Goal: Task Accomplishment & Management: Manage account settings

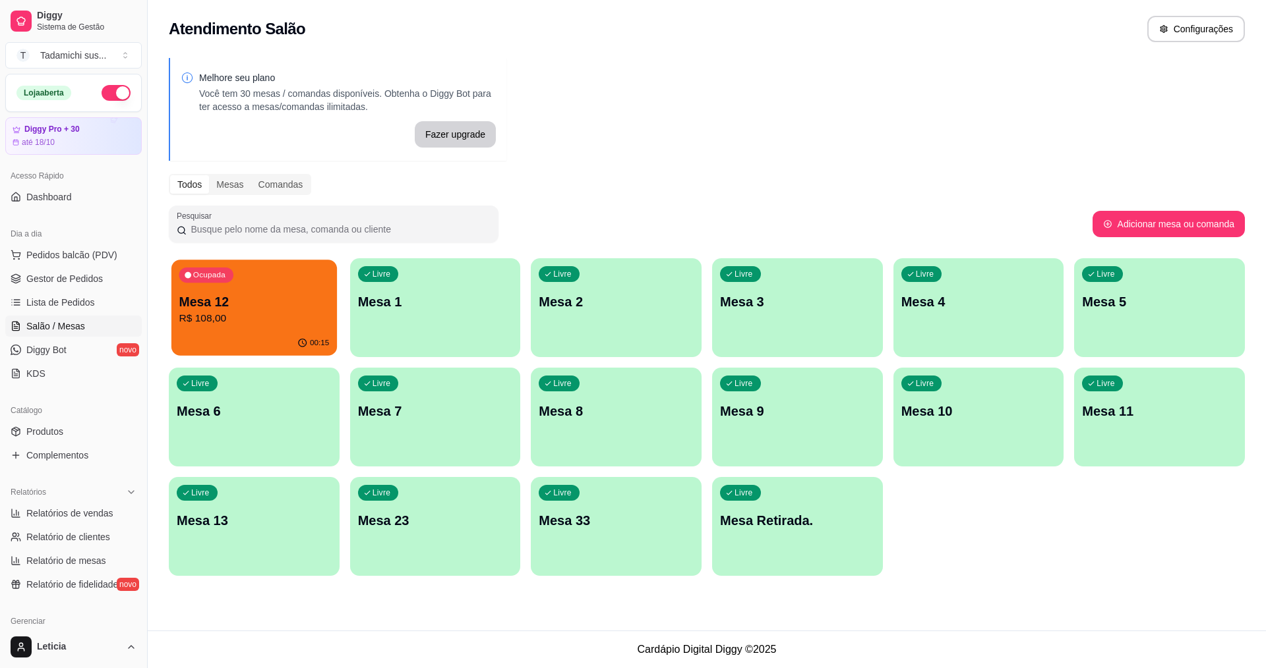
click at [298, 340] on div "00:15" at bounding box center [253, 343] width 165 height 25
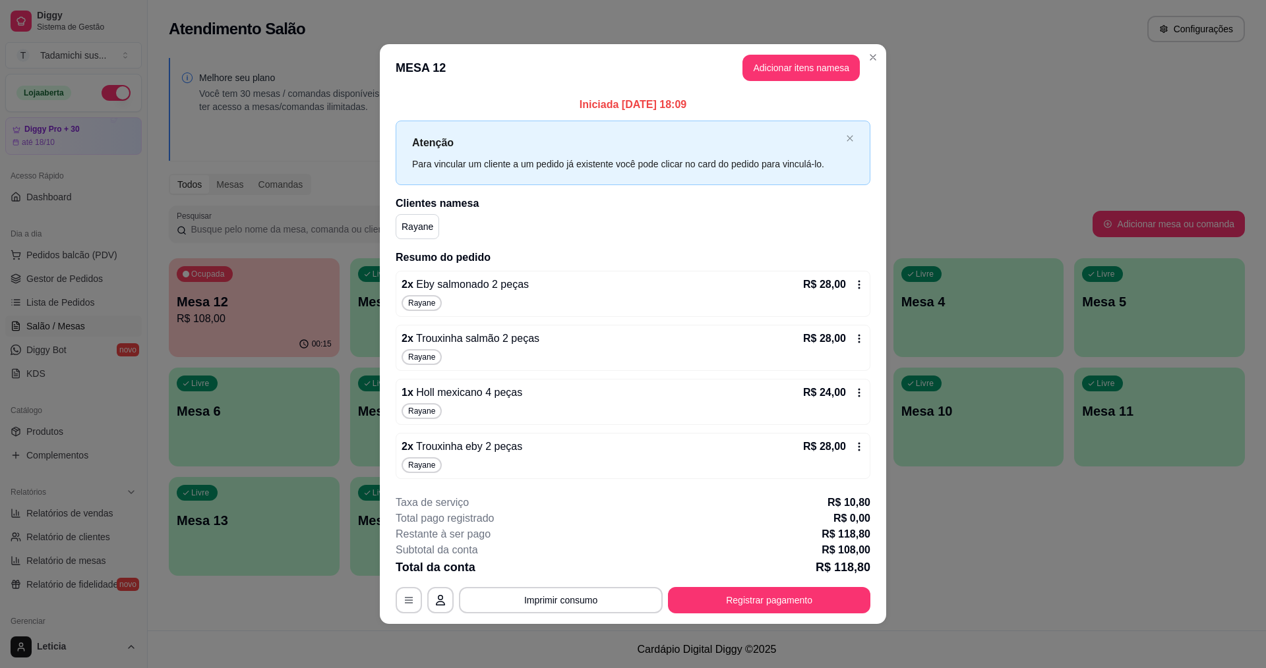
click at [668, 423] on div "1 x Holl mexicano 4 peças R$ 24,00 Rayane" at bounding box center [633, 402] width 475 height 46
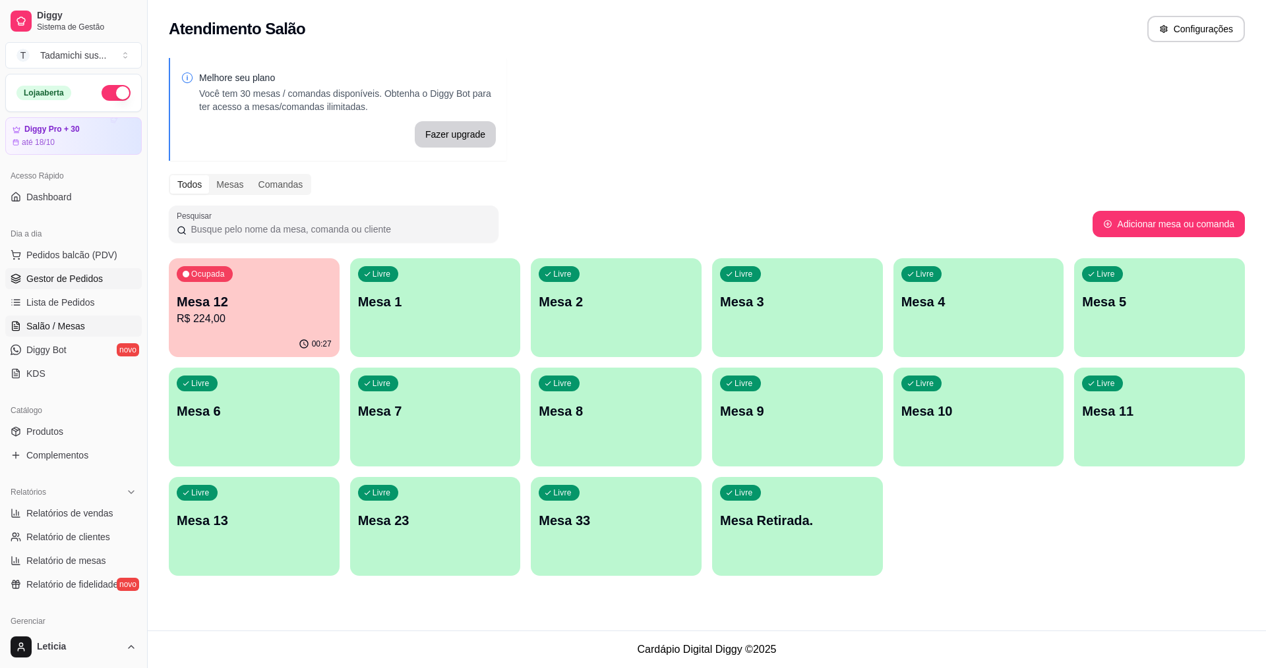
click at [64, 285] on span "Gestor de Pedidos" at bounding box center [64, 278] width 76 height 13
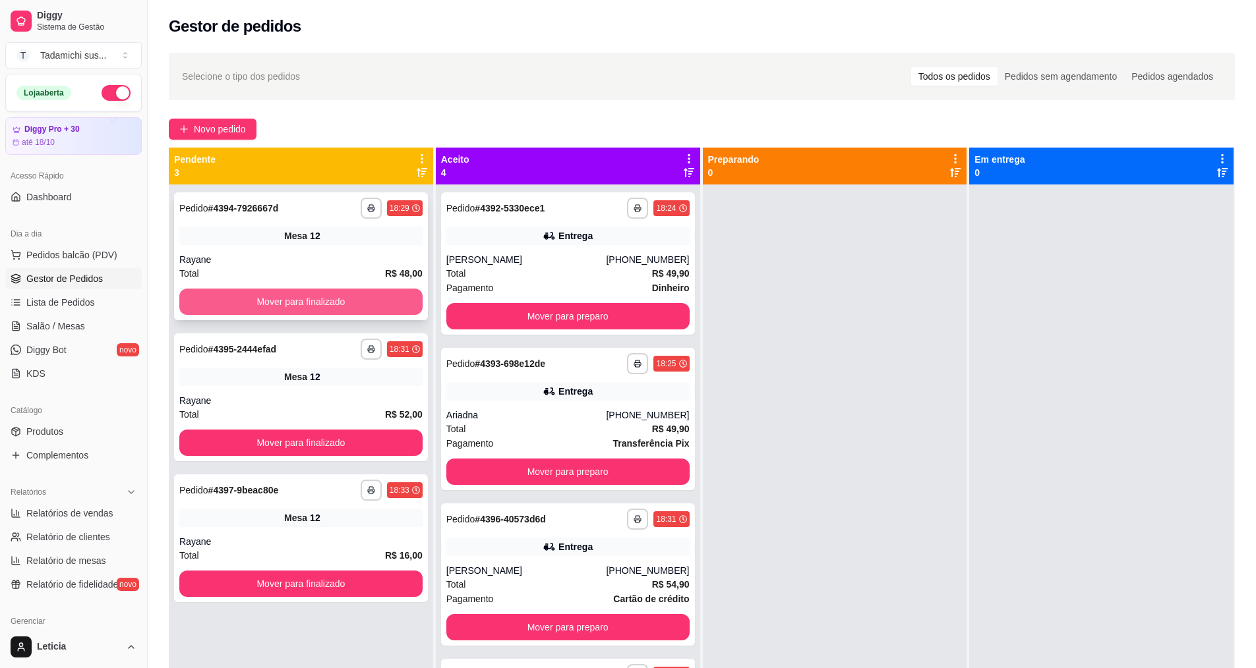
click at [383, 297] on button "Mover para finalizado" at bounding box center [300, 302] width 243 height 26
click at [383, 297] on div "Mover para finalizado" at bounding box center [300, 302] width 243 height 26
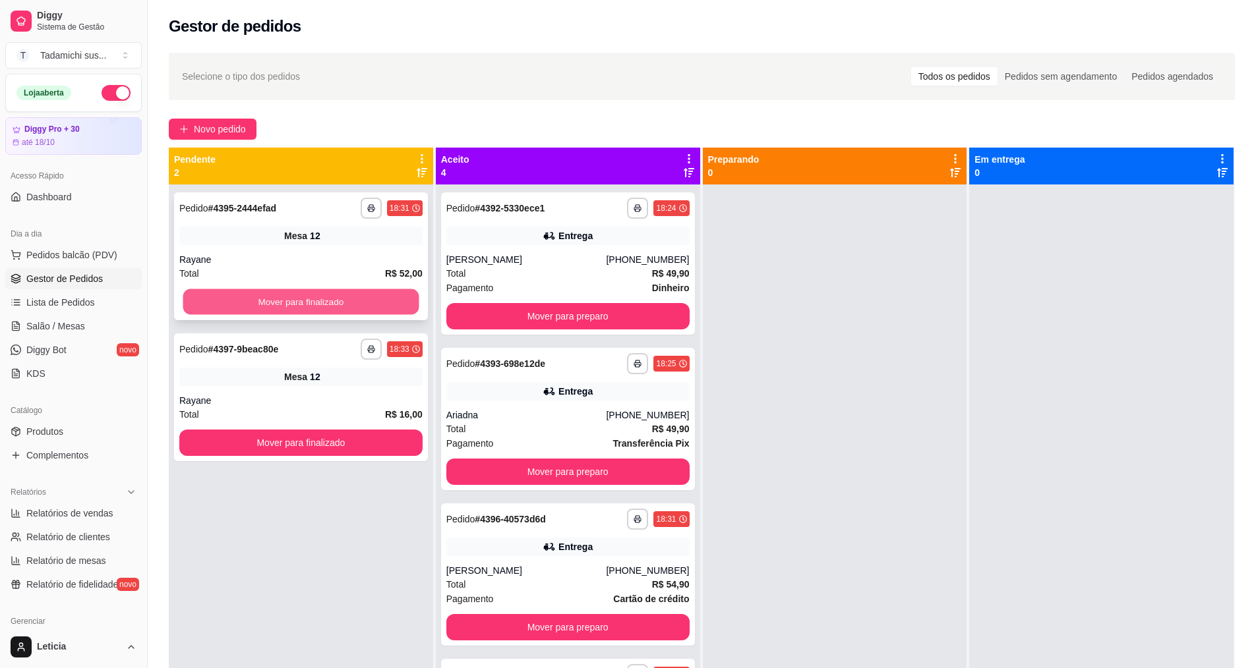
click at [382, 300] on button "Mover para finalizado" at bounding box center [301, 302] width 236 height 26
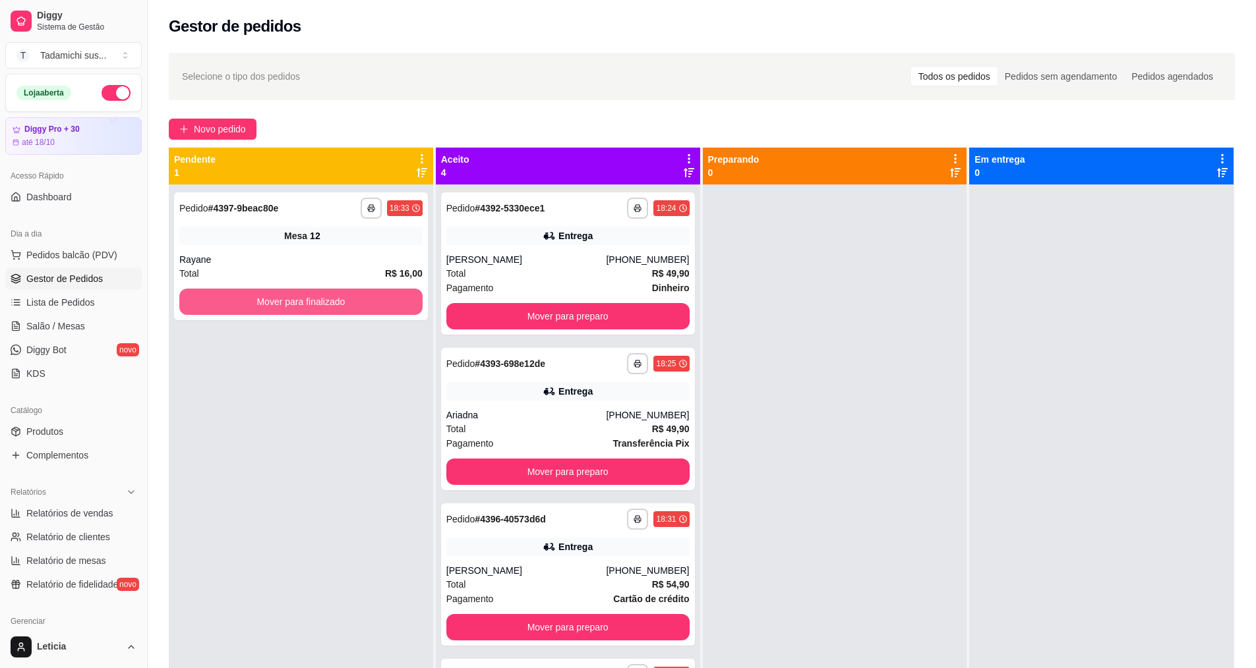
click at [382, 300] on button "Mover para finalizado" at bounding box center [300, 302] width 243 height 26
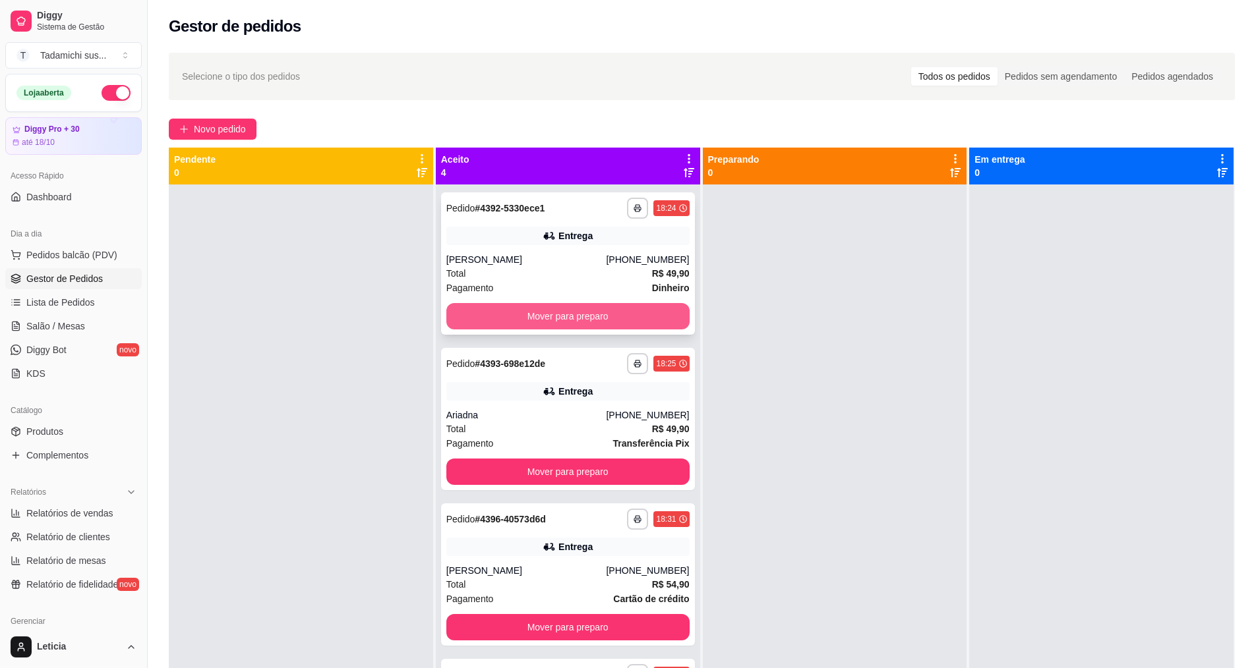
click at [561, 318] on button "Mover para preparo" at bounding box center [567, 316] width 243 height 26
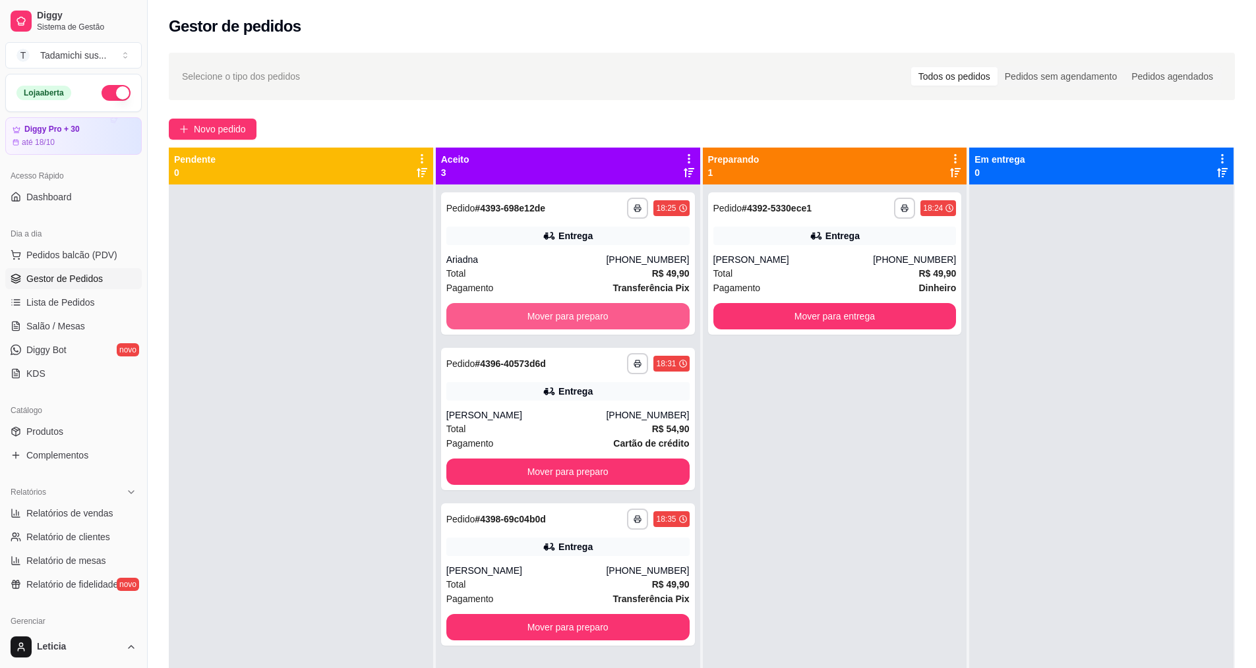
click at [561, 318] on button "Mover para preparo" at bounding box center [567, 316] width 243 height 26
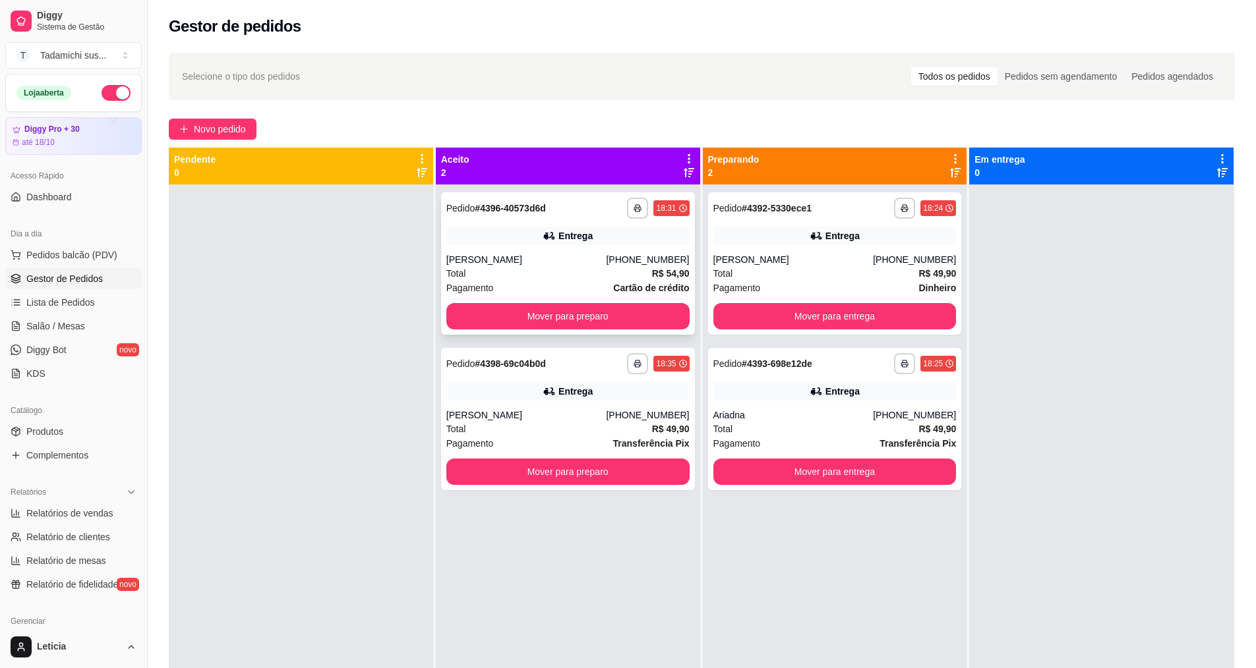
click at [562, 266] on div "[PERSON_NAME]" at bounding box center [526, 259] width 160 height 13
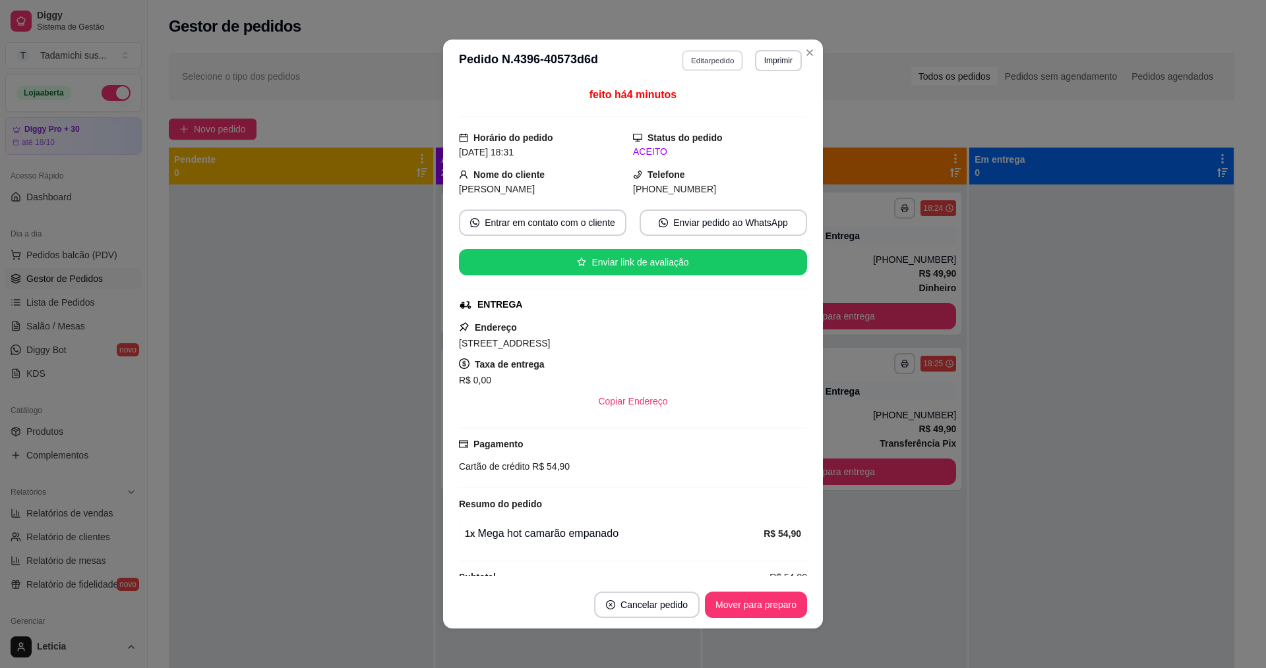
click at [713, 60] on button "Editar pedido" at bounding box center [712, 60] width 61 height 20
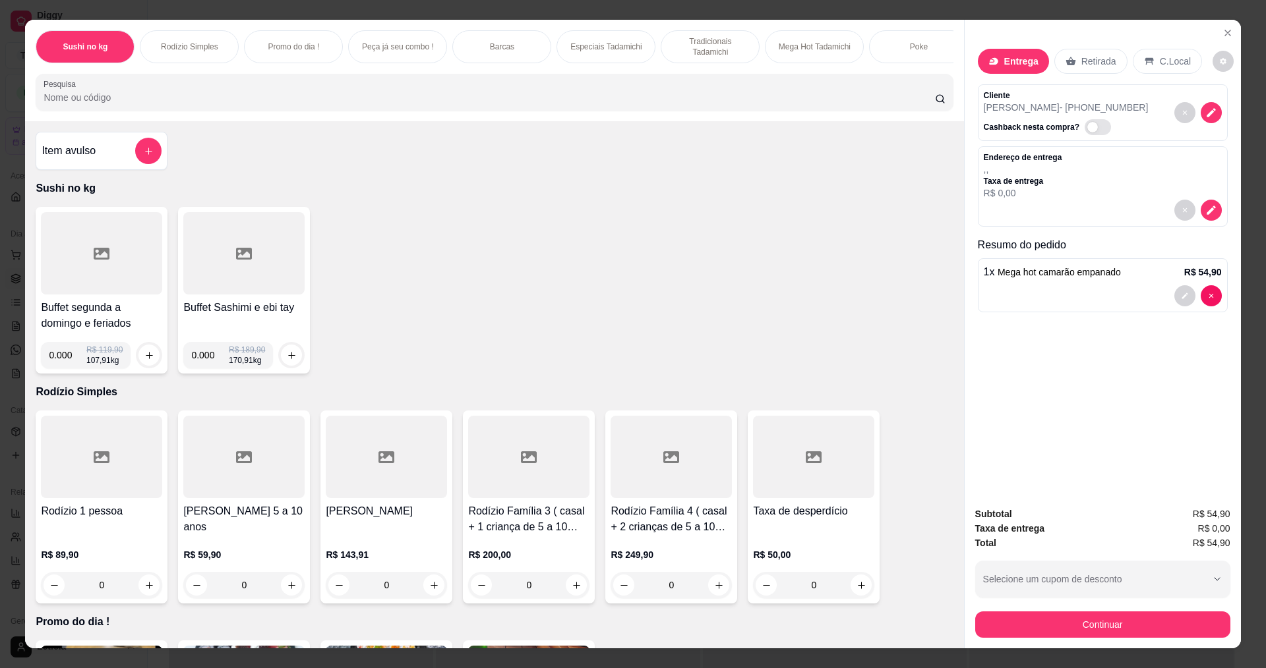
click at [1018, 63] on p "Entrega" at bounding box center [1021, 61] width 34 height 13
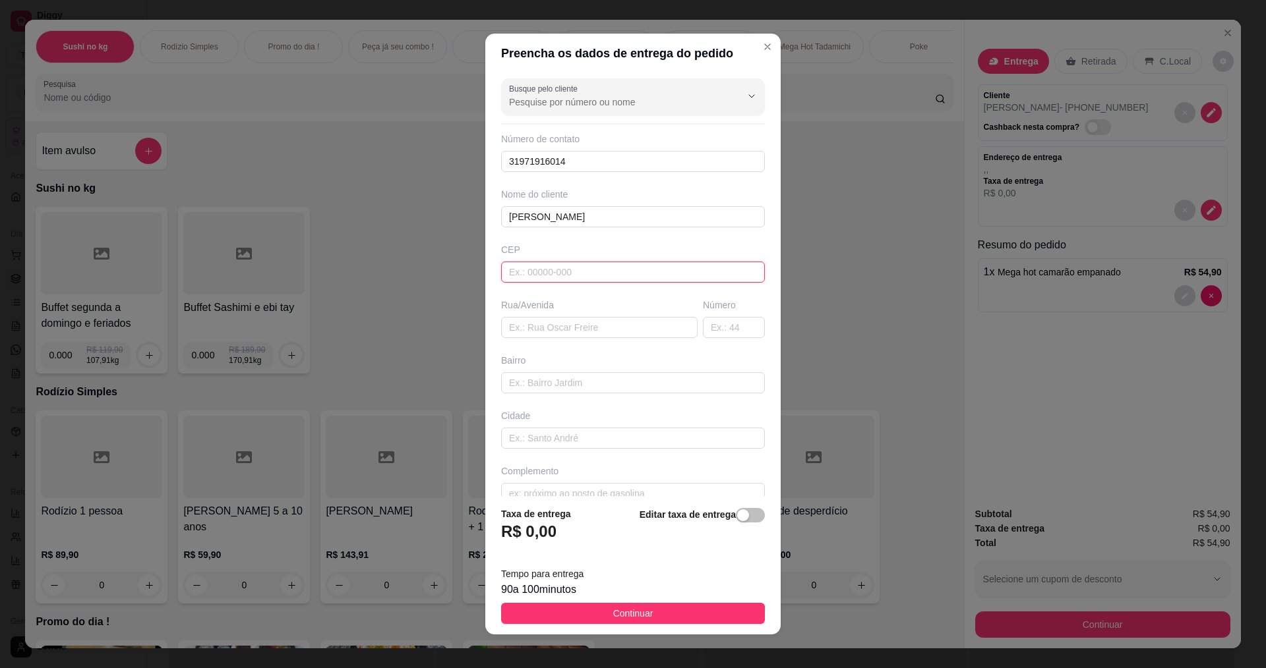
click at [606, 278] on input "text" at bounding box center [633, 272] width 264 height 21
paste input "3570024"
type input "35700242"
type input "Rua das Violetas"
type input "[PERSON_NAME]"
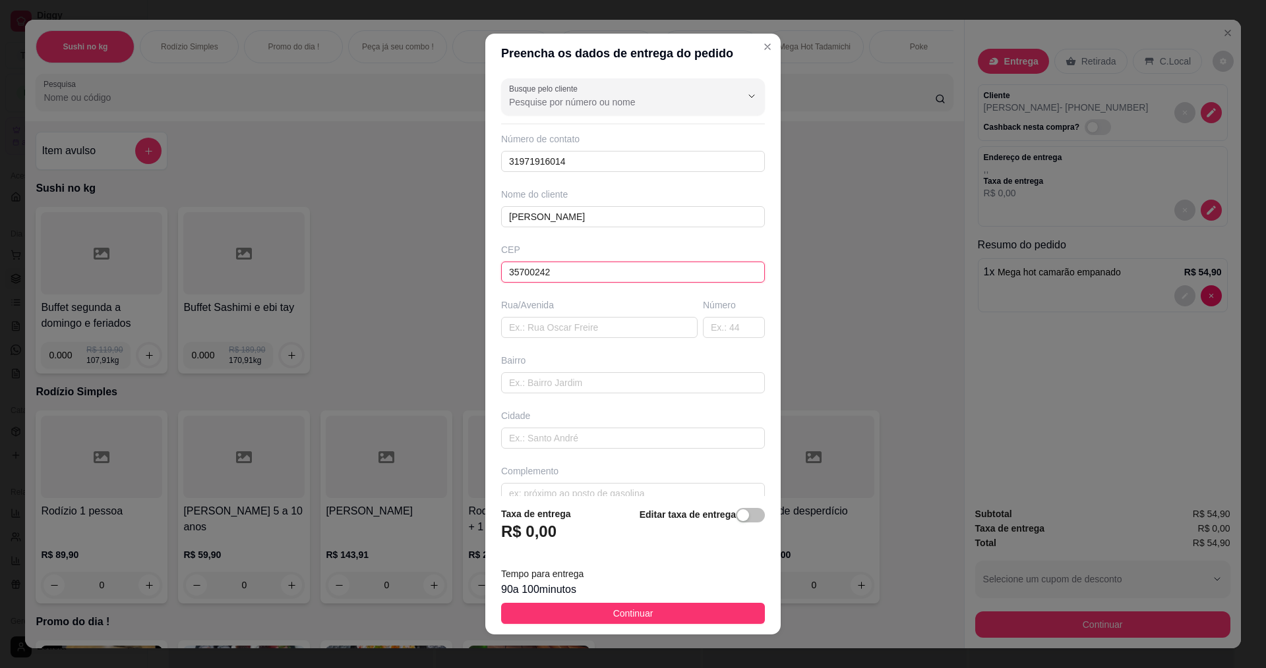
type input "Sete Lagoas"
type input "35700242"
click at [723, 324] on input "text" at bounding box center [734, 327] width 62 height 21
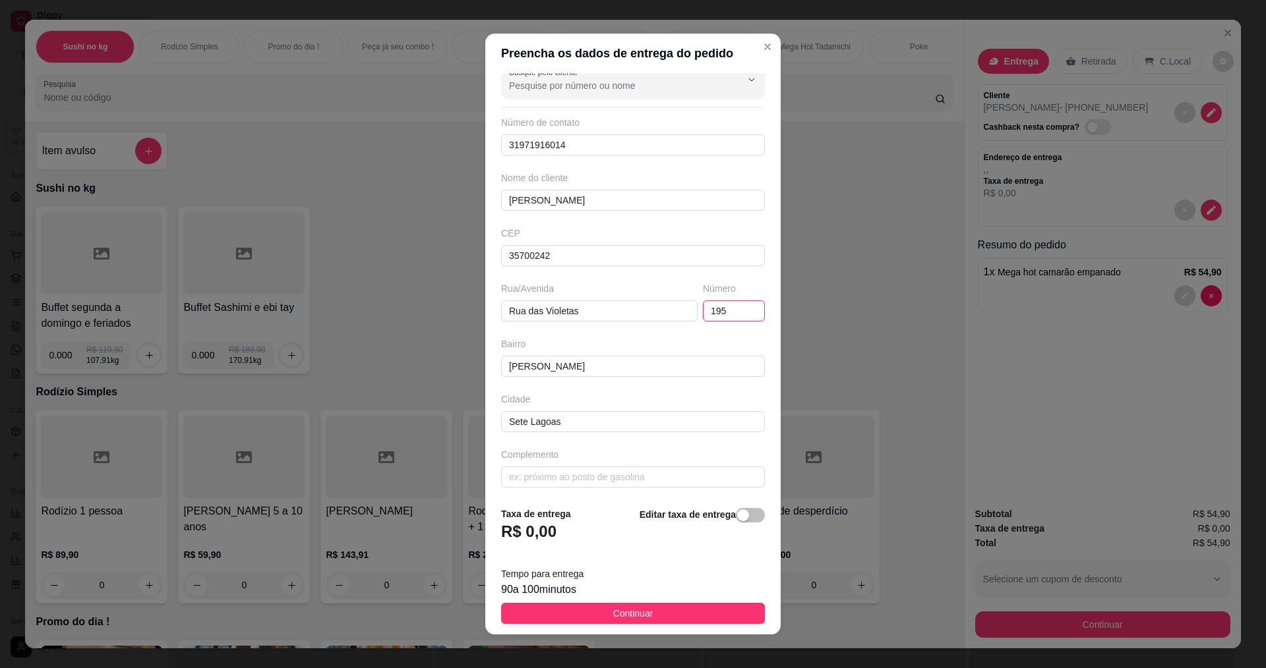
scroll to position [20, 0]
type input "195"
click at [635, 475] on input "text" at bounding box center [633, 473] width 264 height 21
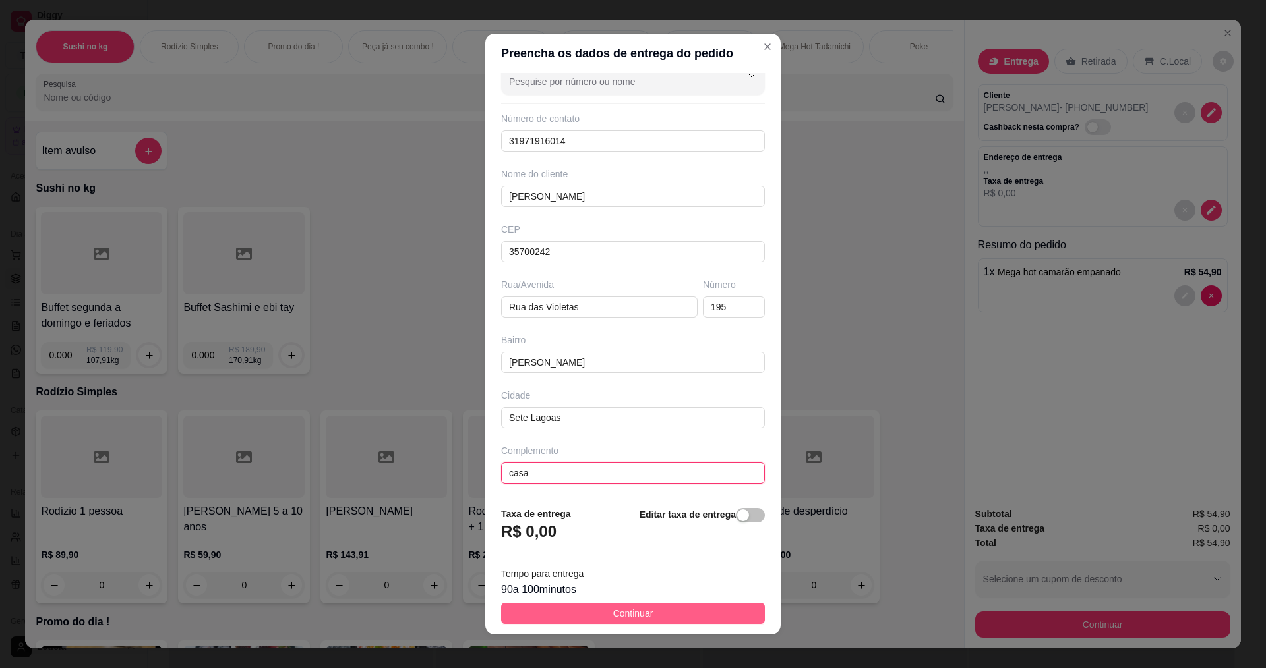
type input "casa"
click at [626, 614] on span "Continuar" at bounding box center [633, 613] width 40 height 15
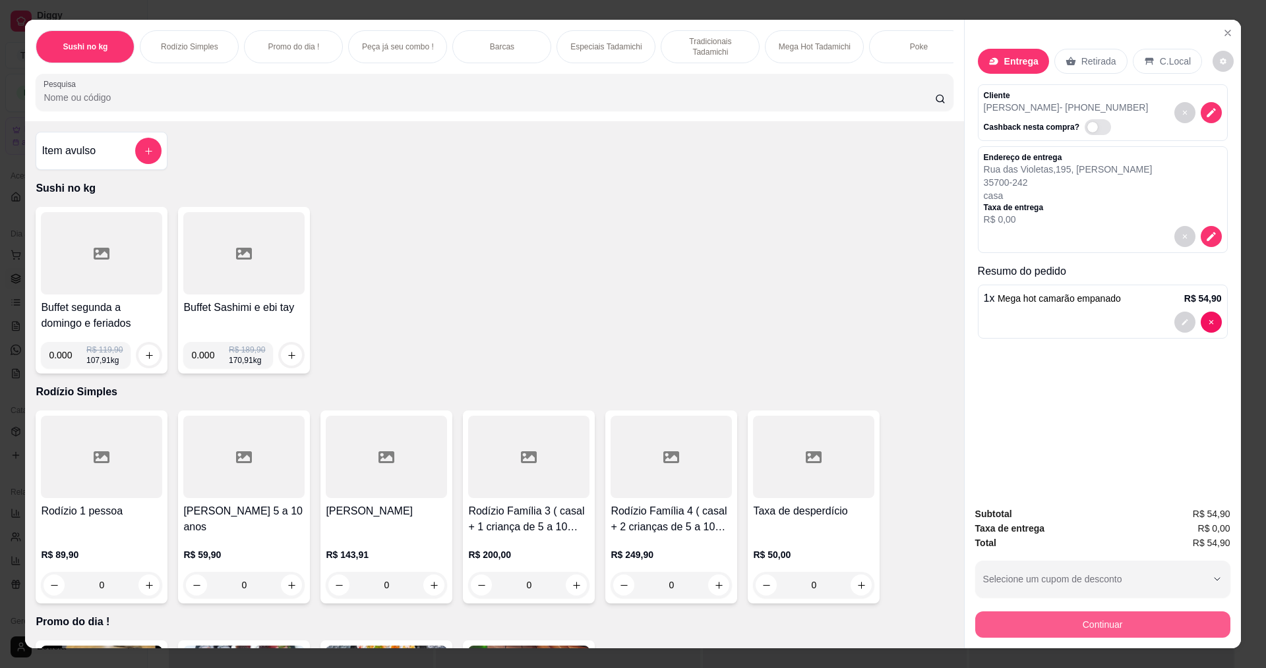
click at [1098, 633] on button "Continuar" at bounding box center [1102, 625] width 255 height 26
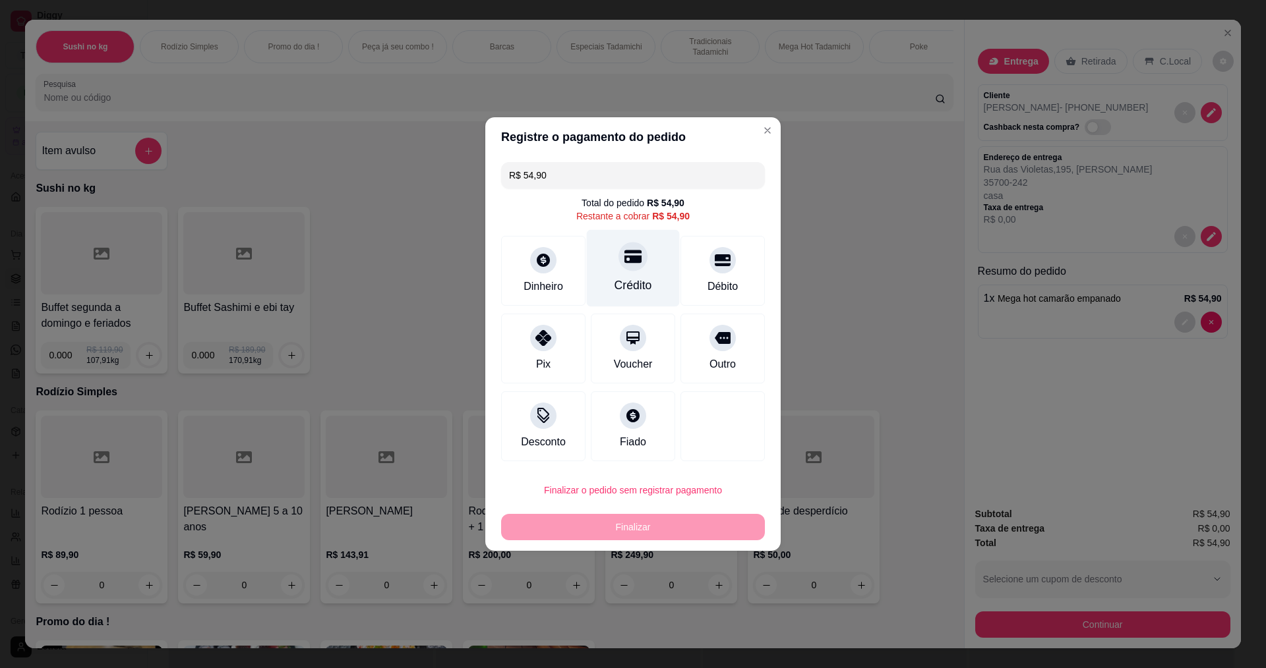
click at [631, 270] on div at bounding box center [632, 256] width 29 height 29
type input "R$ 0,00"
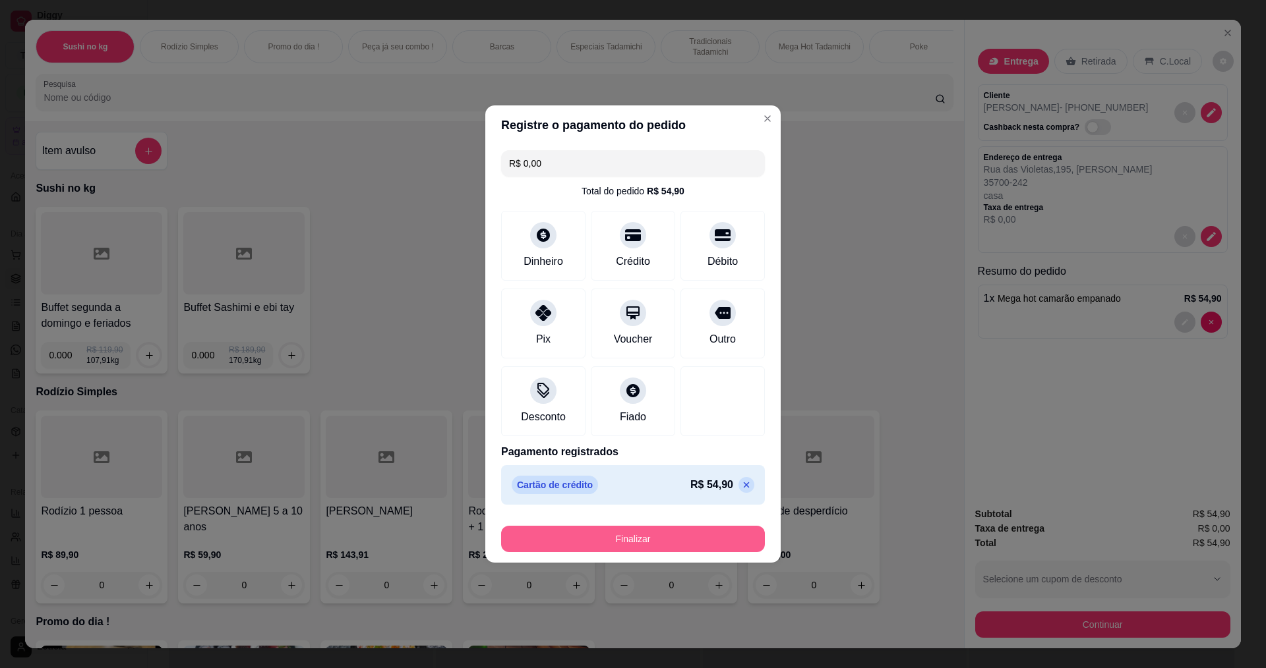
click at [611, 542] on button "Finalizar" at bounding box center [633, 539] width 264 height 26
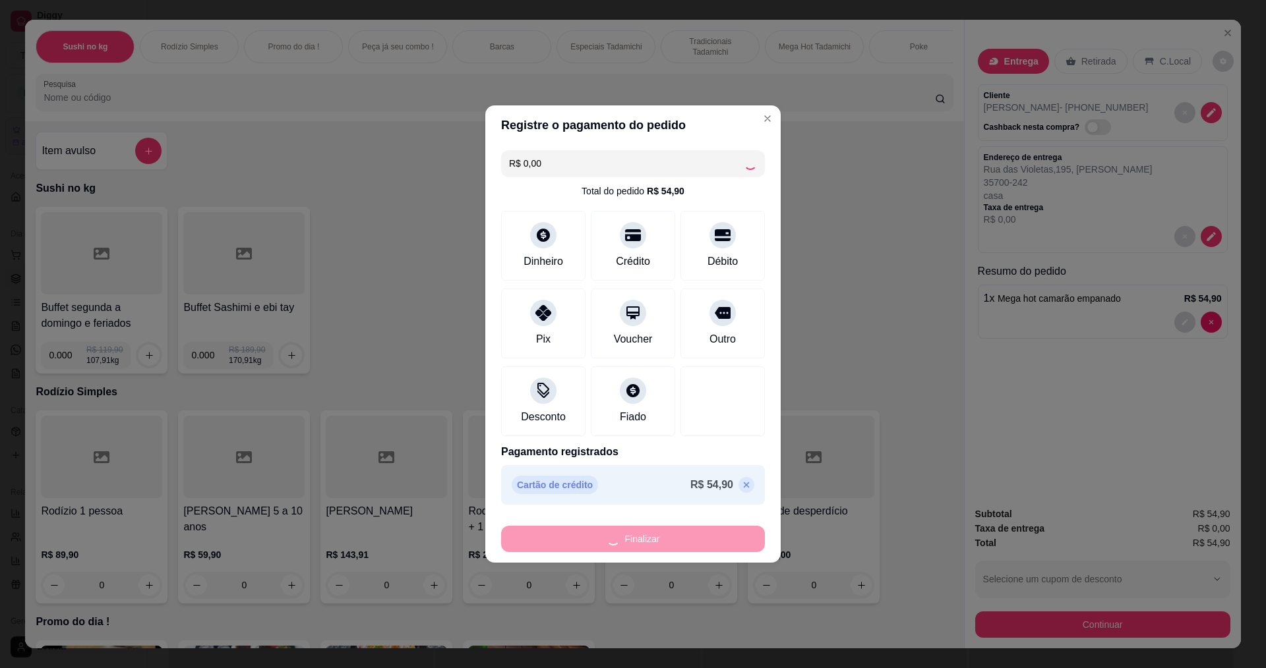
type input "0"
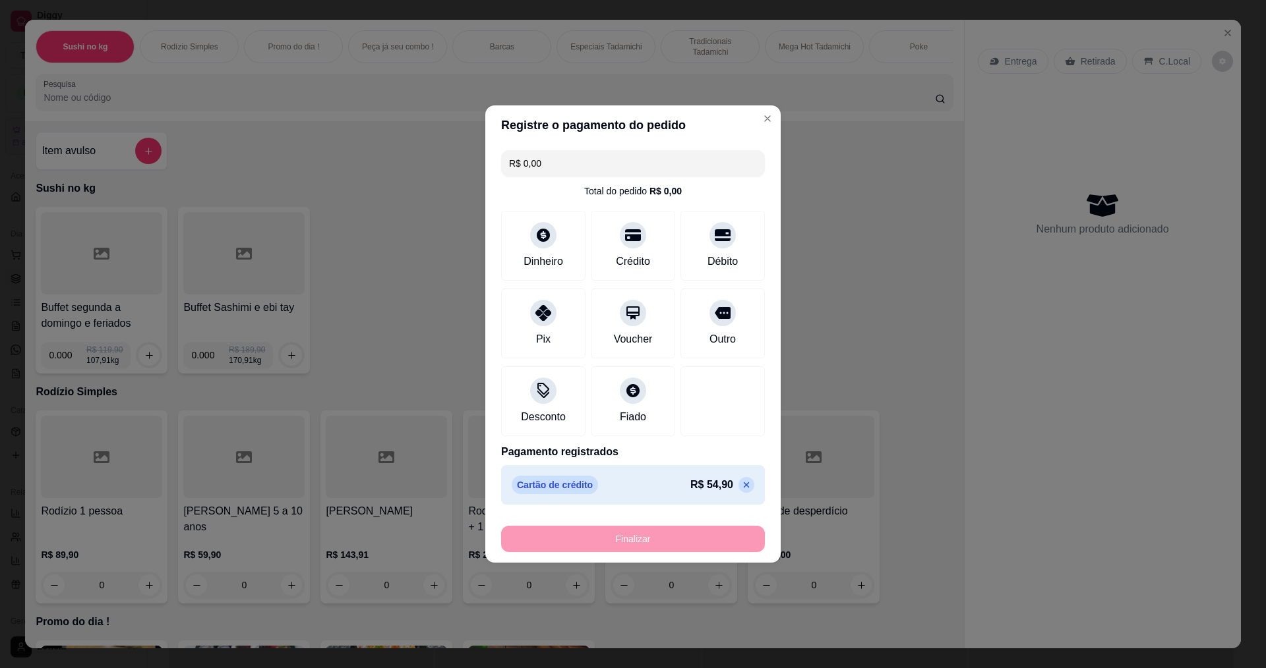
type input "-R$ 54,90"
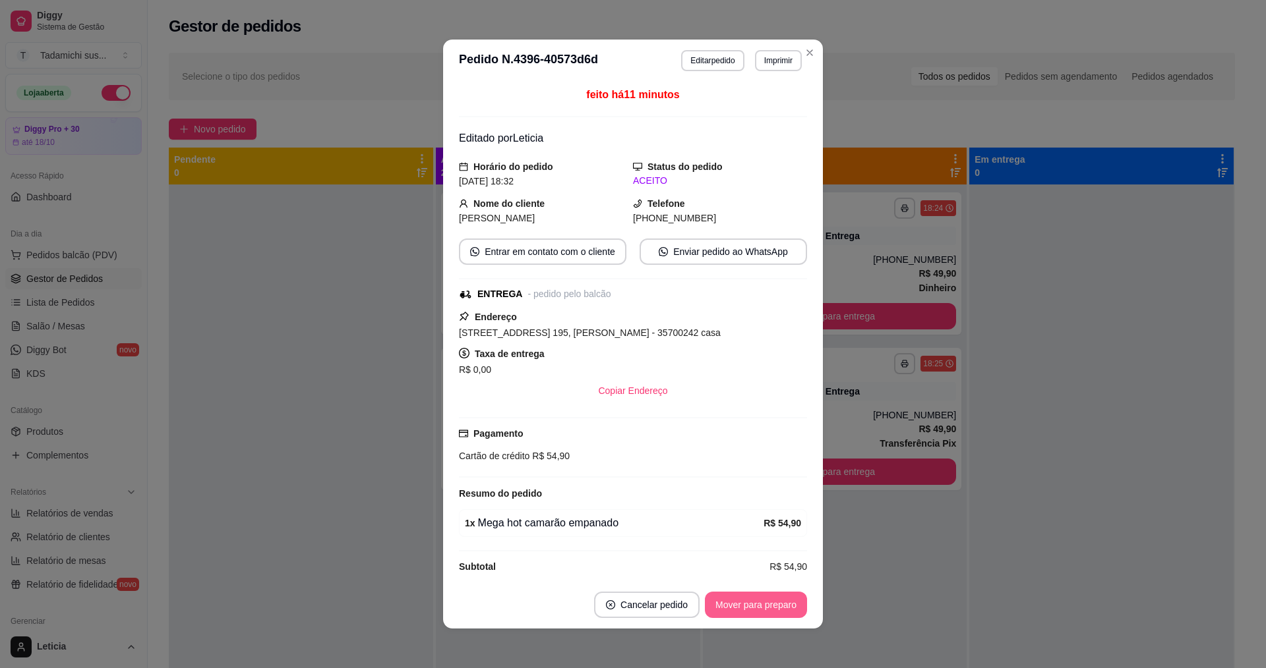
click at [767, 603] on button "Mover para preparo" at bounding box center [756, 605] width 102 height 26
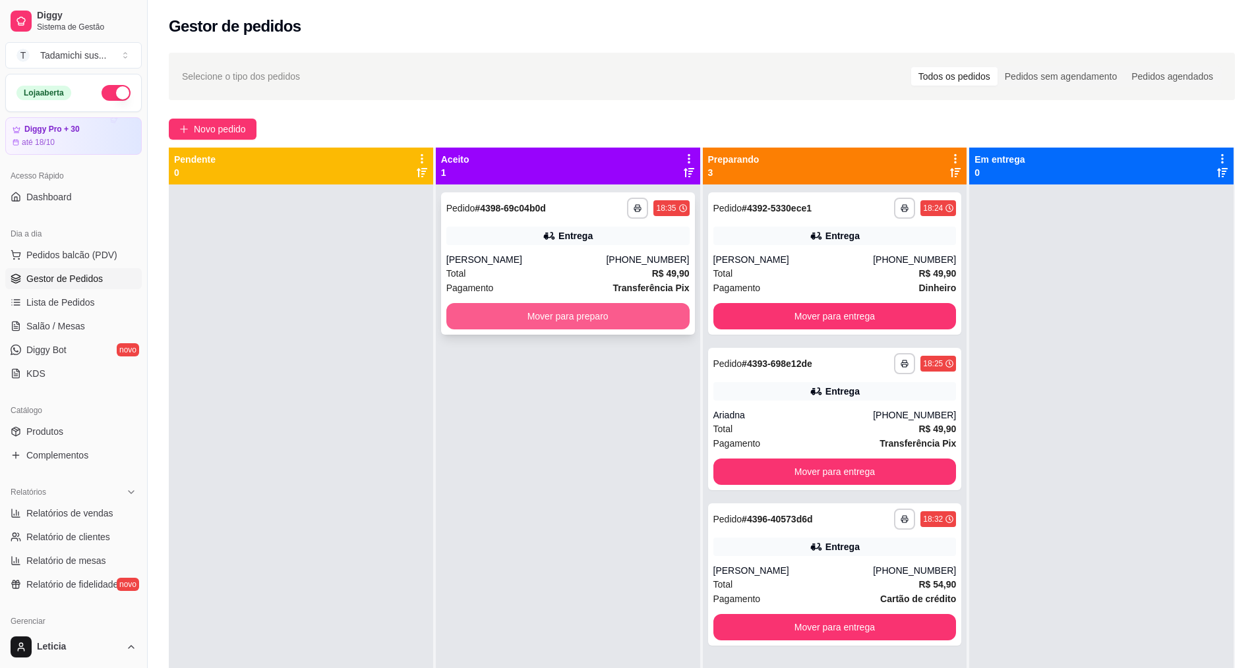
click at [524, 322] on button "Mover para preparo" at bounding box center [567, 316] width 243 height 26
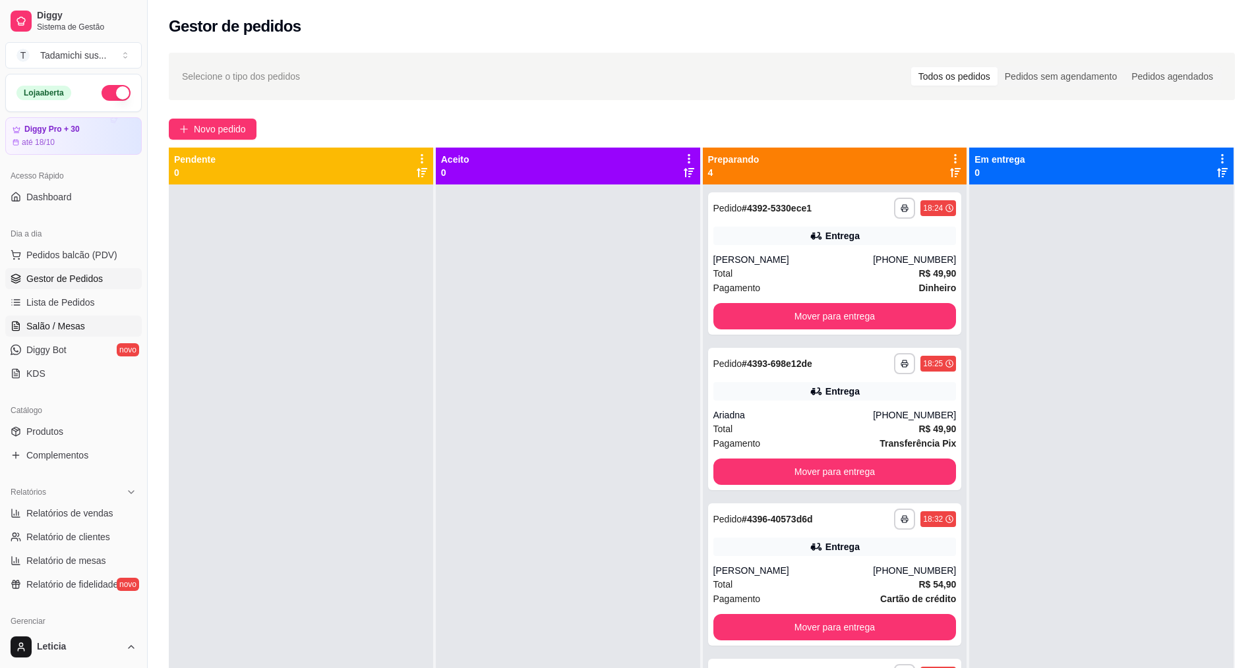
click at [113, 330] on link "Salão / Mesas" at bounding box center [73, 326] width 136 height 21
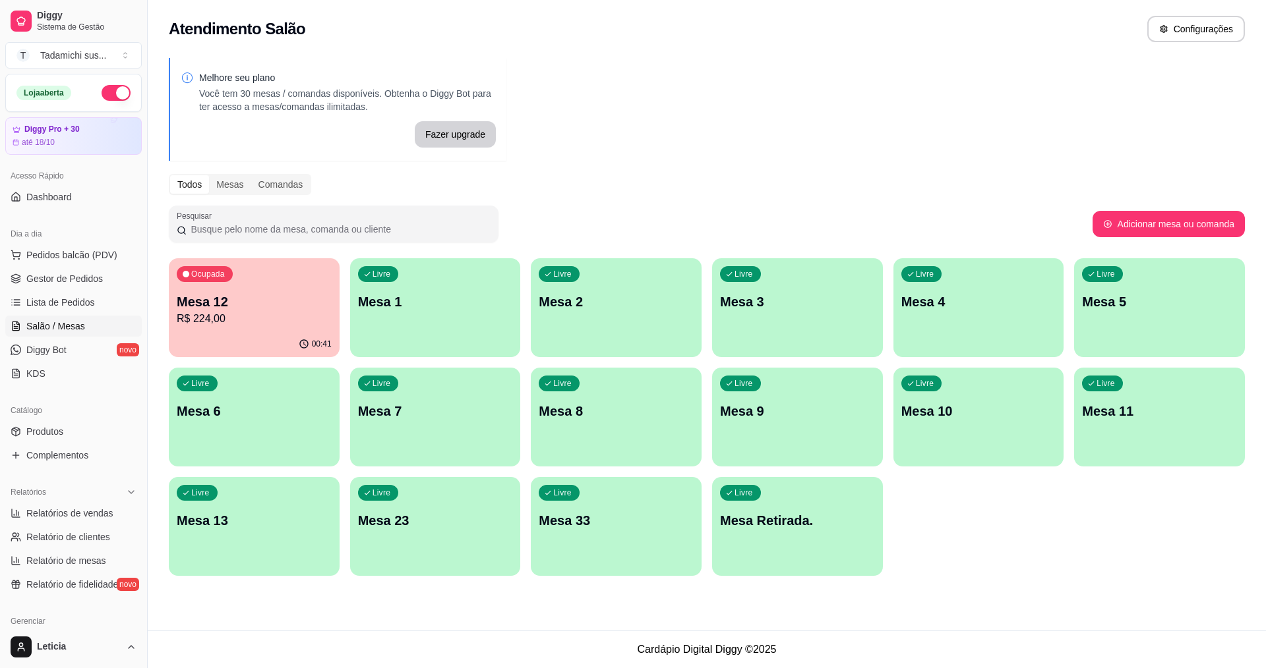
click at [746, 539] on div "Livre Mesa Retirada." at bounding box center [797, 518] width 171 height 83
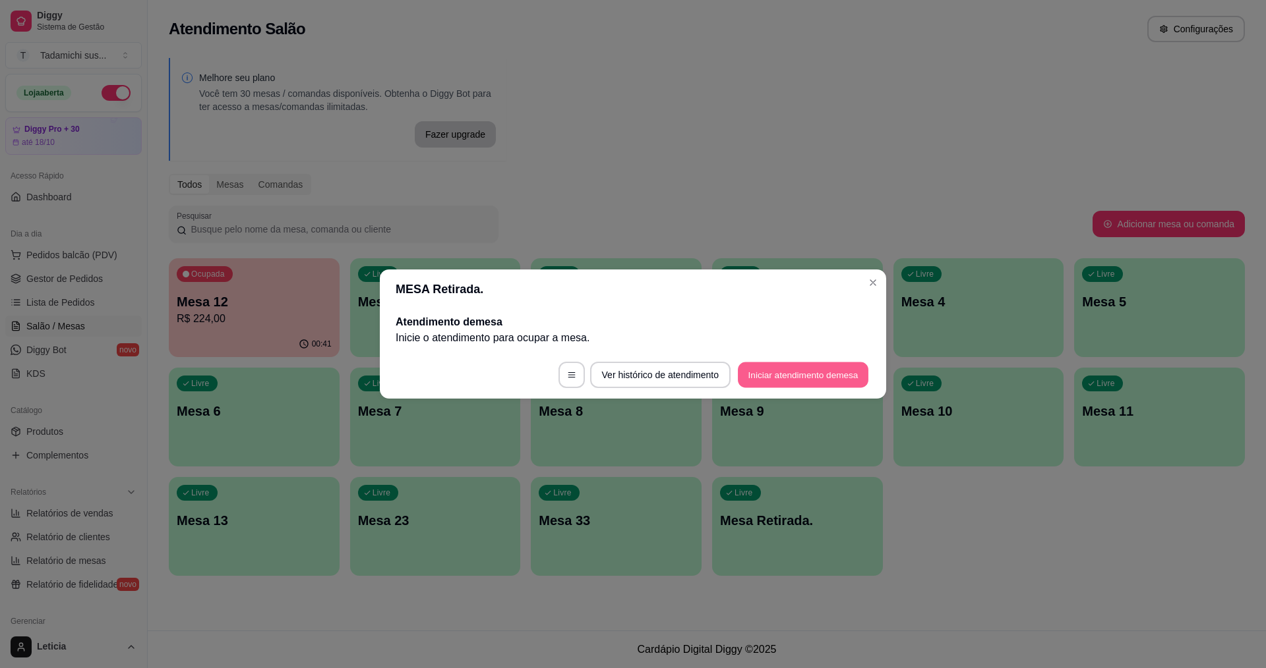
click at [770, 373] on button "Iniciar atendimento de mesa" at bounding box center [803, 376] width 131 height 26
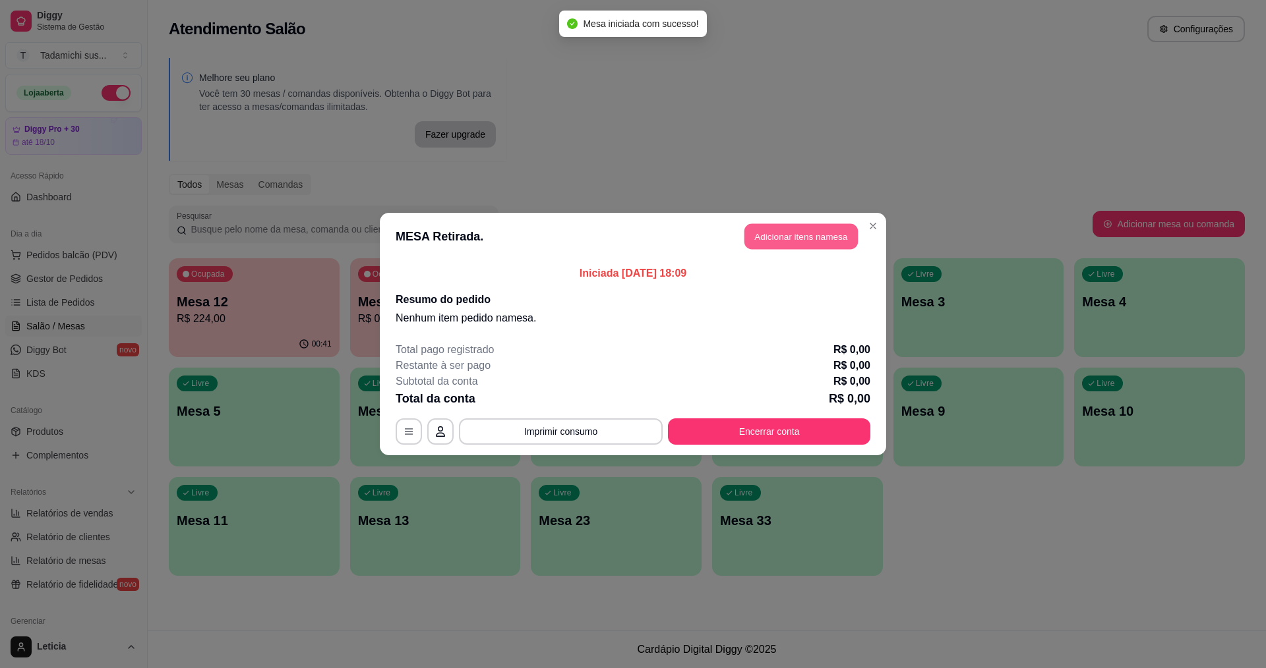
click at [814, 230] on button "Adicionar itens na mesa" at bounding box center [800, 237] width 113 height 26
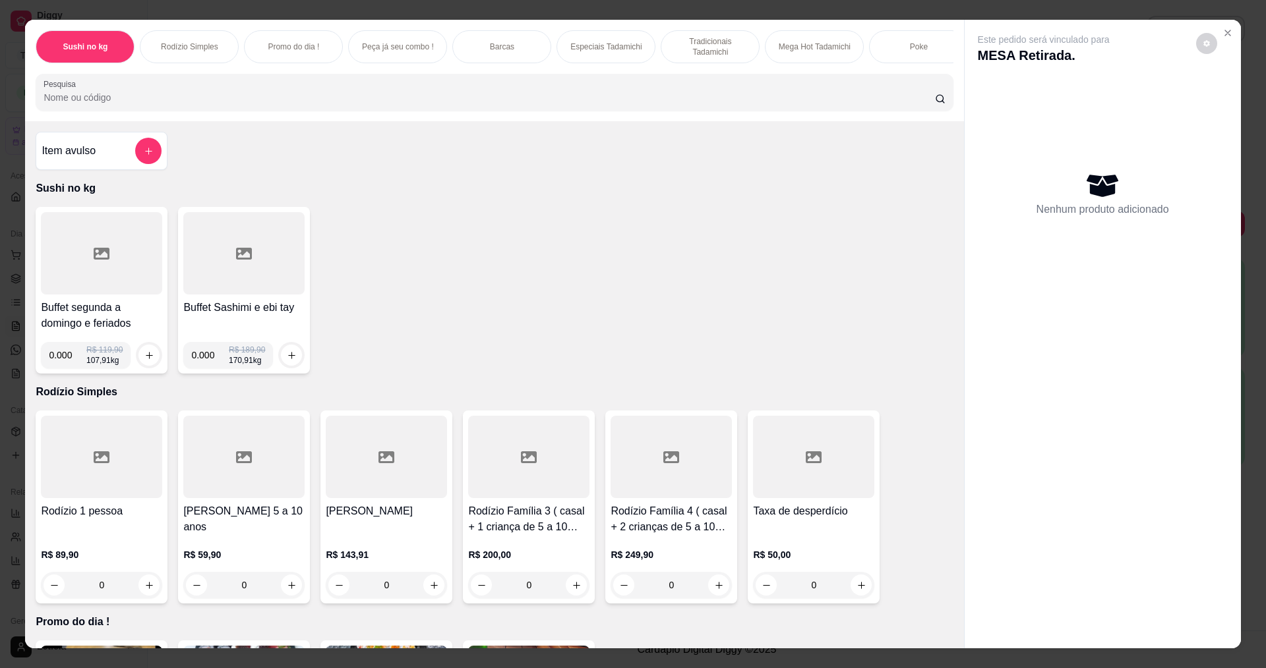
click at [65, 369] on input "0.000" at bounding box center [68, 355] width 38 height 26
type input "0.224"
click at [148, 361] on icon "increase-product-quantity" at bounding box center [149, 356] width 10 height 10
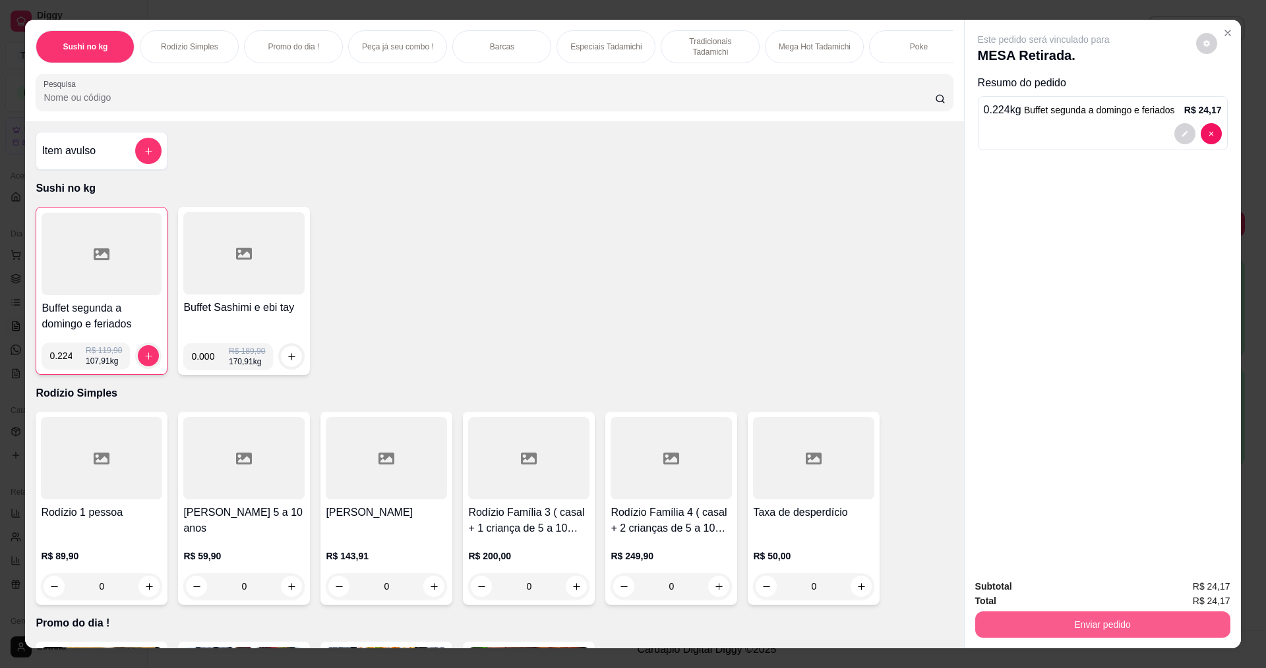
click at [1084, 624] on button "Enviar pedido" at bounding box center [1102, 625] width 255 height 26
click at [1208, 586] on button "Enviar pedido" at bounding box center [1200, 592] width 78 height 26
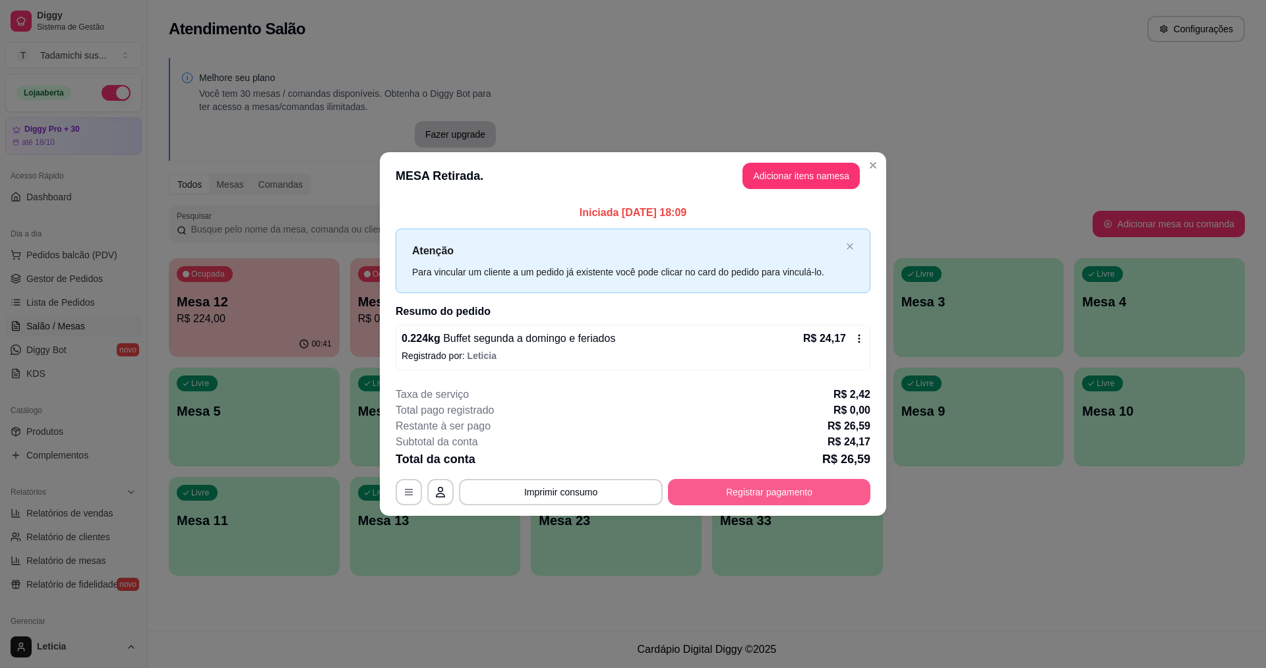
click at [816, 487] on button "Registrar pagamento" at bounding box center [769, 492] width 202 height 26
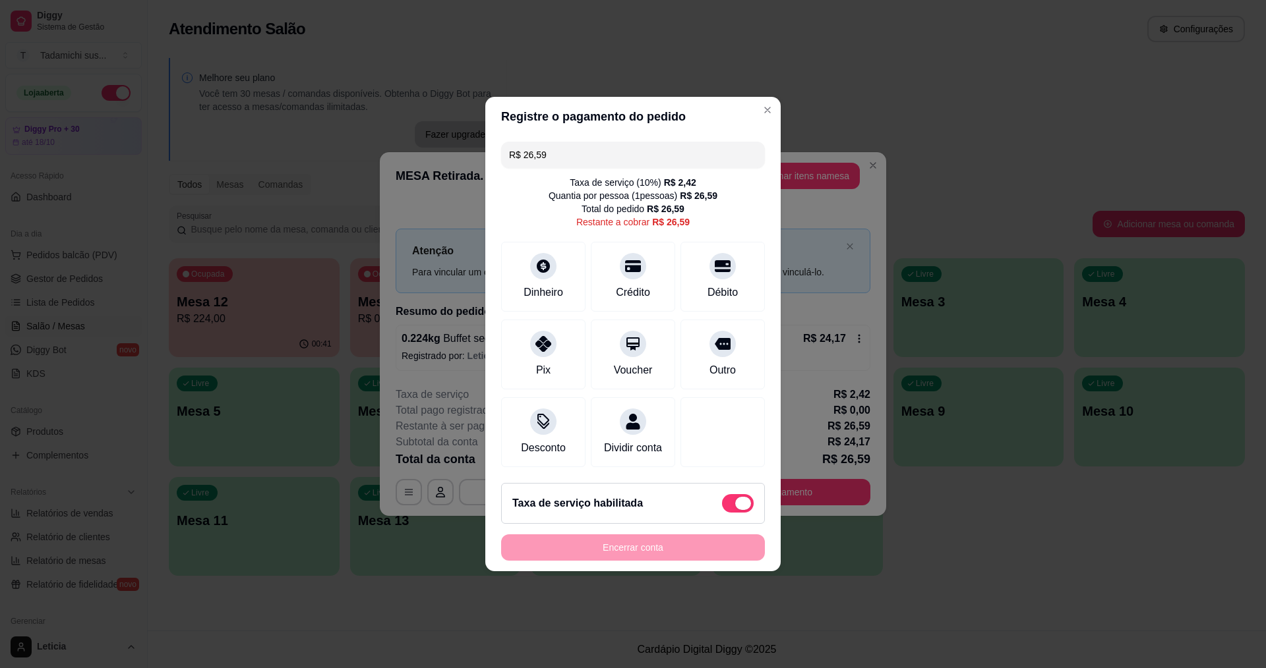
click at [722, 507] on span at bounding box center [738, 503] width 32 height 18
click at [721, 507] on input "checkbox" at bounding box center [725, 510] width 9 height 9
checkbox input "true"
type input "R$ 24,17"
checkbox input "false"
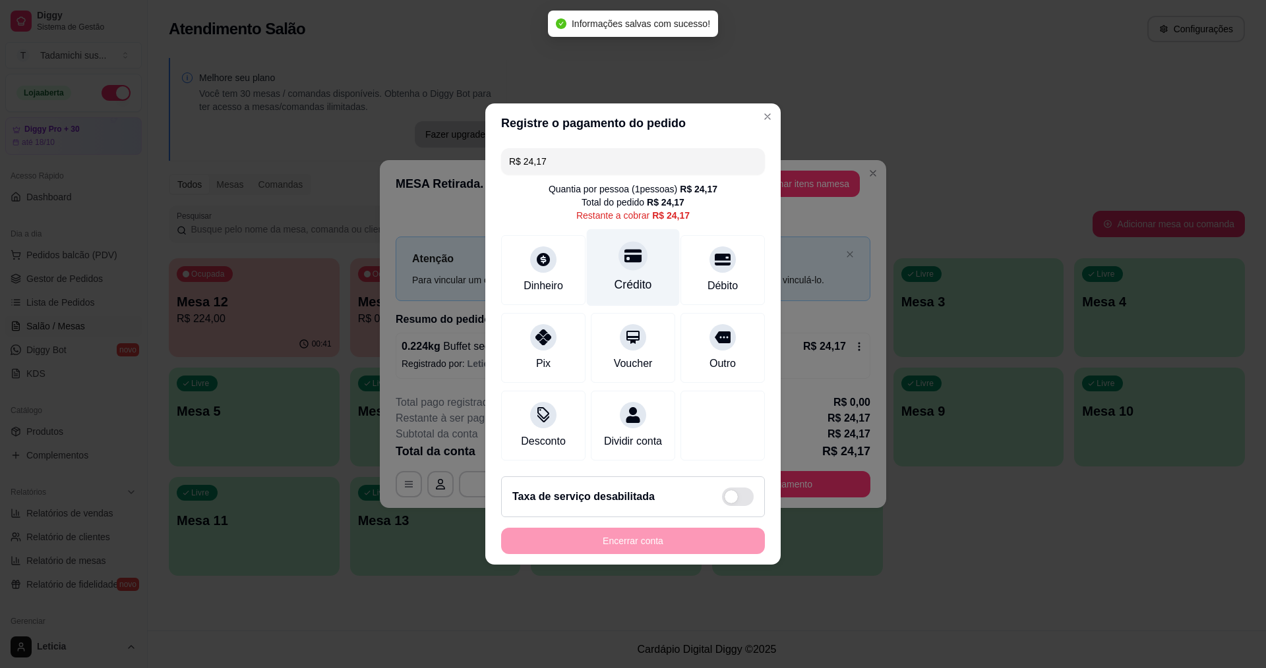
click at [637, 266] on div "Crédito" at bounding box center [633, 267] width 93 height 77
type input "R$ 0,00"
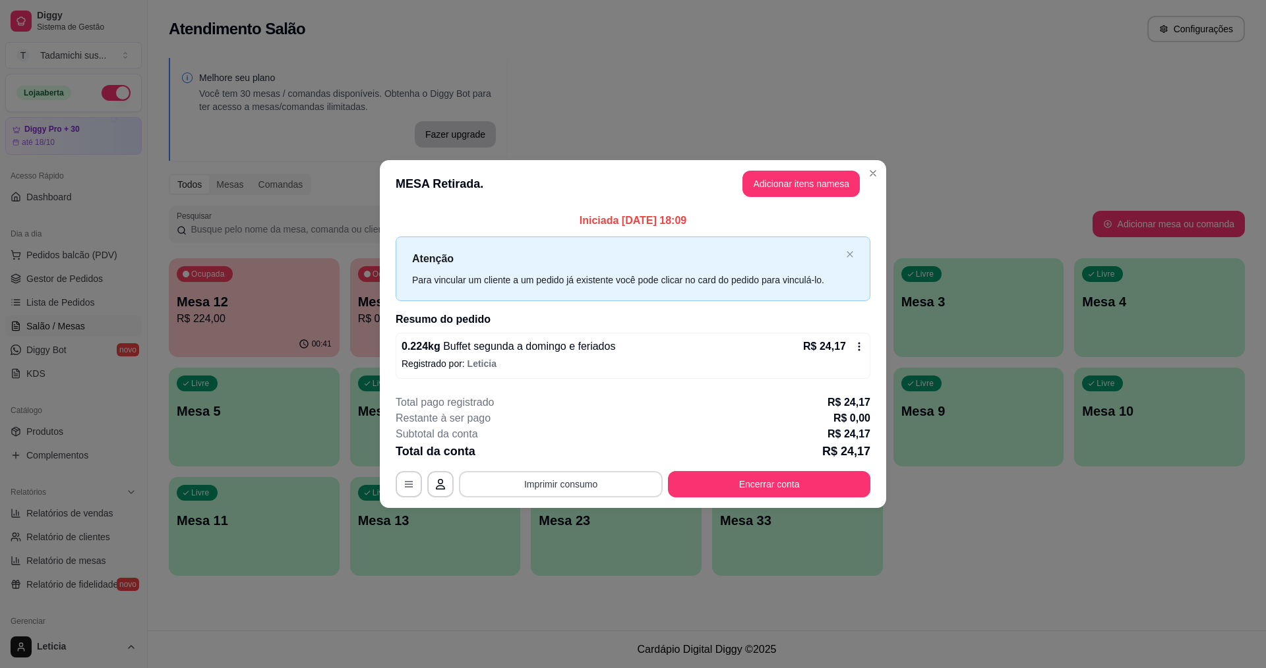
click at [546, 489] on button "Imprimir consumo" at bounding box center [561, 484] width 204 height 26
click at [583, 430] on button "IMPRESSORA HAYOM" at bounding box center [564, 427] width 98 height 20
click at [742, 489] on button "Encerrar conta" at bounding box center [769, 484] width 202 height 26
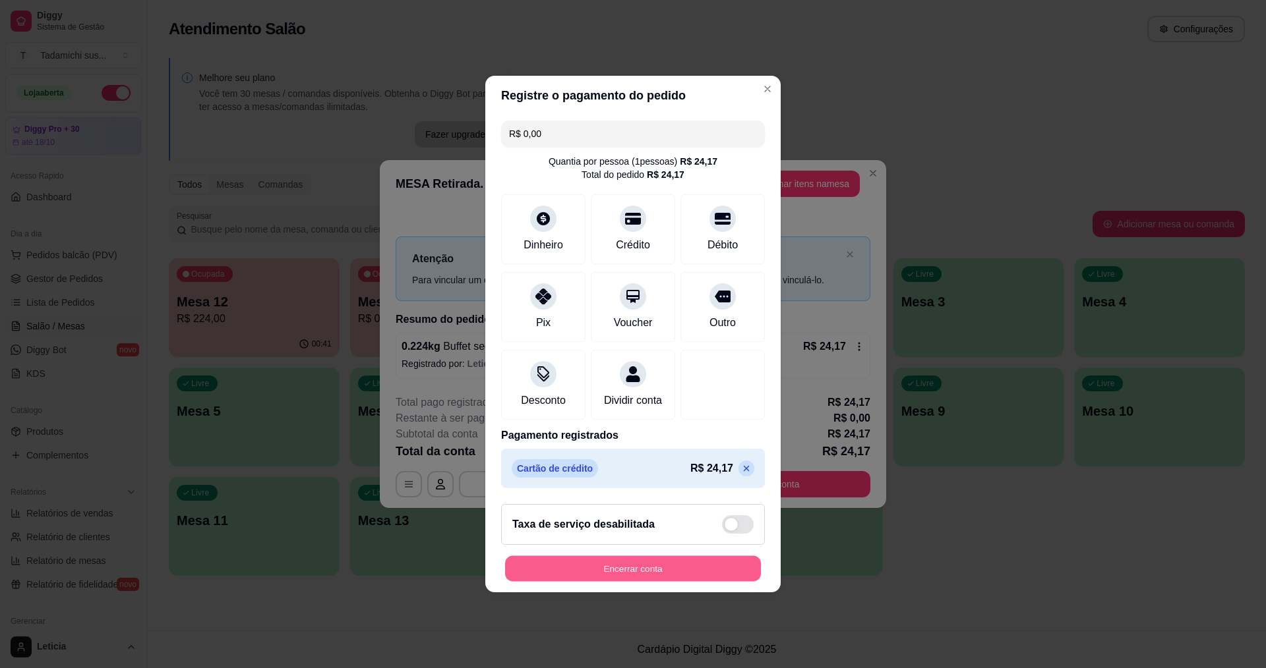
click at [723, 571] on button "Encerrar conta" at bounding box center [633, 569] width 256 height 26
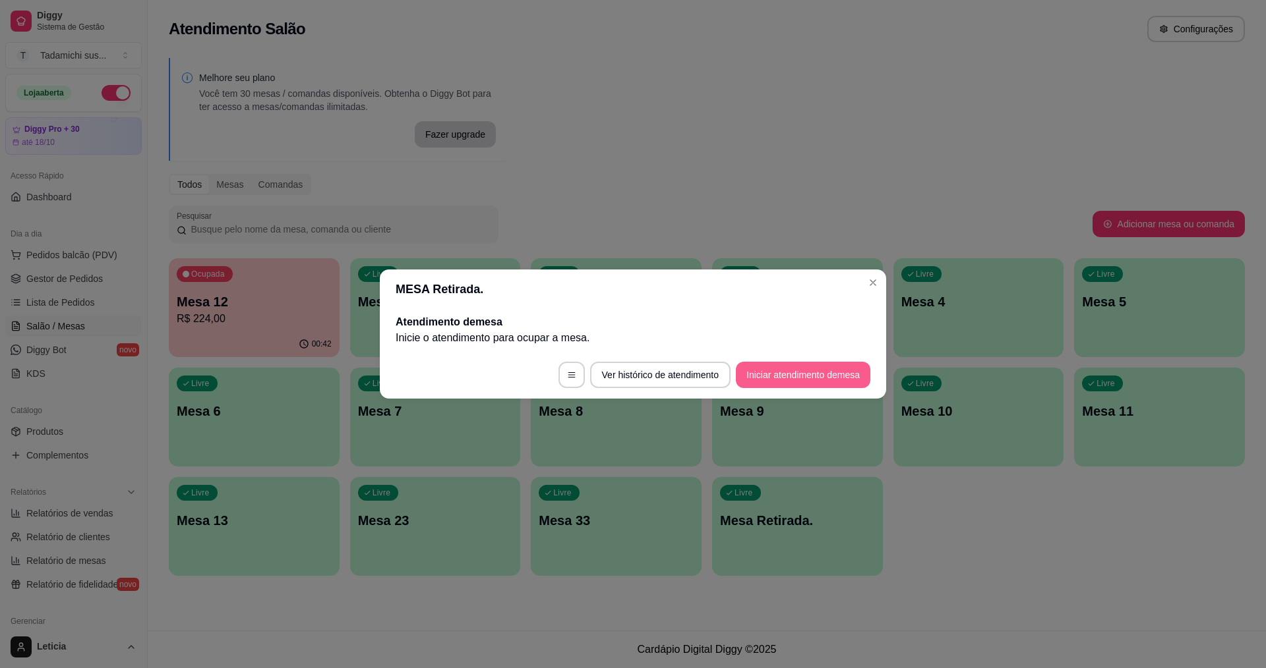
click at [745, 367] on button "Iniciar atendimento de mesa" at bounding box center [803, 375] width 134 height 26
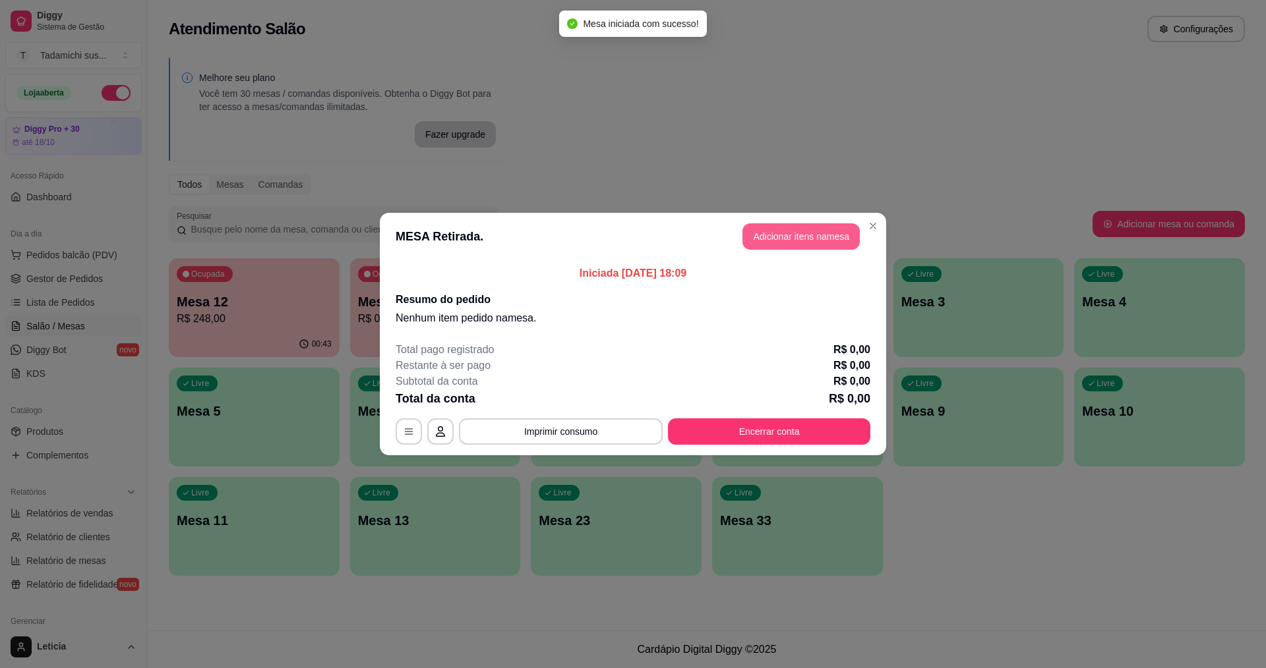
click at [804, 234] on button "Adicionar itens na mesa" at bounding box center [800, 236] width 117 height 26
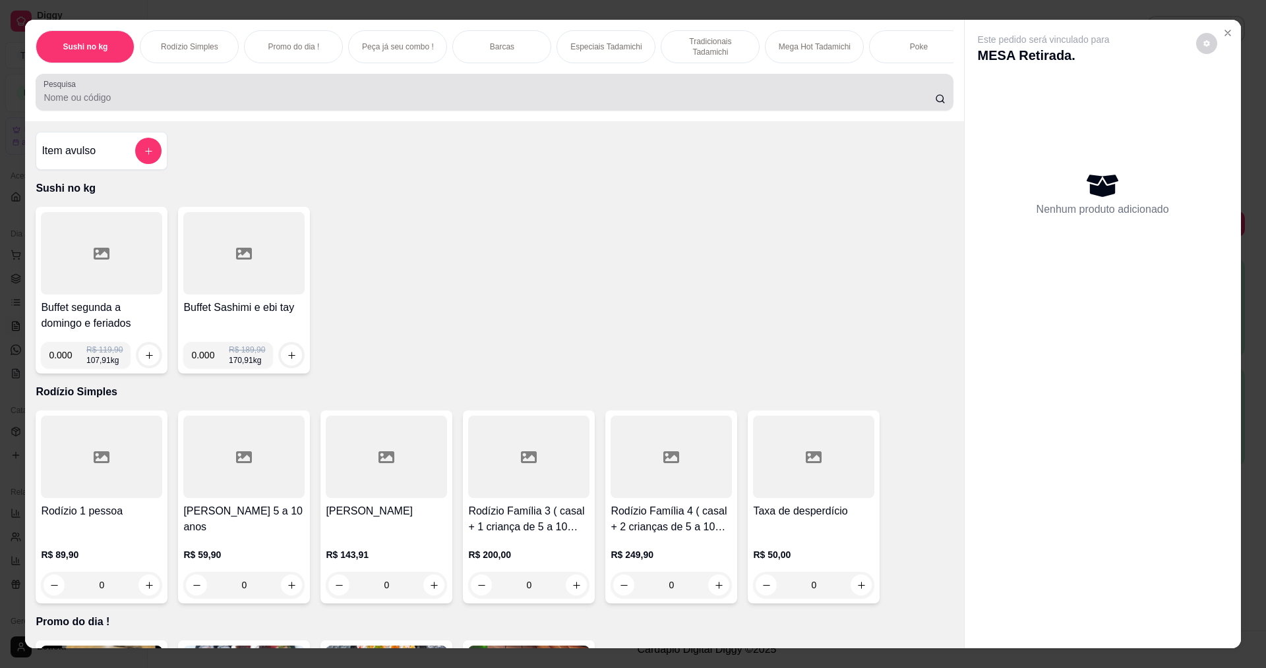
click at [280, 90] on div at bounding box center [494, 92] width 901 height 26
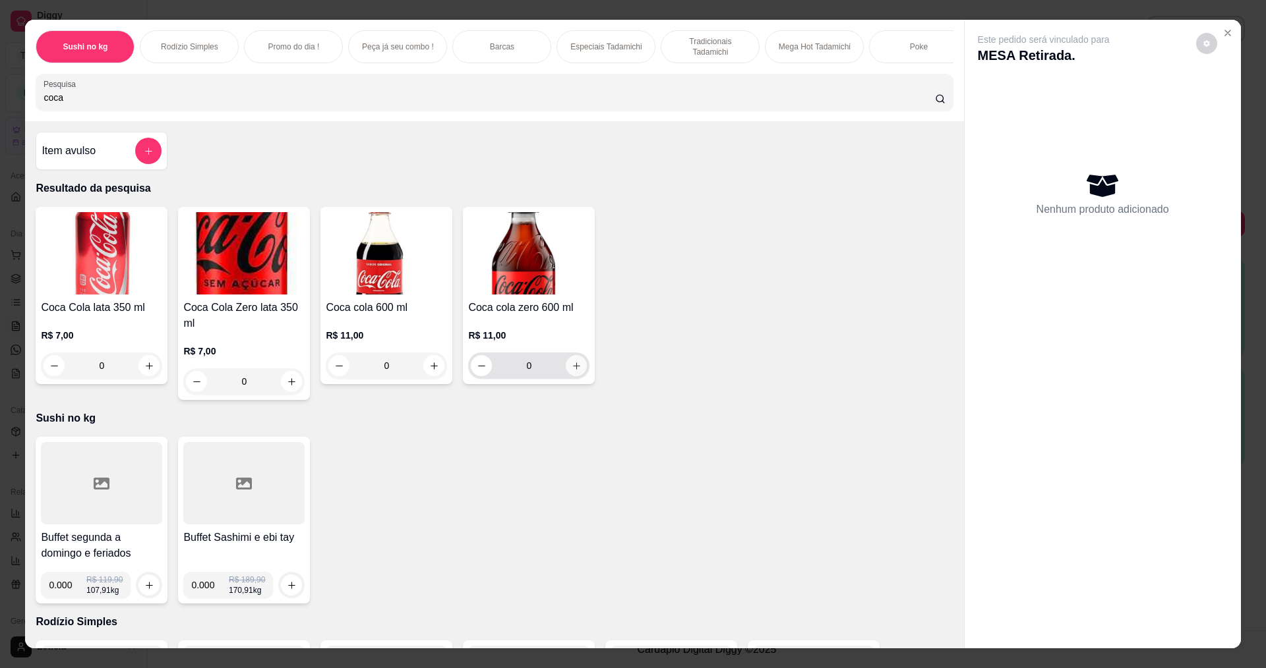
type input "coca"
click at [572, 371] on icon "increase-product-quantity" at bounding box center [577, 366] width 10 height 10
type input "1"
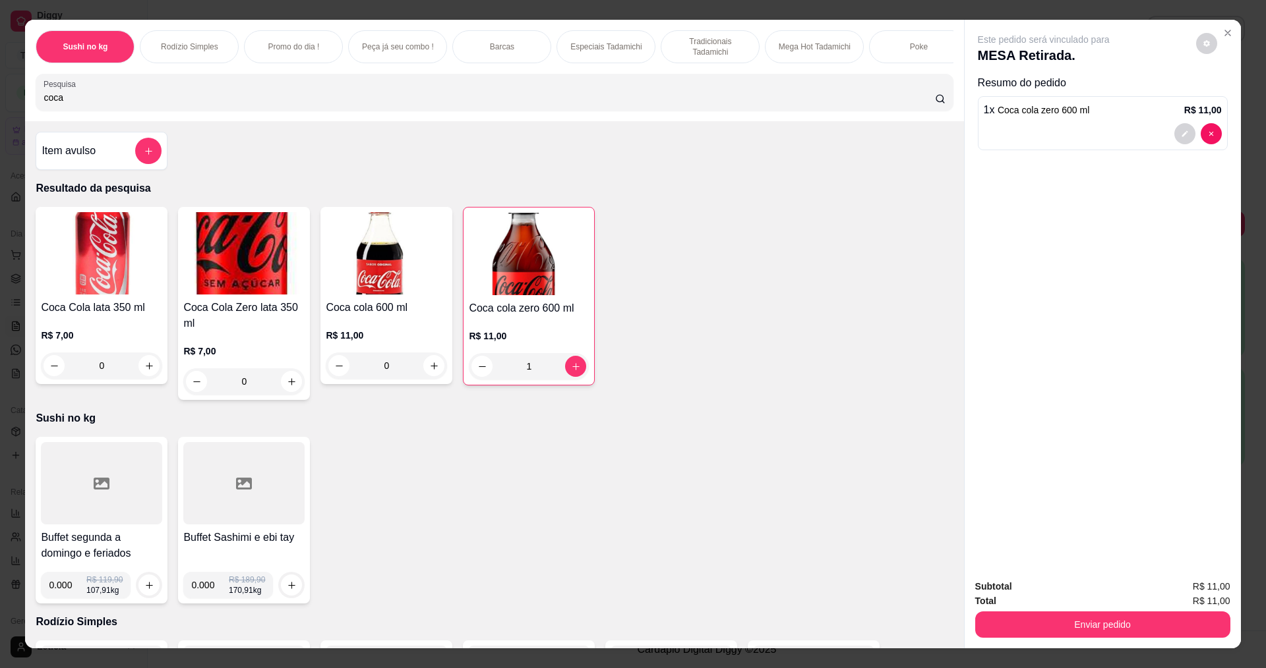
click at [67, 599] on input "0.000" at bounding box center [68, 585] width 38 height 26
type input "0.526"
click at [149, 591] on icon "increase-product-quantity" at bounding box center [149, 586] width 10 height 10
click at [210, 599] on input "0.000" at bounding box center [210, 587] width 38 height 26
type input "0.288"
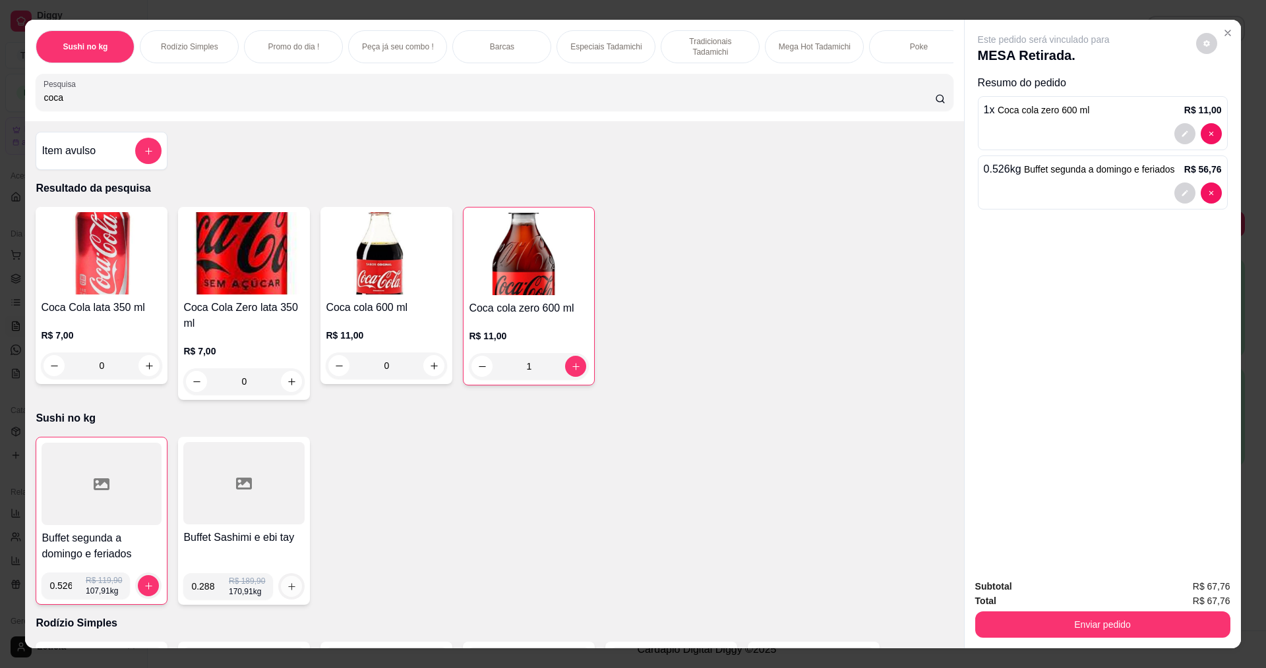
click at [287, 592] on icon "increase-product-quantity" at bounding box center [292, 587] width 10 height 10
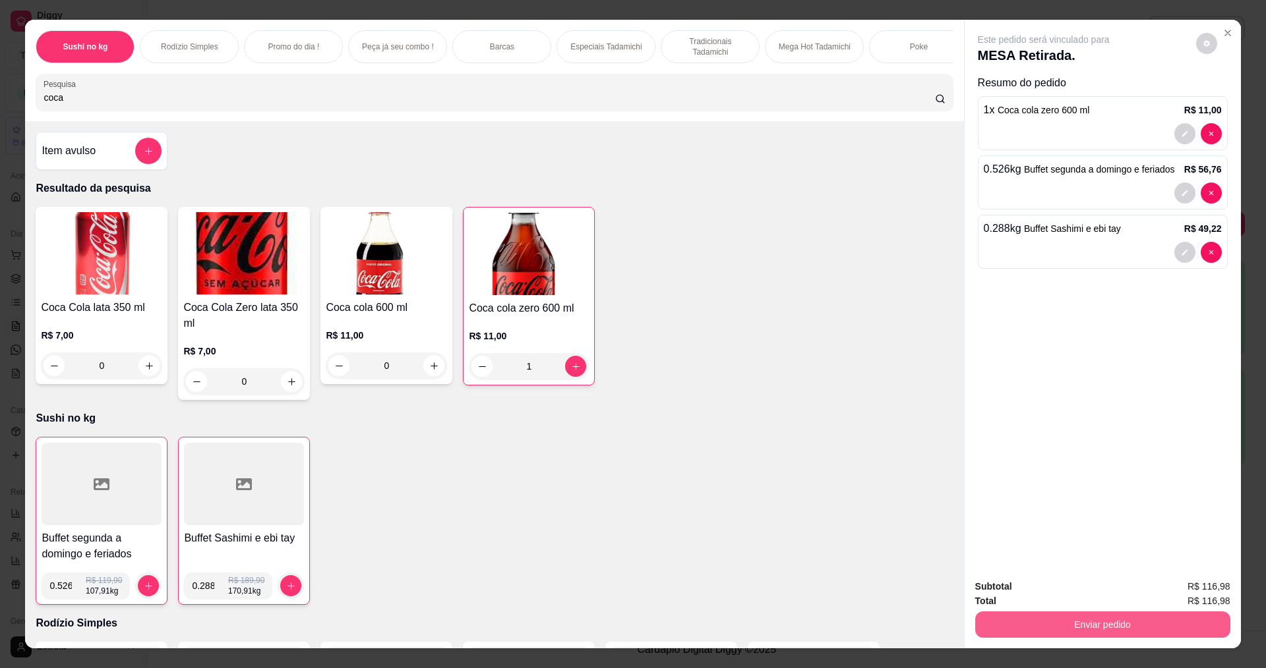
click at [1130, 626] on button "Enviar pedido" at bounding box center [1102, 625] width 255 height 26
click at [1180, 594] on button "Enviar pedido" at bounding box center [1195, 592] width 74 height 25
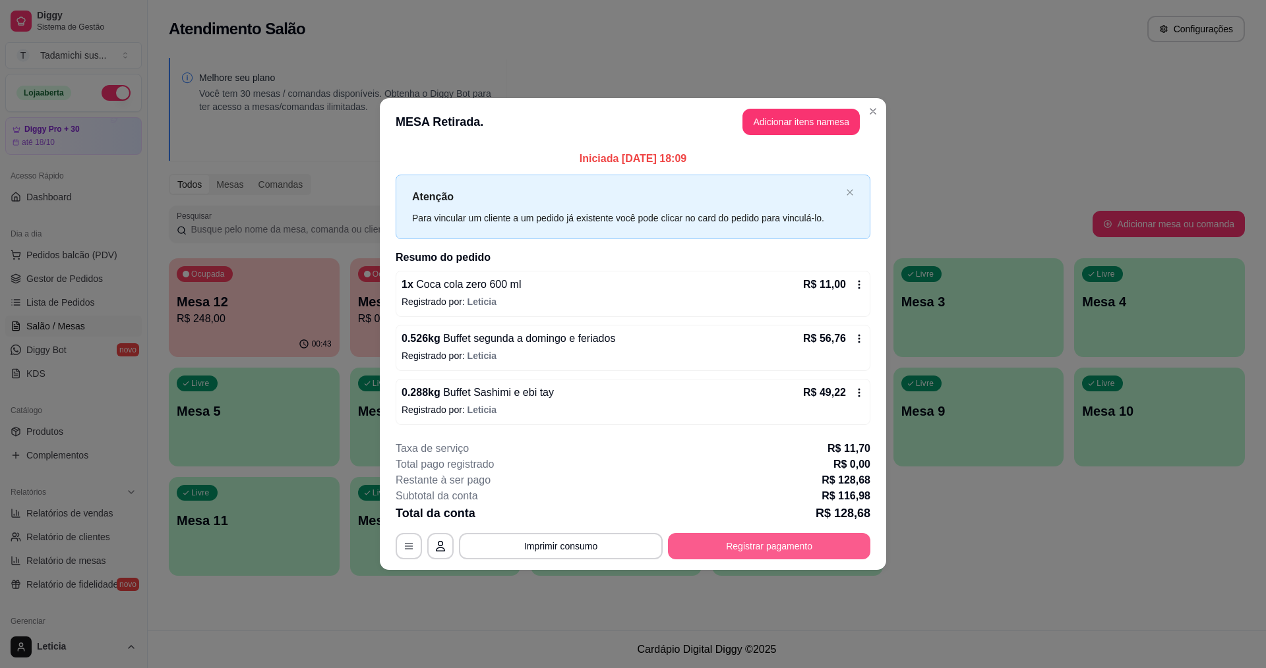
click at [789, 537] on button "Registrar pagamento" at bounding box center [769, 546] width 202 height 26
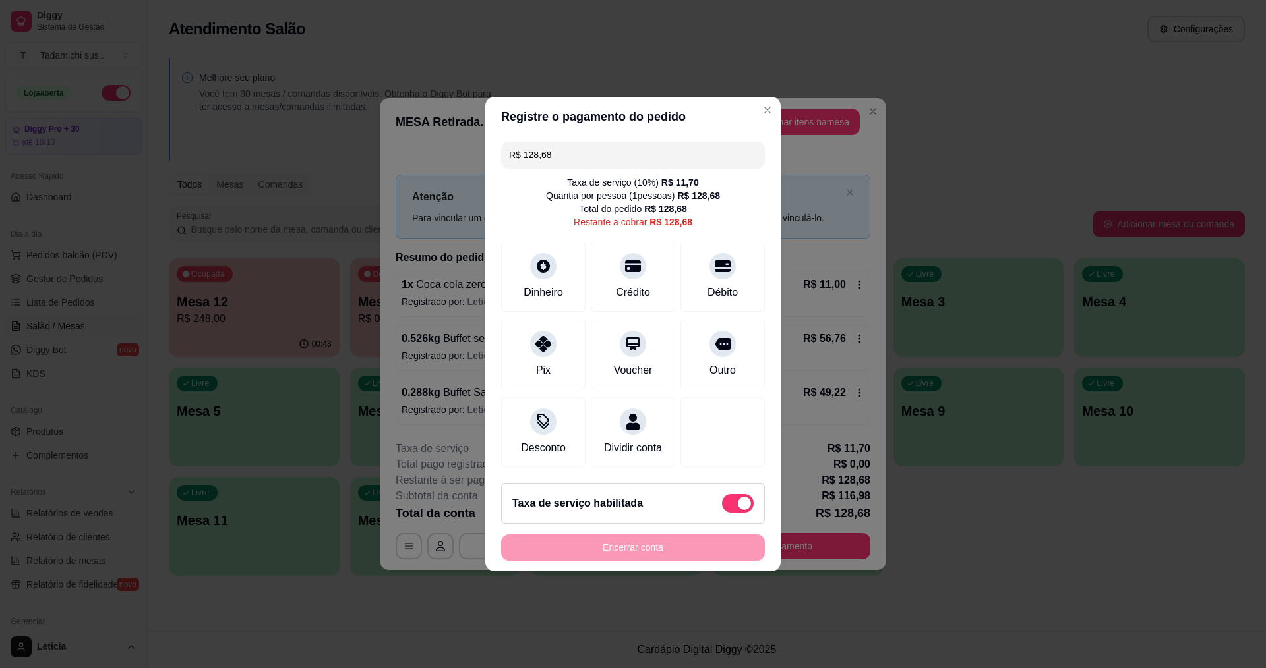
click at [722, 511] on span at bounding box center [738, 503] width 32 height 18
click at [721, 511] on input "checkbox" at bounding box center [725, 510] width 9 height 9
checkbox input "true"
type input "R$ 116,98"
checkbox input "false"
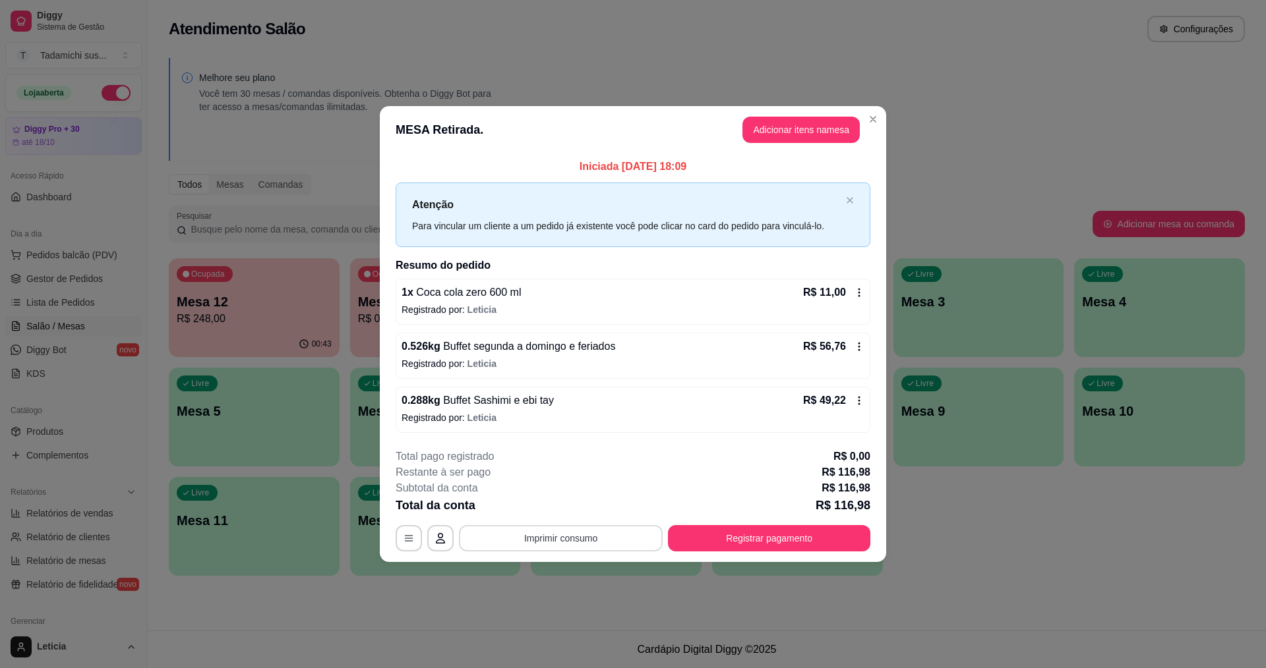
click at [645, 534] on button "Imprimir consumo" at bounding box center [561, 538] width 204 height 26
click at [587, 478] on button "IMPRESSORA HAYOM" at bounding box center [564, 481] width 98 height 20
click at [817, 542] on button "Registrar pagamento" at bounding box center [769, 538] width 196 height 26
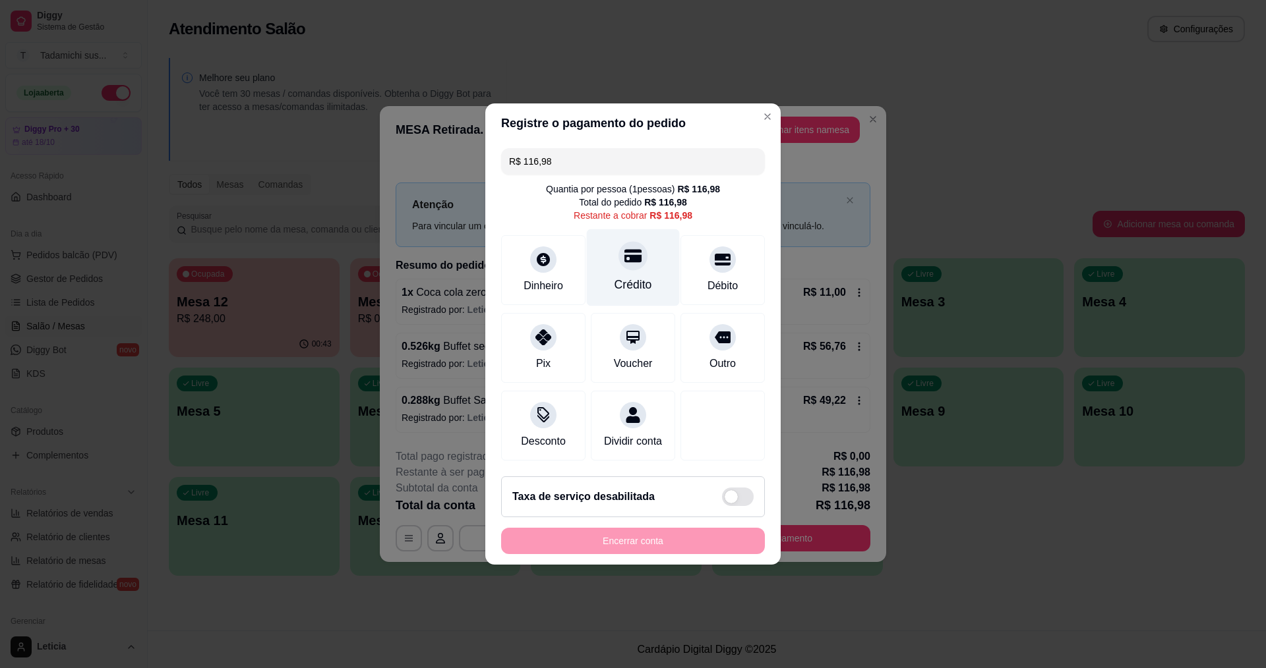
click at [642, 276] on div "Crédito" at bounding box center [633, 284] width 38 height 17
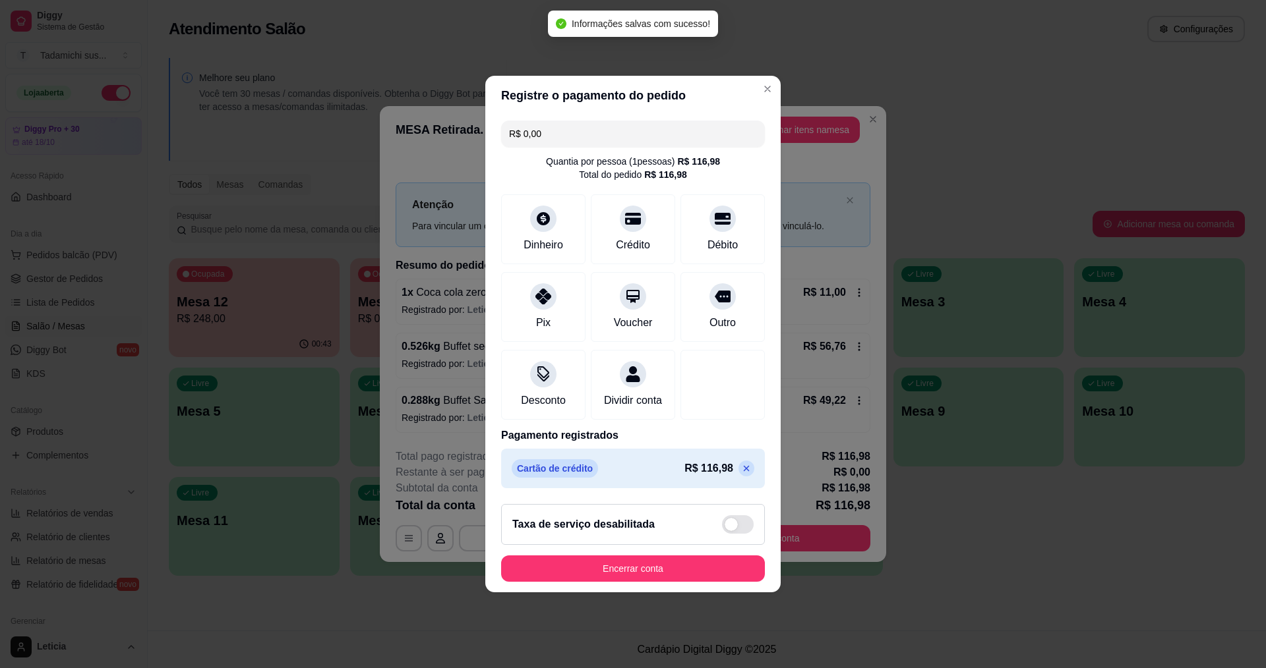
type input "R$ 0,00"
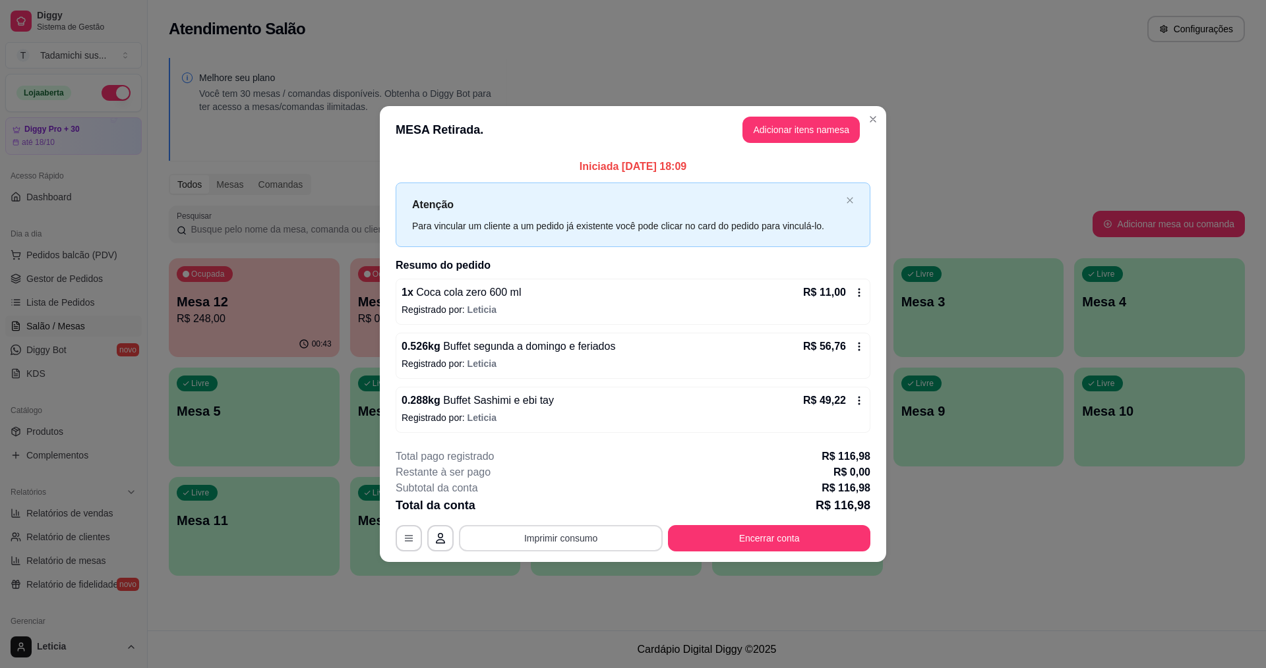
click at [647, 537] on button "Imprimir consumo" at bounding box center [561, 538] width 204 height 26
click at [599, 488] on button "IMPRESSORA HAYOM" at bounding box center [565, 481] width 102 height 21
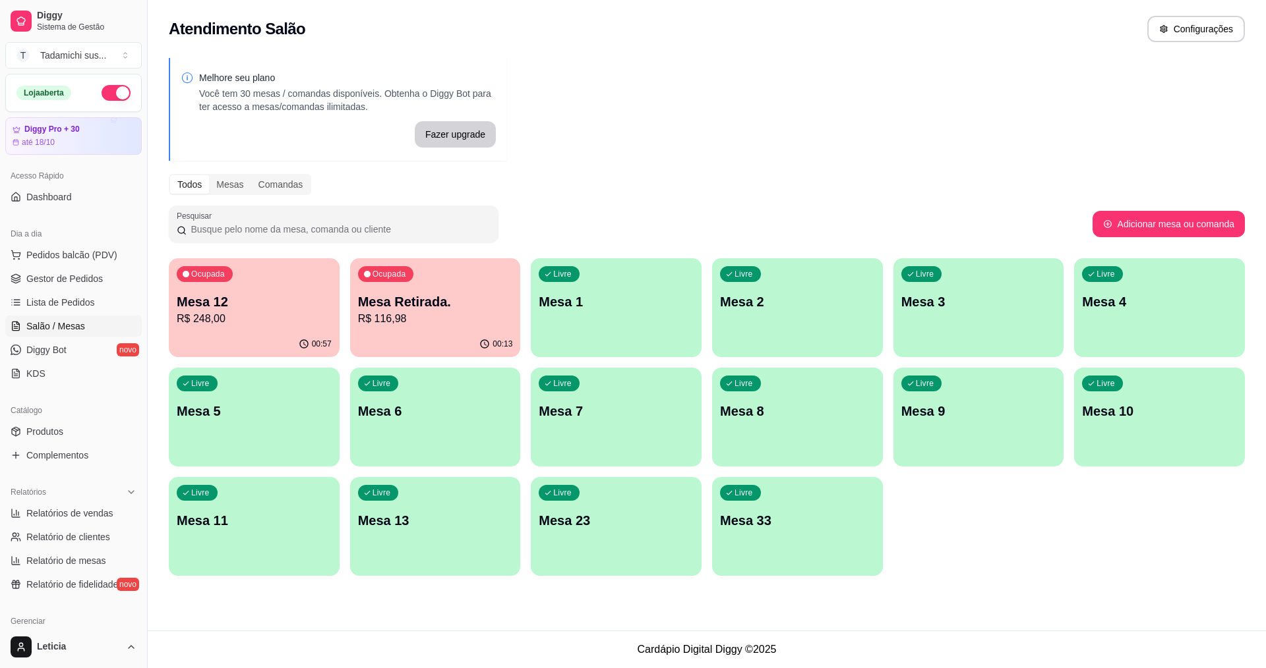
click at [381, 529] on p "Mesa 13" at bounding box center [435, 521] width 155 height 18
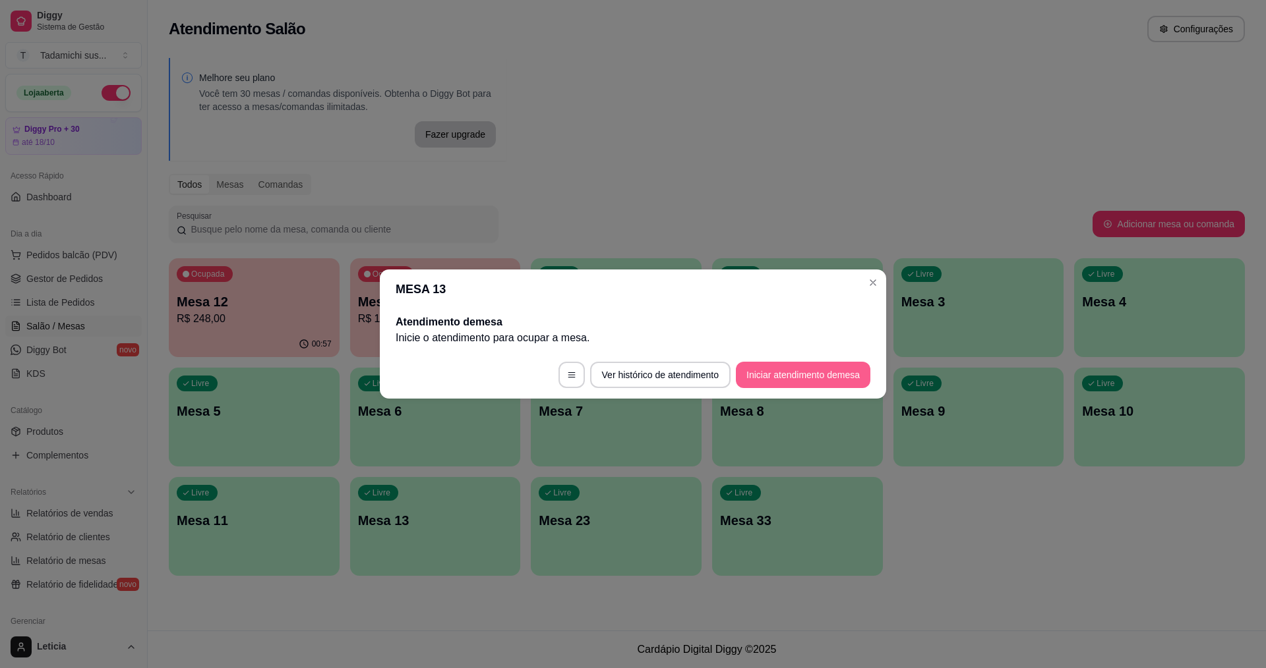
click at [766, 382] on button "Iniciar atendimento de mesa" at bounding box center [803, 375] width 134 height 26
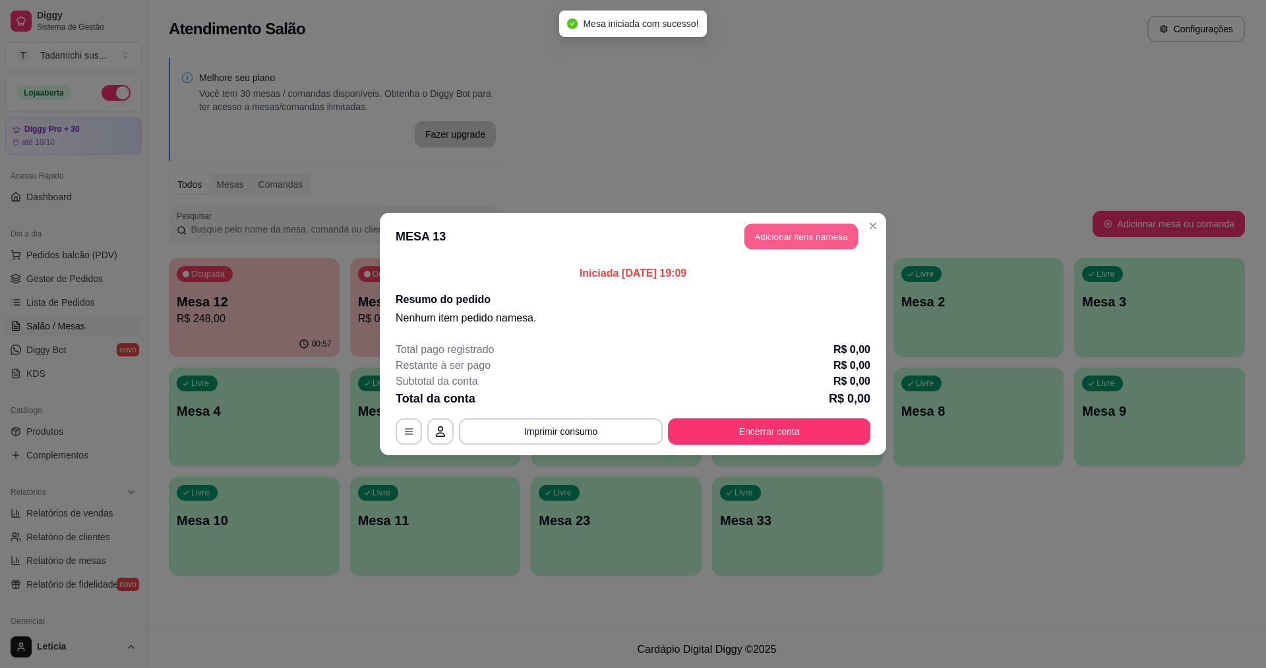
click at [819, 240] on button "Adicionar itens na mesa" at bounding box center [800, 237] width 113 height 26
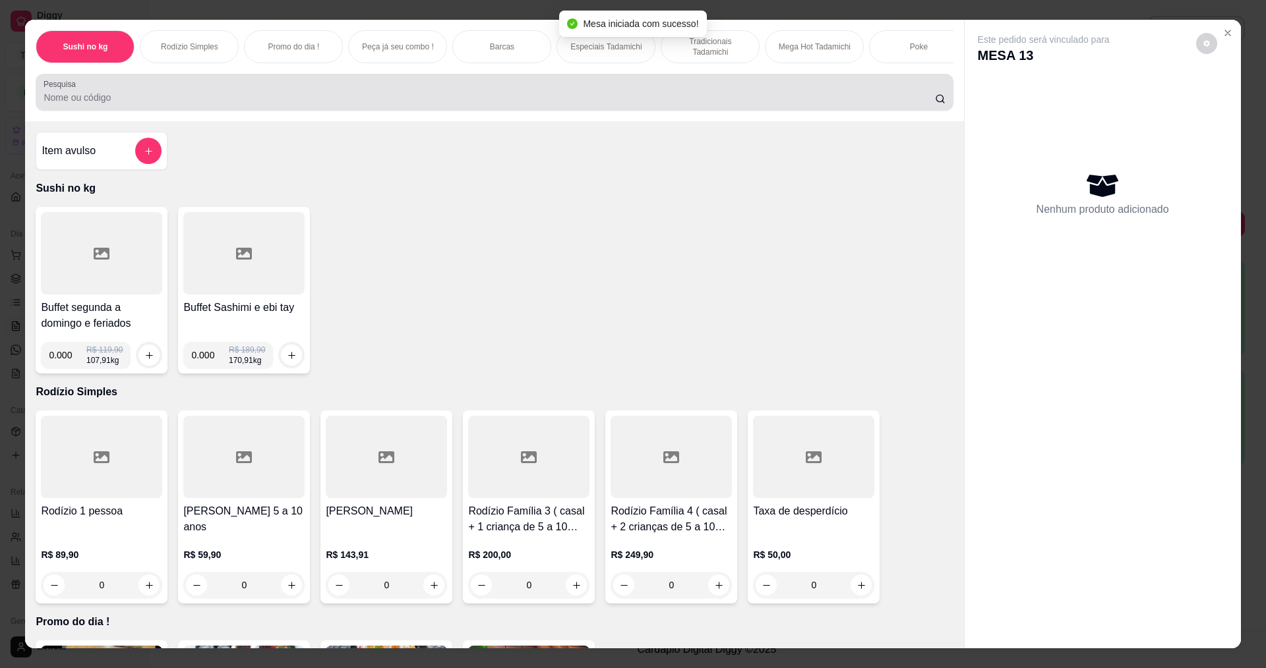
click at [316, 104] on input "Pesquisa" at bounding box center [489, 97] width 891 height 13
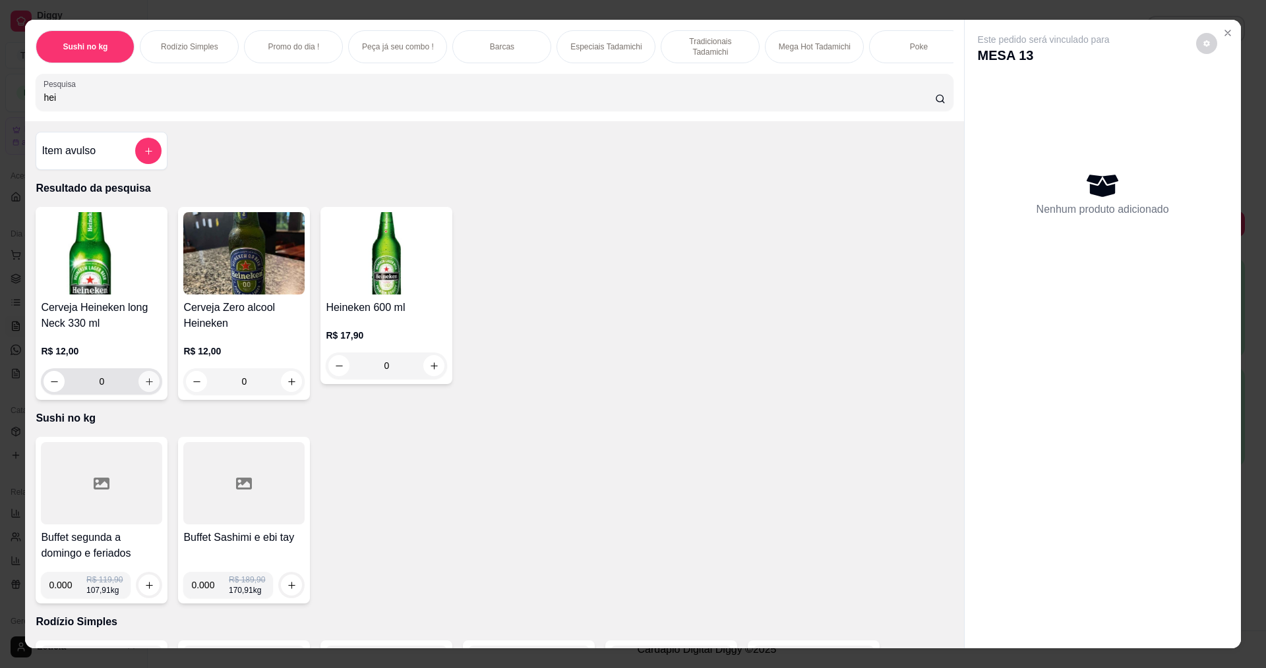
type input "hei"
click at [146, 385] on icon "increase-product-quantity" at bounding box center [149, 381] width 7 height 7
type input "1"
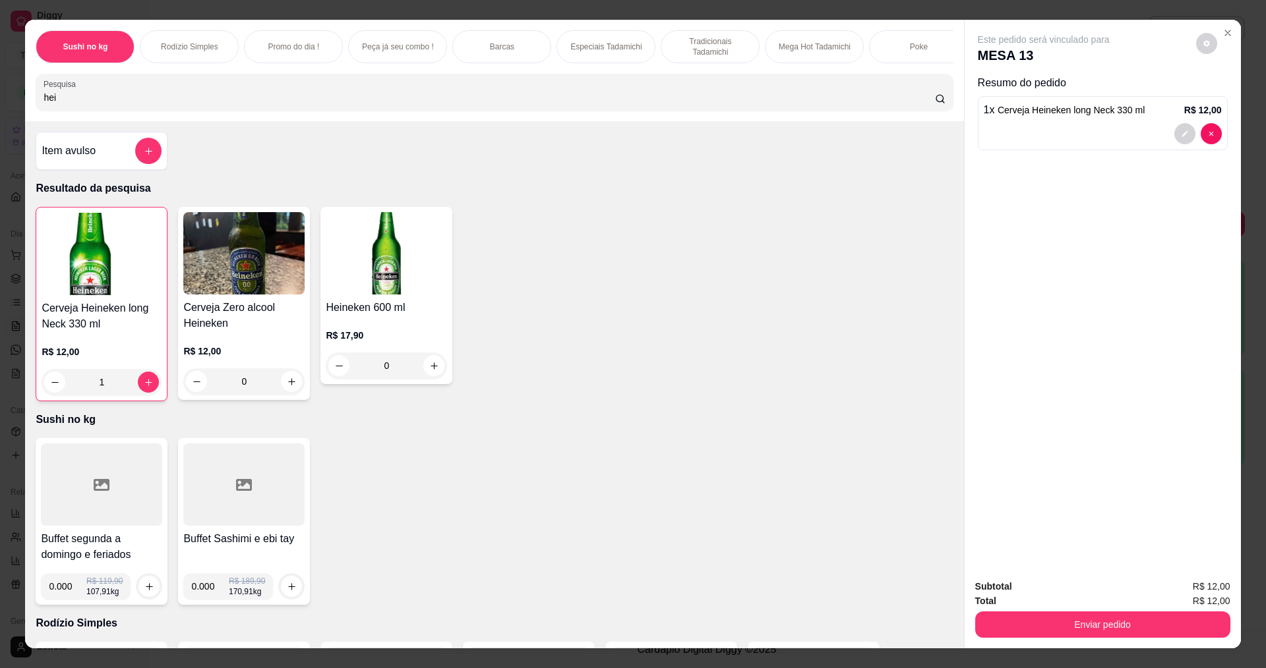
click at [124, 513] on div at bounding box center [101, 485] width 121 height 82
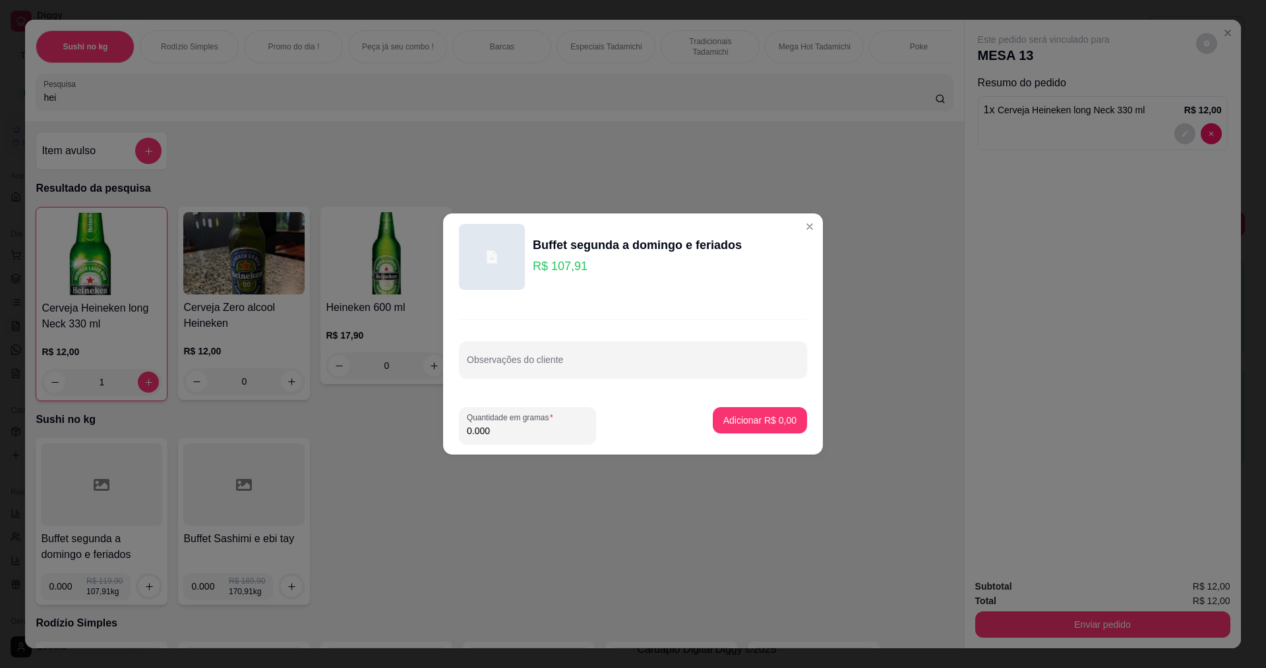
click at [500, 429] on input "0.000" at bounding box center [527, 431] width 121 height 13
type input "0.236"
click at [734, 423] on p "Adicionar R$ 25,47" at bounding box center [757, 420] width 76 height 13
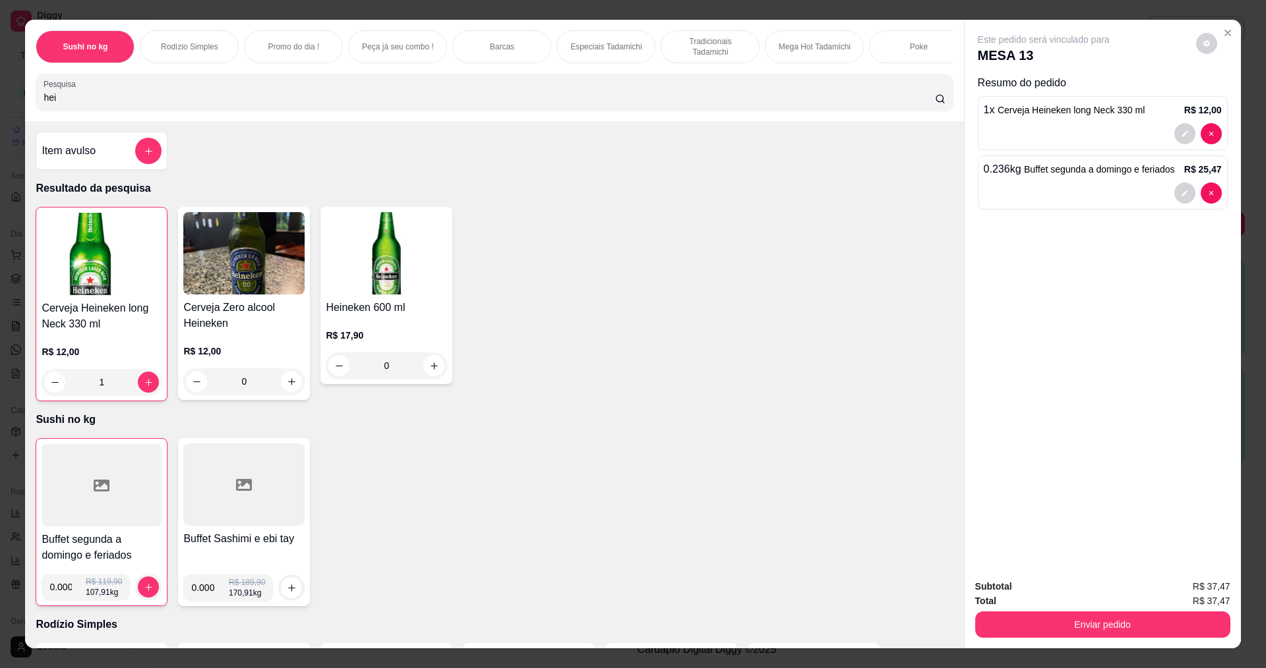
click at [111, 483] on div at bounding box center [102, 485] width 120 height 82
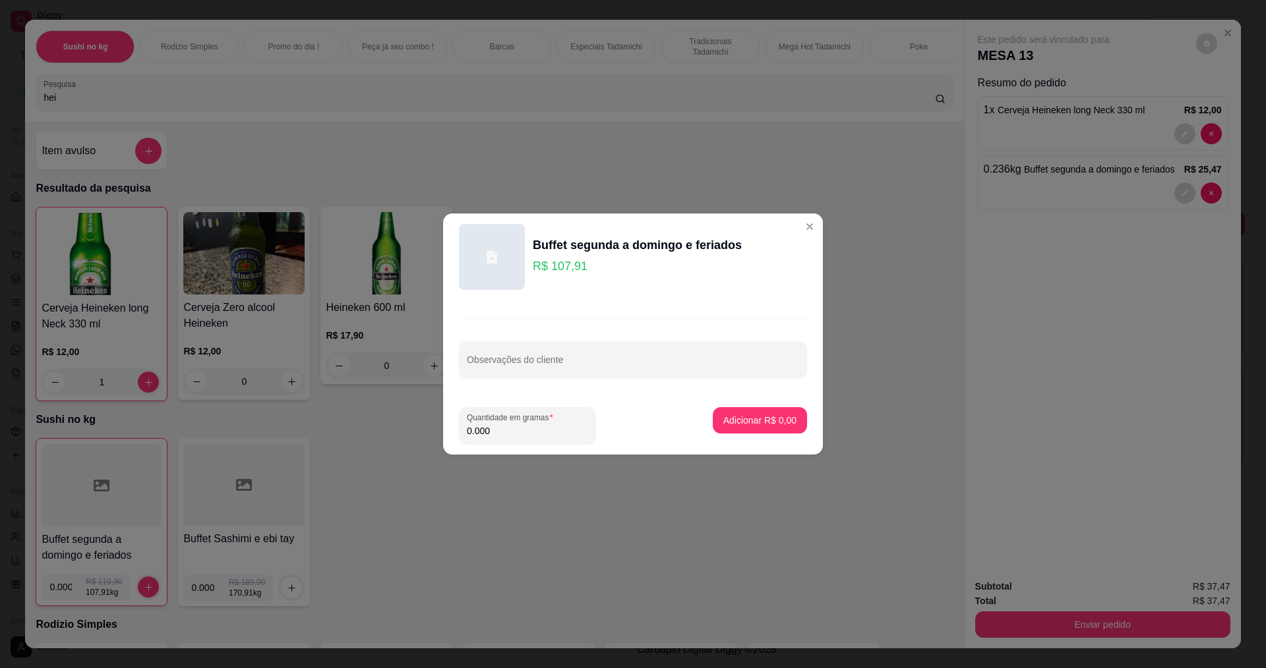
click at [502, 436] on input "0.000" at bounding box center [527, 431] width 121 height 13
type input "0.298"
click at [724, 425] on p "Adicionar R$ 32,16" at bounding box center [757, 420] width 78 height 13
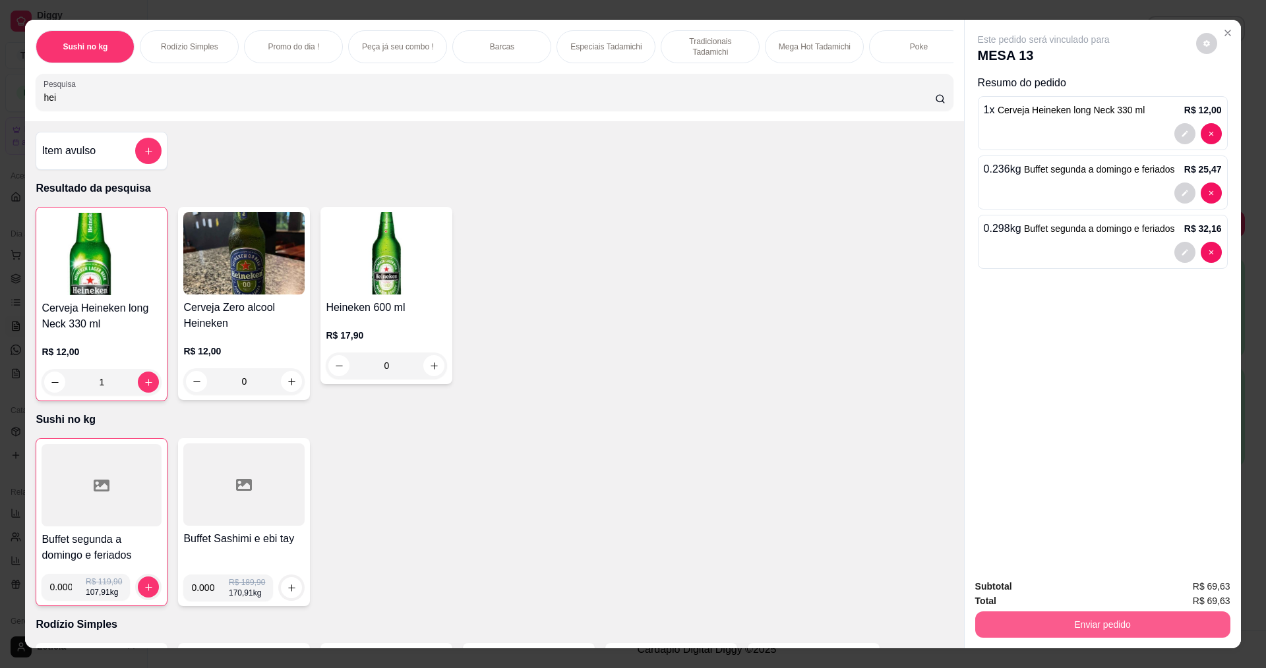
click at [1045, 629] on button "Enviar pedido" at bounding box center [1102, 625] width 255 height 26
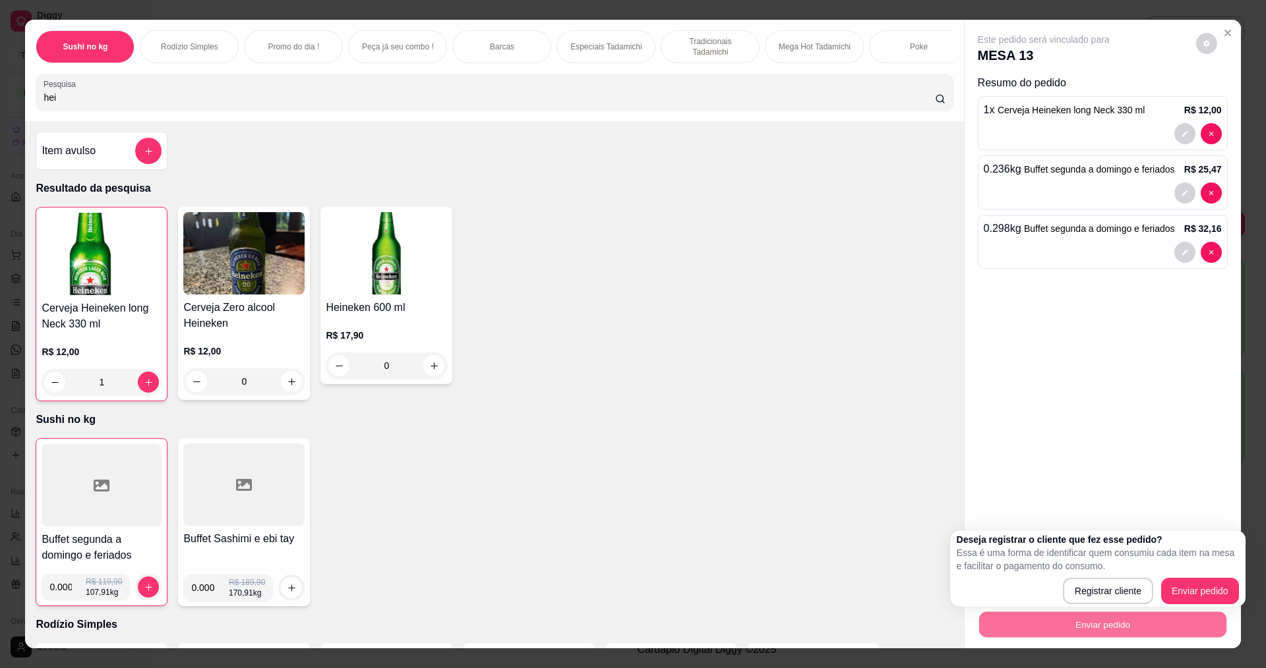
click at [929, 601] on div "Buffet segunda a domingo e feriados 0.000 R$ 119,90 107,91 kg Buffet Sashimi e …" at bounding box center [494, 522] width 917 height 168
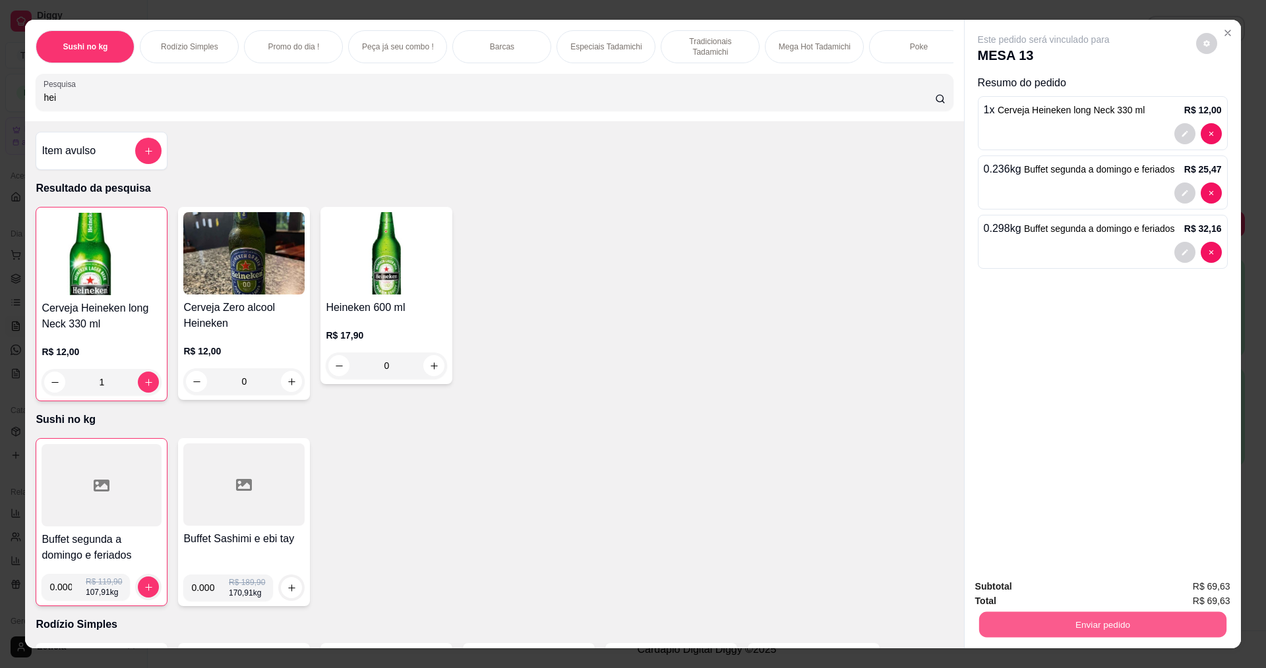
click at [1135, 615] on button "Enviar pedido" at bounding box center [1101, 625] width 247 height 26
click at [1189, 583] on button "Enviar pedido" at bounding box center [1195, 591] width 74 height 25
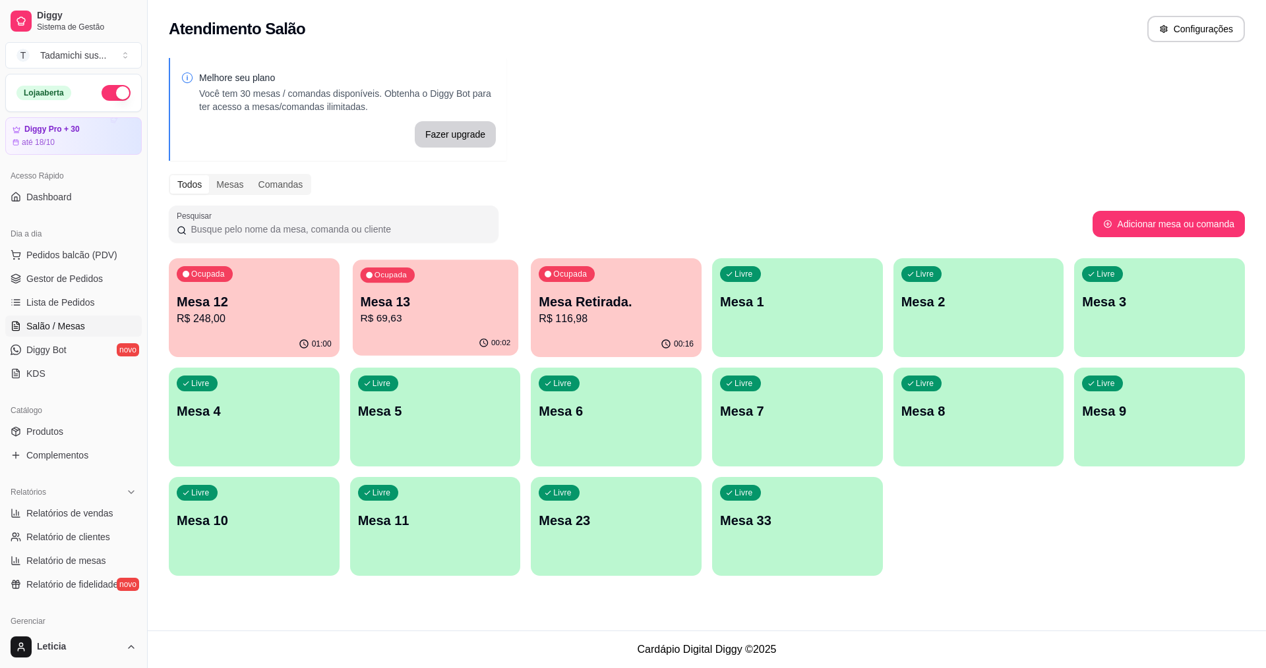
click at [418, 314] on p "R$ 69,63" at bounding box center [435, 318] width 150 height 15
click at [612, 325] on p "R$ 116,98" at bounding box center [616, 319] width 155 height 16
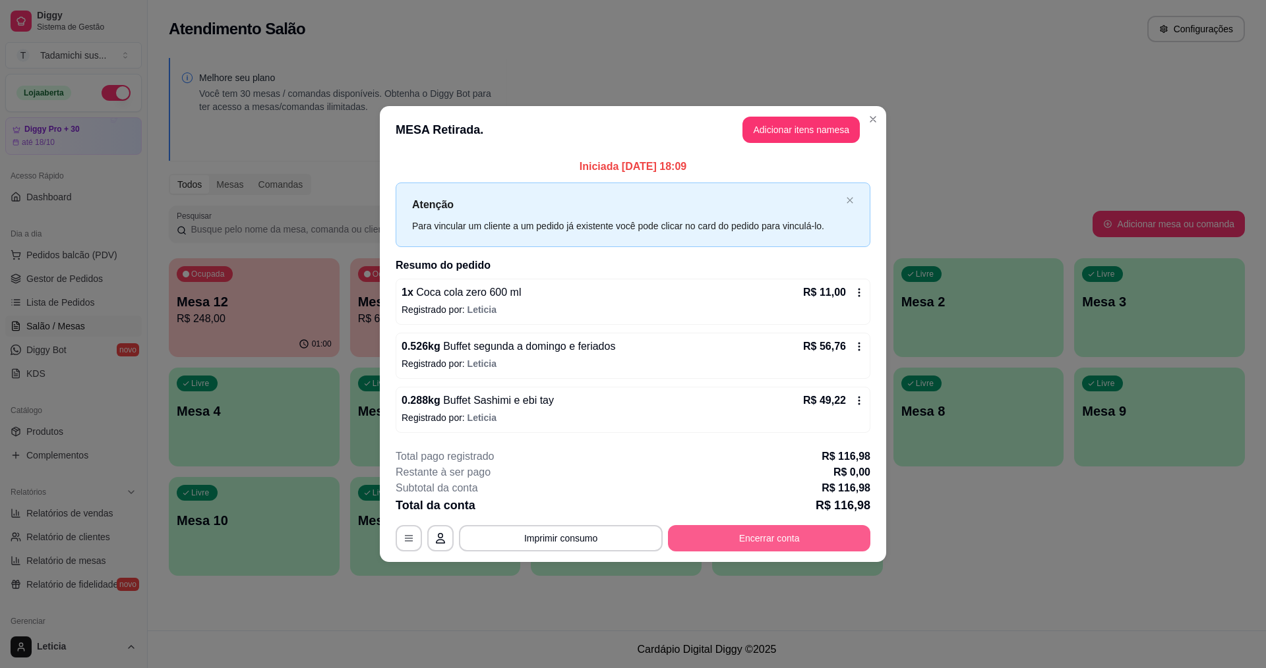
click at [792, 536] on button "Encerrar conta" at bounding box center [769, 538] width 202 height 26
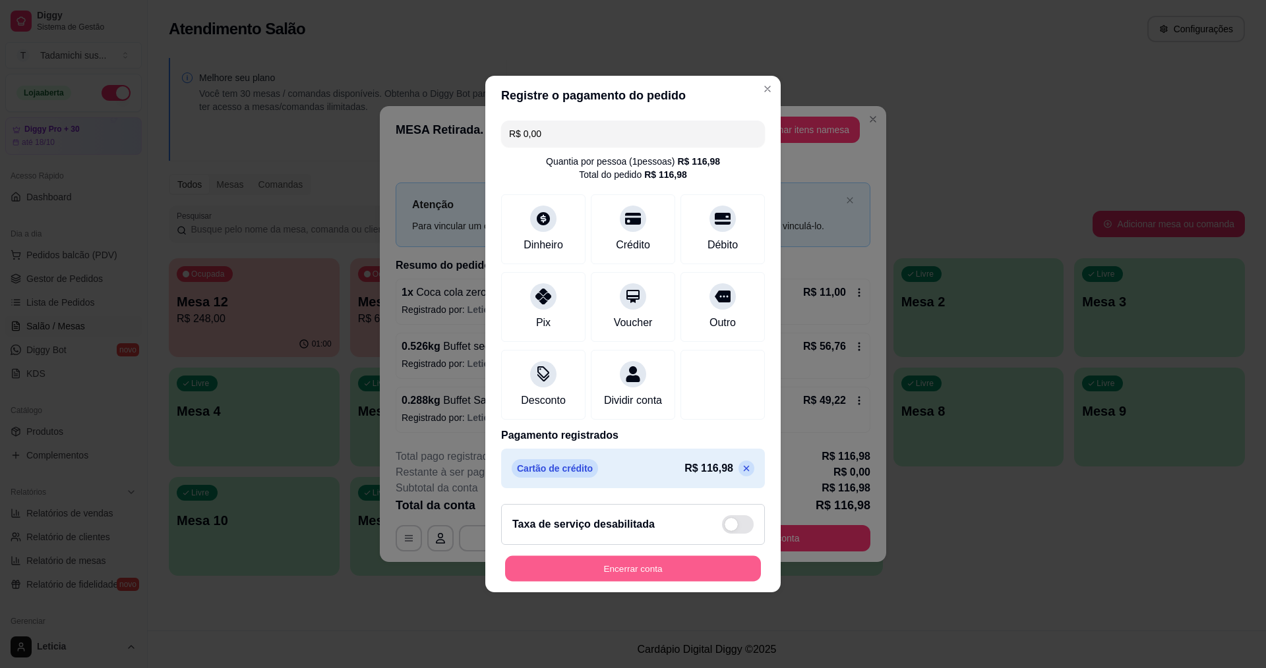
click at [642, 578] on button "Encerrar conta" at bounding box center [633, 569] width 256 height 26
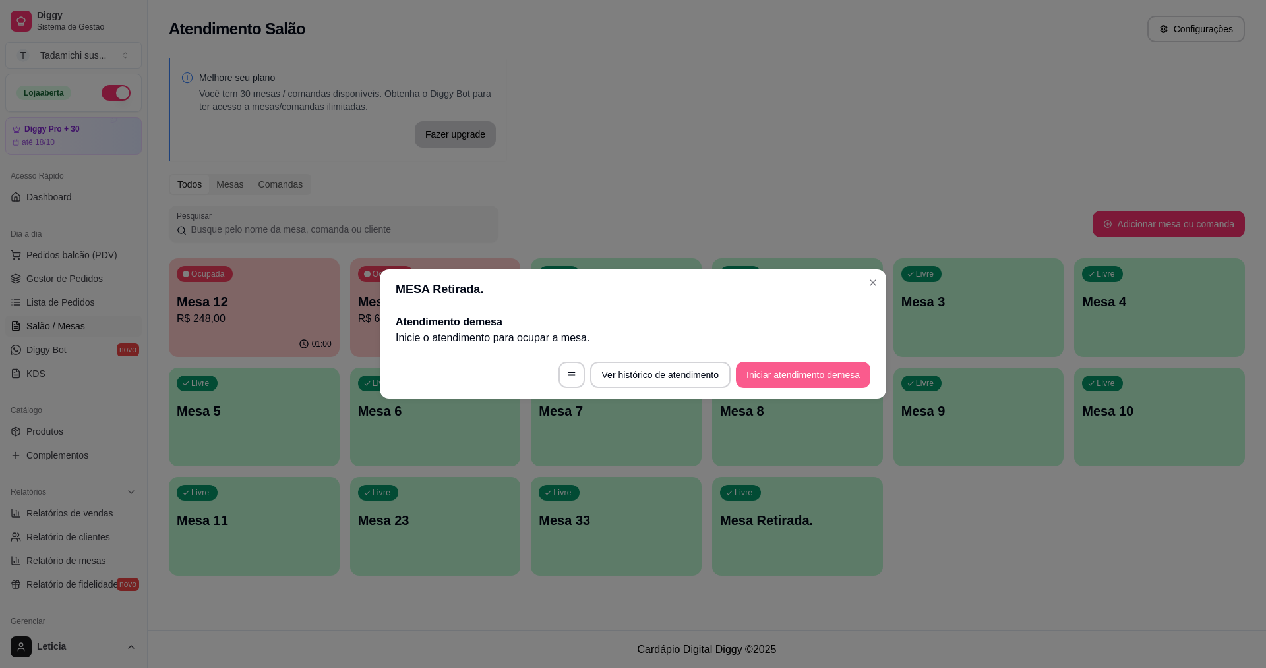
click at [802, 370] on button "Iniciar atendimento de mesa" at bounding box center [803, 375] width 134 height 26
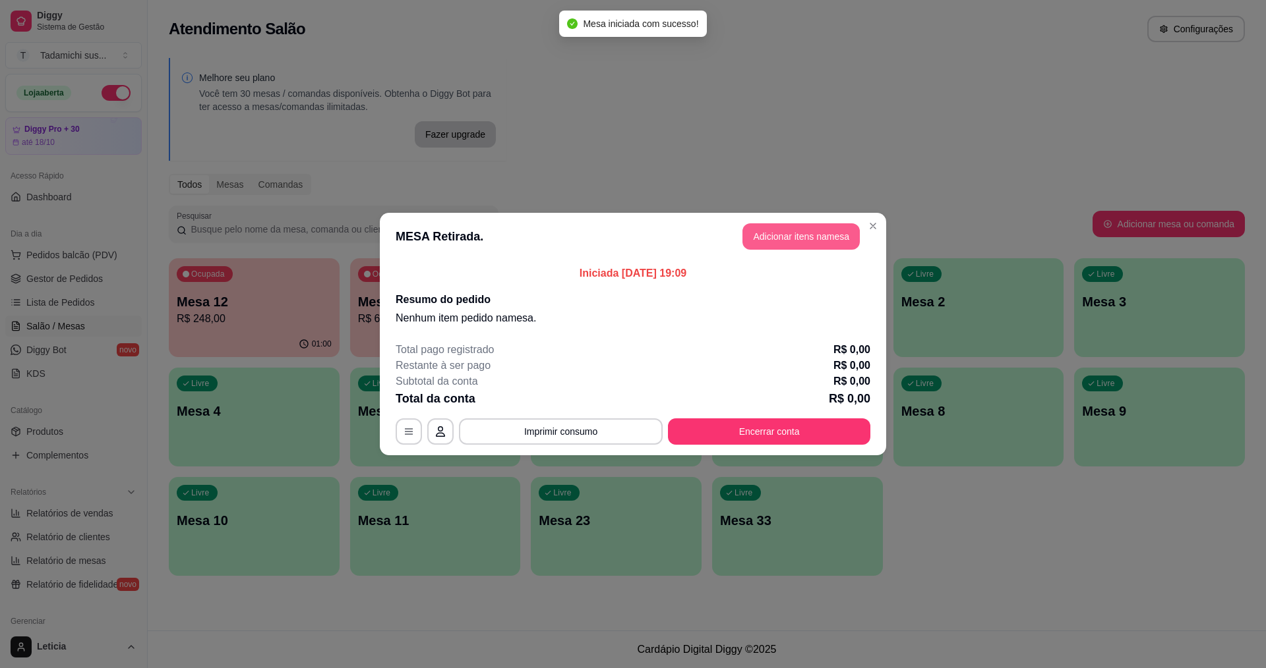
click at [761, 240] on button "Adicionar itens na mesa" at bounding box center [800, 236] width 117 height 26
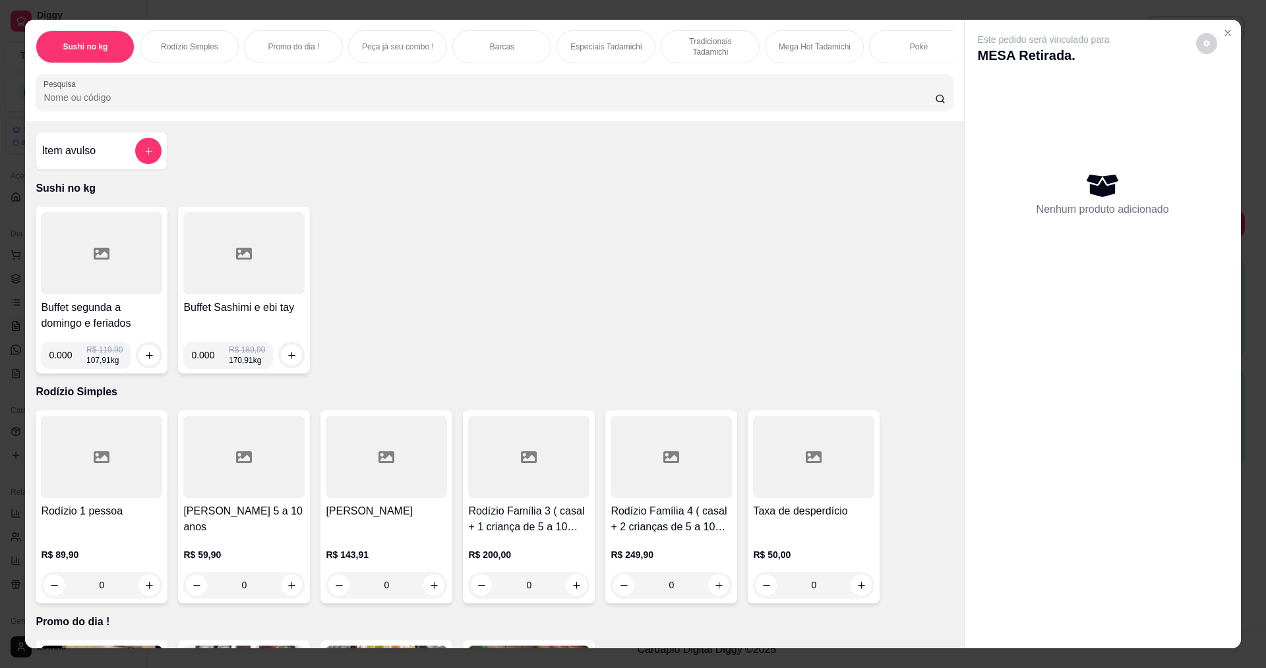
click at [205, 104] on input "Pesquisa" at bounding box center [489, 97] width 891 height 13
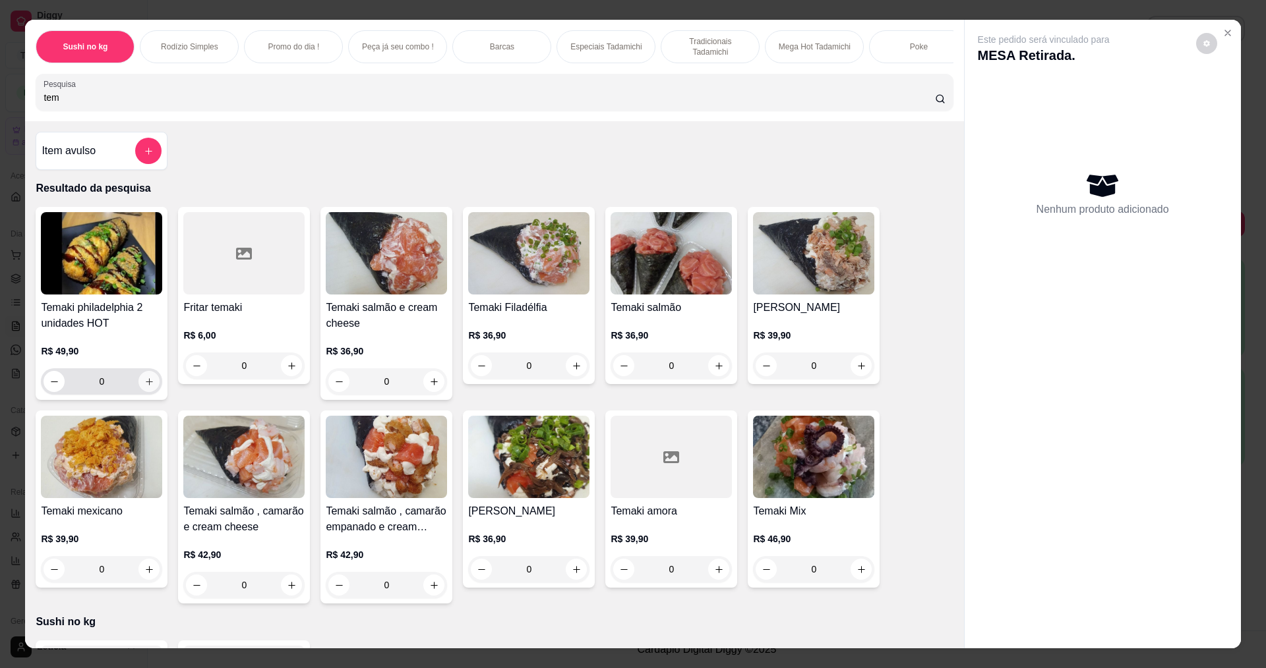
type input "tem"
click at [146, 386] on icon "increase-product-quantity" at bounding box center [149, 381] width 7 height 7
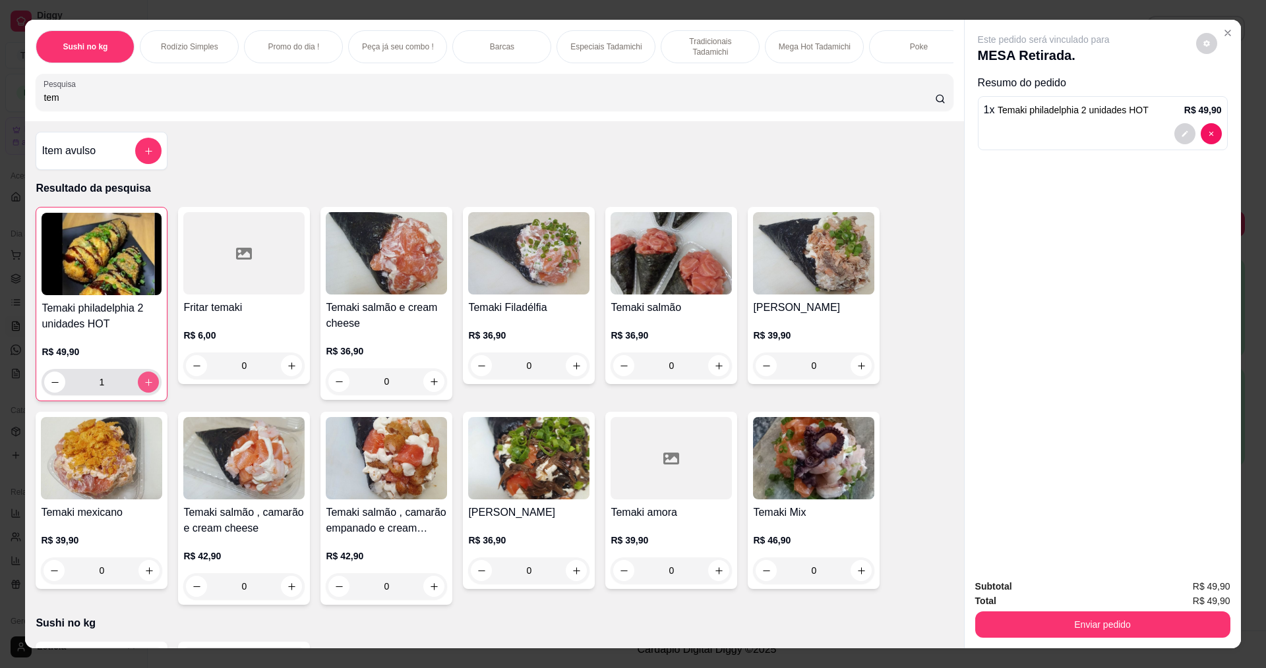
type input "1"
click at [1047, 627] on button "Enviar pedido" at bounding box center [1102, 625] width 255 height 26
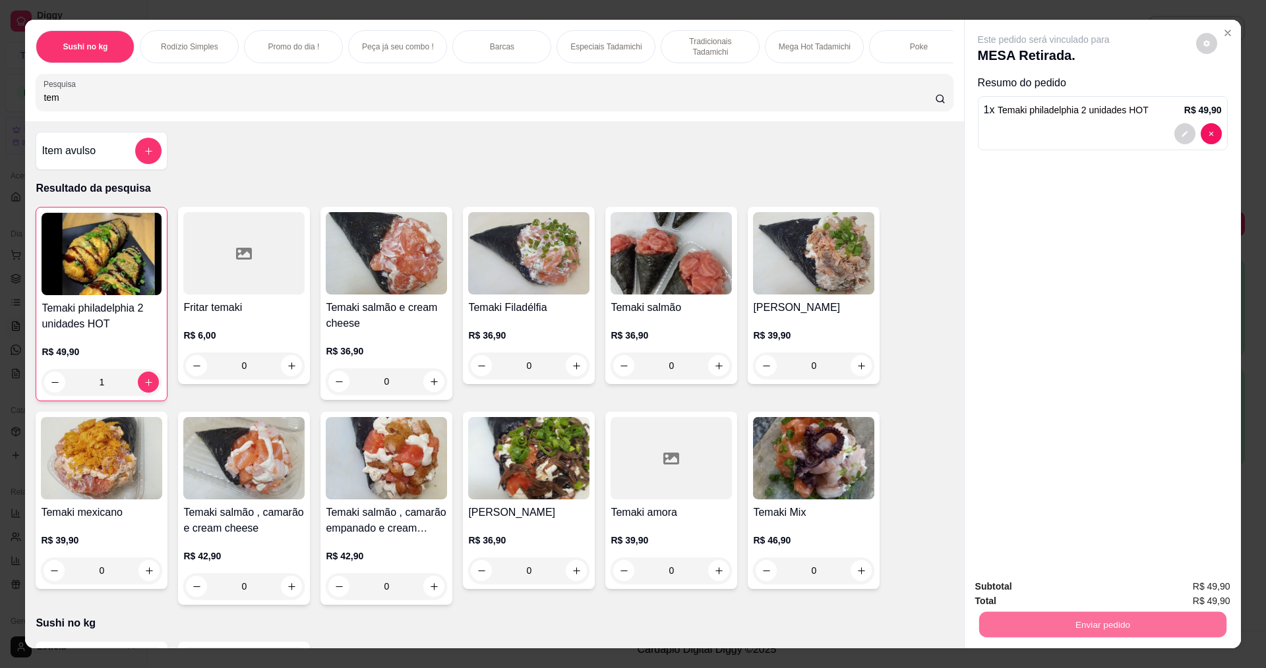
click at [1187, 583] on button "Enviar pedido" at bounding box center [1195, 591] width 74 height 25
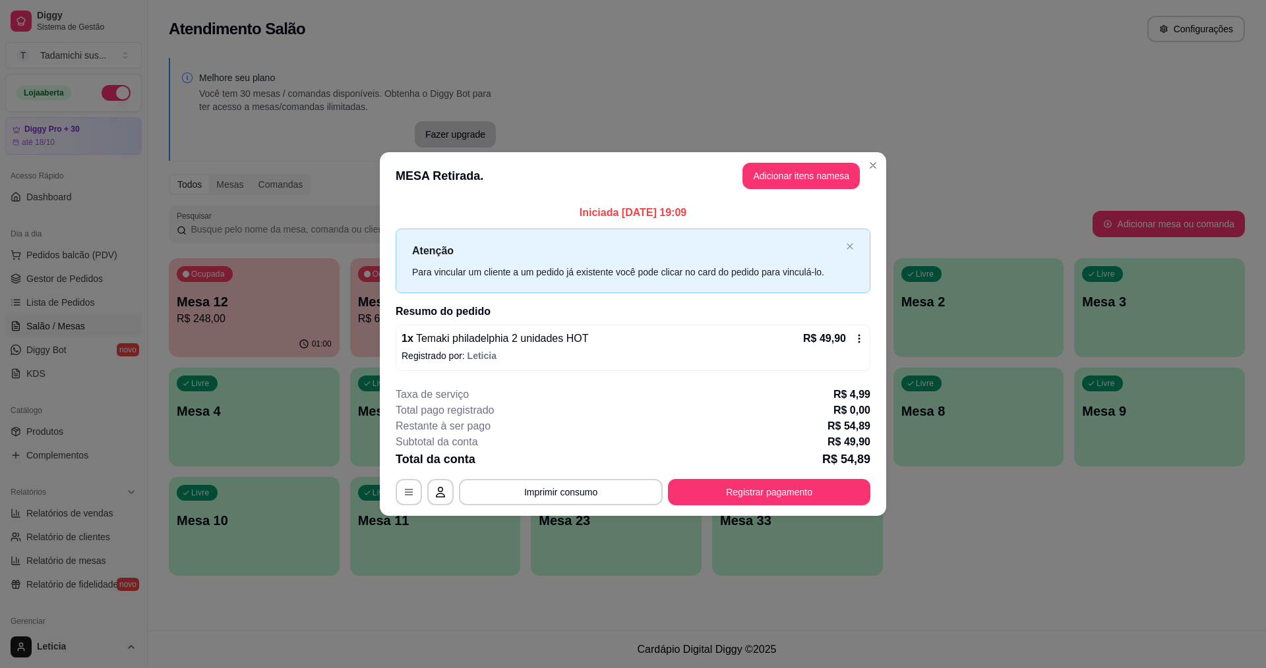
click at [857, 331] on div "R$ 49,90" at bounding box center [833, 339] width 61 height 16
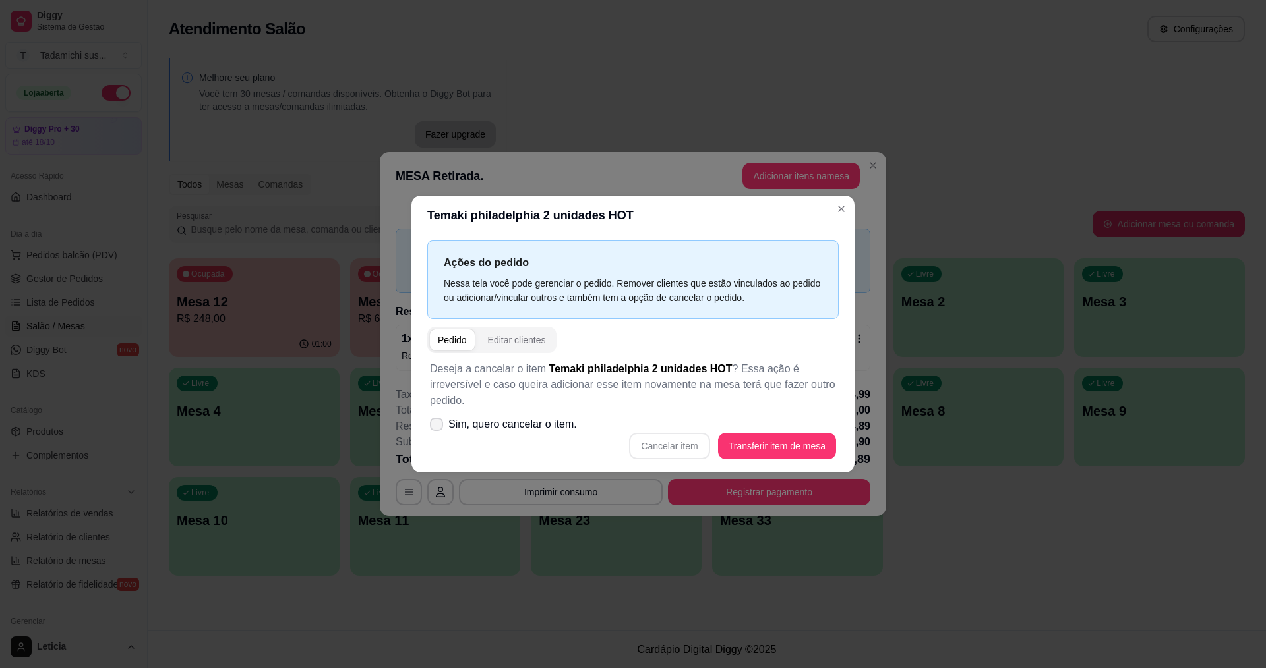
click at [430, 418] on span at bounding box center [436, 424] width 13 height 13
click at [430, 427] on input "Sim, quero cancelar o item." at bounding box center [433, 431] width 9 height 9
checkbox input "true"
click at [673, 433] on button "Cancelar item" at bounding box center [669, 446] width 80 height 26
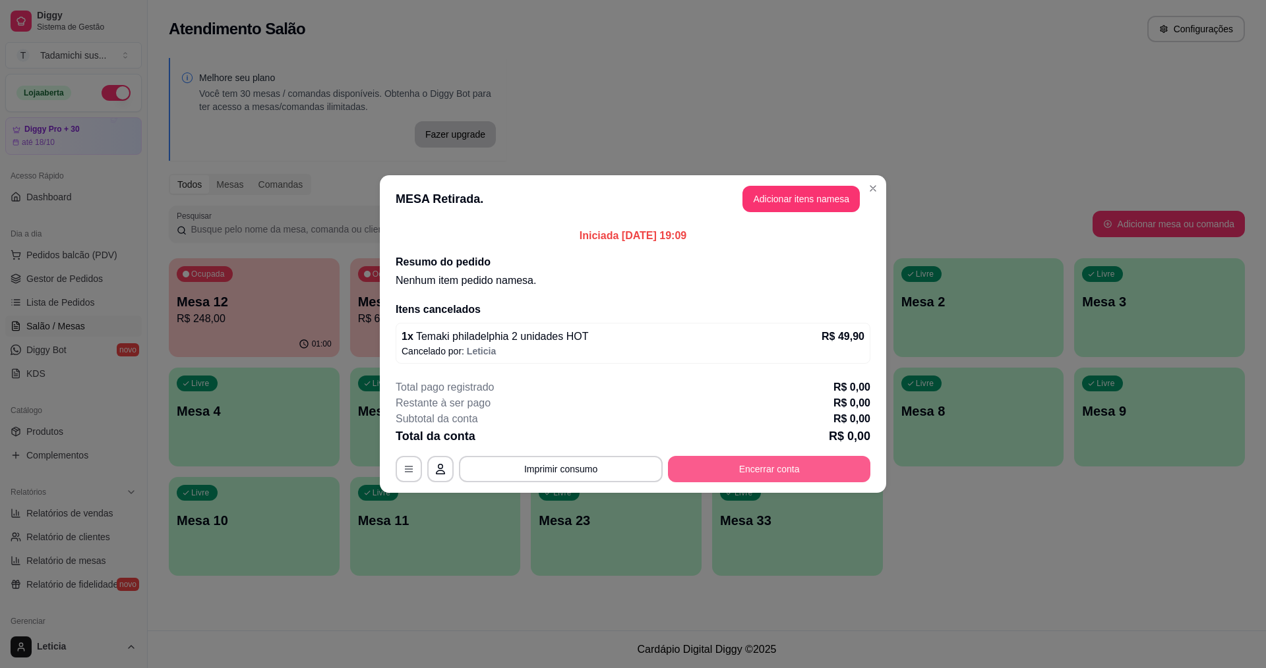
click at [838, 474] on button "Encerrar conta" at bounding box center [769, 469] width 202 height 26
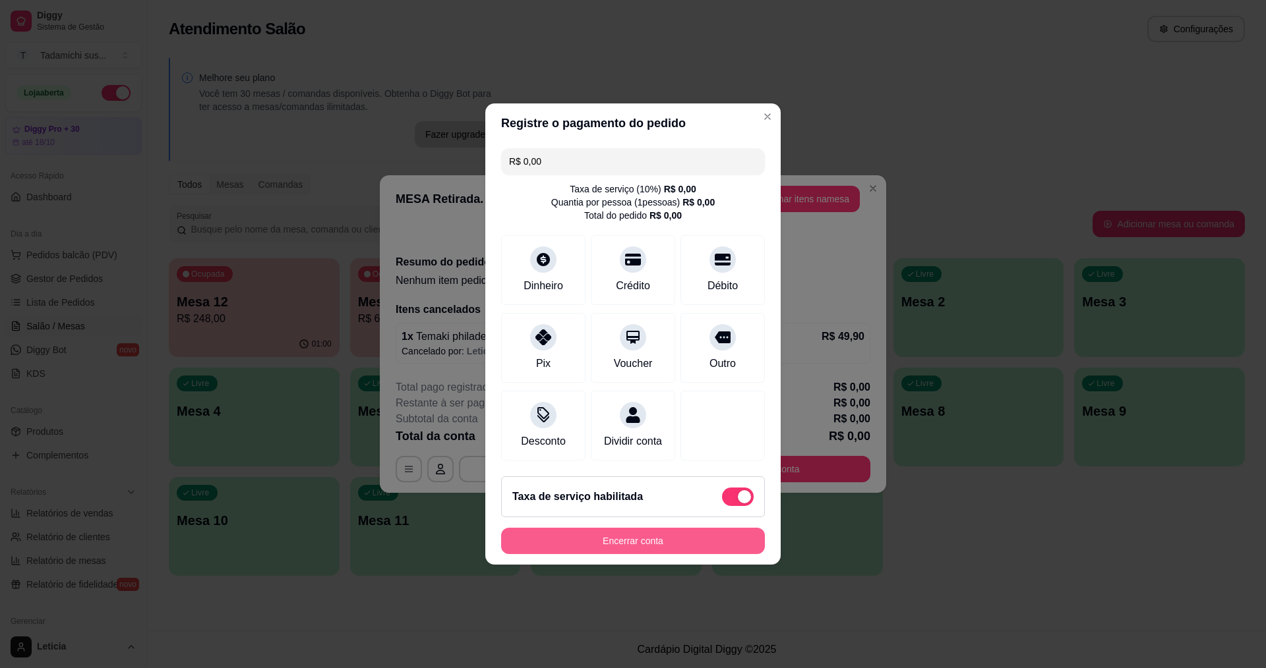
click at [655, 547] on button "Encerrar conta" at bounding box center [633, 541] width 264 height 26
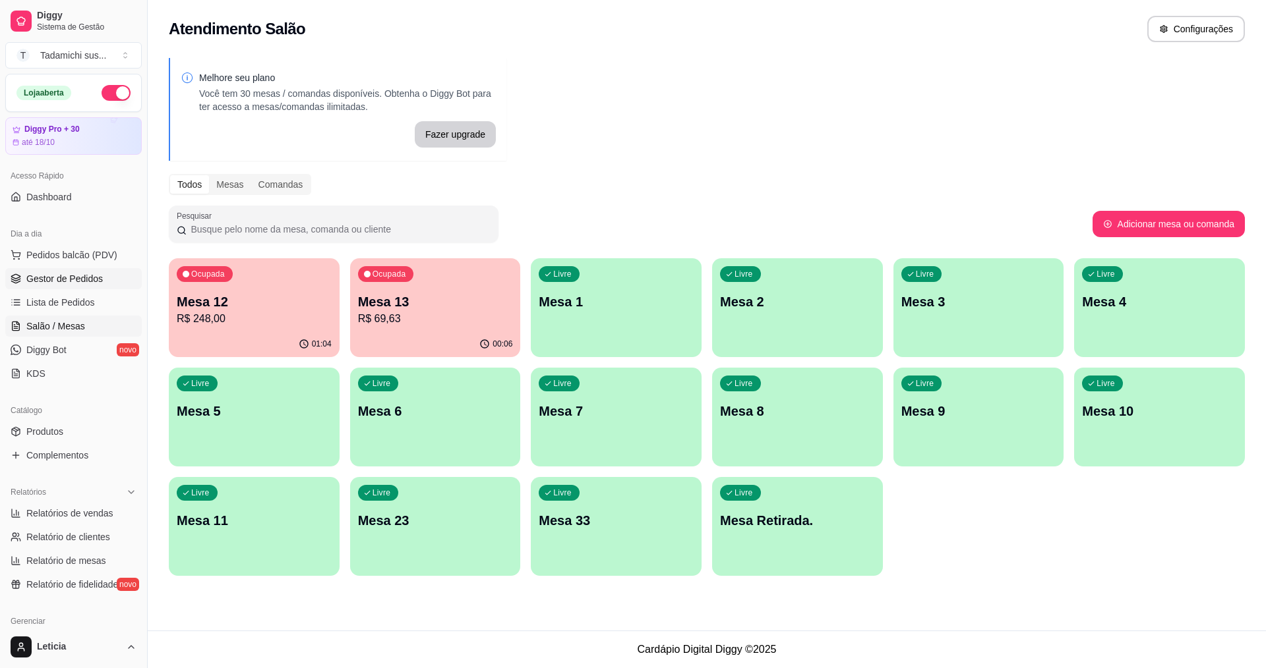
click at [56, 281] on span "Gestor de Pedidos" at bounding box center [64, 278] width 76 height 13
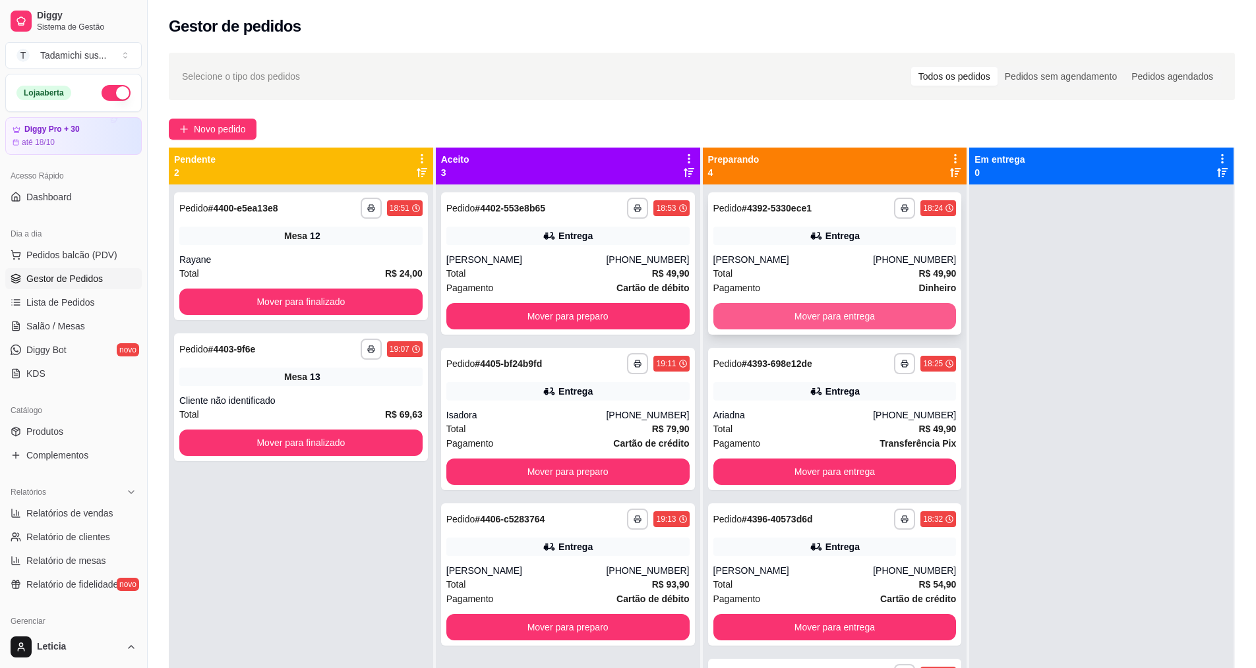
click at [808, 316] on button "Mover para entrega" at bounding box center [834, 316] width 243 height 26
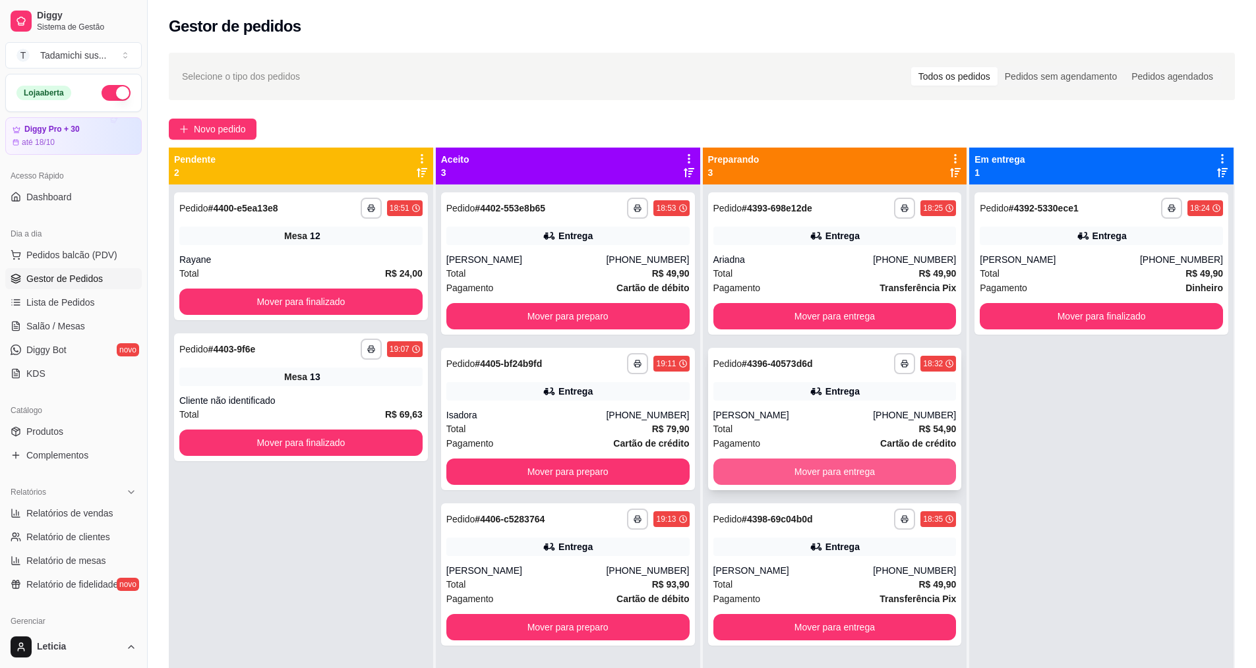
click at [814, 479] on button "Mover para entrega" at bounding box center [834, 472] width 243 height 26
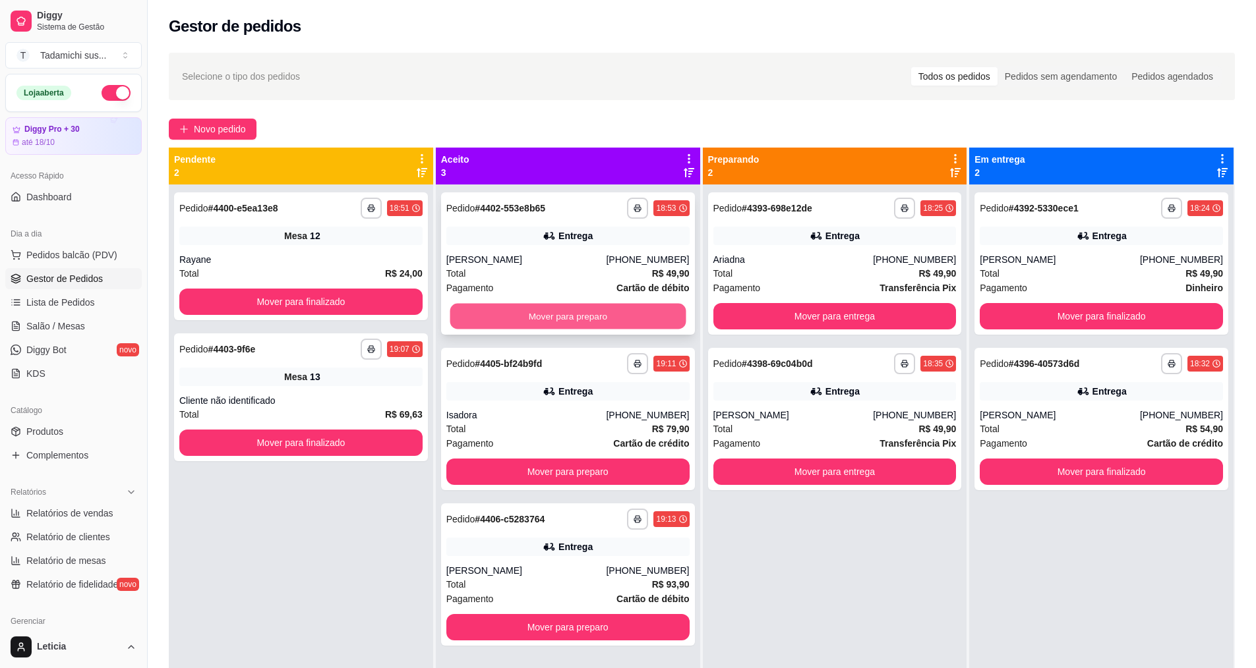
click at [589, 321] on button "Mover para preparo" at bounding box center [568, 317] width 236 height 26
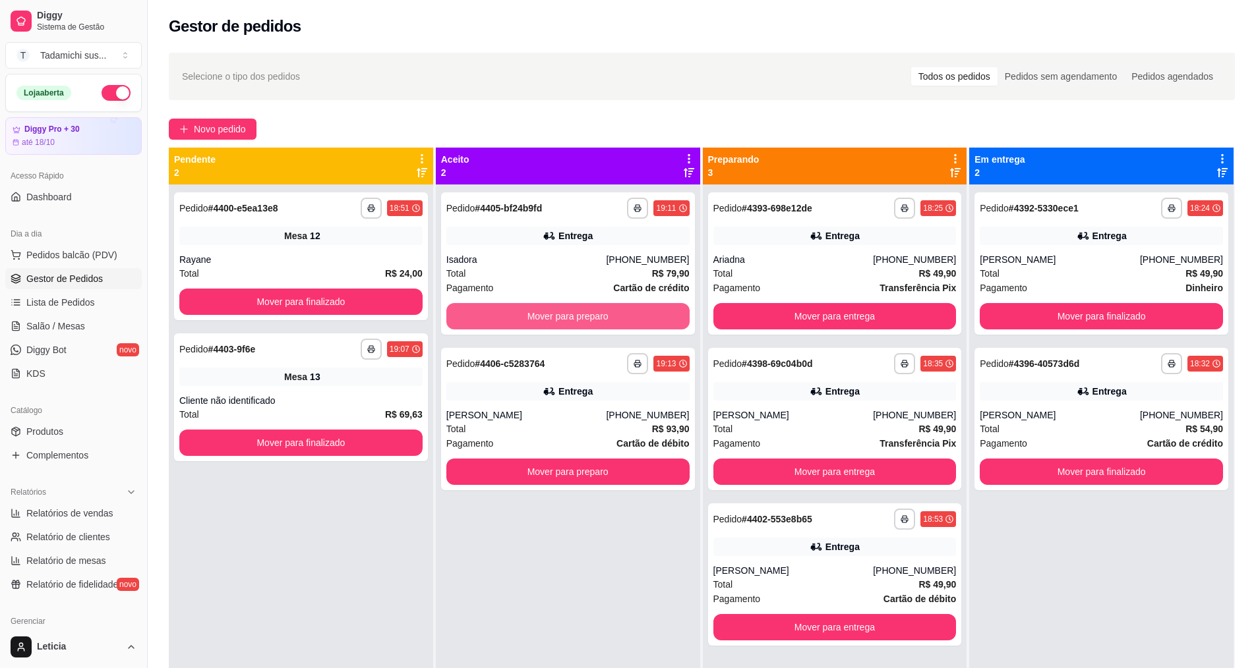
click at [589, 321] on button "Mover para preparo" at bounding box center [567, 316] width 243 height 26
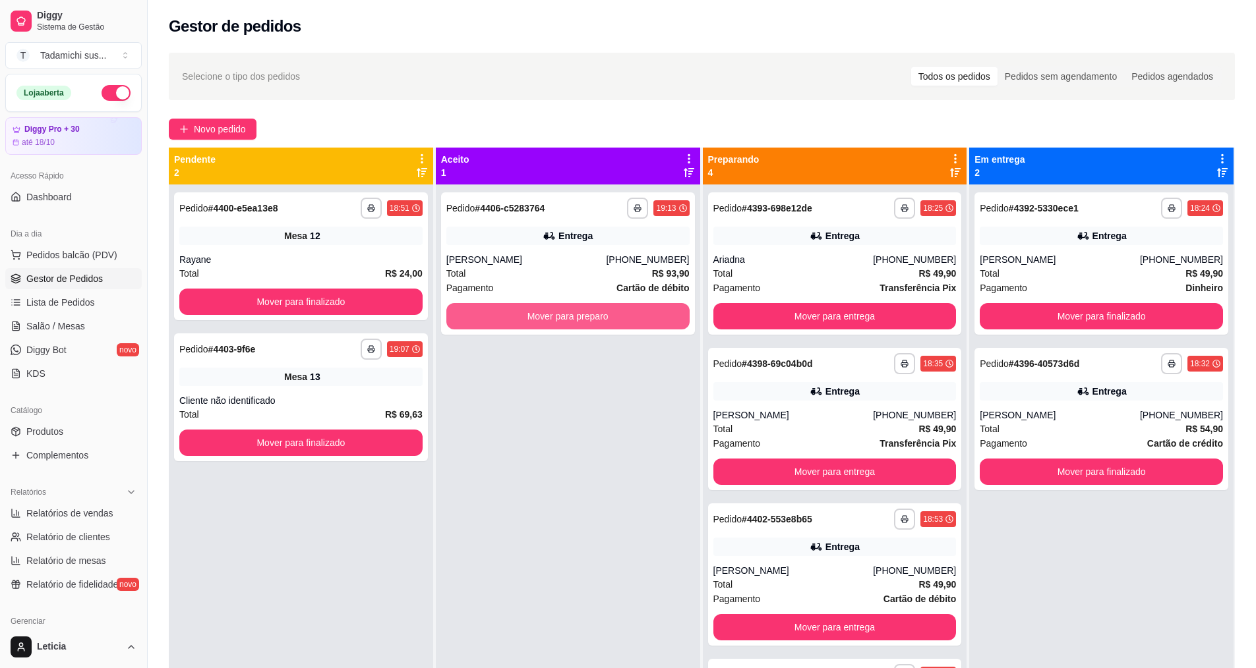
click at [589, 321] on button "Mover para preparo" at bounding box center [567, 316] width 243 height 26
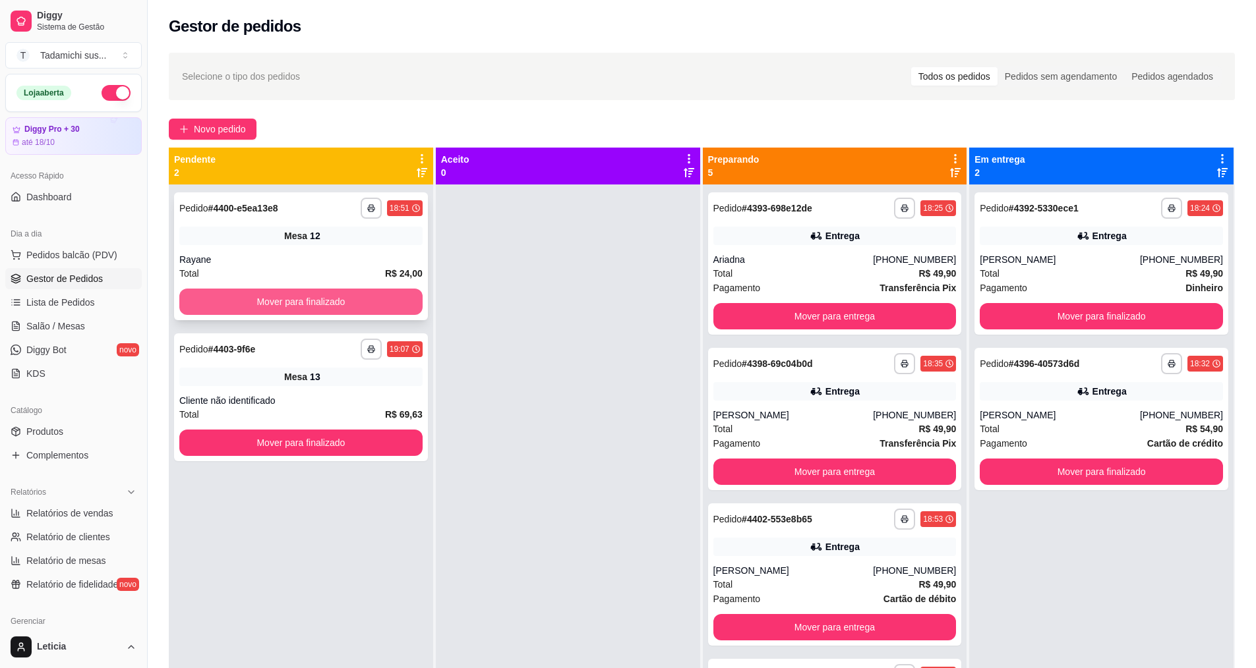
click at [281, 305] on button "Mover para finalizado" at bounding box center [300, 302] width 243 height 26
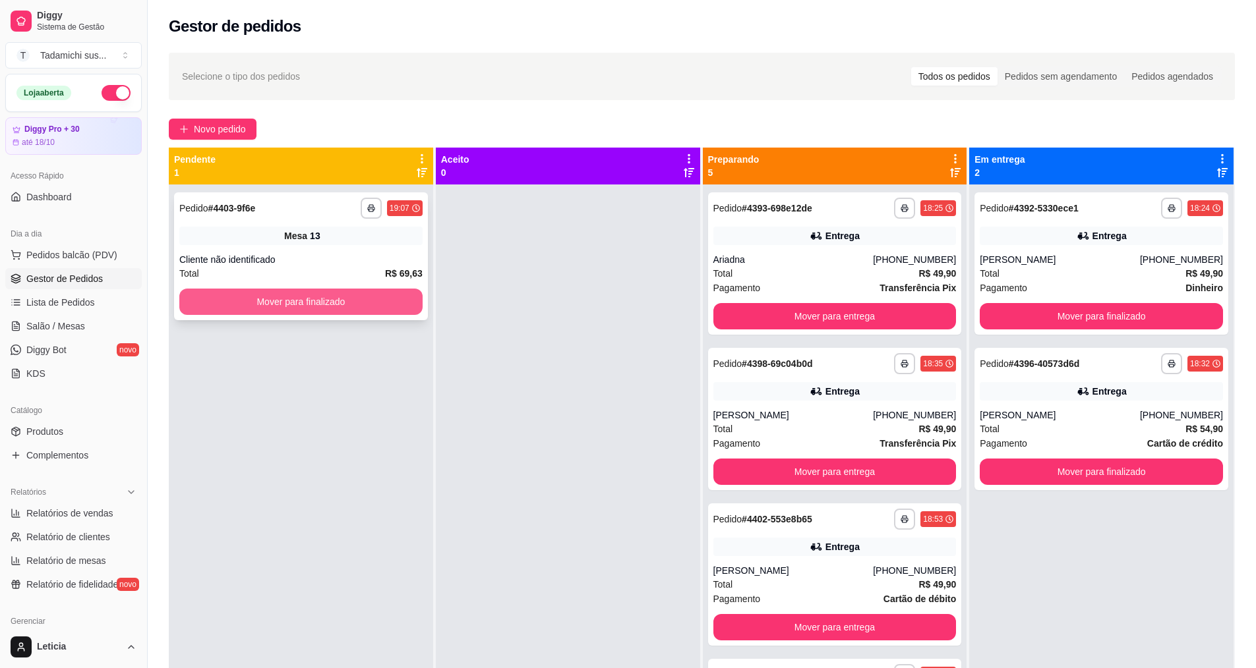
click at [315, 301] on button "Mover para finalizado" at bounding box center [300, 302] width 243 height 26
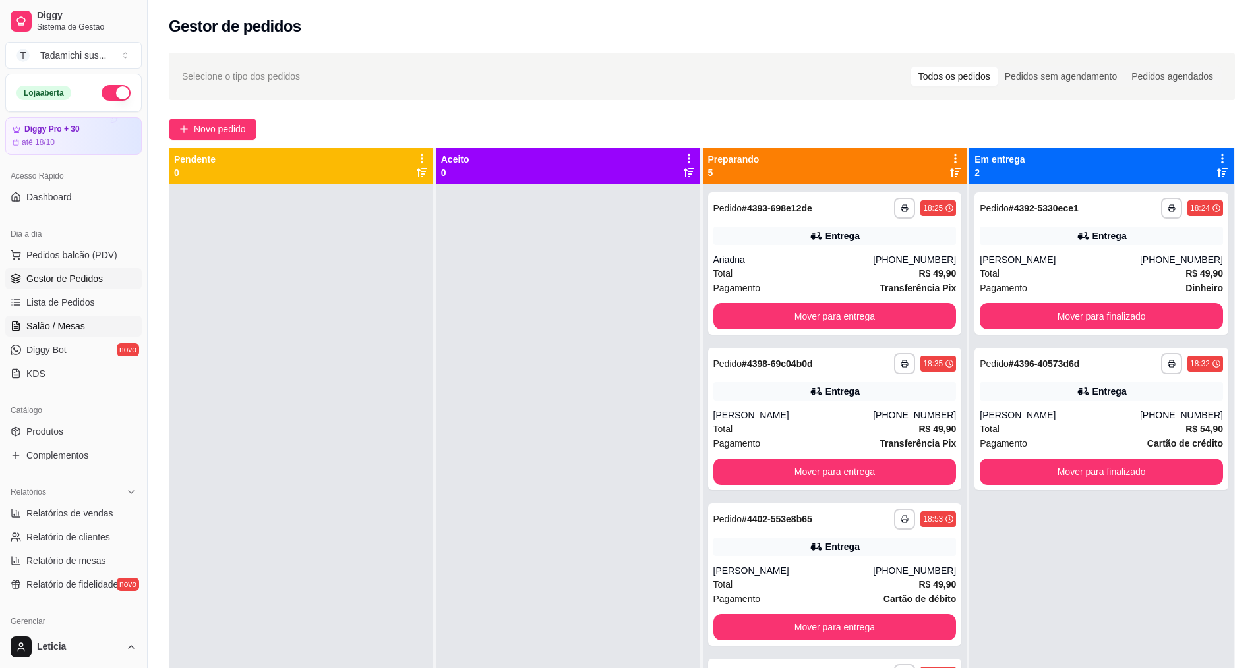
click at [66, 326] on span "Salão / Mesas" at bounding box center [55, 326] width 59 height 13
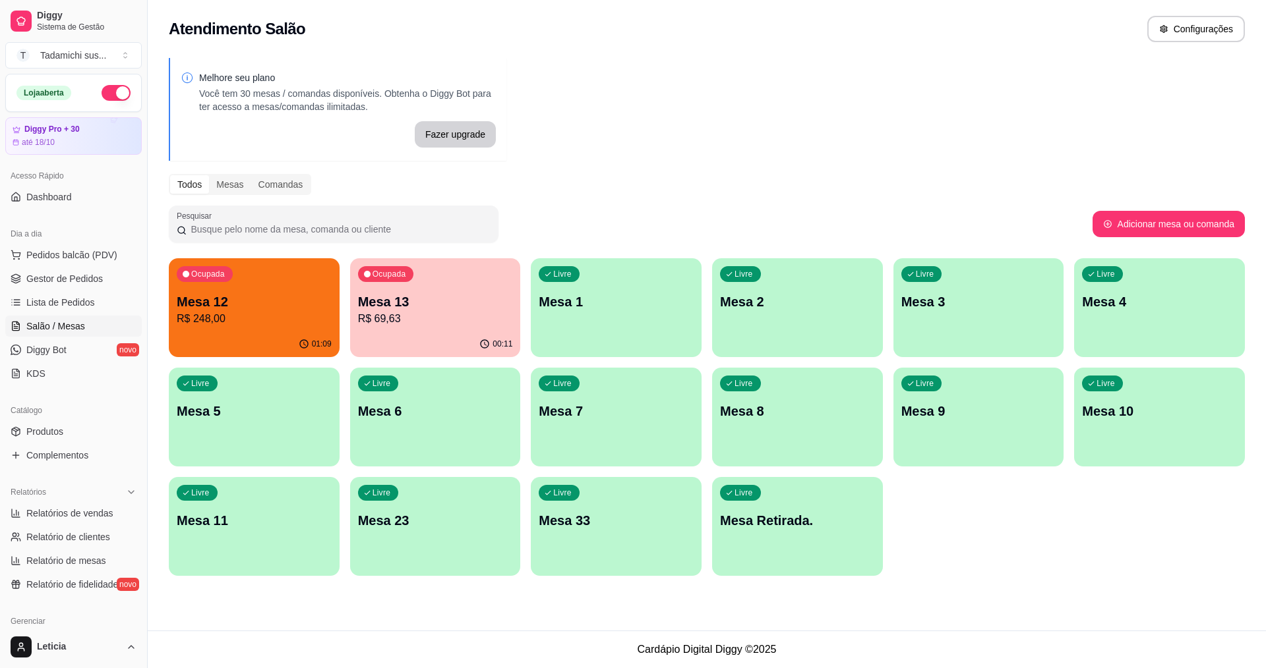
click at [412, 543] on div "Livre Mesa 23" at bounding box center [435, 518] width 171 height 83
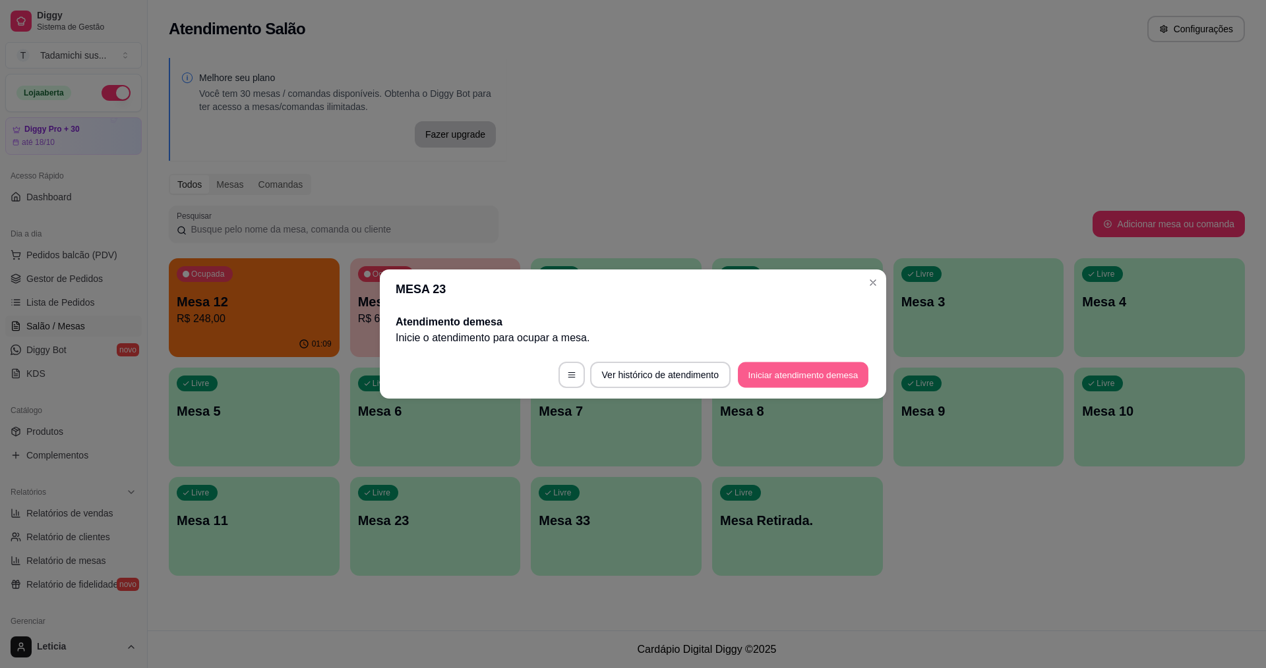
click at [750, 365] on button "Iniciar atendimento de mesa" at bounding box center [803, 376] width 131 height 26
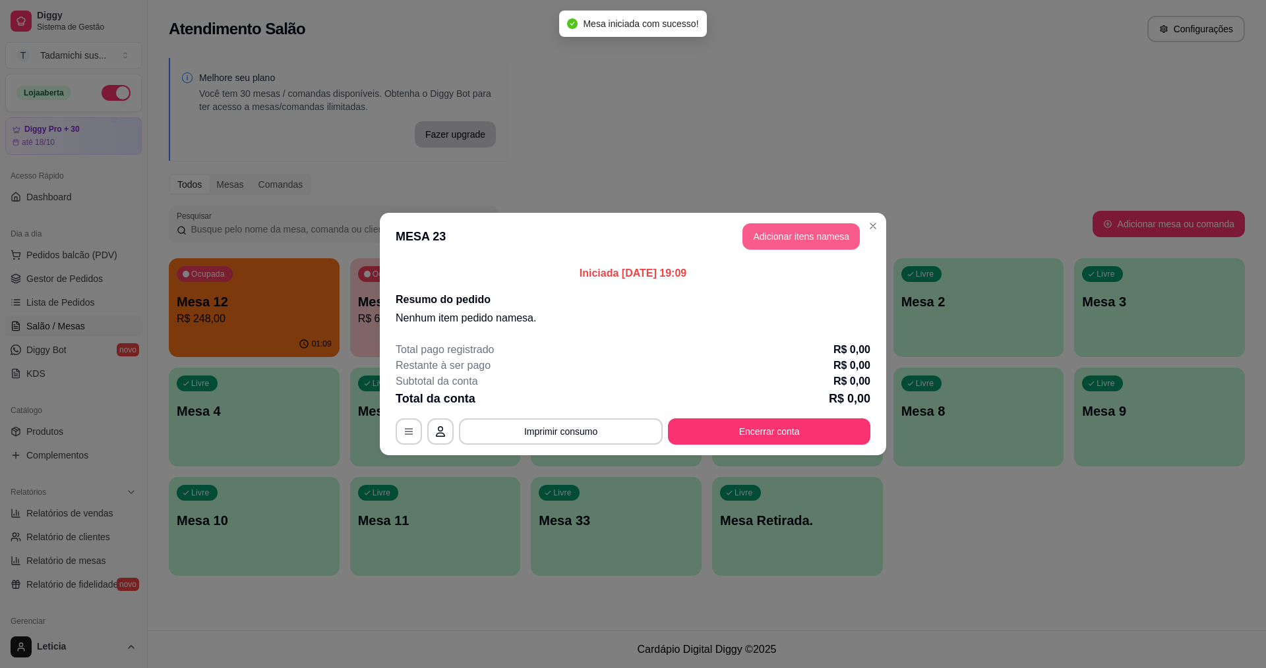
click at [789, 232] on button "Adicionar itens na mesa" at bounding box center [800, 236] width 117 height 26
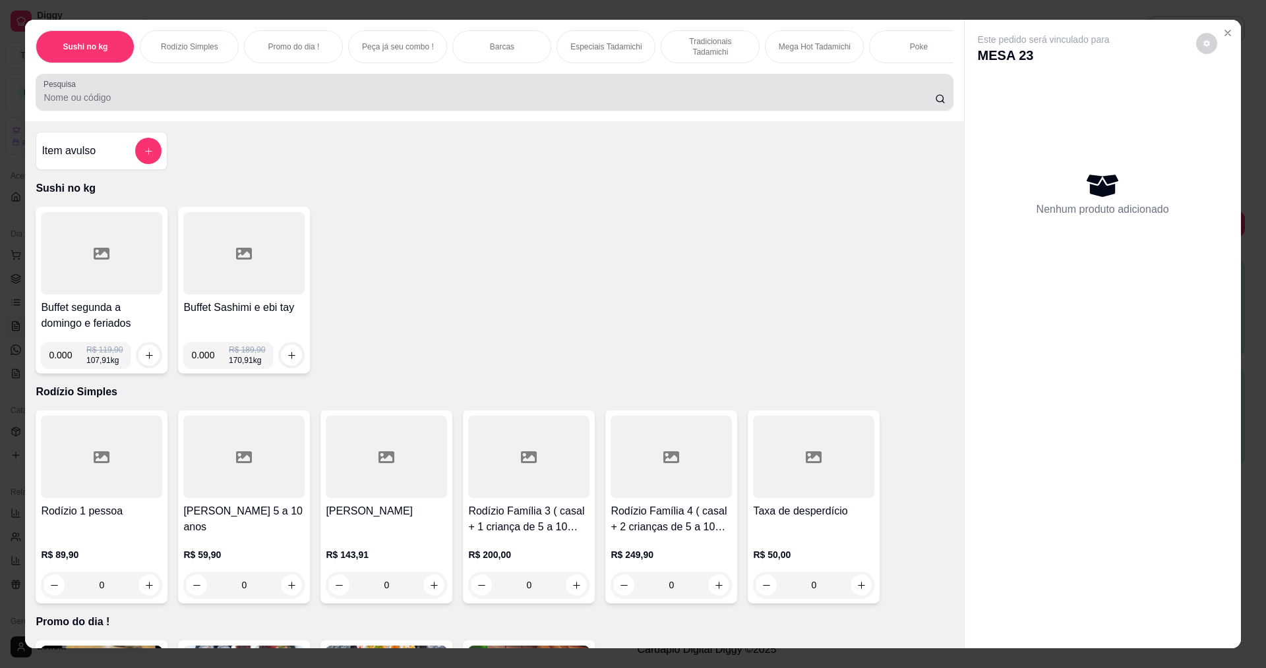
click at [214, 102] on input "Pesquisa" at bounding box center [489, 97] width 891 height 13
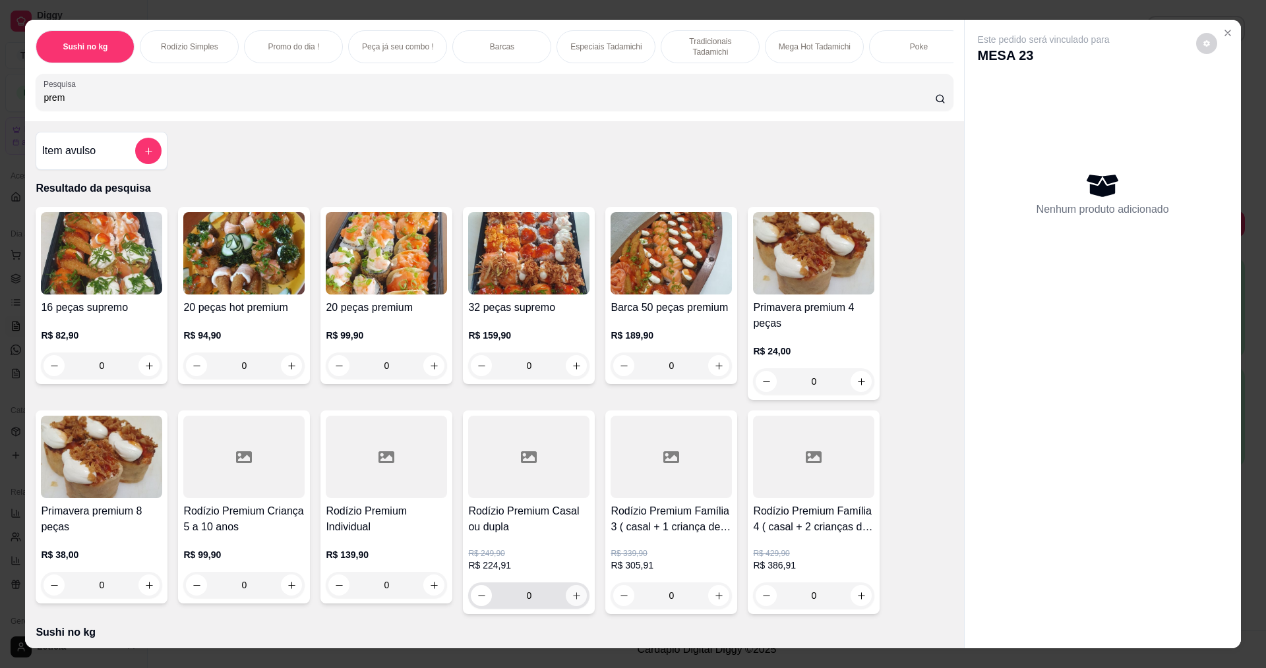
type input "prem"
click at [579, 606] on button "increase-product-quantity" at bounding box center [576, 596] width 20 height 20
type input "1"
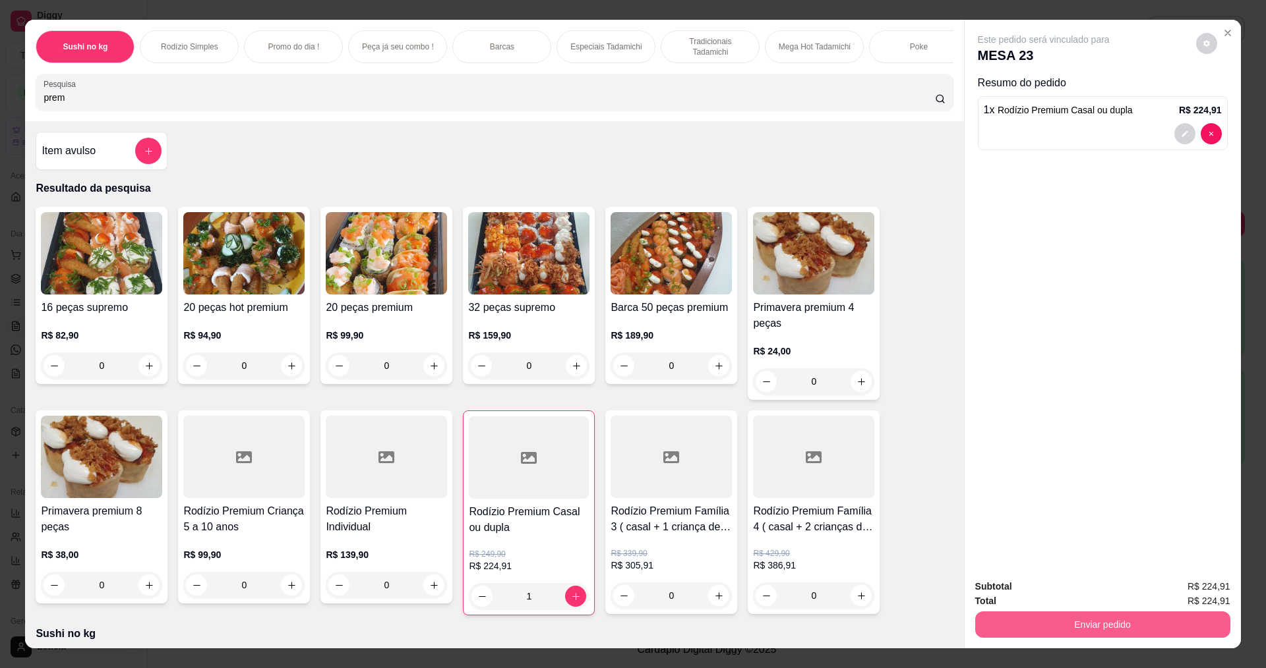
click at [1092, 627] on button "Enviar pedido" at bounding box center [1102, 625] width 255 height 26
click at [1195, 593] on button "Enviar pedido" at bounding box center [1195, 591] width 74 height 25
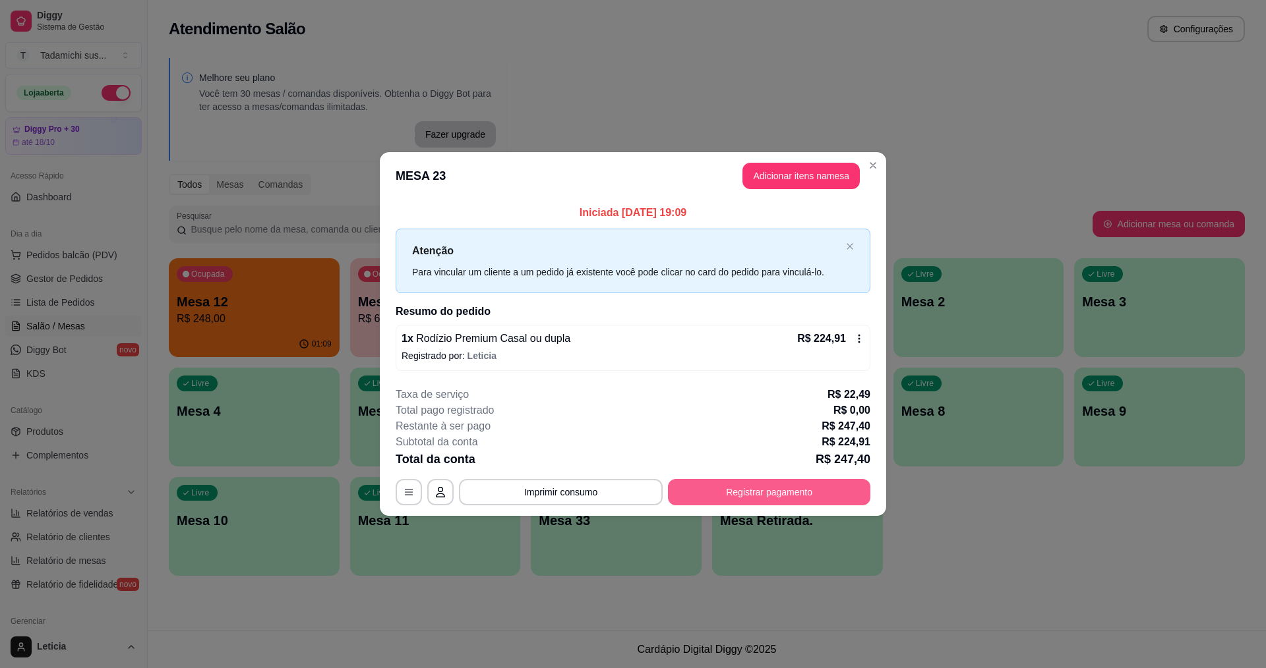
click at [807, 499] on button "Registrar pagamento" at bounding box center [769, 492] width 202 height 26
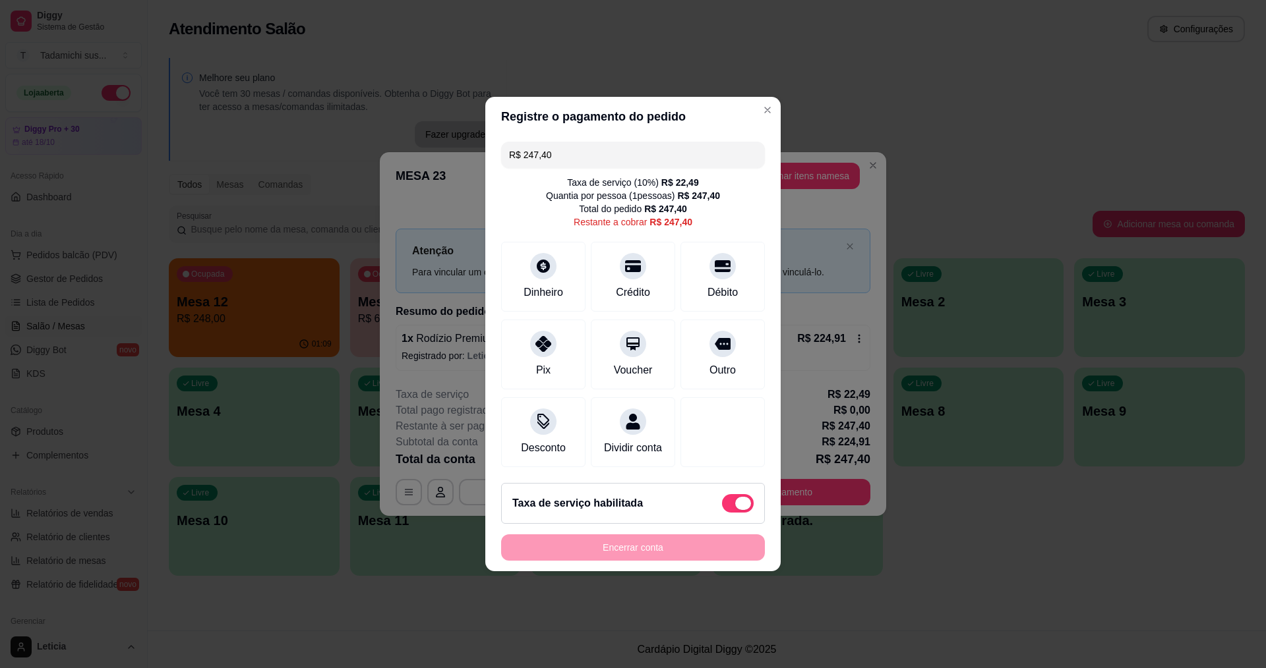
click at [722, 513] on span at bounding box center [738, 503] width 32 height 18
click at [721, 514] on input "checkbox" at bounding box center [725, 510] width 9 height 9
checkbox input "true"
type input "R$ 224,91"
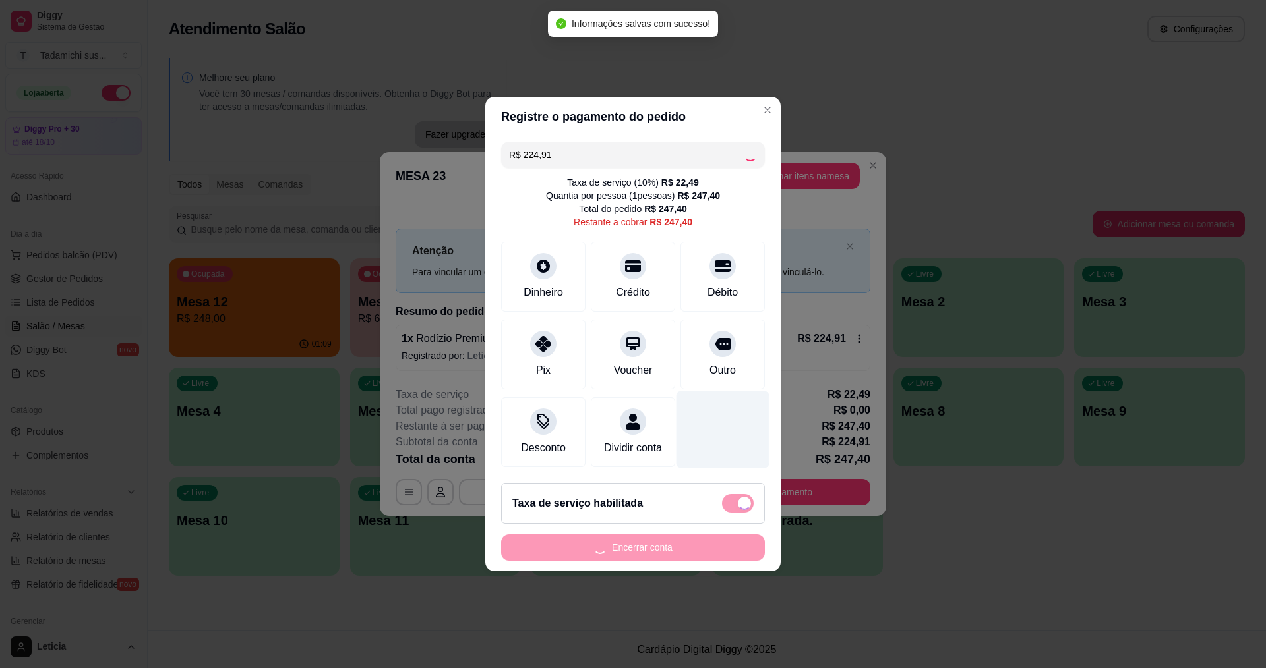
checkbox input "false"
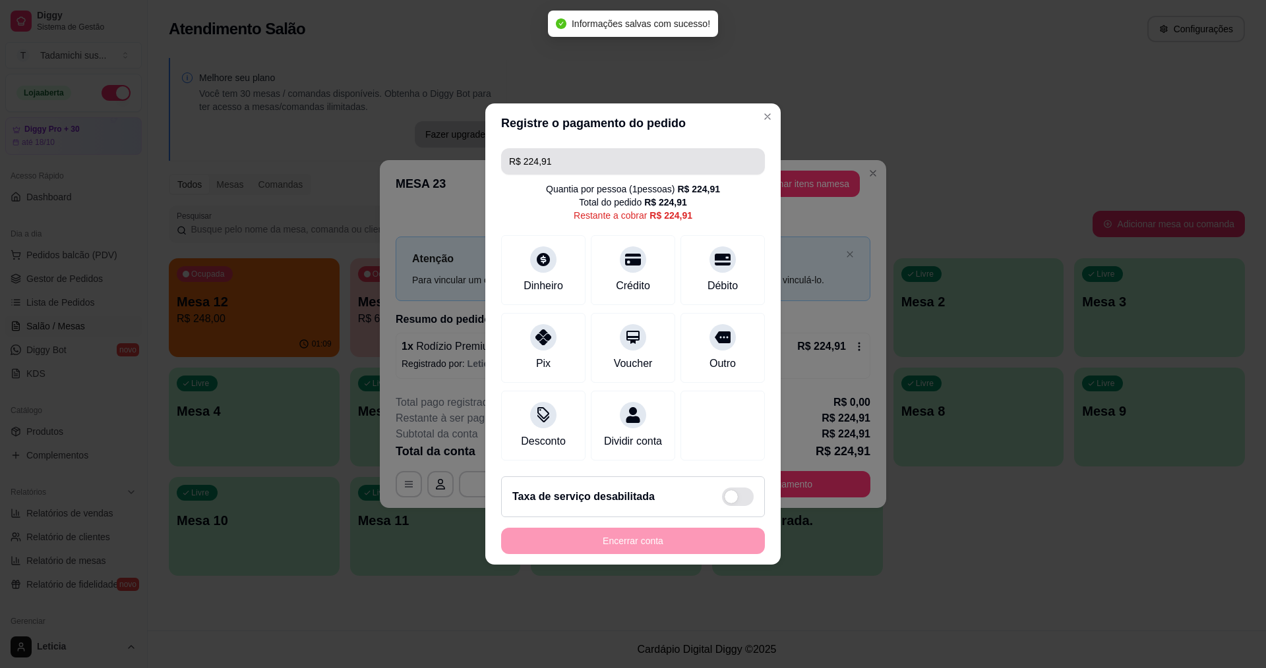
click at [581, 150] on input "R$ 224,91" at bounding box center [633, 161] width 248 height 26
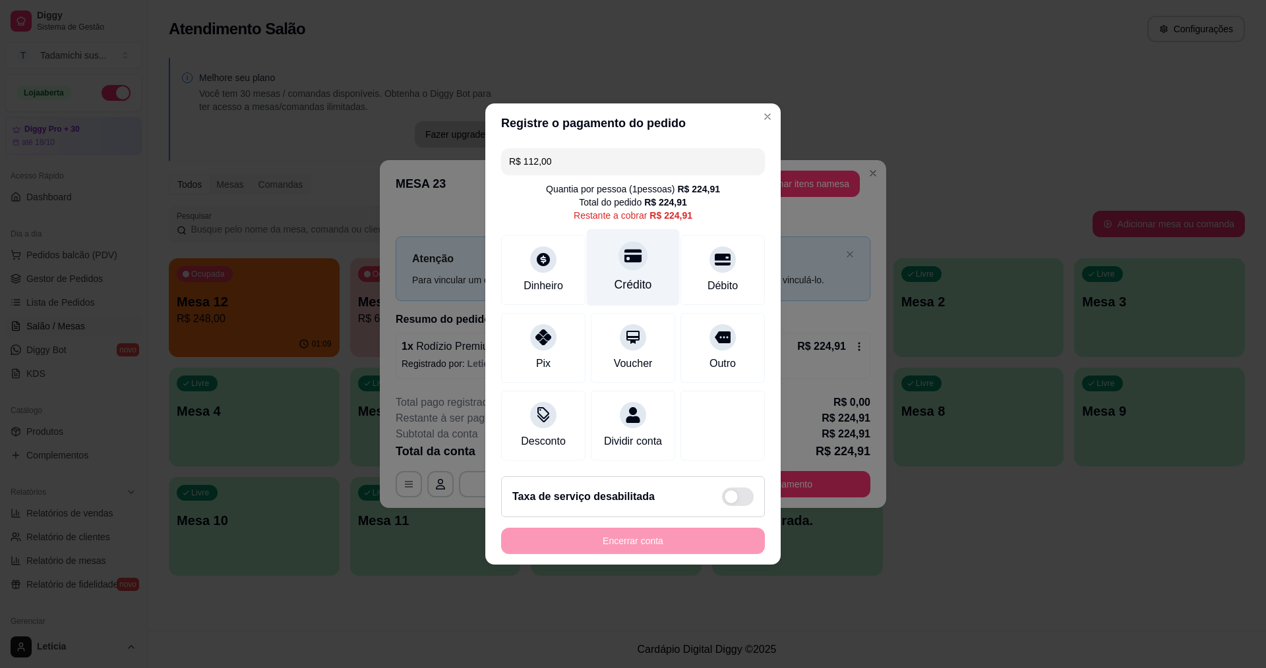
click at [633, 276] on div "Crédito" at bounding box center [633, 284] width 38 height 17
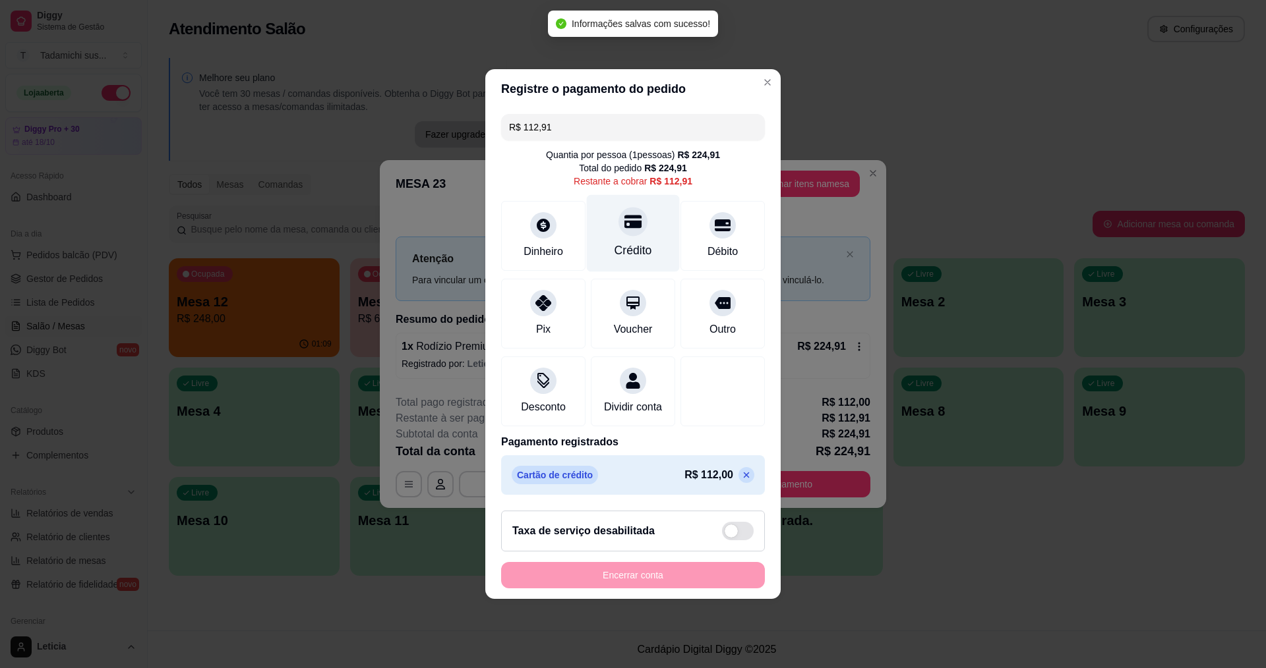
click at [632, 242] on div "Crédito" at bounding box center [633, 250] width 38 height 17
type input "R$ 0,00"
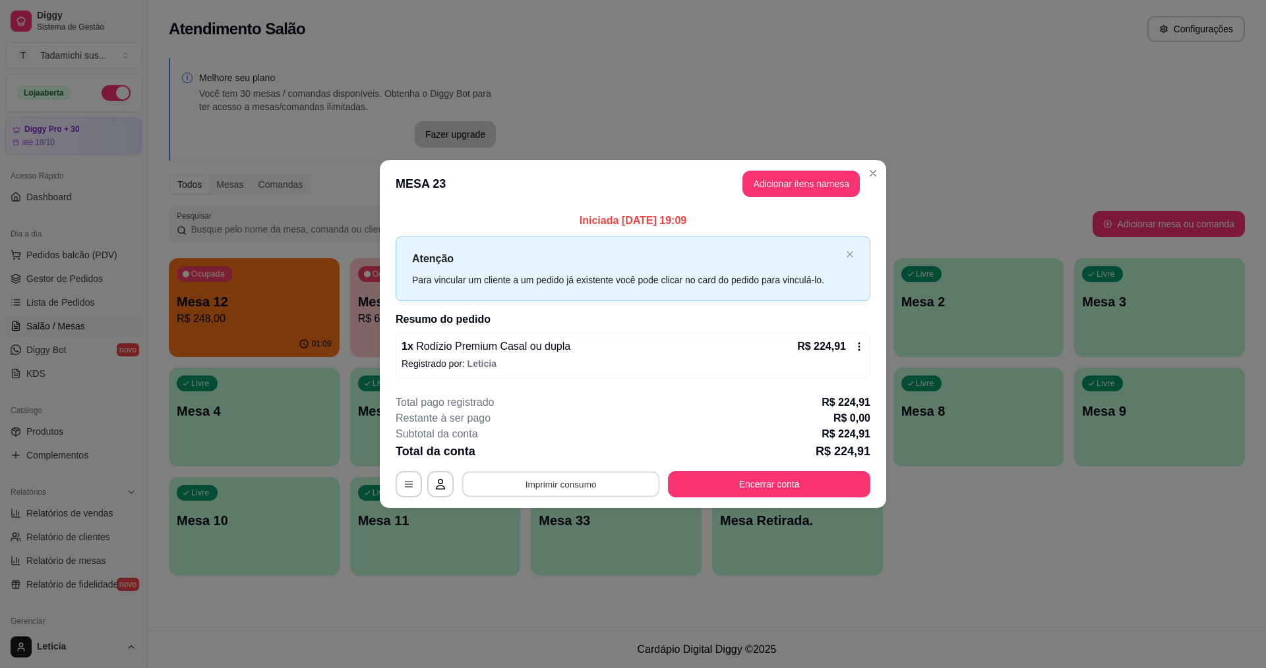
click at [637, 492] on button "Imprimir consumo" at bounding box center [561, 484] width 198 height 26
click at [602, 430] on button "IMPRESSORA HAYOM" at bounding box center [565, 427] width 102 height 21
click at [807, 479] on button "Encerrar conta" at bounding box center [769, 484] width 196 height 26
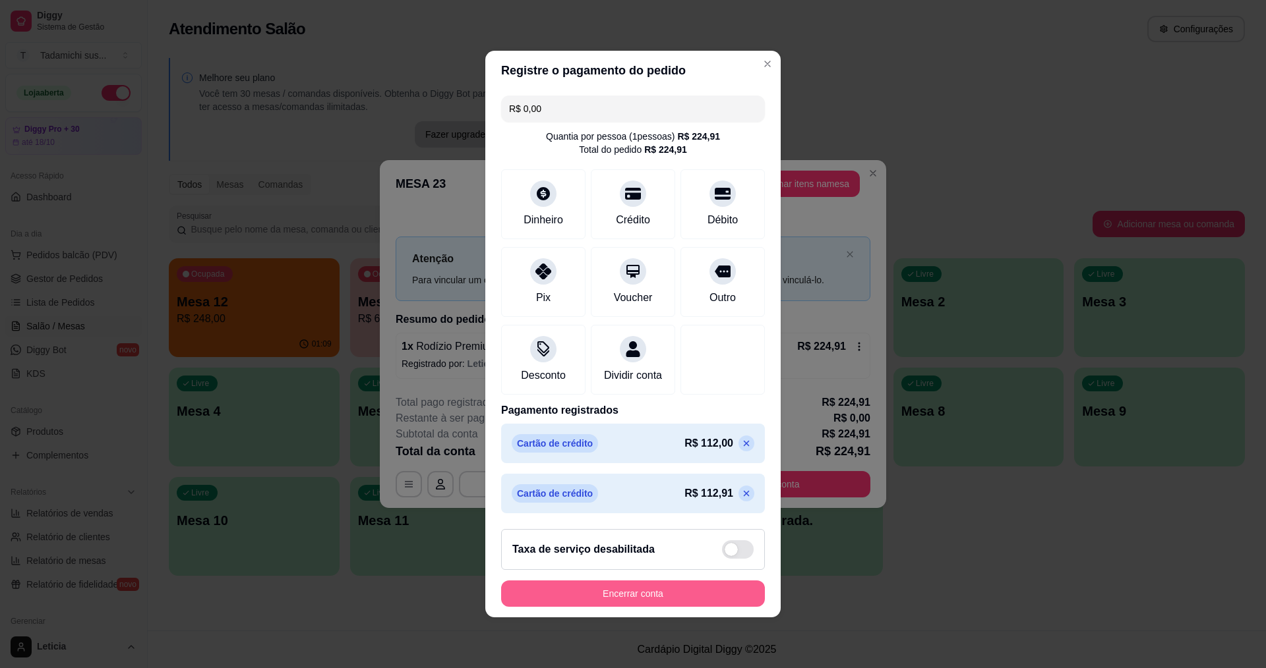
click at [645, 600] on button "Encerrar conta" at bounding box center [633, 594] width 264 height 26
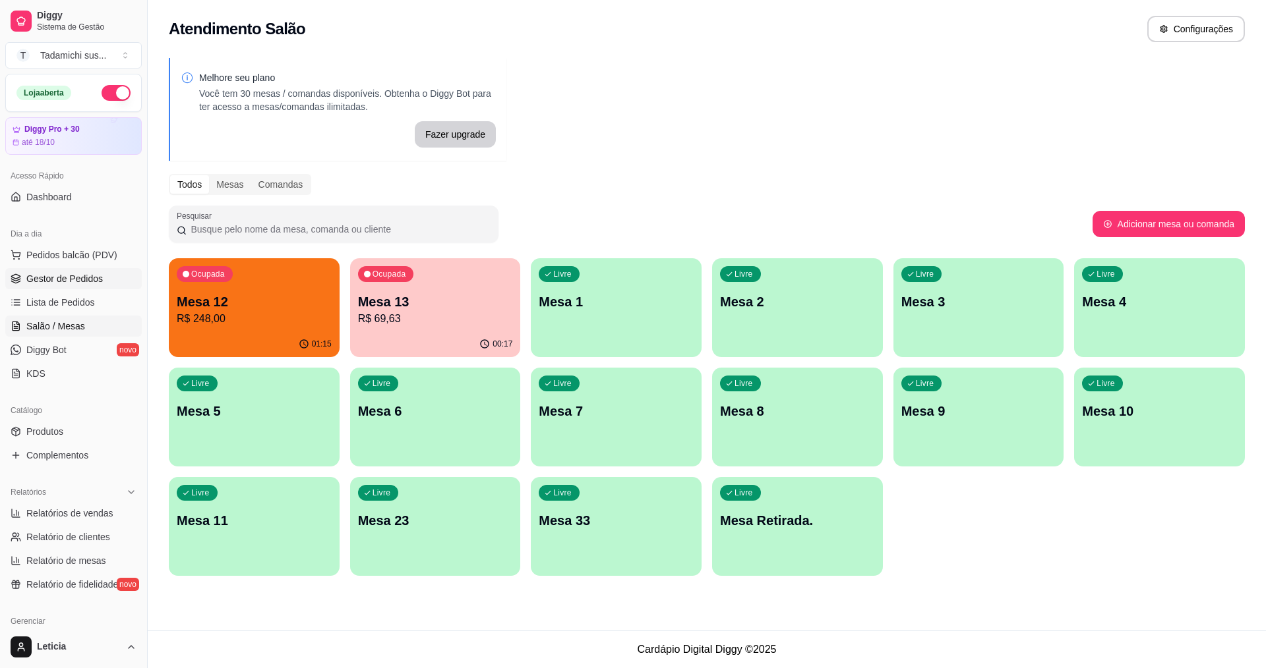
click at [68, 285] on span "Gestor de Pedidos" at bounding box center [64, 278] width 76 height 13
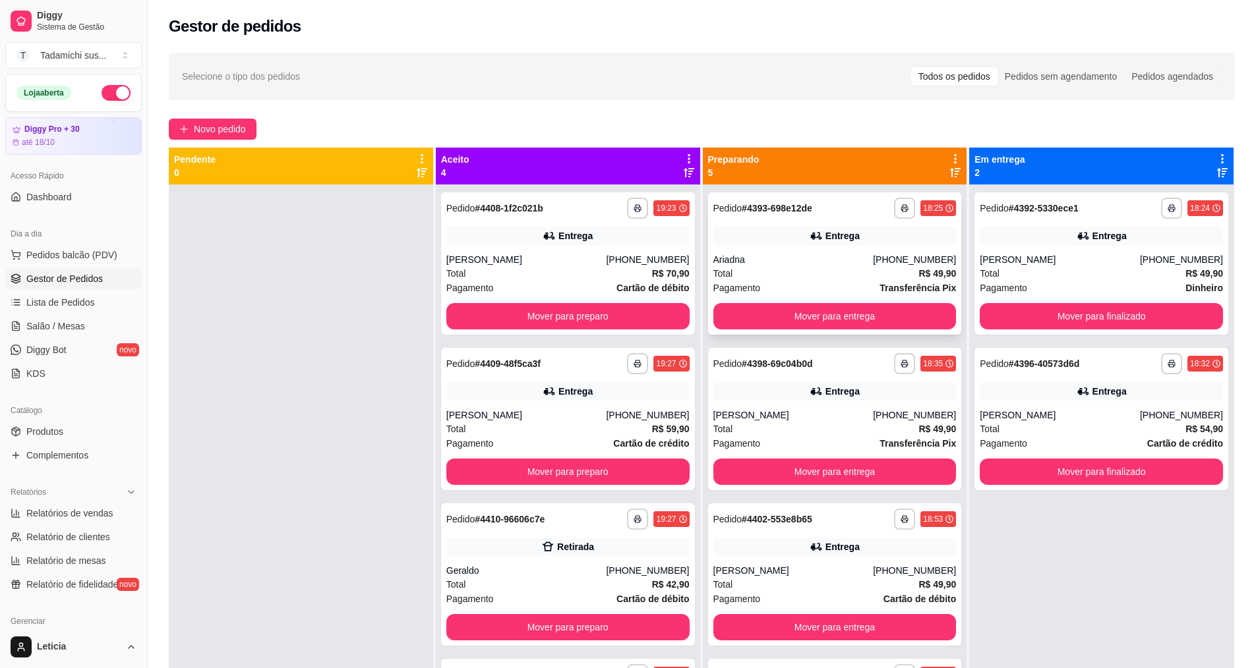
click at [771, 330] on div "**********" at bounding box center [835, 263] width 254 height 142
click at [851, 314] on button "Mover para entrega" at bounding box center [834, 316] width 243 height 26
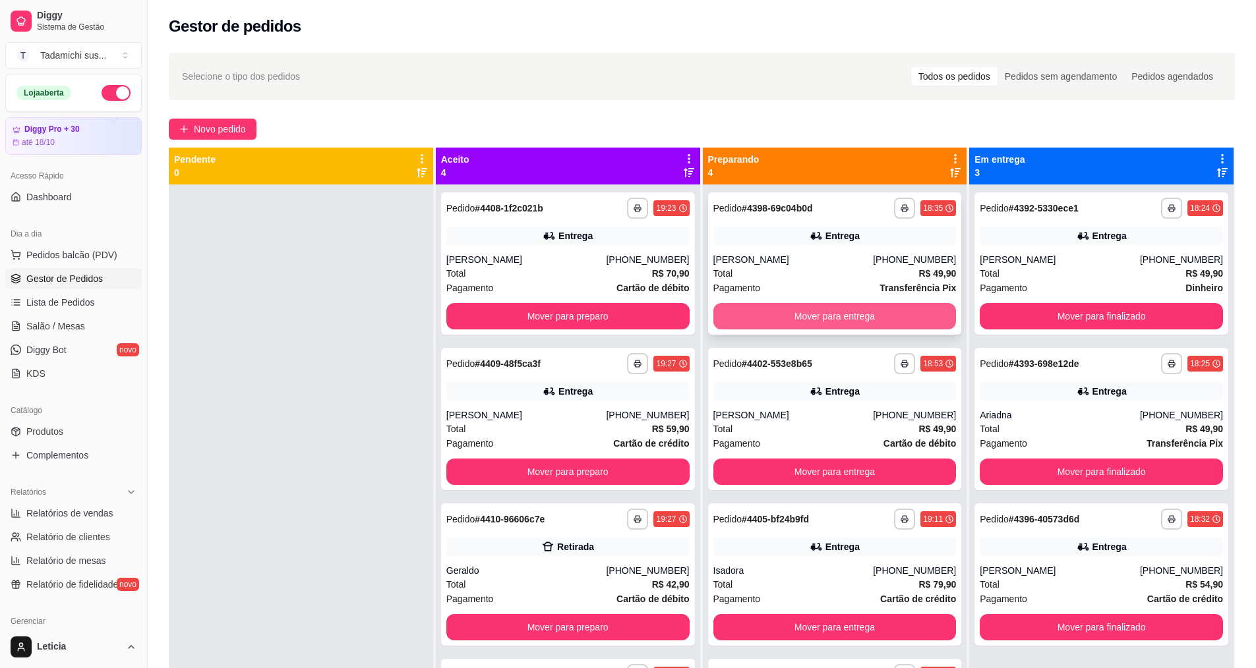
click at [850, 315] on button "Mover para entrega" at bounding box center [834, 316] width 243 height 26
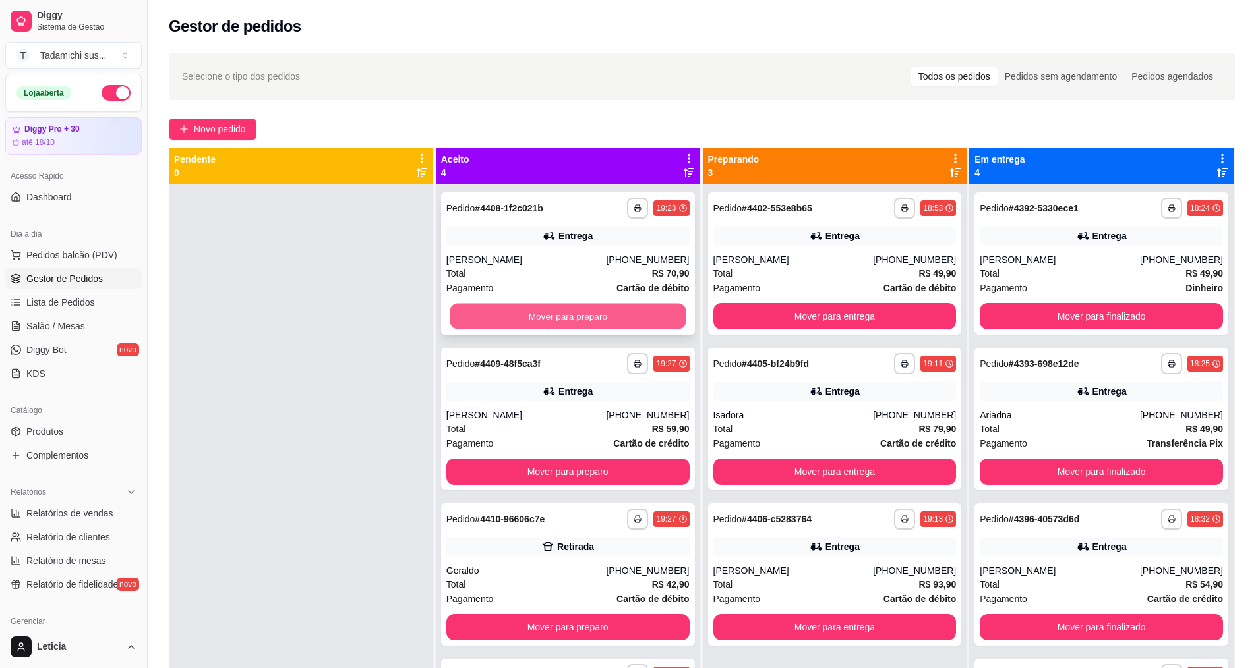
click at [502, 314] on button "Mover para preparo" at bounding box center [568, 317] width 236 height 26
click at [500, 318] on button "Mover para preparo" at bounding box center [568, 317] width 236 height 26
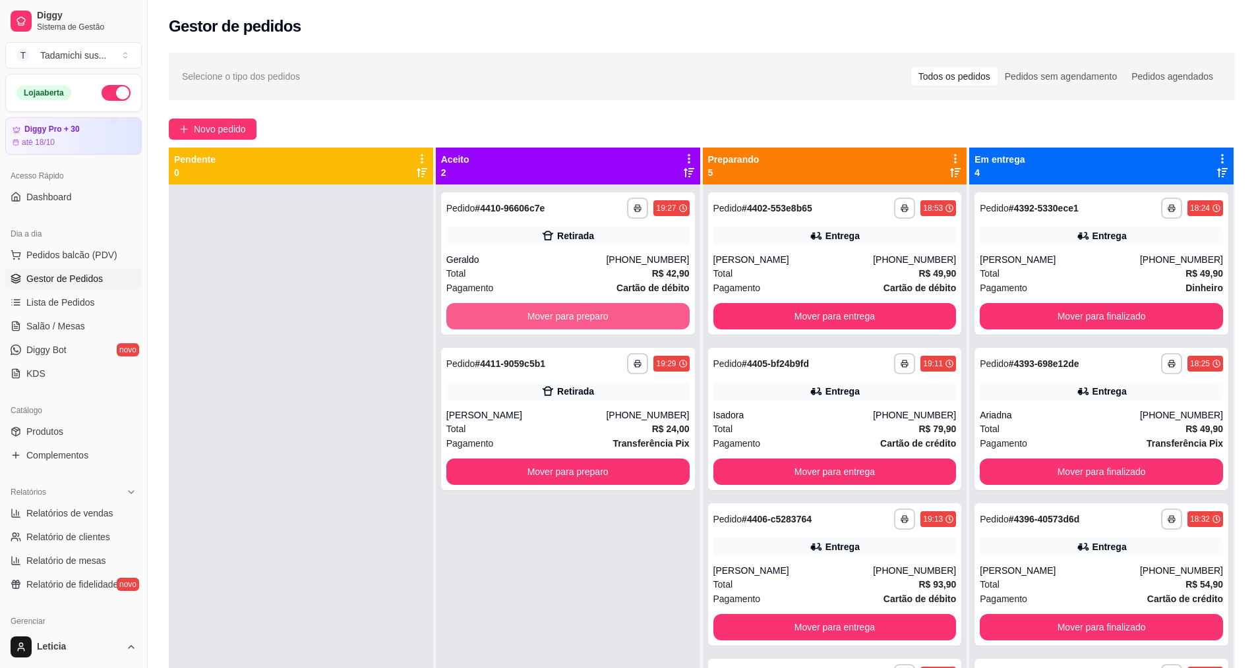
click at [500, 318] on button "Mover para preparo" at bounding box center [567, 316] width 243 height 26
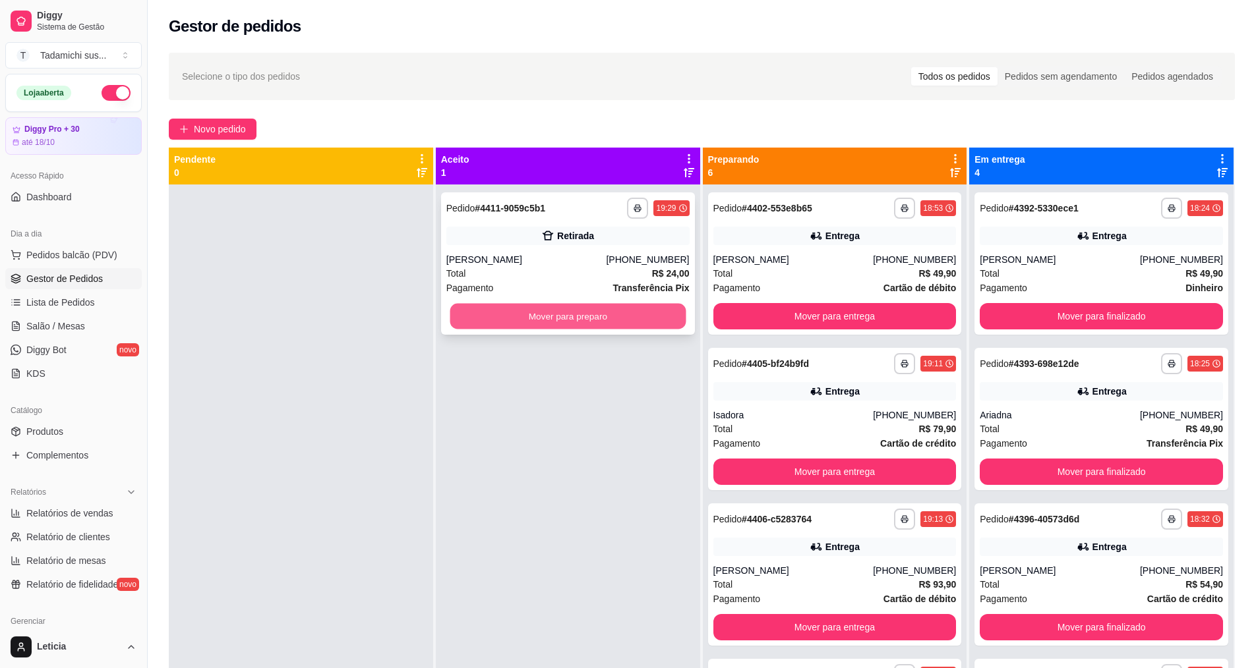
click at [500, 316] on button "Mover para preparo" at bounding box center [568, 317] width 236 height 26
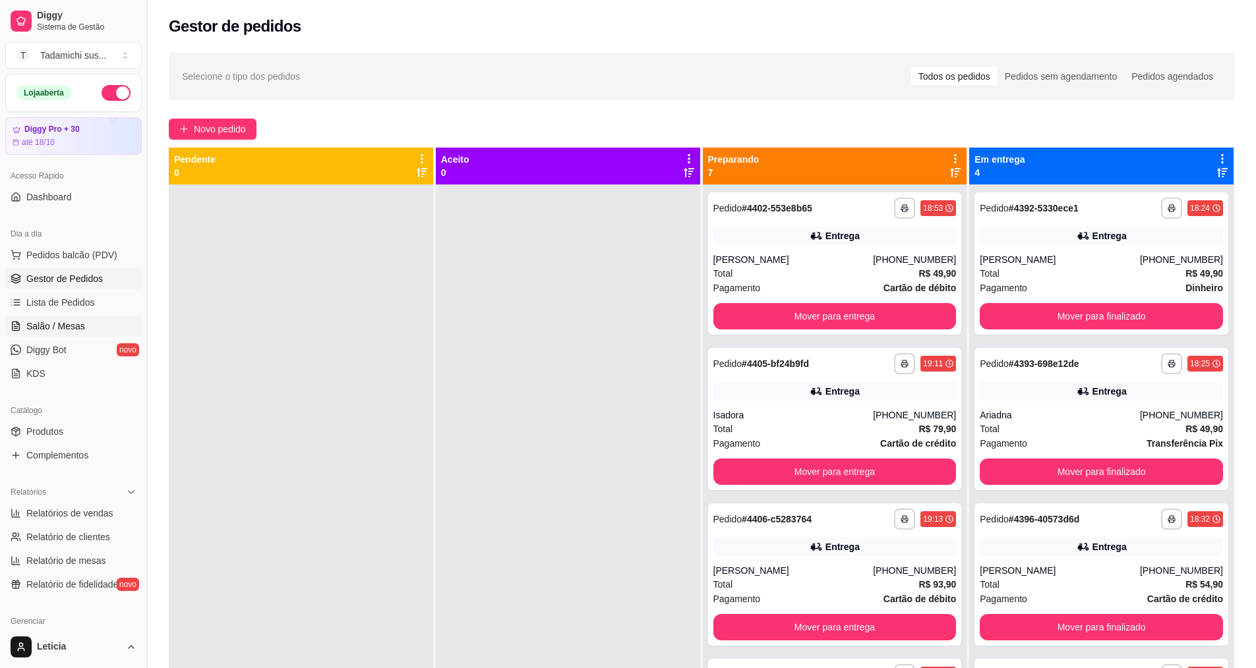
click at [93, 325] on link "Salão / Mesas" at bounding box center [73, 326] width 136 height 21
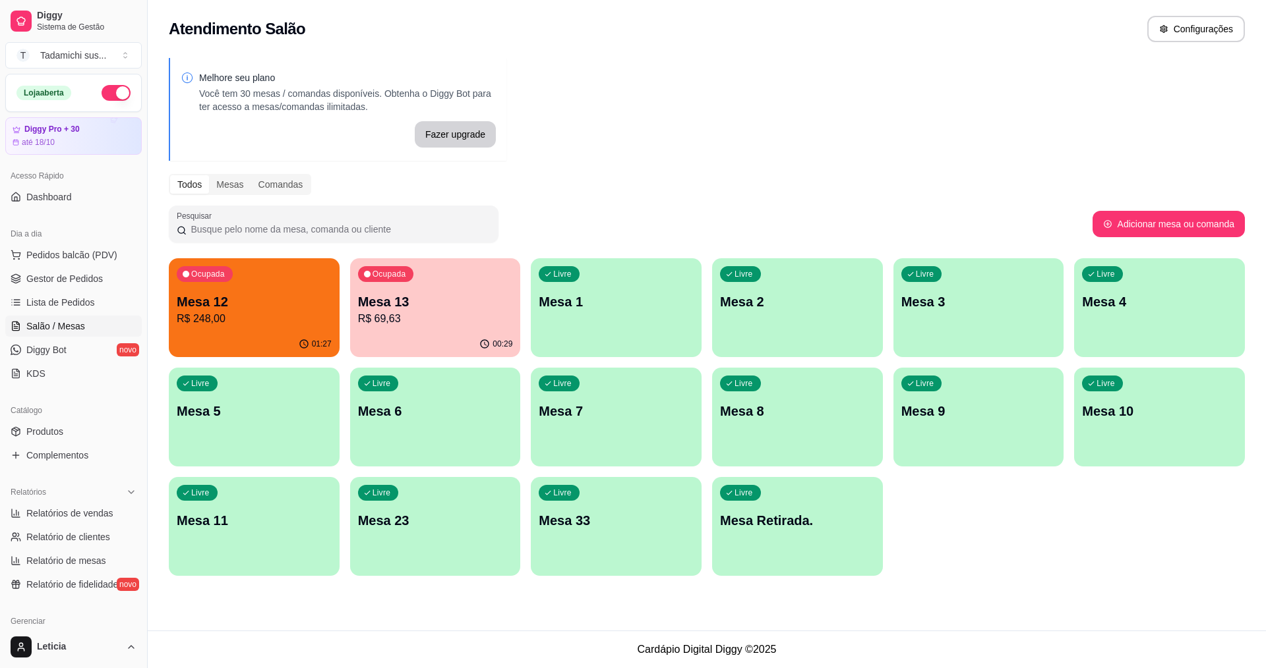
click at [628, 323] on div "Livre Mesa 1" at bounding box center [616, 299] width 171 height 83
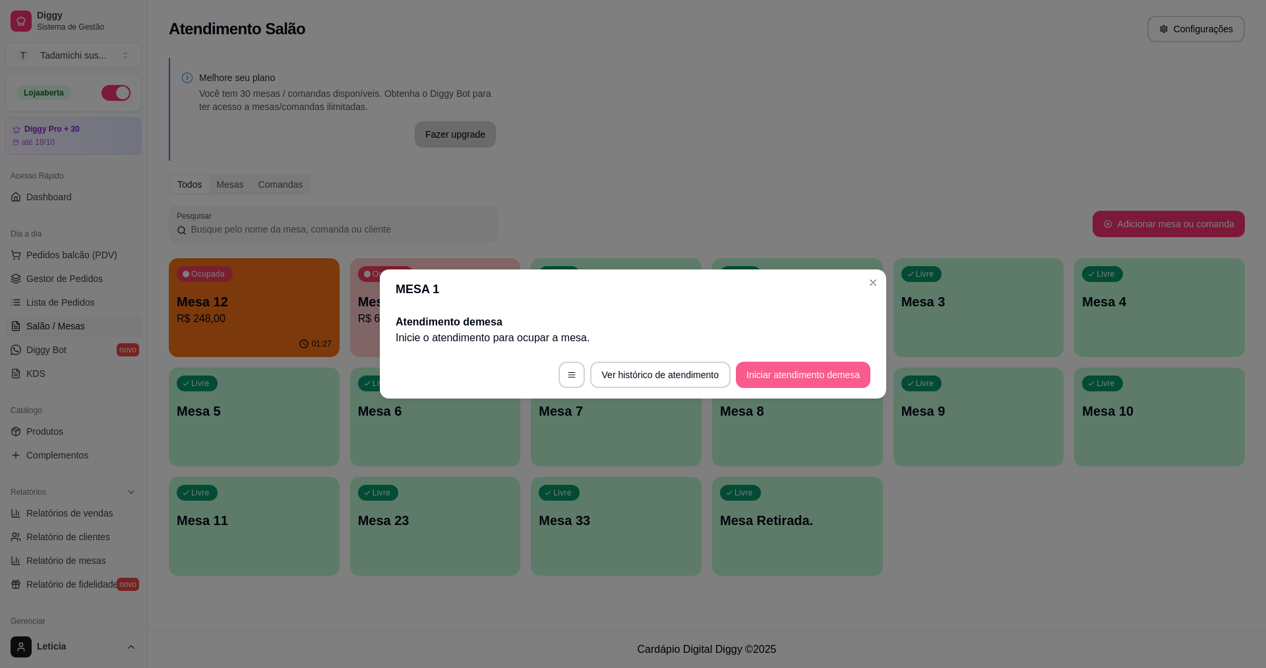
click at [823, 374] on button "Iniciar atendimento de mesa" at bounding box center [803, 375] width 134 height 26
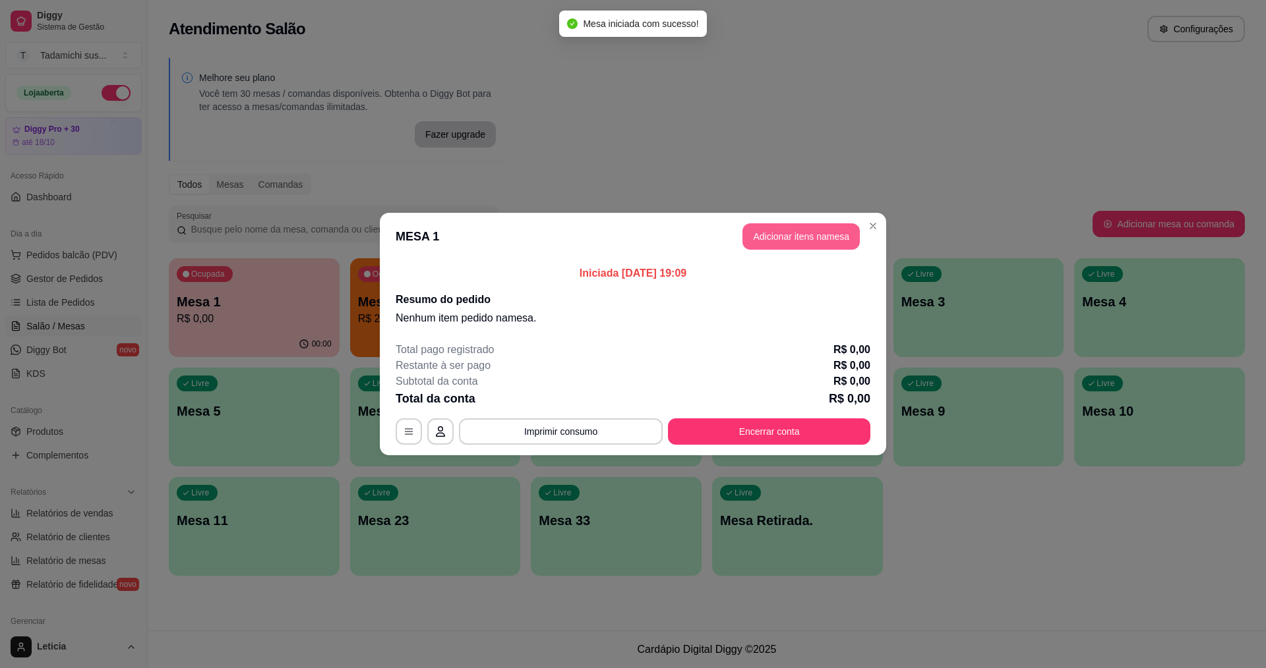
click at [782, 234] on button "Adicionar itens na mesa" at bounding box center [800, 236] width 117 height 26
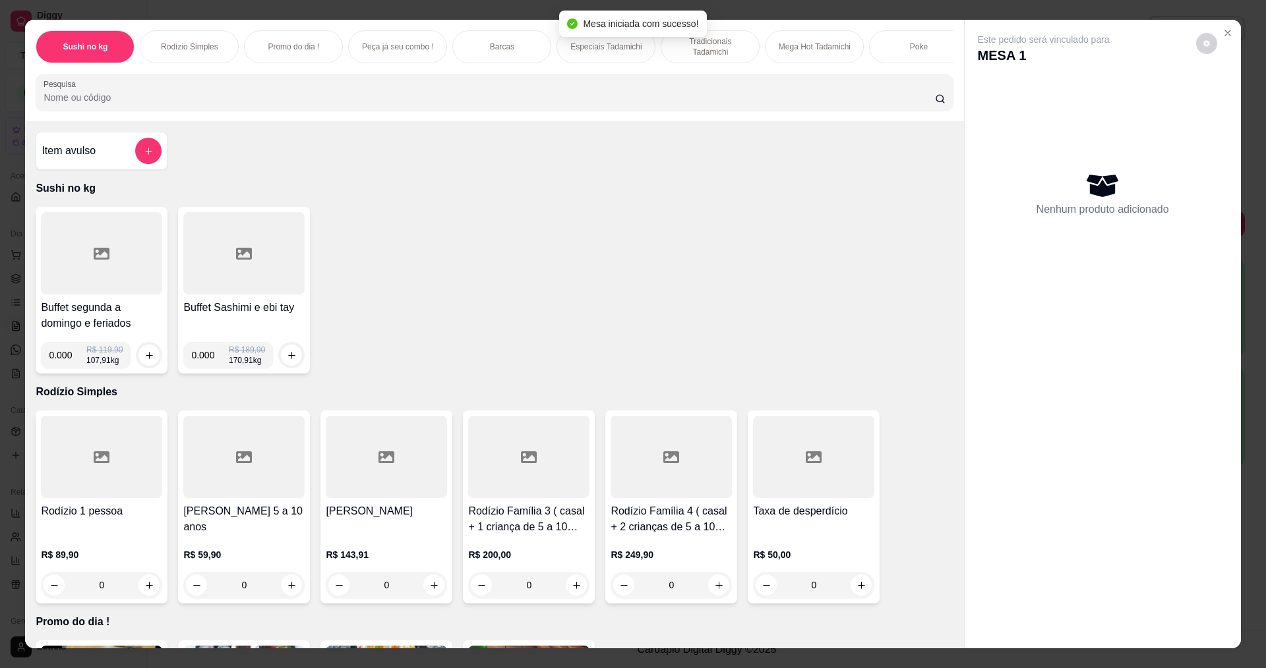
click at [116, 267] on div at bounding box center [101, 253] width 121 height 82
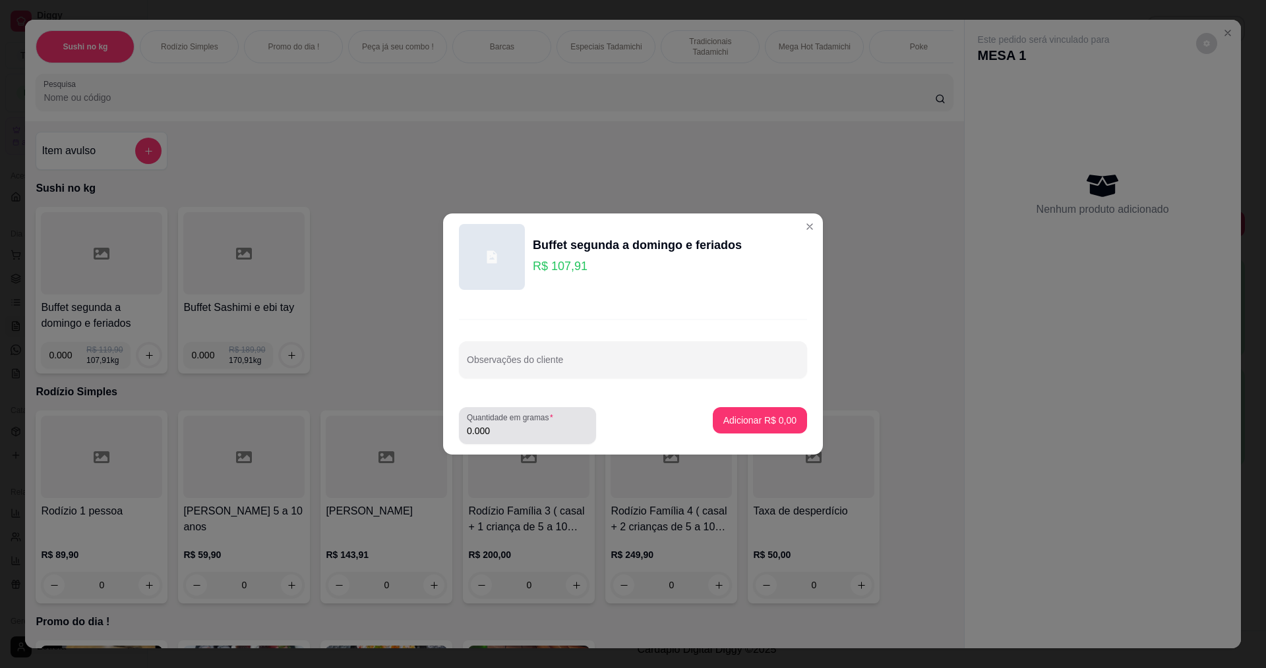
click at [523, 432] on input "0.000" at bounding box center [527, 431] width 121 height 13
type input "0.166"
click at [733, 417] on p "Adicionar R$ 17,91" at bounding box center [757, 420] width 76 height 13
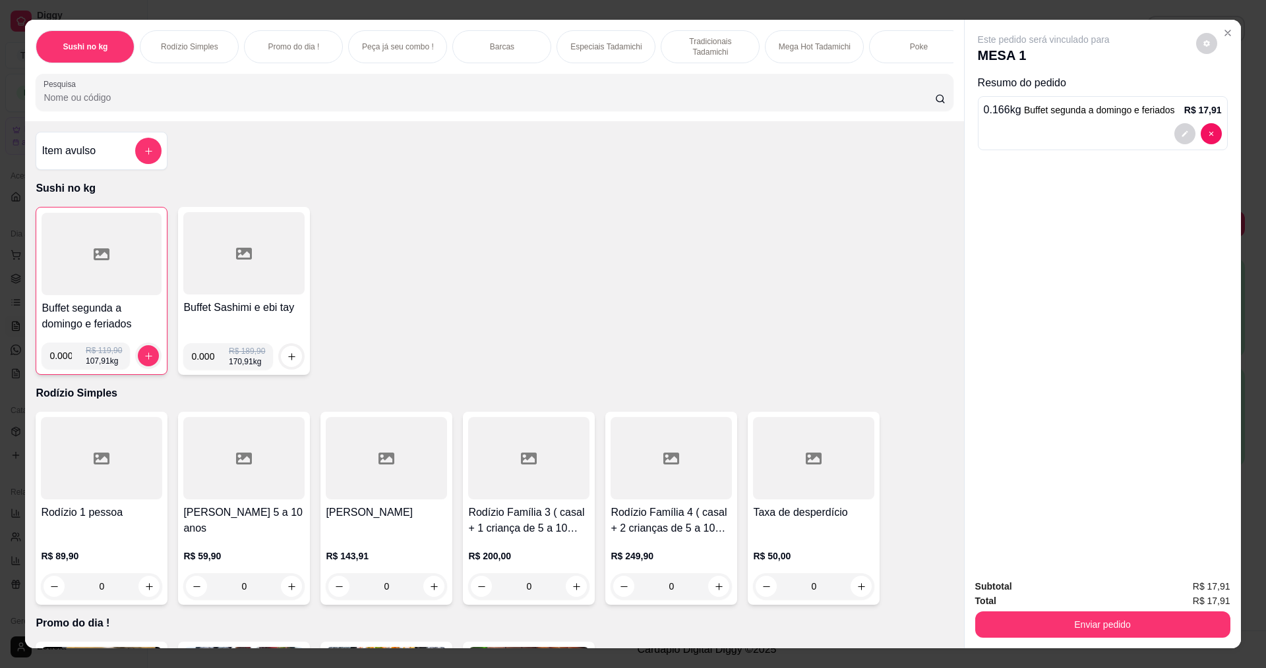
click at [82, 266] on div at bounding box center [102, 254] width 120 height 82
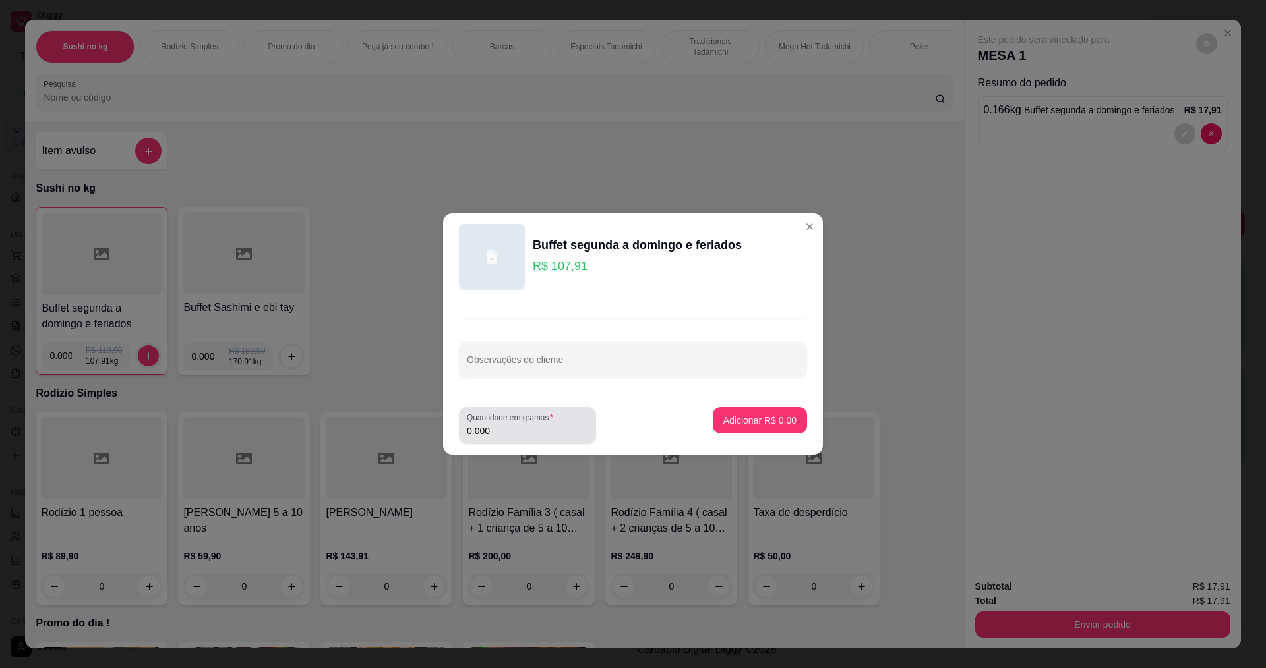
click at [566, 436] on input "0.000" at bounding box center [527, 431] width 121 height 13
type input "0.304"
click at [754, 423] on p "Adicionar R$ 32,80" at bounding box center [757, 420] width 76 height 13
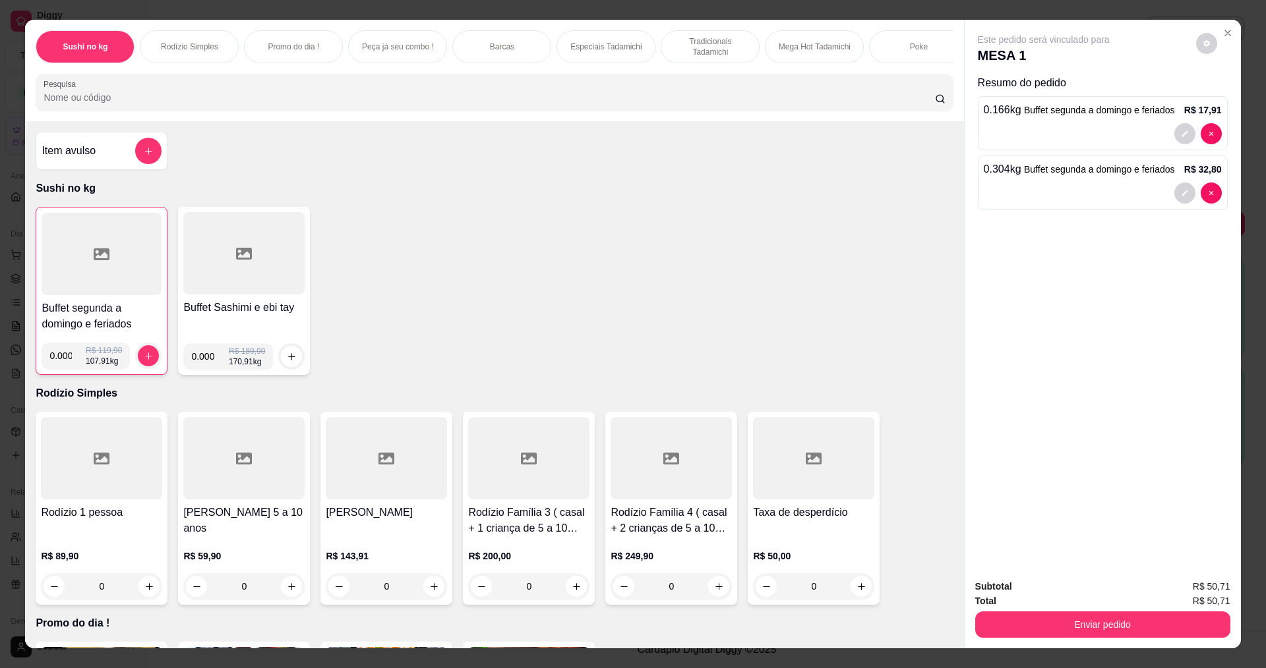
click at [133, 291] on div at bounding box center [102, 254] width 120 height 82
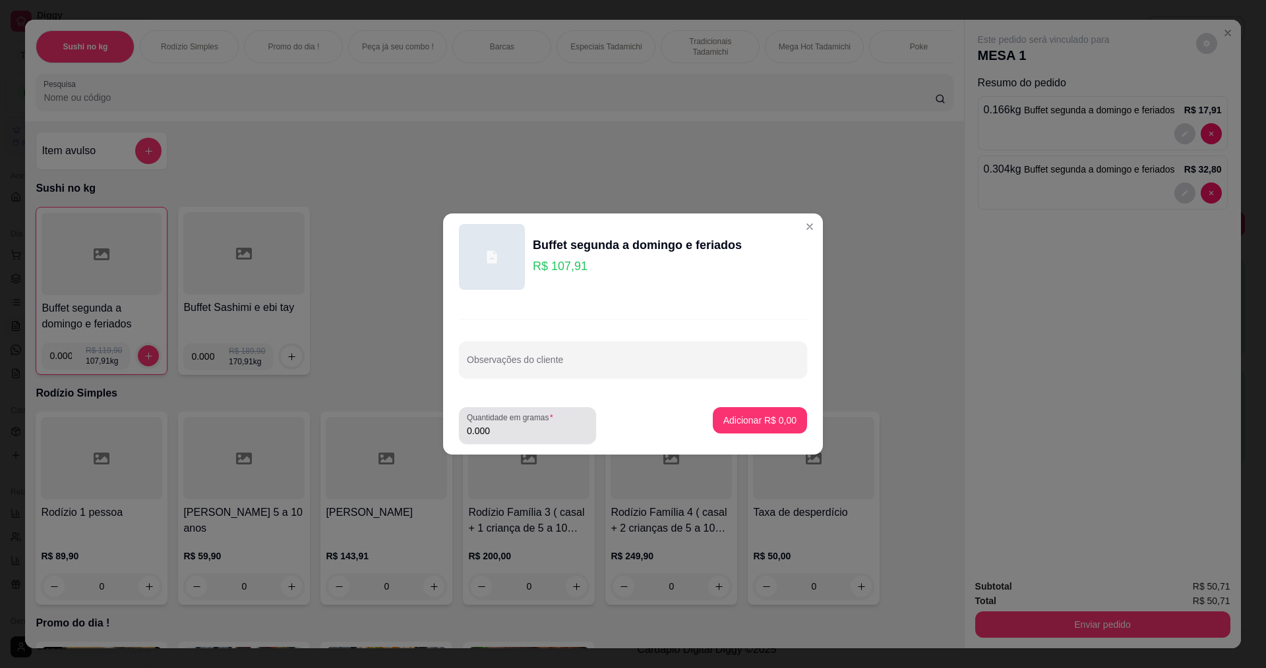
click at [512, 433] on input "0.000" at bounding box center [527, 431] width 121 height 13
type input "0.018"
click at [775, 417] on p "Adicionar R$ 1,94" at bounding box center [759, 420] width 73 height 13
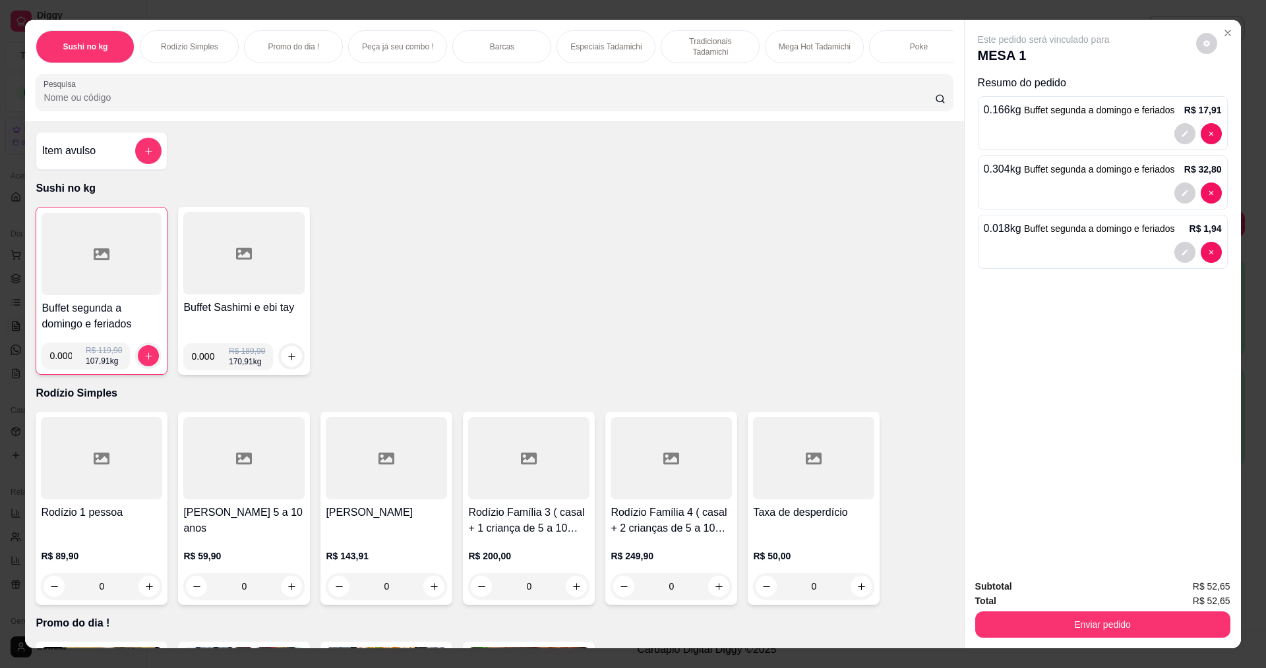
click at [118, 104] on input "Pesquisa" at bounding box center [489, 97] width 891 height 13
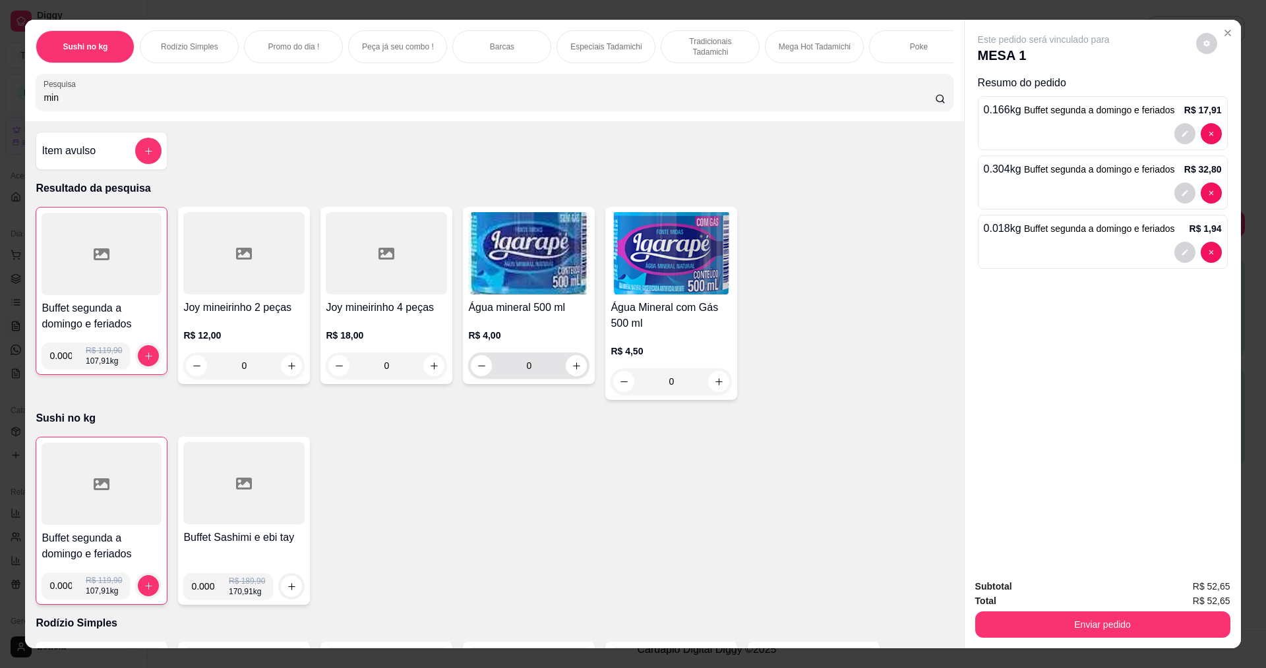
type input "min"
click at [577, 376] on button "increase-product-quantity" at bounding box center [576, 366] width 20 height 20
type input "1"
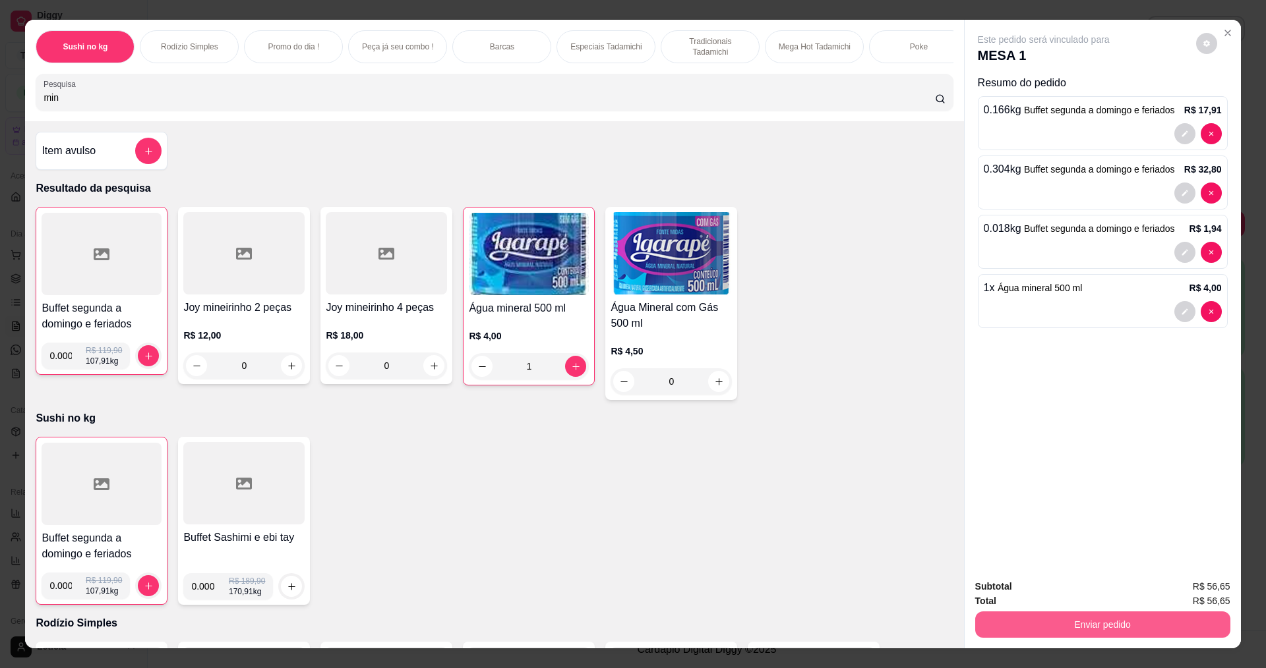
click at [1129, 626] on button "Enviar pedido" at bounding box center [1102, 625] width 255 height 26
click at [1202, 591] on button "Enviar pedido" at bounding box center [1195, 591] width 74 height 25
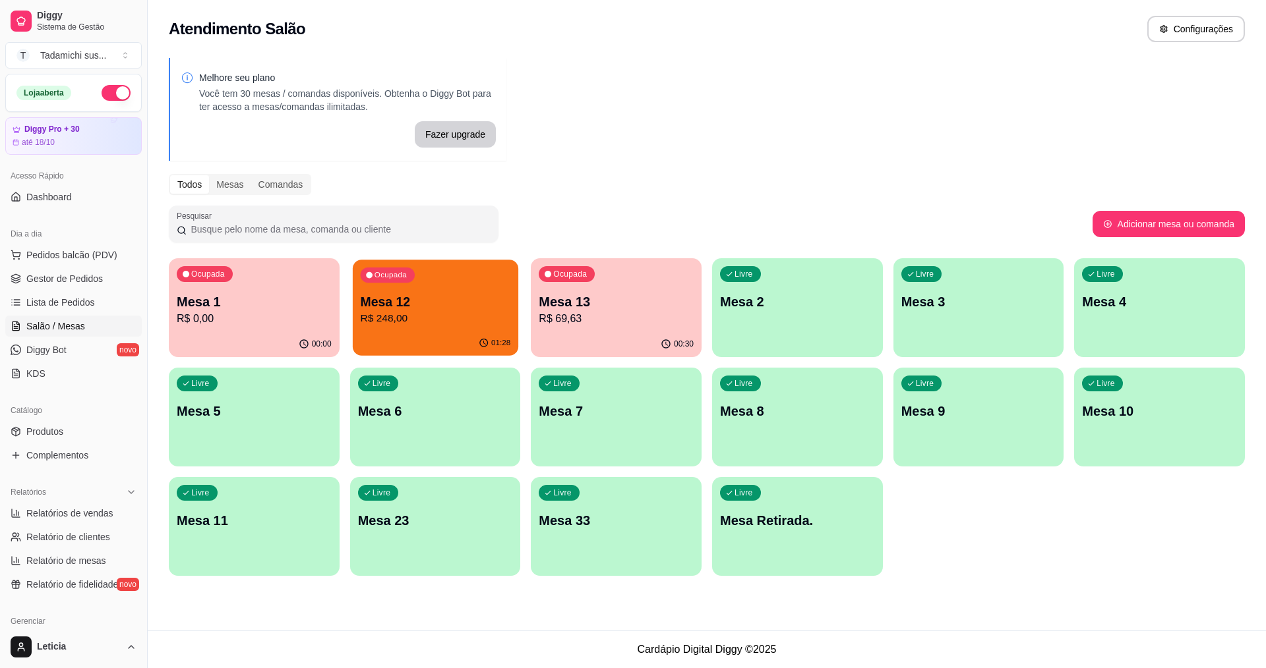
click at [380, 315] on p "R$ 248,00" at bounding box center [435, 318] width 150 height 15
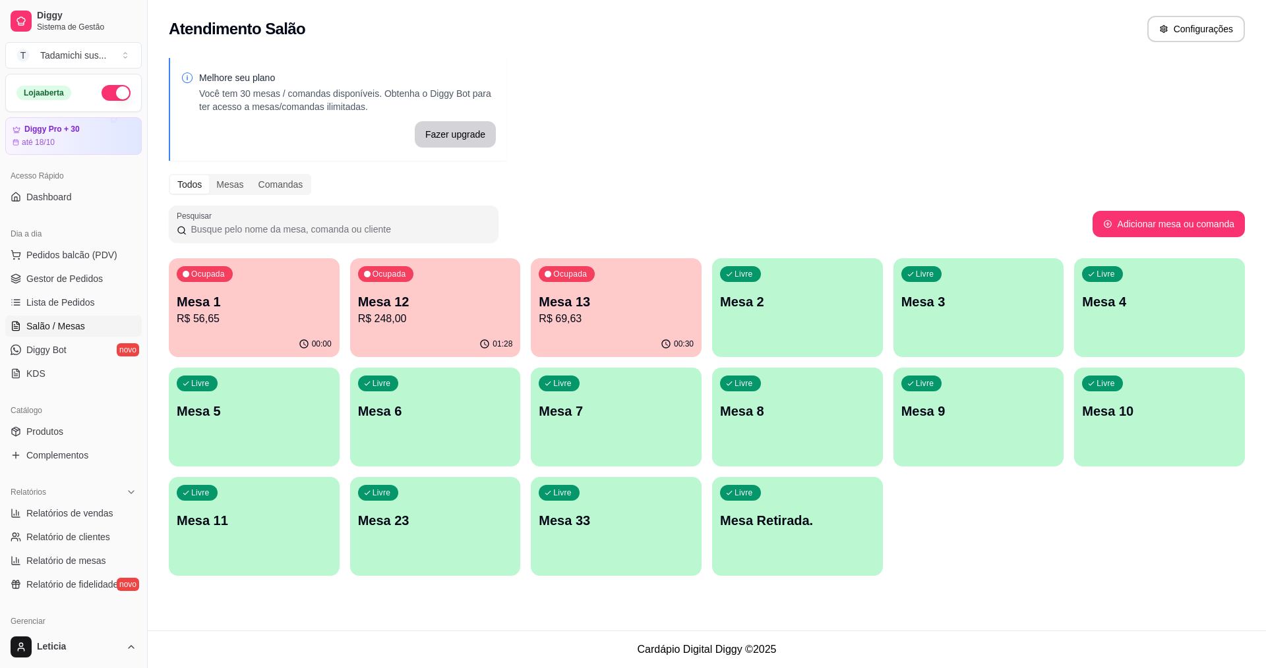
click at [230, 330] on div "Ocupada Mesa 1 R$ 56,65" at bounding box center [254, 294] width 171 height 73
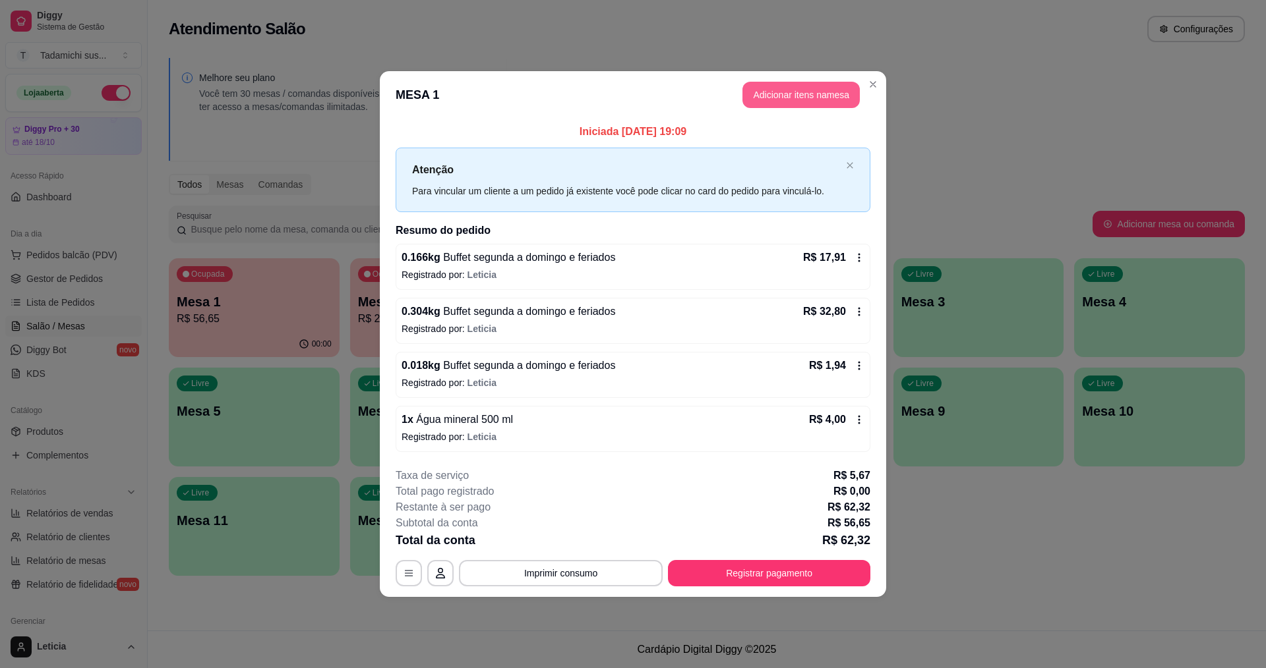
click at [759, 91] on button "Adicionar itens na mesa" at bounding box center [800, 95] width 117 height 26
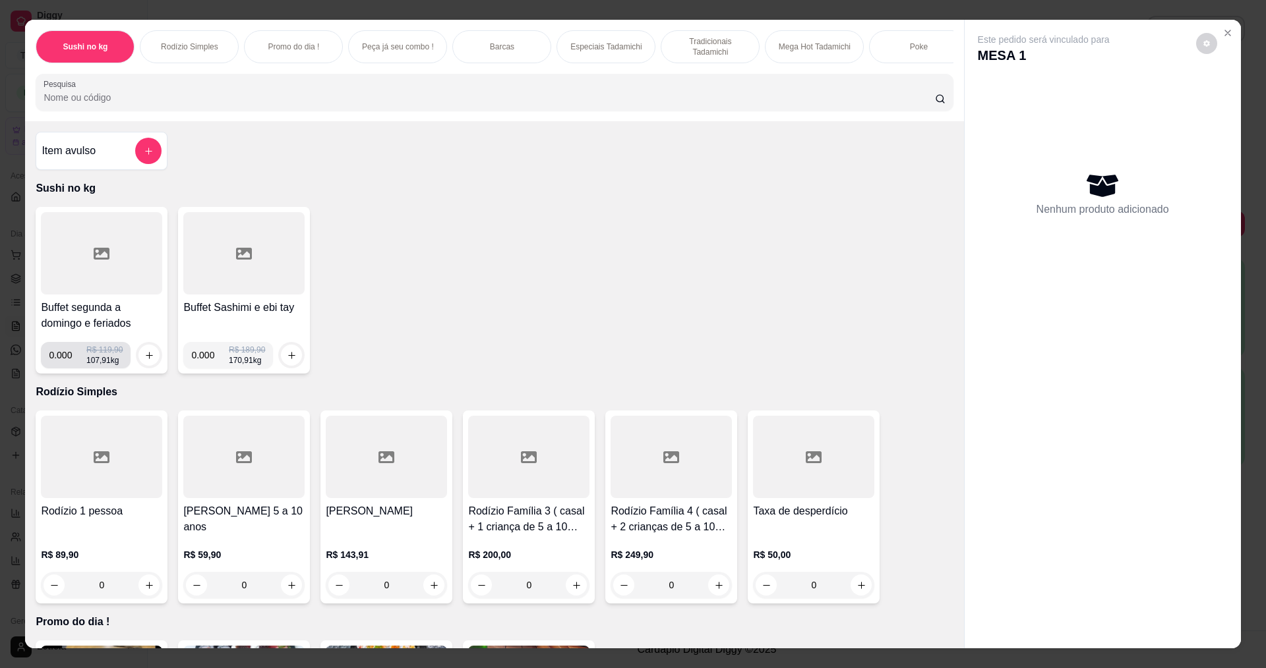
click at [67, 369] on input "0.000" at bounding box center [68, 355] width 38 height 26
type input "0.058"
click at [150, 364] on button "increase-product-quantity" at bounding box center [148, 355] width 21 height 21
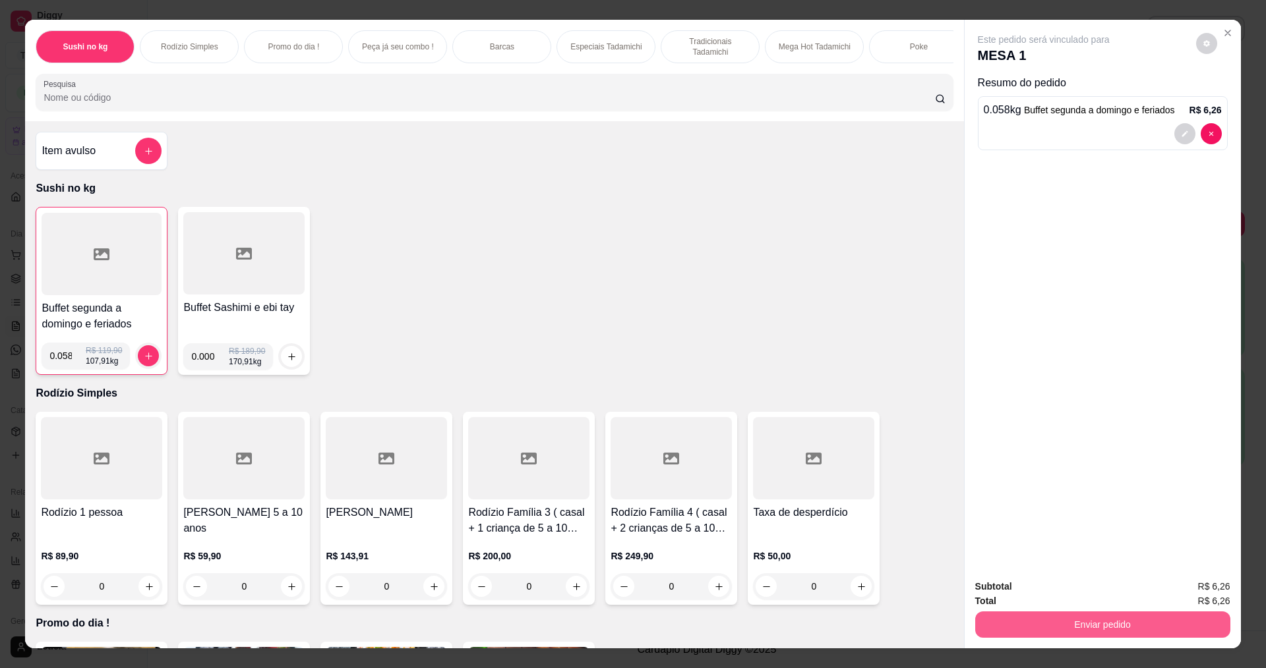
click at [1020, 620] on button "Enviar pedido" at bounding box center [1102, 625] width 255 height 26
click at [1189, 589] on button "Enviar pedido" at bounding box center [1195, 591] width 74 height 25
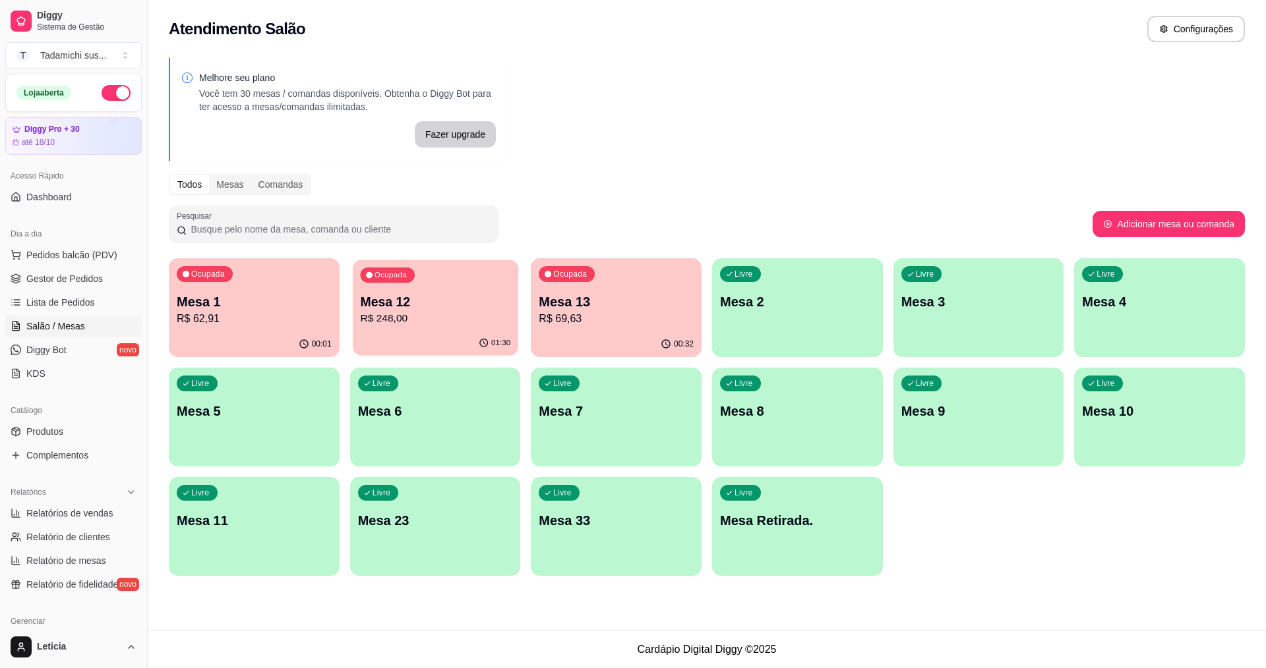
click at [473, 339] on div "01:30" at bounding box center [435, 343] width 165 height 25
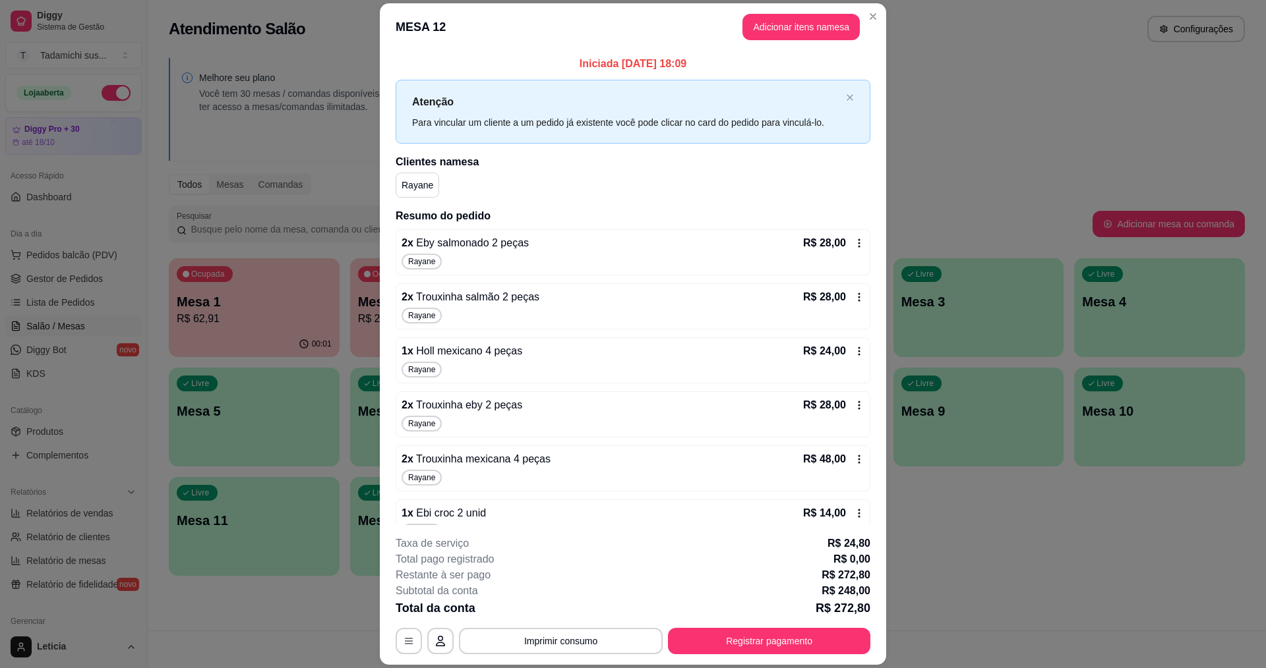
click at [854, 245] on icon at bounding box center [859, 243] width 11 height 11
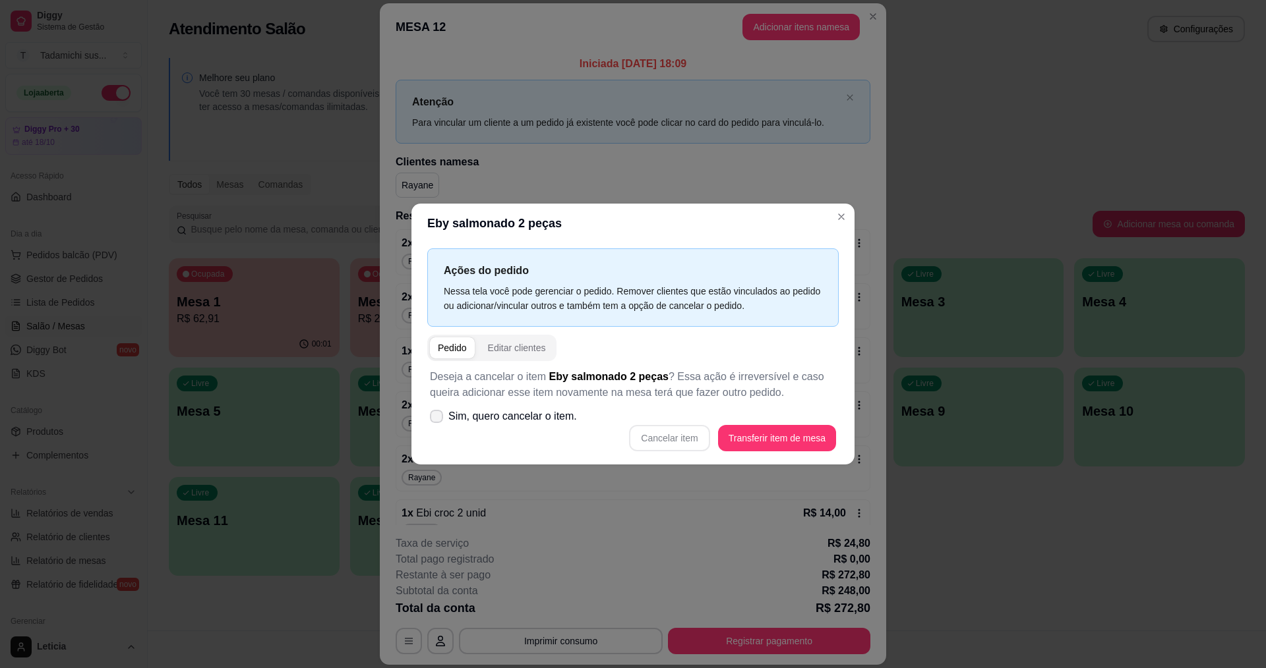
click at [444, 423] on label "Sim, quero cancelar o item." at bounding box center [504, 416] width 158 height 26
click at [438, 423] on input "Sim, quero cancelar o item." at bounding box center [433, 423] width 9 height 9
checkbox input "true"
click at [706, 441] on button "Cancelar item" at bounding box center [669, 438] width 80 height 26
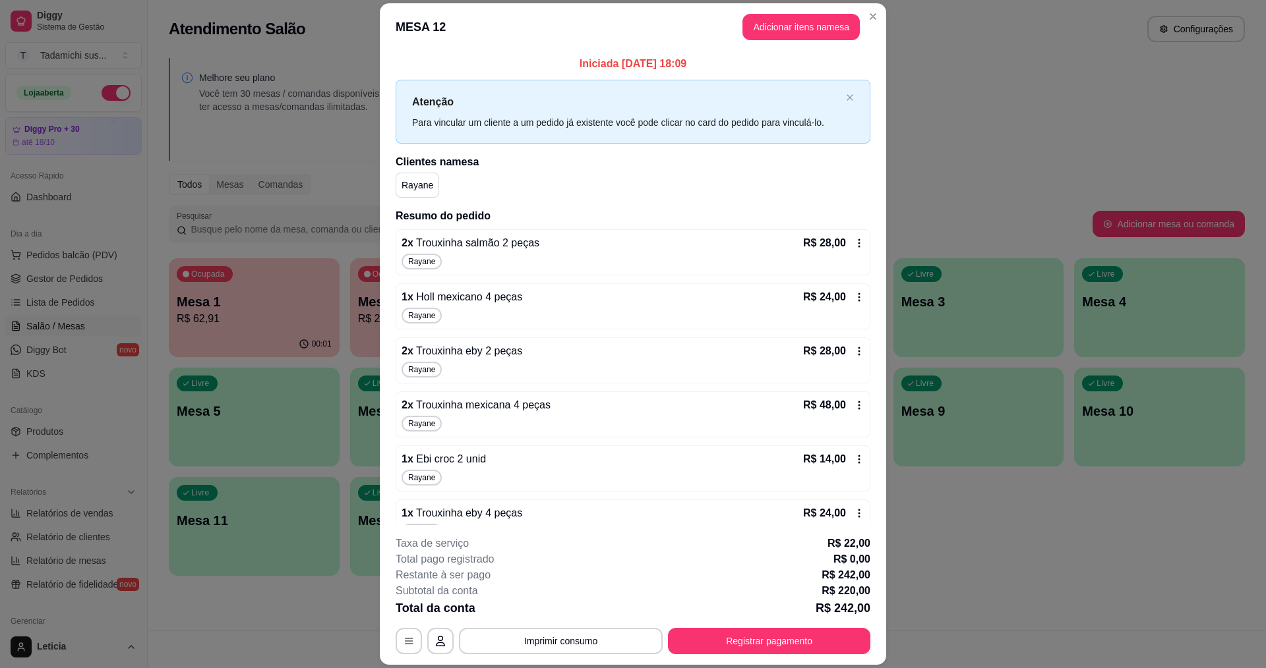
click at [854, 243] on icon at bounding box center [859, 243] width 11 height 11
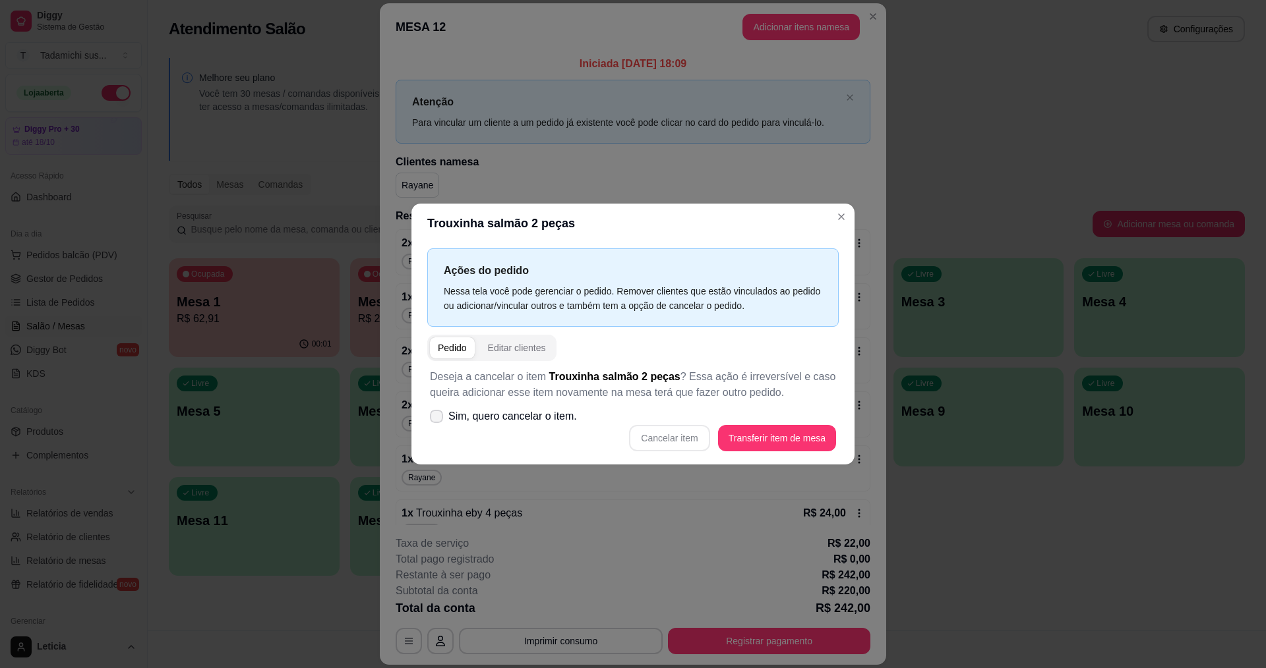
click at [436, 420] on icon at bounding box center [436, 417] width 11 height 8
click at [436, 420] on input "Sim, quero cancelar o item." at bounding box center [433, 423] width 9 height 9
checkbox input "true"
click at [693, 440] on button "Cancelar item" at bounding box center [669, 439] width 78 height 26
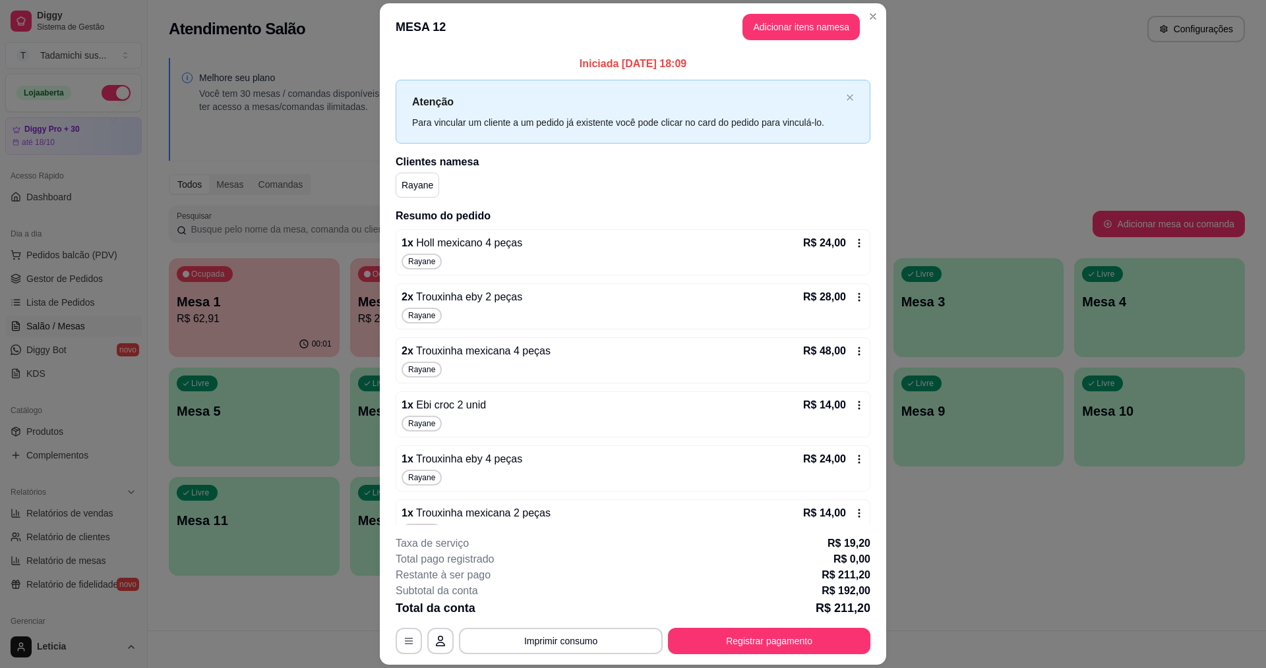
click at [728, 508] on div "1 x Trouxinha mexicana 2 peças R$ 14,00" at bounding box center [632, 514] width 463 height 16
click at [854, 239] on icon at bounding box center [859, 243] width 11 height 11
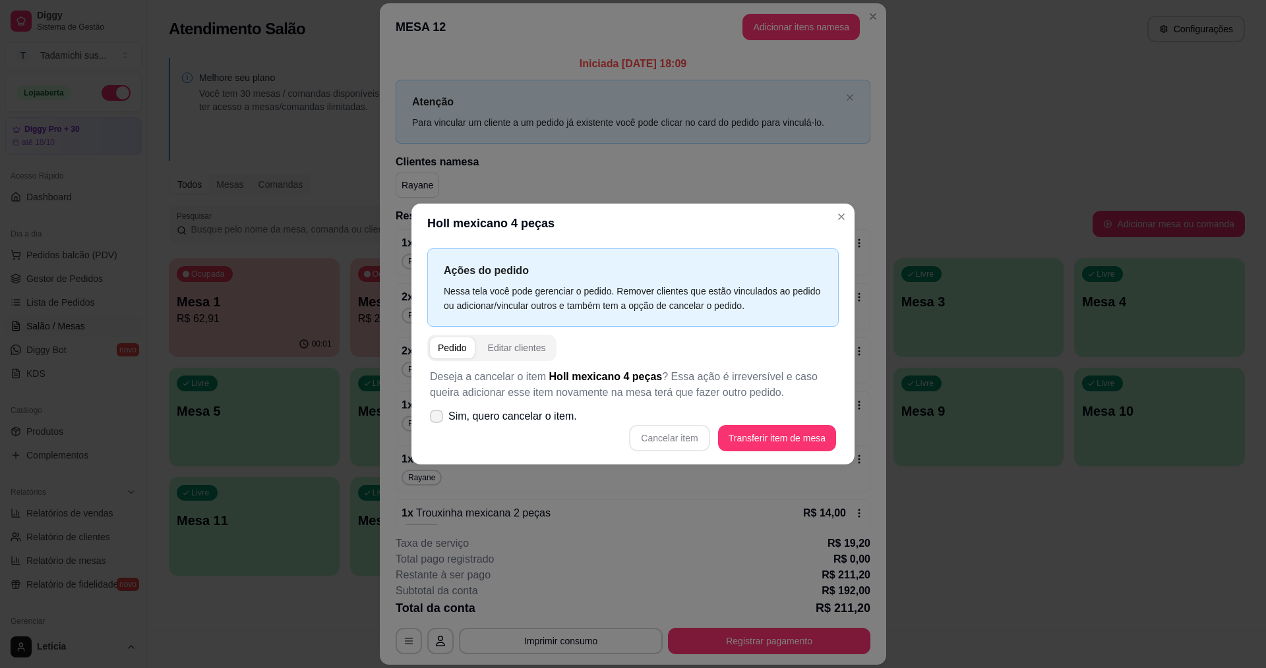
click at [442, 419] on span at bounding box center [436, 416] width 13 height 13
click at [438, 419] on input "Sim, quero cancelar o item." at bounding box center [433, 423] width 9 height 9
checkbox input "true"
click at [646, 442] on button "Cancelar item" at bounding box center [669, 439] width 78 height 26
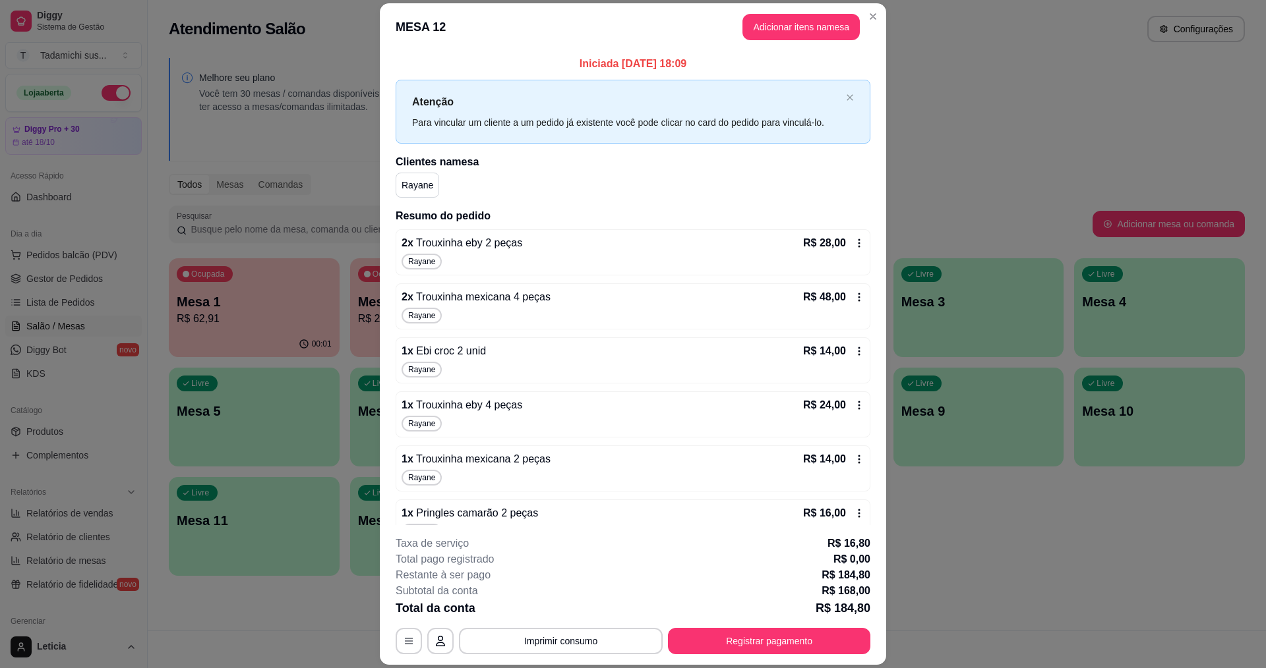
click at [858, 247] on icon at bounding box center [859, 243] width 2 height 9
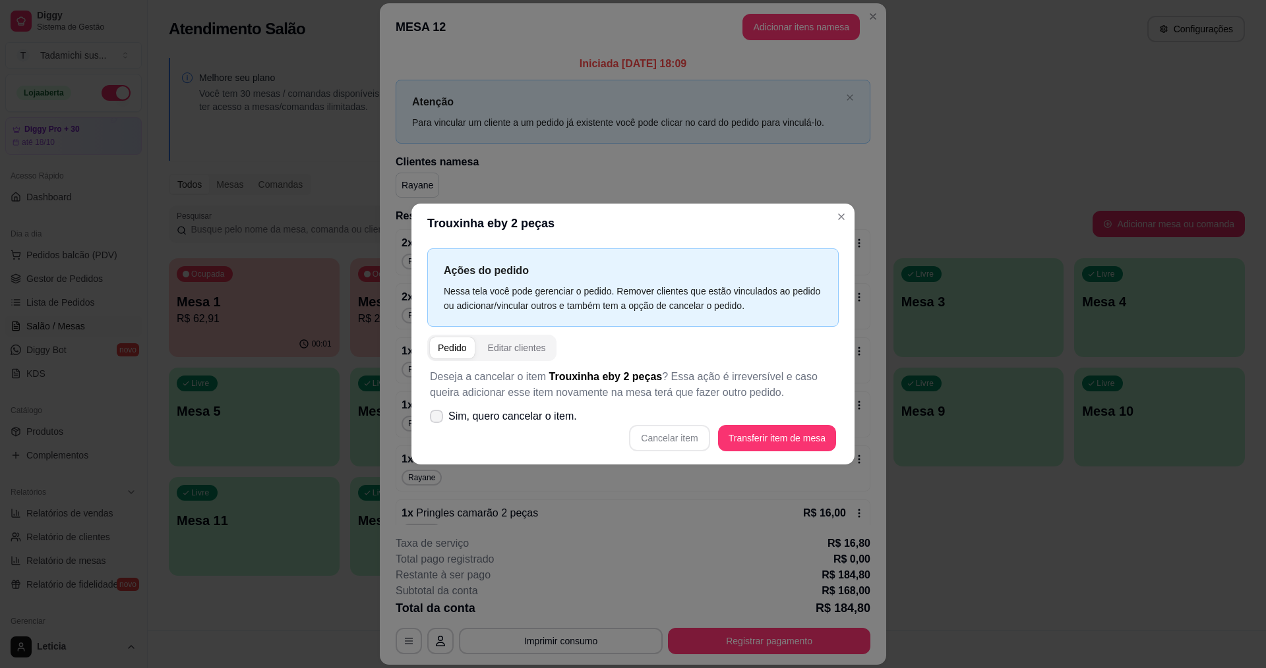
click at [440, 413] on icon at bounding box center [436, 417] width 11 height 8
click at [438, 419] on input "Sim, quero cancelar o item." at bounding box center [433, 423] width 9 height 9
checkbox input "true"
click at [689, 442] on button "Cancelar item" at bounding box center [669, 438] width 80 height 26
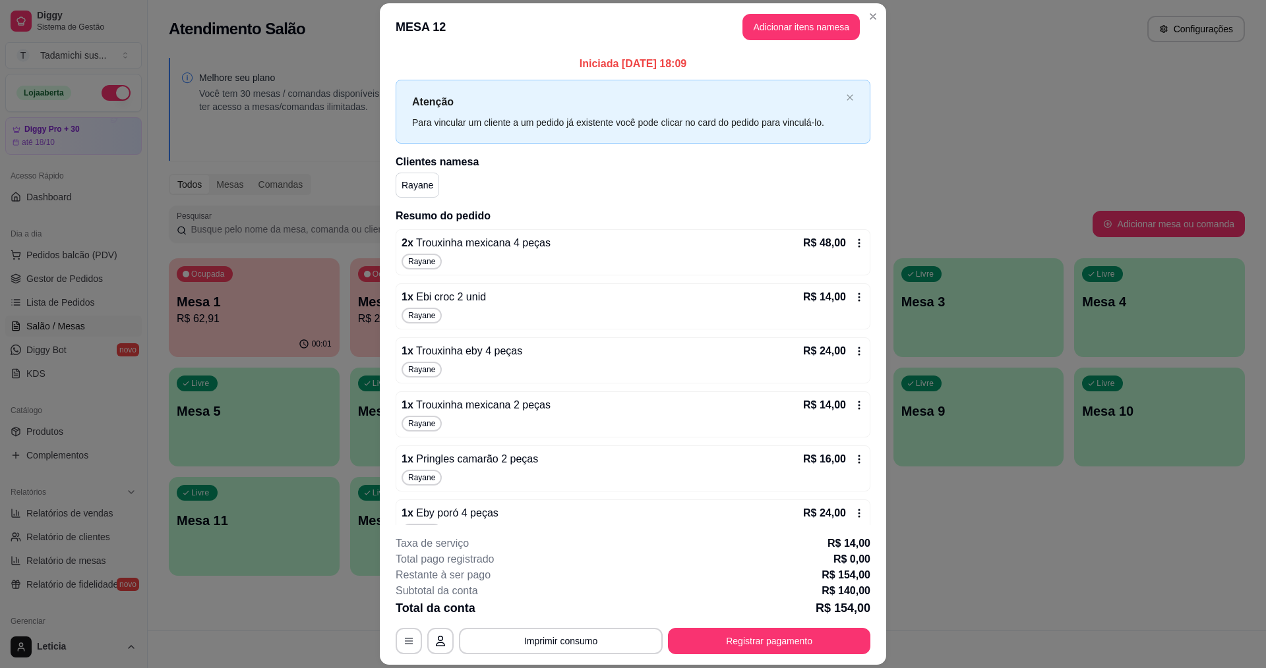
click at [854, 245] on icon at bounding box center [859, 243] width 11 height 11
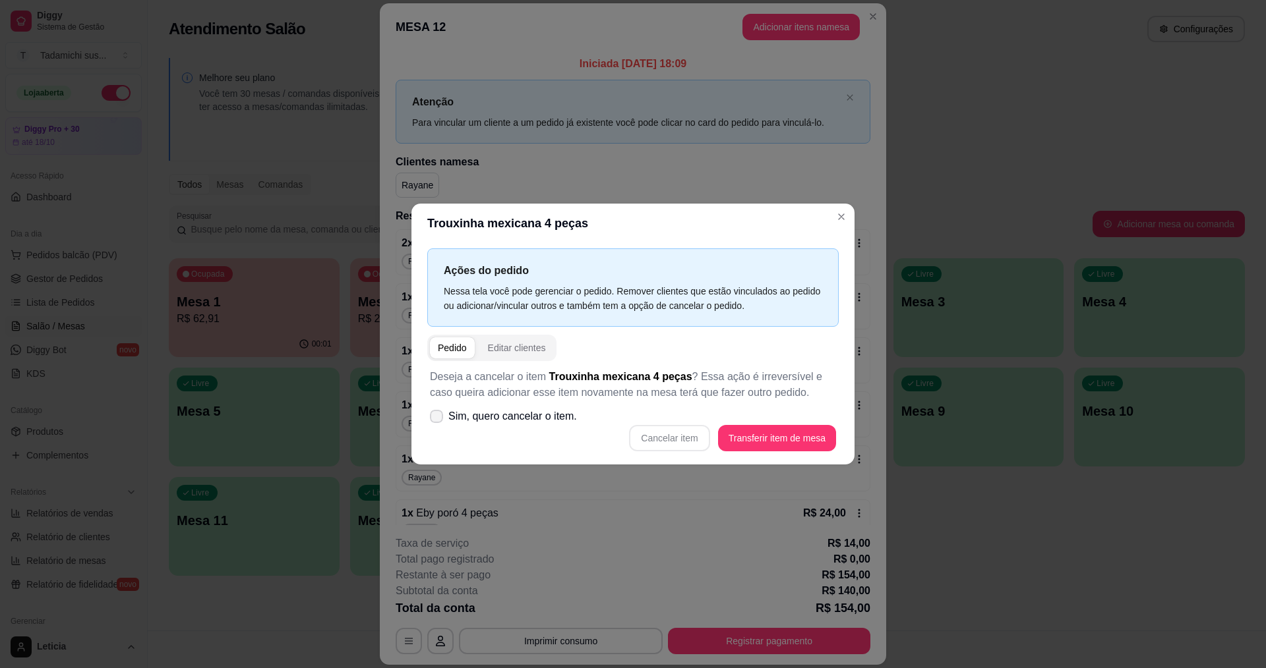
click at [435, 421] on icon at bounding box center [436, 417] width 11 height 8
click at [435, 421] on input "Sim, quero cancelar o item." at bounding box center [433, 423] width 9 height 9
checkbox input "true"
click at [691, 440] on button "Cancelar item" at bounding box center [669, 438] width 80 height 26
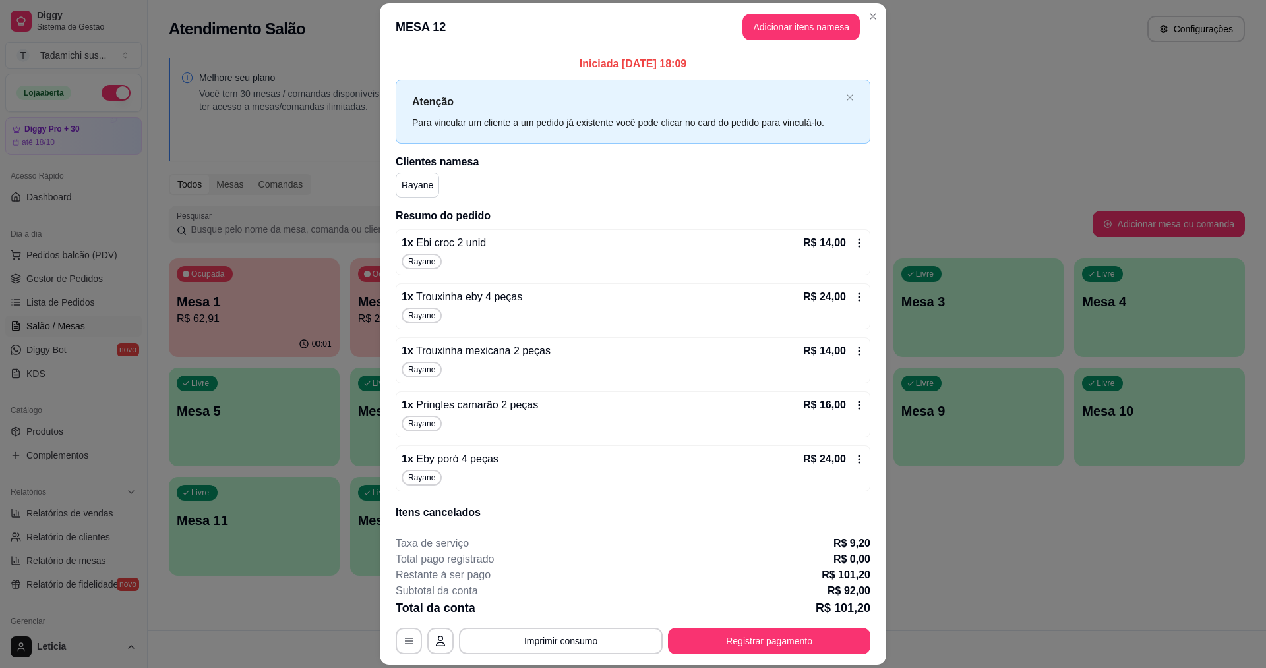
click at [837, 241] on div "R$ 14,00" at bounding box center [833, 243] width 61 height 16
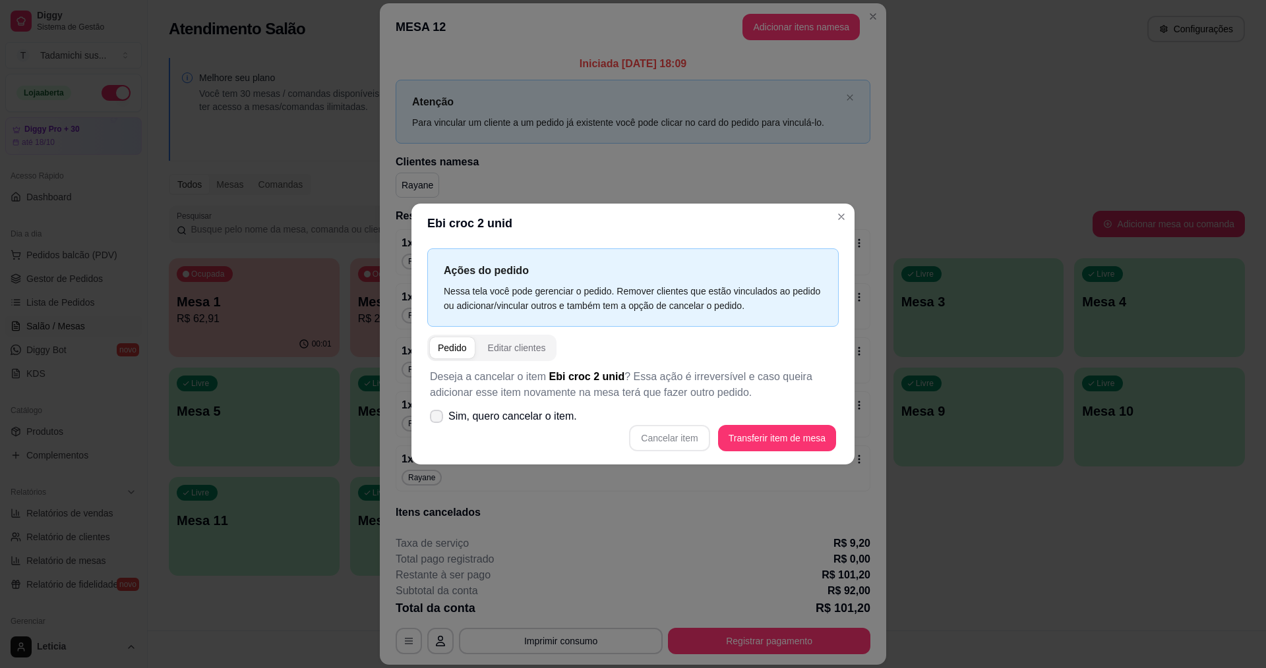
click at [436, 411] on span at bounding box center [436, 416] width 13 height 13
click at [436, 419] on input "Sim, quero cancelar o item." at bounding box center [433, 423] width 9 height 9
checkbox input "true"
click at [659, 443] on button "Cancelar item" at bounding box center [669, 438] width 80 height 26
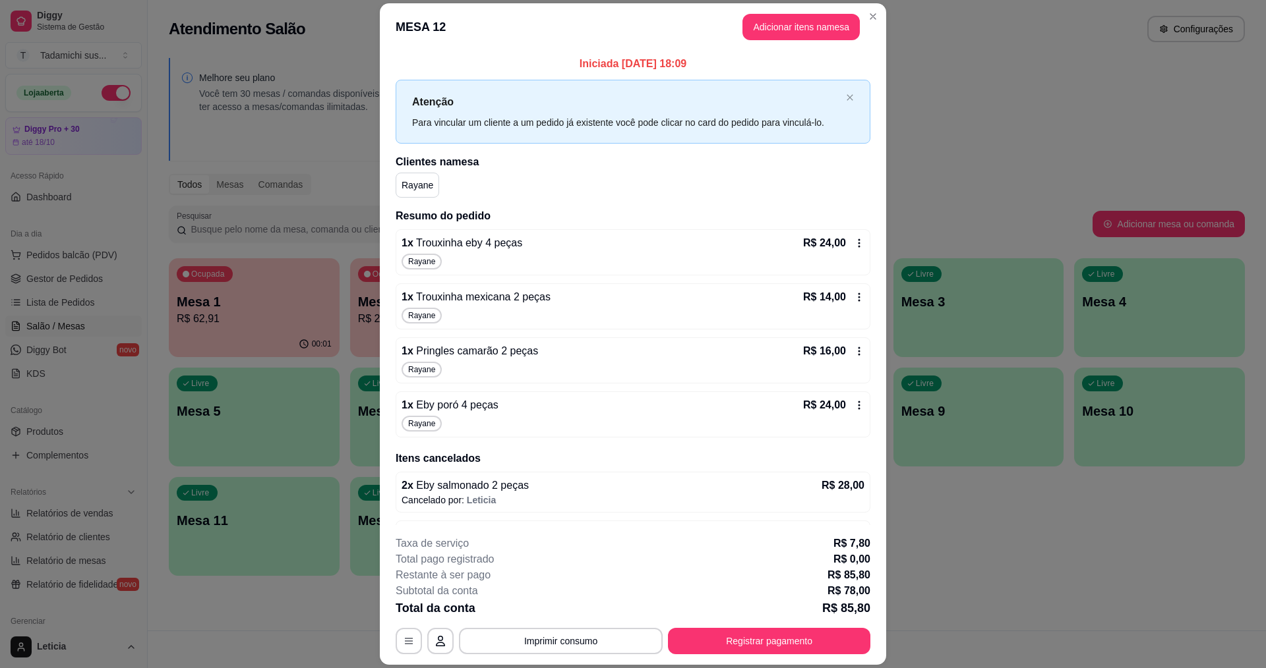
click at [854, 242] on icon at bounding box center [859, 243] width 11 height 11
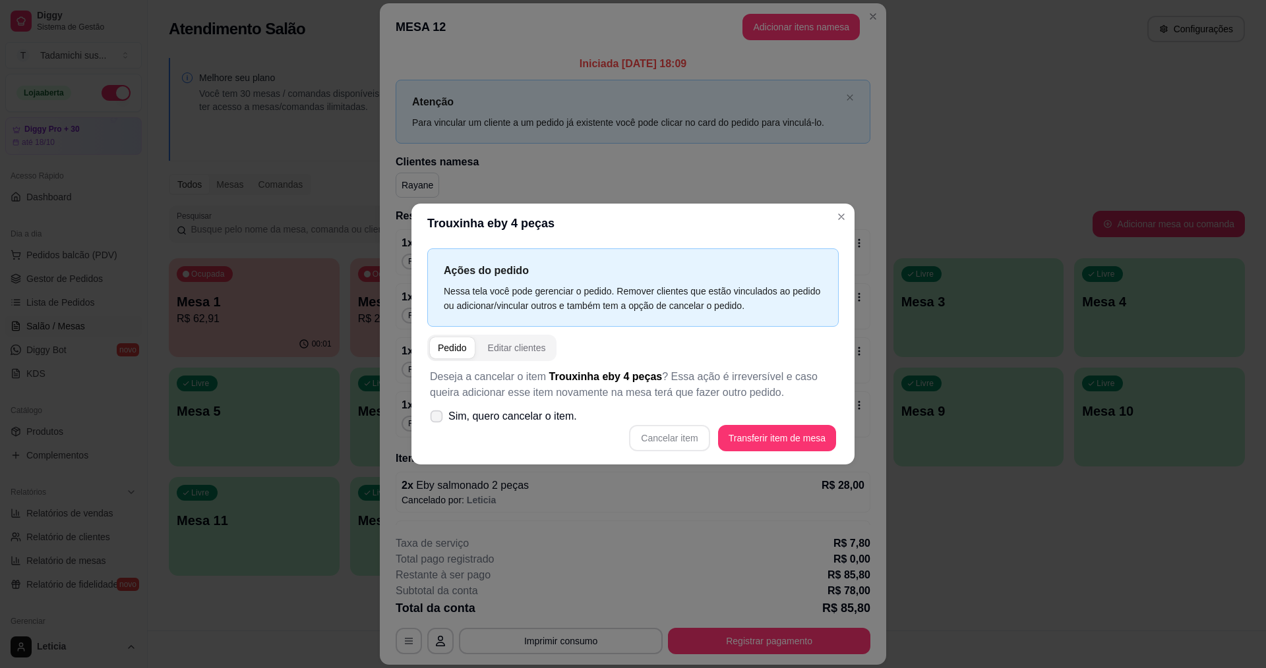
click at [434, 423] on span at bounding box center [436, 417] width 13 height 13
click at [434, 423] on input "Sim, quero cancelar o item." at bounding box center [433, 423] width 9 height 9
checkbox input "true"
click at [697, 440] on button "Cancelar item" at bounding box center [669, 438] width 80 height 26
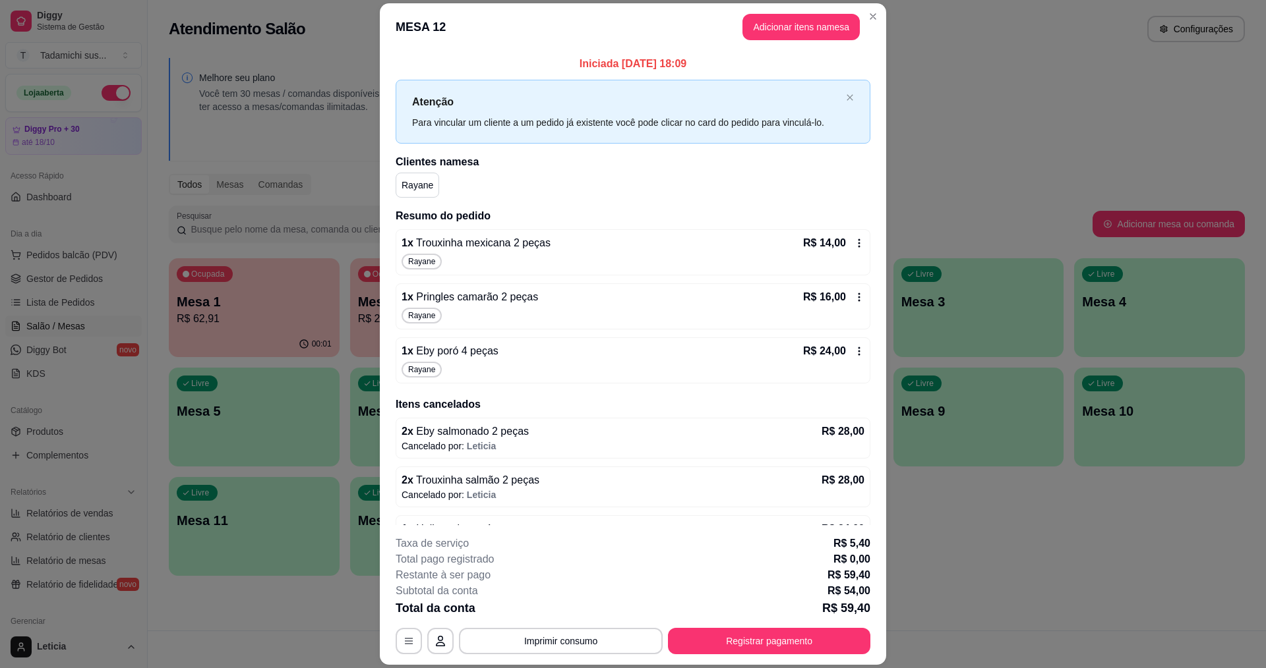
click at [838, 241] on div "R$ 14,00" at bounding box center [833, 243] width 61 height 16
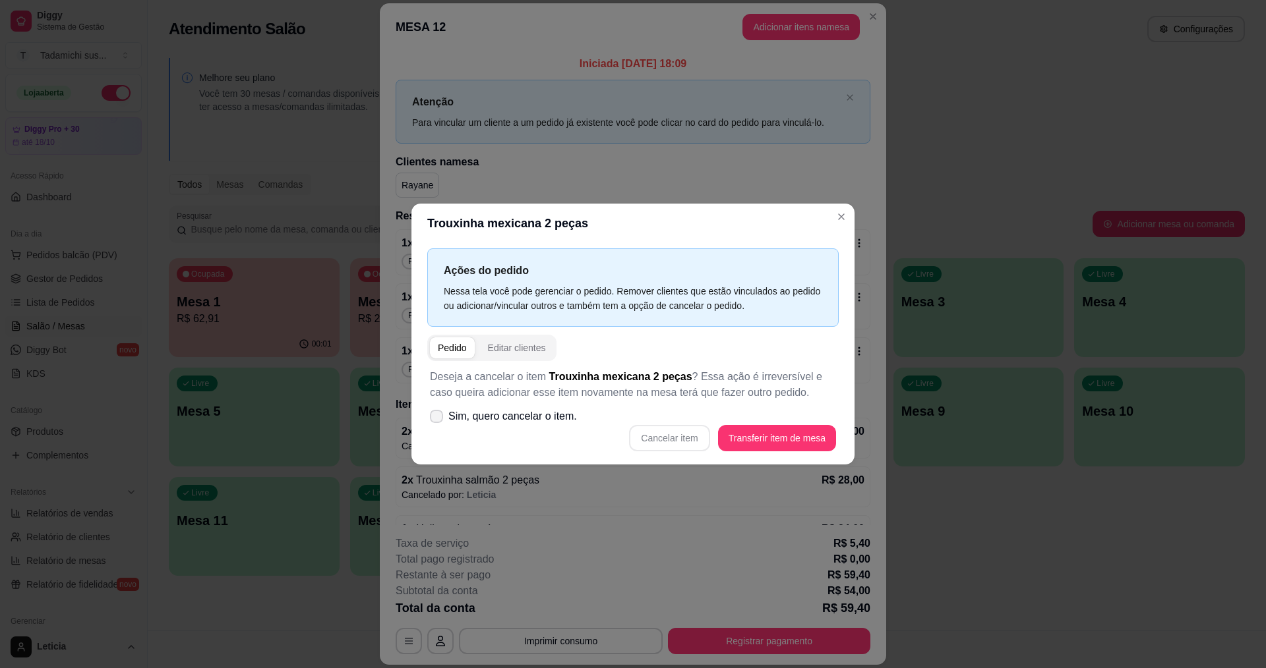
click at [436, 417] on icon at bounding box center [436, 417] width 11 height 8
click at [436, 419] on input "Sim, quero cancelar o item." at bounding box center [433, 423] width 9 height 9
checkbox input "true"
click at [657, 439] on button "Cancelar item" at bounding box center [669, 439] width 78 height 26
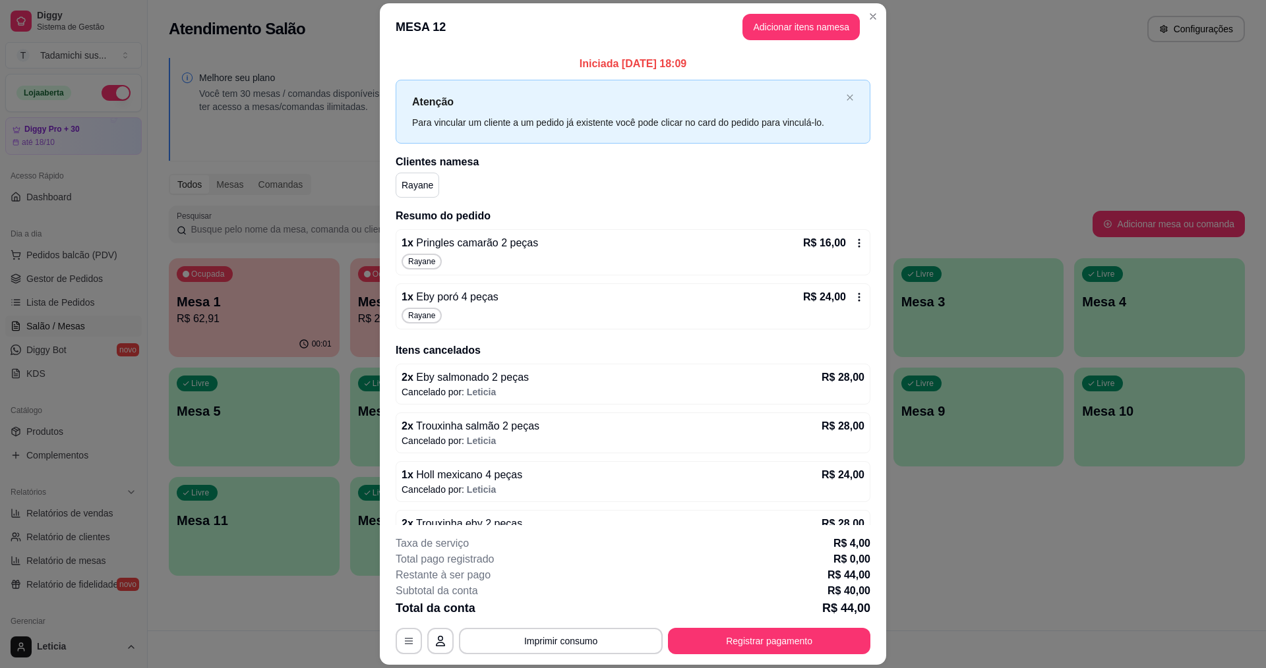
click at [854, 241] on icon at bounding box center [859, 243] width 11 height 11
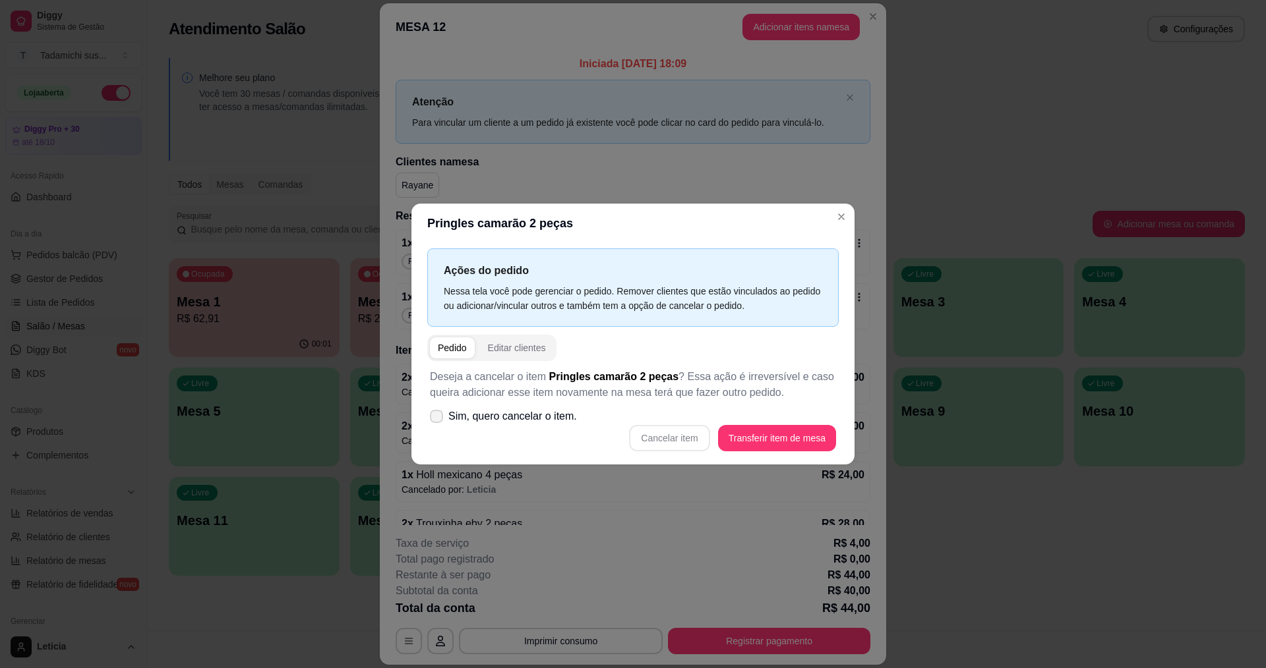
click at [432, 417] on icon at bounding box center [436, 417] width 11 height 8
click at [432, 419] on input "Sim, quero cancelar o item." at bounding box center [433, 423] width 9 height 9
checkbox input "true"
click at [649, 449] on button "Cancelar item" at bounding box center [669, 438] width 80 height 26
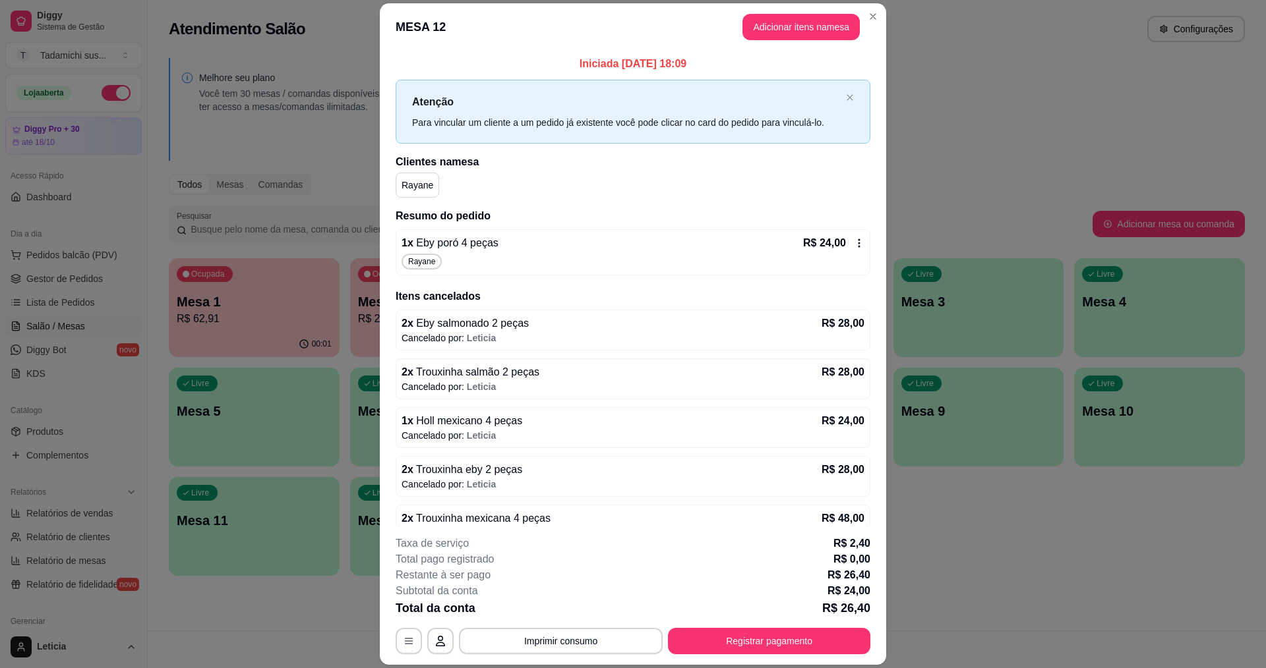
click at [854, 245] on icon at bounding box center [859, 243] width 11 height 11
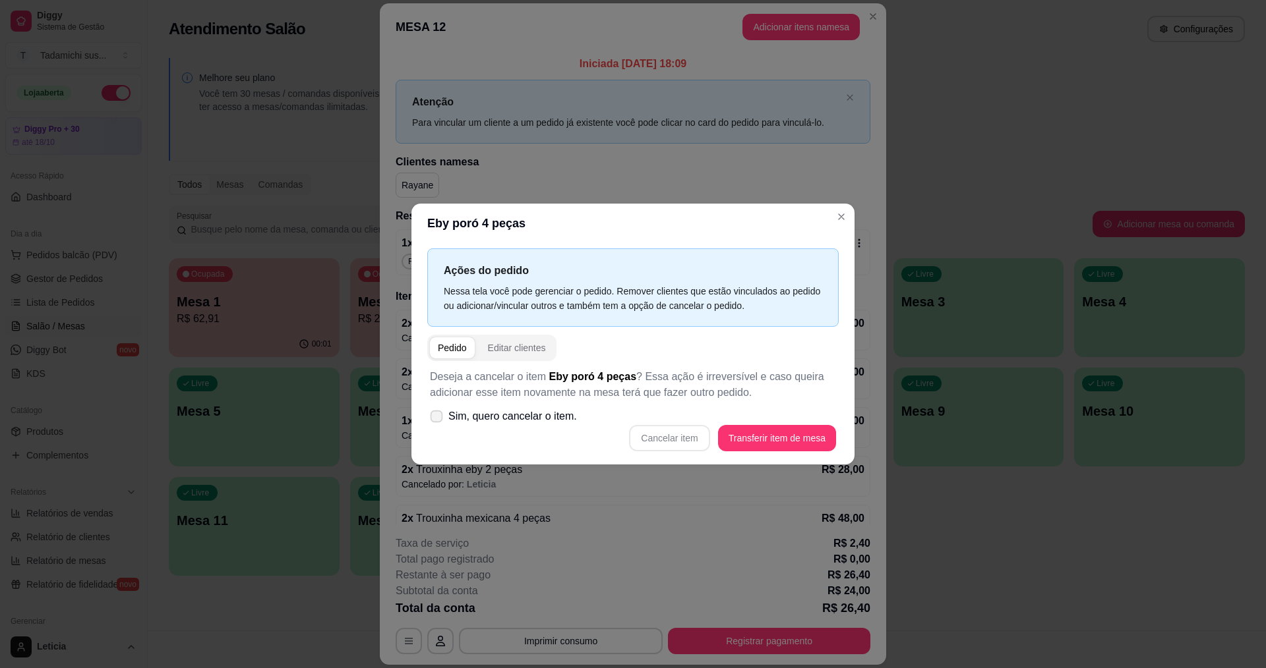
click at [438, 417] on icon at bounding box center [436, 416] width 10 height 7
click at [438, 419] on input "Sim, quero cancelar o item." at bounding box center [433, 423] width 9 height 9
checkbox input "true"
click at [660, 441] on button "Cancelar item" at bounding box center [669, 438] width 80 height 26
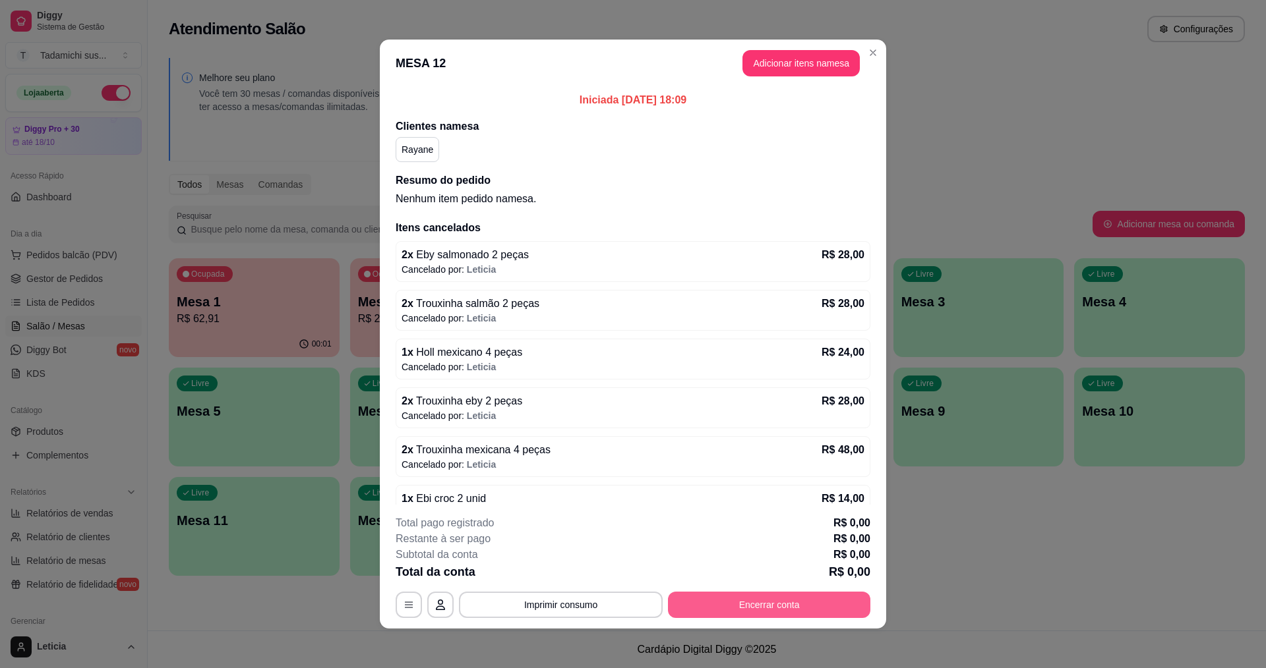
click at [750, 597] on button "Encerrar conta" at bounding box center [769, 605] width 202 height 26
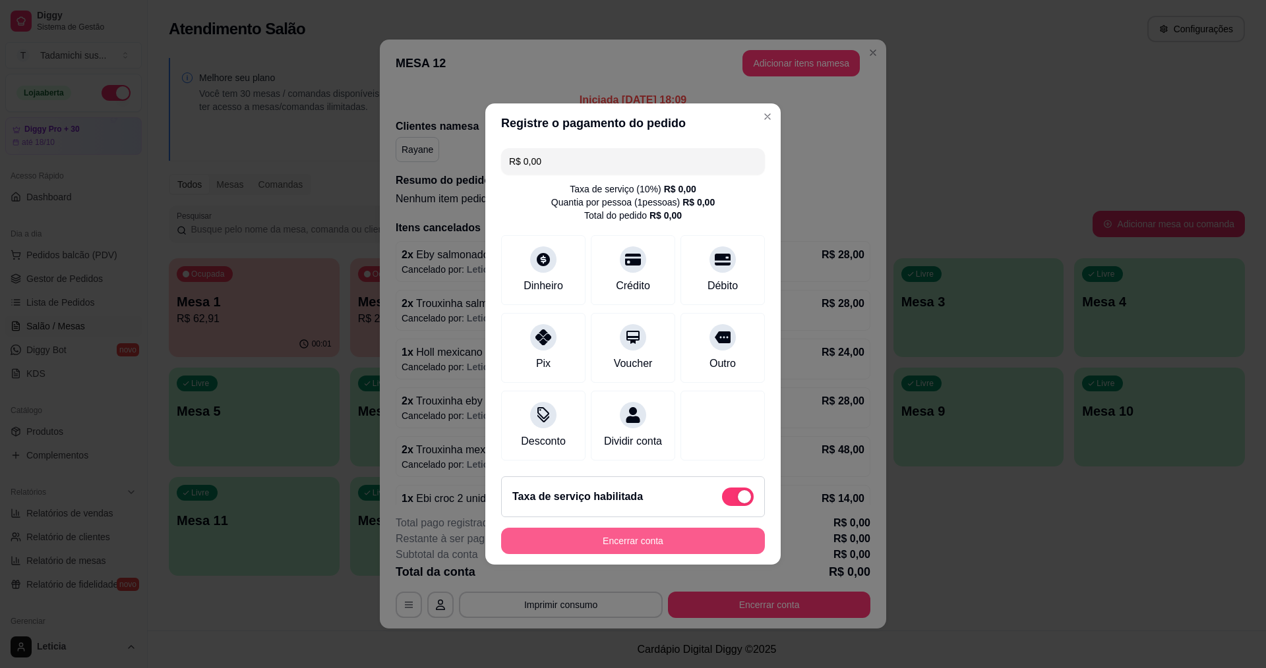
click at [694, 543] on button "Encerrar conta" at bounding box center [633, 541] width 264 height 26
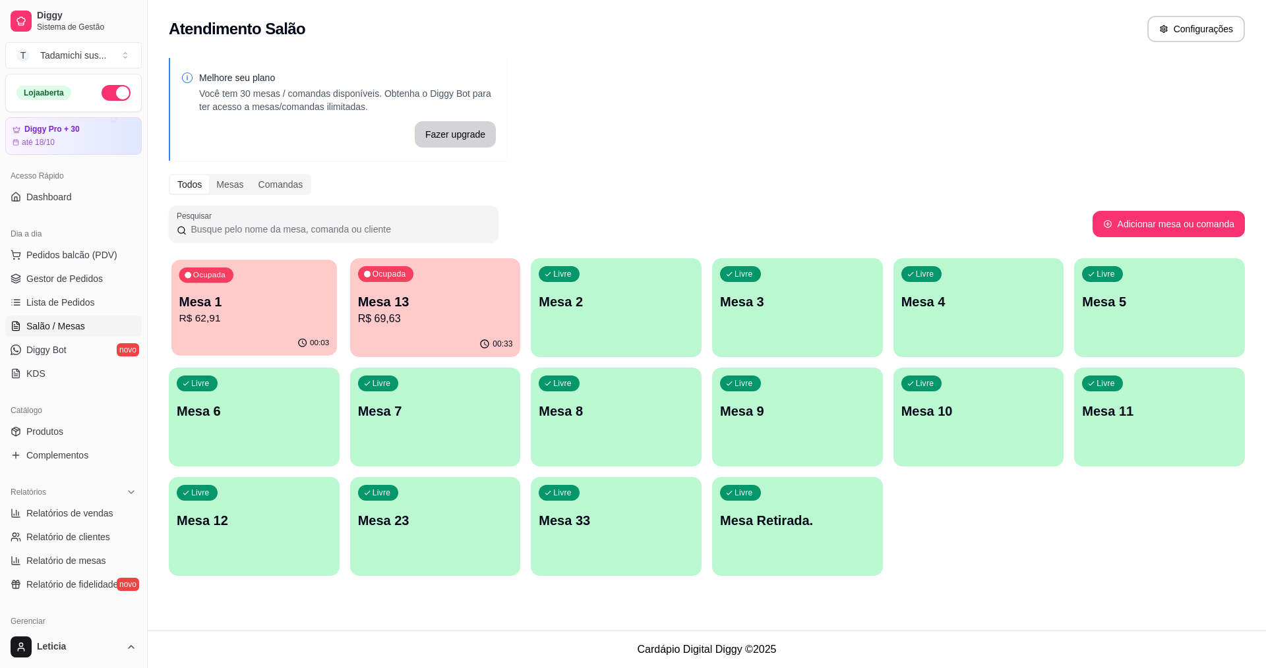
click at [227, 304] on p "Mesa 1" at bounding box center [254, 302] width 150 height 18
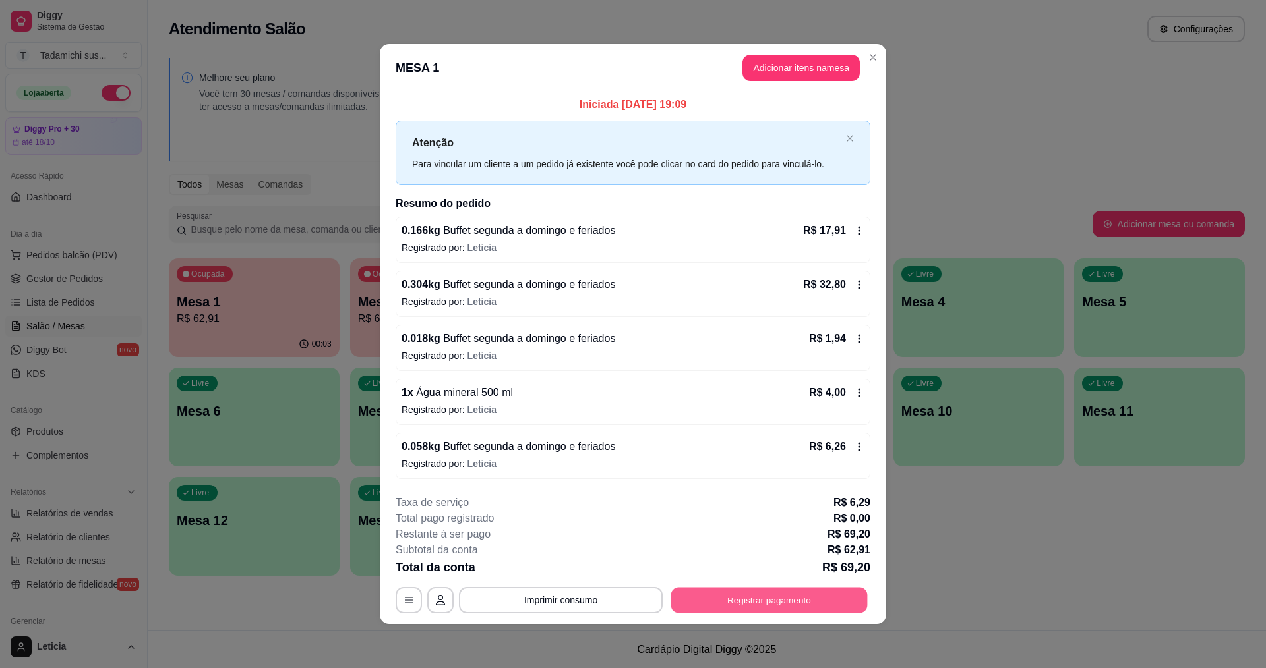
click at [782, 593] on button "Registrar pagamento" at bounding box center [769, 600] width 196 height 26
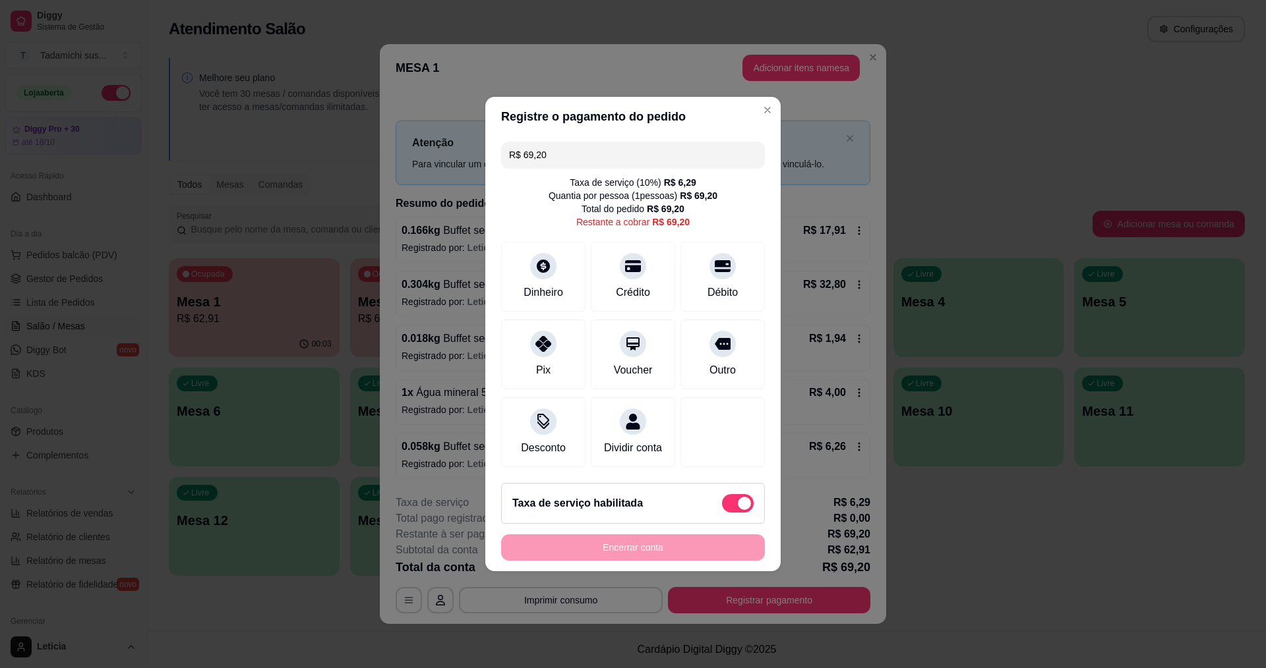
click at [724, 511] on span at bounding box center [738, 503] width 32 height 18
click at [724, 511] on input "checkbox" at bounding box center [725, 510] width 9 height 9
checkbox input "true"
type input "R$ 62,91"
checkbox input "false"
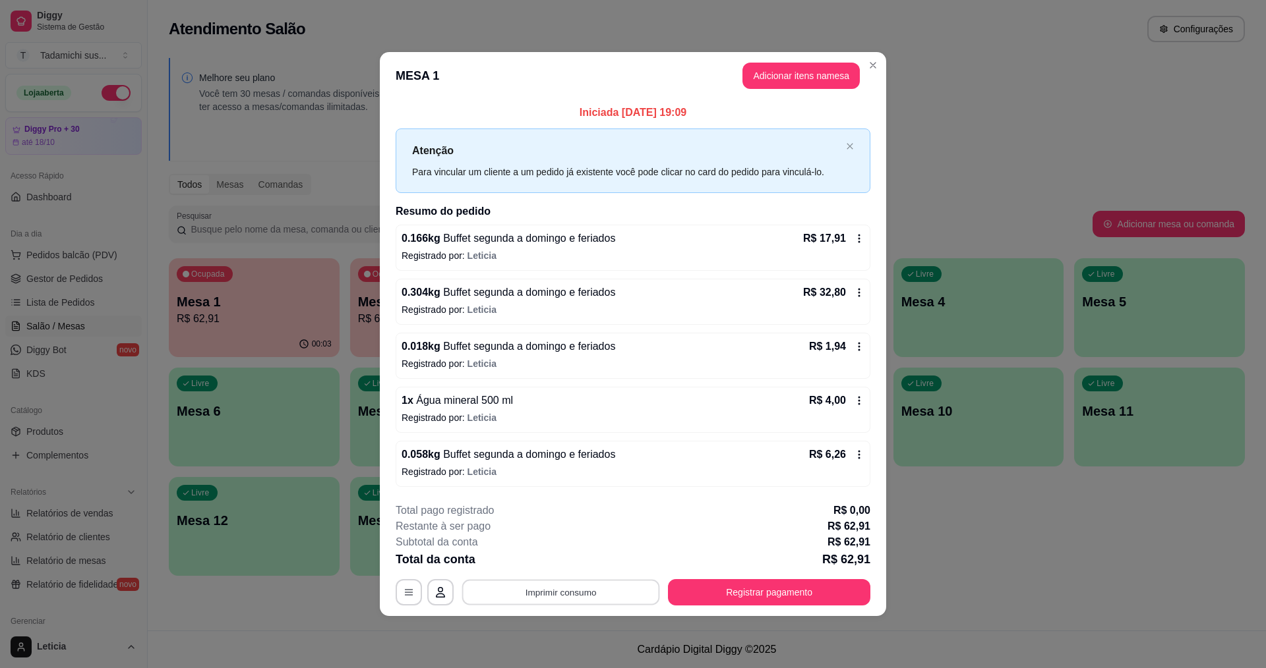
click at [594, 589] on button "Imprimir consumo" at bounding box center [561, 592] width 198 height 26
click at [583, 541] on button "IMPRESSORA HAYOM" at bounding box center [564, 535] width 98 height 20
click at [726, 589] on button "Registrar pagamento" at bounding box center [769, 592] width 202 height 26
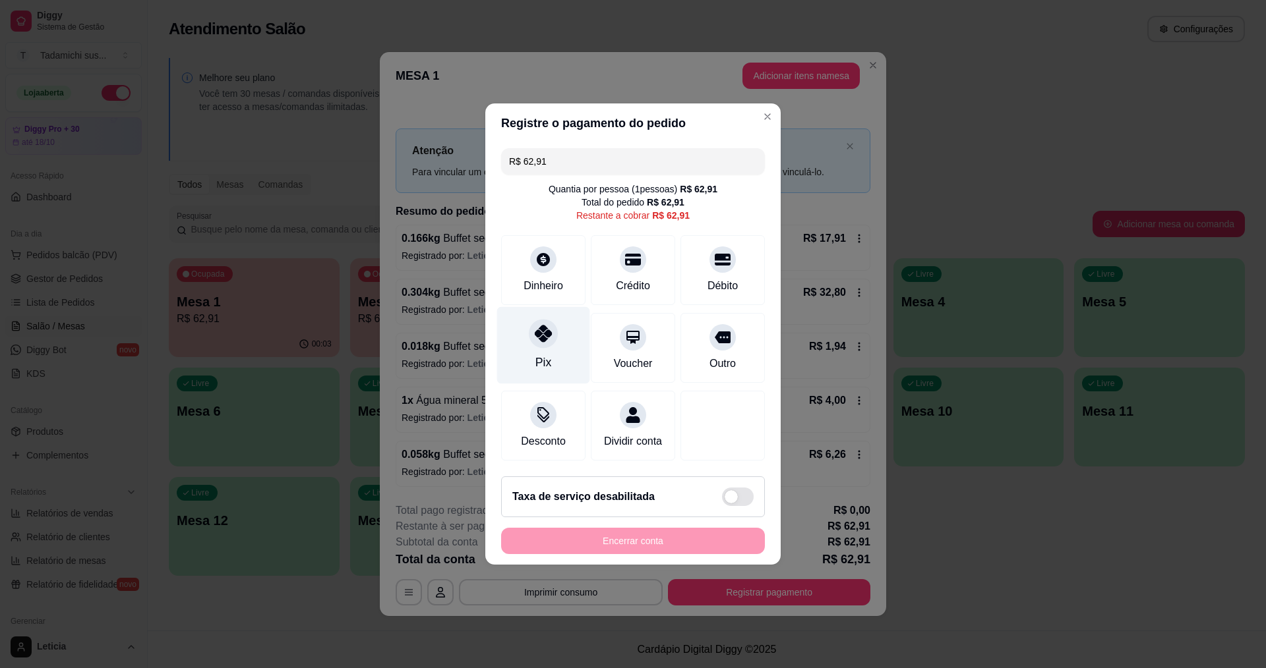
click at [525, 329] on div "Pix" at bounding box center [543, 345] width 93 height 77
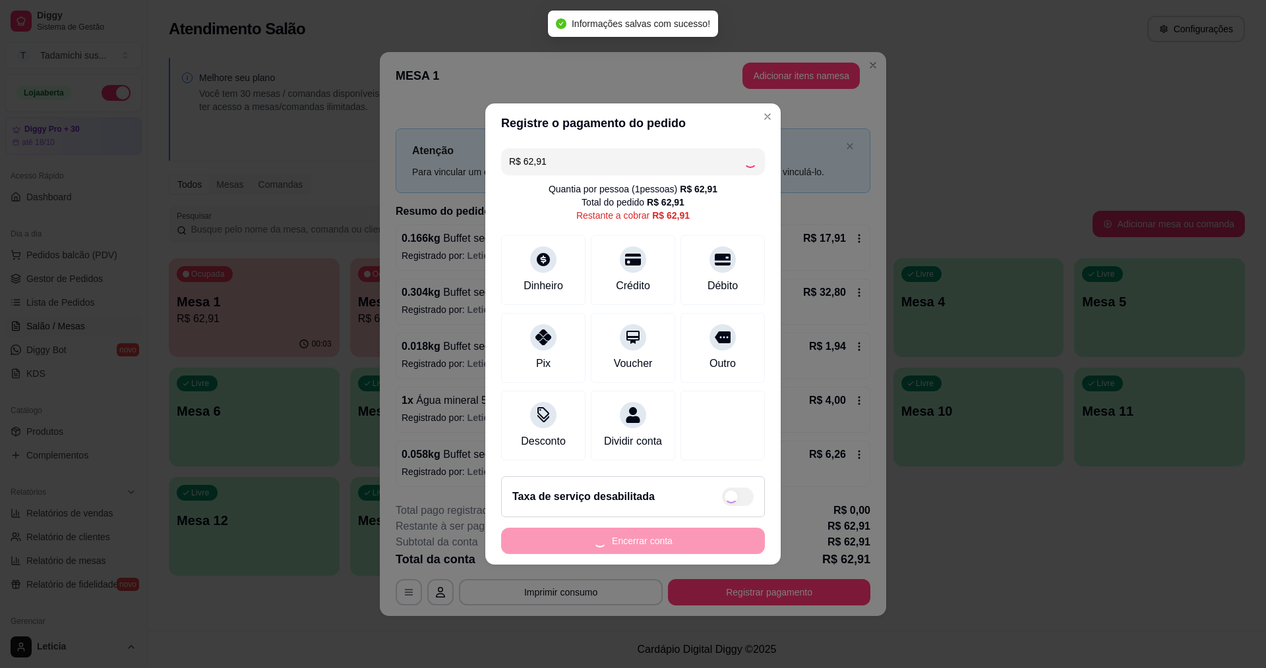
type input "R$ 0,00"
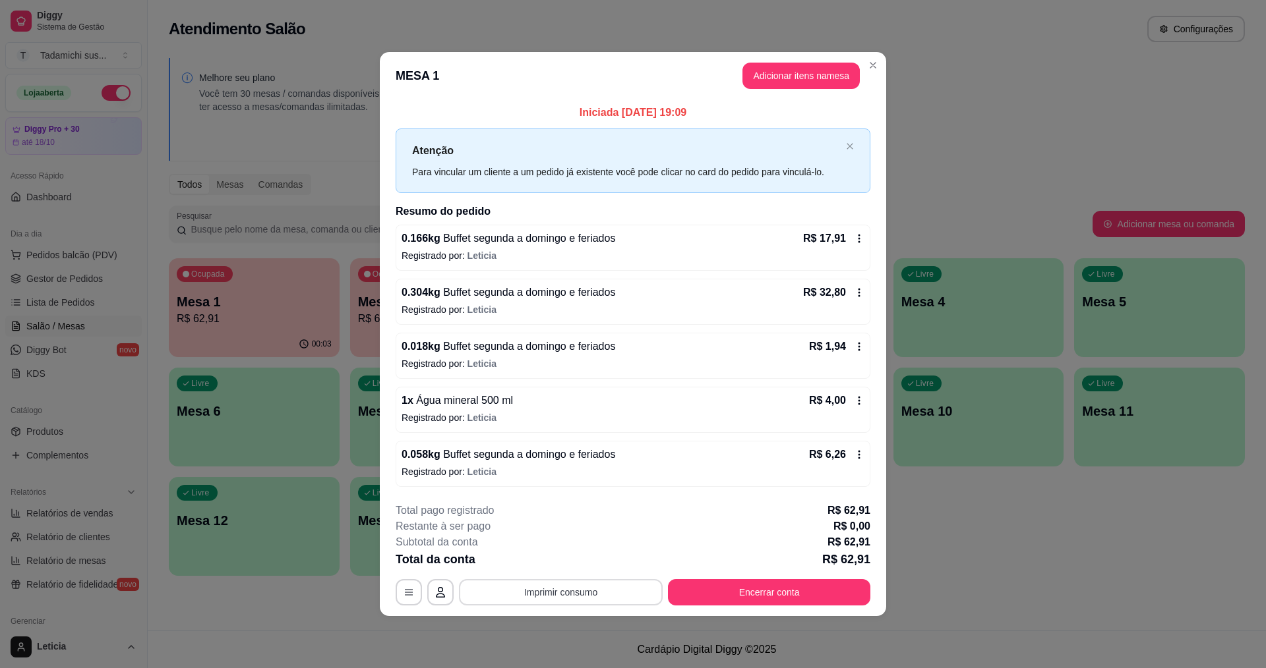
click at [641, 585] on button "Imprimir consumo" at bounding box center [561, 592] width 204 height 26
click at [596, 534] on button "IMPRESSORA HAYOM" at bounding box center [564, 535] width 98 height 20
click at [767, 578] on div "**********" at bounding box center [633, 554] width 475 height 103
click at [766, 589] on button "Encerrar conta" at bounding box center [769, 592] width 196 height 26
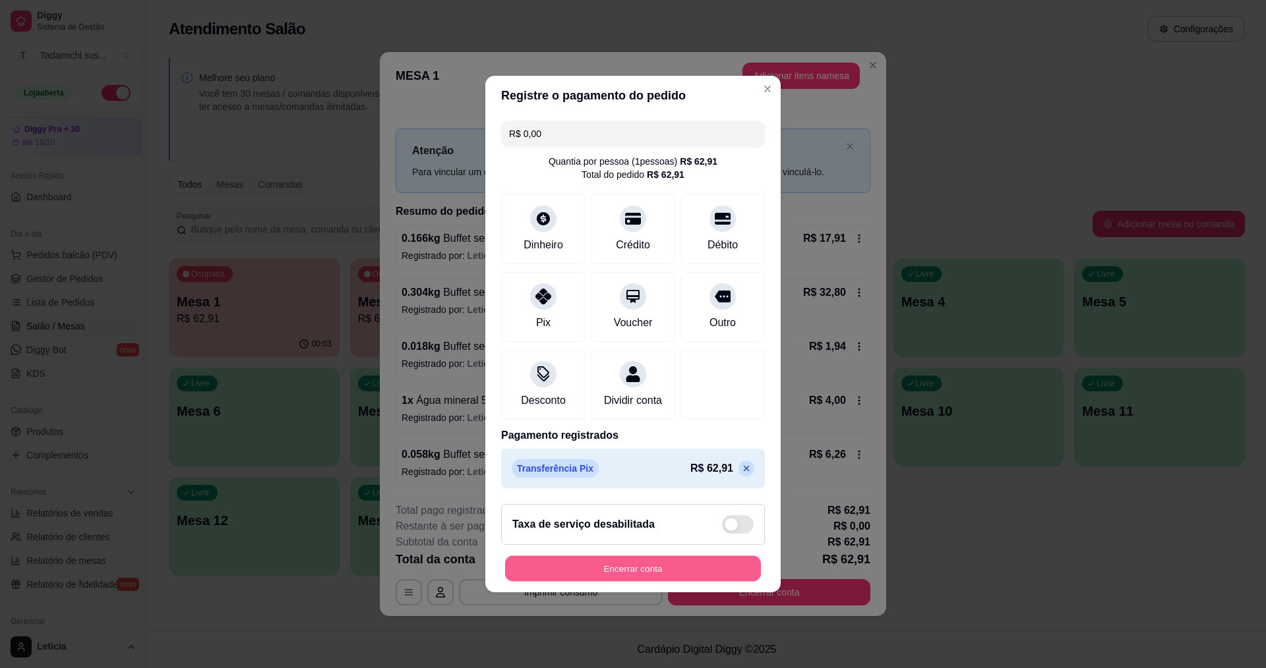
click at [708, 567] on button "Encerrar conta" at bounding box center [633, 569] width 256 height 26
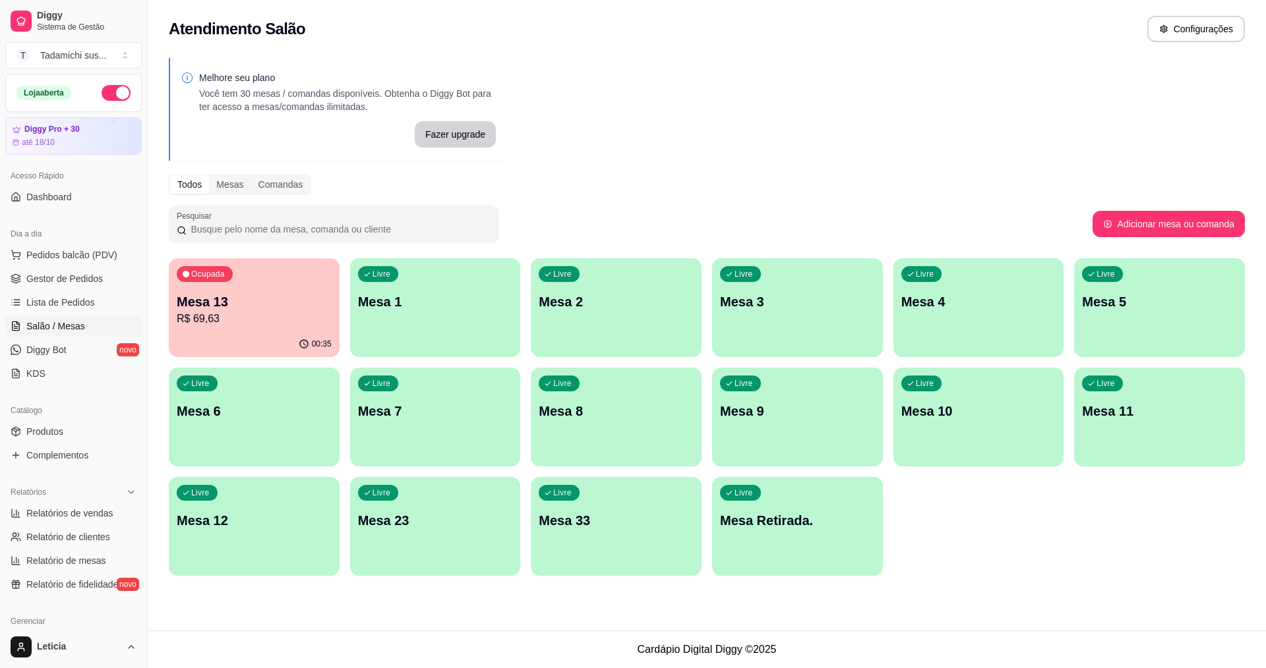
click at [1147, 421] on div "Livre Mesa 11" at bounding box center [1159, 409] width 171 height 83
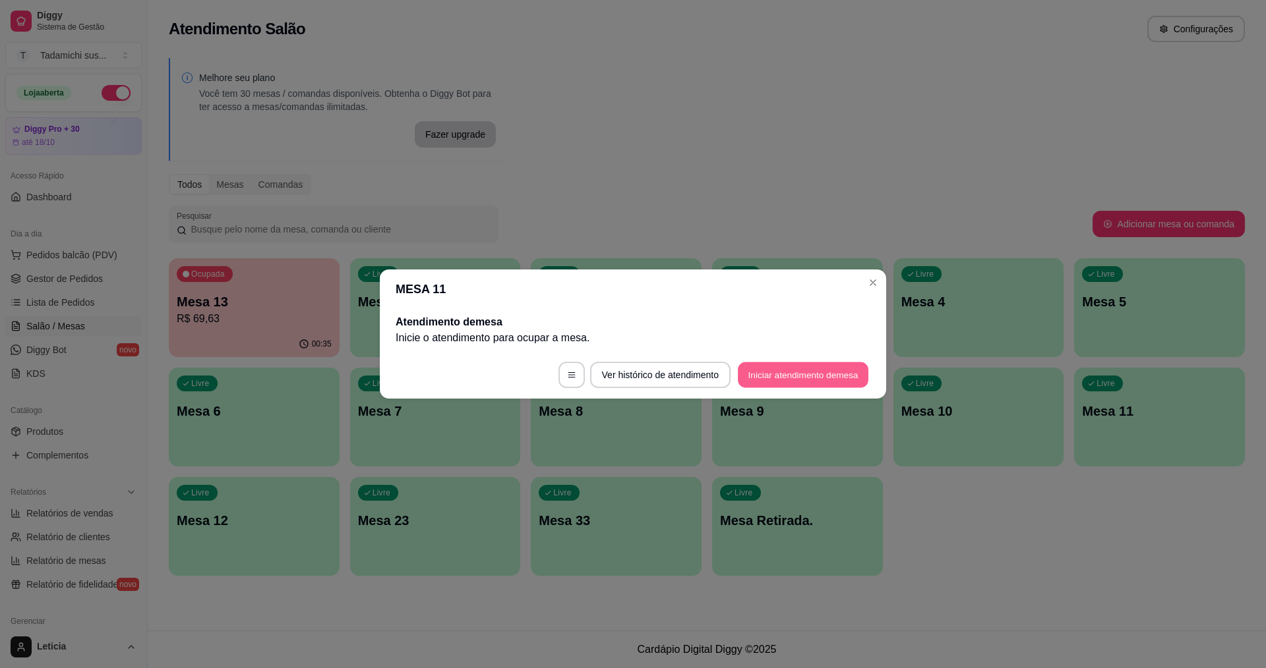
click at [812, 377] on button "Iniciar atendimento de mesa" at bounding box center [803, 376] width 131 height 26
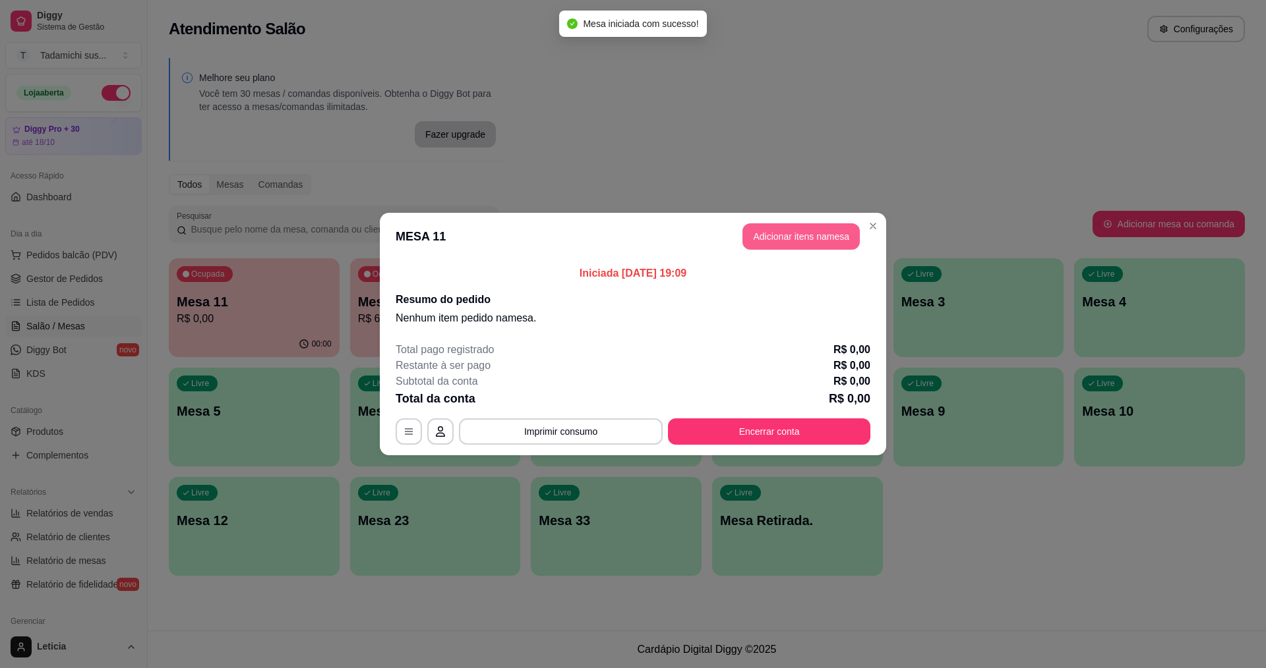
click at [812, 244] on button "Adicionar itens na mesa" at bounding box center [800, 236] width 117 height 26
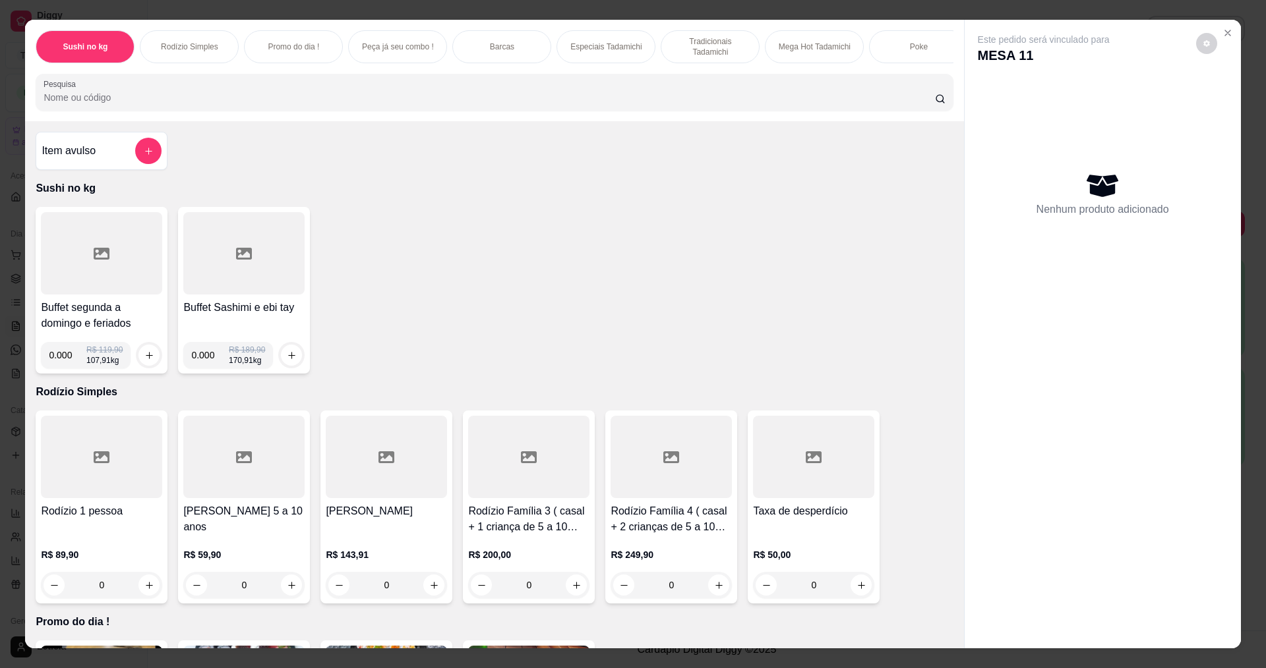
click at [94, 280] on div at bounding box center [101, 253] width 121 height 82
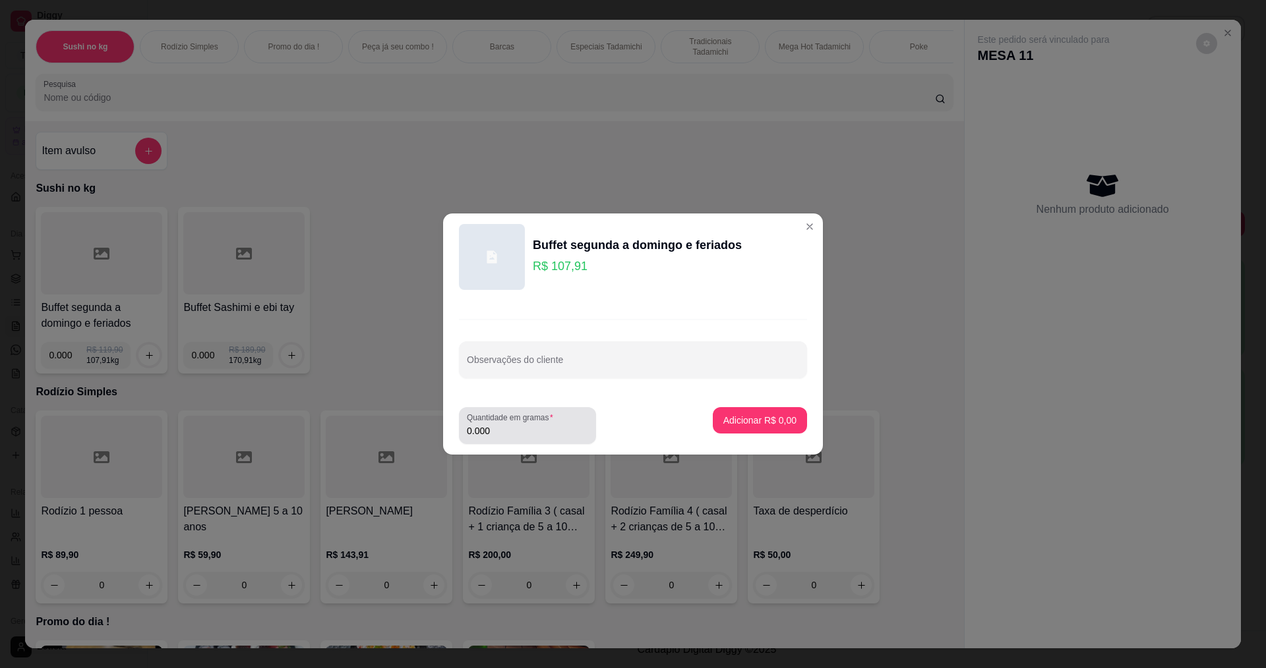
click at [505, 439] on div "Quantidade em gramas 0.000" at bounding box center [527, 425] width 137 height 37
type input "0.150"
click at [751, 413] on button "Adicionar R$ 16,19" at bounding box center [757, 420] width 100 height 26
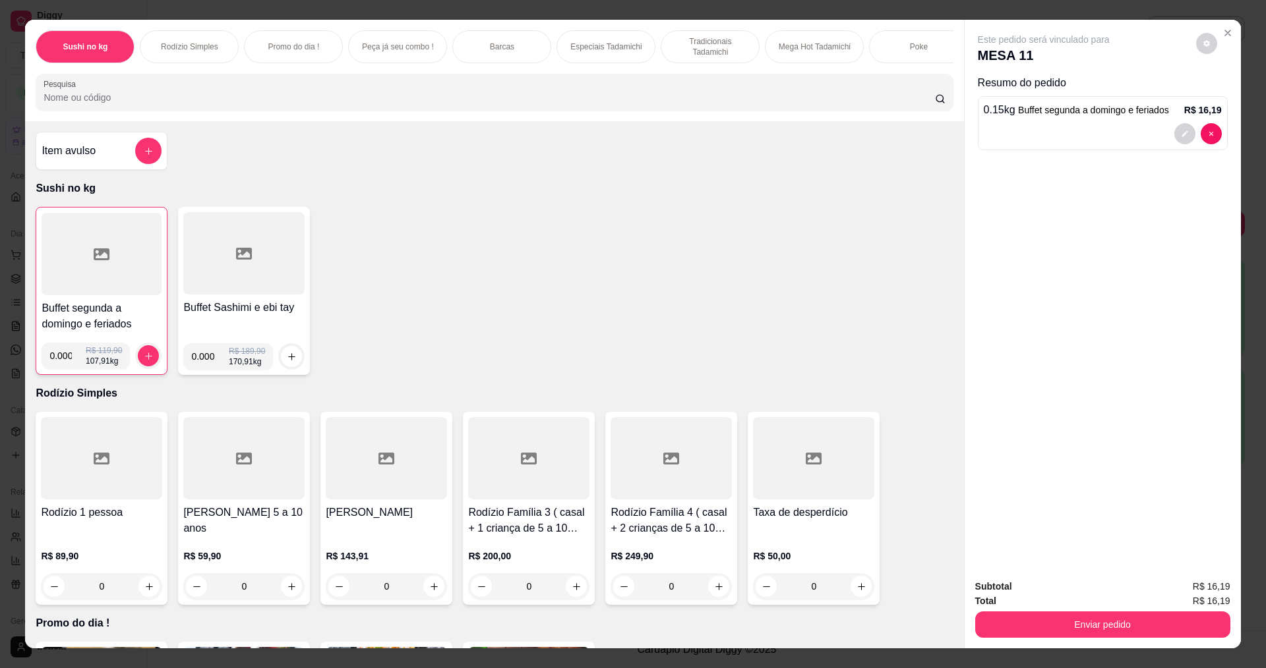
click at [114, 278] on div at bounding box center [102, 254] width 120 height 82
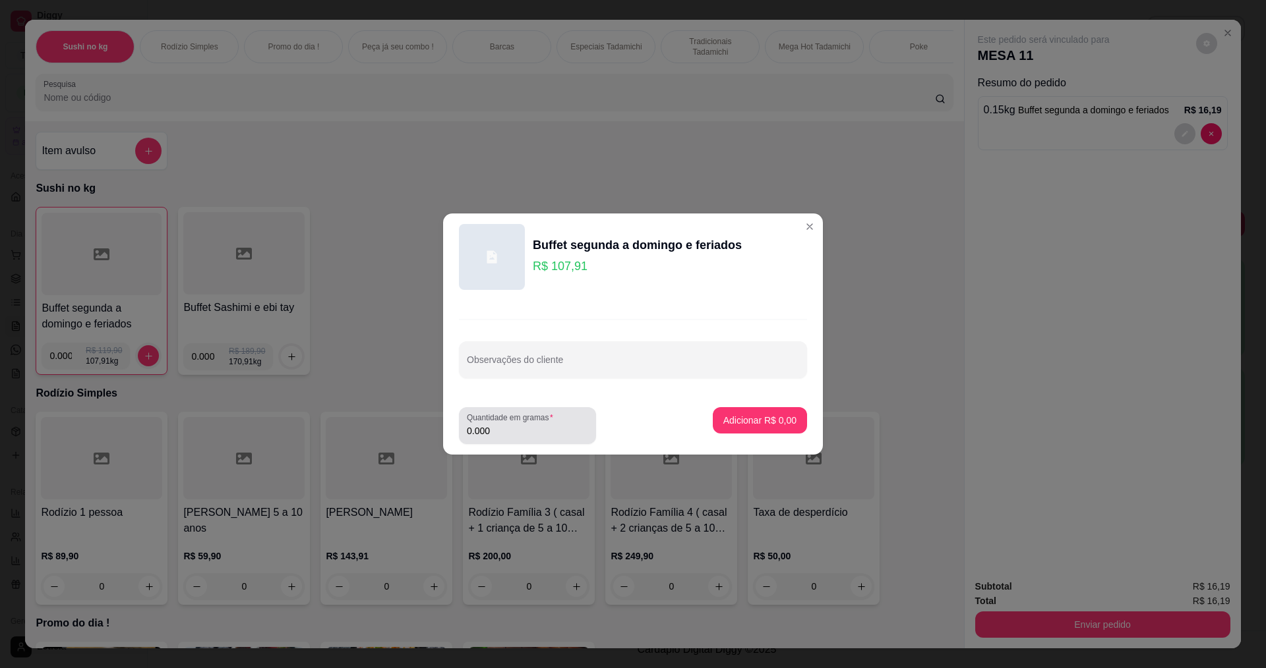
click at [541, 434] on input "0.000" at bounding box center [527, 431] width 121 height 13
type input "0.070"
click at [753, 426] on p "Adicionar R$ 7,55" at bounding box center [759, 420] width 71 height 13
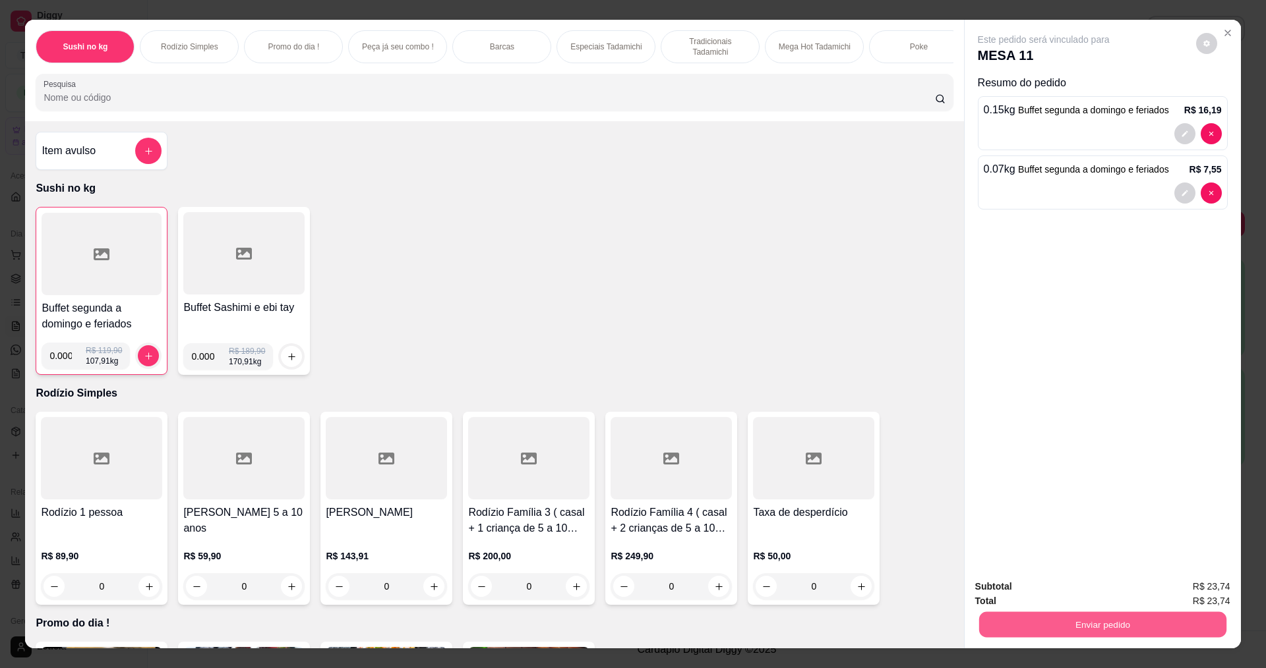
click at [1109, 627] on button "Enviar pedido" at bounding box center [1101, 625] width 247 height 26
click at [1177, 585] on button "Enviar pedido" at bounding box center [1200, 591] width 78 height 26
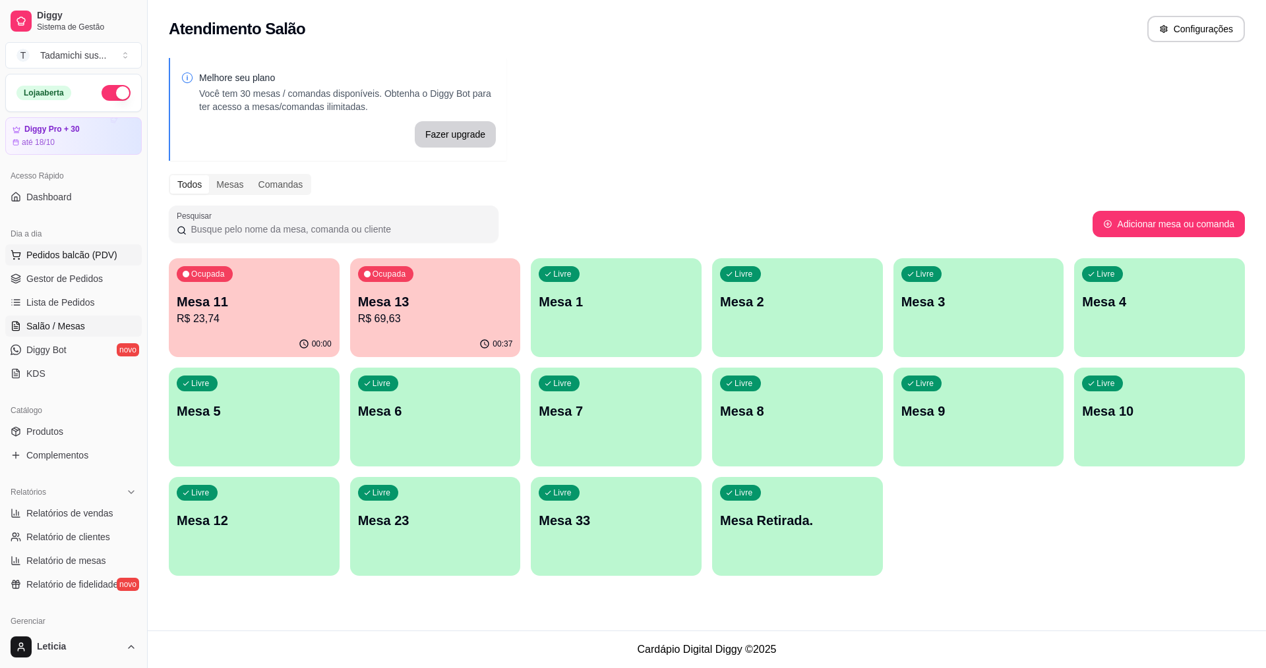
click at [74, 265] on button "Pedidos balcão (PDV)" at bounding box center [73, 255] width 136 height 21
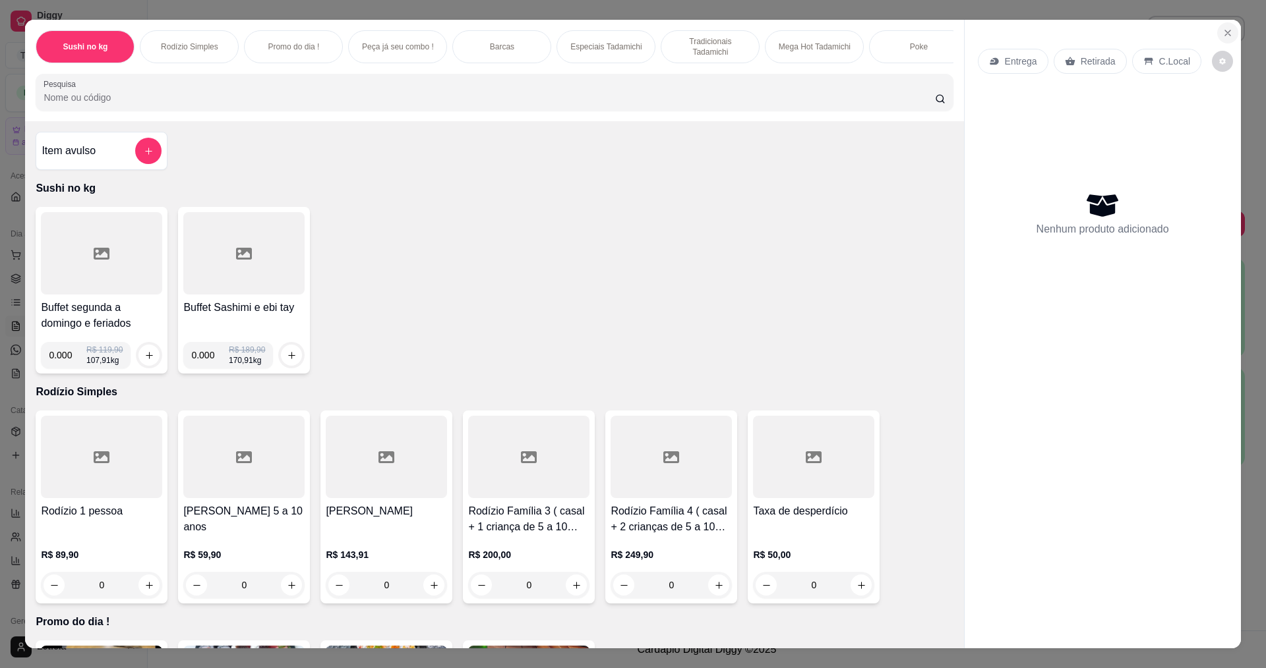
click at [1225, 34] on icon "Close" at bounding box center [1227, 32] width 5 height 5
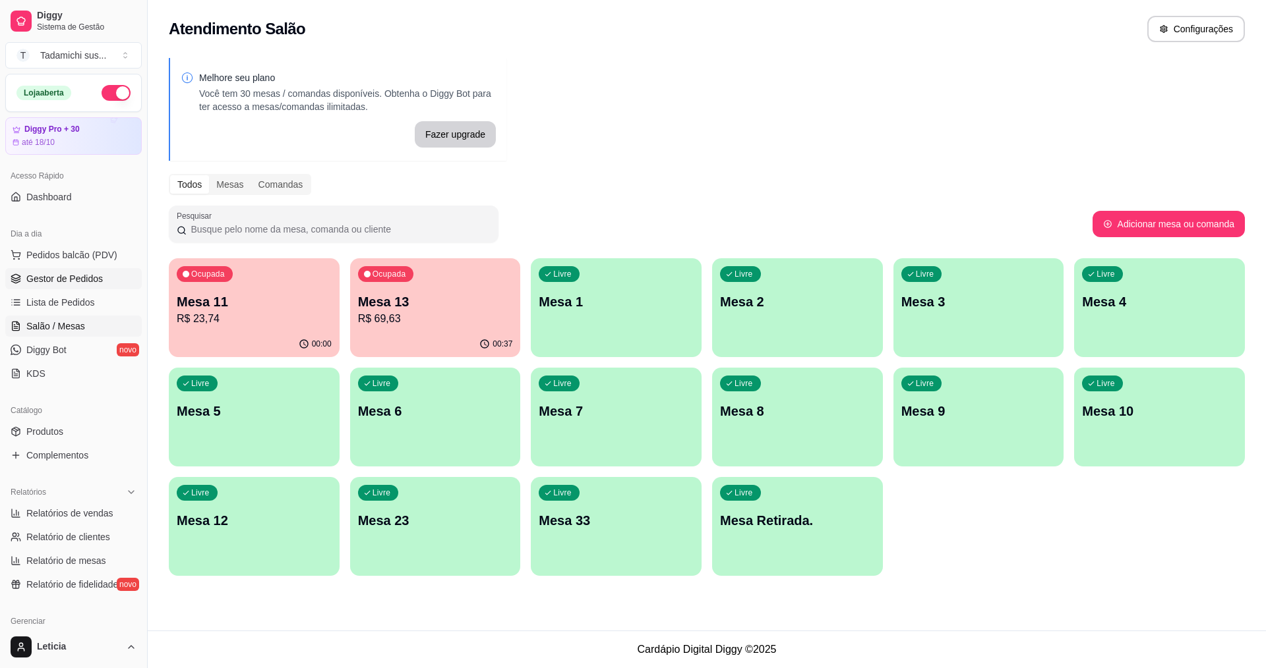
click at [47, 278] on span "Gestor de Pedidos" at bounding box center [64, 278] width 76 height 13
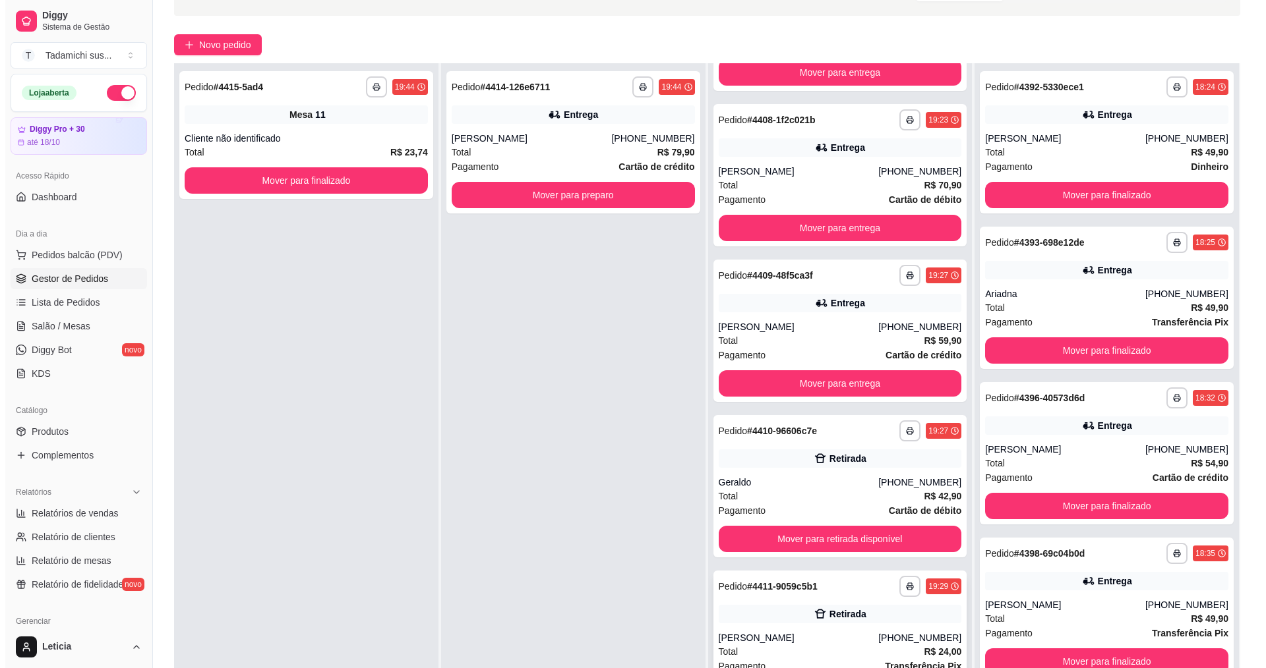
scroll to position [198, 0]
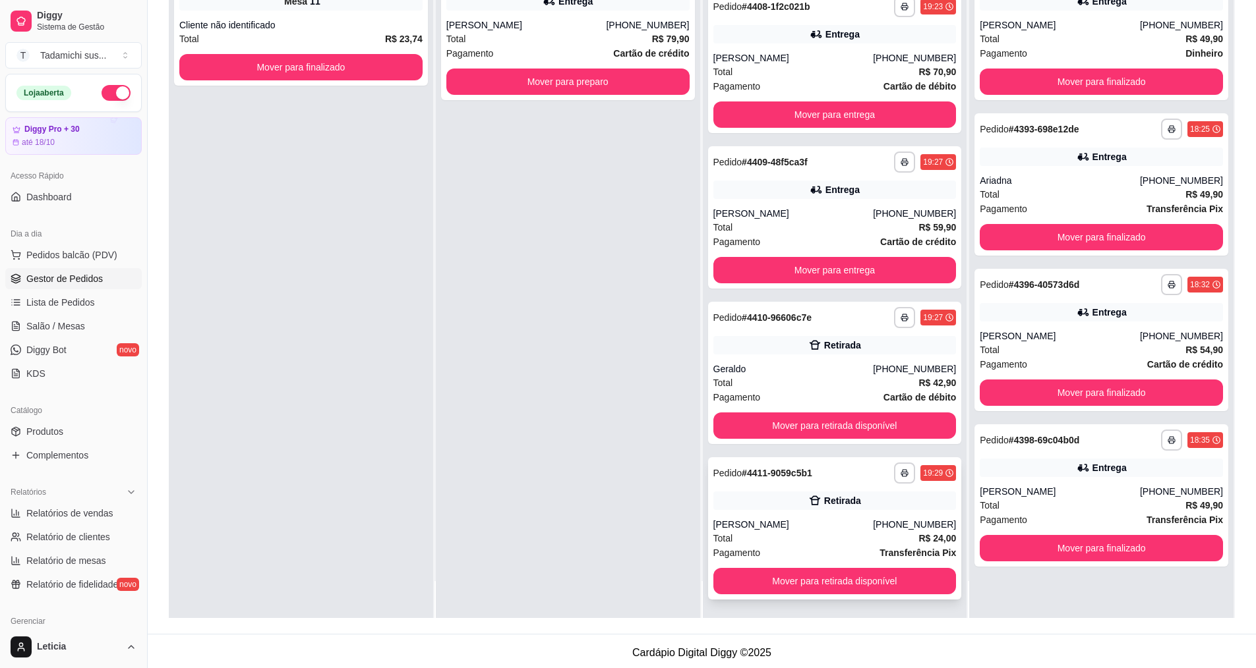
click at [755, 508] on div "Retirada" at bounding box center [834, 501] width 243 height 18
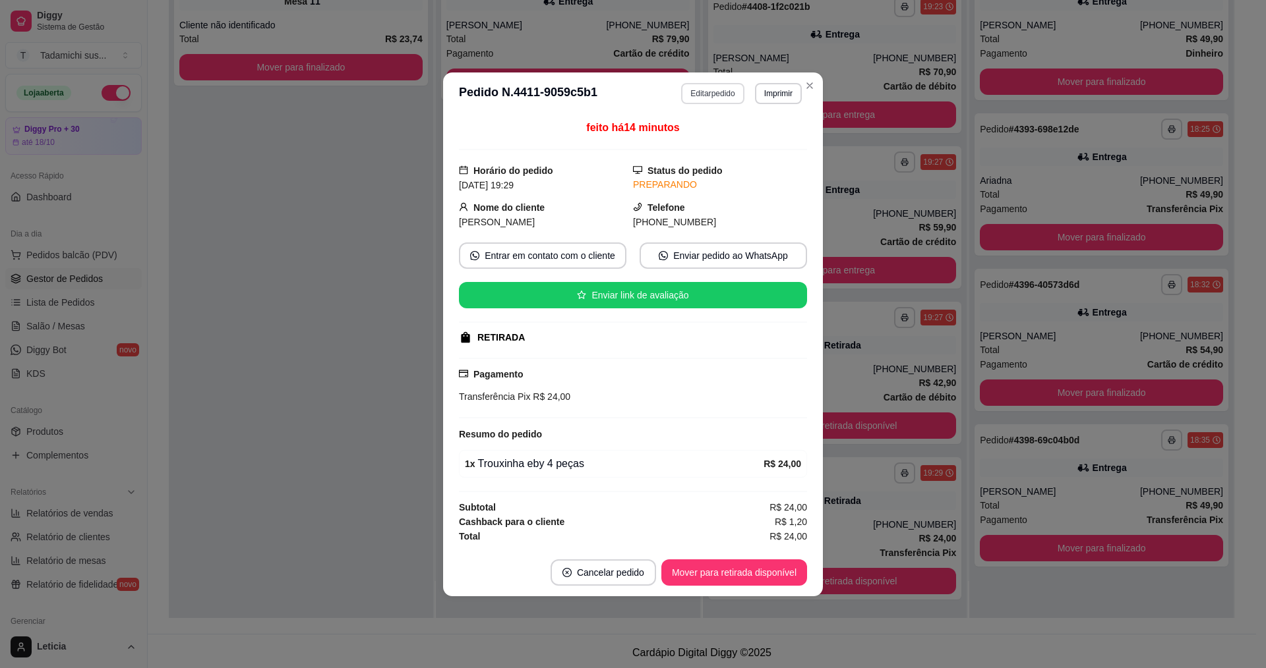
click at [709, 96] on button "Editar pedido" at bounding box center [712, 93] width 63 height 21
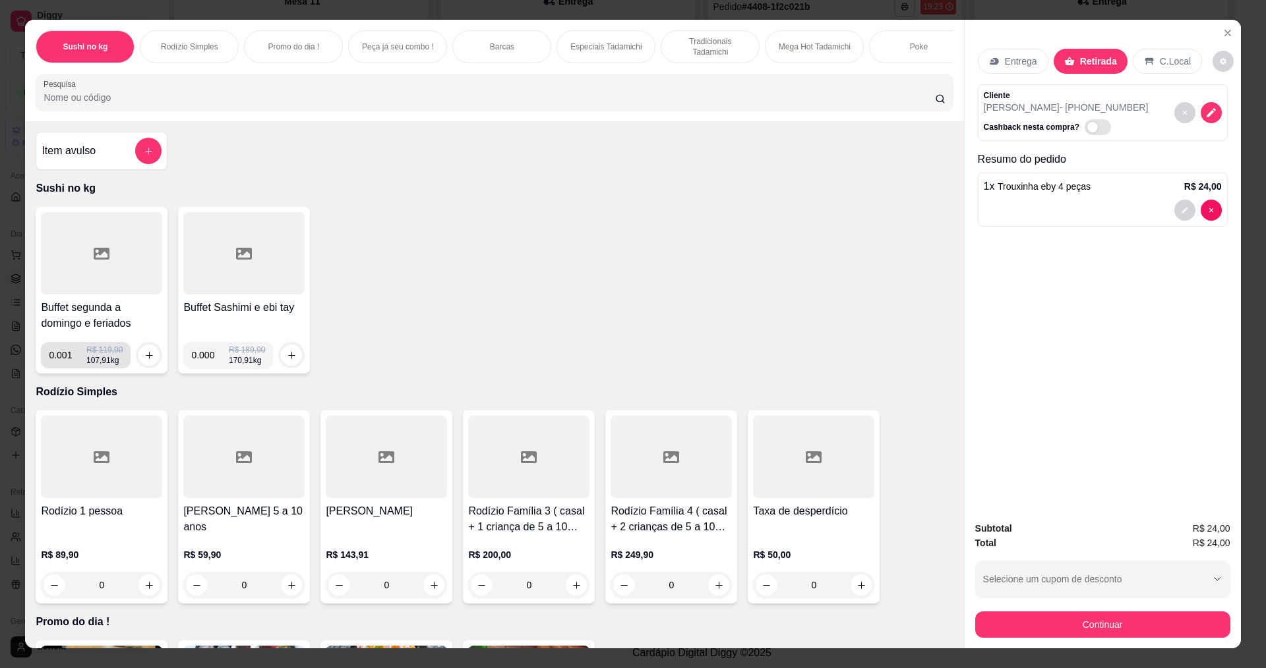
click at [71, 369] on input "0.001" at bounding box center [68, 355] width 38 height 26
type input "0.140"
click at [138, 365] on button "increase-product-quantity" at bounding box center [148, 355] width 21 height 21
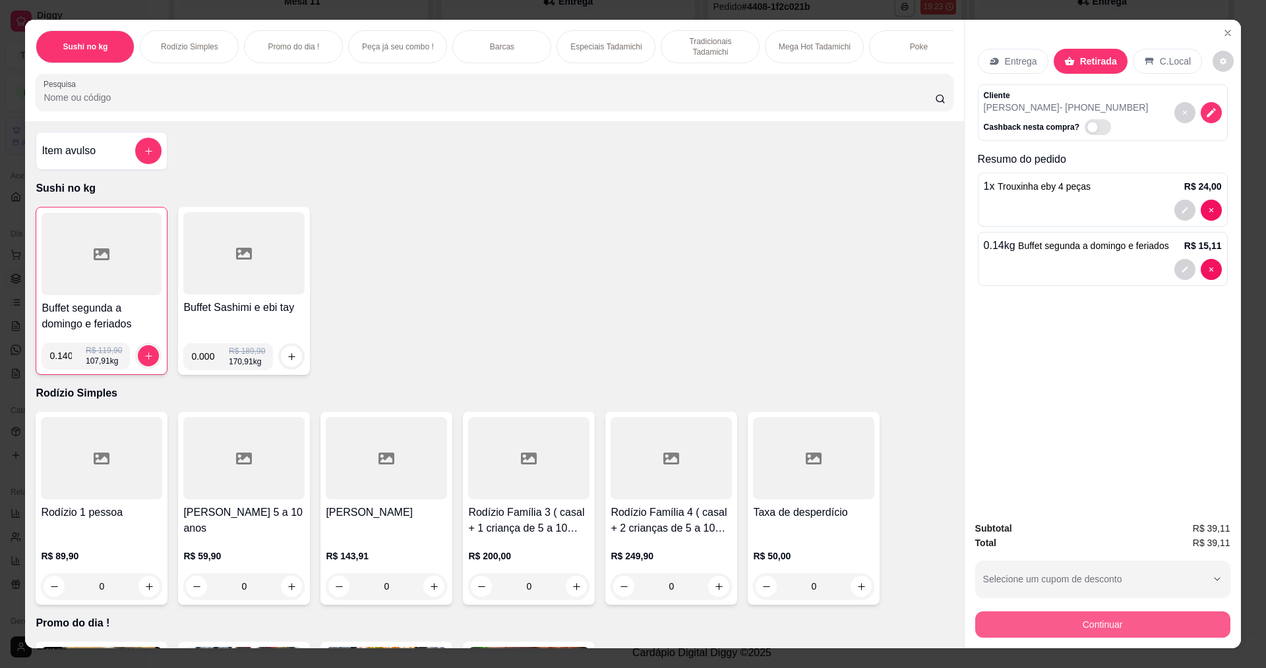
click at [1071, 626] on button "Continuar" at bounding box center [1102, 625] width 255 height 26
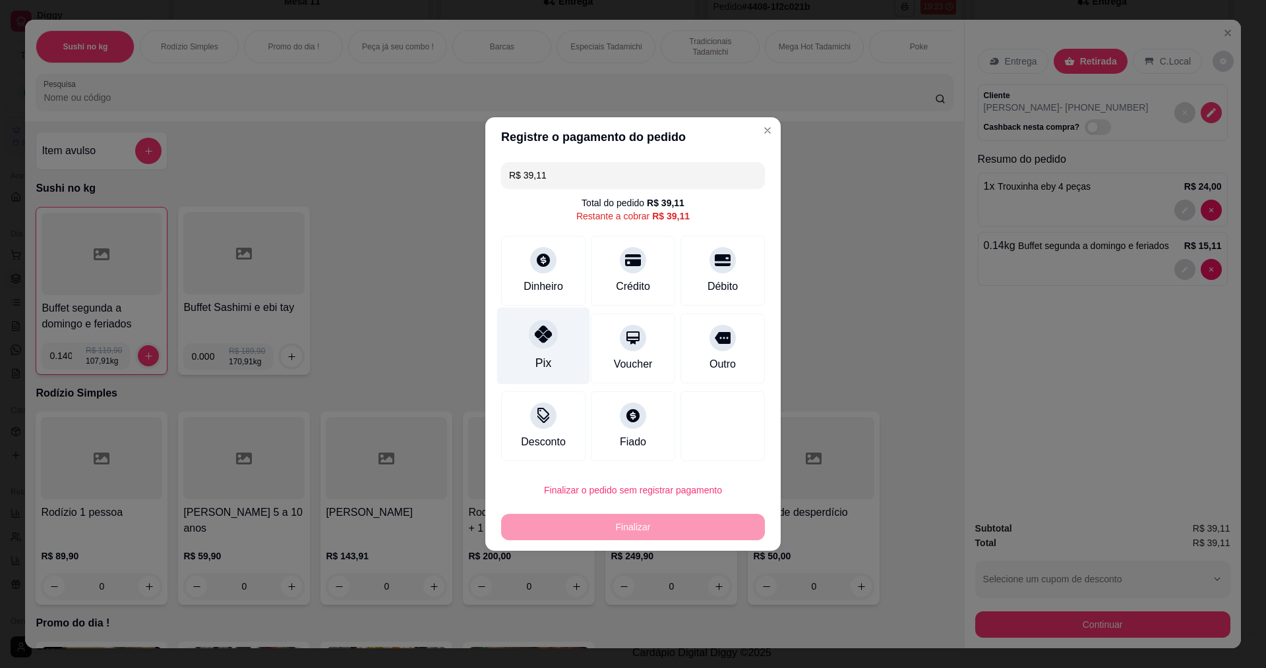
click at [540, 340] on icon at bounding box center [543, 334] width 17 height 17
type input "R$ 0,00"
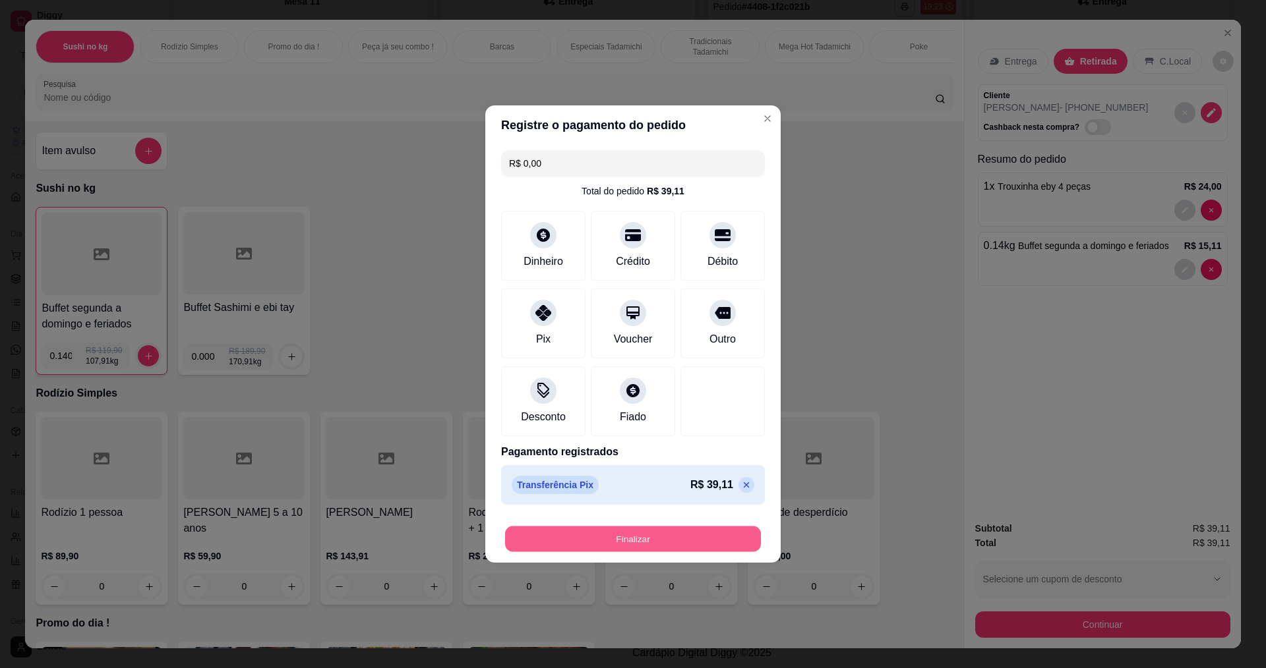
click at [643, 537] on button "Finalizar" at bounding box center [633, 540] width 256 height 26
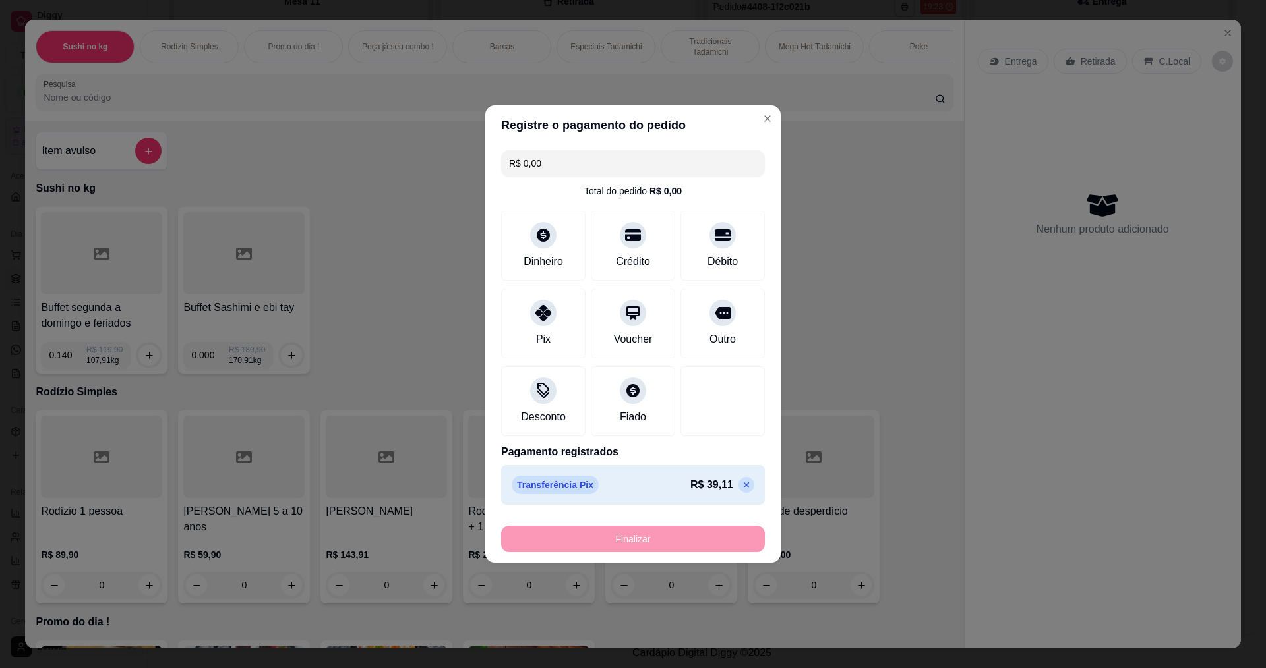
type input "0"
type input "-R$ 39,11"
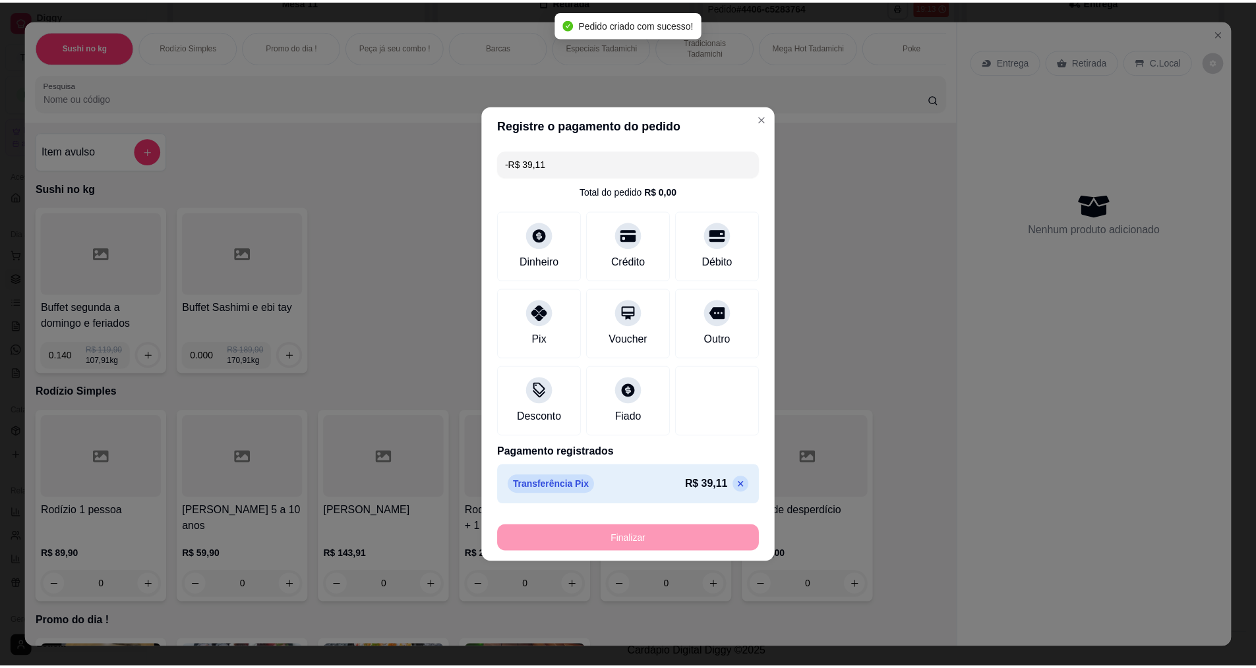
scroll to position [278, 0]
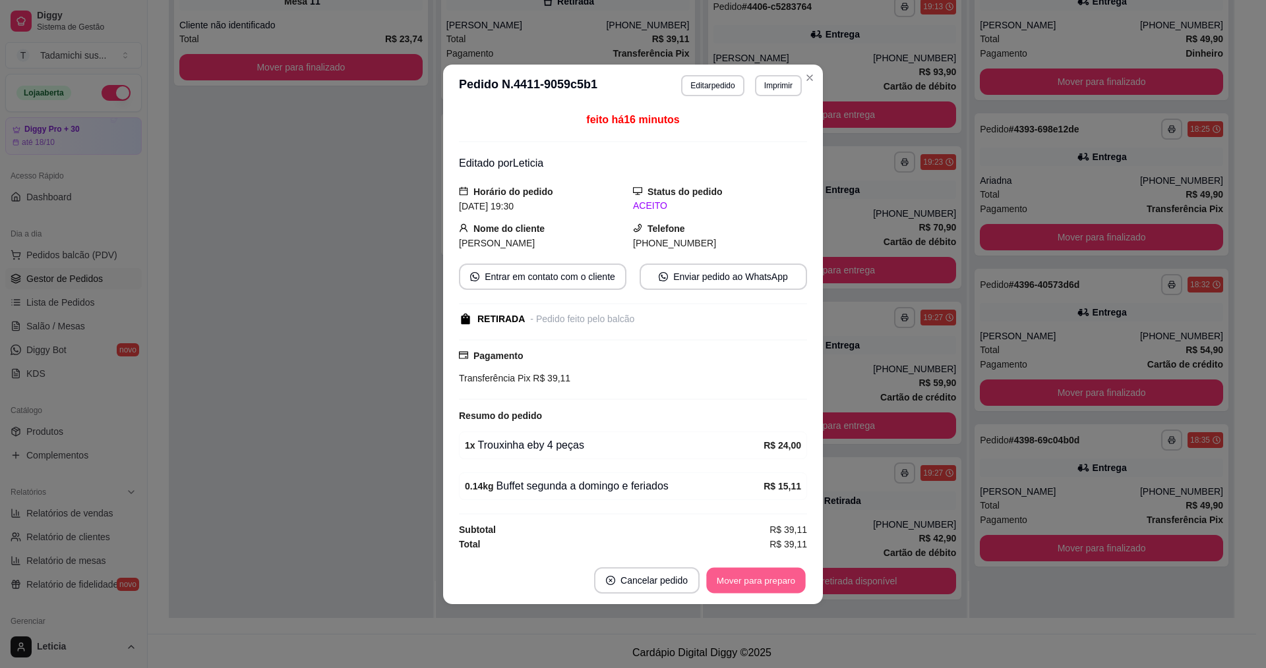
click at [762, 587] on button "Mover para preparo" at bounding box center [755, 581] width 99 height 26
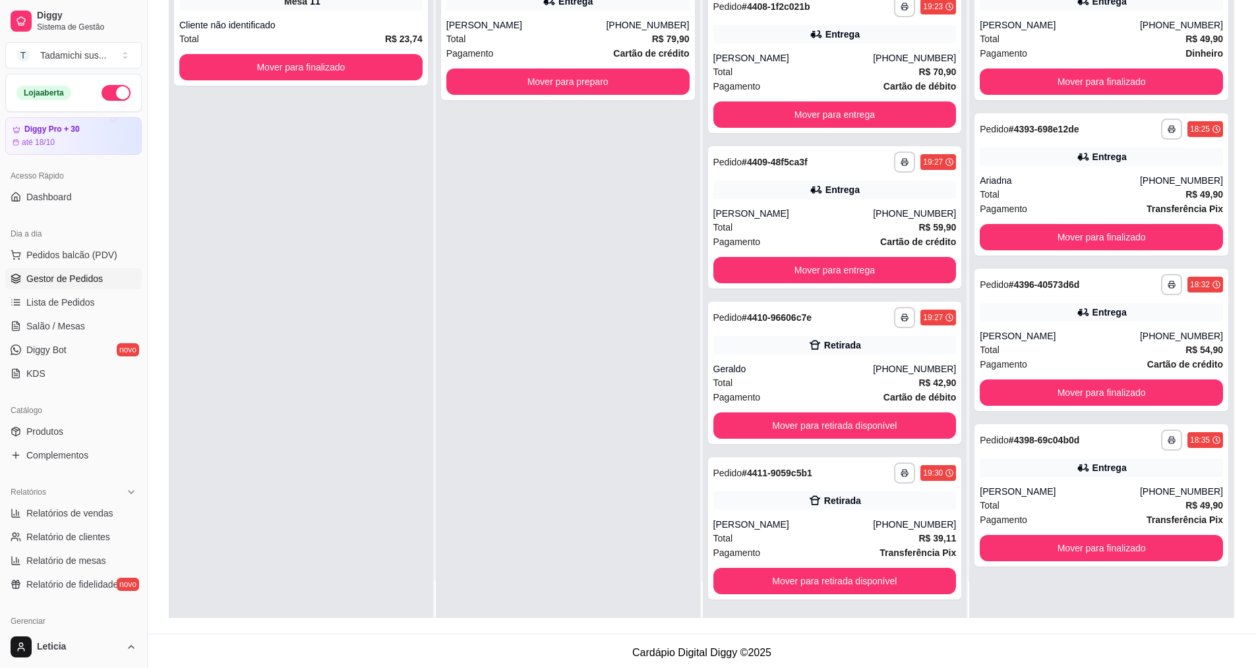
scroll to position [0, 0]
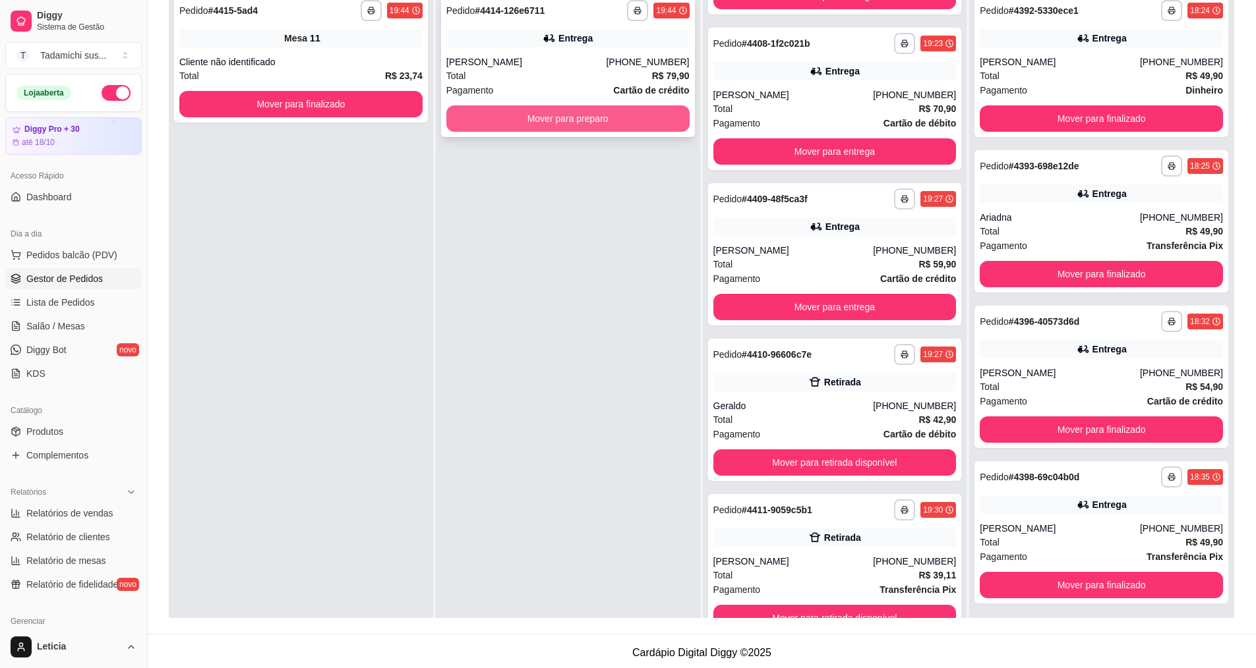
click at [525, 123] on button "Mover para preparo" at bounding box center [567, 118] width 243 height 26
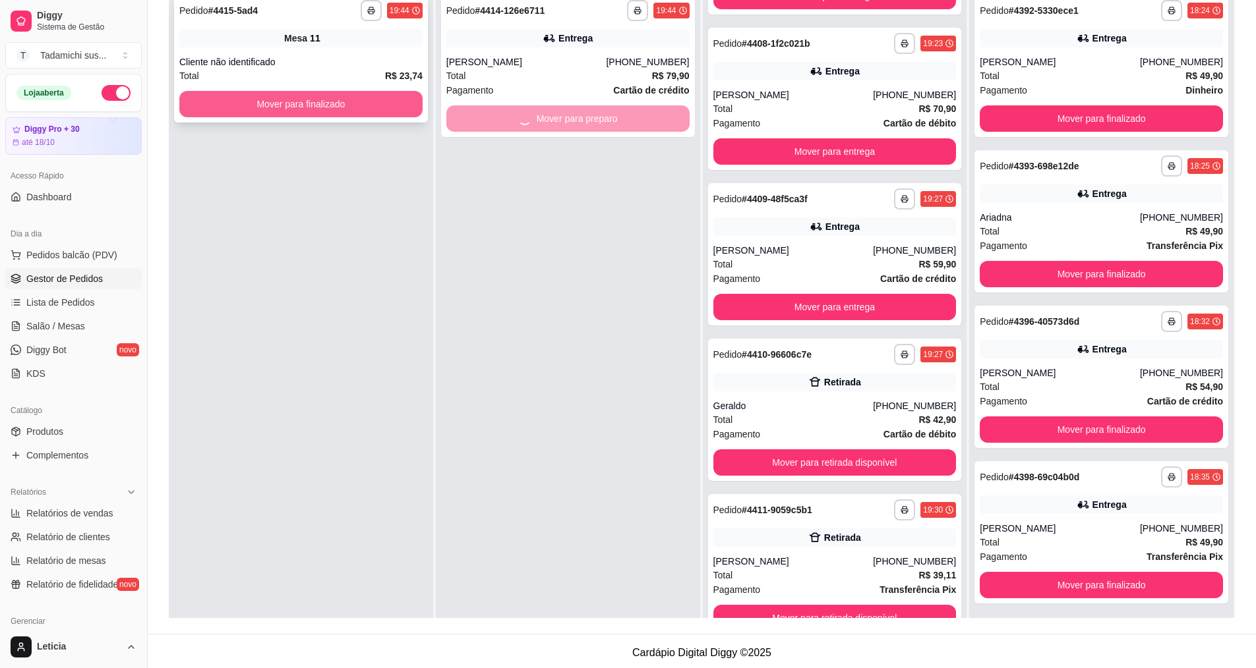
click at [314, 96] on button "Mover para finalizado" at bounding box center [300, 104] width 243 height 26
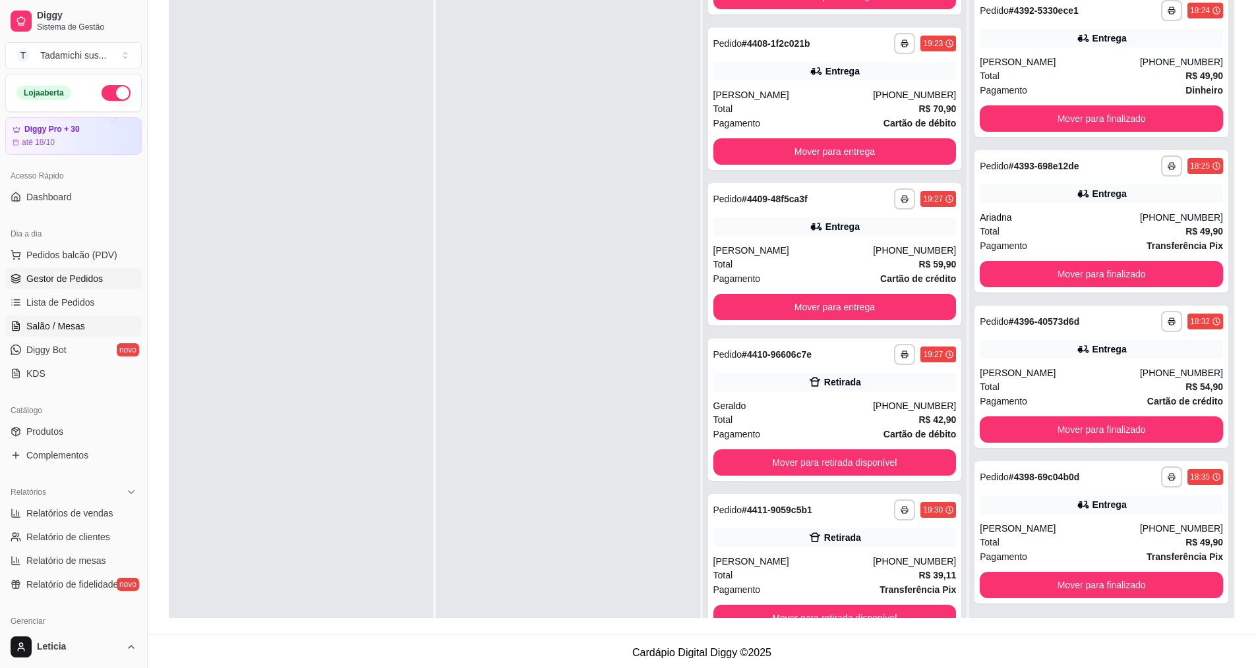
click at [63, 326] on span "Salão / Mesas" at bounding box center [55, 326] width 59 height 13
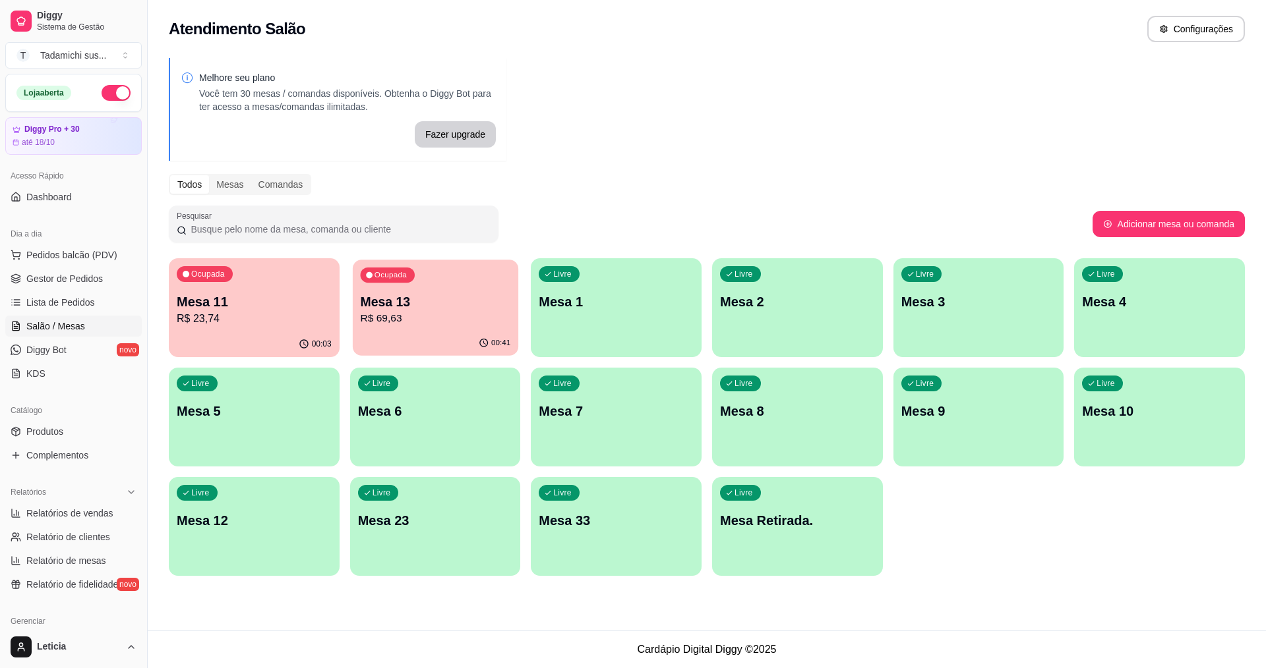
click at [370, 310] on p "Mesa 13" at bounding box center [435, 302] width 150 height 18
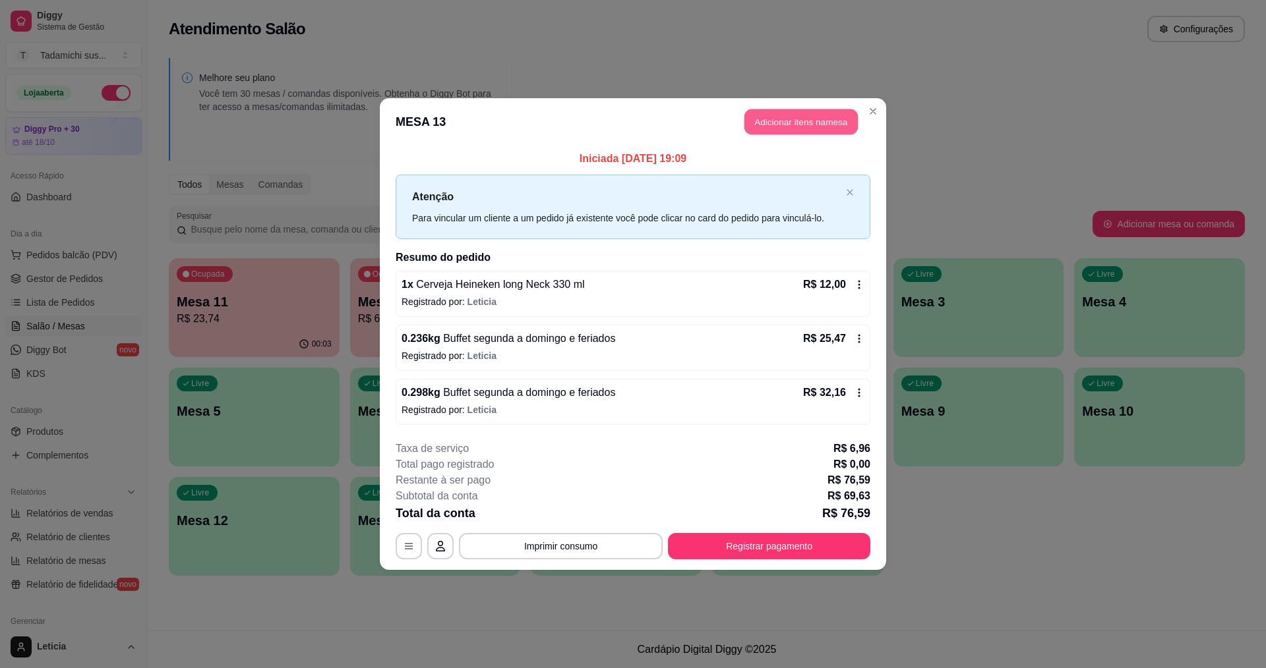
click at [811, 118] on button "Adicionar itens na mesa" at bounding box center [800, 122] width 113 height 26
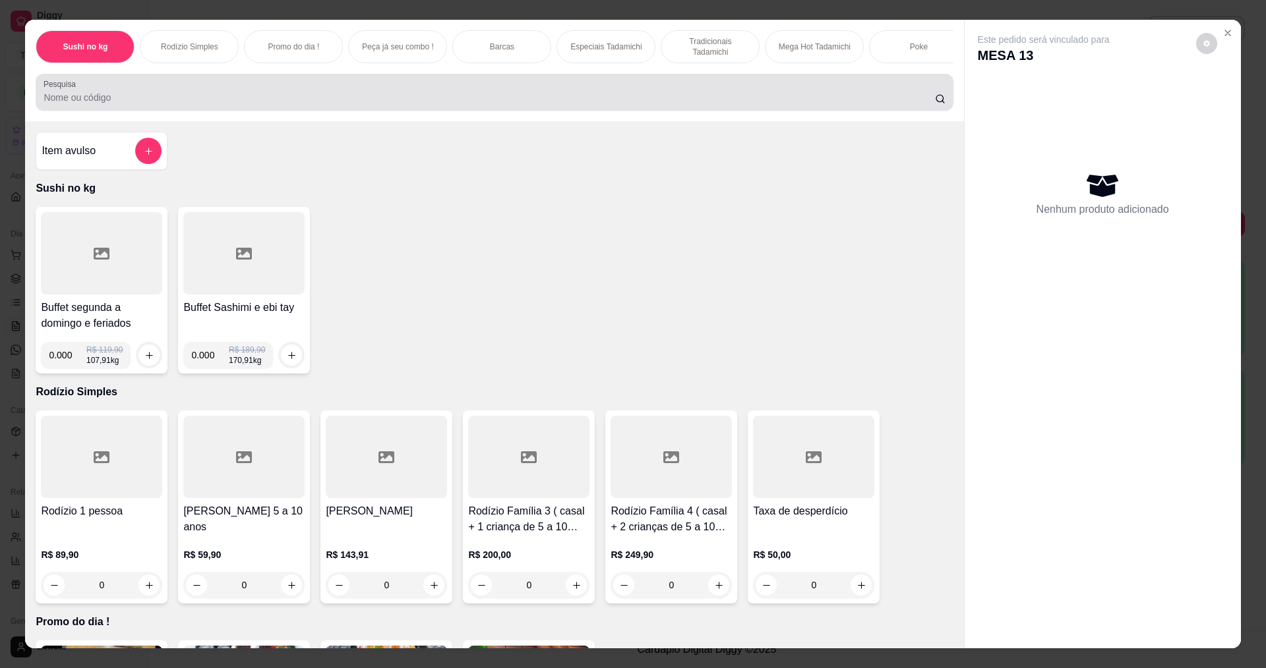
click at [228, 104] on input "Pesquisa" at bounding box center [489, 97] width 891 height 13
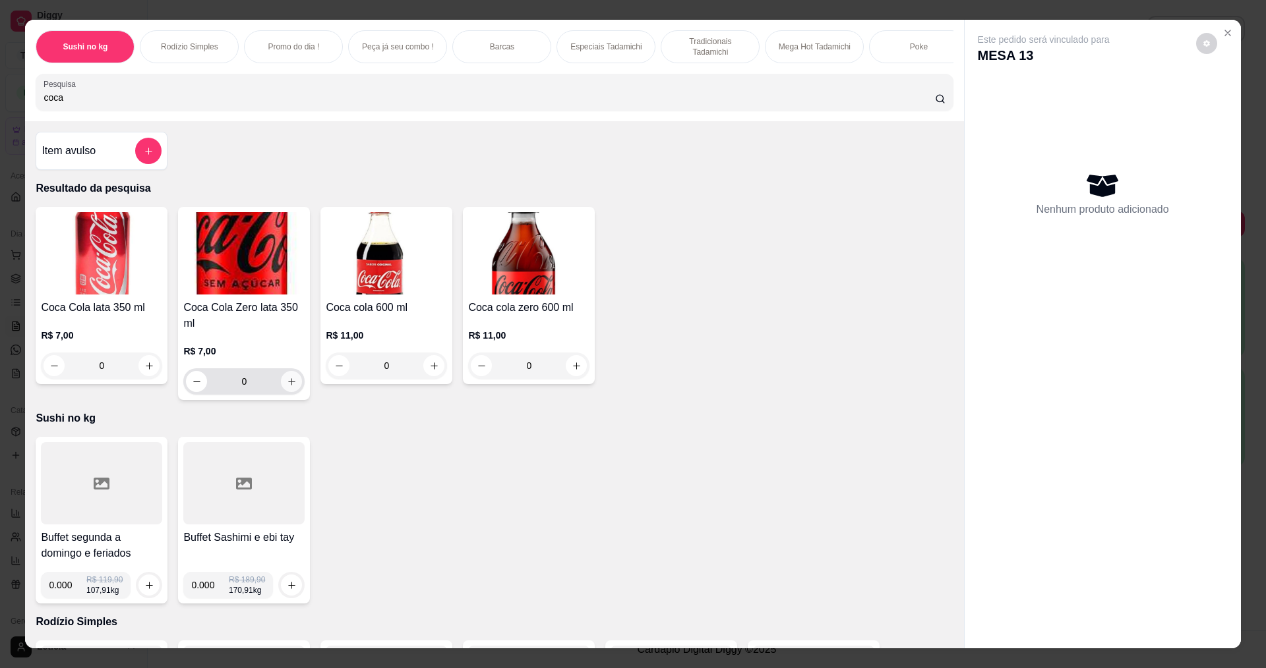
type input "coca"
click at [284, 392] on button "increase-product-quantity" at bounding box center [291, 381] width 21 height 21
type input "1"
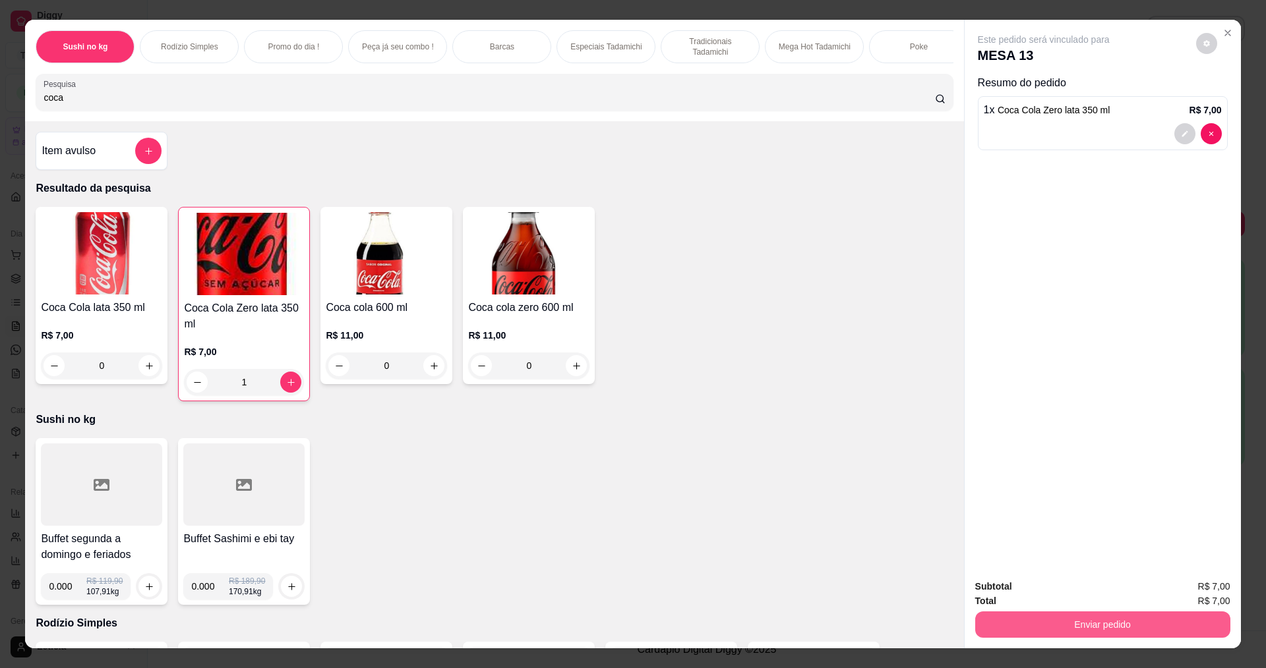
click at [1138, 628] on button "Enviar pedido" at bounding box center [1102, 625] width 255 height 26
click at [1200, 593] on button "Enviar pedido" at bounding box center [1195, 591] width 74 height 25
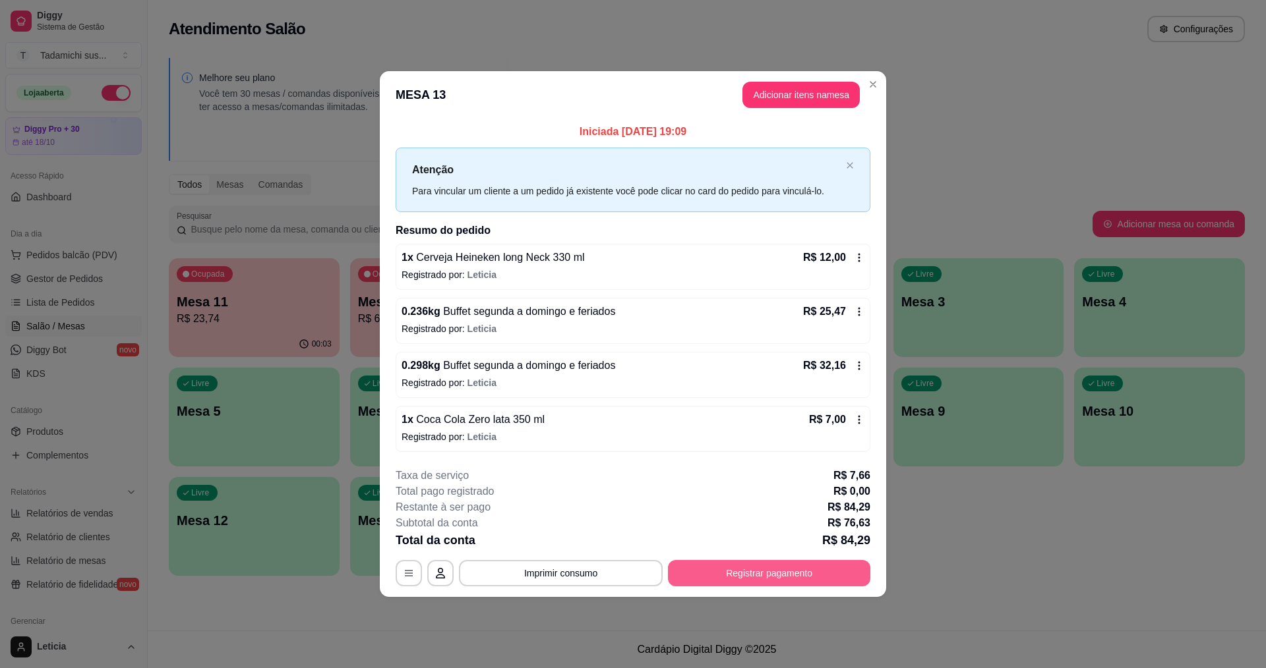
click at [856, 568] on button "Registrar pagamento" at bounding box center [769, 573] width 202 height 26
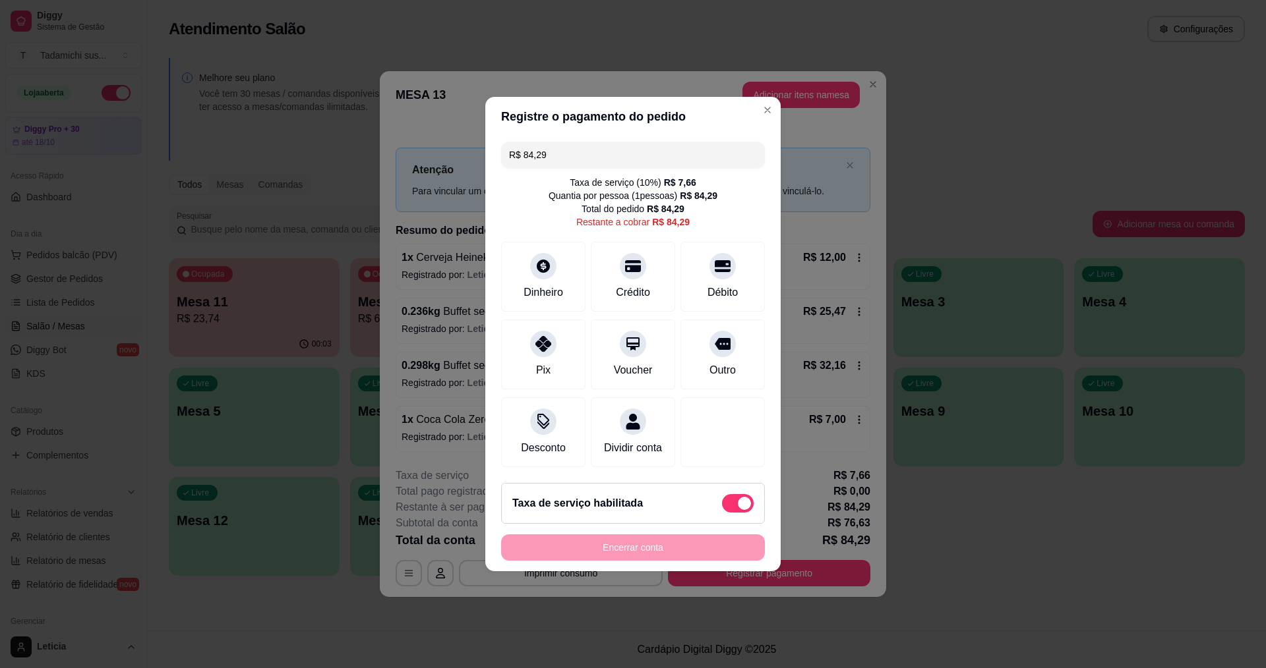
click at [722, 513] on span at bounding box center [738, 503] width 32 height 18
click at [721, 513] on input "checkbox" at bounding box center [725, 510] width 9 height 9
checkbox input "true"
type input "R$ 76,63"
checkbox input "false"
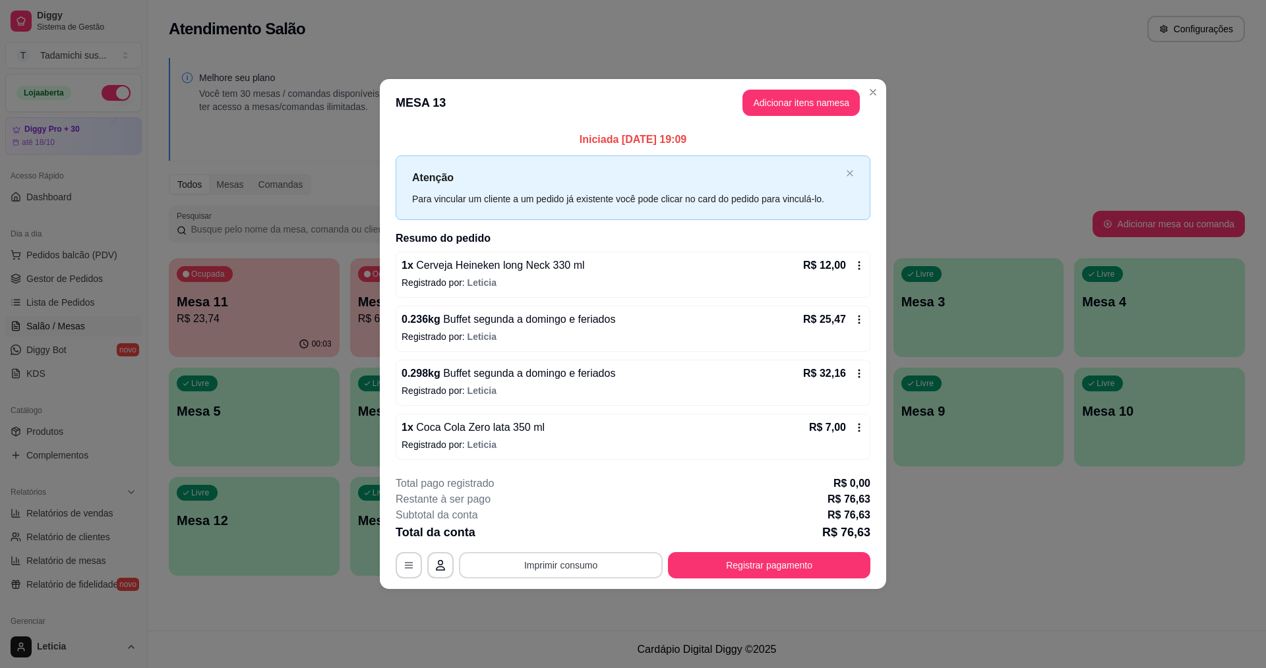
click at [609, 566] on button "Imprimir consumo" at bounding box center [561, 565] width 204 height 26
click at [575, 512] on button "IMPRESSORA HAYOM" at bounding box center [565, 508] width 102 height 21
click at [774, 563] on button "Registrar pagamento" at bounding box center [769, 565] width 202 height 26
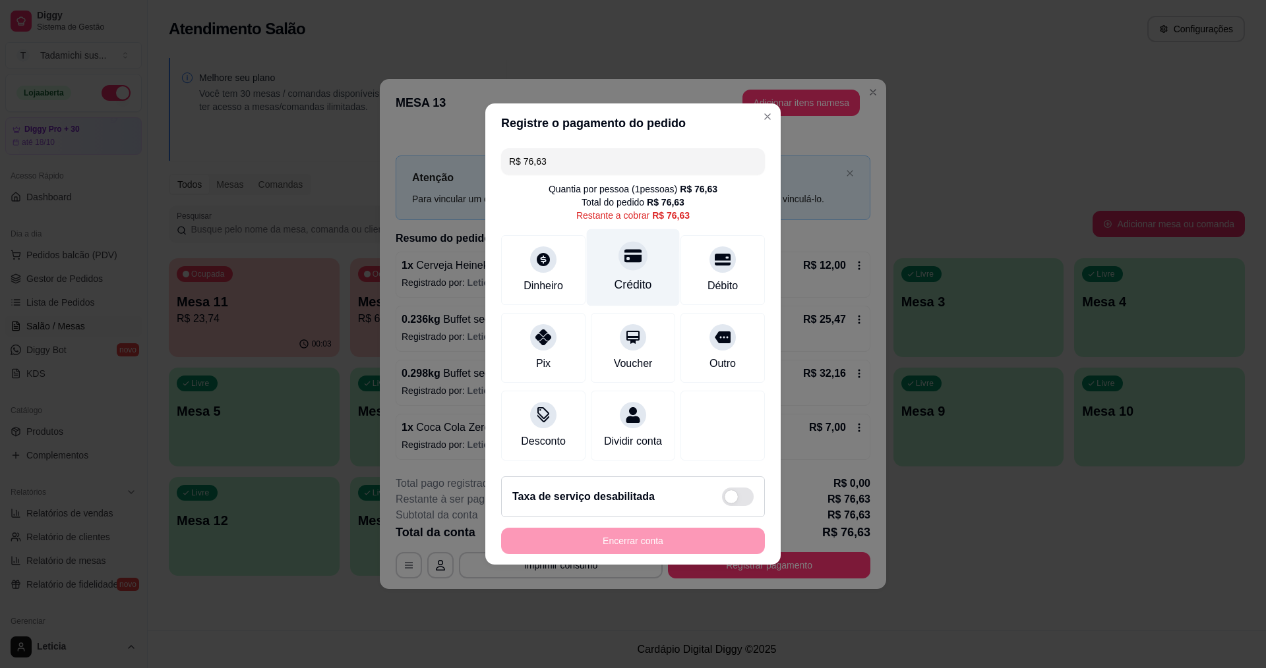
click at [630, 276] on div "Crédito" at bounding box center [633, 284] width 38 height 17
type input "R$ 0,00"
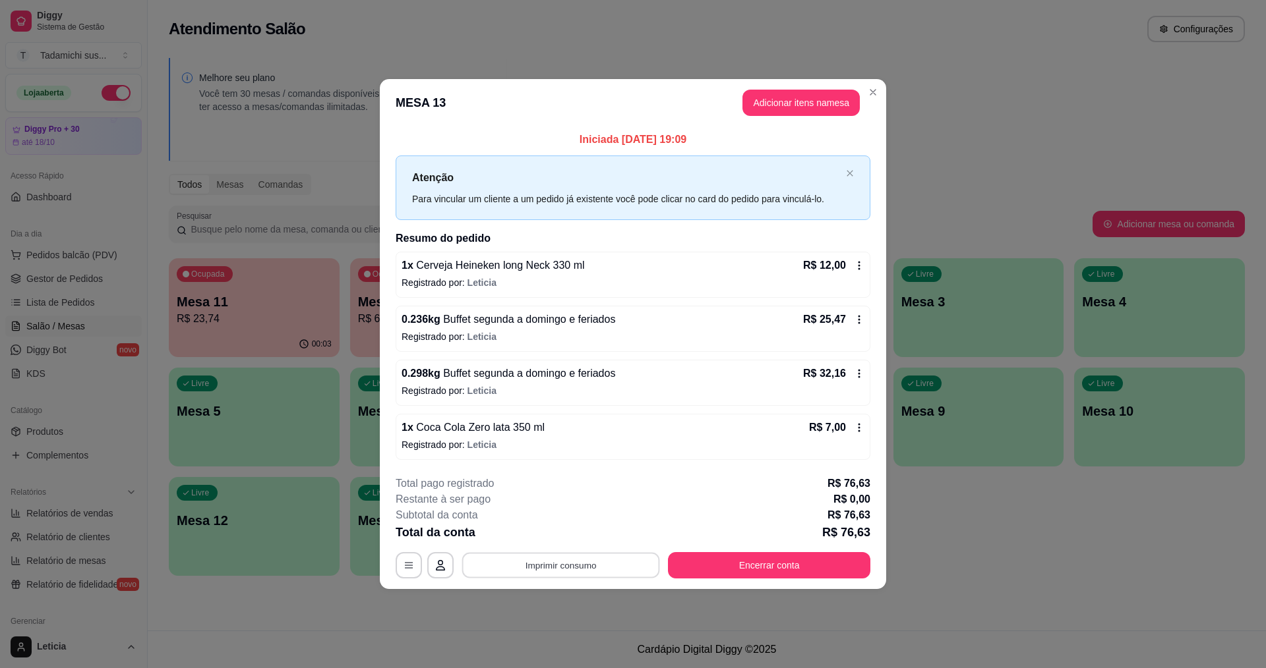
click at [592, 562] on button "Imprimir consumo" at bounding box center [561, 565] width 198 height 26
click at [583, 512] on button "IMPRESSORA HAYOM" at bounding box center [564, 508] width 98 height 20
click at [740, 569] on button "Encerrar conta" at bounding box center [769, 565] width 202 height 26
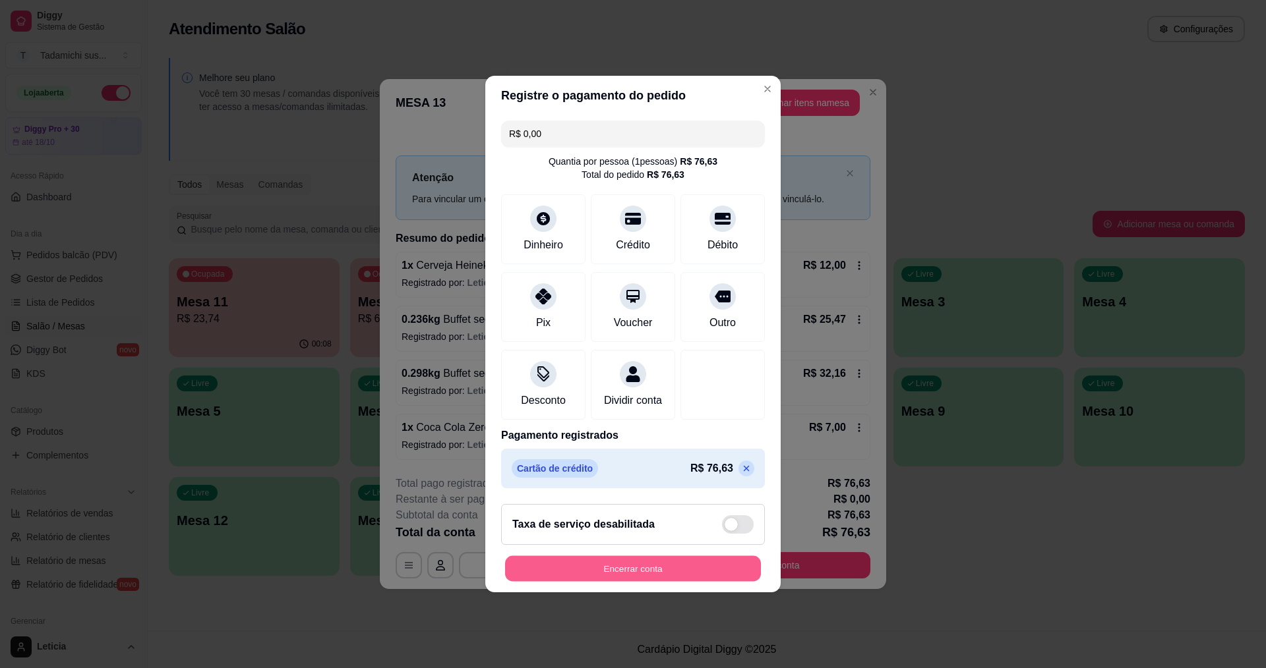
click at [709, 582] on button "Encerrar conta" at bounding box center [633, 569] width 256 height 26
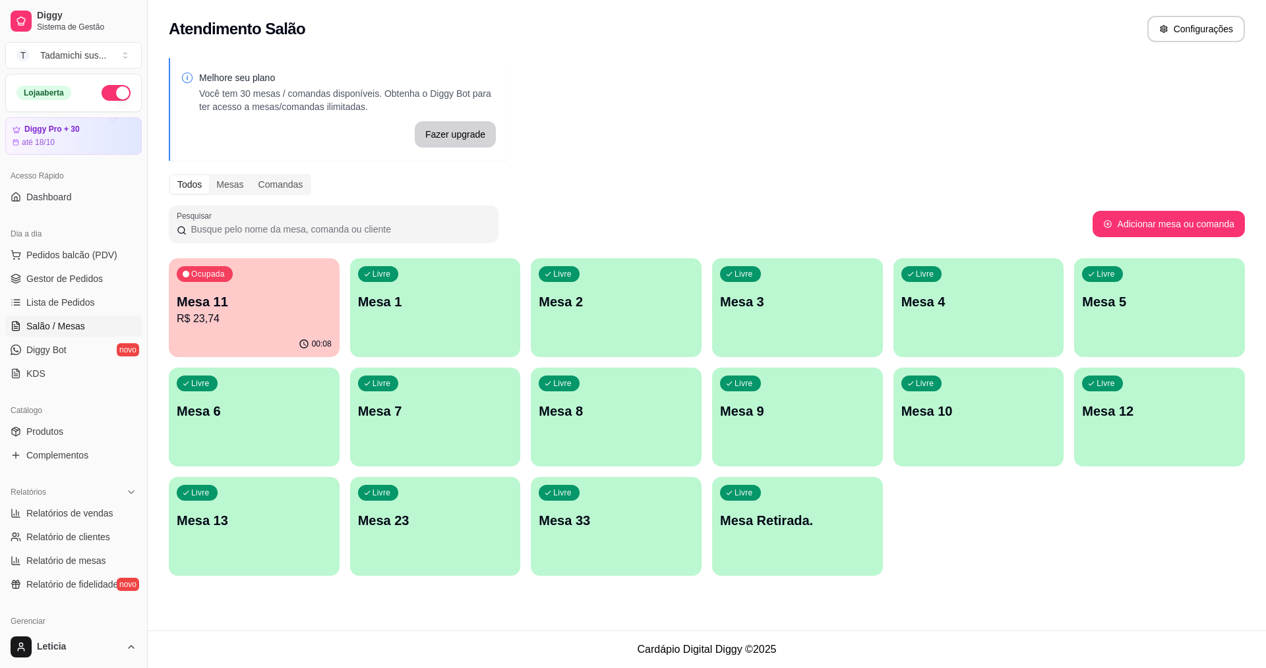
click at [273, 331] on div "Ocupada Mesa 11 R$ 23,74" at bounding box center [254, 294] width 171 height 73
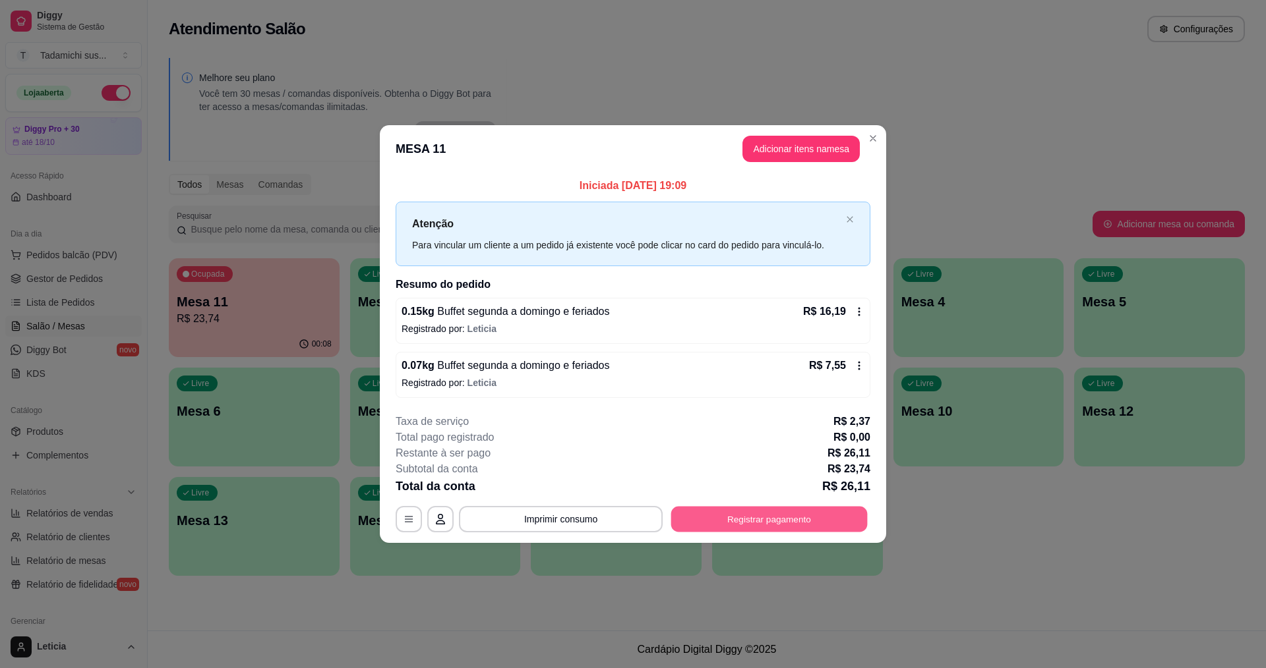
click at [739, 517] on button "Registrar pagamento" at bounding box center [769, 519] width 196 height 26
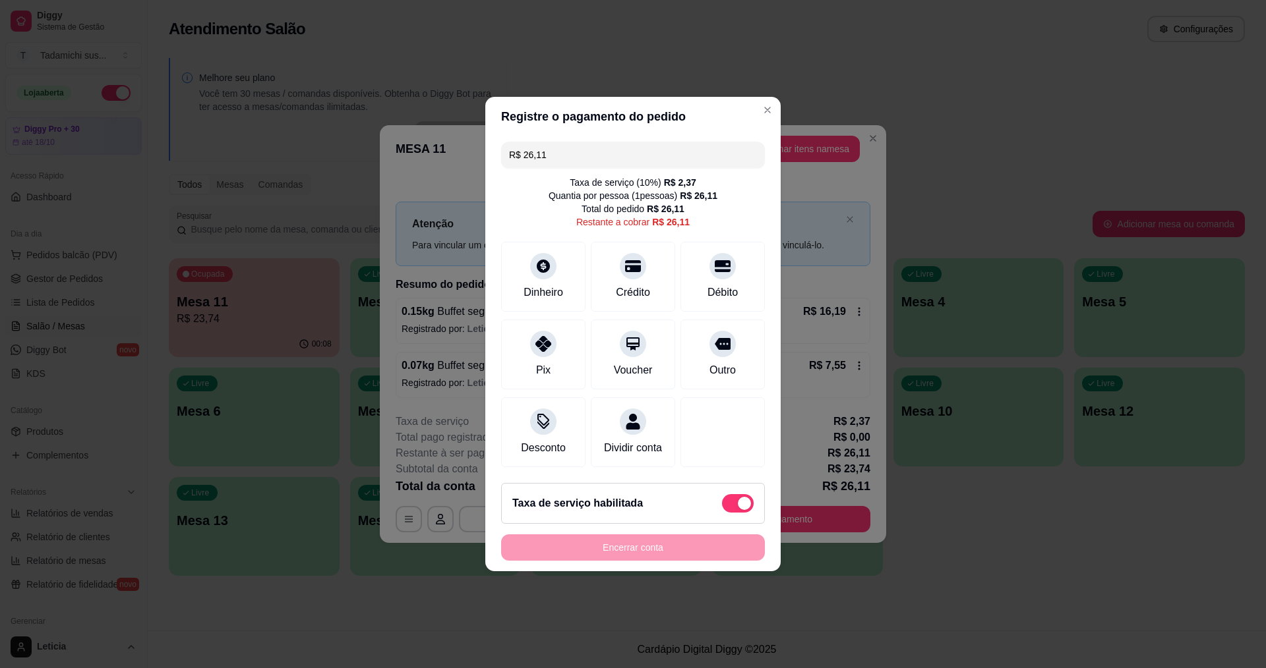
click at [722, 511] on span at bounding box center [738, 503] width 32 height 18
click at [721, 511] on input "checkbox" at bounding box center [725, 510] width 9 height 9
checkbox input "true"
type input "R$ 23,74"
checkbox input "false"
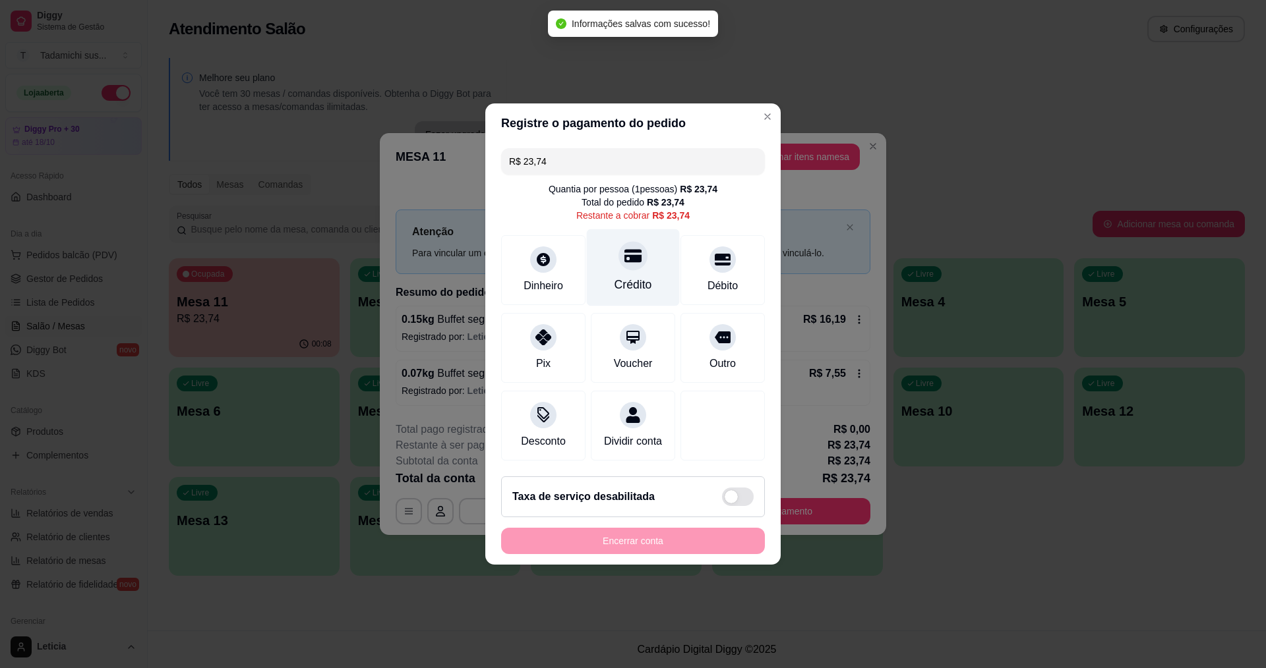
click at [628, 250] on icon at bounding box center [632, 256] width 17 height 13
type input "R$ 0,00"
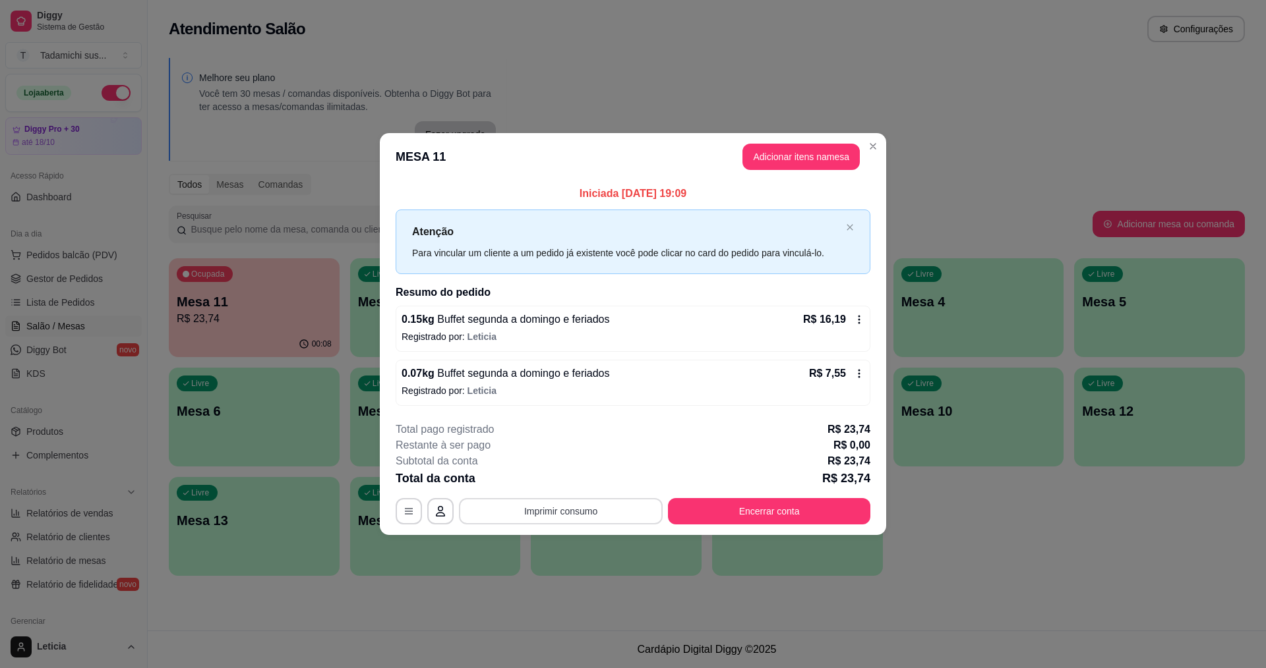
click at [589, 507] on button "Imprimir consumo" at bounding box center [561, 511] width 204 height 26
click at [595, 444] on button "IMPRESSORA HAYOM" at bounding box center [564, 454] width 98 height 20
click at [826, 511] on button "Encerrar conta" at bounding box center [769, 511] width 196 height 26
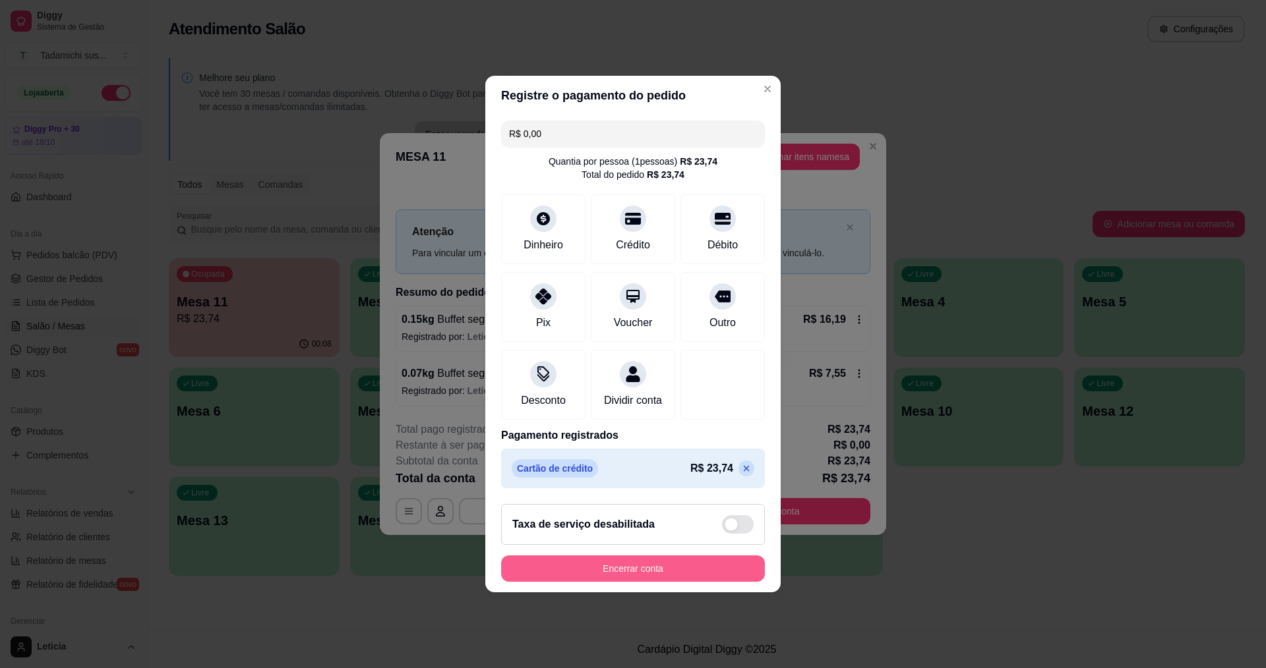
click at [734, 569] on button "Encerrar conta" at bounding box center [633, 569] width 264 height 26
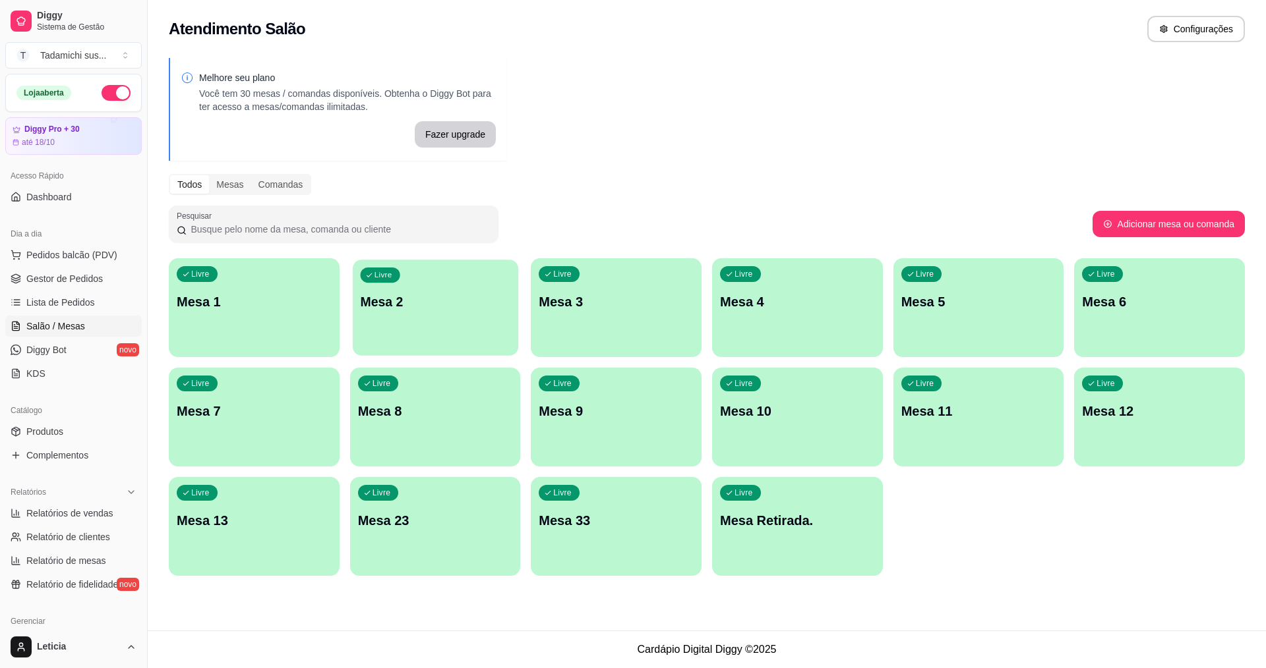
click at [411, 310] on div "Livre Mesa 2" at bounding box center [435, 300] width 165 height 80
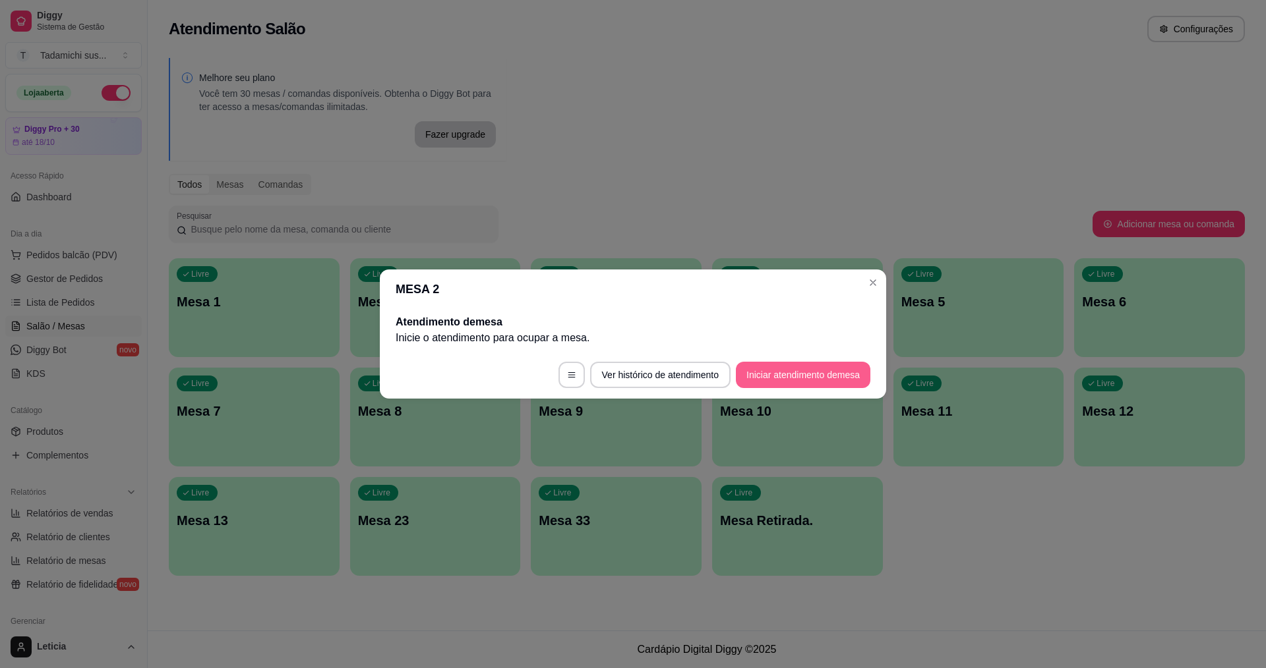
click at [791, 371] on button "Iniciar atendimento de mesa" at bounding box center [803, 375] width 134 height 26
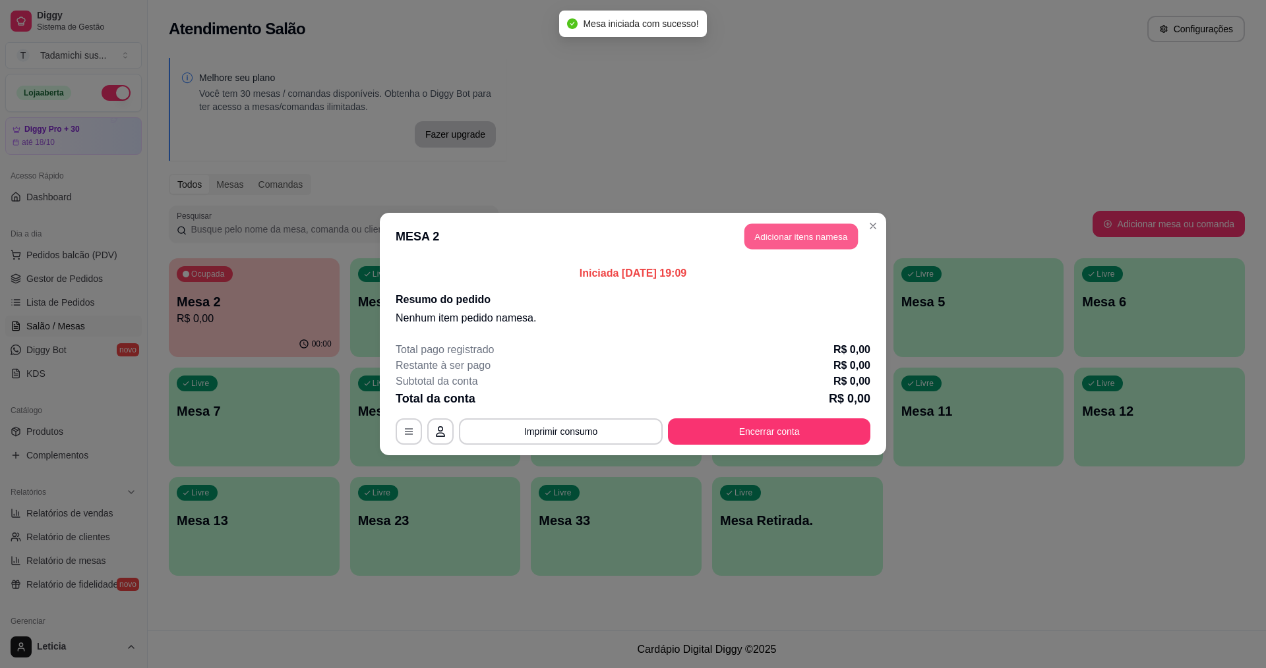
click at [828, 249] on button "Adicionar itens na mesa" at bounding box center [800, 237] width 113 height 26
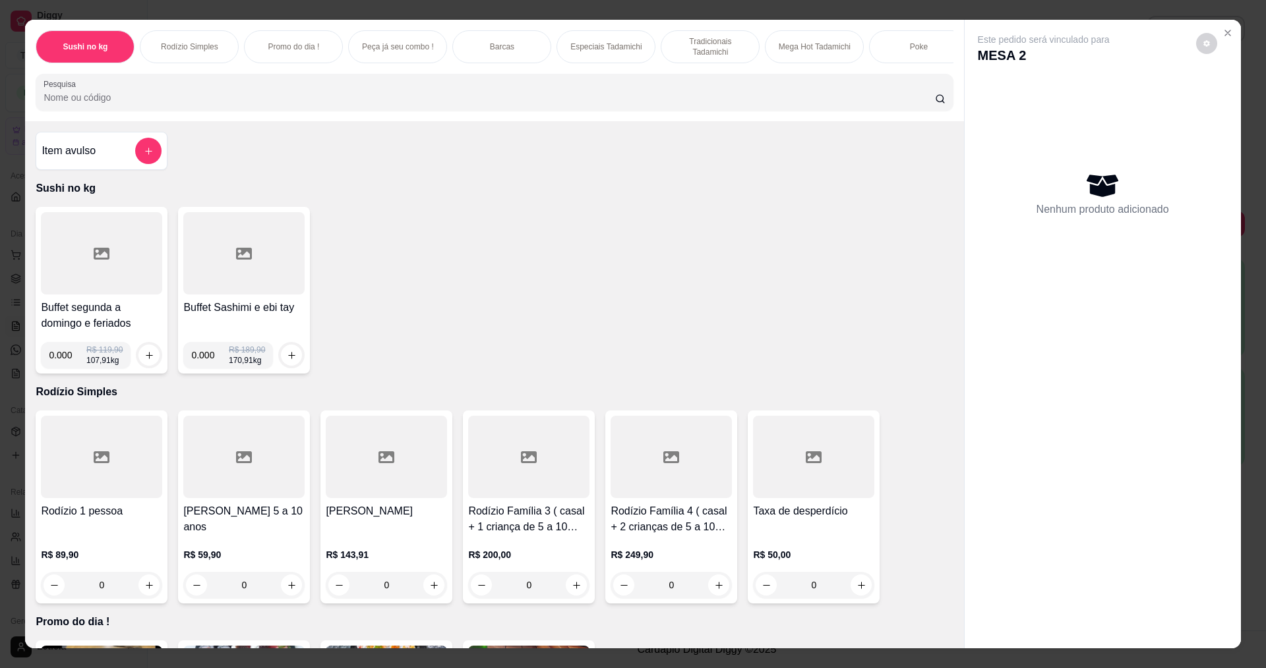
click at [88, 276] on div at bounding box center [101, 253] width 121 height 82
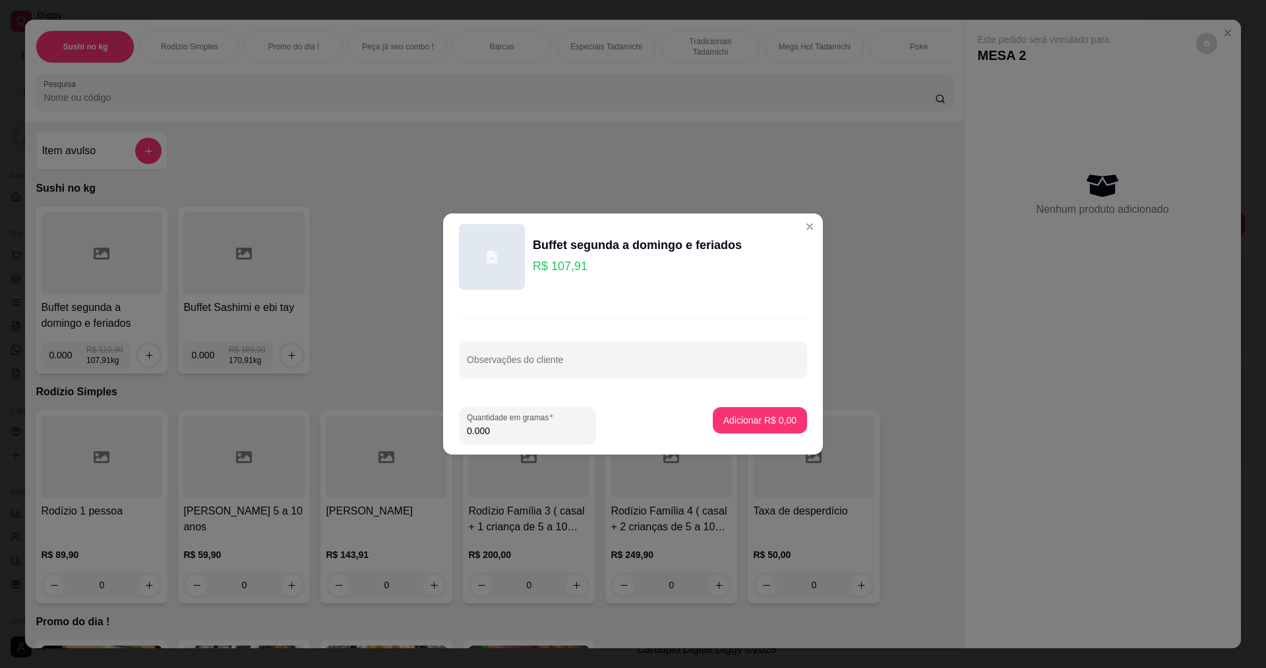
click at [519, 432] on input "0.000" at bounding box center [527, 431] width 121 height 13
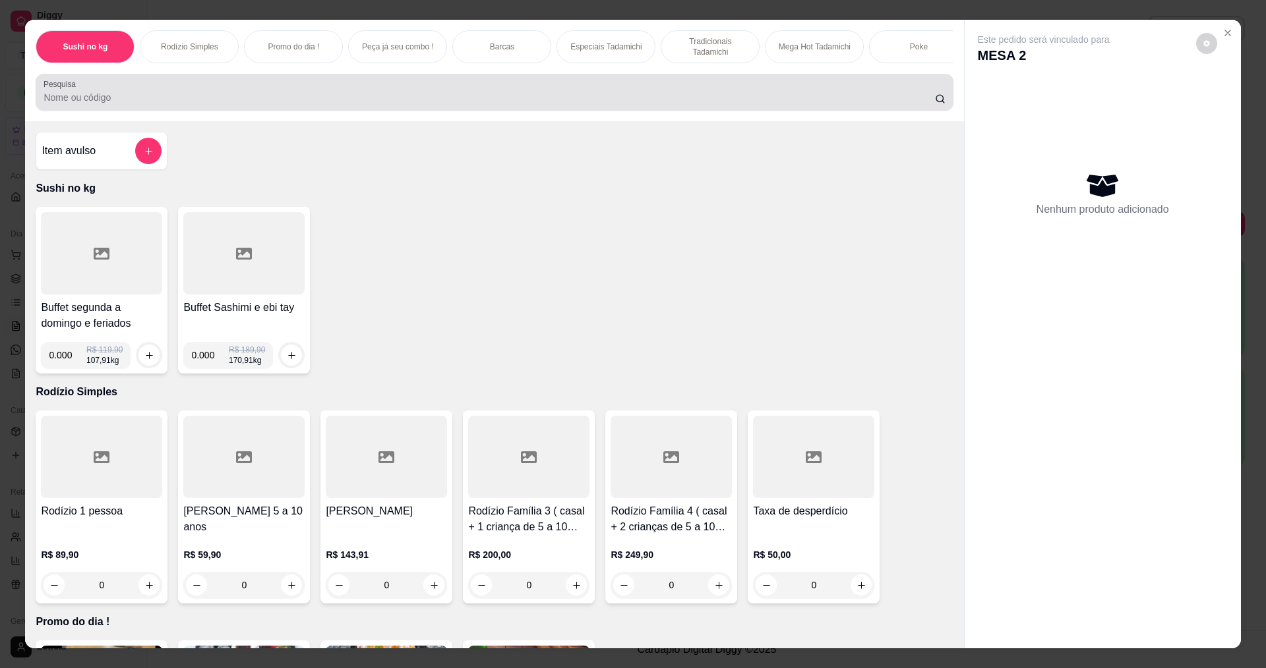
click at [137, 104] on input "Pesquisa" at bounding box center [489, 97] width 891 height 13
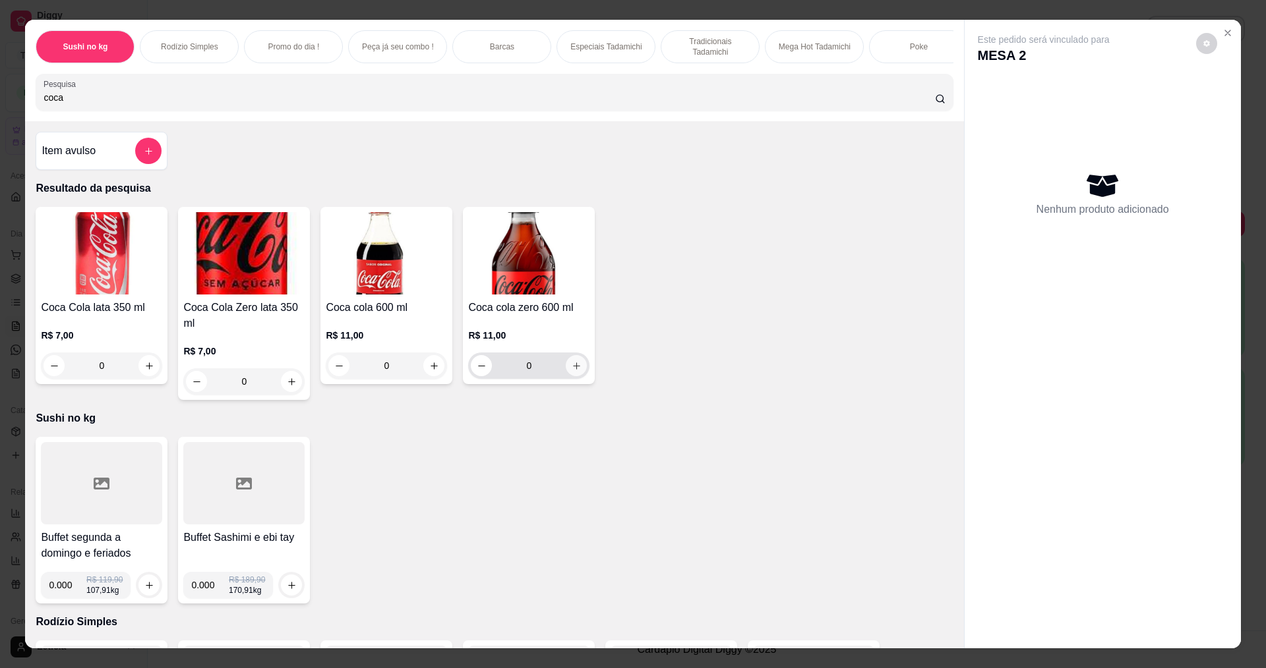
type input "coca"
click at [580, 375] on button "increase-product-quantity" at bounding box center [576, 365] width 21 height 21
type input "1"
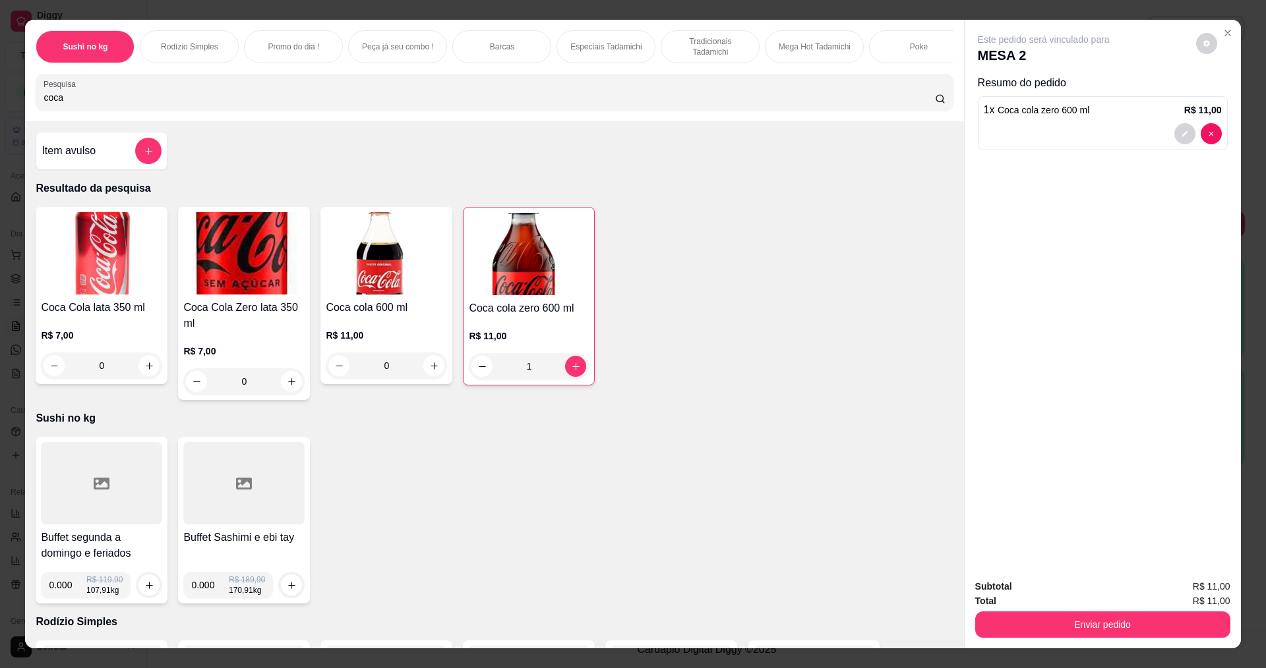
click at [117, 510] on div at bounding box center [101, 483] width 121 height 82
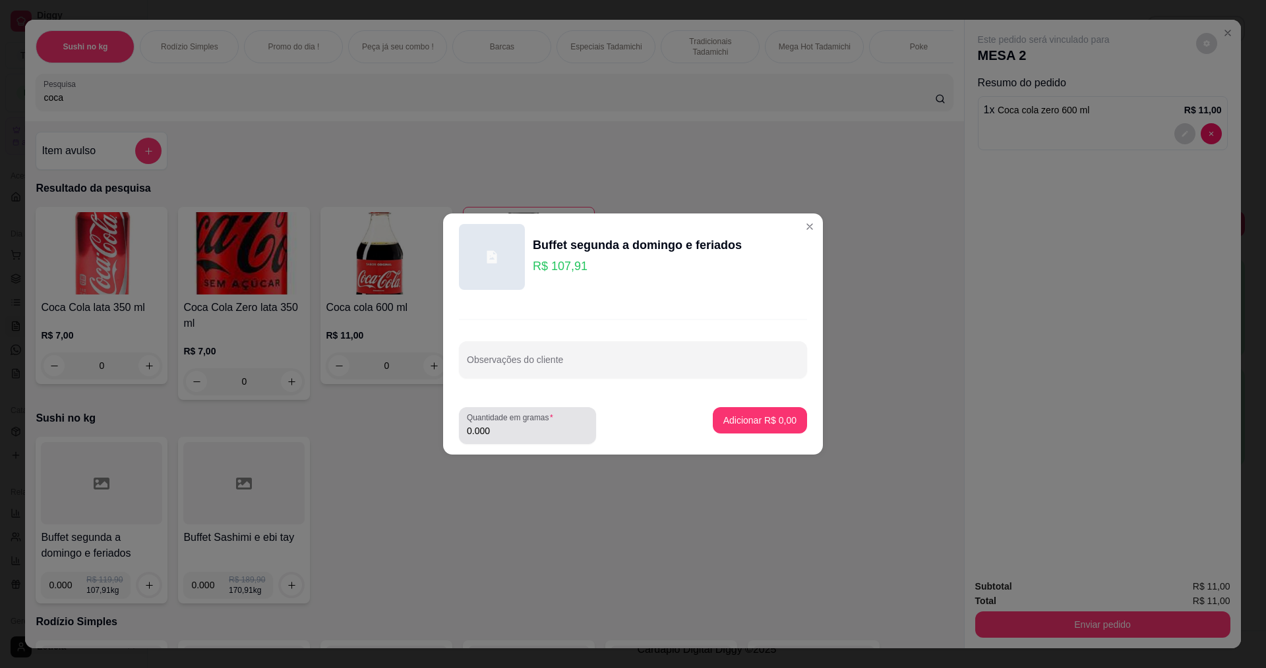
click at [527, 439] on div "Quantidade em gramas 0.000" at bounding box center [527, 425] width 137 height 37
type input "0.244"
click at [719, 421] on p "Adicionar R$ 26,33" at bounding box center [757, 420] width 76 height 13
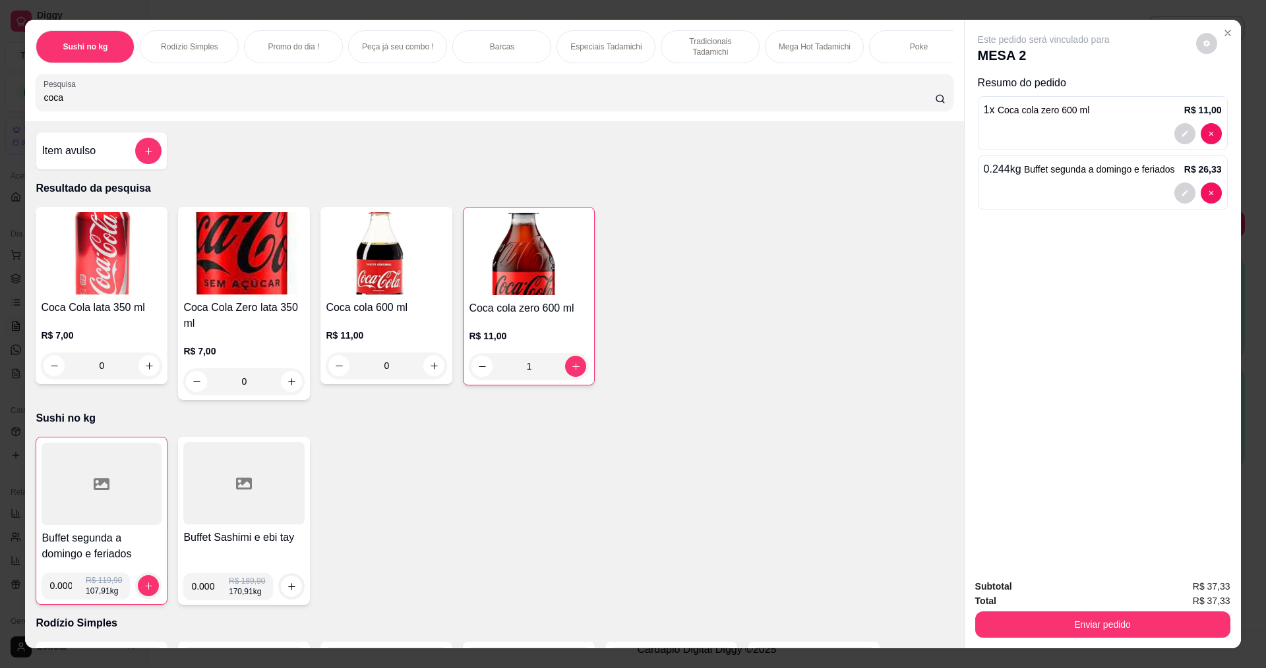
click at [94, 521] on div at bounding box center [102, 484] width 120 height 82
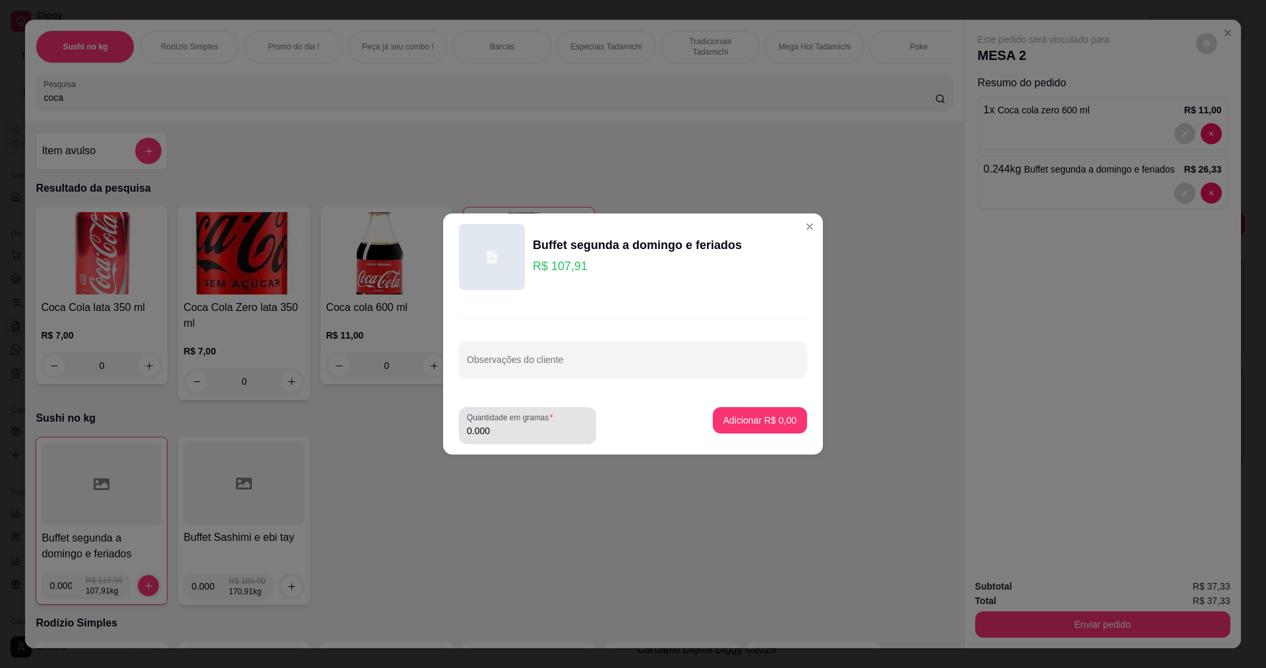
click at [521, 434] on input "0.000" at bounding box center [527, 431] width 121 height 13
type input "0.222"
click at [753, 423] on p "Adicionar R$ 23,96" at bounding box center [757, 420] width 76 height 13
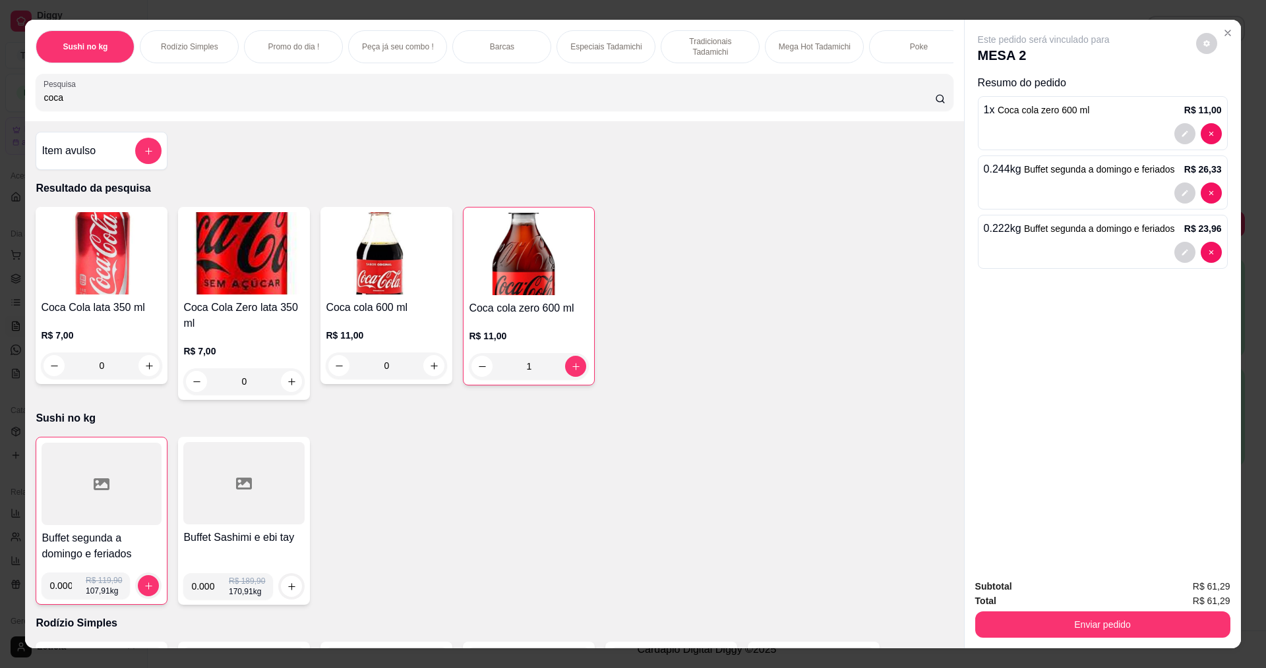
click at [212, 596] on input "0.000" at bounding box center [210, 587] width 38 height 26
type input "0.202"
click at [291, 592] on icon "increase-product-quantity" at bounding box center [292, 587] width 10 height 10
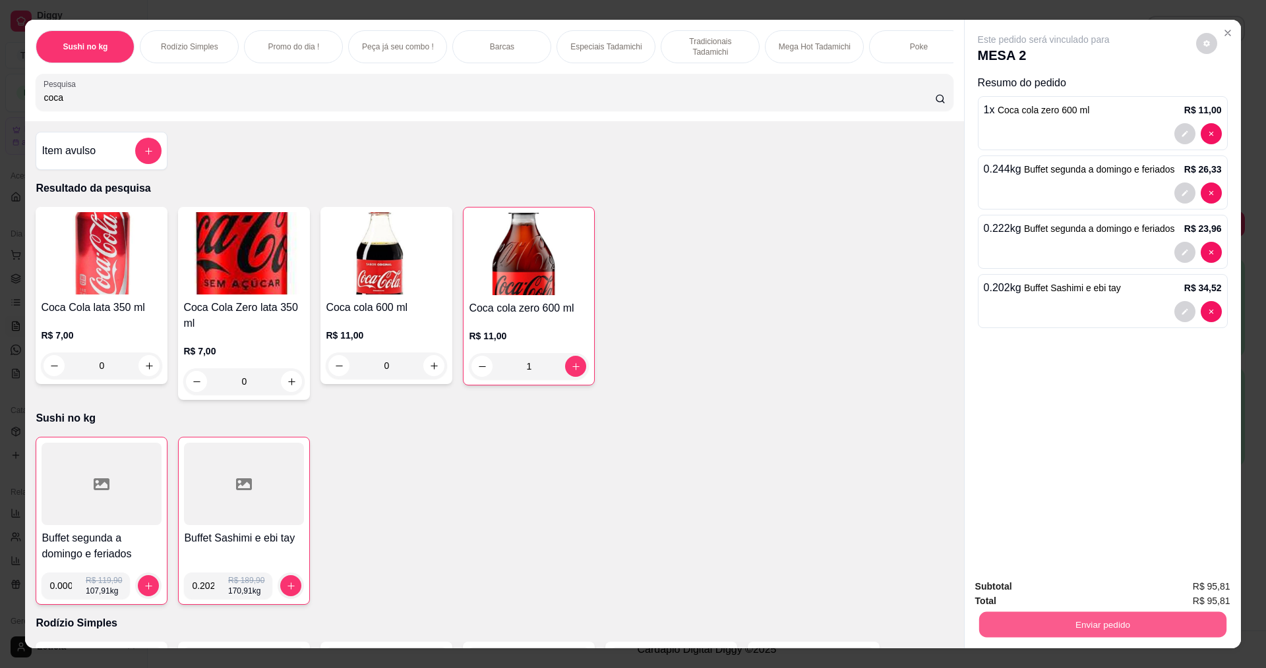
click at [1096, 616] on button "Enviar pedido" at bounding box center [1101, 625] width 247 height 26
click at [1228, 579] on button "Enviar pedido" at bounding box center [1195, 591] width 74 height 25
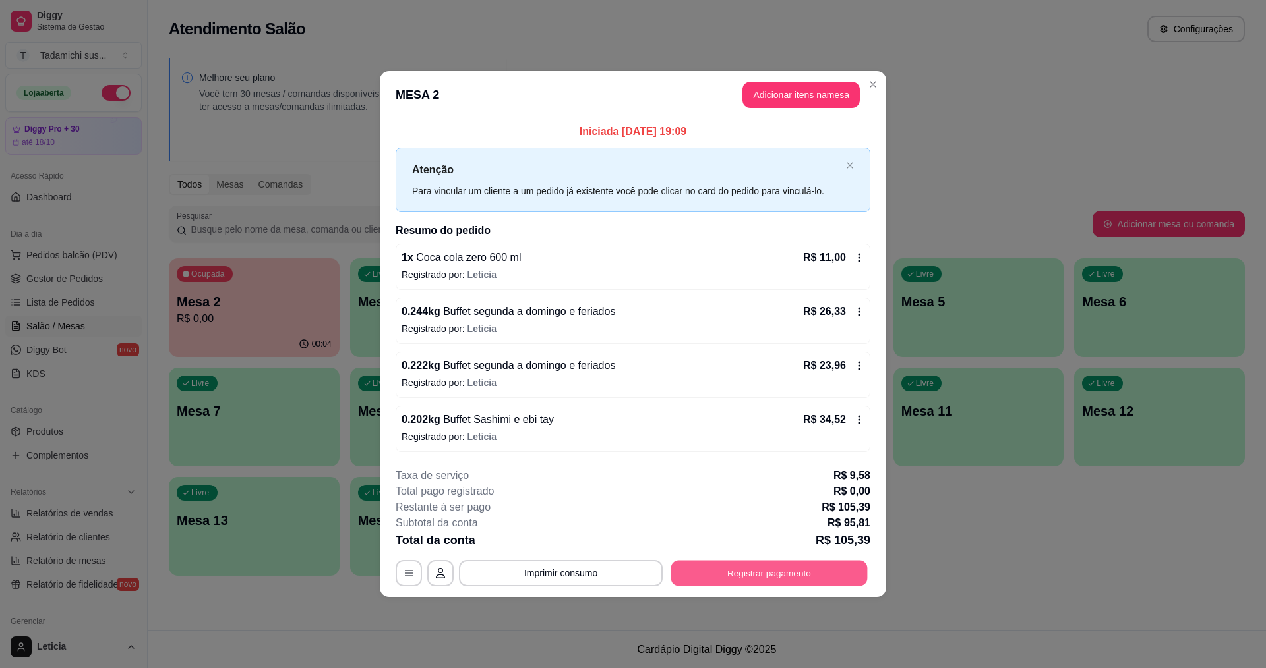
click at [801, 570] on button "Registrar pagamento" at bounding box center [769, 573] width 196 height 26
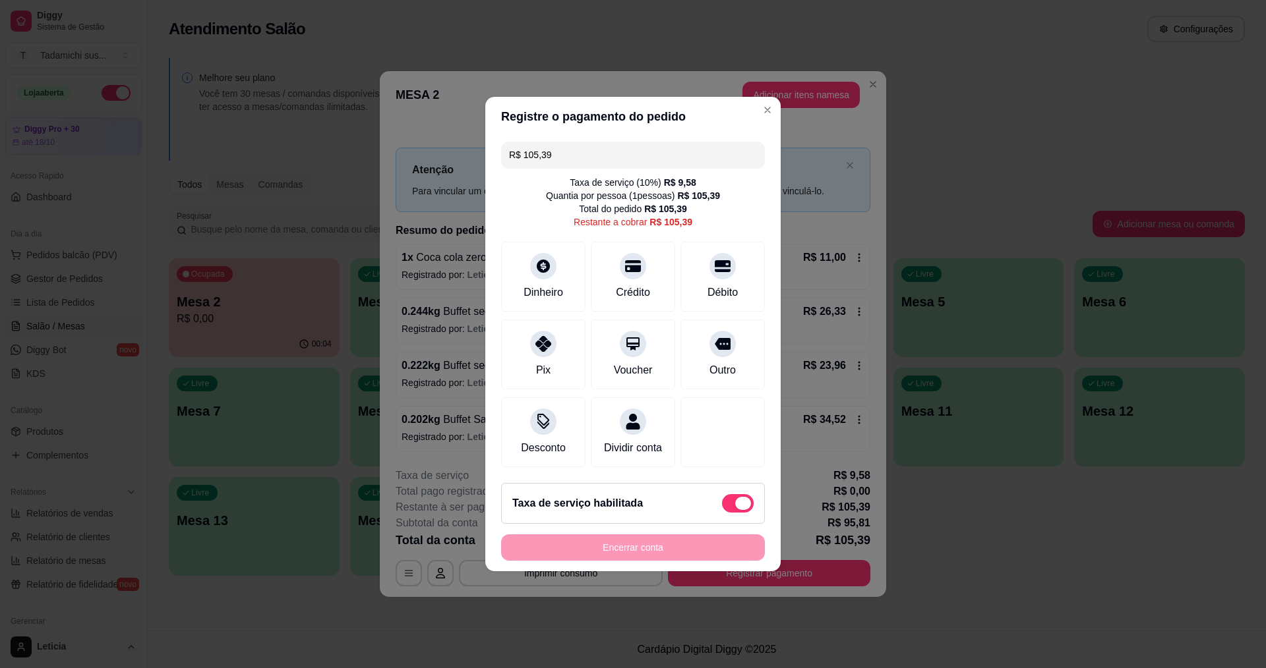
click at [723, 513] on span at bounding box center [738, 503] width 32 height 18
click at [723, 515] on input "checkbox" at bounding box center [725, 510] width 9 height 9
checkbox input "true"
type input "R$ 95,81"
checkbox input "false"
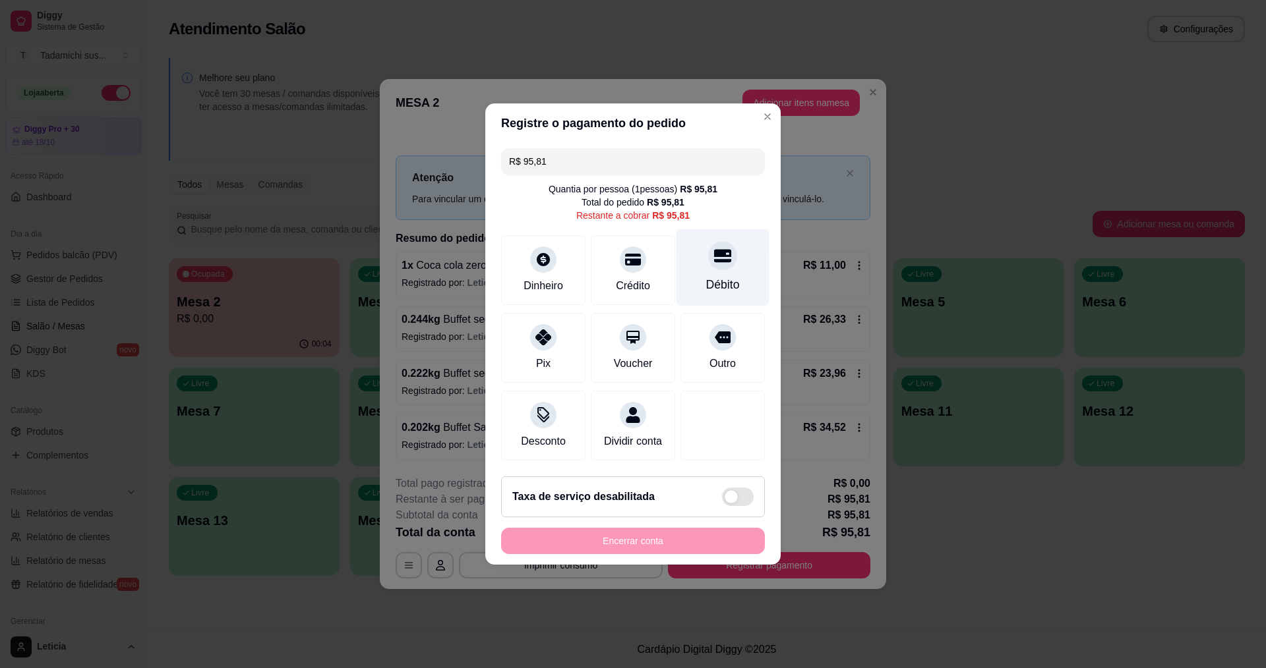
click at [707, 276] on div "Débito" at bounding box center [723, 284] width 34 height 17
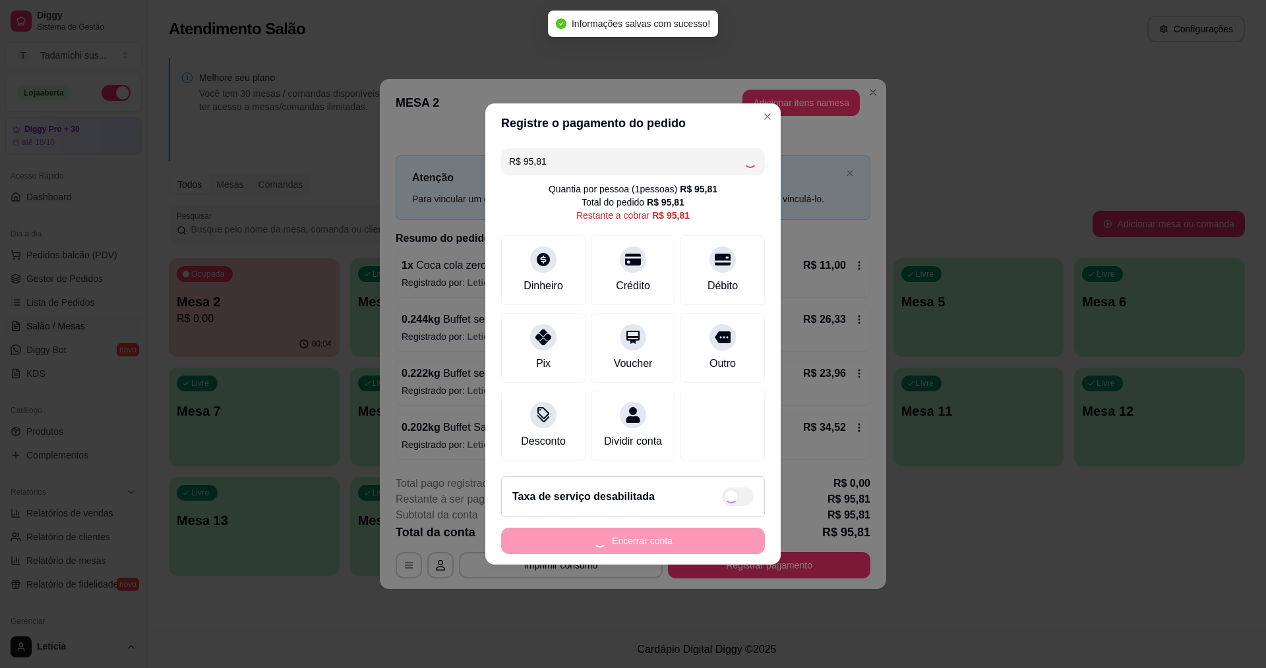
type input "R$ 0,00"
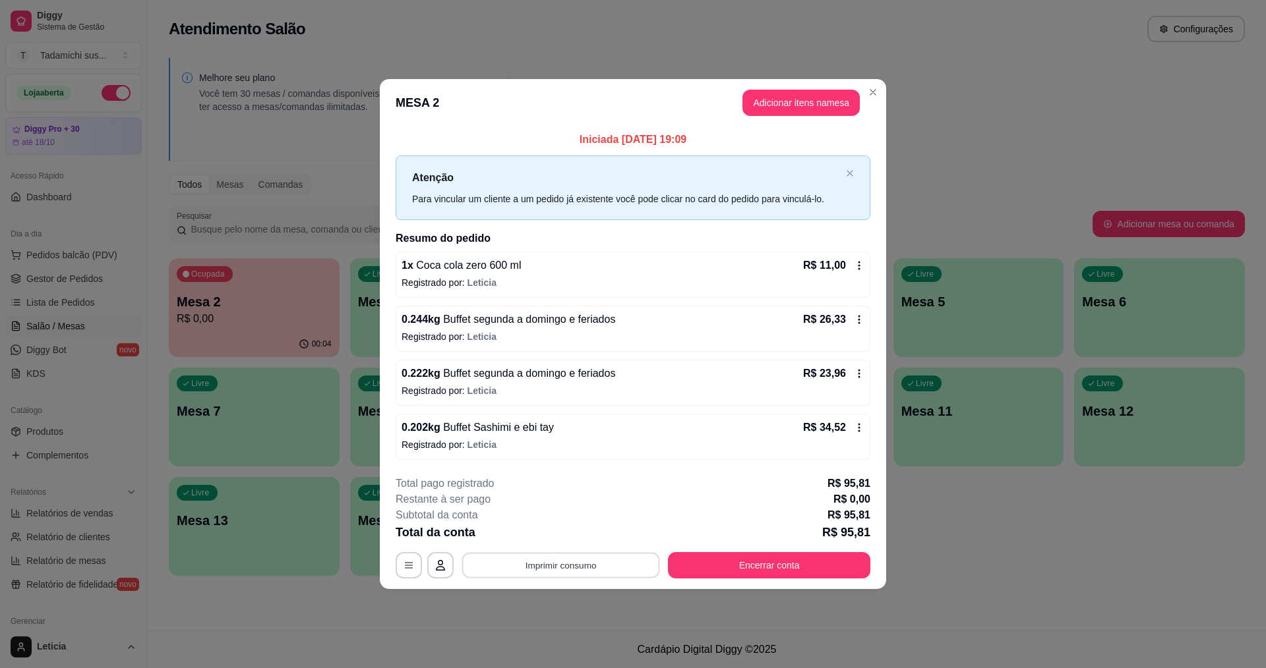
click at [605, 568] on button "Imprimir consumo" at bounding box center [561, 565] width 198 height 26
click at [599, 508] on button "IMPRESSORA HAYOM" at bounding box center [565, 508] width 102 height 21
click at [804, 563] on button "Encerrar conta" at bounding box center [769, 565] width 196 height 26
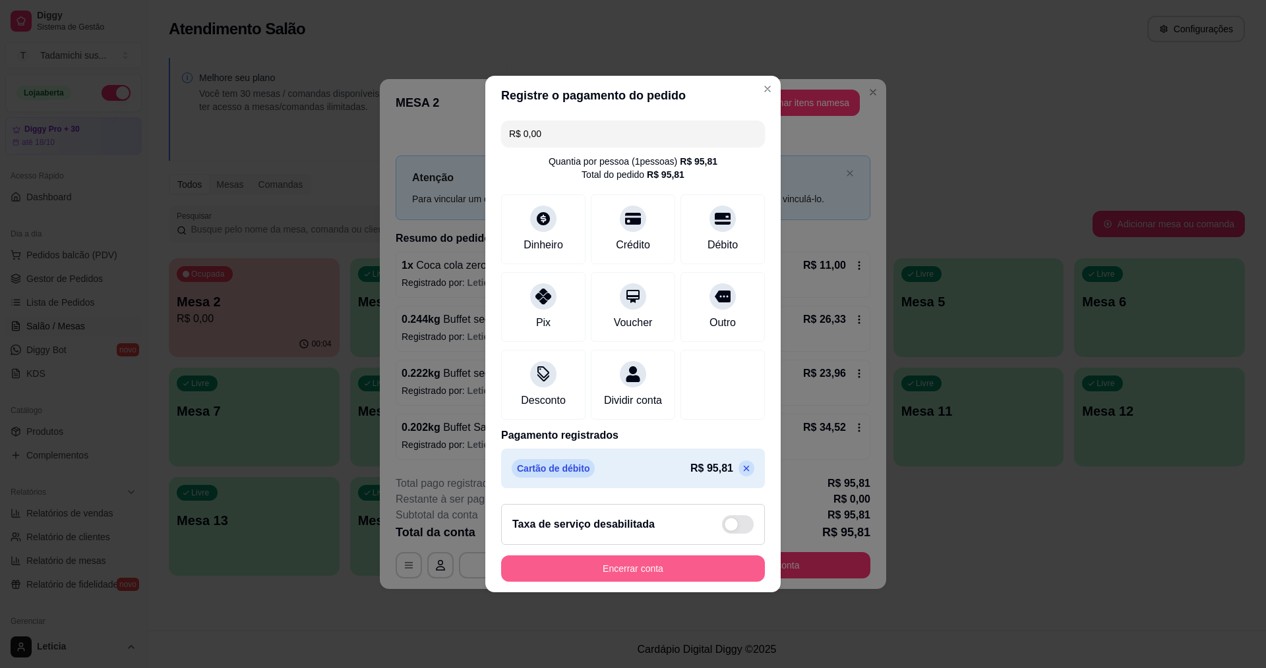
click at [693, 575] on button "Encerrar conta" at bounding box center [633, 569] width 264 height 26
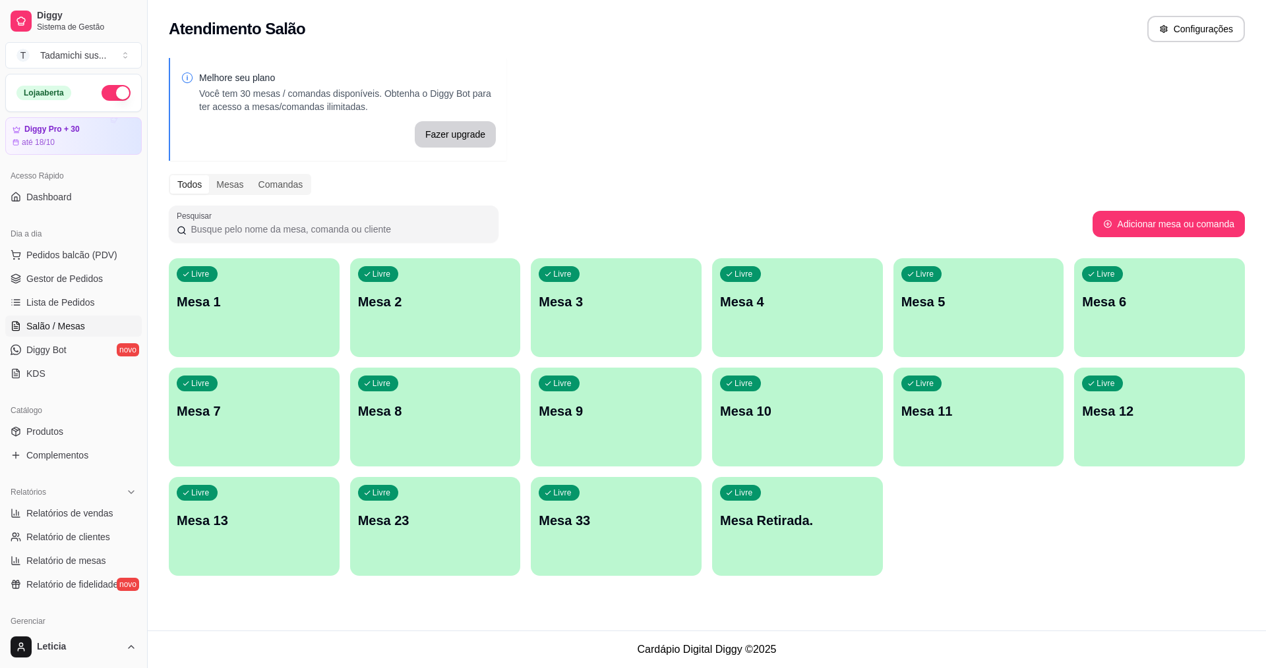
click at [752, 540] on div "Livre Mesa Retirada." at bounding box center [797, 518] width 171 height 83
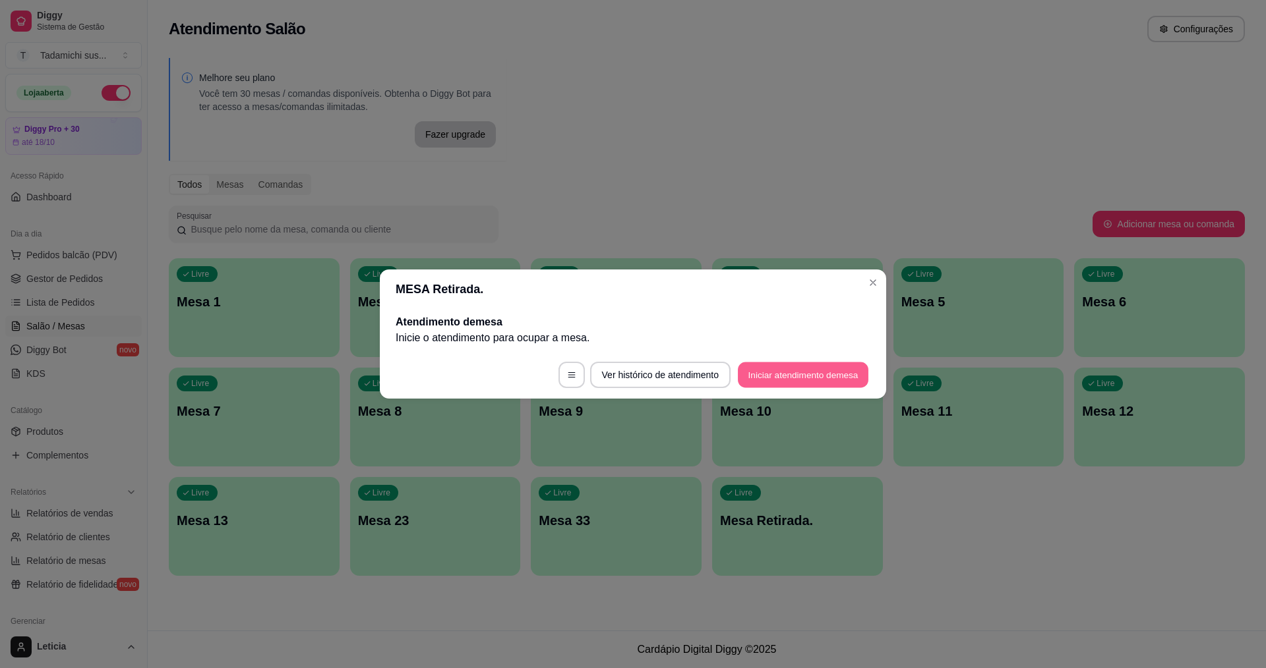
click at [771, 370] on button "Iniciar atendimento de mesa" at bounding box center [803, 376] width 131 height 26
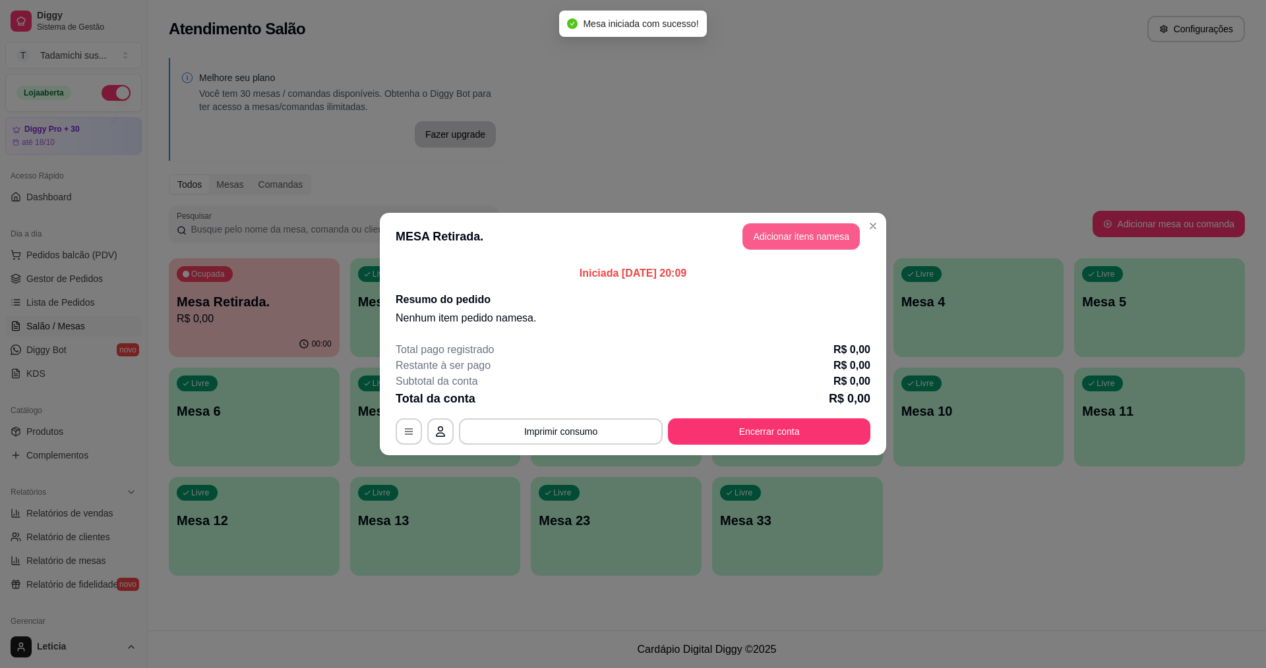
click at [780, 229] on button "Adicionar itens na mesa" at bounding box center [800, 236] width 117 height 26
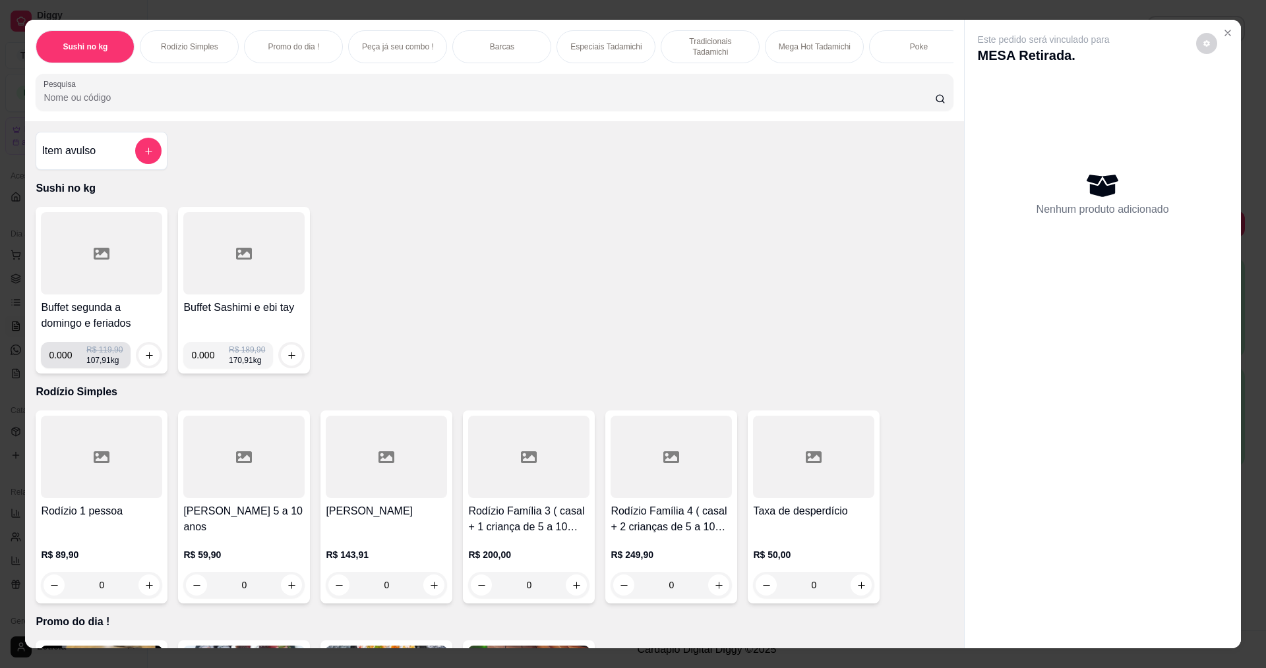
click at [67, 369] on input "0.000" at bounding box center [68, 355] width 38 height 26
type input "0.166"
click at [150, 366] on button "increase-product-quantity" at bounding box center [148, 355] width 21 height 21
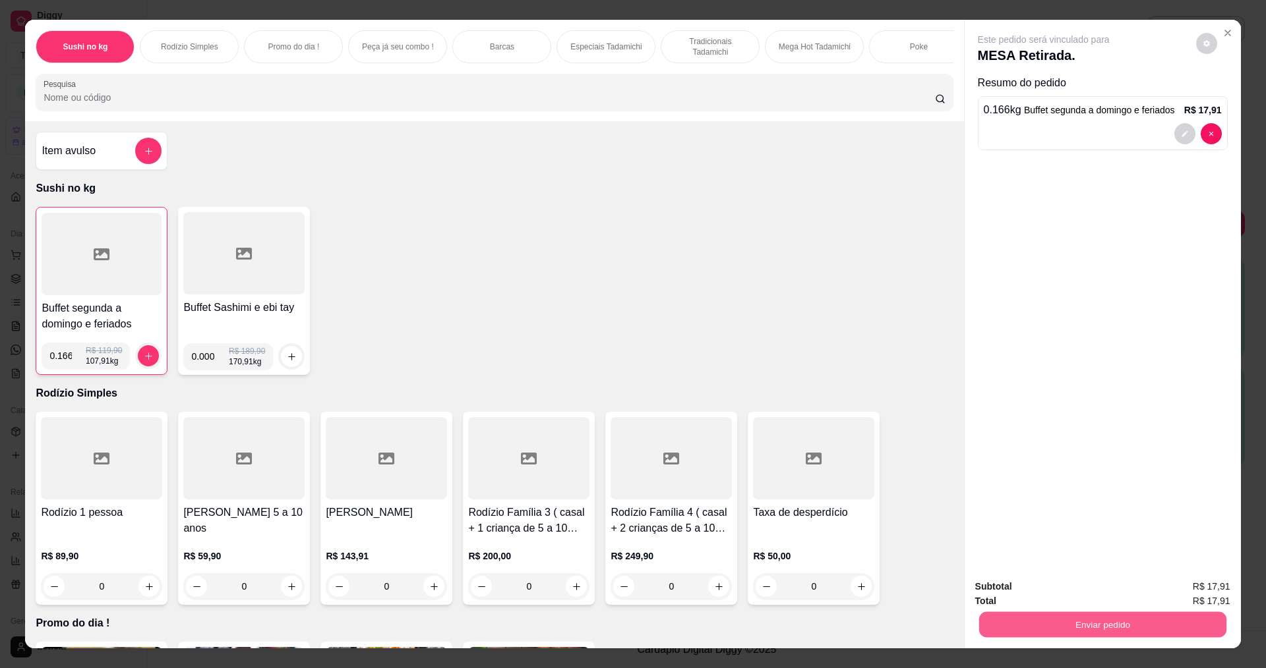
click at [1059, 615] on button "Enviar pedido" at bounding box center [1101, 625] width 247 height 26
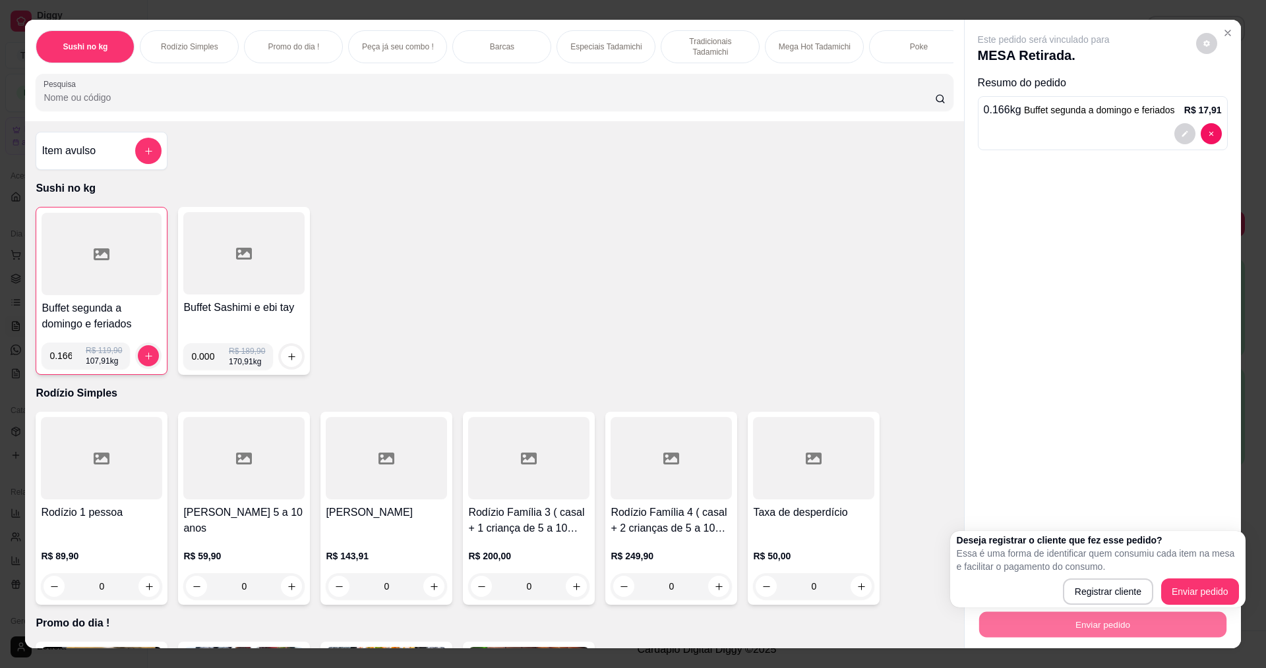
click at [363, 302] on div "Buffet segunda a domingo e feriados 0.166 R$ 119,90 107,91 kg Buffet Sashimi e …" at bounding box center [494, 291] width 917 height 168
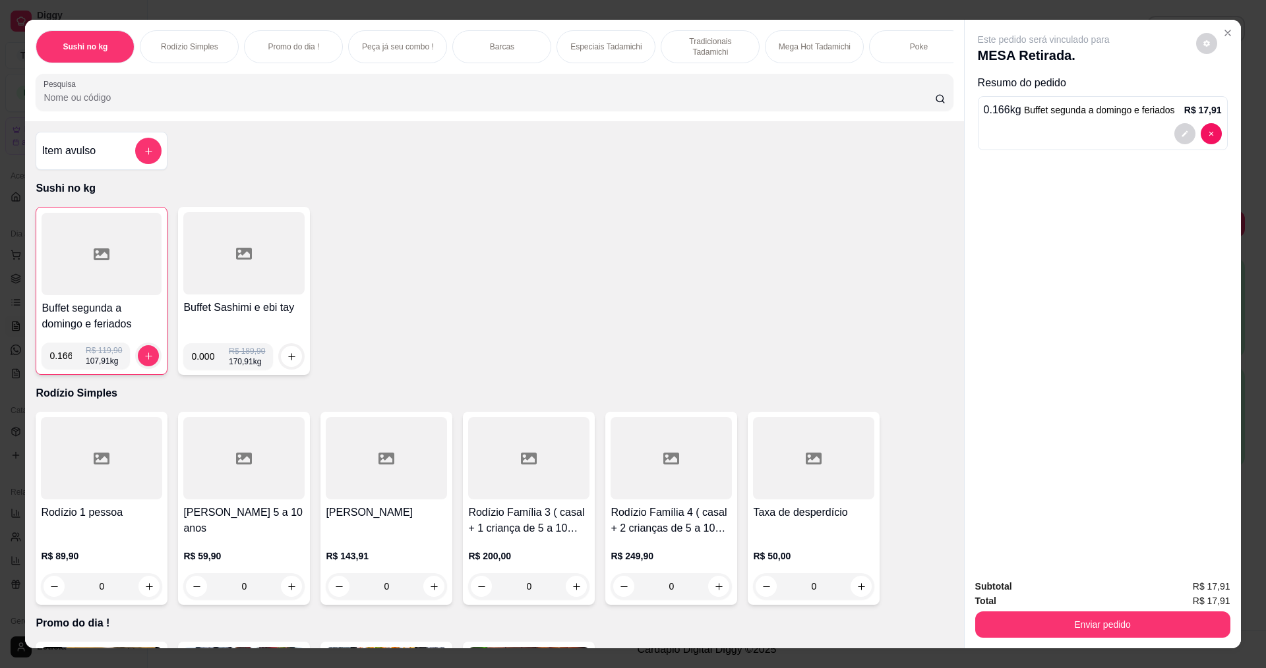
click at [76, 104] on input "Pesquisa" at bounding box center [489, 97] width 891 height 13
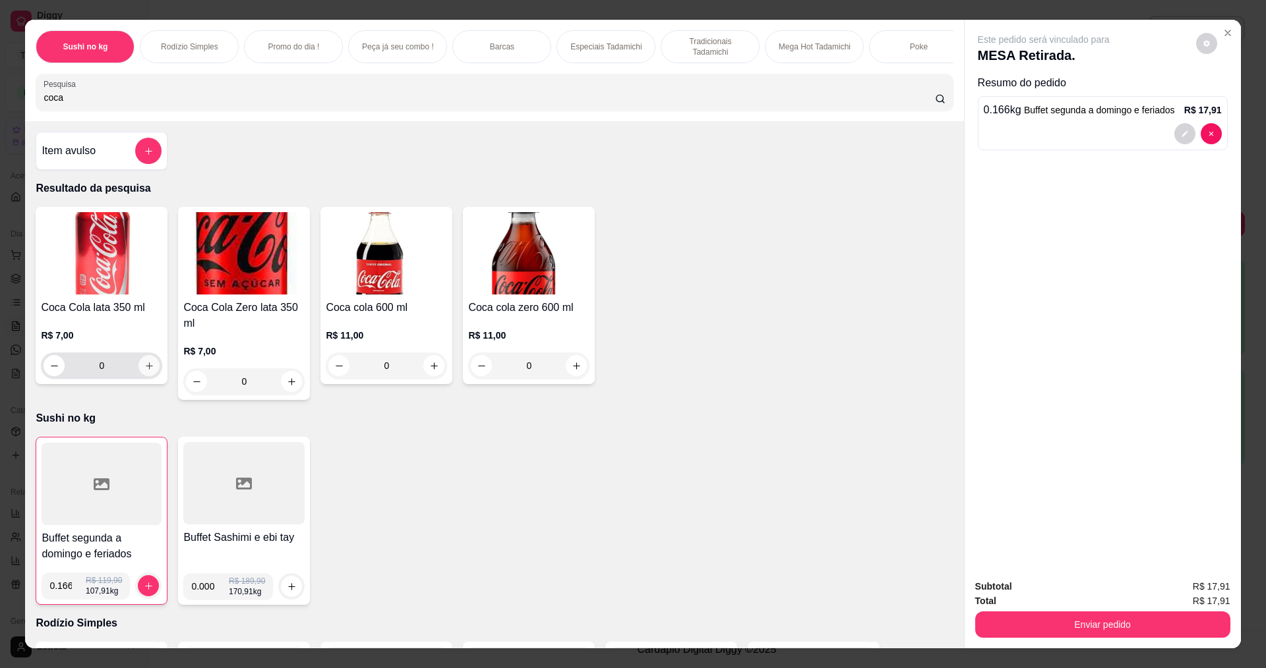
type input "coca"
click at [148, 376] on button "increase-product-quantity" at bounding box center [148, 365] width 21 height 21
type input "1"
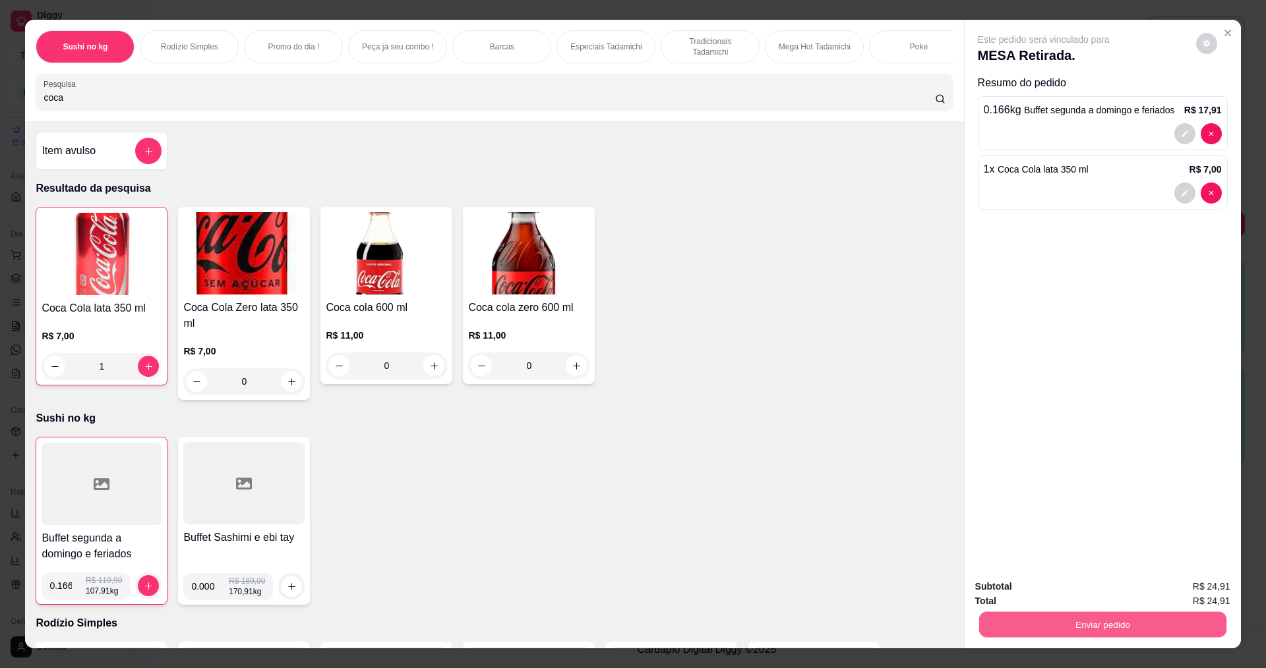
click at [1165, 632] on button "Enviar pedido" at bounding box center [1101, 625] width 247 height 26
click at [1185, 587] on button "Enviar pedido" at bounding box center [1196, 592] width 73 height 24
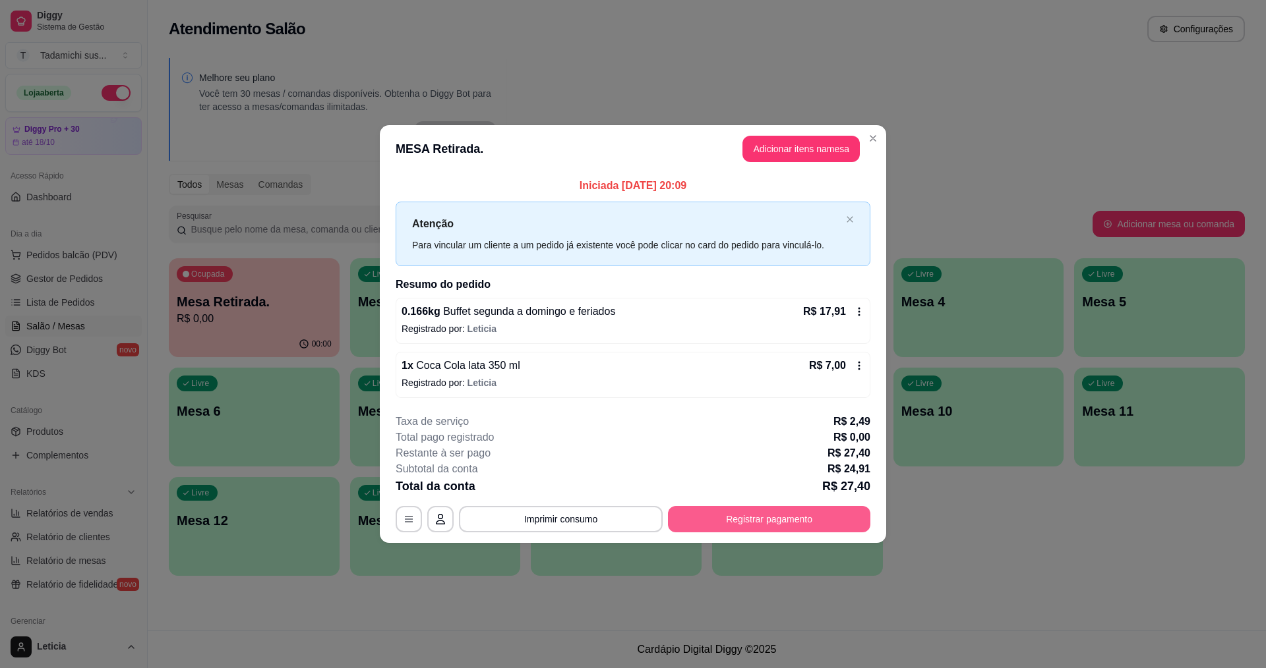
click at [806, 508] on button "Registrar pagamento" at bounding box center [769, 519] width 202 height 26
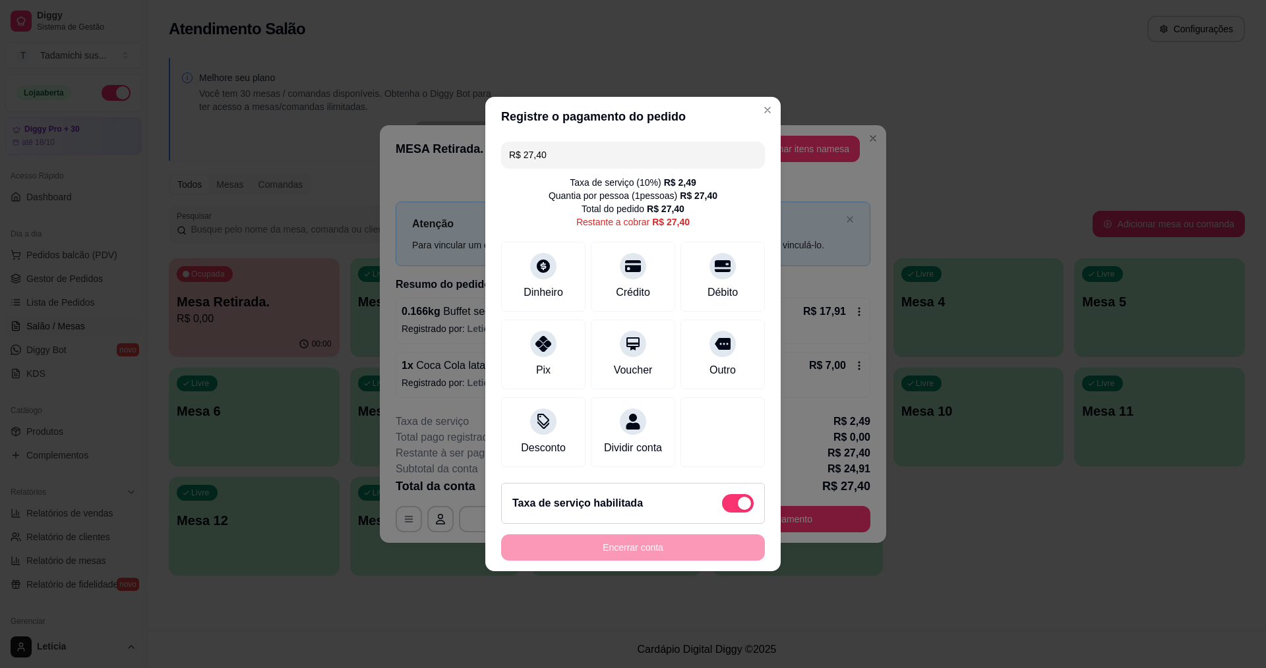
click at [722, 513] on span at bounding box center [738, 503] width 32 height 18
click at [721, 515] on input "checkbox" at bounding box center [725, 510] width 9 height 9
checkbox input "true"
type input "R$ 24,91"
checkbox input "false"
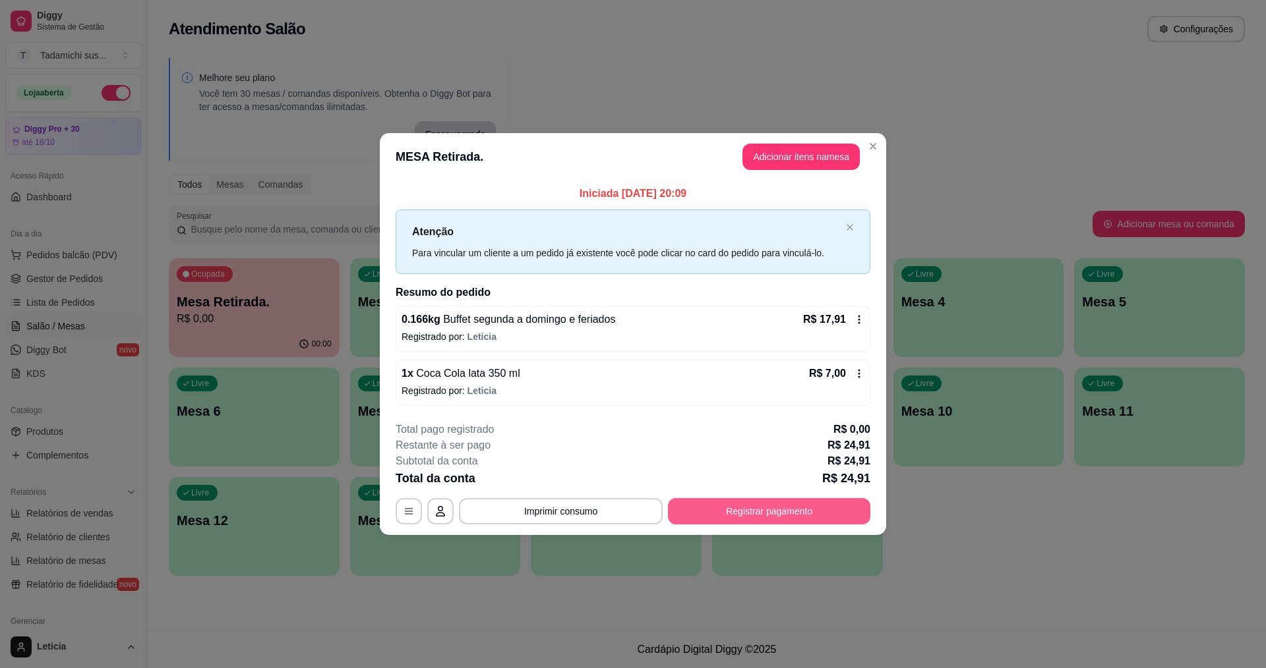
click at [804, 503] on button "Registrar pagamento" at bounding box center [769, 511] width 202 height 26
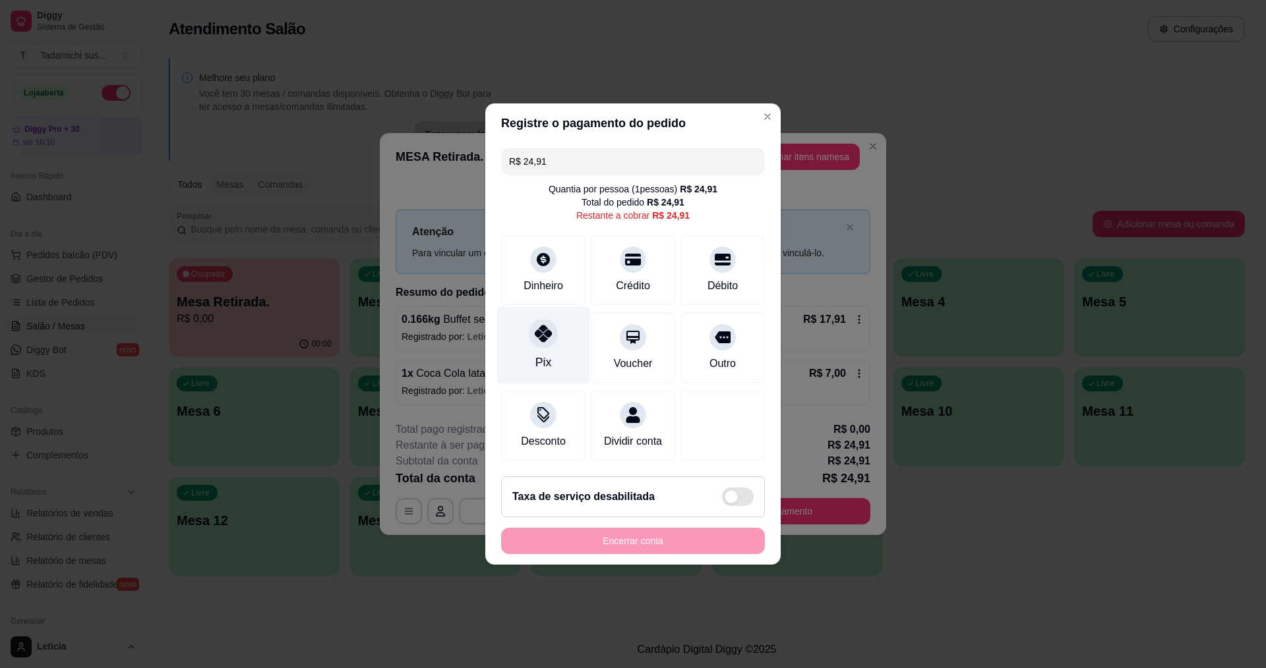
click at [547, 345] on div "Pix" at bounding box center [543, 345] width 93 height 77
type input "R$ 0,00"
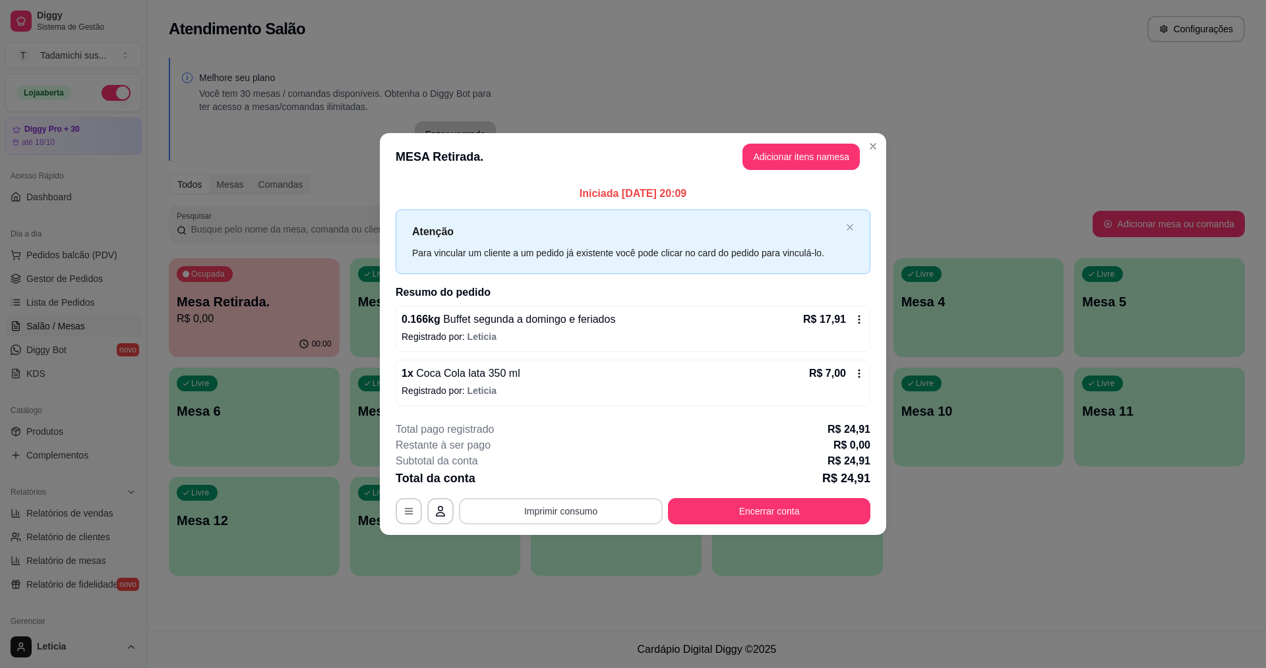
click at [606, 515] on button "Imprimir consumo" at bounding box center [561, 511] width 204 height 26
click at [594, 457] on button "IMPRESSORA HAYOM" at bounding box center [565, 454] width 102 height 21
click at [767, 516] on button "Encerrar conta" at bounding box center [769, 511] width 202 height 26
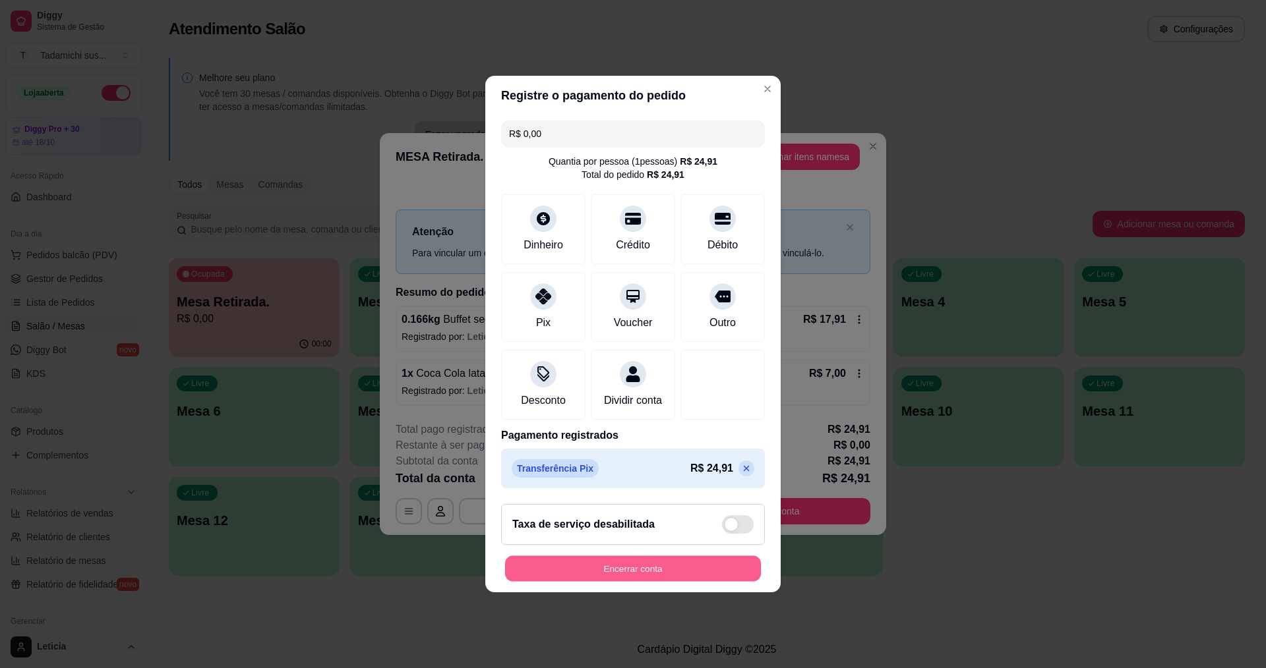
click at [621, 579] on button "Encerrar conta" at bounding box center [633, 569] width 256 height 26
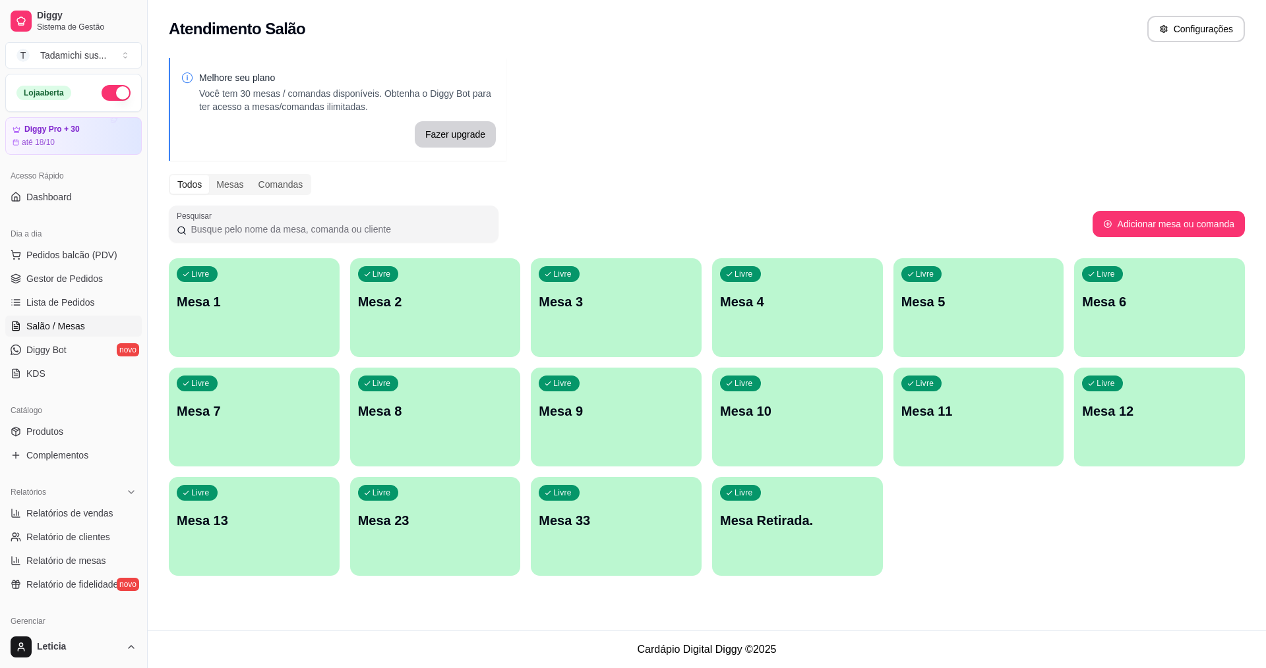
click at [782, 540] on div "Livre Mesa Retirada." at bounding box center [797, 518] width 171 height 83
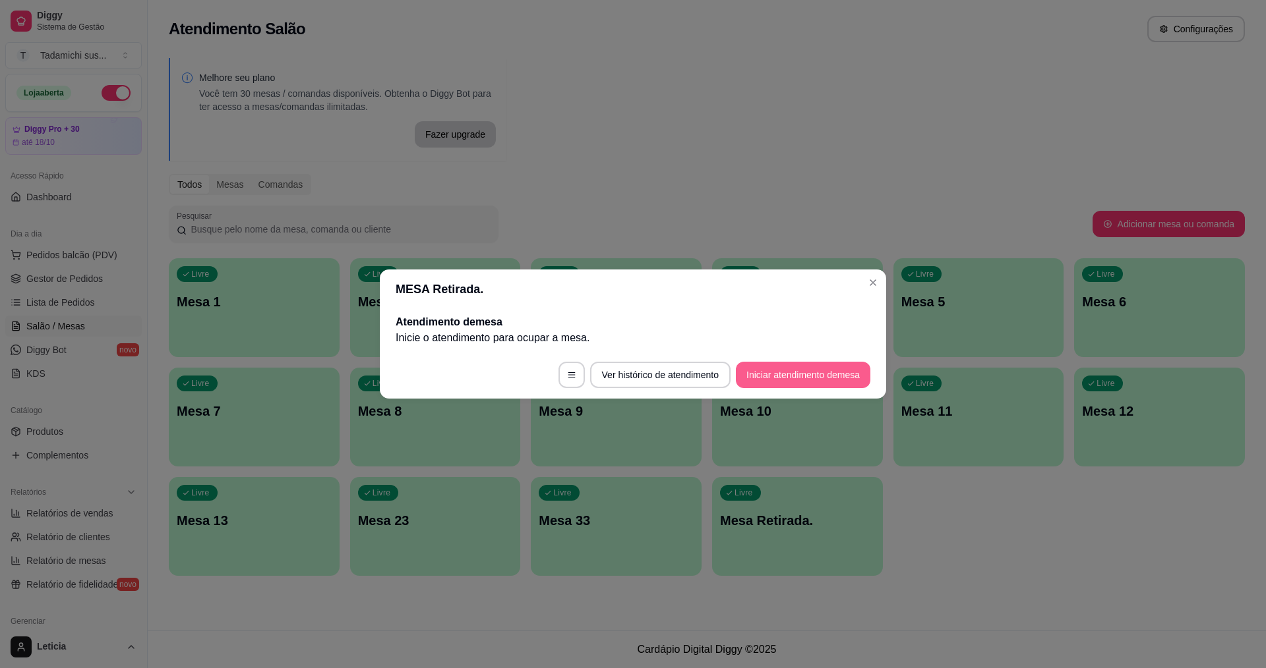
click at [796, 374] on button "Iniciar atendimento de mesa" at bounding box center [803, 375] width 134 height 26
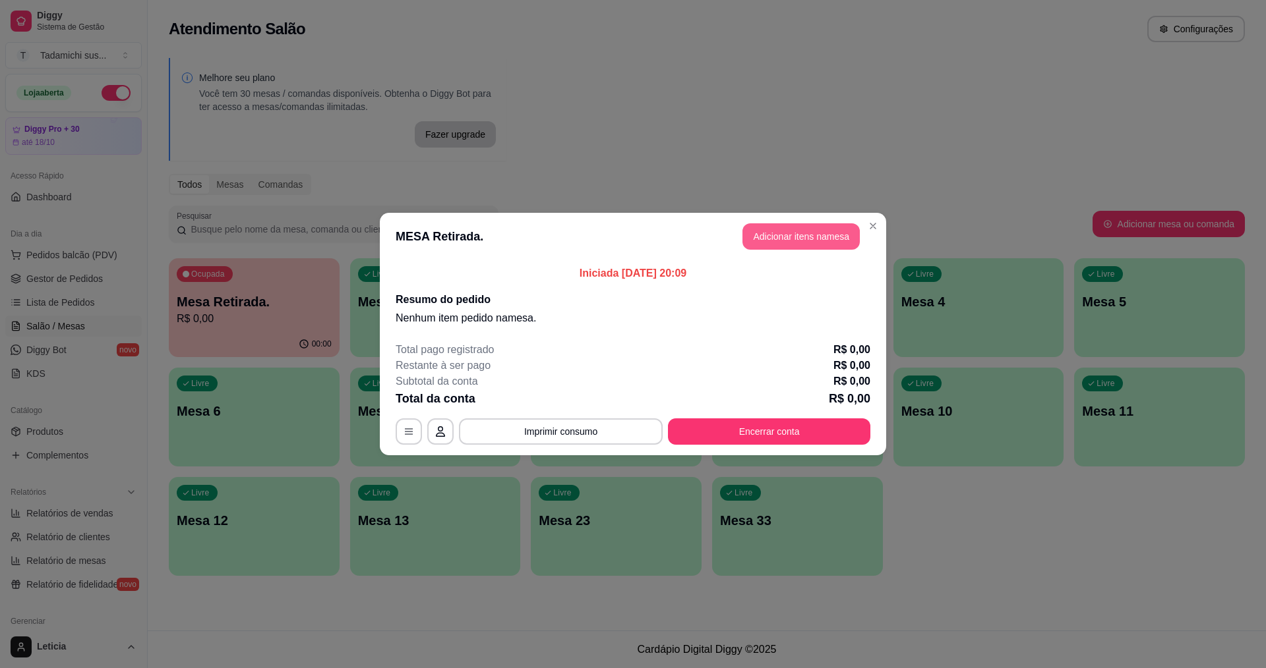
click at [806, 237] on button "Adicionar itens na mesa" at bounding box center [800, 236] width 117 height 26
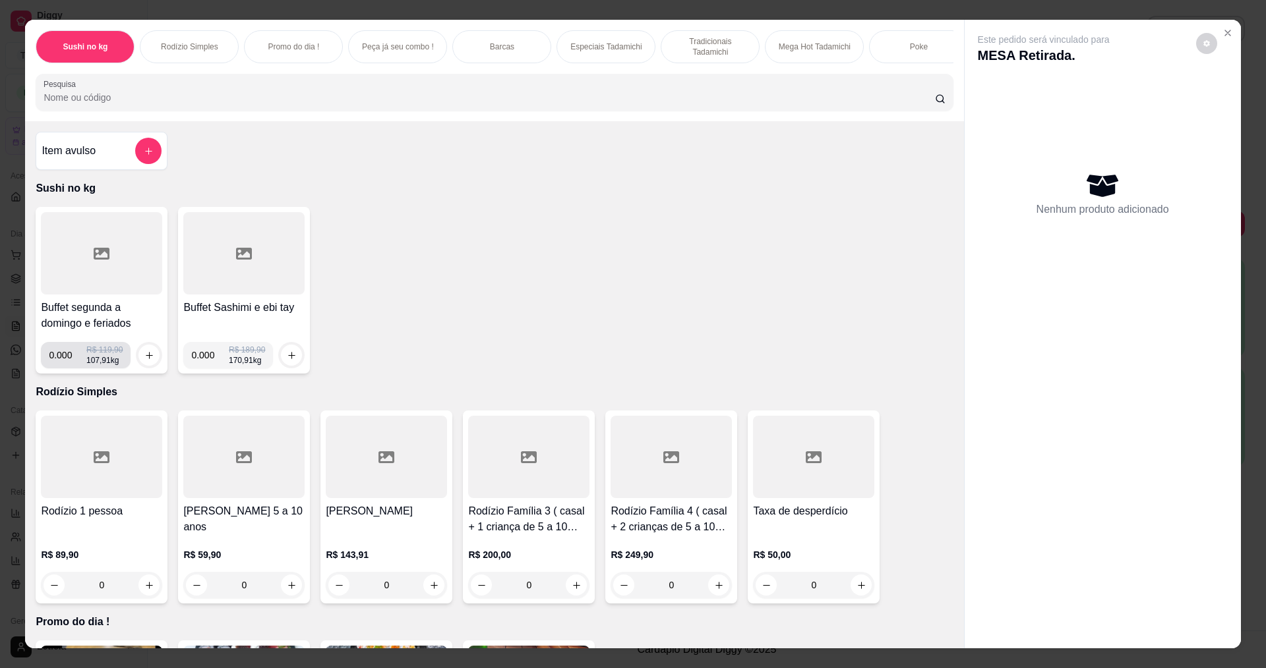
click at [65, 369] on input "0.000" at bounding box center [68, 355] width 38 height 26
type input "0.316"
click at [144, 361] on icon "increase-product-quantity" at bounding box center [149, 356] width 10 height 10
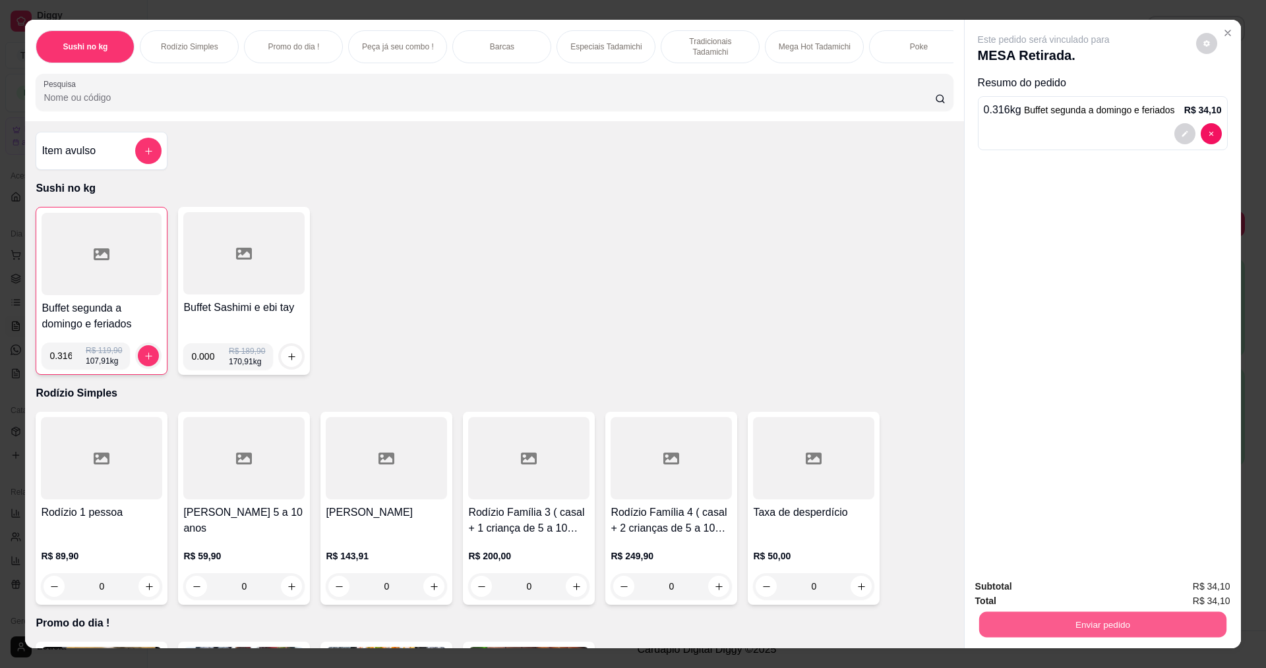
click at [1070, 623] on button "Enviar pedido" at bounding box center [1101, 625] width 247 height 26
click at [1210, 595] on button "Enviar pedido" at bounding box center [1195, 592] width 74 height 25
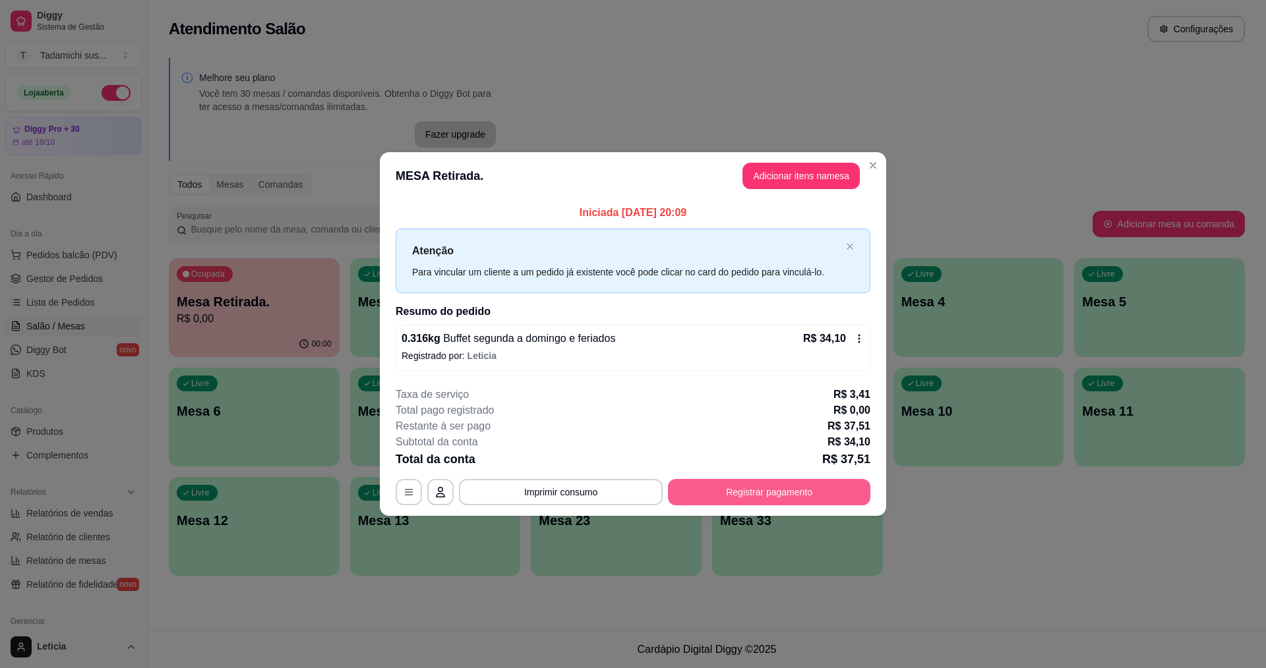
click at [810, 485] on button "Registrar pagamento" at bounding box center [769, 492] width 202 height 26
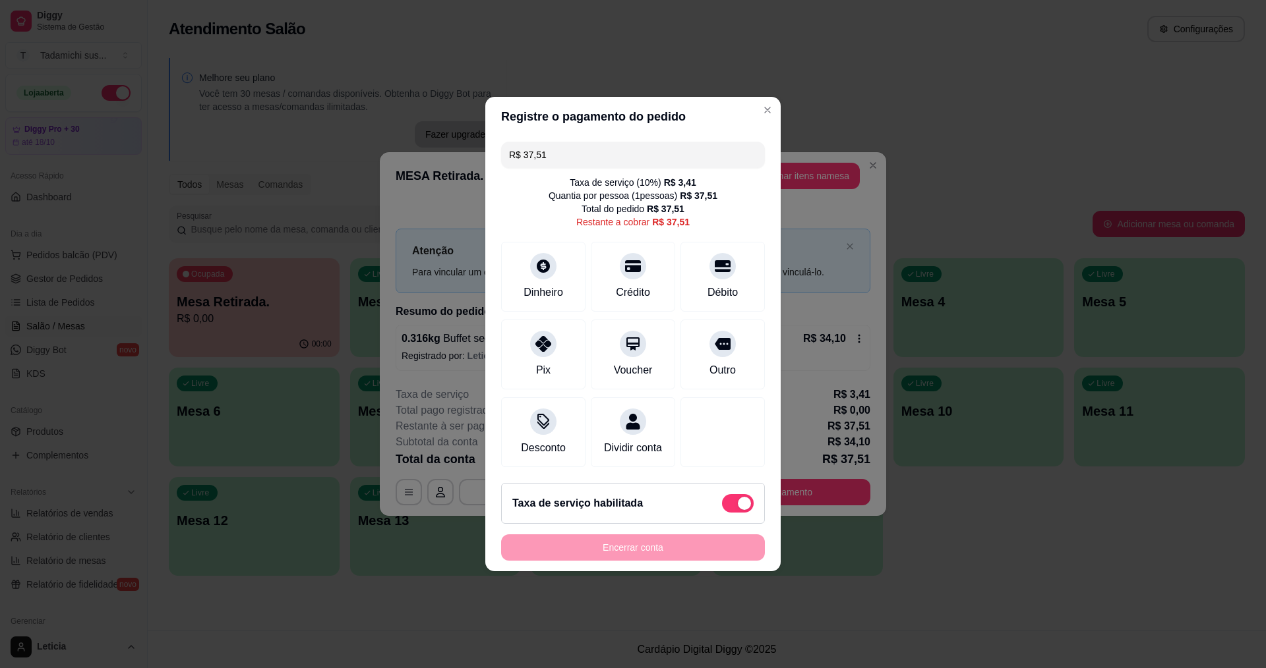
click at [722, 511] on span at bounding box center [738, 503] width 32 height 18
click at [721, 511] on input "checkbox" at bounding box center [725, 510] width 9 height 9
checkbox input "true"
type input "R$ 34,10"
checkbox input "false"
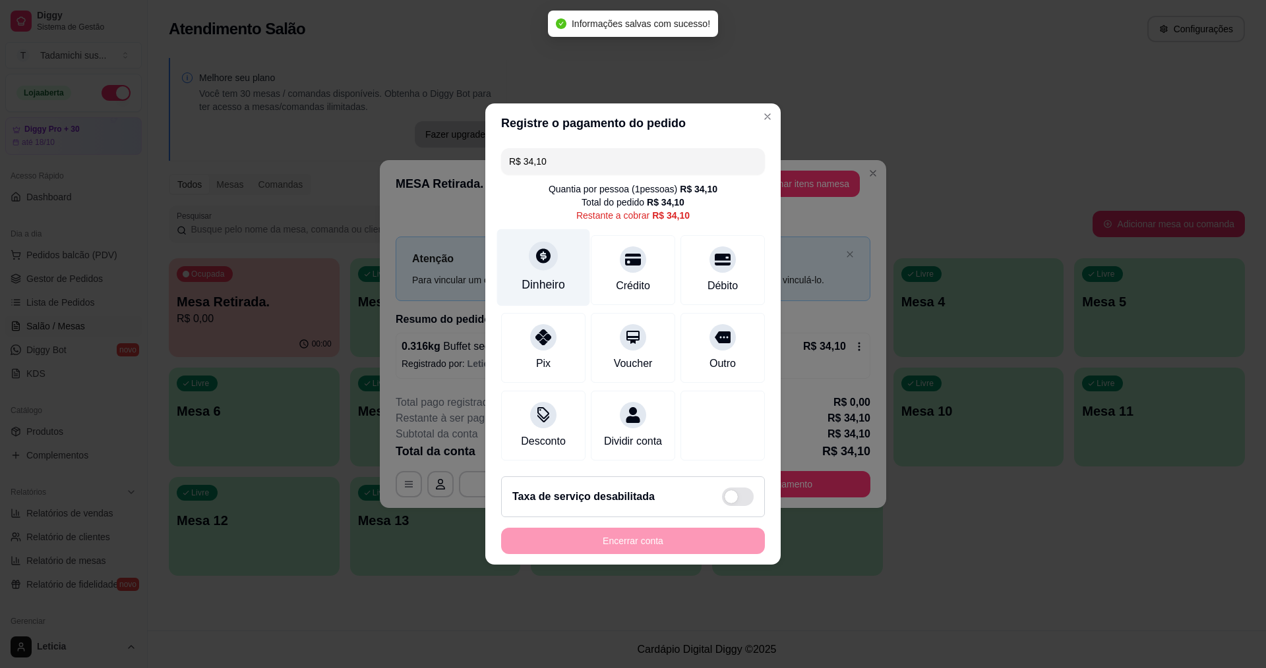
click at [535, 251] on icon at bounding box center [543, 255] width 17 height 17
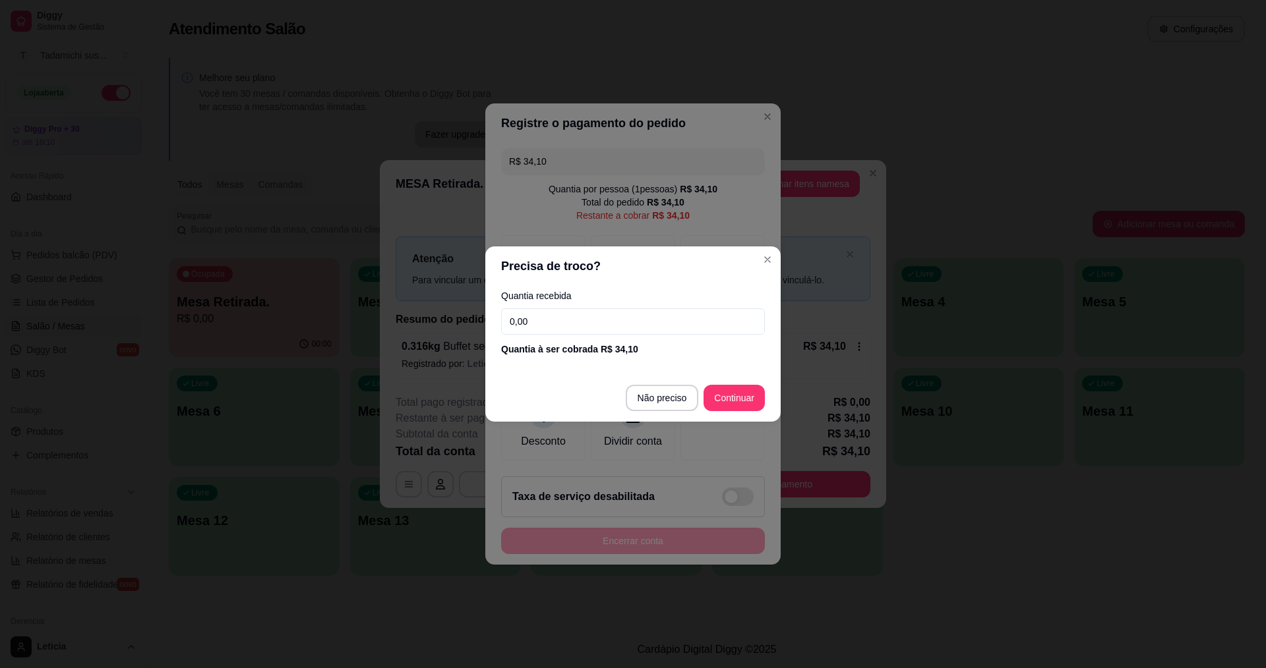
click at [550, 326] on input "0,00" at bounding box center [633, 322] width 264 height 26
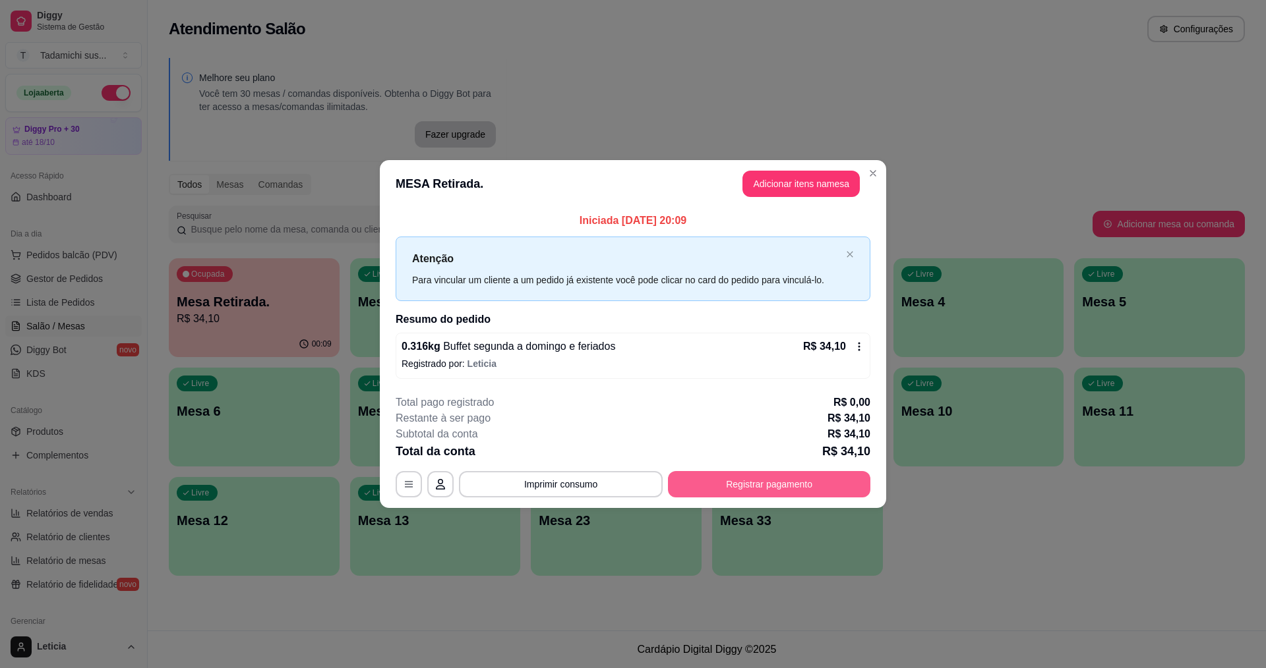
click at [813, 486] on button "Registrar pagamento" at bounding box center [769, 484] width 202 height 26
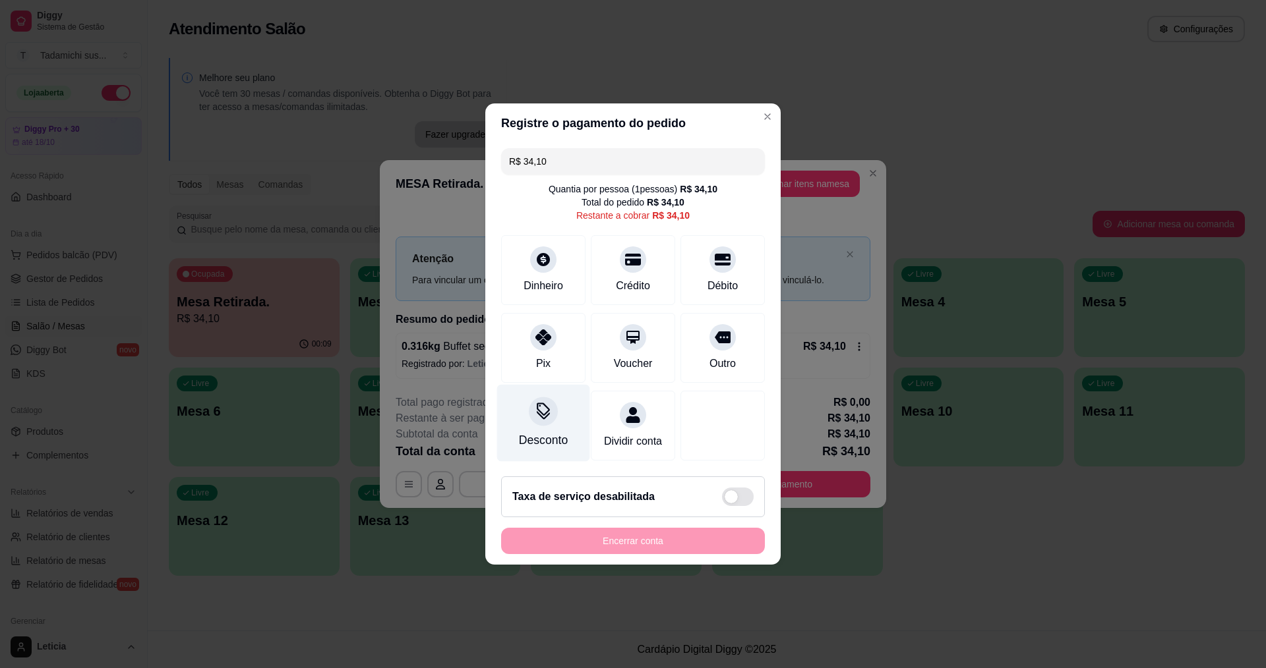
click at [551, 423] on div "Desconto" at bounding box center [543, 423] width 93 height 77
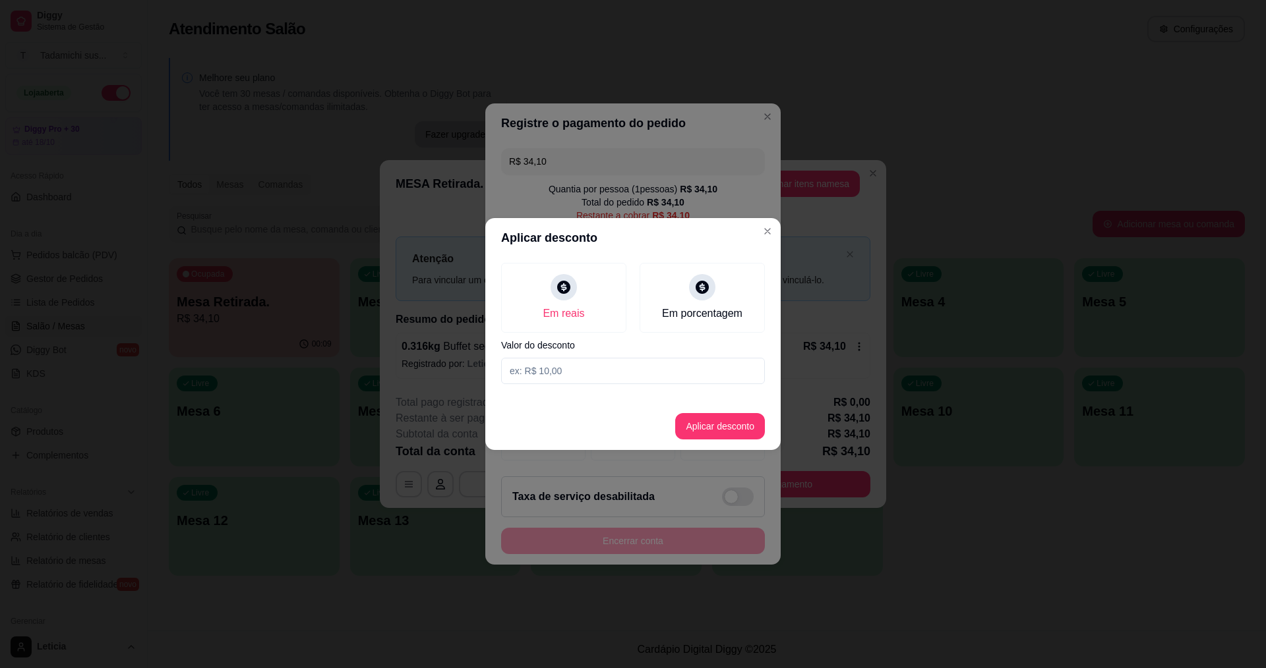
click at [587, 366] on input at bounding box center [633, 371] width 264 height 26
type input "0,10"
click at [703, 435] on button "Aplicar desconto" at bounding box center [720, 426] width 90 height 26
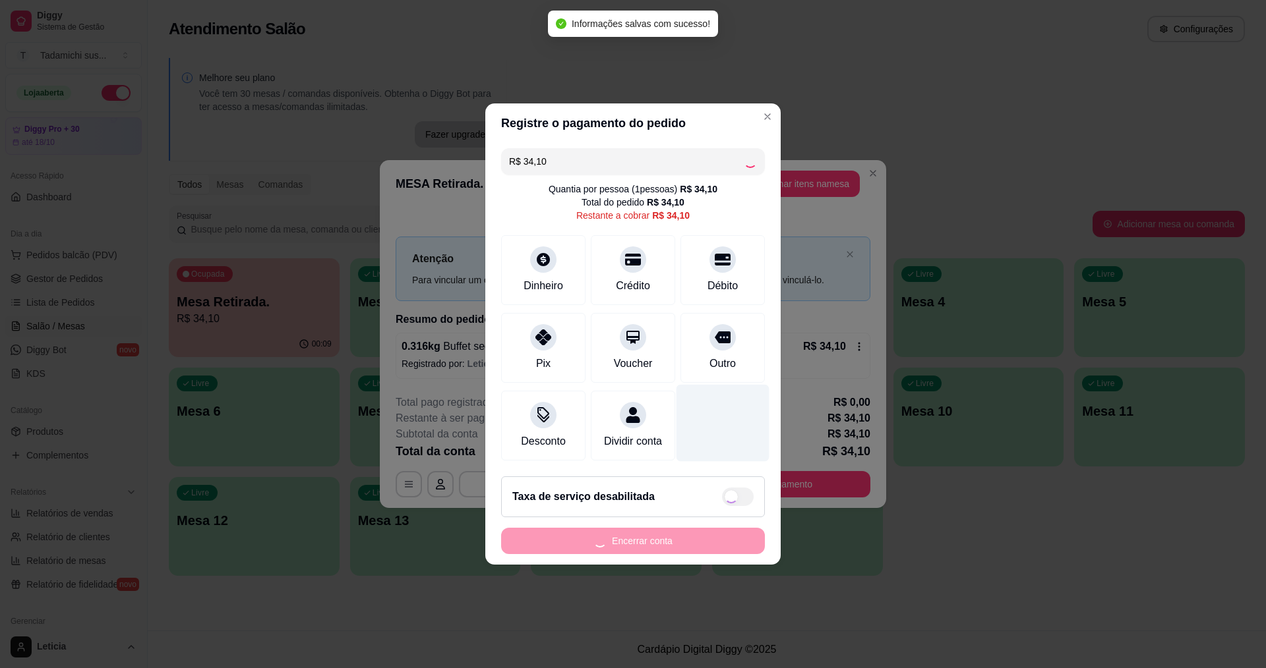
type input "R$ 34,00"
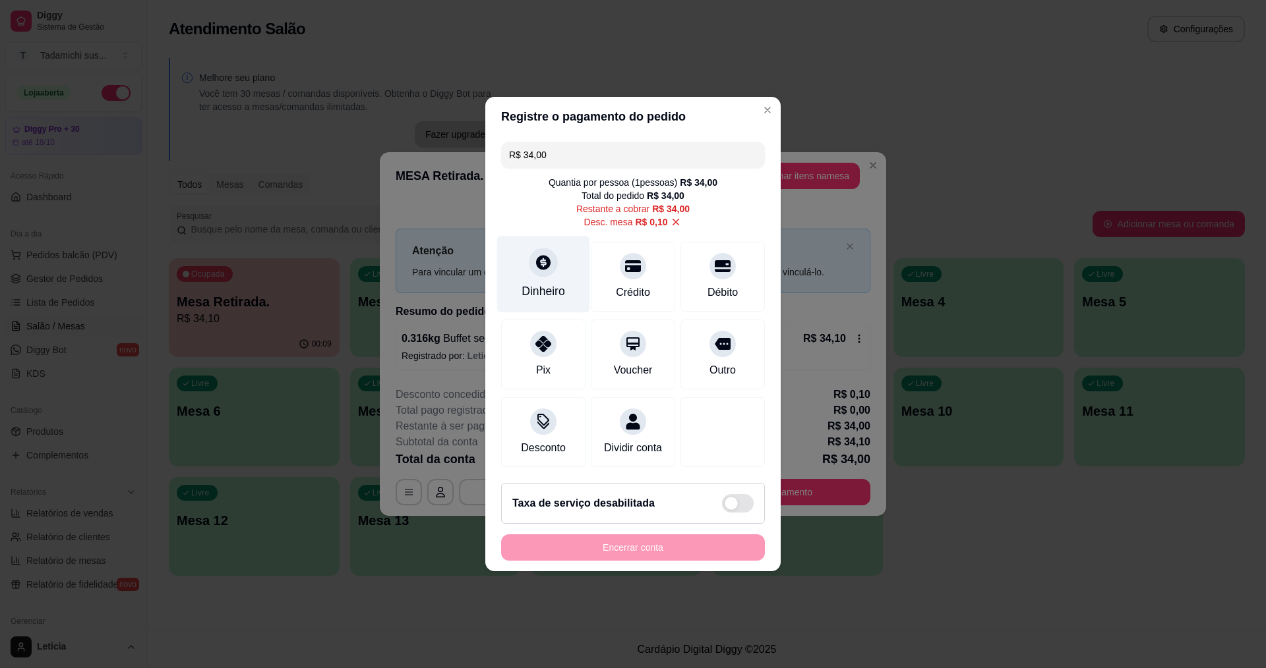
click at [546, 262] on icon at bounding box center [543, 262] width 17 height 17
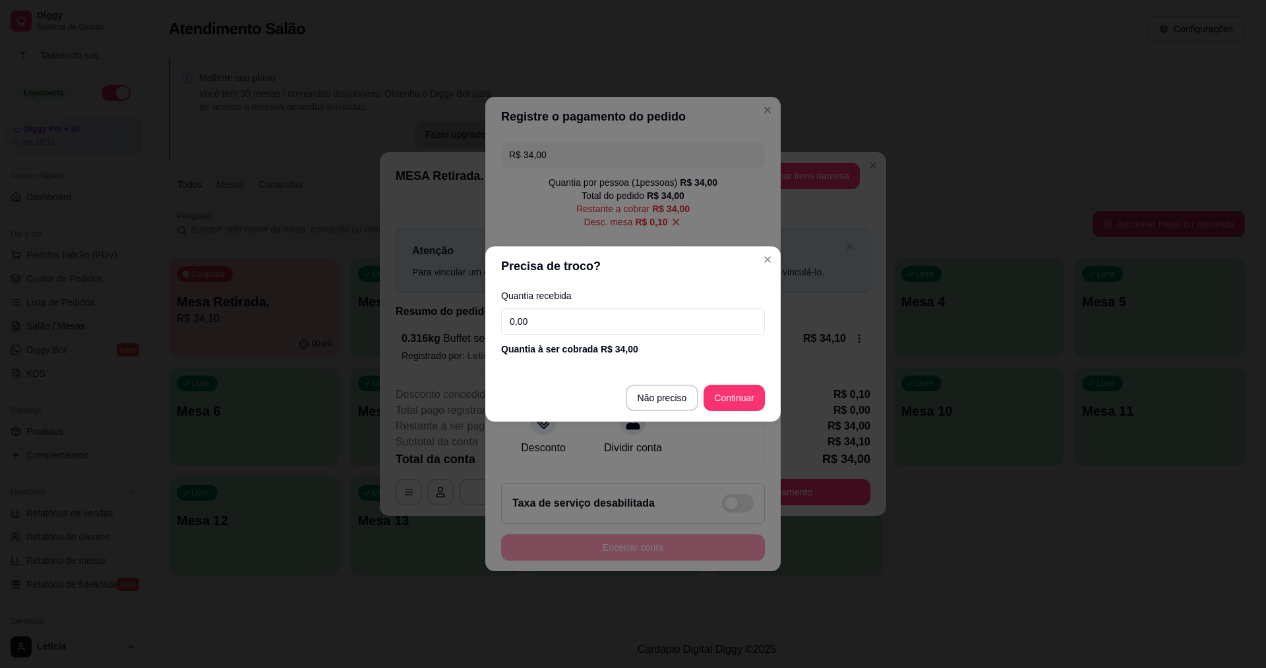
click at [546, 317] on input "0,00" at bounding box center [633, 322] width 264 height 26
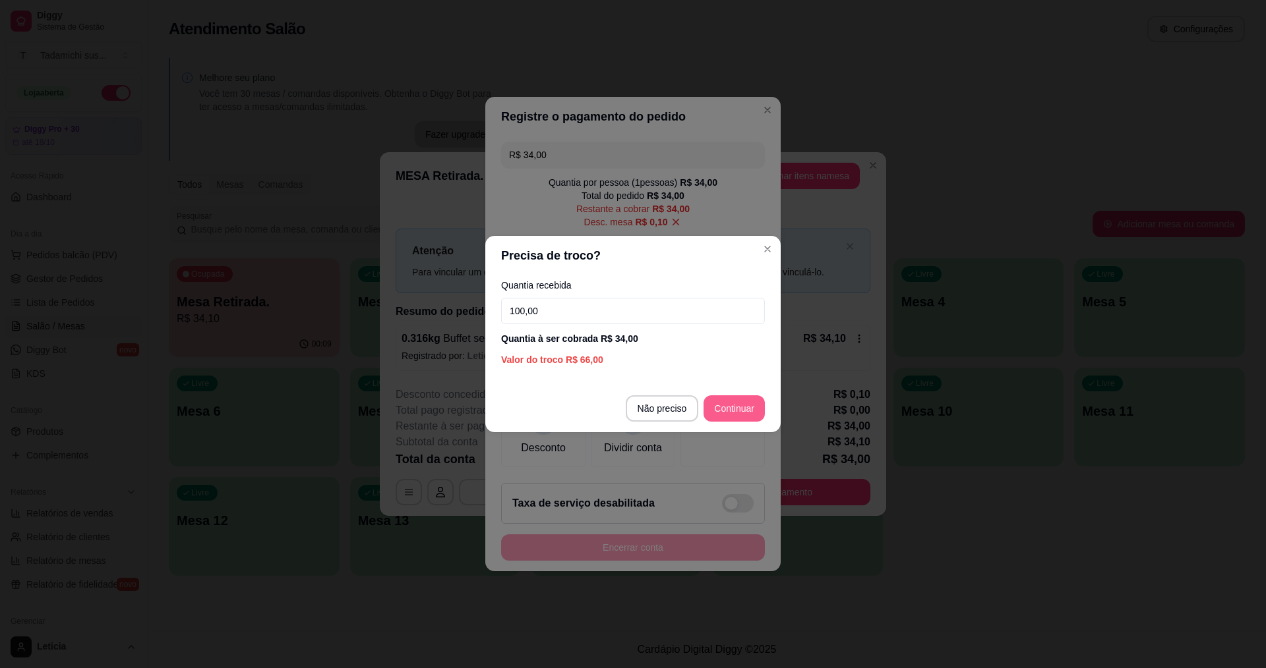
type input "100,00"
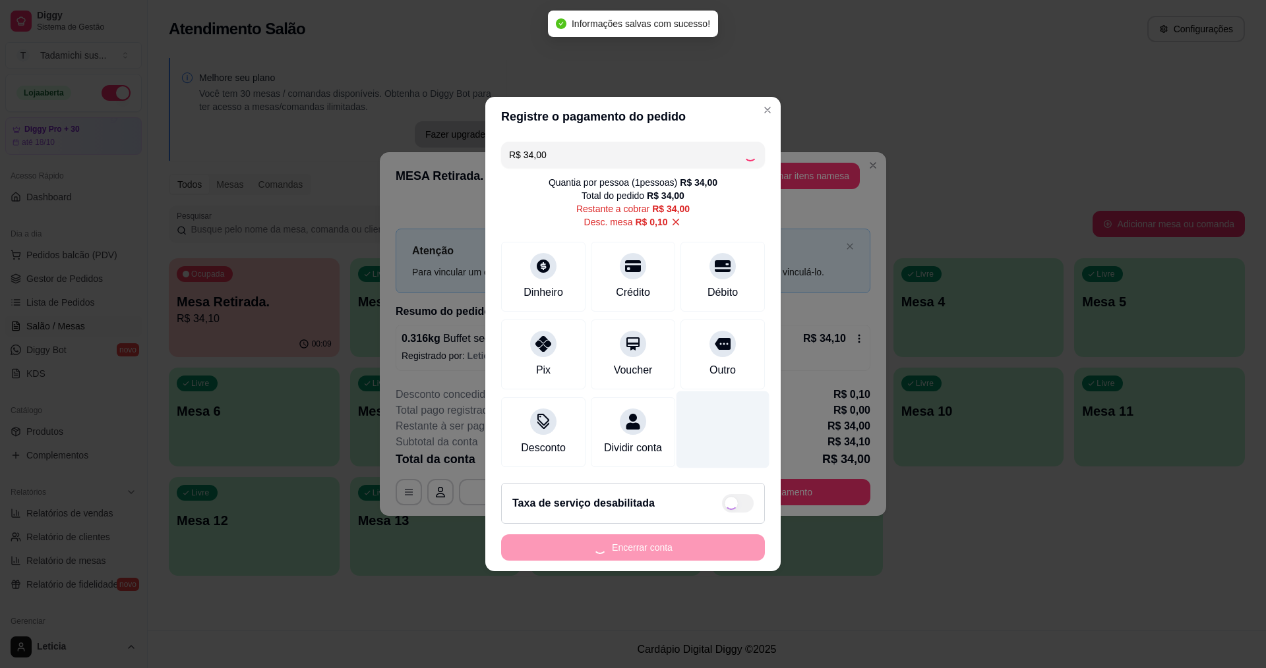
type input "R$ 0,00"
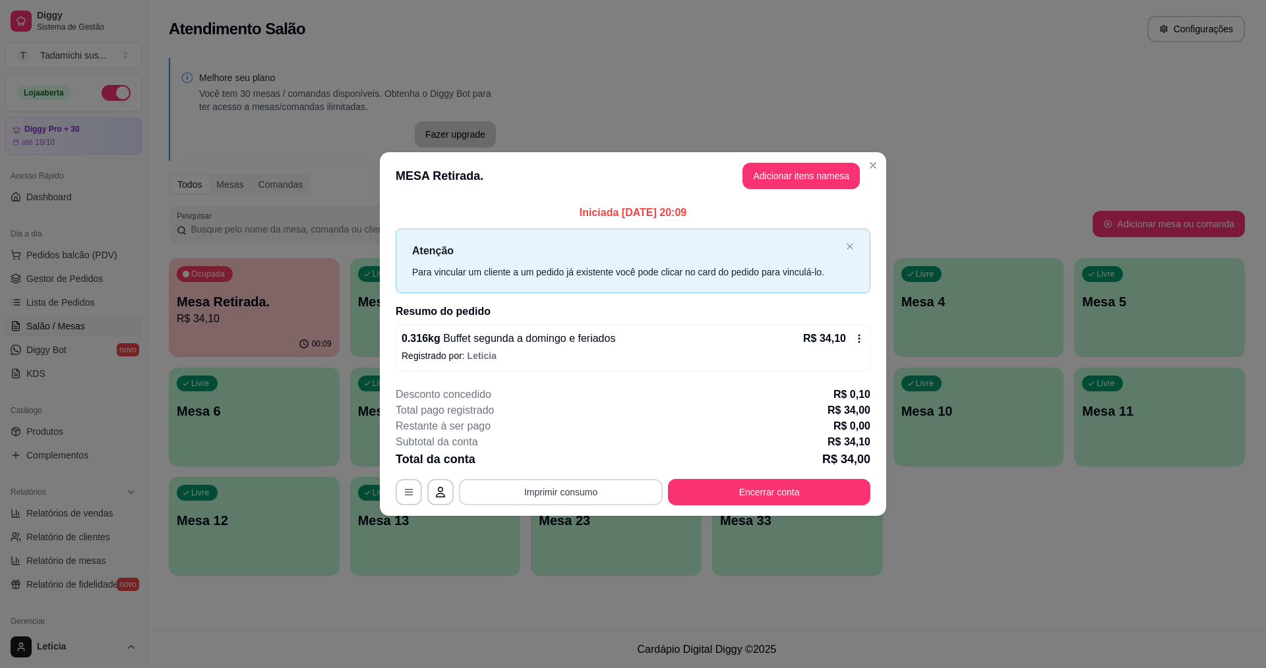
click at [588, 489] on button "Imprimir consumo" at bounding box center [561, 492] width 204 height 26
click at [593, 435] on button "IMPRESSORA HAYOM" at bounding box center [565, 435] width 102 height 21
click at [804, 494] on button "Encerrar conta" at bounding box center [769, 492] width 202 height 26
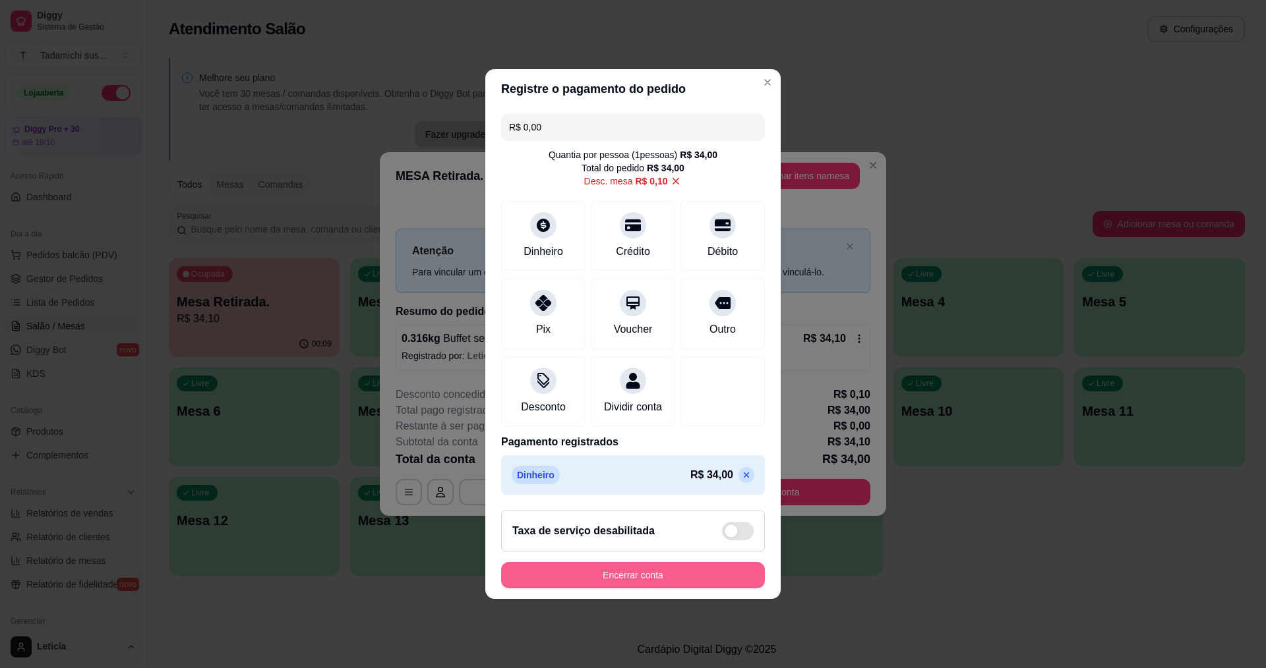
click at [738, 578] on button "Encerrar conta" at bounding box center [633, 575] width 264 height 26
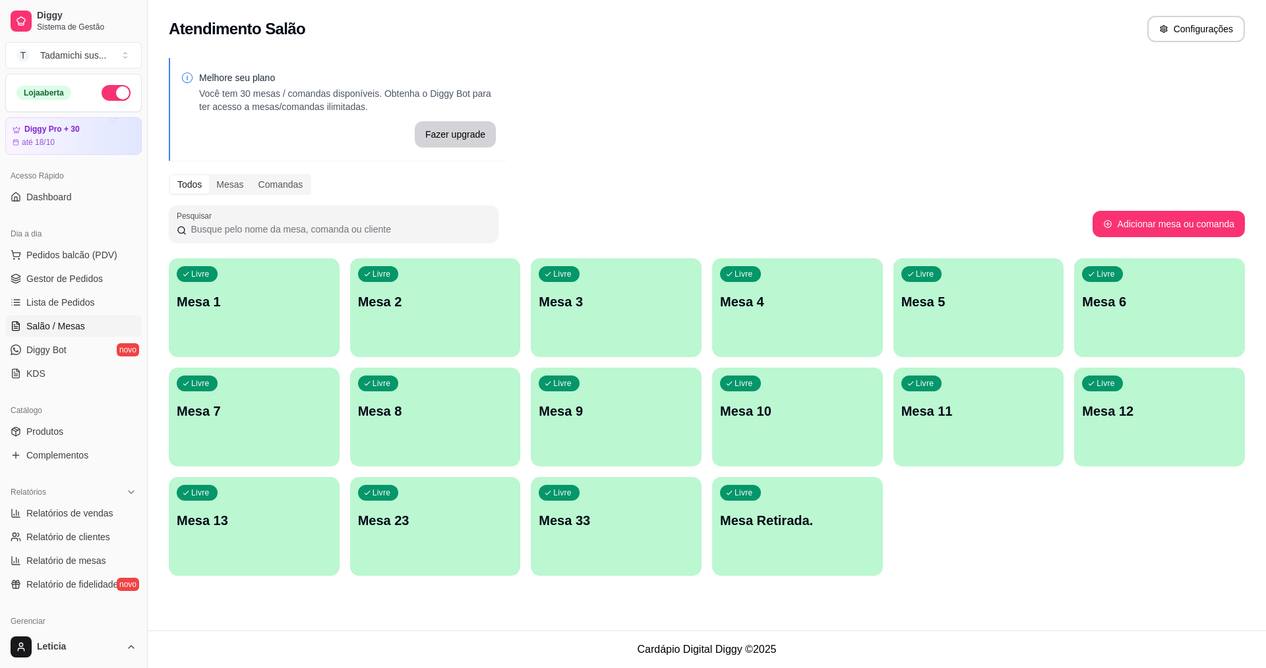
click at [267, 527] on p "Mesa 13" at bounding box center [254, 521] width 155 height 18
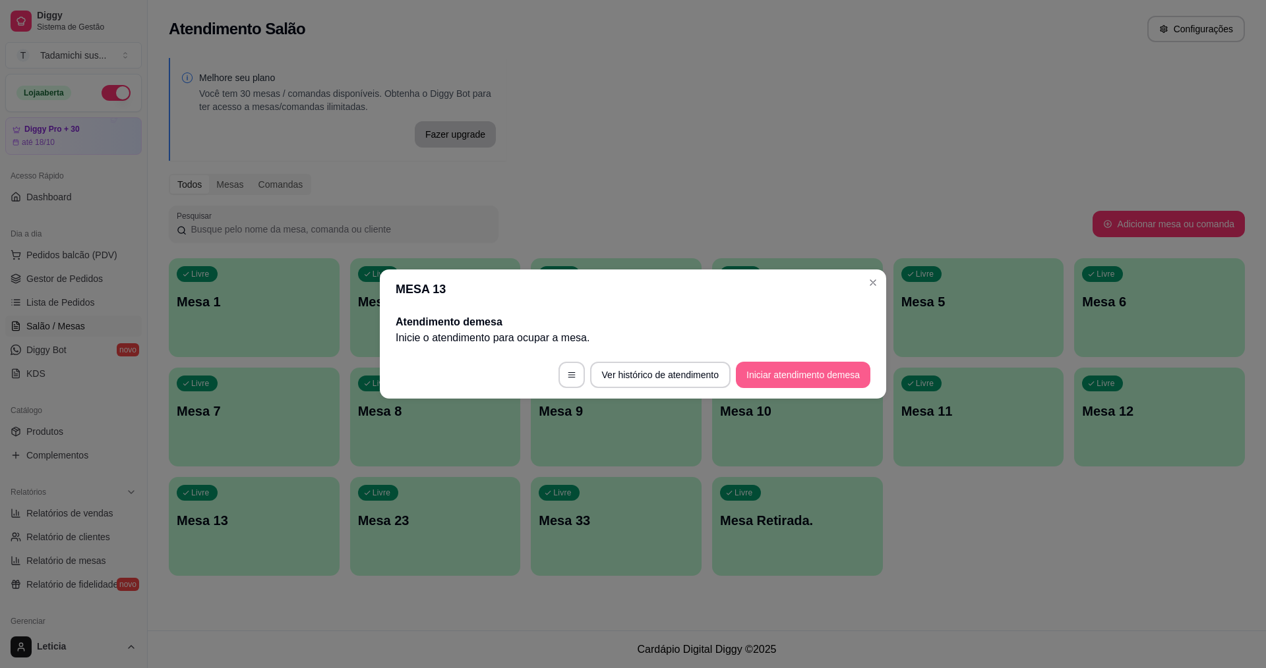
click at [794, 379] on button "Iniciar atendimento de mesa" at bounding box center [803, 375] width 134 height 26
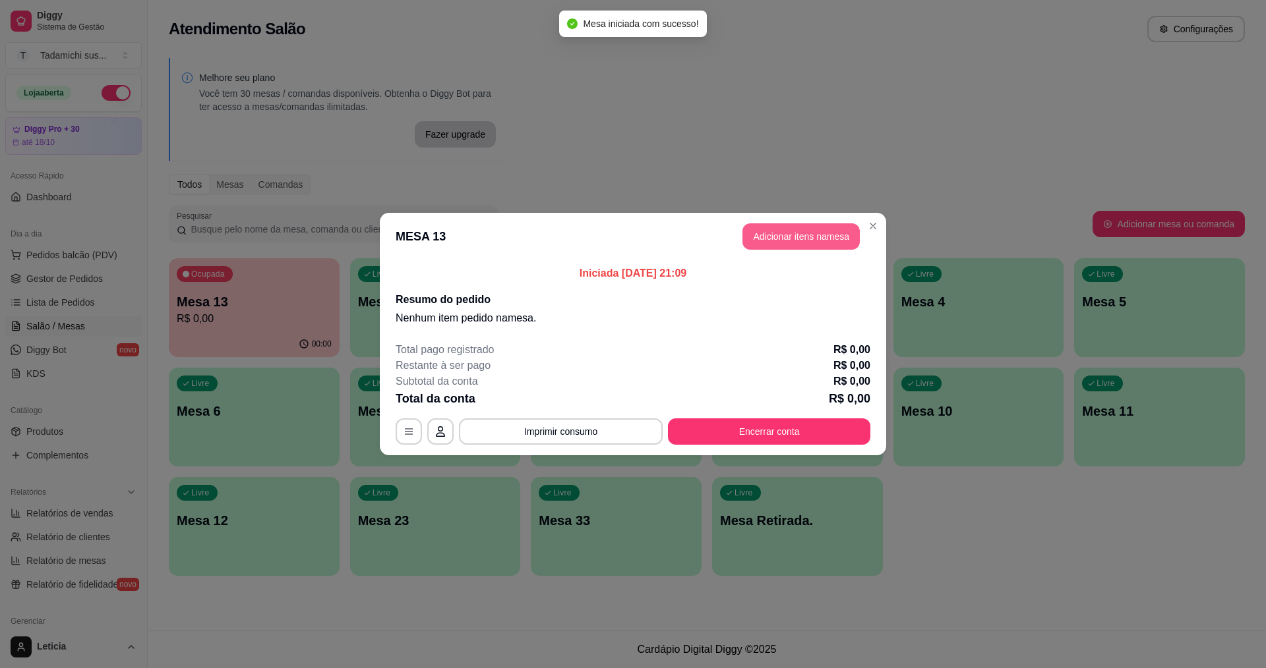
click at [816, 239] on button "Adicionar itens na mesa" at bounding box center [800, 236] width 117 height 26
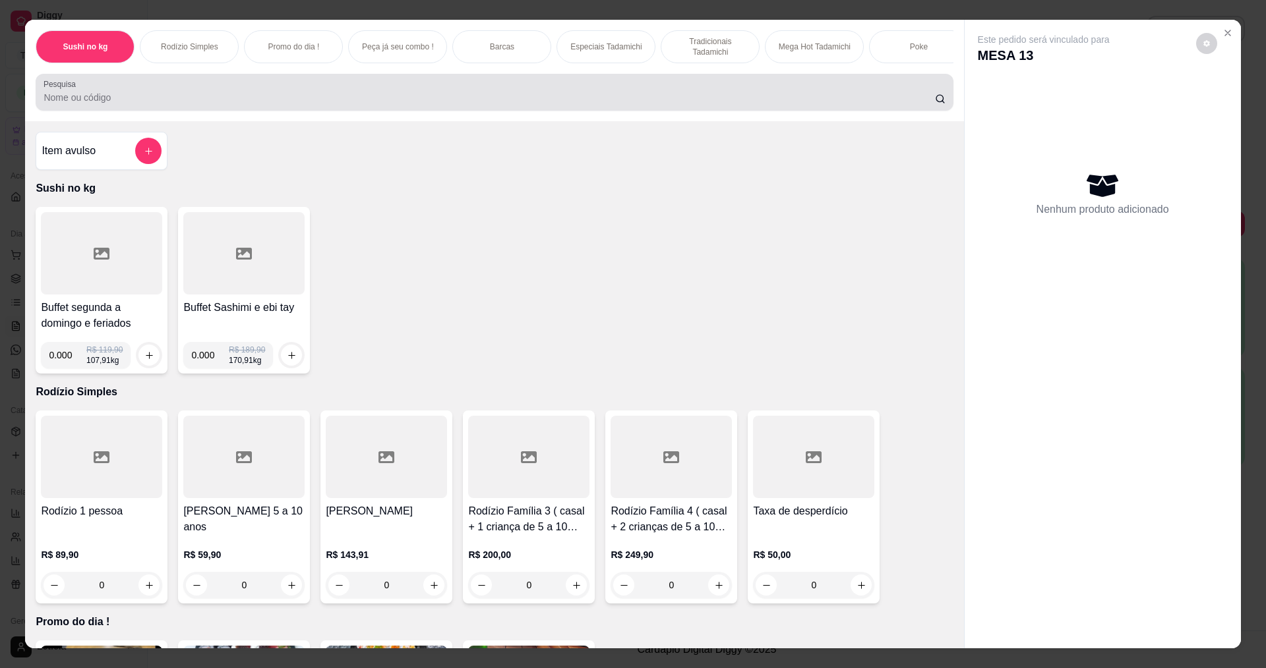
click at [225, 96] on div at bounding box center [494, 92] width 901 height 26
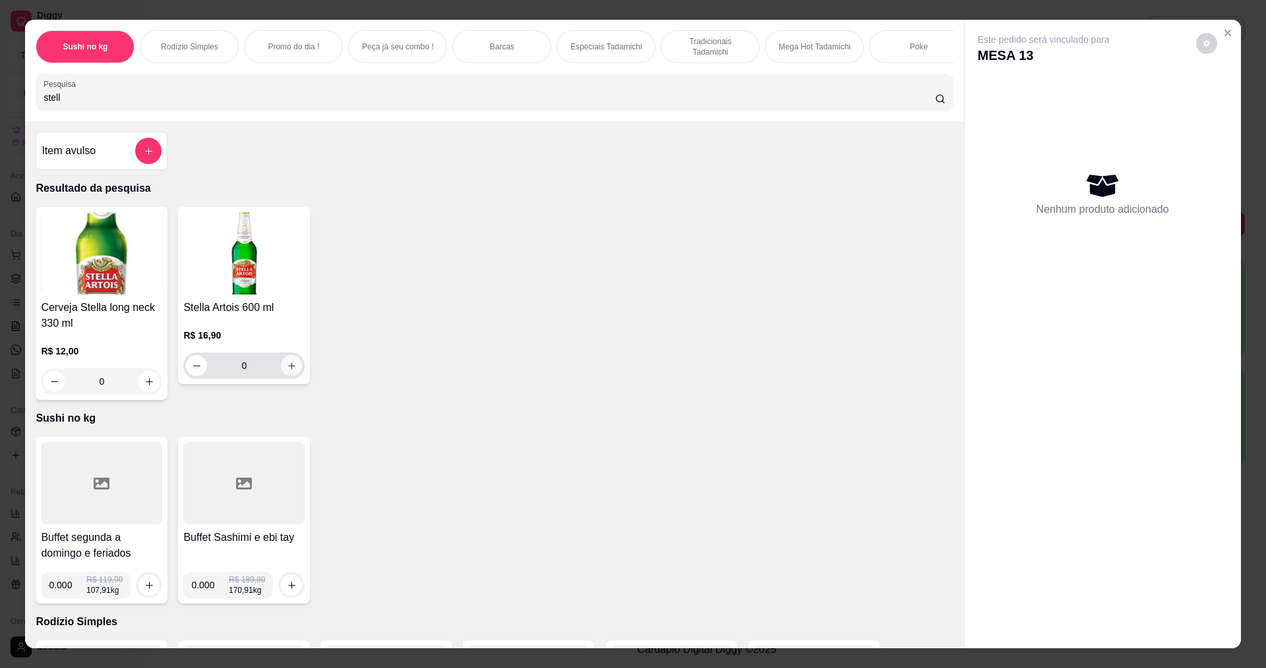
type input "stell"
click at [292, 376] on button "increase-product-quantity" at bounding box center [291, 365] width 21 height 21
click at [291, 376] on button "increase-product-quantity" at bounding box center [291, 365] width 21 height 21
type input "2"
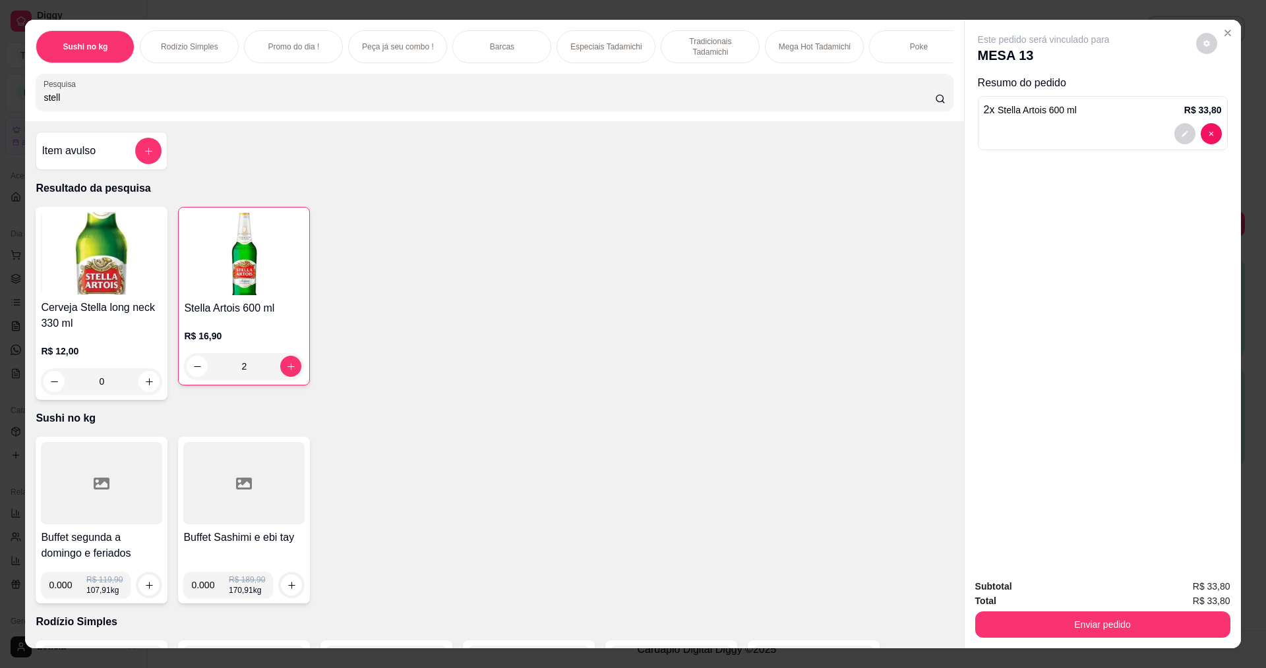
click at [111, 511] on div at bounding box center [101, 483] width 121 height 82
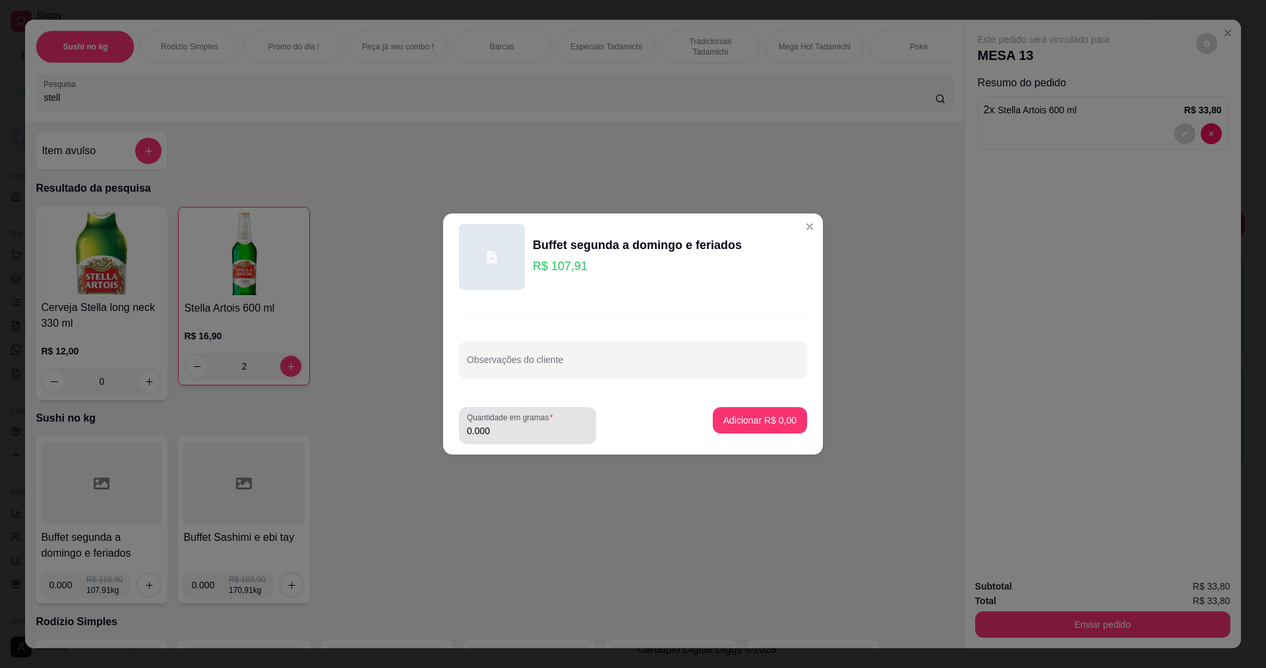
click at [519, 434] on input "0.000" at bounding box center [527, 431] width 121 height 13
type input "0.304"
click at [719, 411] on button "Adicionar R$ 32,80" at bounding box center [757, 420] width 100 height 26
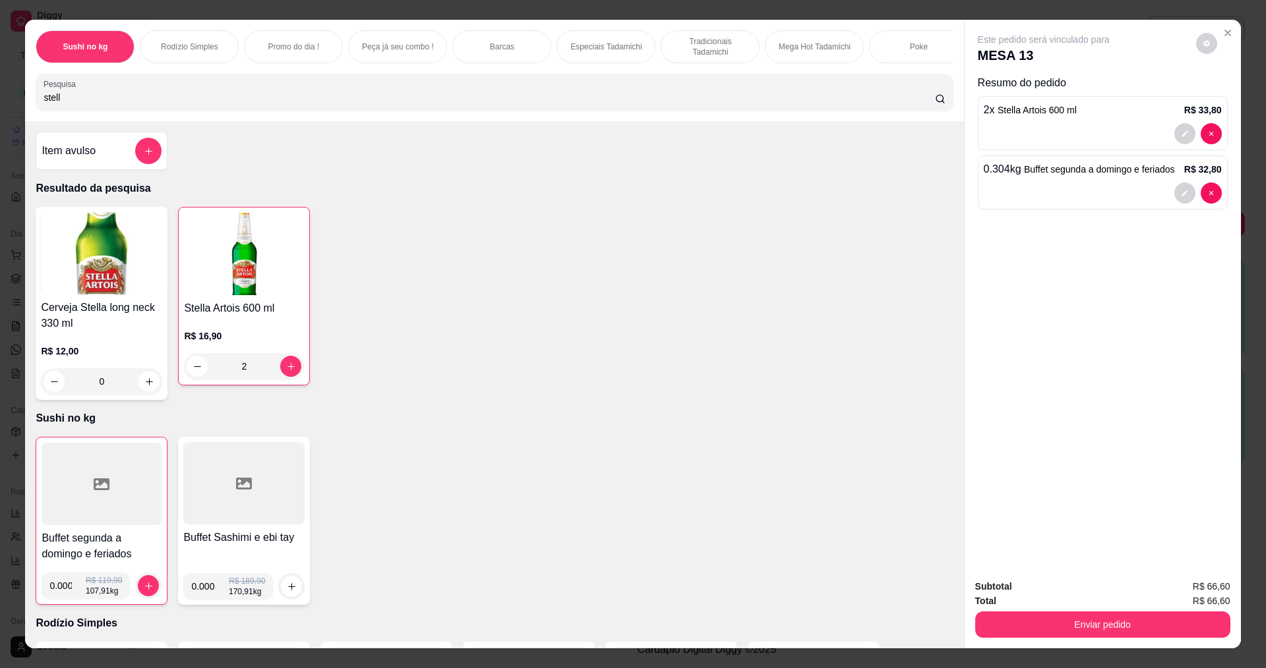
click at [118, 249] on img at bounding box center [101, 253] width 121 height 82
click at [121, 519] on div at bounding box center [102, 484] width 120 height 82
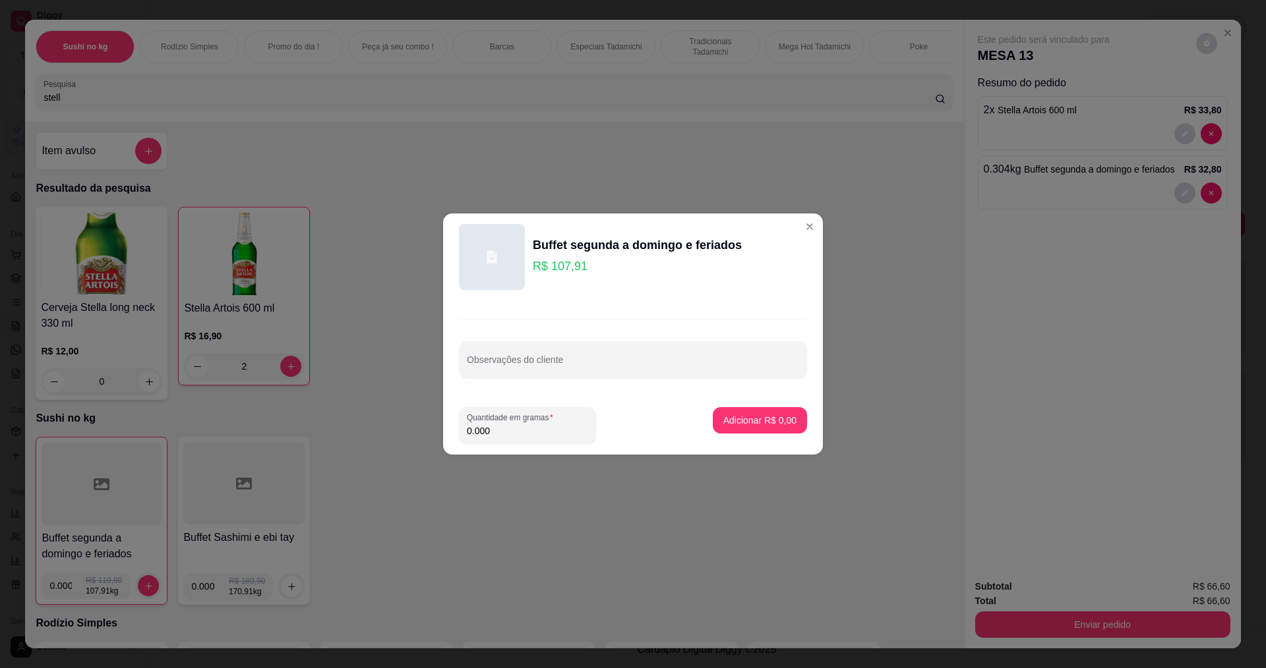
click at [539, 434] on input "0.000" at bounding box center [527, 431] width 121 height 13
type input "0.244"
click at [786, 422] on button "Adicionar R$ 26,33" at bounding box center [757, 420] width 100 height 26
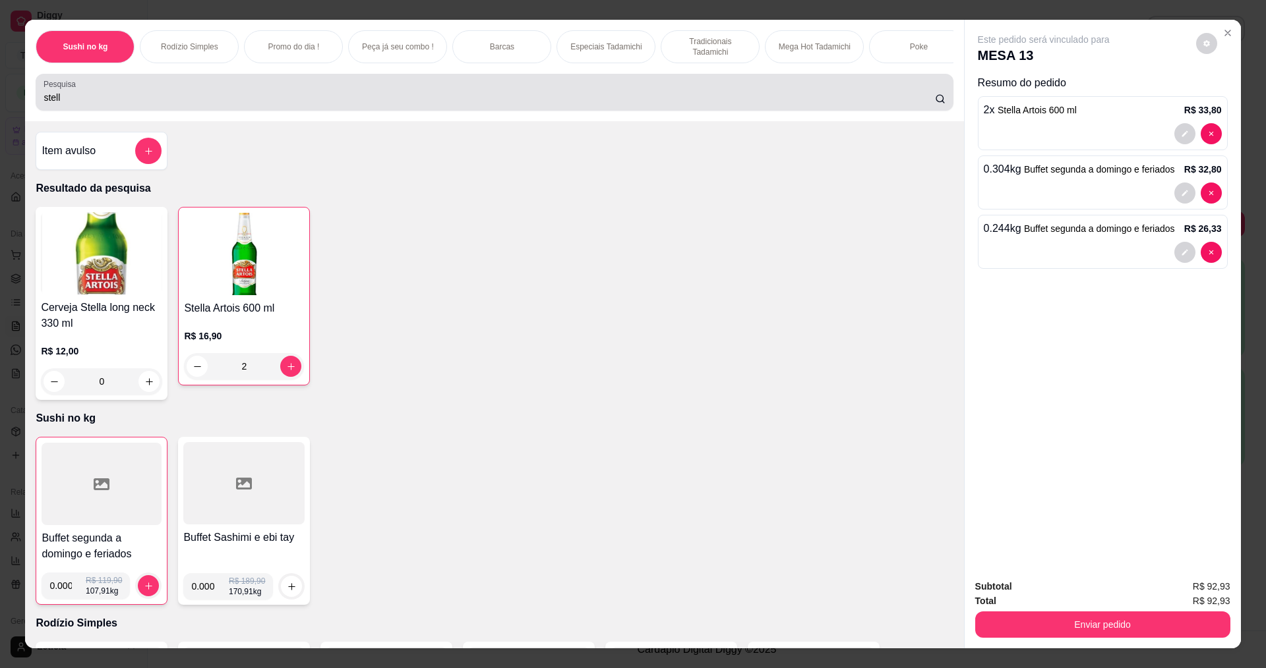
click at [177, 97] on div "stell" at bounding box center [494, 92] width 901 height 26
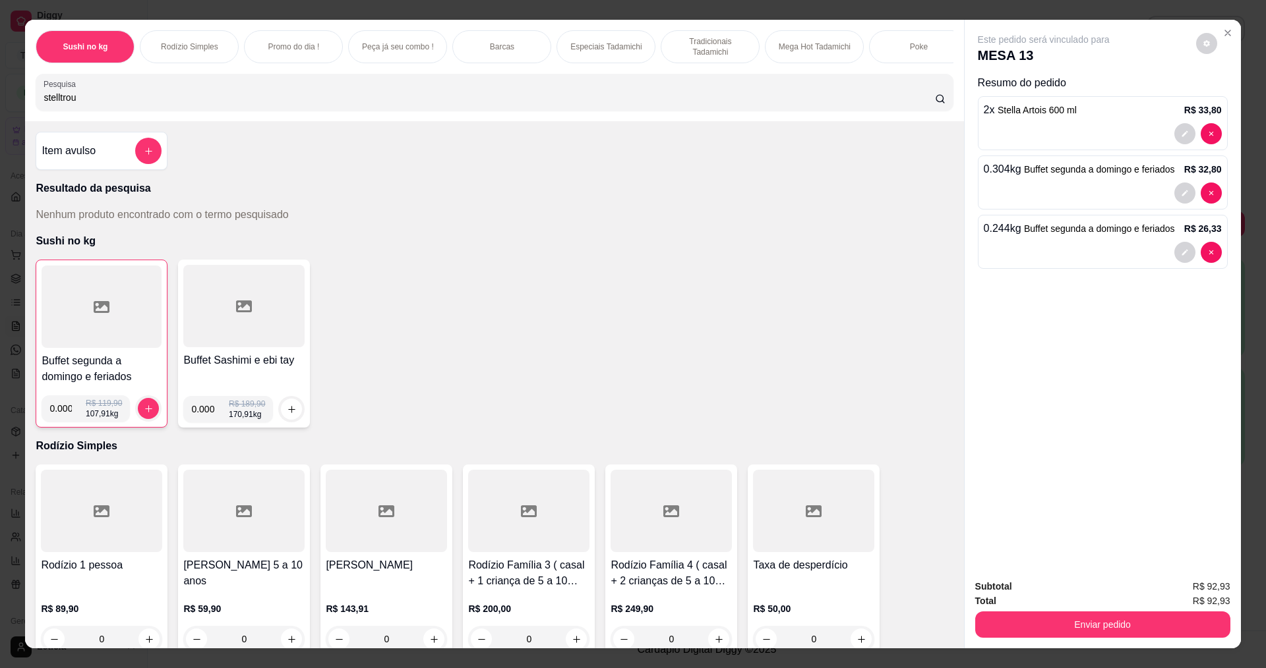
click at [54, 104] on input "stelltrou" at bounding box center [489, 97] width 891 height 13
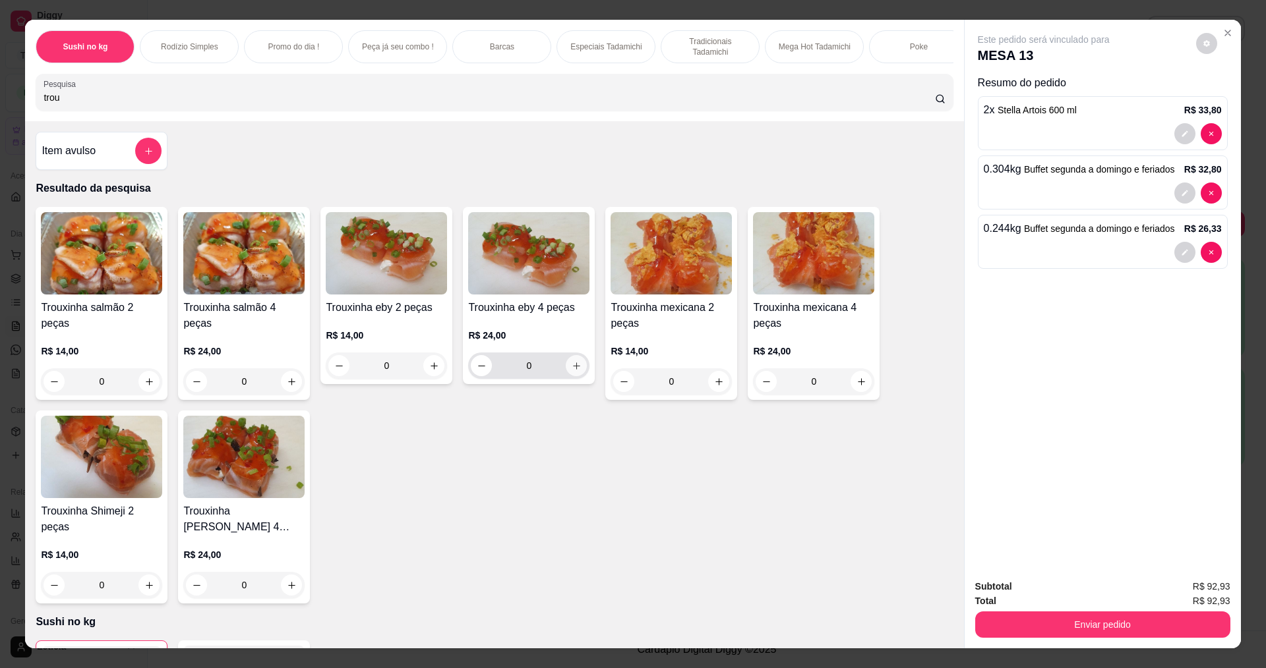
type input "trou"
click at [575, 376] on button "increase-product-quantity" at bounding box center [576, 365] width 21 height 21
type input "1"
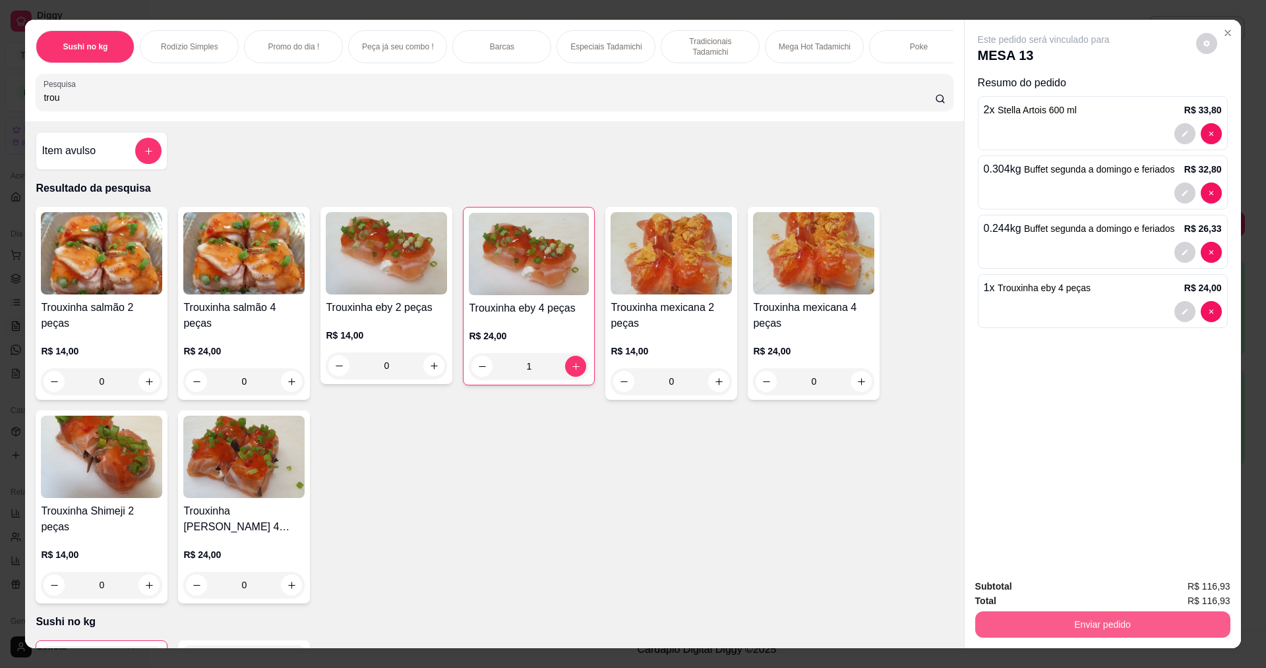
click at [1152, 632] on button "Enviar pedido" at bounding box center [1102, 625] width 255 height 26
click at [1190, 587] on button "Enviar pedido" at bounding box center [1196, 591] width 73 height 24
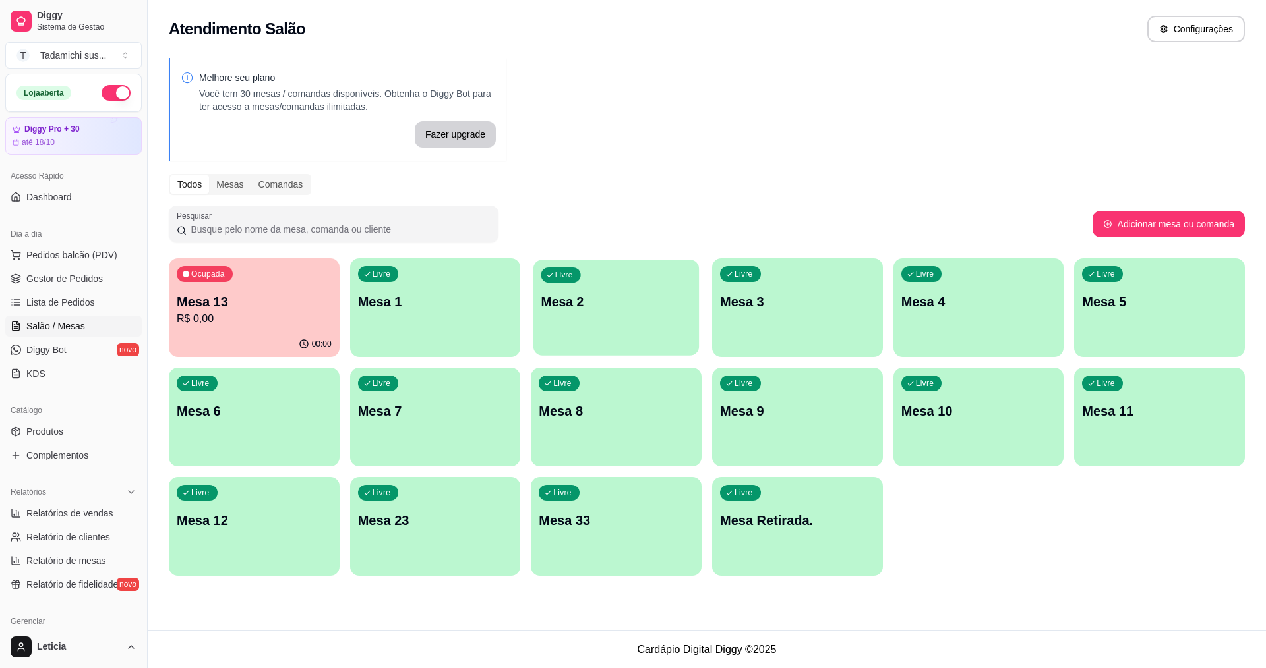
click at [595, 302] on p "Mesa 2" at bounding box center [616, 302] width 150 height 18
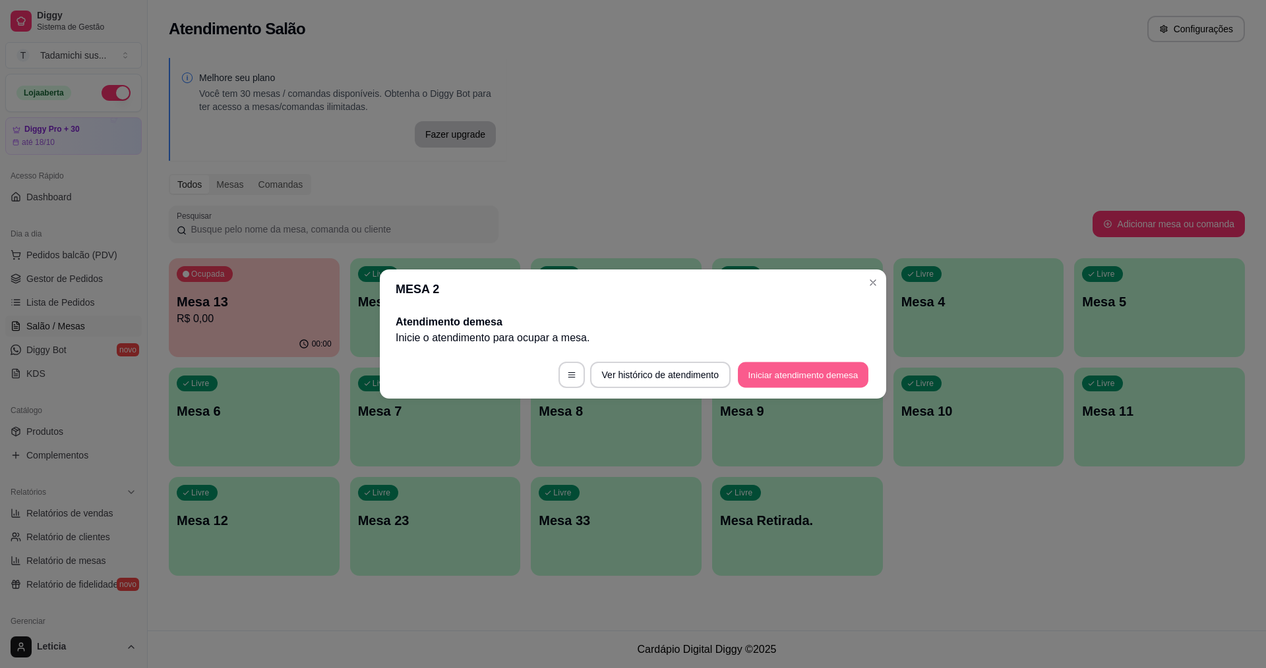
click at [773, 372] on button "Iniciar atendimento de mesa" at bounding box center [803, 376] width 131 height 26
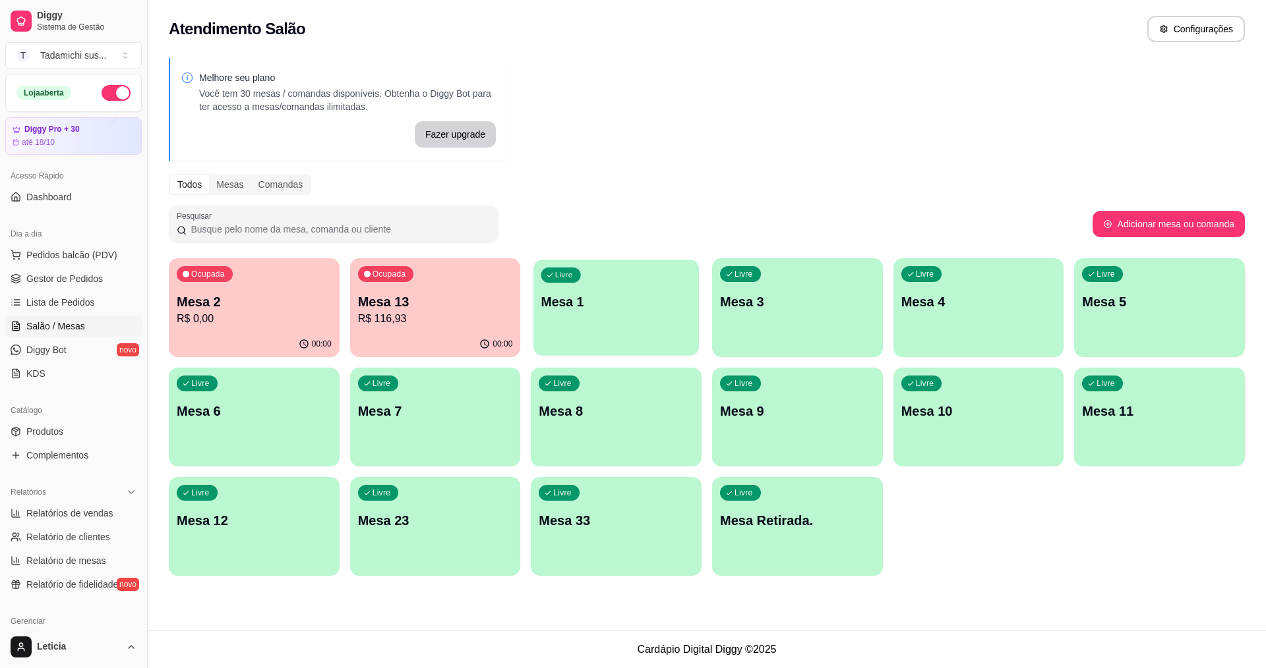
click at [577, 311] on div "Livre Mesa 1" at bounding box center [615, 300] width 165 height 80
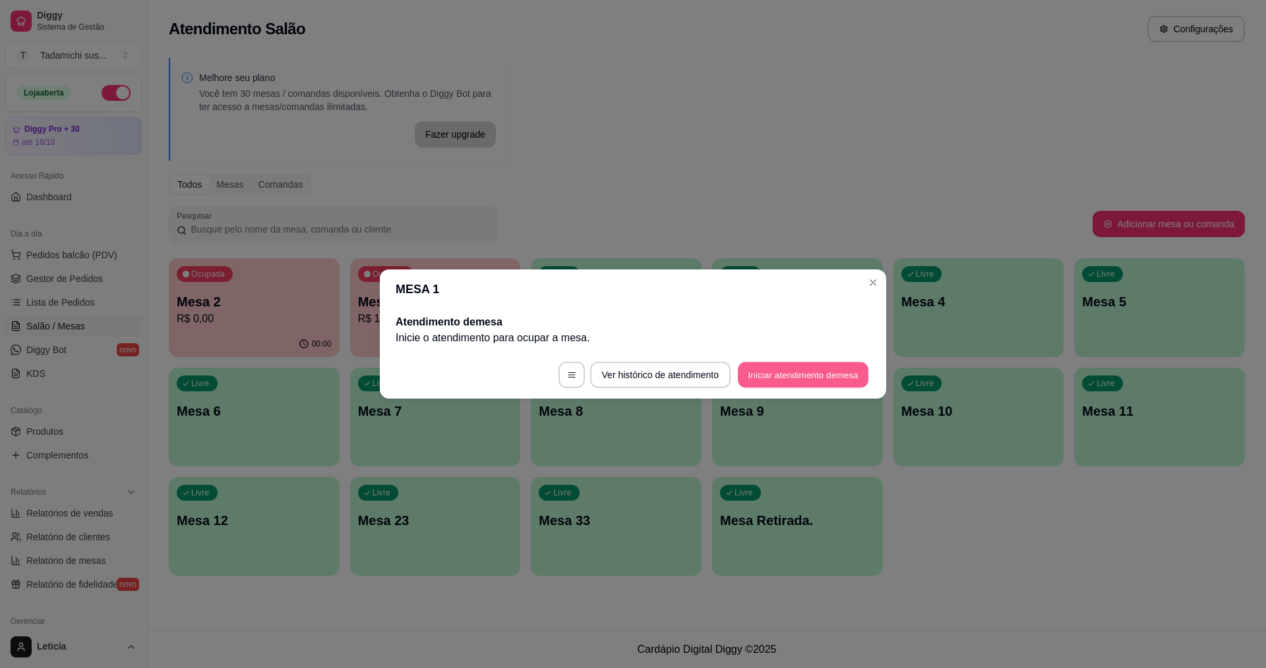
click at [750, 374] on button "Iniciar atendimento de mesa" at bounding box center [803, 376] width 131 height 26
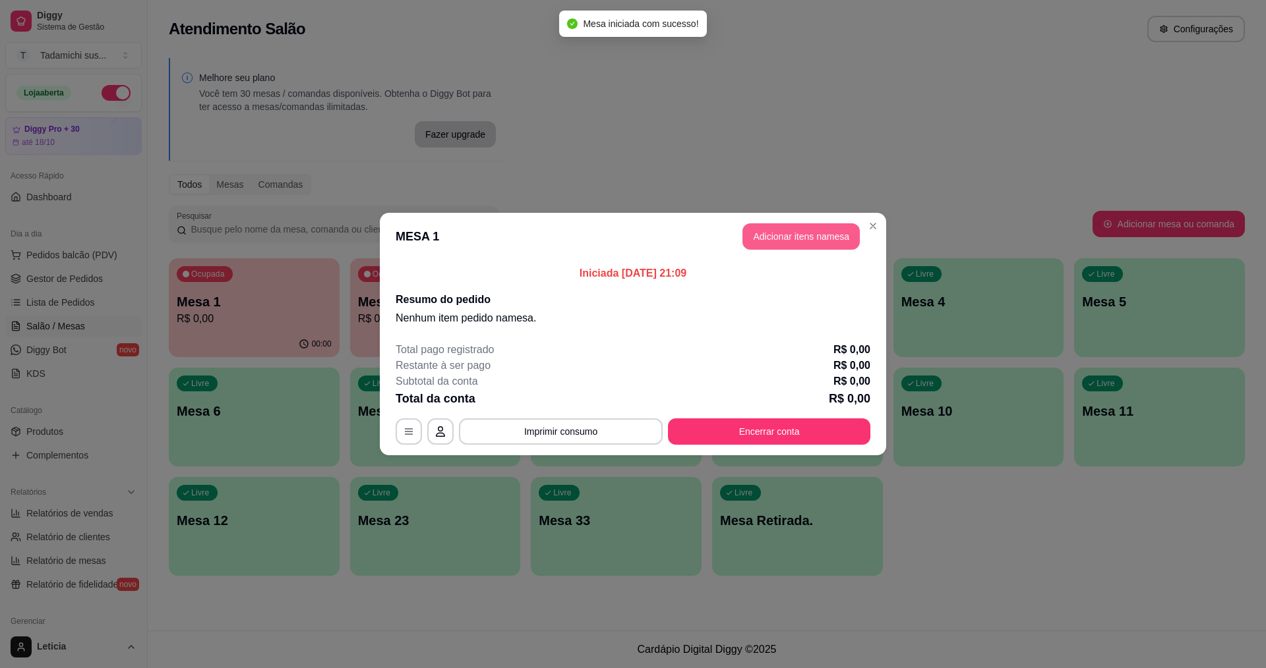
click at [788, 228] on button "Adicionar itens na mesa" at bounding box center [800, 236] width 117 height 26
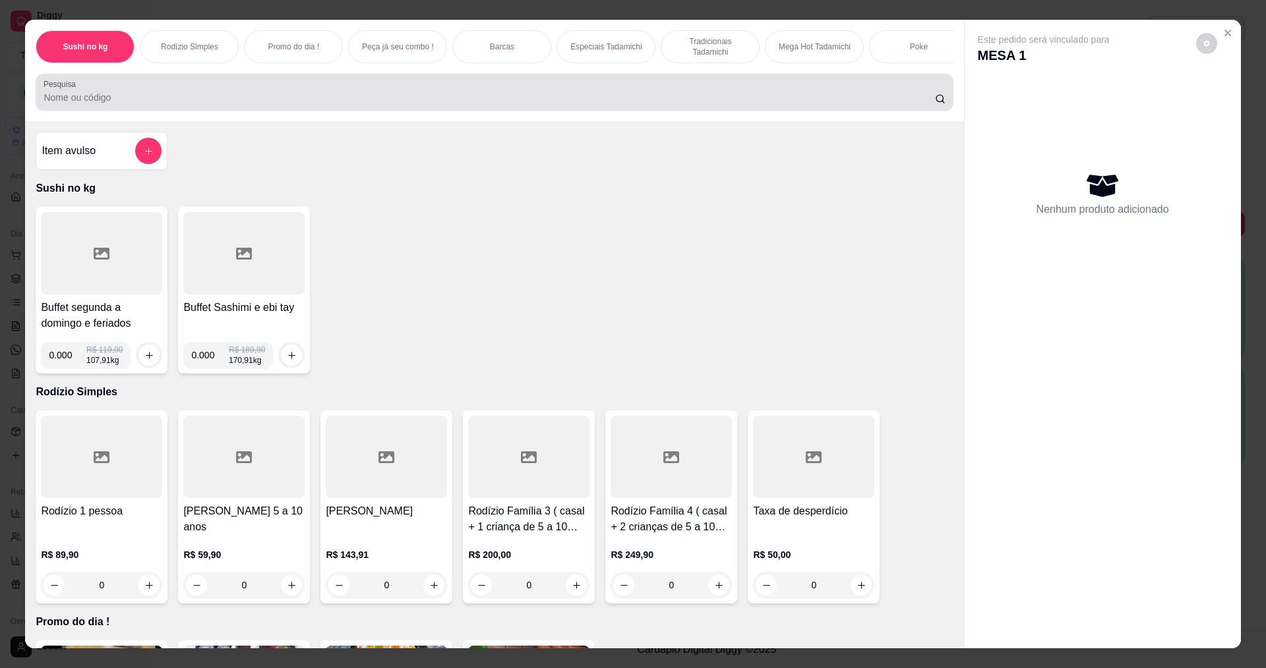
click at [365, 104] on input "Pesquisa" at bounding box center [489, 97] width 891 height 13
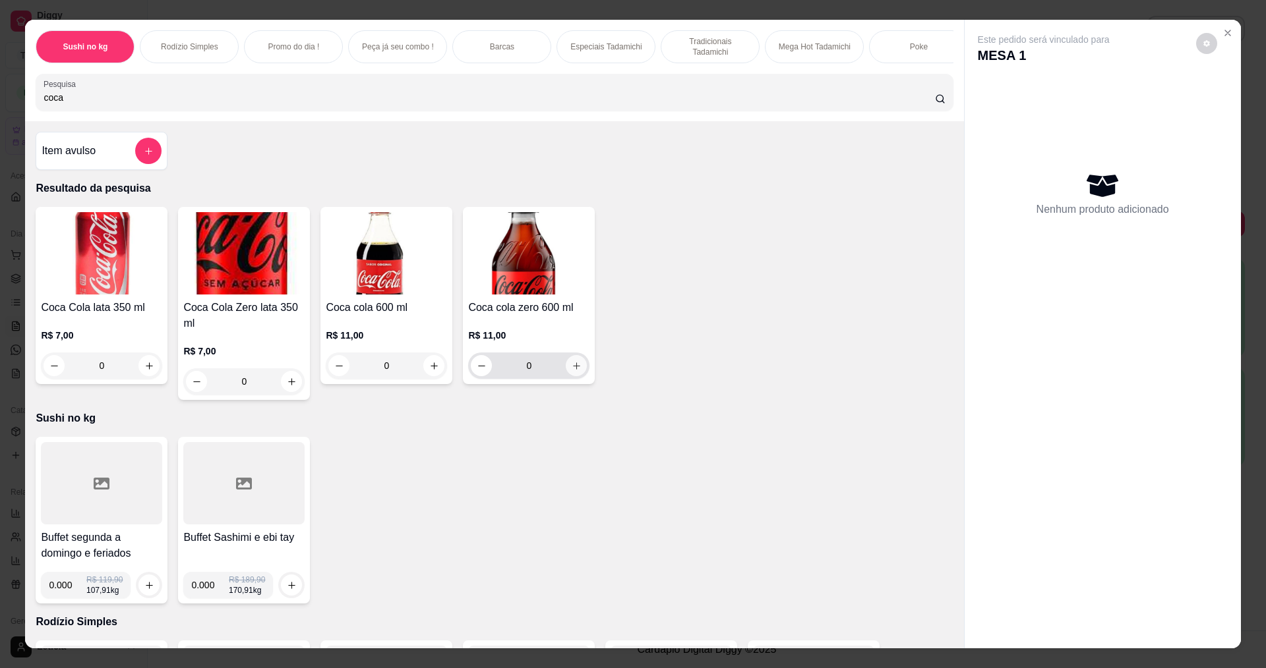
type input "coca"
click at [576, 371] on icon "increase-product-quantity" at bounding box center [577, 366] width 10 height 10
click at [576, 376] on button "increase-product-quantity" at bounding box center [576, 365] width 21 height 21
type input "2"
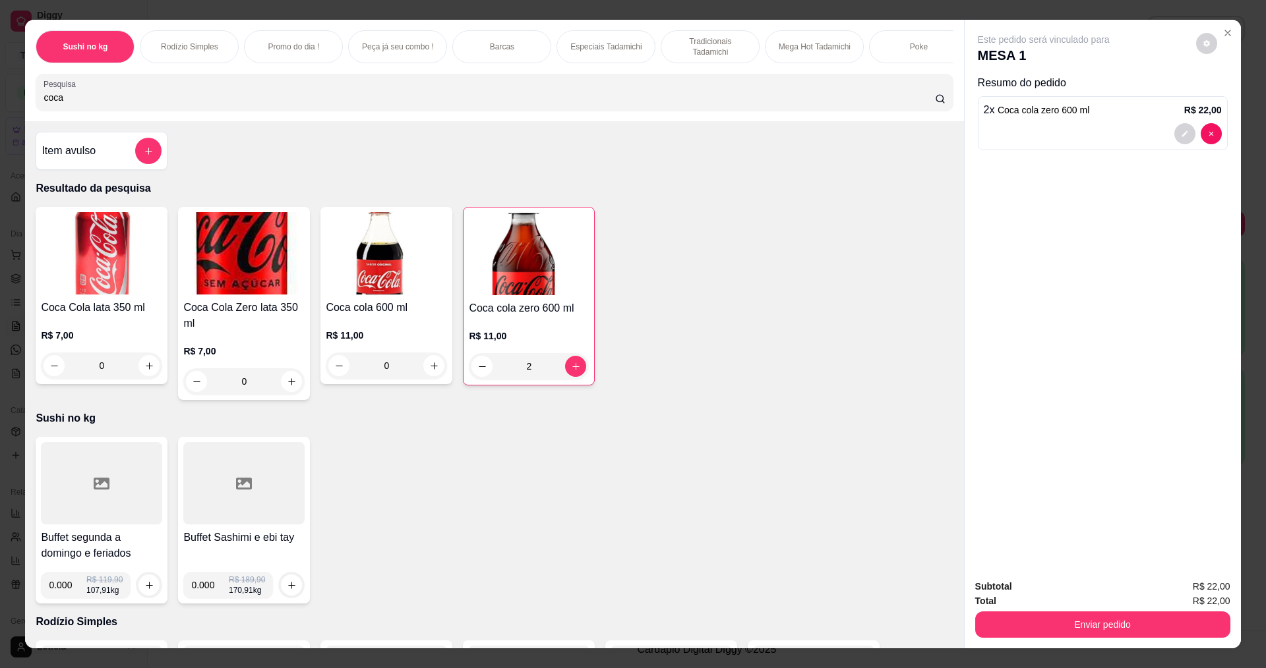
click at [73, 489] on div at bounding box center [101, 483] width 121 height 82
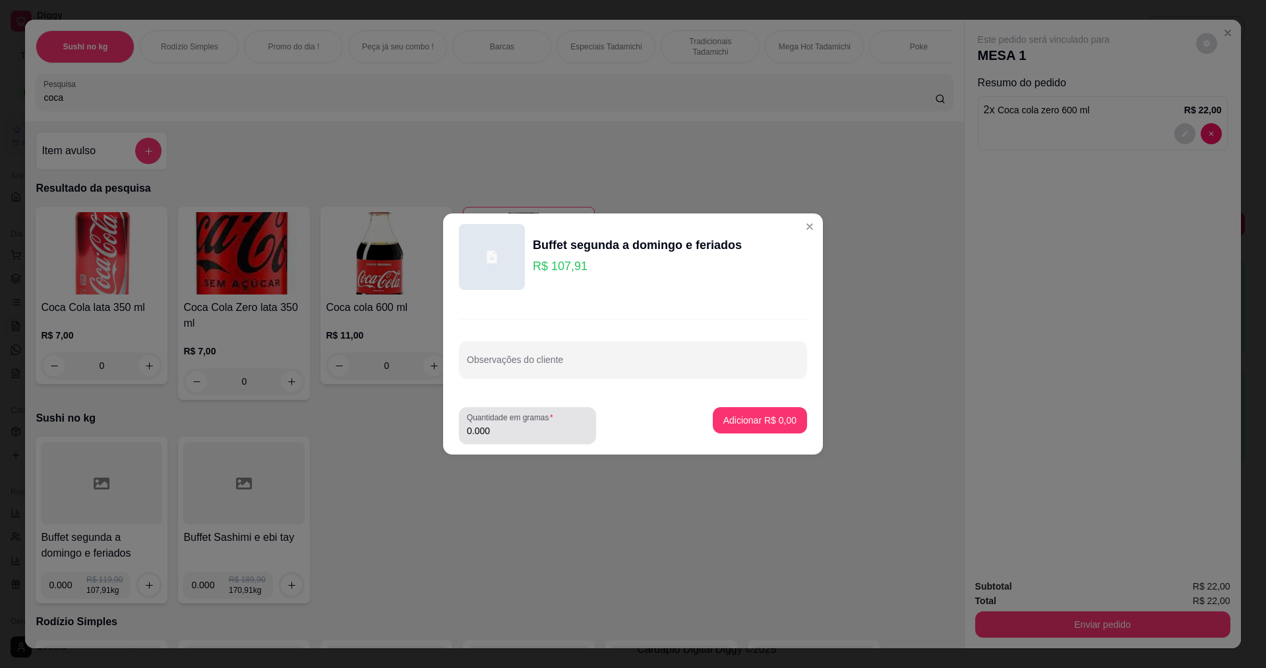
click at [501, 442] on div "Quantidade em gramas 0.000" at bounding box center [527, 425] width 137 height 37
type input "0.332"
click at [731, 427] on button "Adicionar R$ 35,83" at bounding box center [757, 420] width 100 height 26
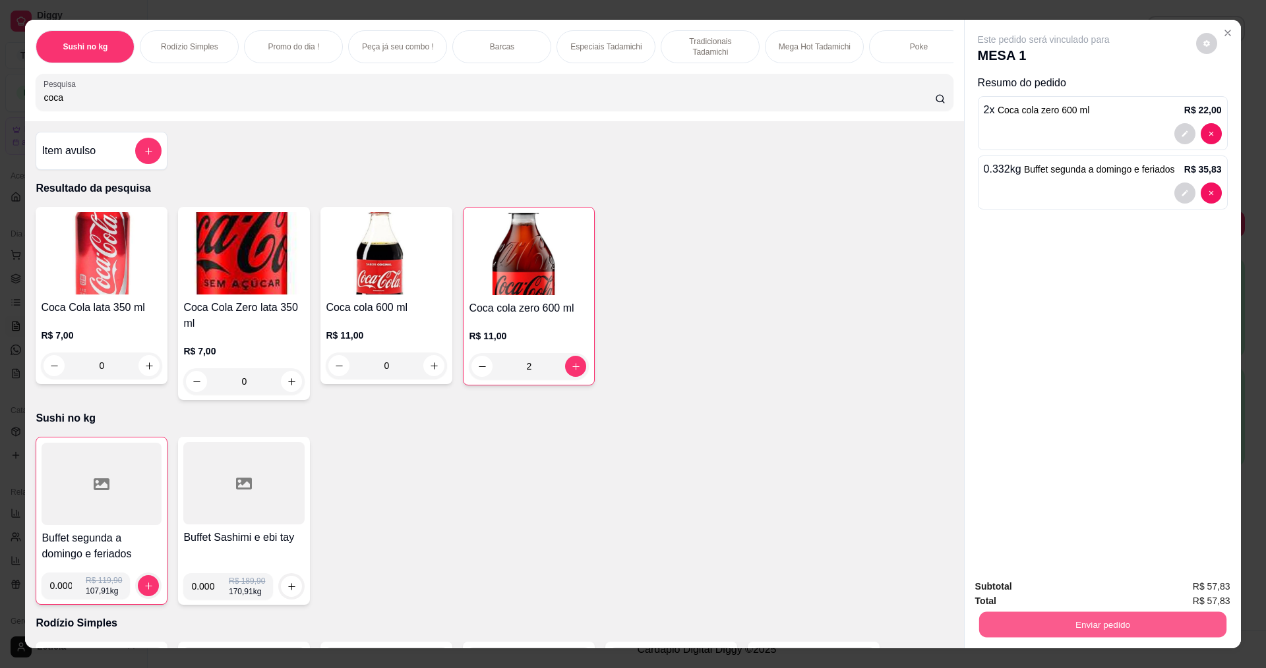
click at [1125, 617] on button "Enviar pedido" at bounding box center [1101, 625] width 247 height 26
click at [1201, 589] on button "Enviar pedido" at bounding box center [1195, 591] width 74 height 25
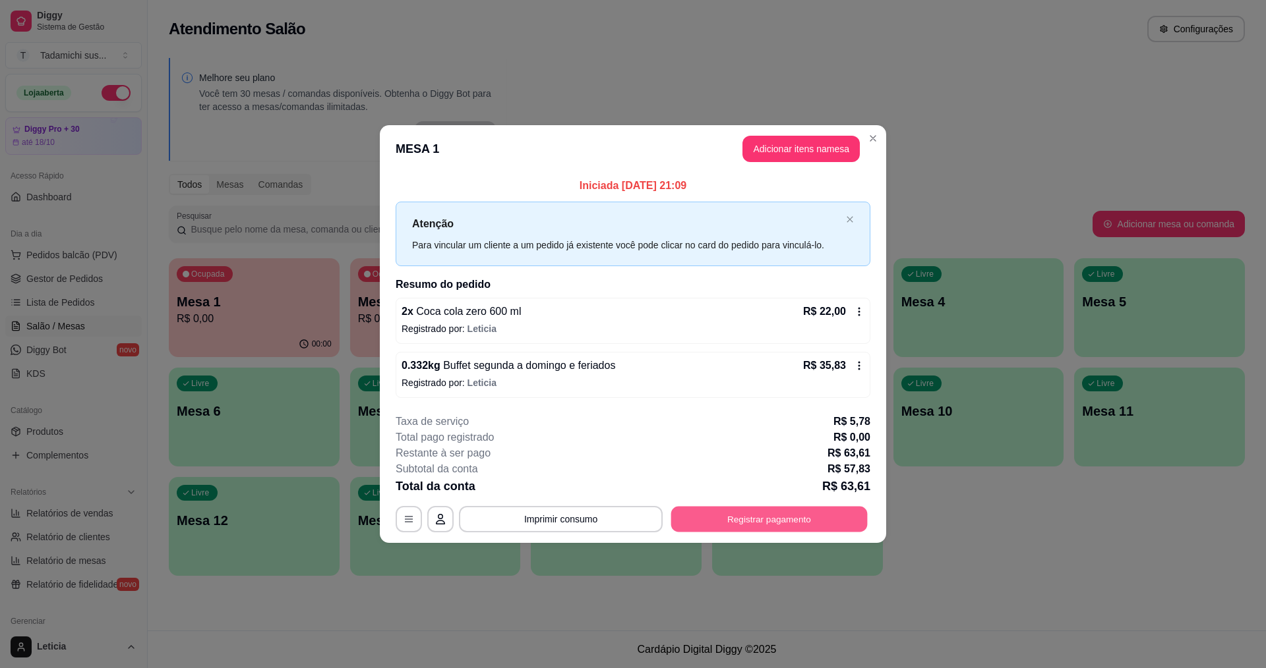
click at [843, 522] on button "Registrar pagamento" at bounding box center [769, 519] width 196 height 26
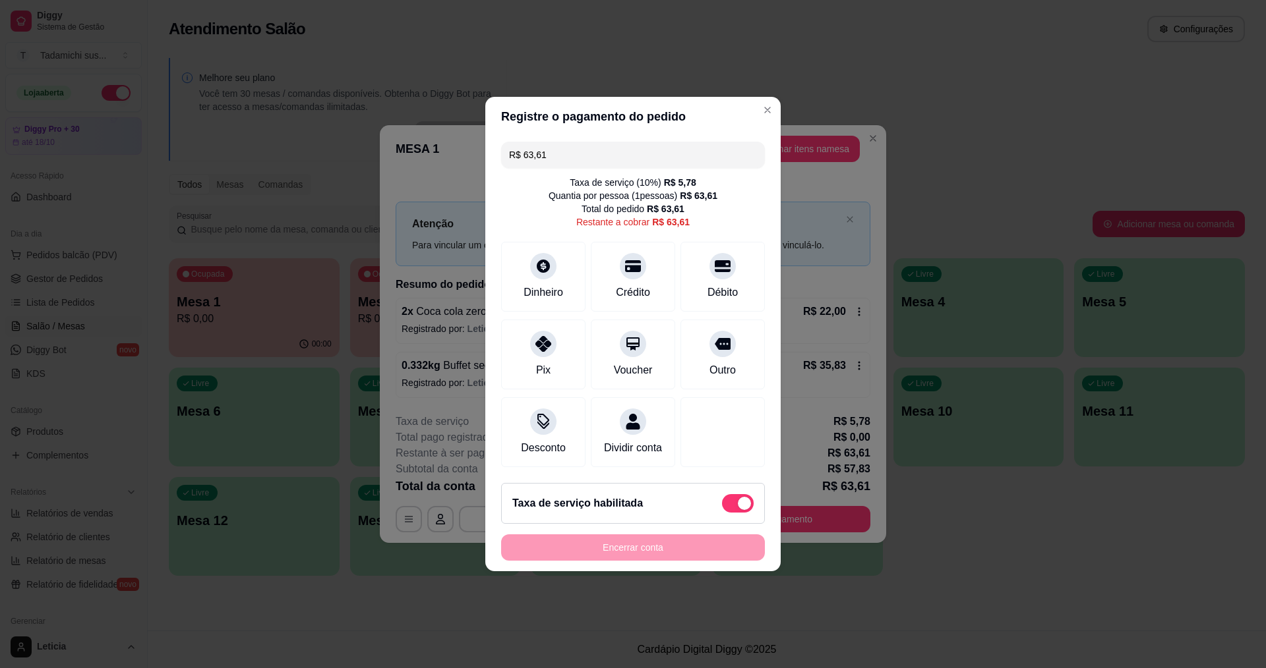
click at [722, 510] on span at bounding box center [738, 503] width 32 height 18
click at [722, 510] on input "checkbox" at bounding box center [725, 510] width 9 height 9
checkbox input "true"
type input "R$ 57,83"
checkbox input "false"
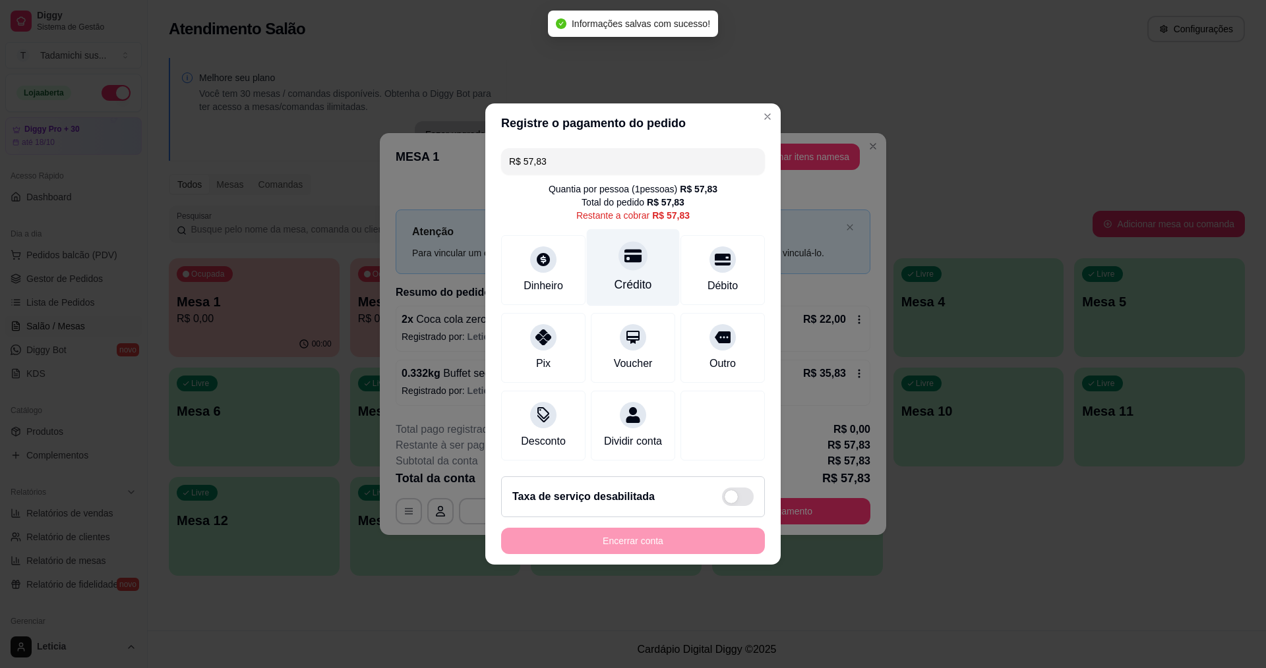
click at [618, 281] on div "Crédito" at bounding box center [633, 284] width 38 height 17
type input "R$ 0,00"
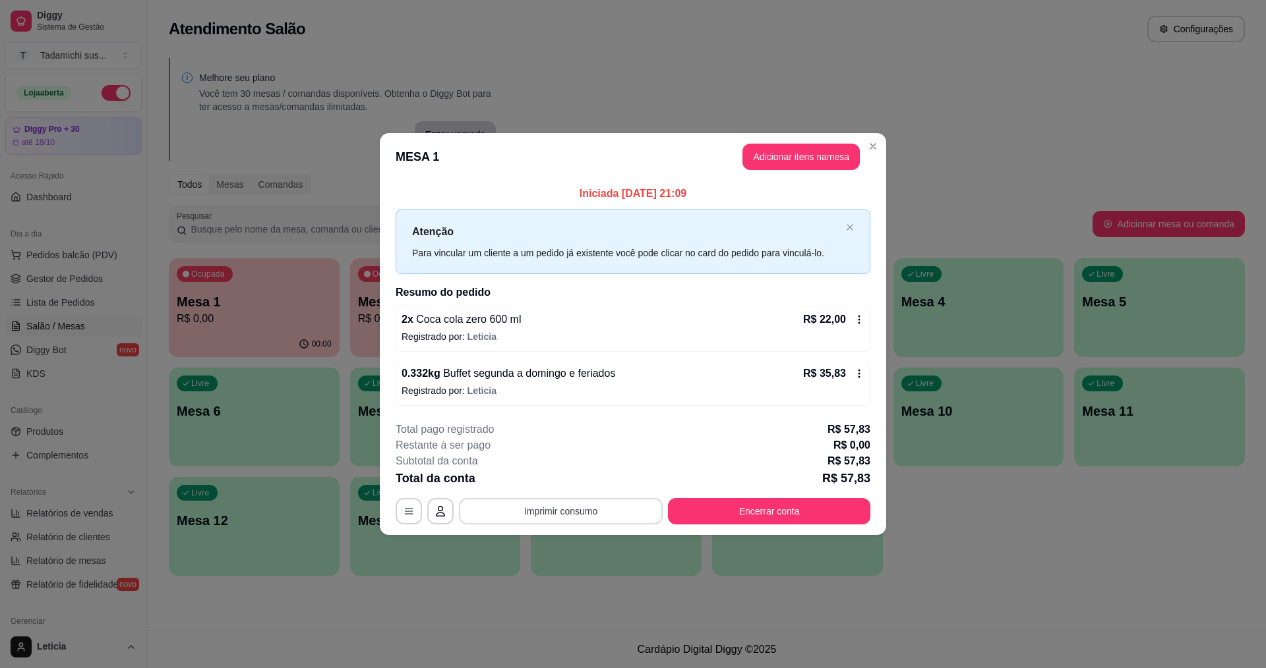
click at [616, 510] on button "Imprimir consumo" at bounding box center [561, 511] width 204 height 26
click at [577, 453] on button "IMPRESSORA HAYOM" at bounding box center [565, 454] width 102 height 21
click at [797, 519] on button "Encerrar conta" at bounding box center [769, 511] width 202 height 26
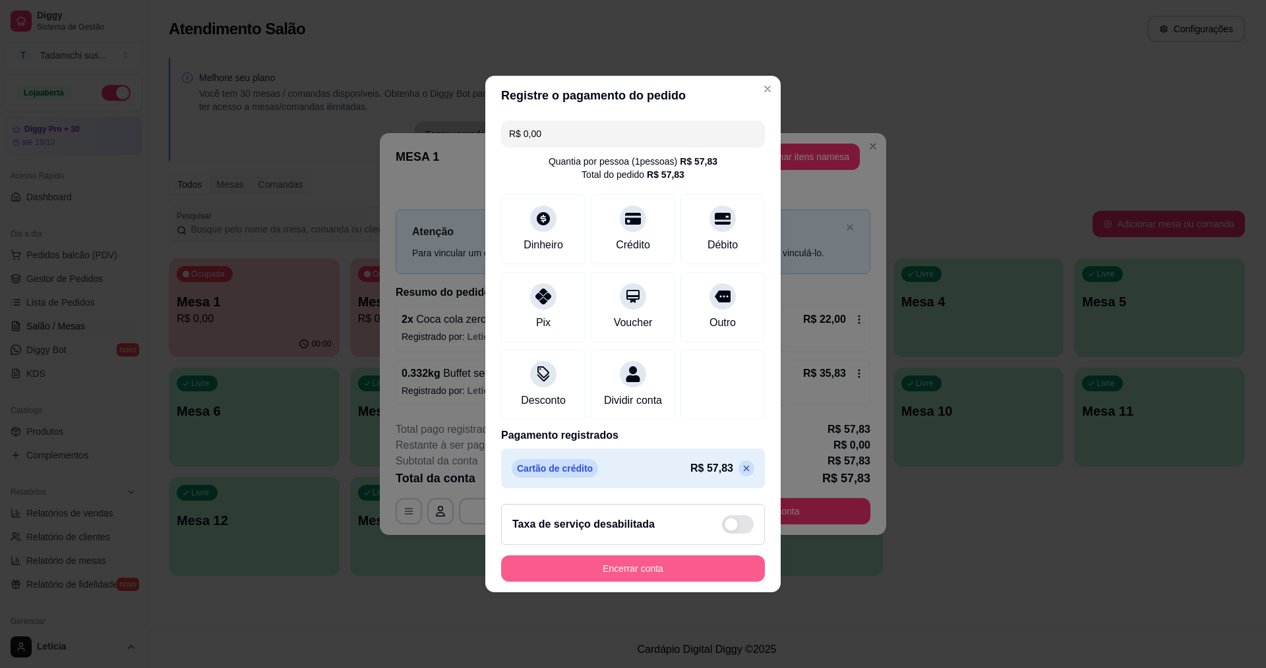
click at [700, 582] on button "Encerrar conta" at bounding box center [633, 569] width 264 height 26
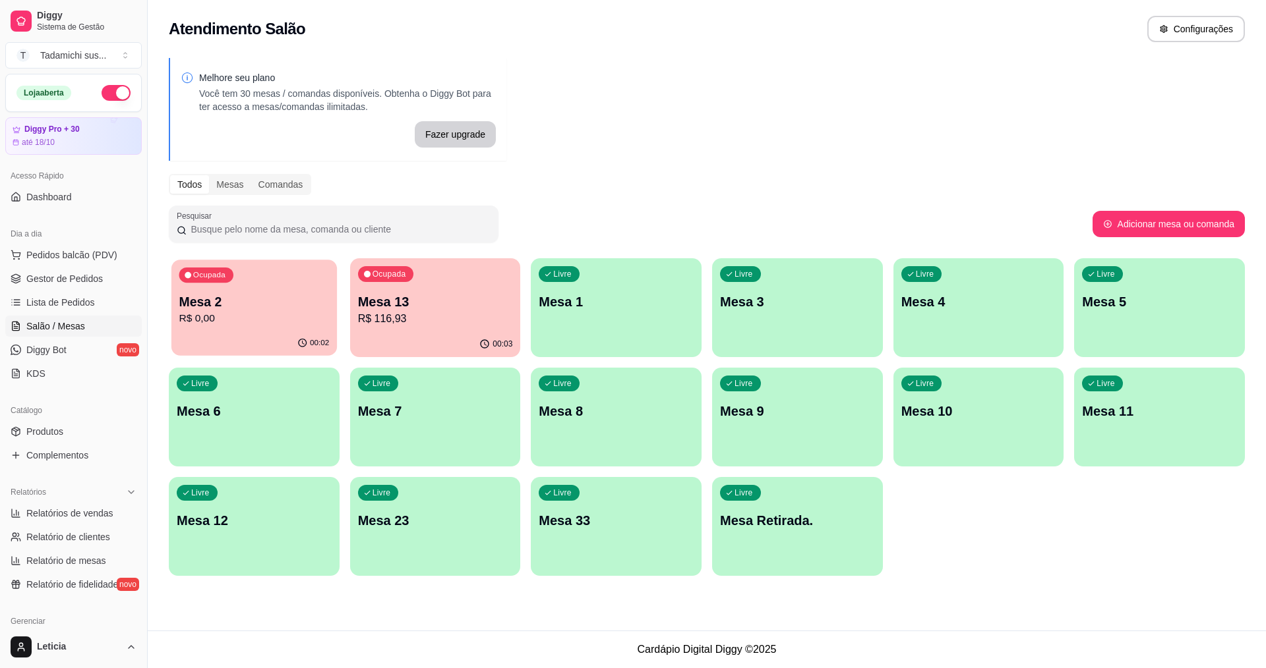
click at [241, 273] on div "Ocupada Mesa 2 R$ 0,00" at bounding box center [253, 295] width 165 height 71
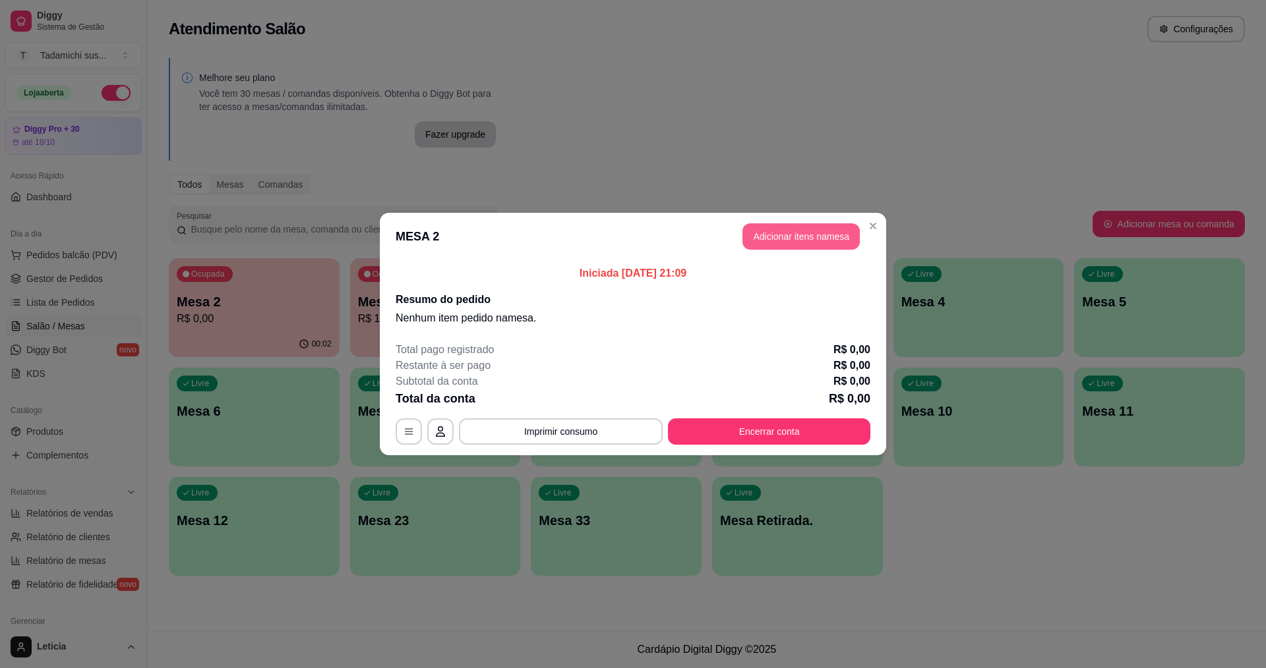
click at [805, 243] on button "Adicionar itens na mesa" at bounding box center [800, 236] width 117 height 26
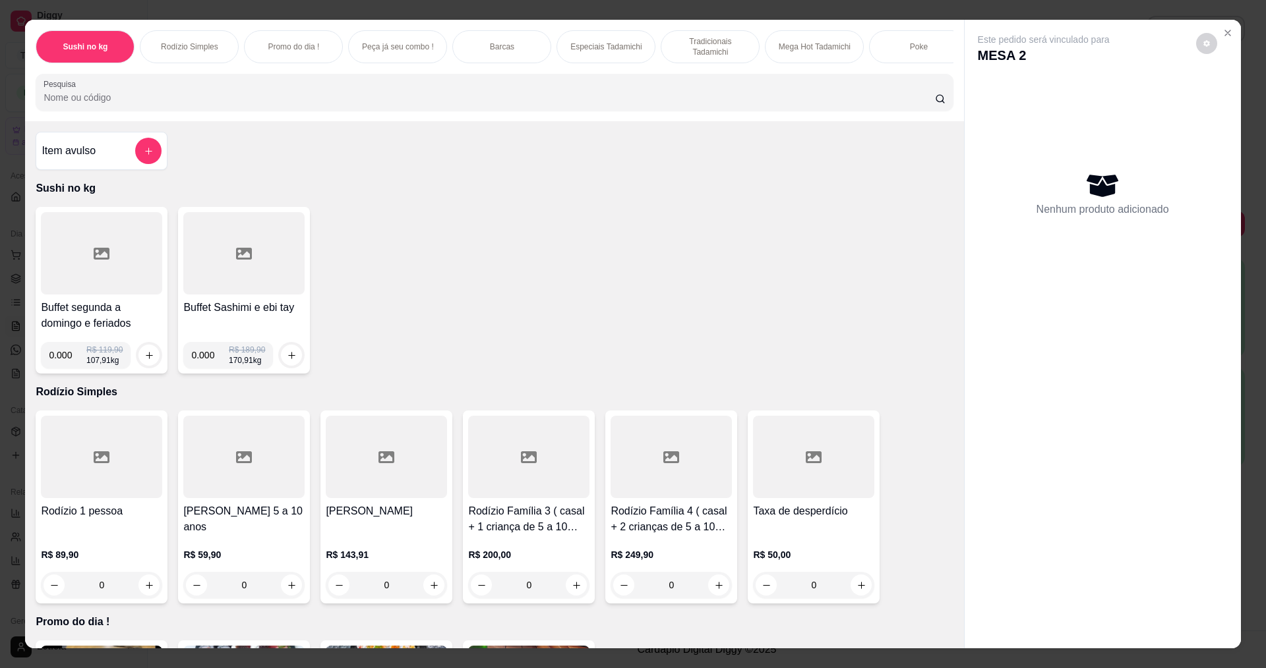
click at [102, 295] on div at bounding box center [101, 253] width 121 height 82
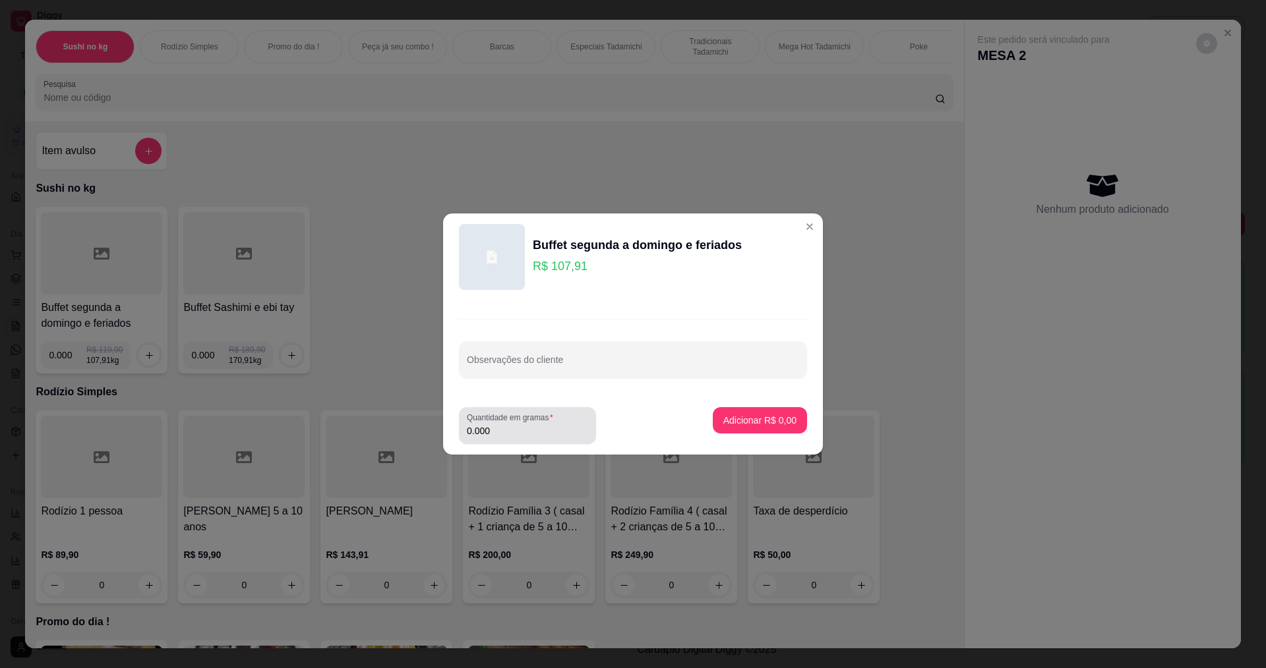
click at [552, 430] on input "0.000" at bounding box center [527, 431] width 121 height 13
type input "0.186"
click at [730, 415] on p "Adicionar R$ 20,07" at bounding box center [757, 420] width 78 height 13
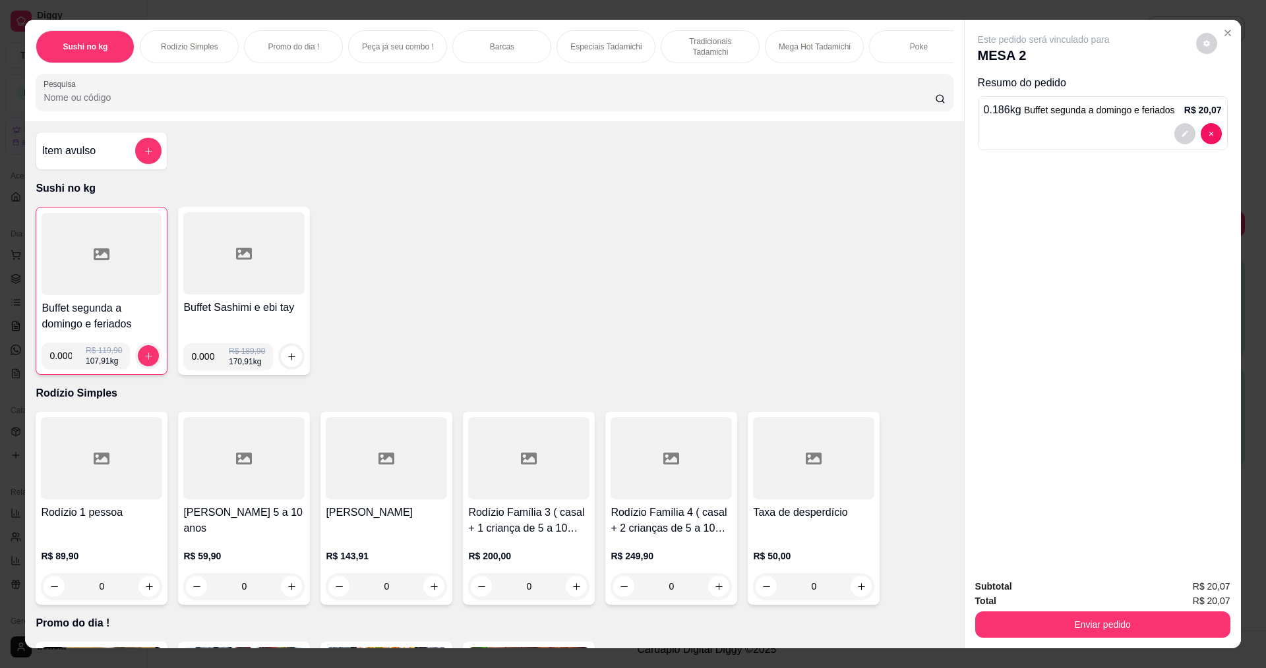
click at [98, 280] on div at bounding box center [102, 254] width 120 height 82
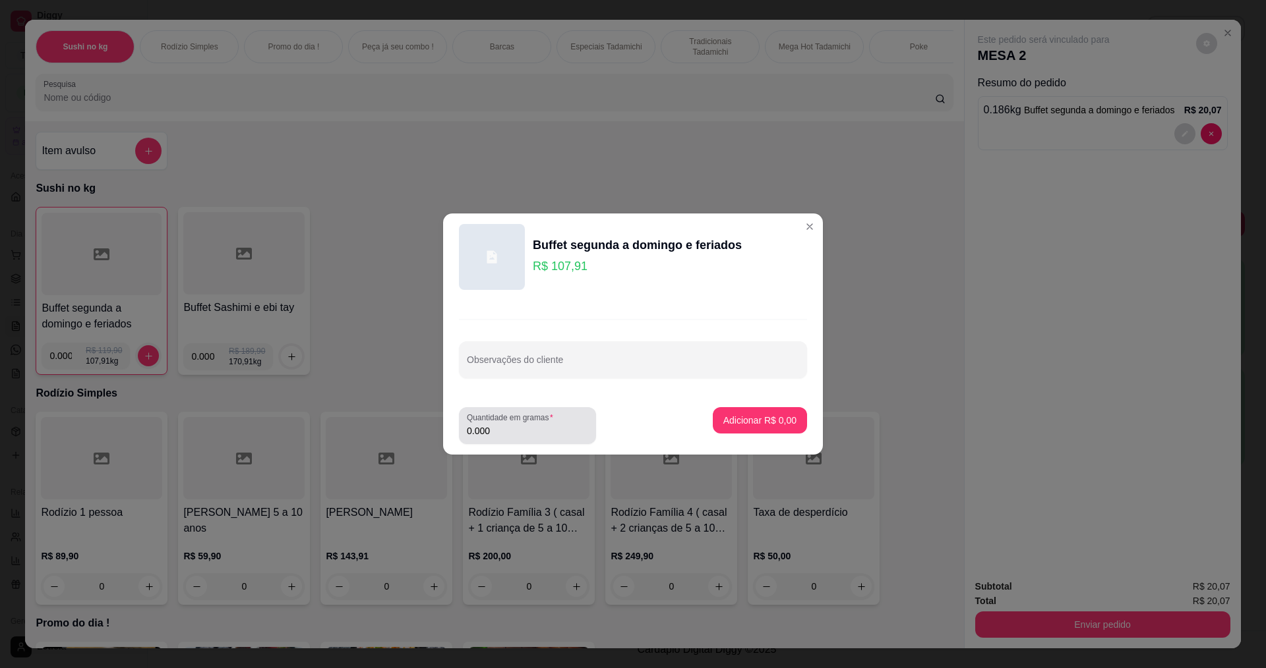
click at [577, 439] on div "Quantidade em gramas 0.000" at bounding box center [527, 425] width 137 height 37
type input "0.202"
click at [771, 421] on p "Adicionar R$ 21,80" at bounding box center [757, 420] width 76 height 13
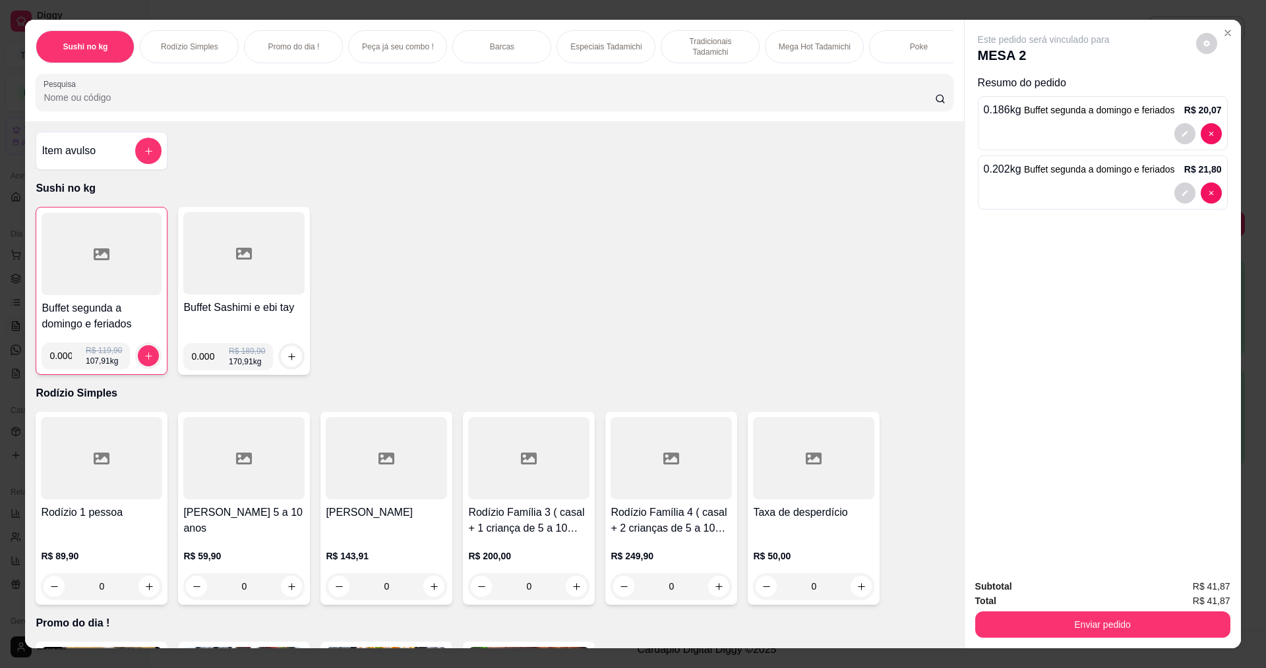
click at [72, 258] on div at bounding box center [102, 254] width 120 height 82
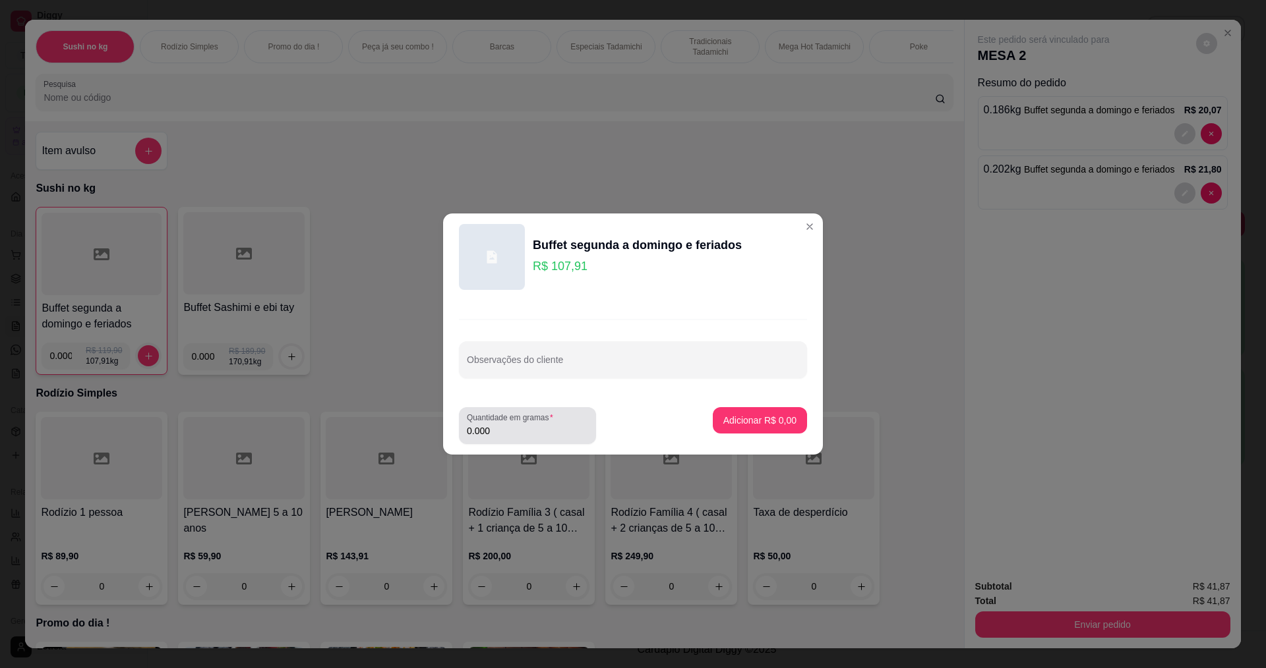
click at [529, 437] on input "0.000" at bounding box center [527, 431] width 121 height 13
type input "0.107"
click at [734, 415] on p "Adicionar R$ 11,55" at bounding box center [757, 420] width 76 height 13
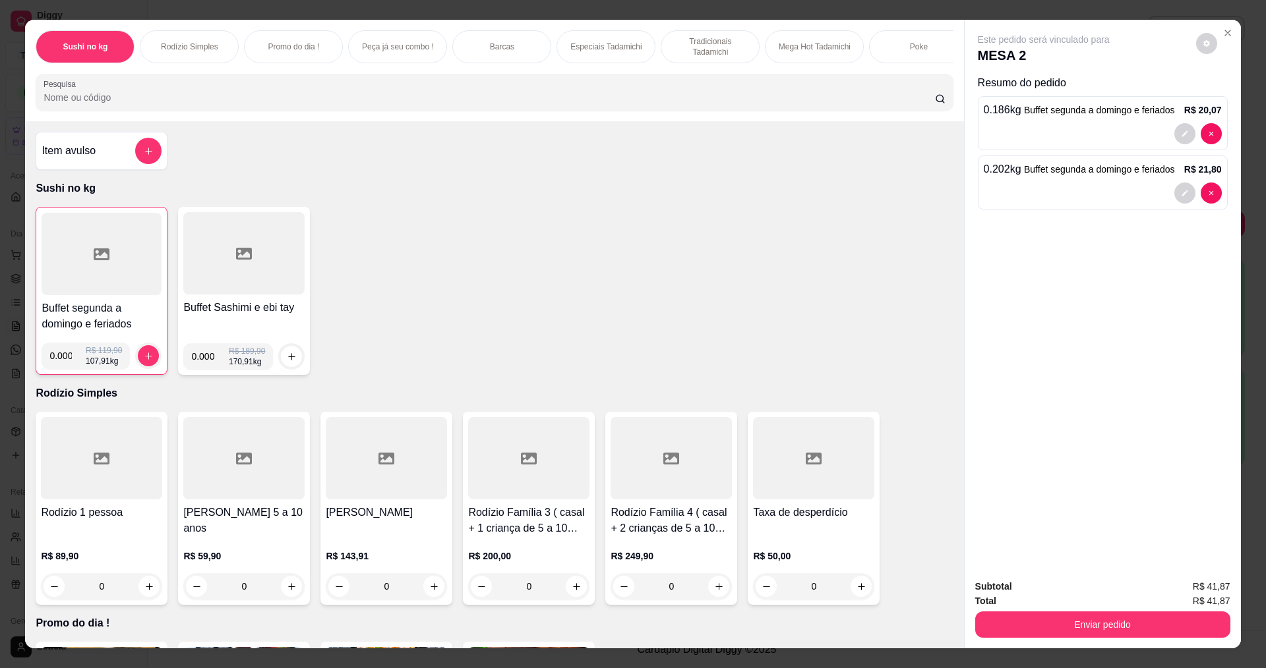
click at [80, 273] on div at bounding box center [102, 254] width 120 height 82
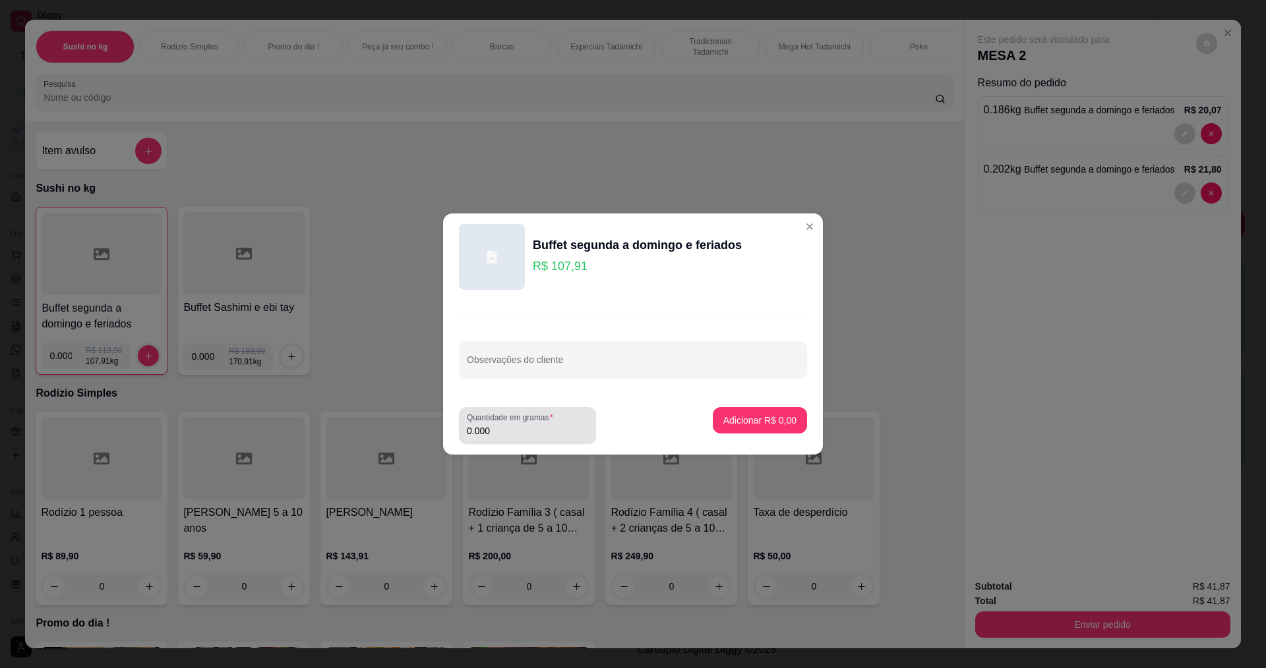
click at [533, 442] on div "Quantidade em gramas 0.000" at bounding box center [527, 425] width 137 height 37
type input "0.106"
click at [725, 425] on p "Adicionar R$ 11,44" at bounding box center [757, 420] width 76 height 13
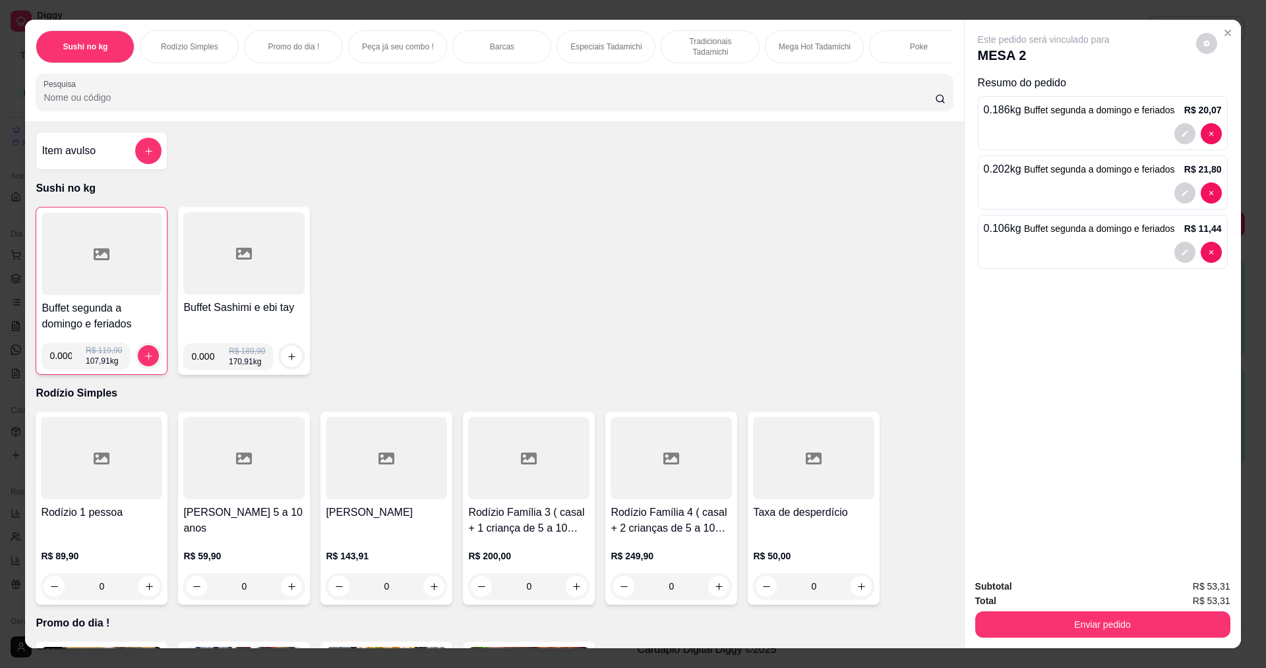
click at [144, 274] on div at bounding box center [102, 254] width 120 height 82
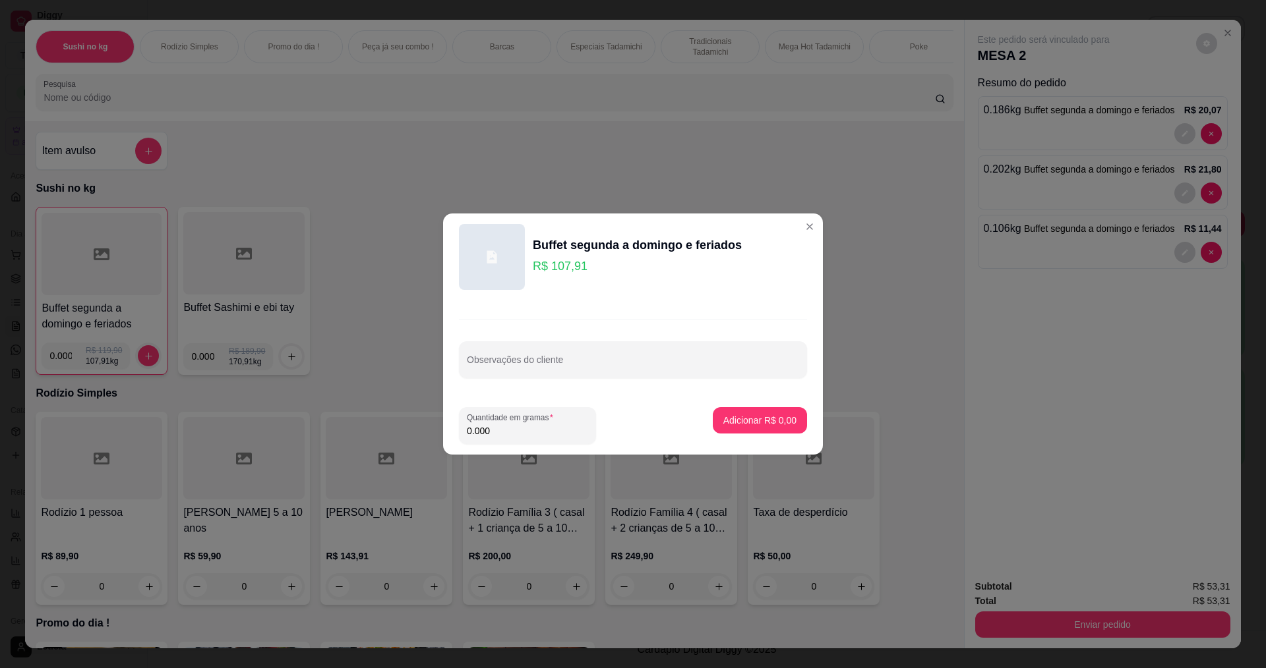
click at [527, 431] on input "0.000" at bounding box center [527, 431] width 121 height 13
type input "0.136"
click at [737, 425] on p "Adicionar R$ 14,68" at bounding box center [757, 420] width 76 height 13
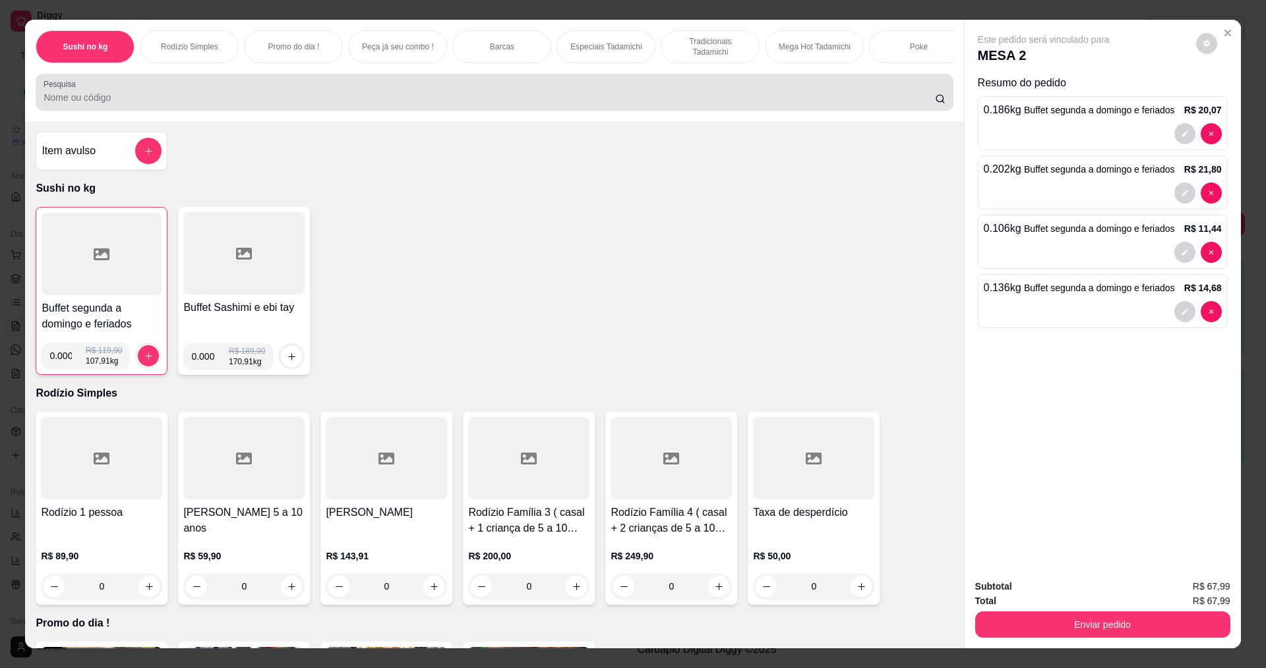
click at [194, 105] on div at bounding box center [494, 92] width 901 height 26
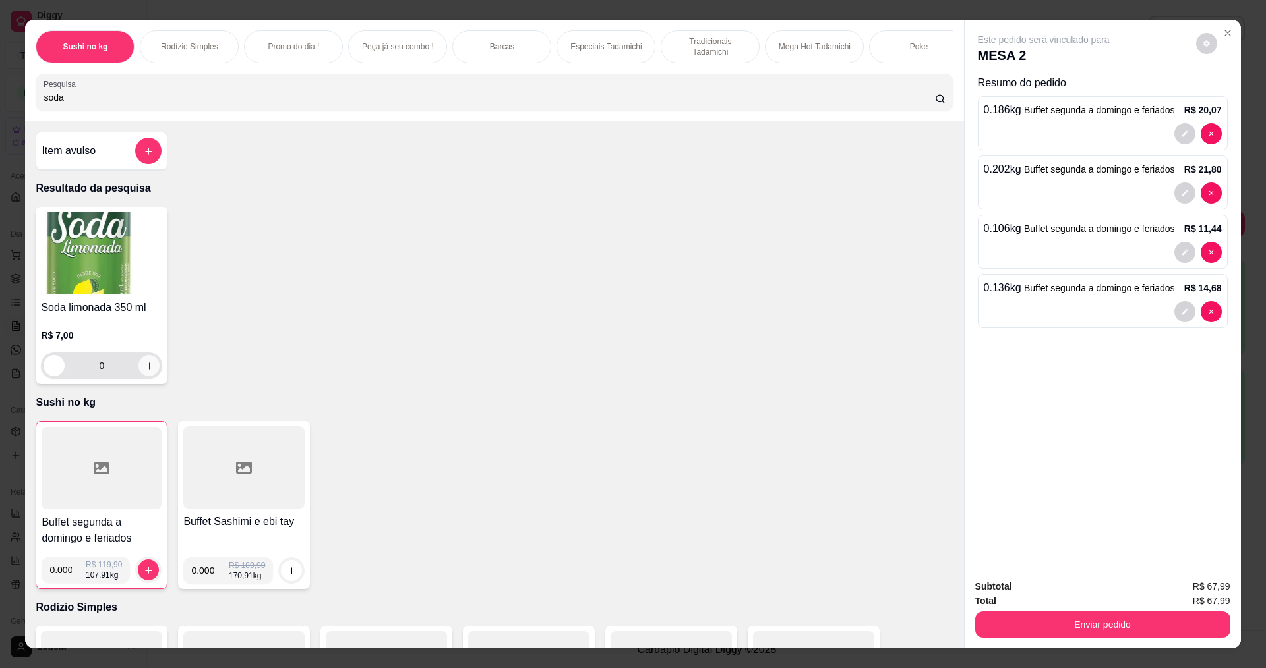
type input "soda"
click at [144, 371] on icon "increase-product-quantity" at bounding box center [149, 366] width 10 height 10
type input "1"
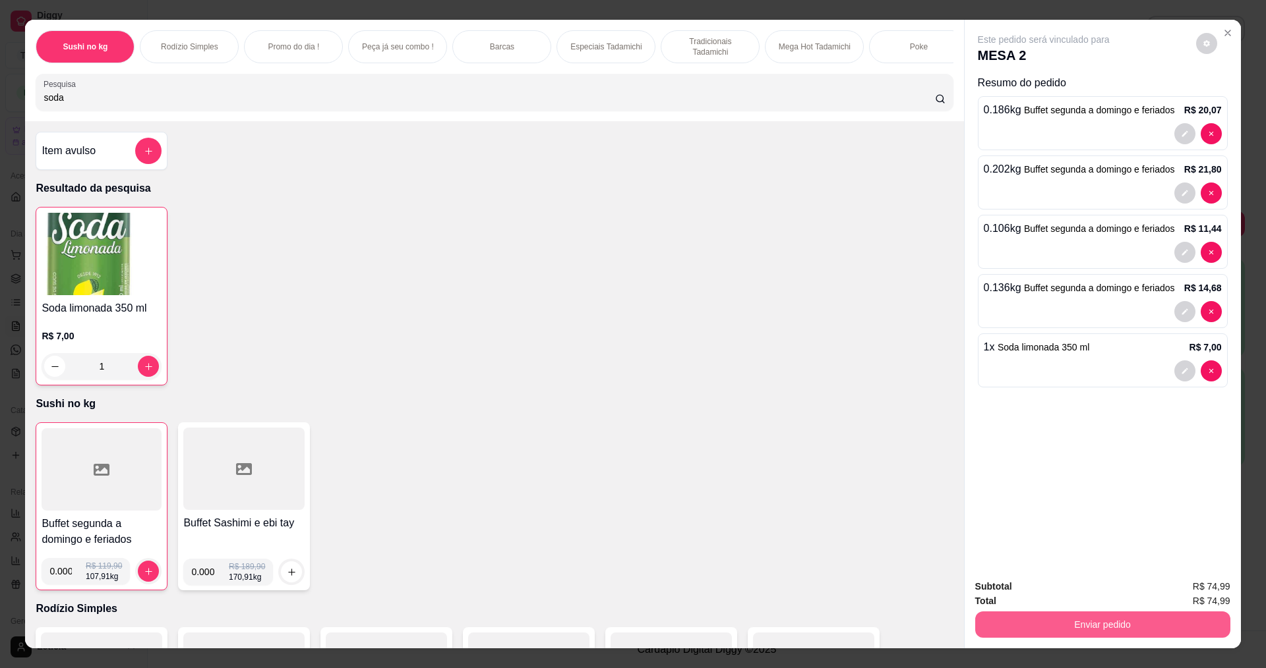
click at [1084, 618] on button "Enviar pedido" at bounding box center [1102, 625] width 255 height 26
click at [1185, 590] on button "Enviar pedido" at bounding box center [1195, 591] width 74 height 25
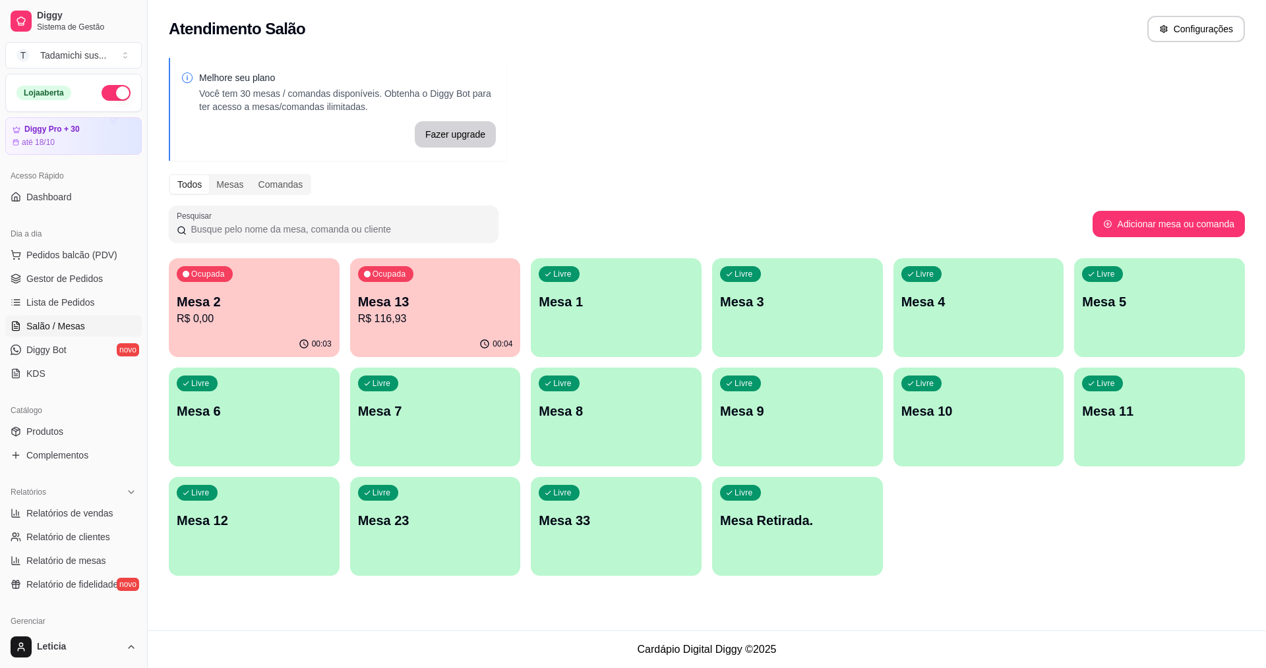
click at [264, 295] on p "Mesa 2" at bounding box center [254, 302] width 155 height 18
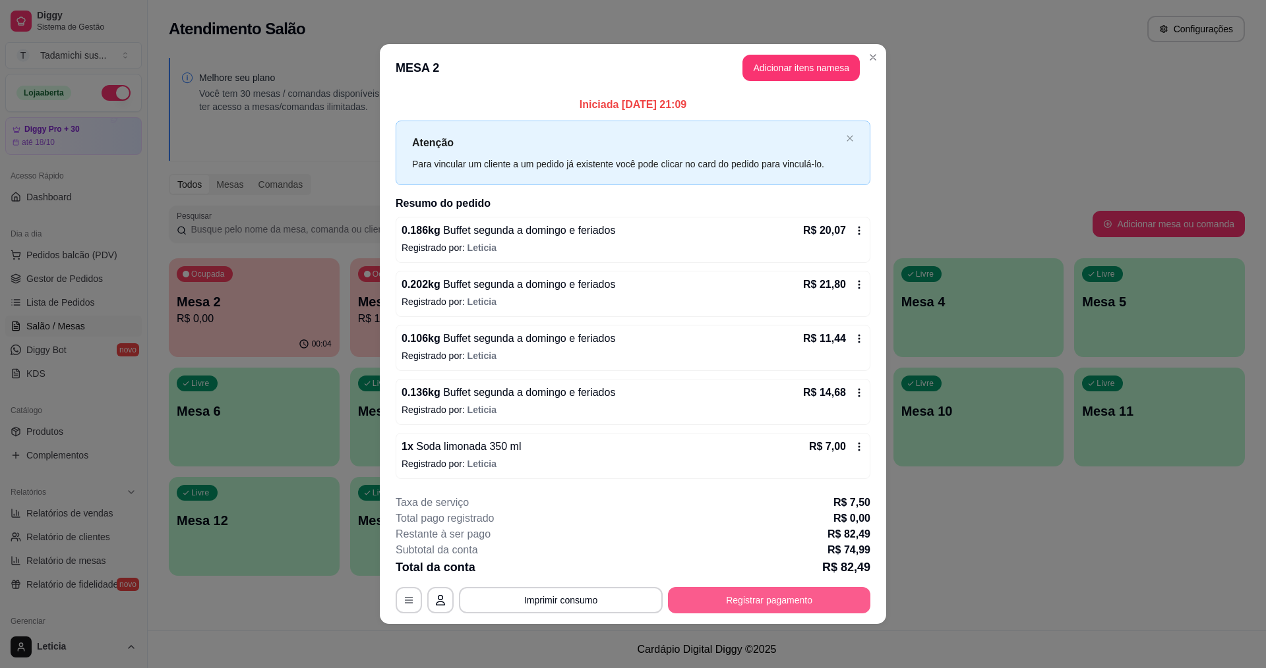
click at [747, 597] on button "Registrar pagamento" at bounding box center [769, 600] width 202 height 26
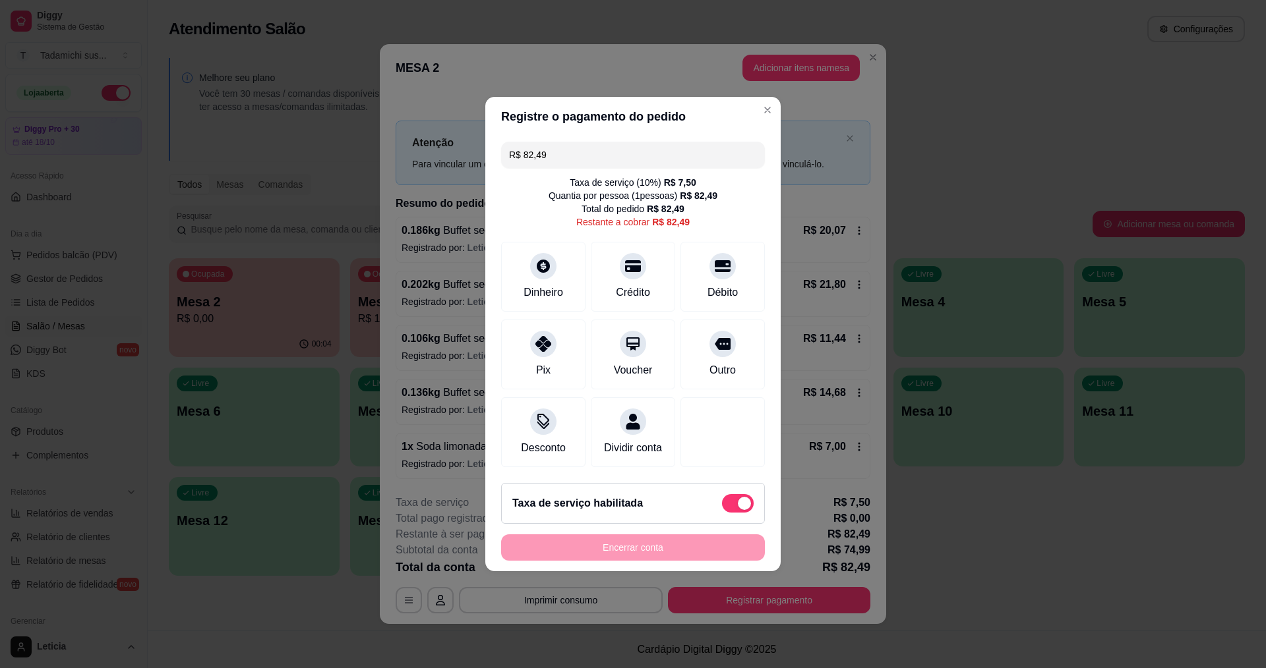
click at [723, 508] on span at bounding box center [738, 503] width 32 height 18
click at [723, 508] on input "checkbox" at bounding box center [725, 510] width 9 height 9
checkbox input "true"
type input "R$ 74,99"
checkbox input "false"
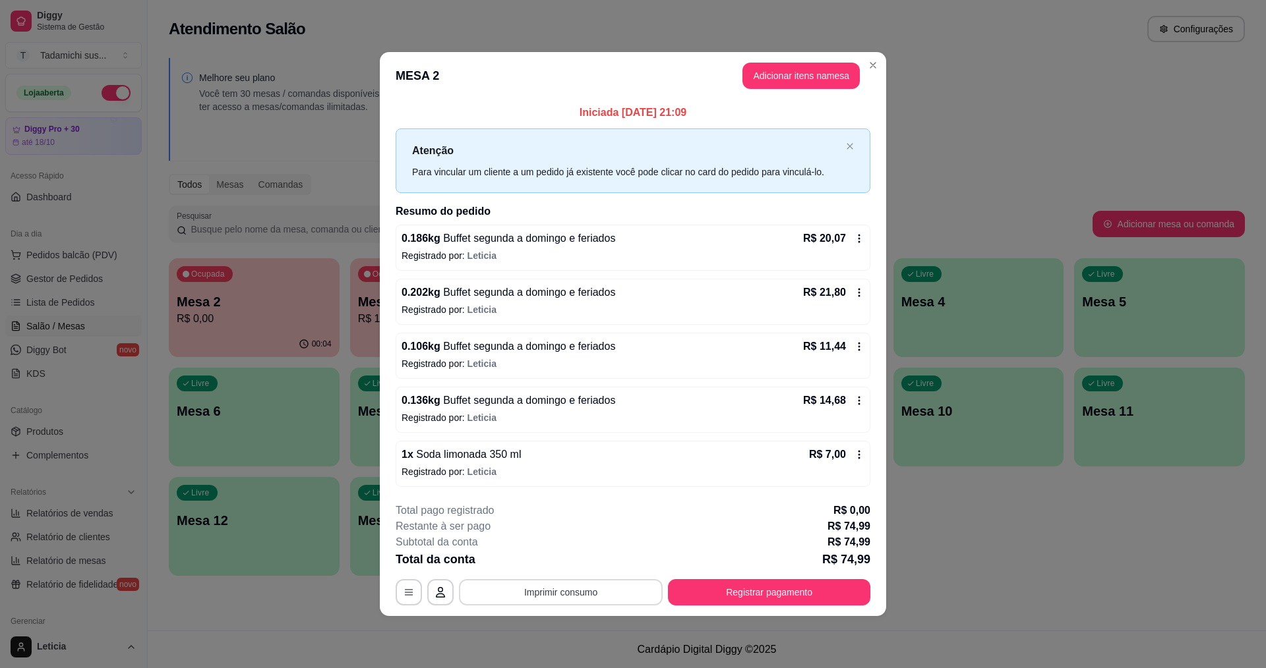
click at [592, 595] on button "Imprimir consumo" at bounding box center [561, 592] width 204 height 26
click at [582, 531] on button "IMPRESSORA HAYOM" at bounding box center [565, 535] width 102 height 21
click at [775, 591] on button "Registrar pagamento" at bounding box center [769, 592] width 196 height 26
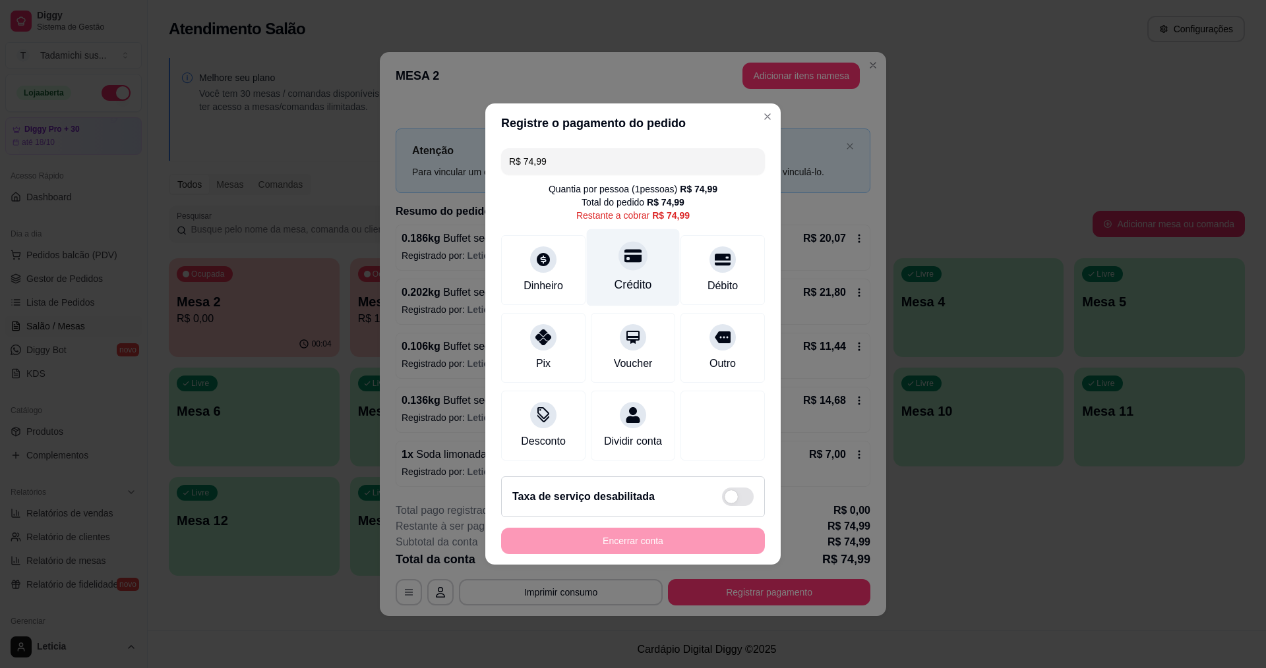
click at [645, 260] on div "Crédito" at bounding box center [633, 267] width 93 height 77
type input "R$ 0,00"
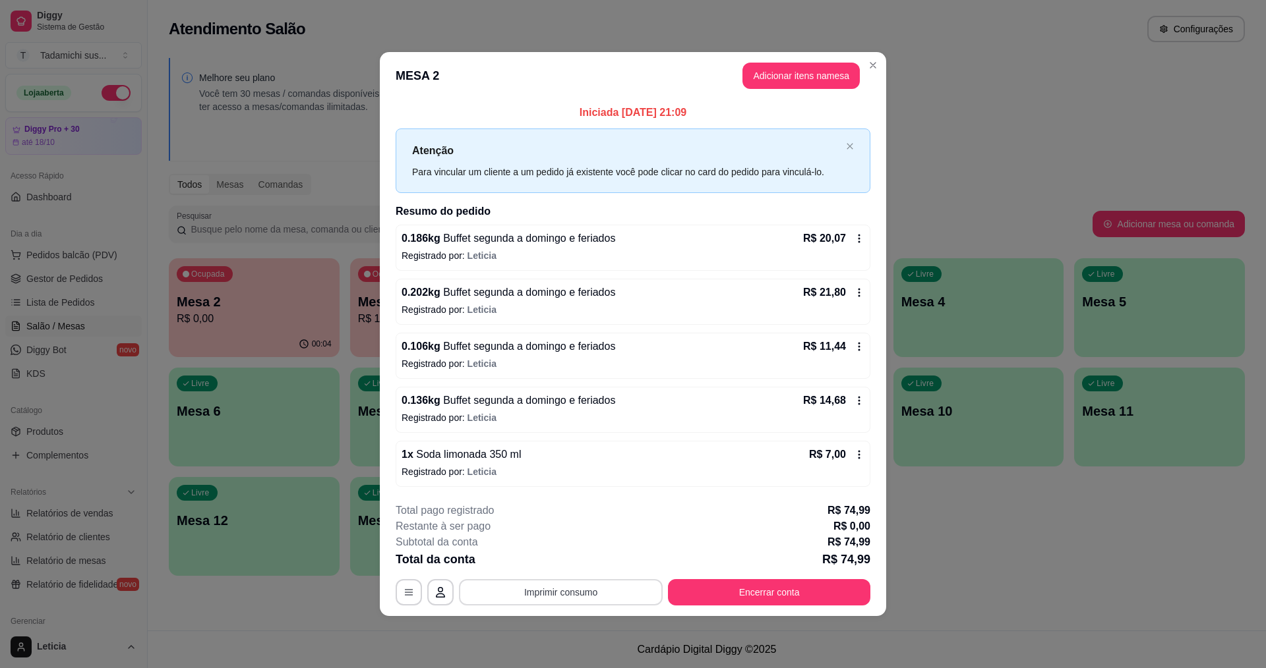
click at [608, 589] on button "Imprimir consumo" at bounding box center [561, 592] width 204 height 26
click at [599, 538] on button "IMPRESSORA HAYOM" at bounding box center [564, 535] width 98 height 20
click at [782, 593] on button "Encerrar conta" at bounding box center [769, 592] width 196 height 26
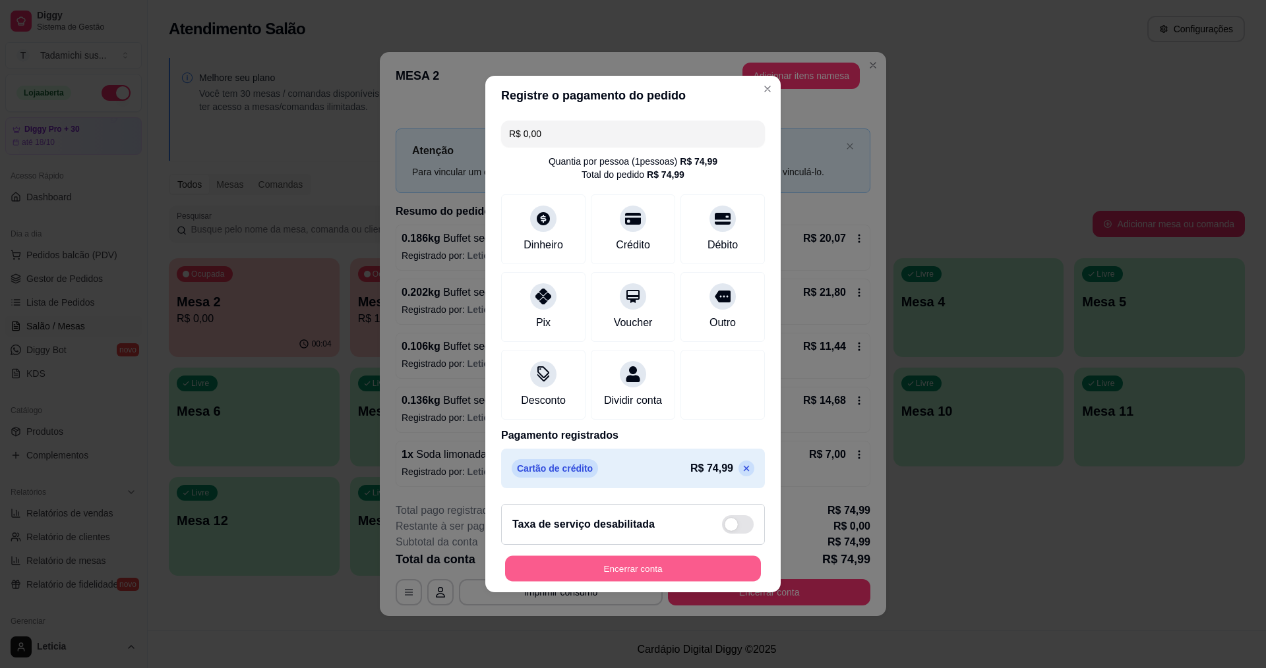
click at [609, 582] on button "Encerrar conta" at bounding box center [633, 569] width 256 height 26
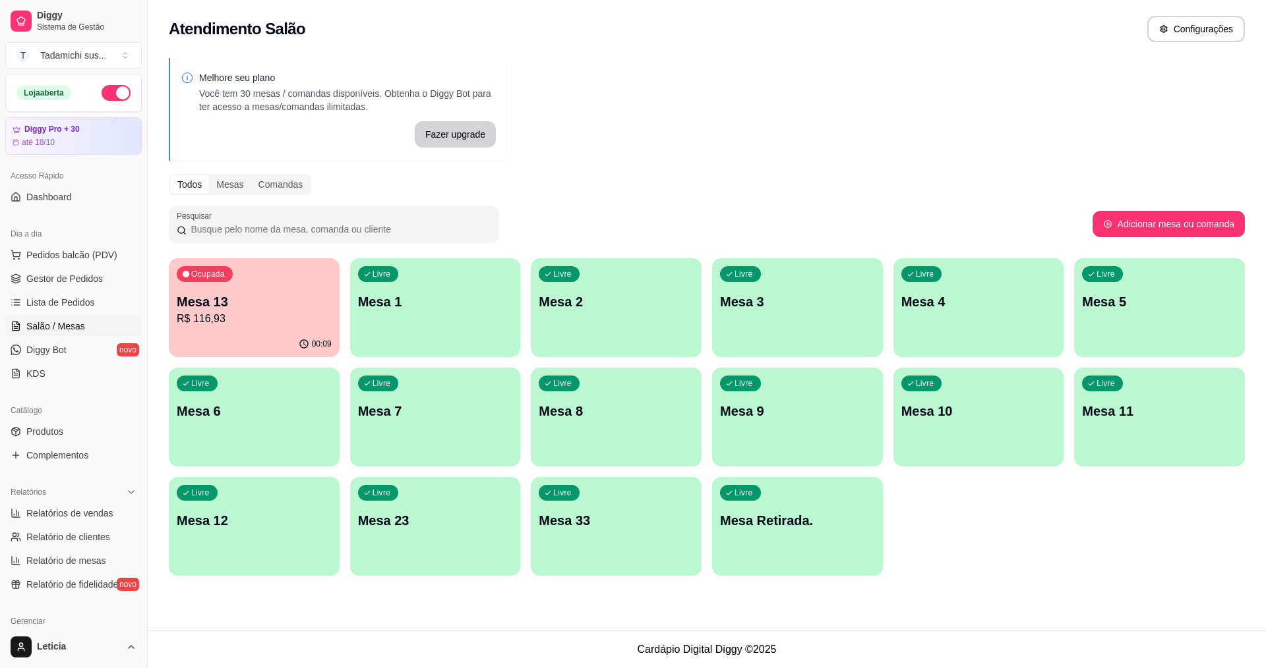
click at [753, 527] on p "Mesa Retirada." at bounding box center [797, 521] width 155 height 18
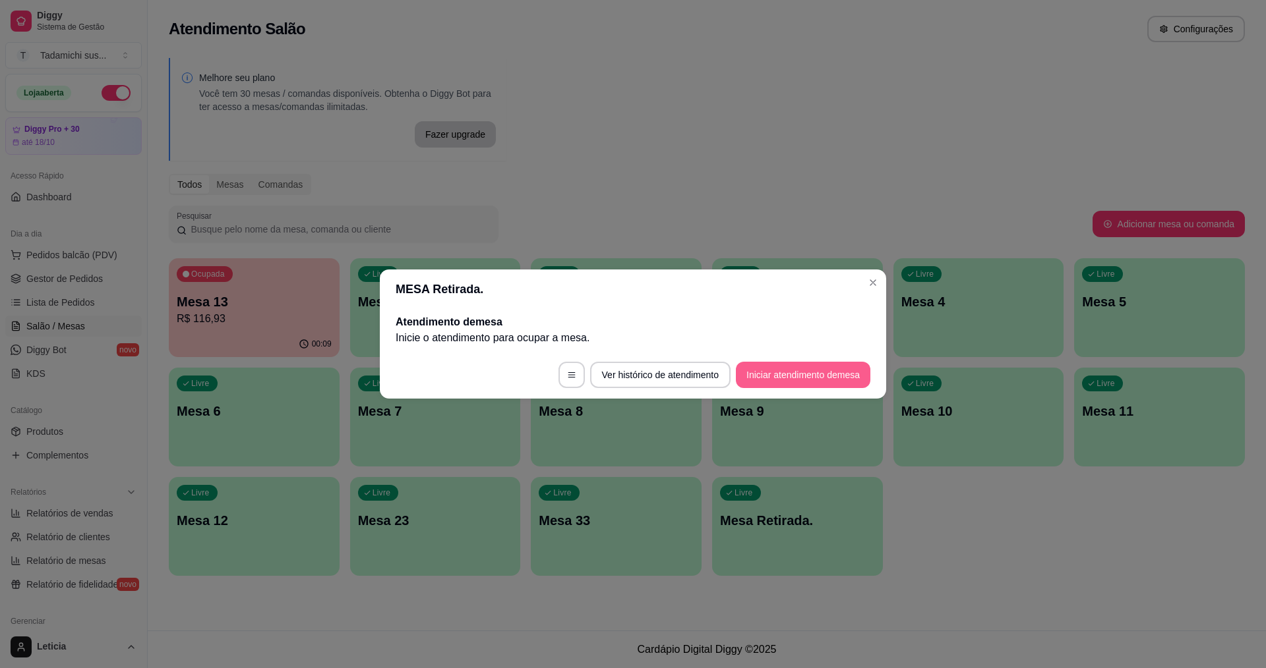
click at [784, 377] on button "Iniciar atendimento de mesa" at bounding box center [803, 375] width 134 height 26
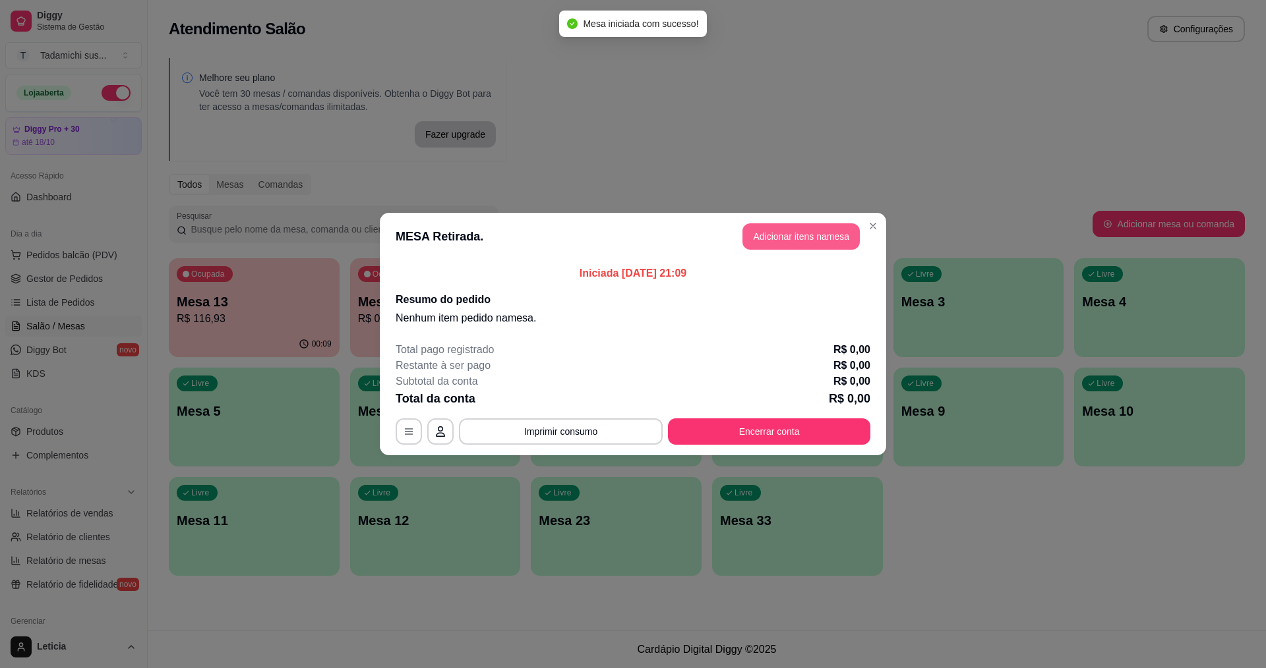
click at [802, 243] on button "Adicionar itens na mesa" at bounding box center [800, 236] width 117 height 26
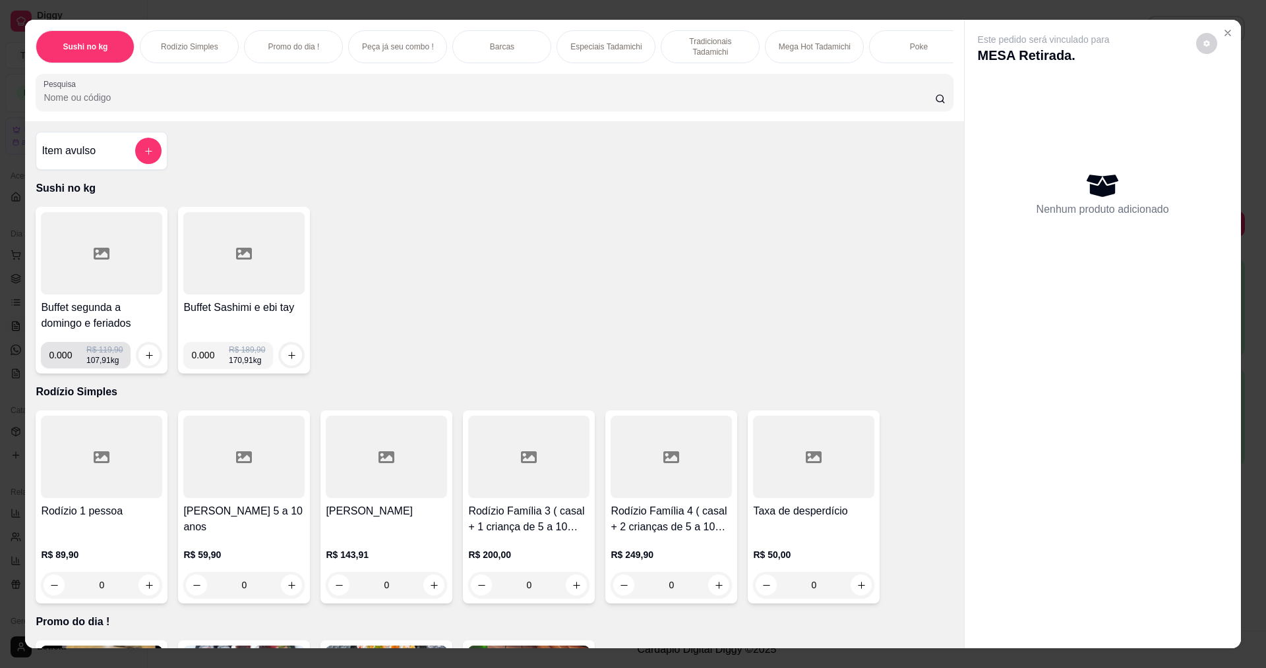
click at [68, 367] on input "0.000" at bounding box center [68, 355] width 38 height 26
type input "0.612"
click at [147, 361] on icon "increase-product-quantity" at bounding box center [149, 356] width 10 height 10
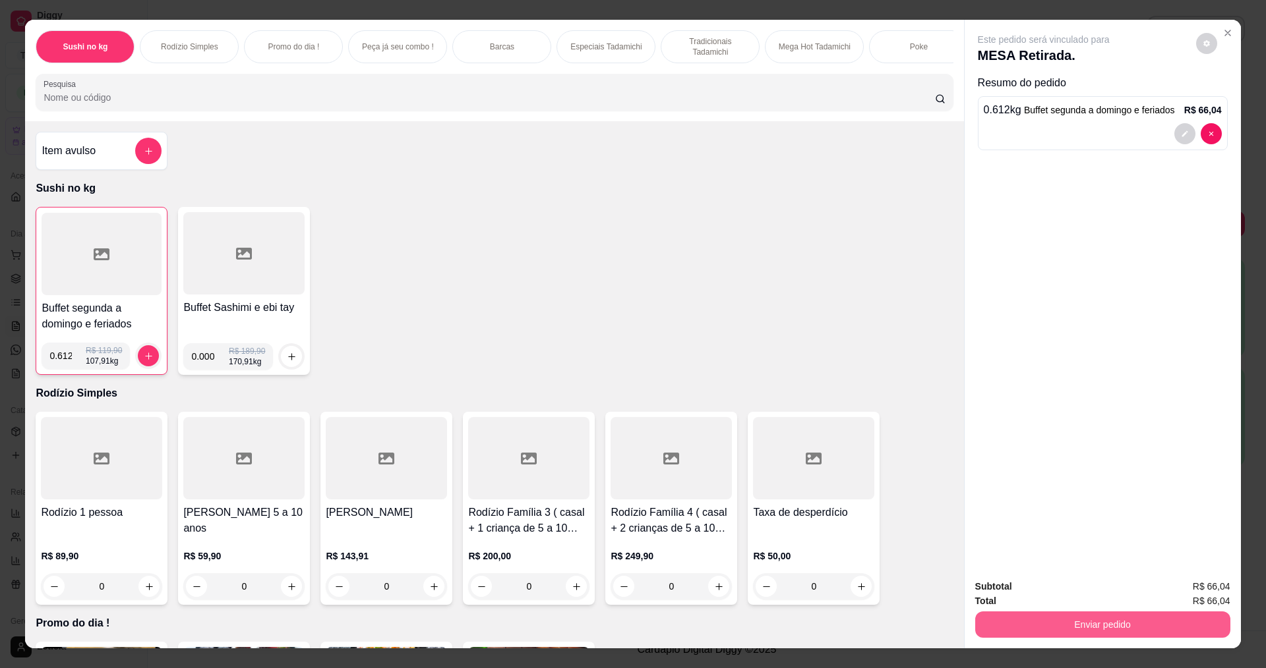
click at [1044, 635] on button "Enviar pedido" at bounding box center [1102, 625] width 255 height 26
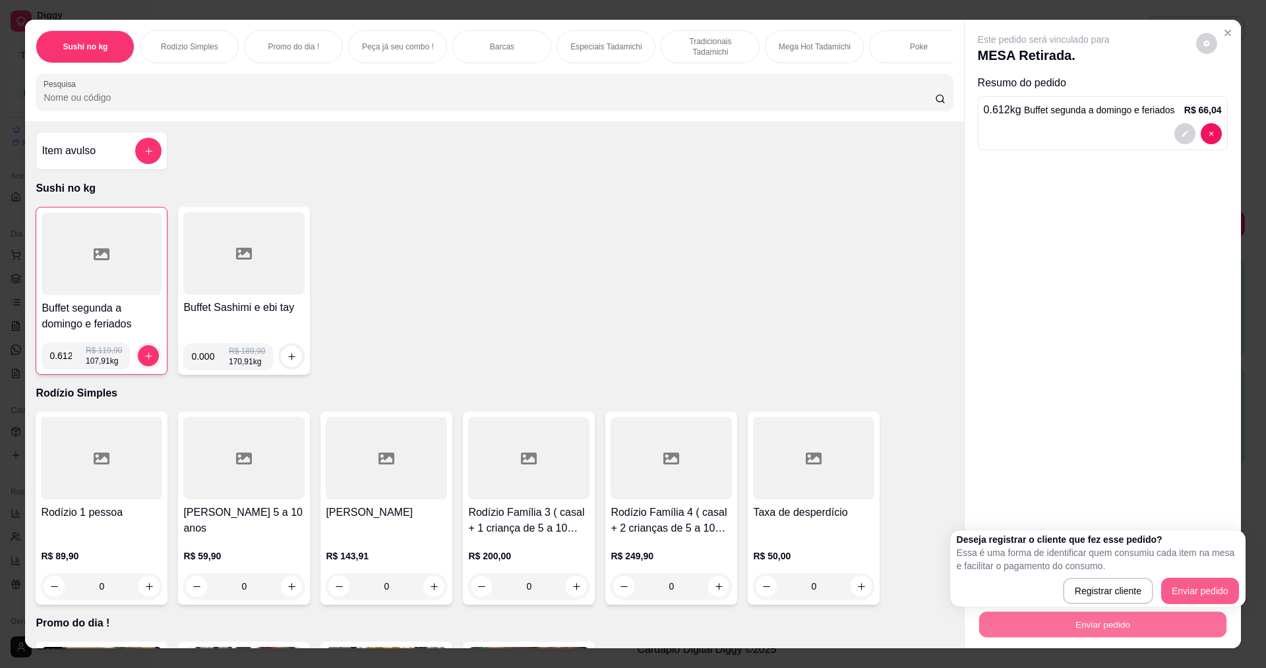
click at [1216, 590] on button "Enviar pedido" at bounding box center [1200, 591] width 78 height 26
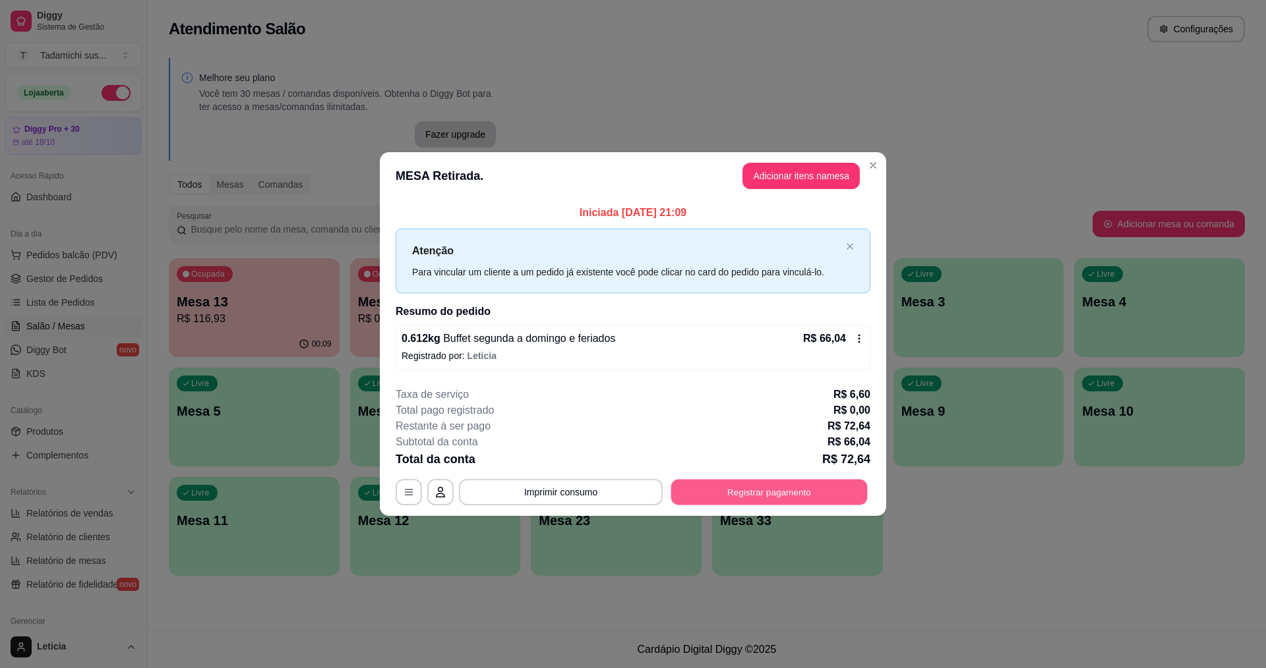
click at [790, 483] on button "Registrar pagamento" at bounding box center [769, 492] width 196 height 26
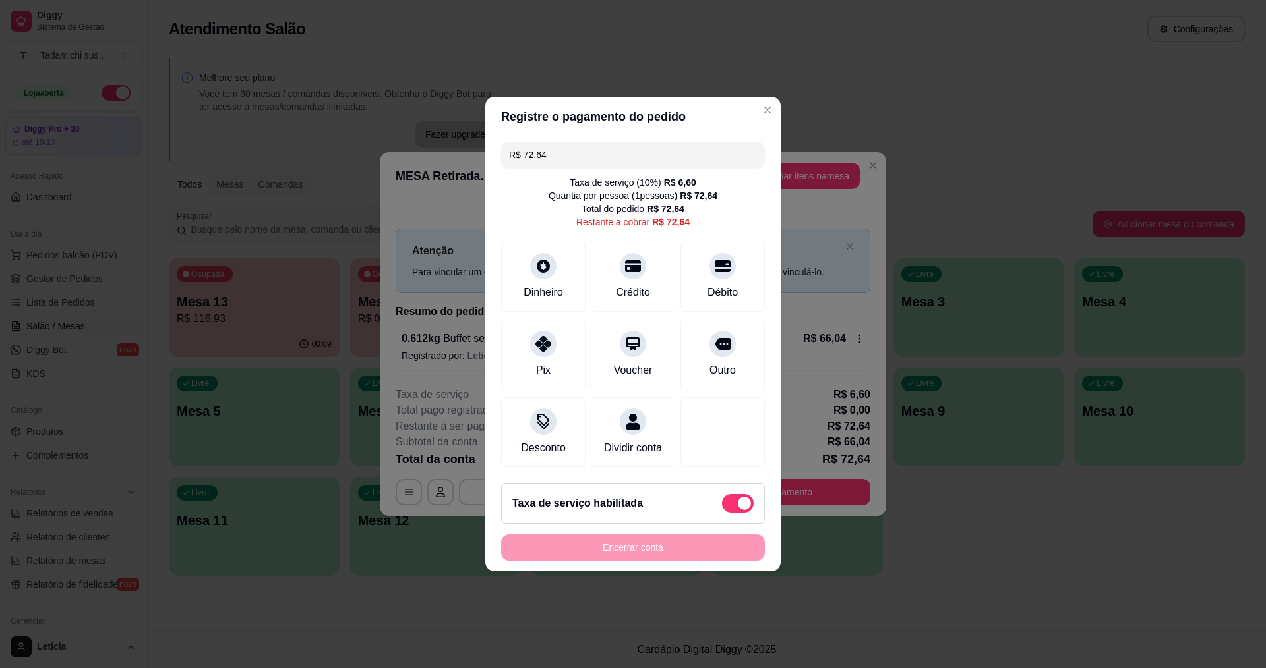
click at [723, 513] on span at bounding box center [738, 503] width 32 height 18
click at [723, 515] on input "checkbox" at bounding box center [725, 510] width 9 height 9
checkbox input "true"
type input "R$ 66,04"
checkbox input "false"
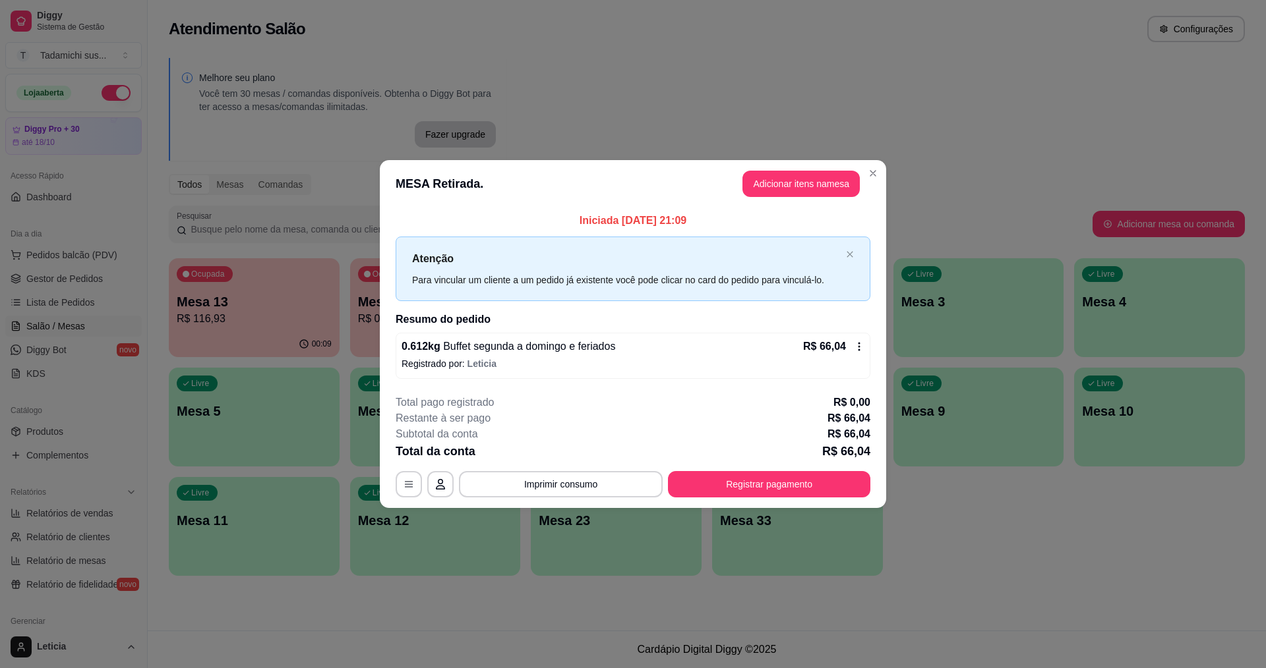
click at [716, 494] on button "Registrar pagamento" at bounding box center [769, 484] width 202 height 26
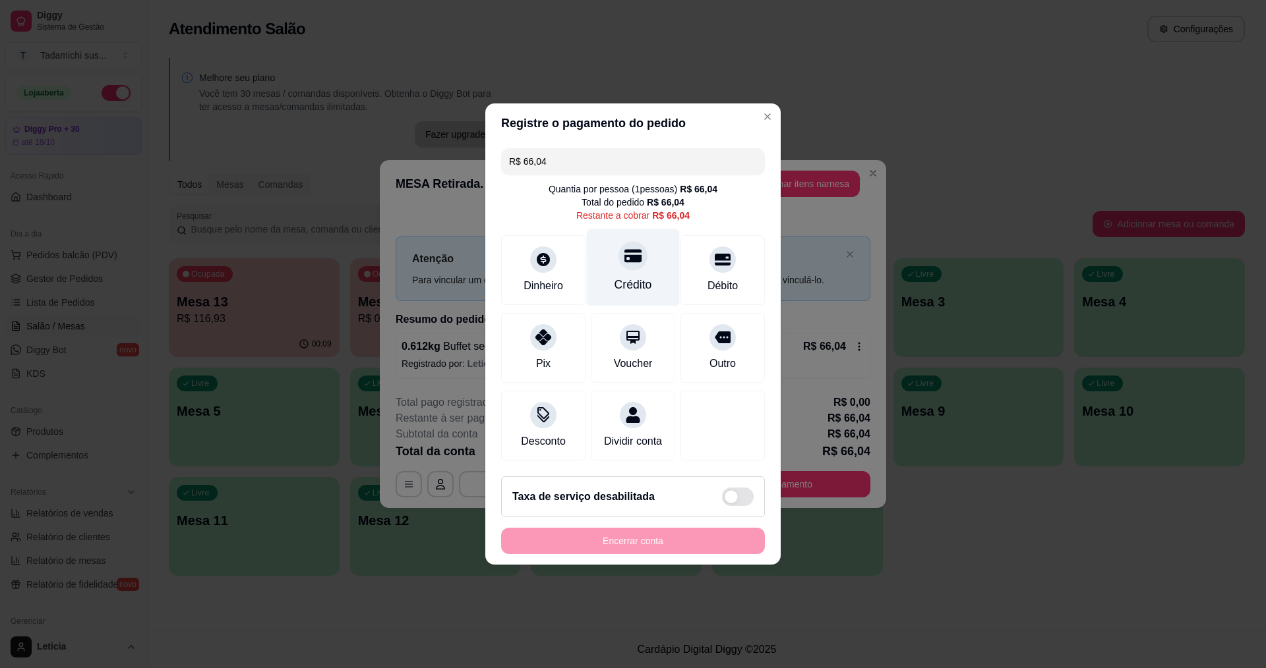
click at [630, 256] on icon at bounding box center [632, 255] width 17 height 17
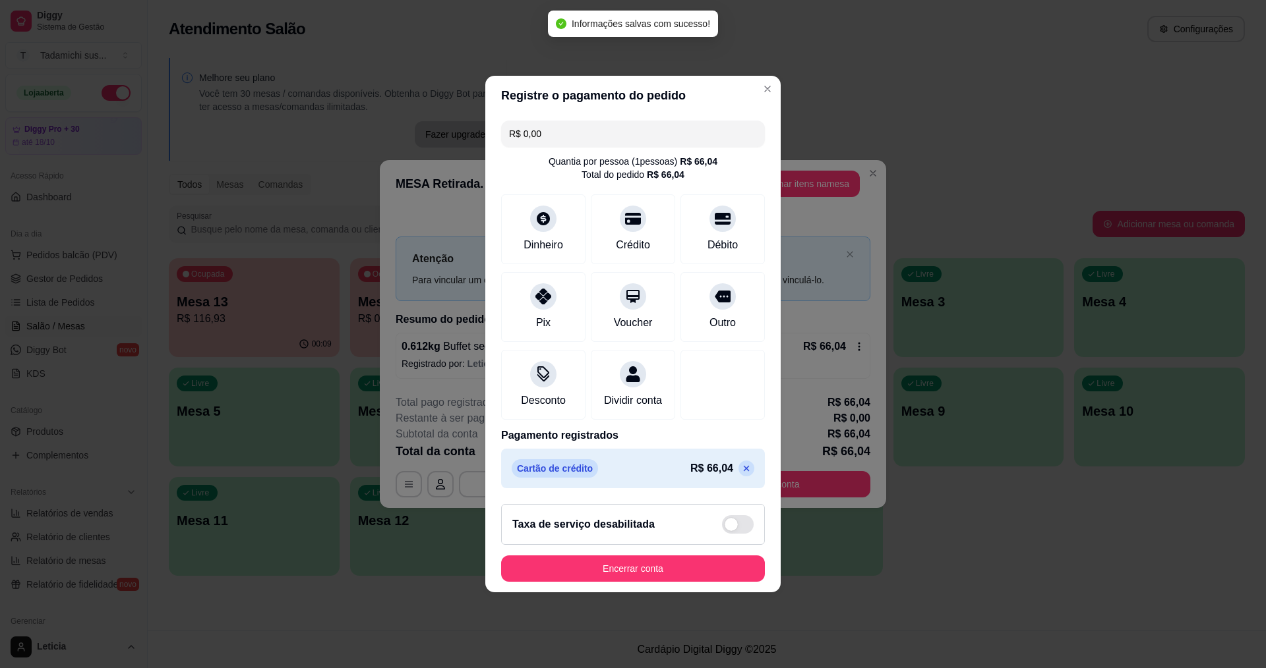
click at [741, 474] on icon at bounding box center [746, 468] width 11 height 11
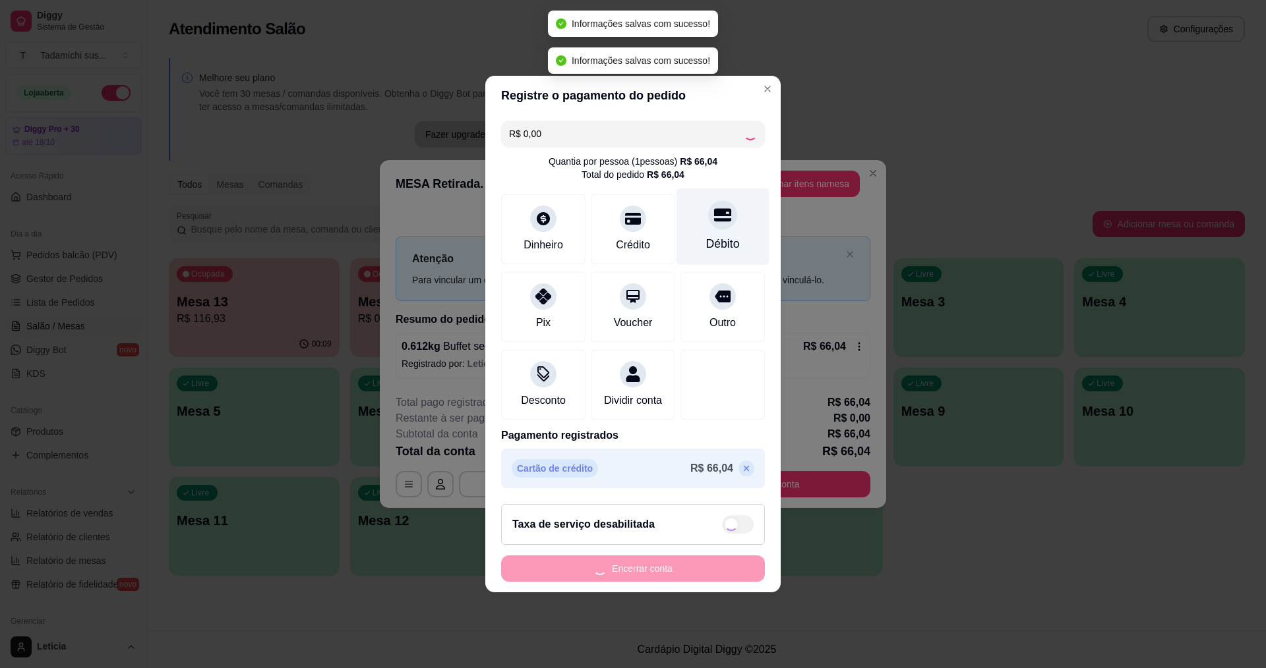
click at [715, 237] on div "Débito" at bounding box center [723, 243] width 34 height 17
type input "R$ 66,04"
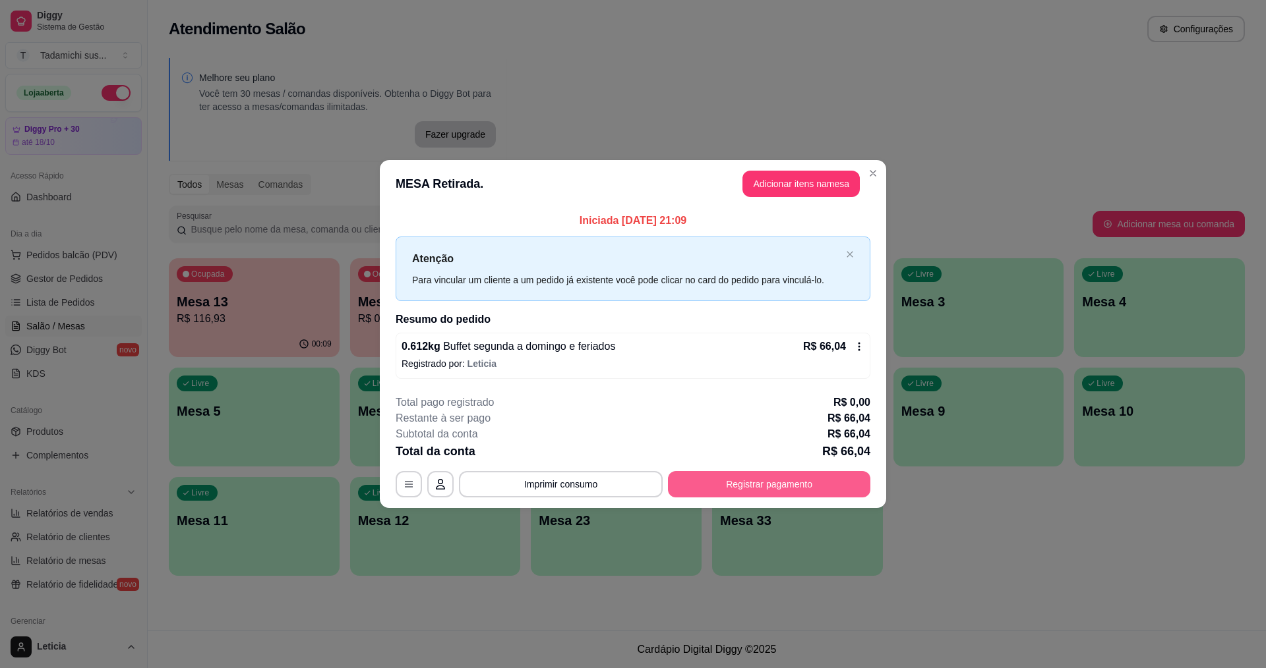
click at [719, 480] on button "Registrar pagamento" at bounding box center [769, 484] width 202 height 26
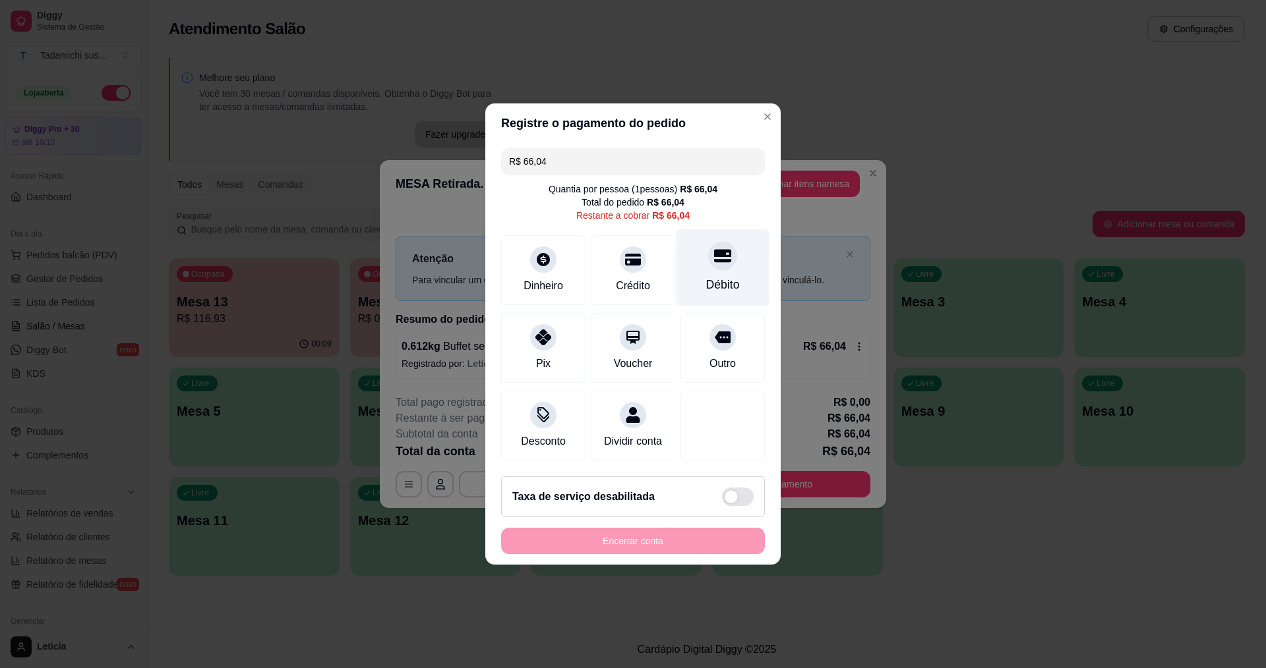
click at [724, 258] on div at bounding box center [722, 255] width 29 height 29
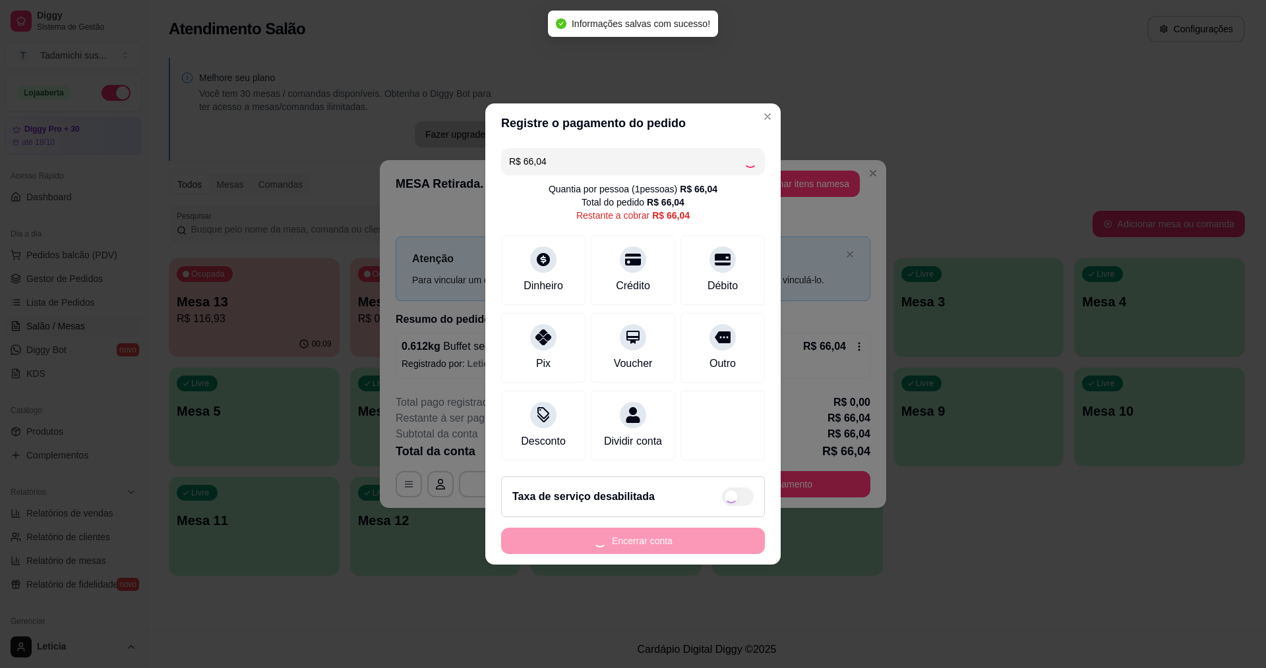
type input "R$ 0,00"
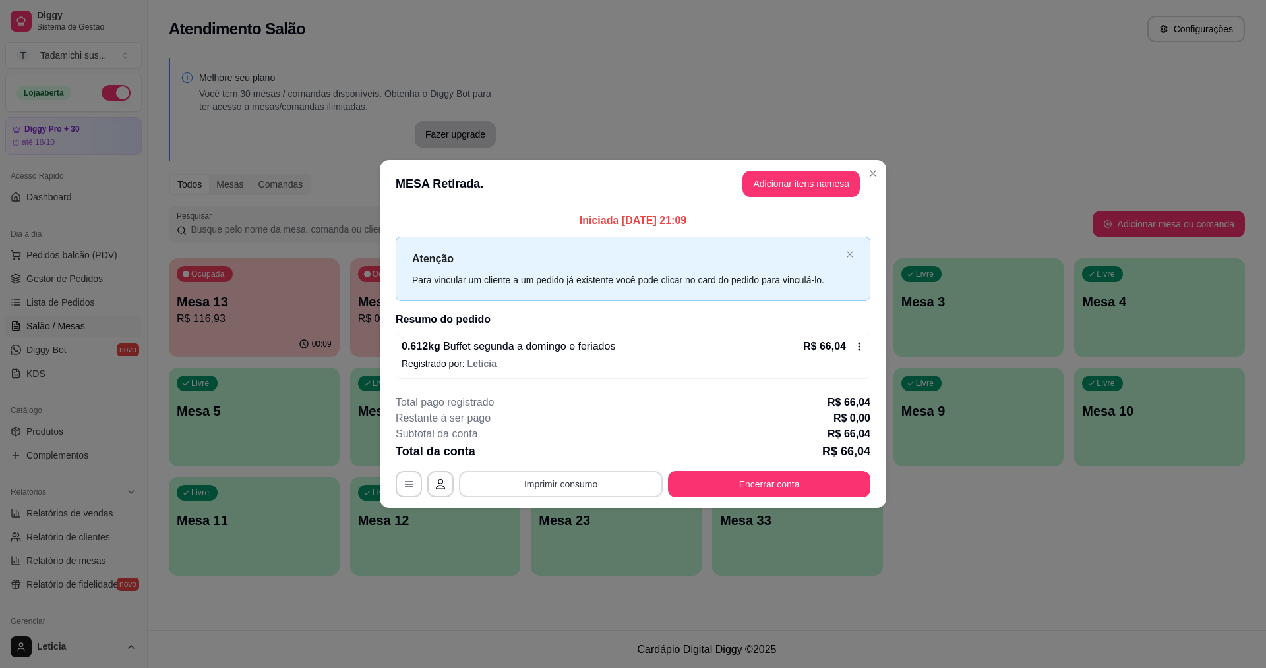
click at [614, 480] on button "Imprimir consumo" at bounding box center [561, 484] width 204 height 26
click at [585, 430] on button "IMPRESSORA HAYOM" at bounding box center [565, 427] width 102 height 21
click at [761, 486] on button "Encerrar conta" at bounding box center [769, 484] width 202 height 26
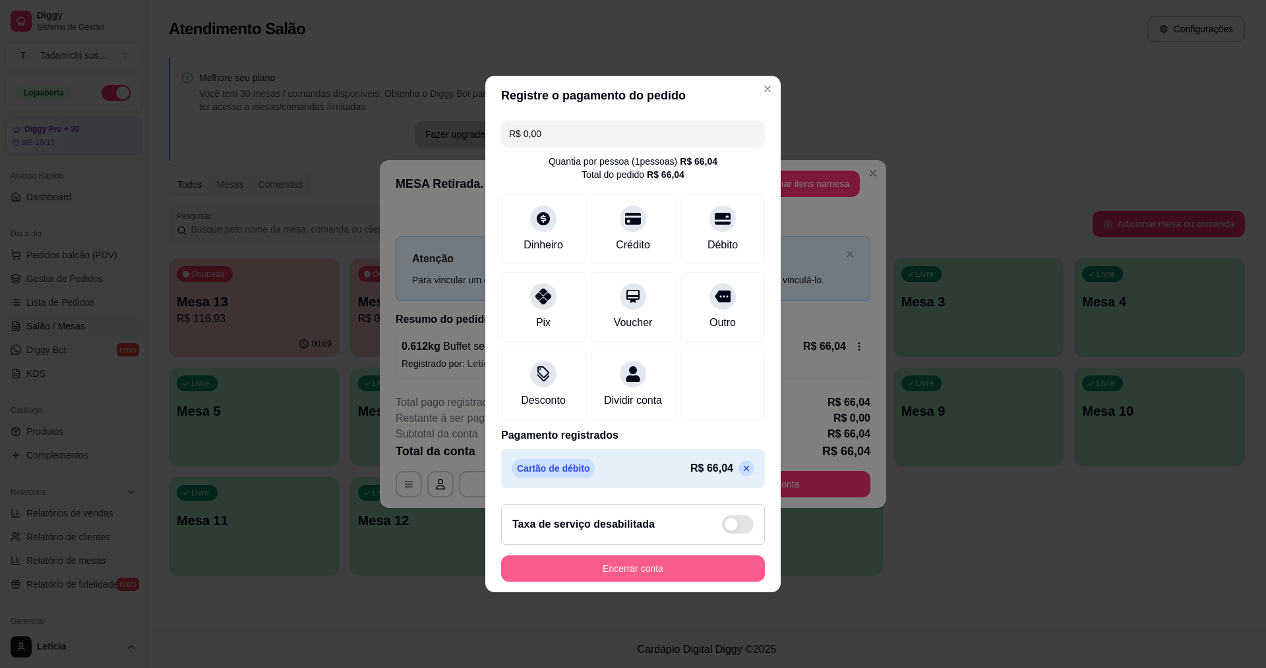
click at [731, 582] on button "Encerrar conta" at bounding box center [633, 569] width 264 height 26
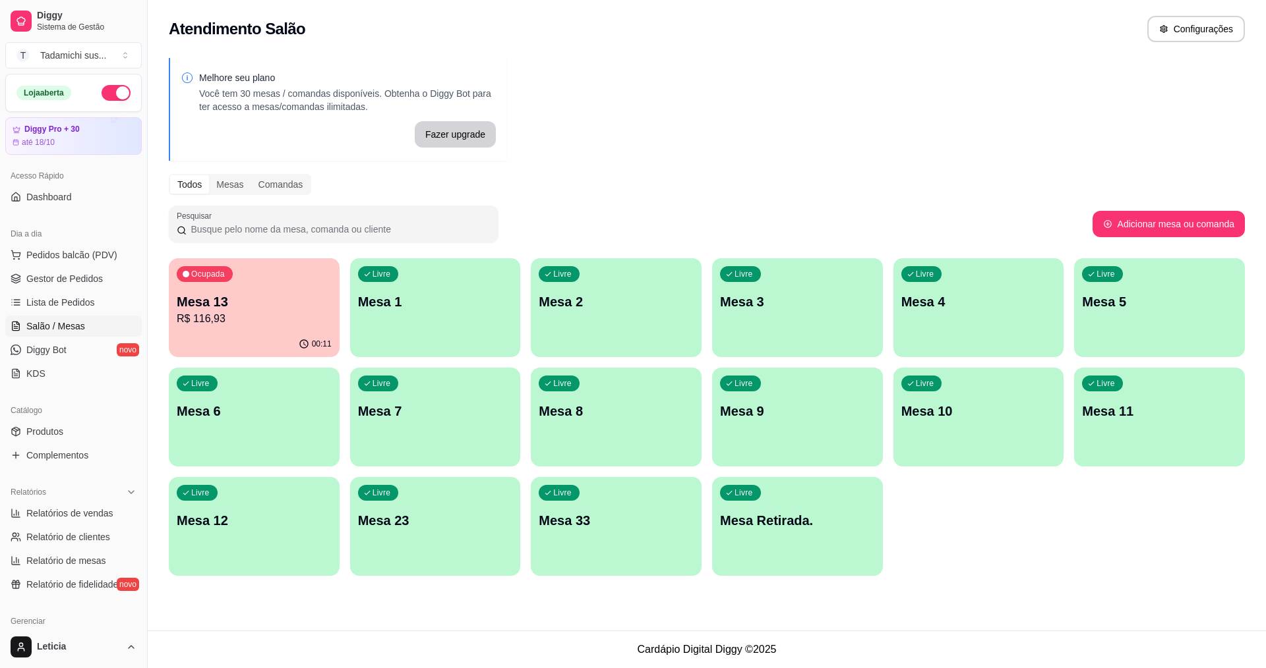
click at [235, 274] on div "Ocupada Mesa 13 R$ 116,93" at bounding box center [254, 294] width 171 height 73
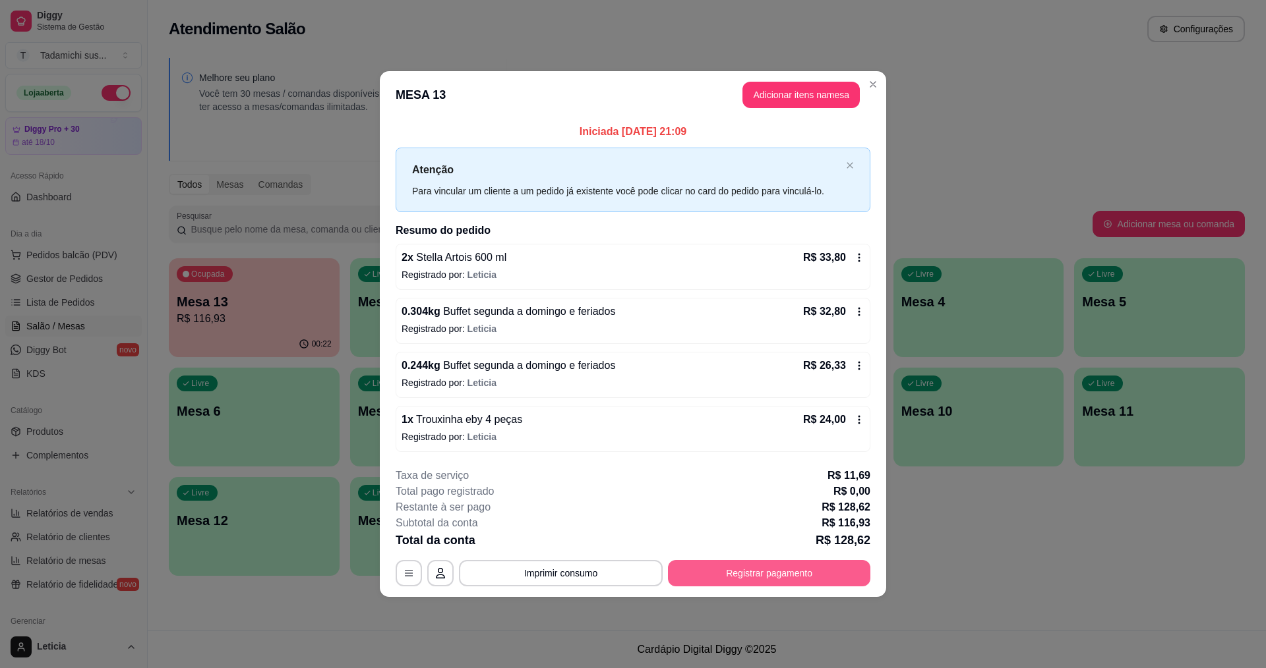
click at [767, 576] on button "Registrar pagamento" at bounding box center [769, 573] width 202 height 26
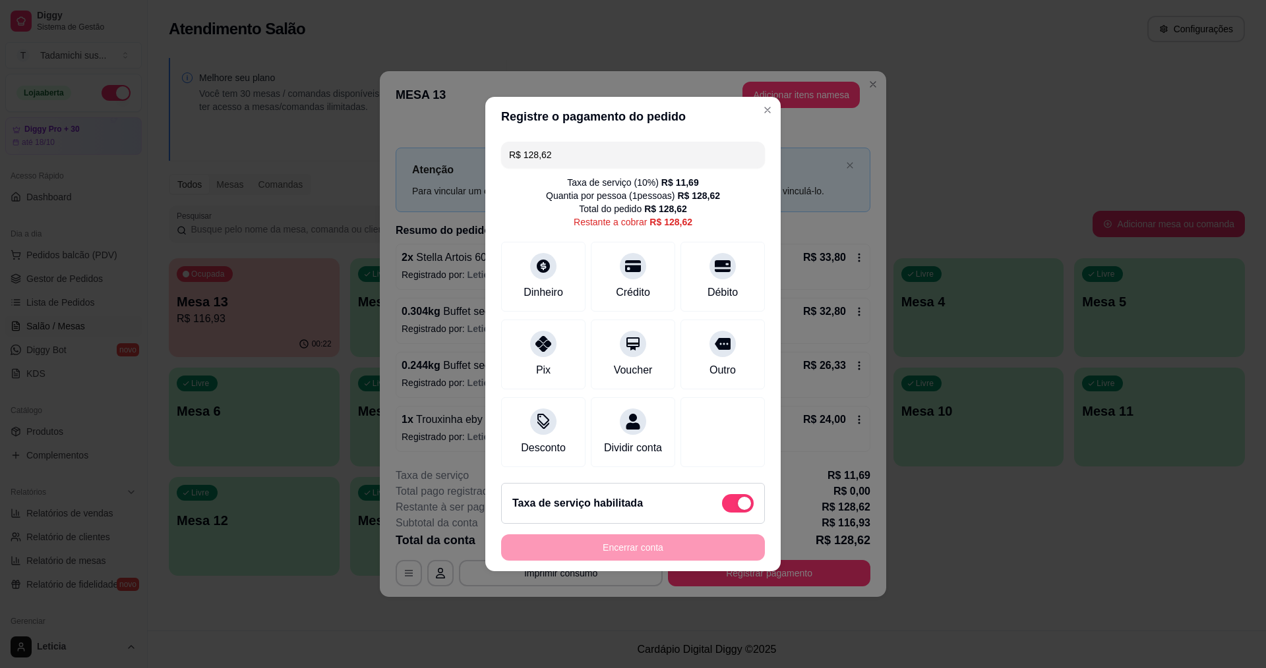
click at [722, 511] on span at bounding box center [738, 503] width 32 height 18
click at [721, 511] on input "checkbox" at bounding box center [725, 510] width 9 height 9
checkbox input "true"
type input "R$ 116,93"
checkbox input "false"
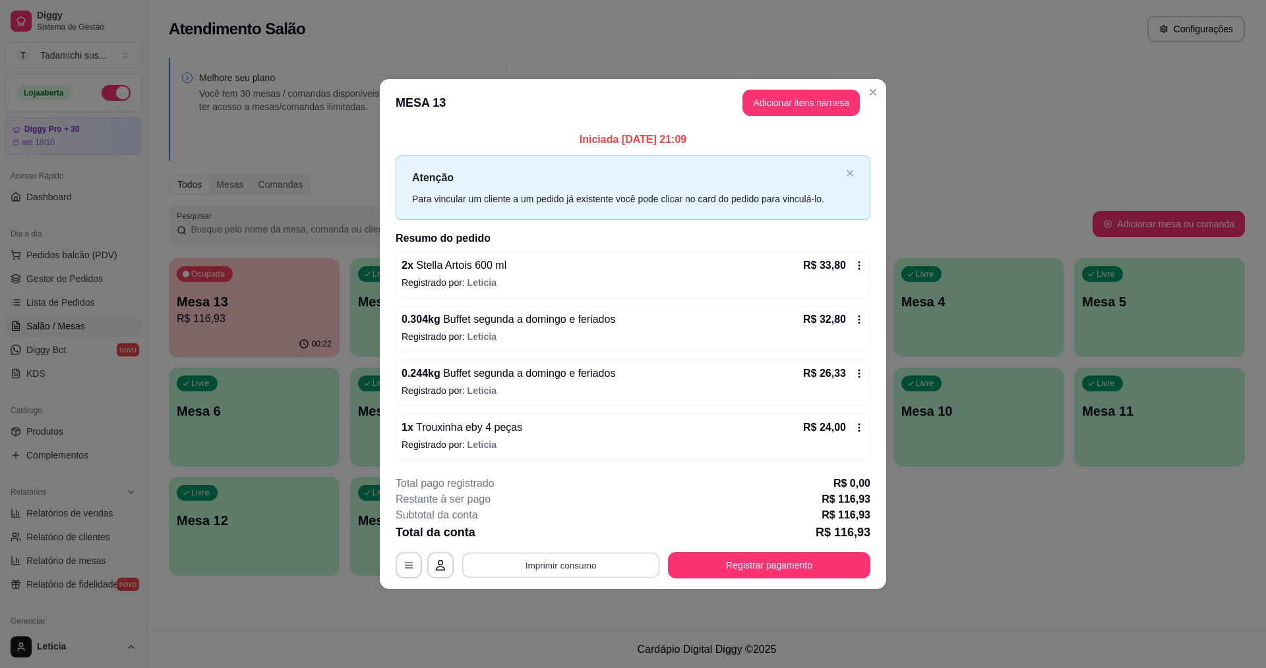
click at [521, 566] on button "Imprimir consumo" at bounding box center [561, 565] width 198 height 26
click at [589, 508] on button "IMPRESSORA HAYOM" at bounding box center [565, 508] width 102 height 21
click at [727, 577] on button "Registrar pagamento" at bounding box center [769, 565] width 196 height 26
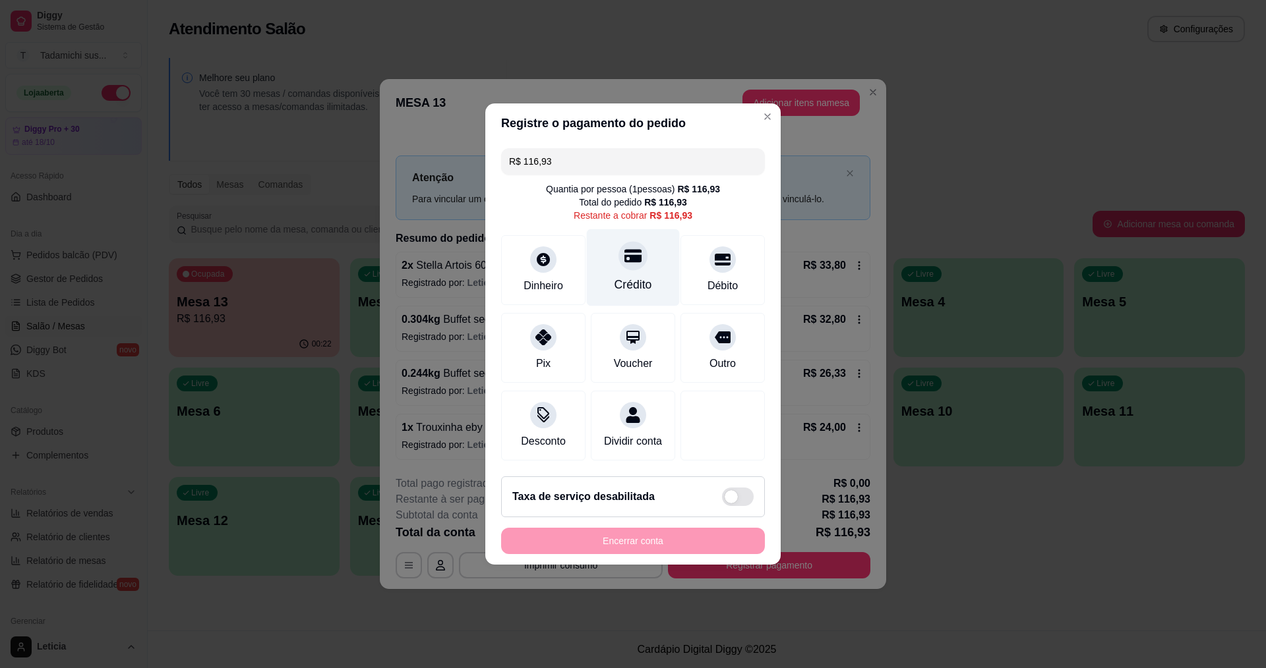
click at [637, 276] on div "Crédito" at bounding box center [633, 284] width 38 height 17
type input "R$ 0,00"
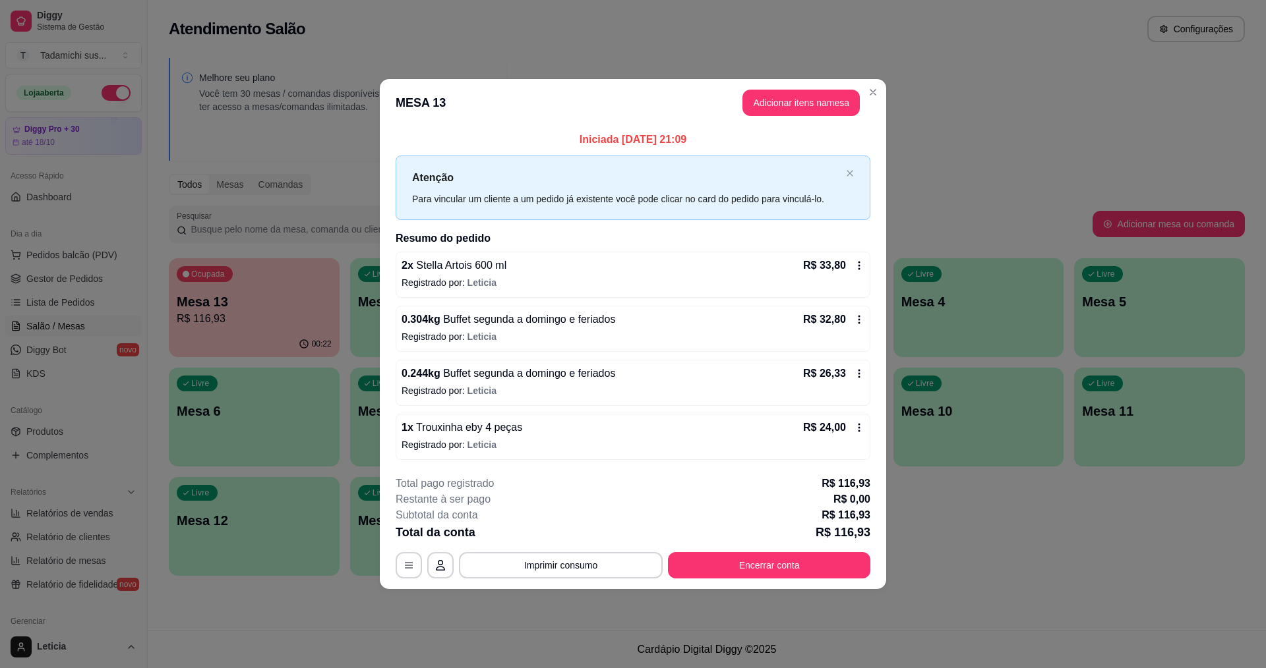
click at [564, 579] on footer "**********" at bounding box center [633, 527] width 506 height 124
click at [561, 574] on button "Imprimir consumo" at bounding box center [561, 565] width 198 height 26
click at [589, 514] on button "IMPRESSORA HAYOM" at bounding box center [565, 508] width 102 height 21
click at [764, 570] on button "Encerrar conta" at bounding box center [769, 565] width 202 height 26
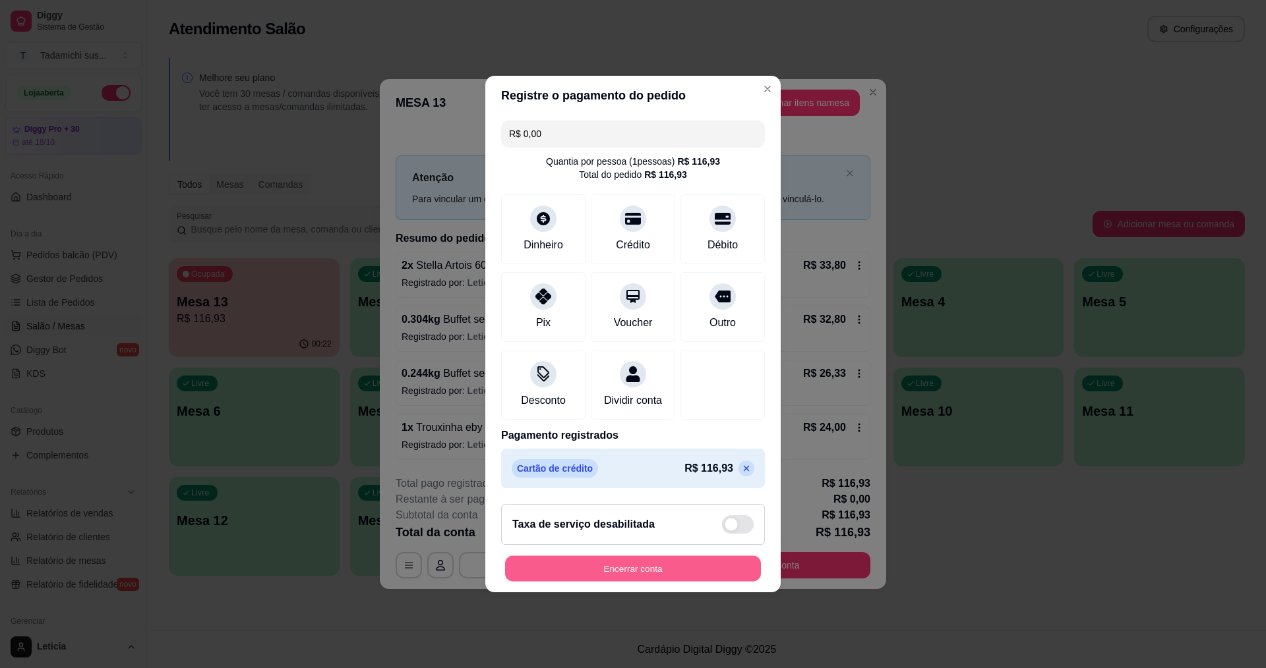
click at [736, 581] on button "Encerrar conta" at bounding box center [633, 569] width 256 height 26
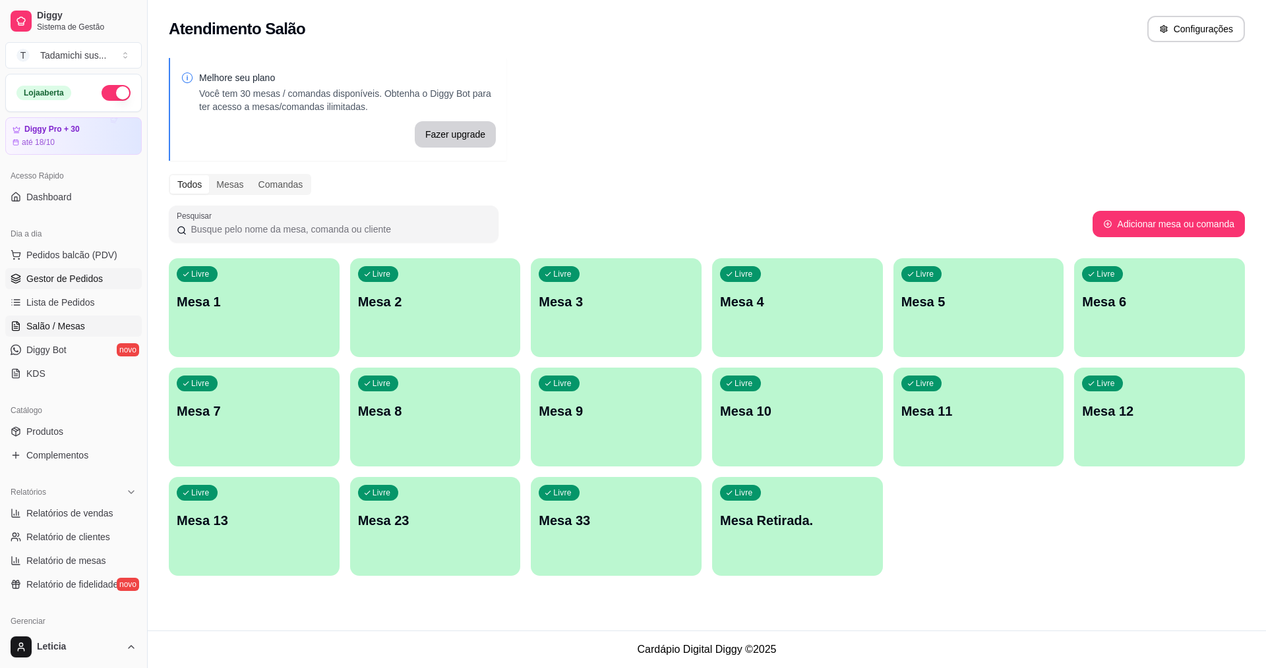
click at [63, 285] on link "Gestor de Pedidos" at bounding box center [73, 278] width 136 height 21
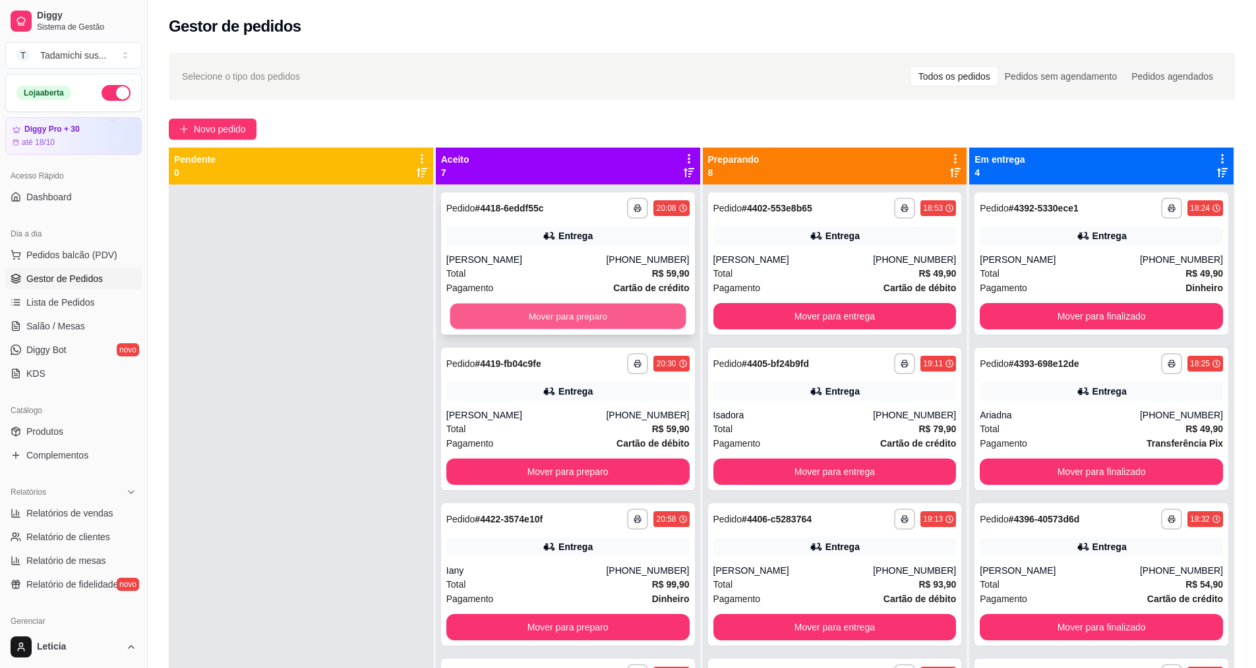
click at [513, 322] on button "Mover para preparo" at bounding box center [568, 317] width 236 height 26
click at [513, 323] on button "Mover para preparo" at bounding box center [567, 316] width 243 height 26
click at [513, 323] on button "Mover para preparo" at bounding box center [568, 317] width 236 height 26
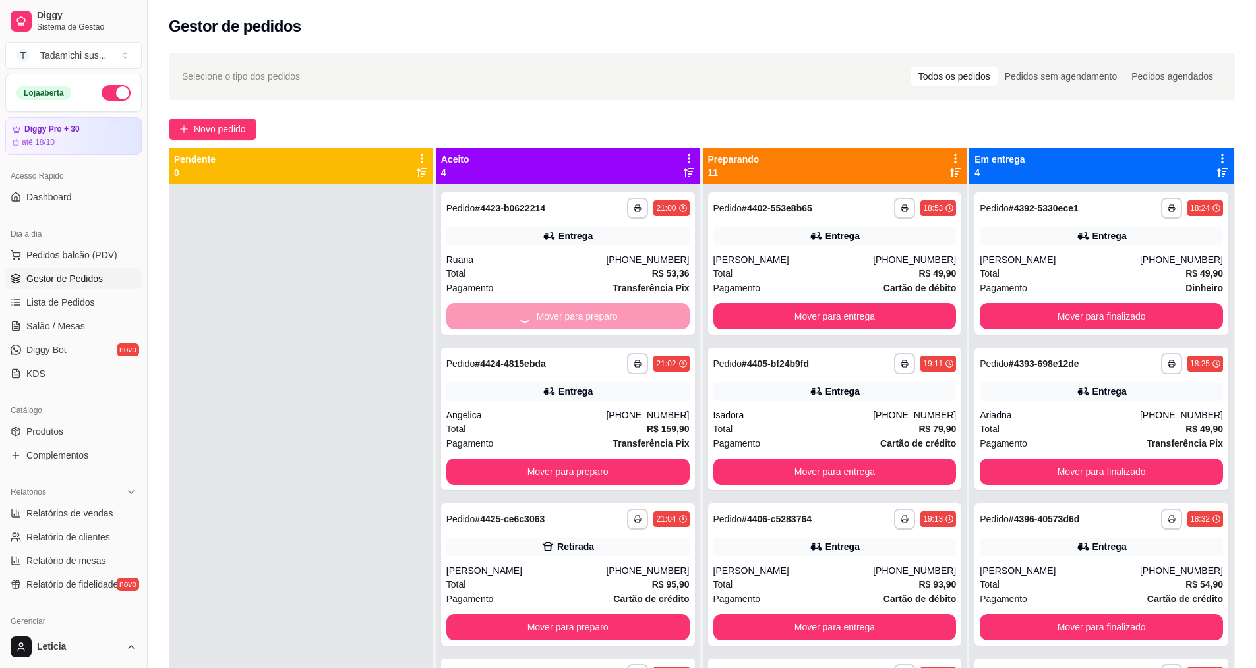
click at [513, 459] on button "Mover para preparo" at bounding box center [567, 472] width 243 height 26
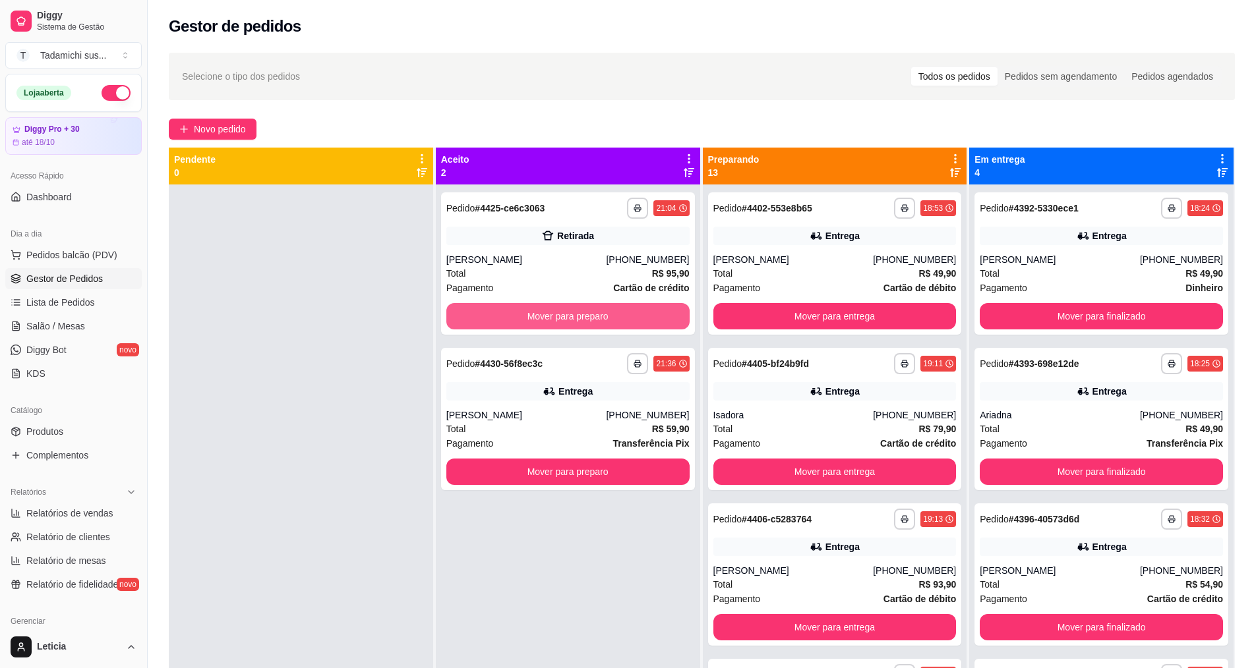
click at [513, 323] on button "Mover para preparo" at bounding box center [567, 316] width 243 height 26
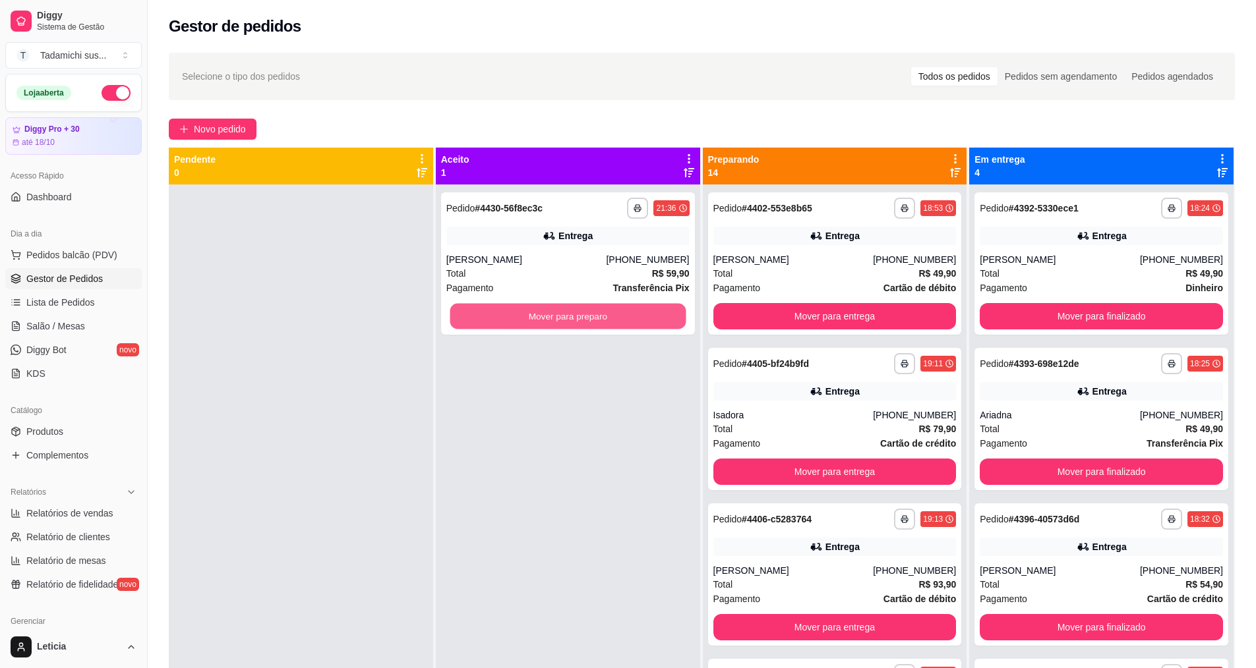
click at [513, 323] on button "Mover para preparo" at bounding box center [568, 317] width 236 height 26
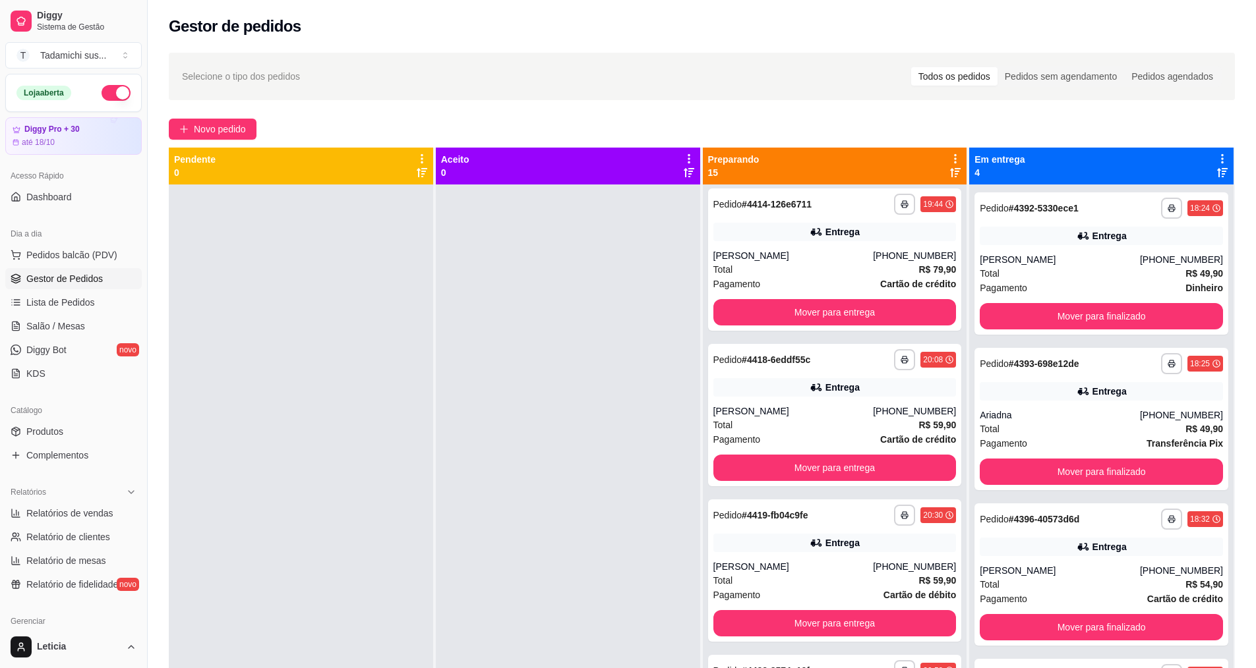
scroll to position [1121, 0]
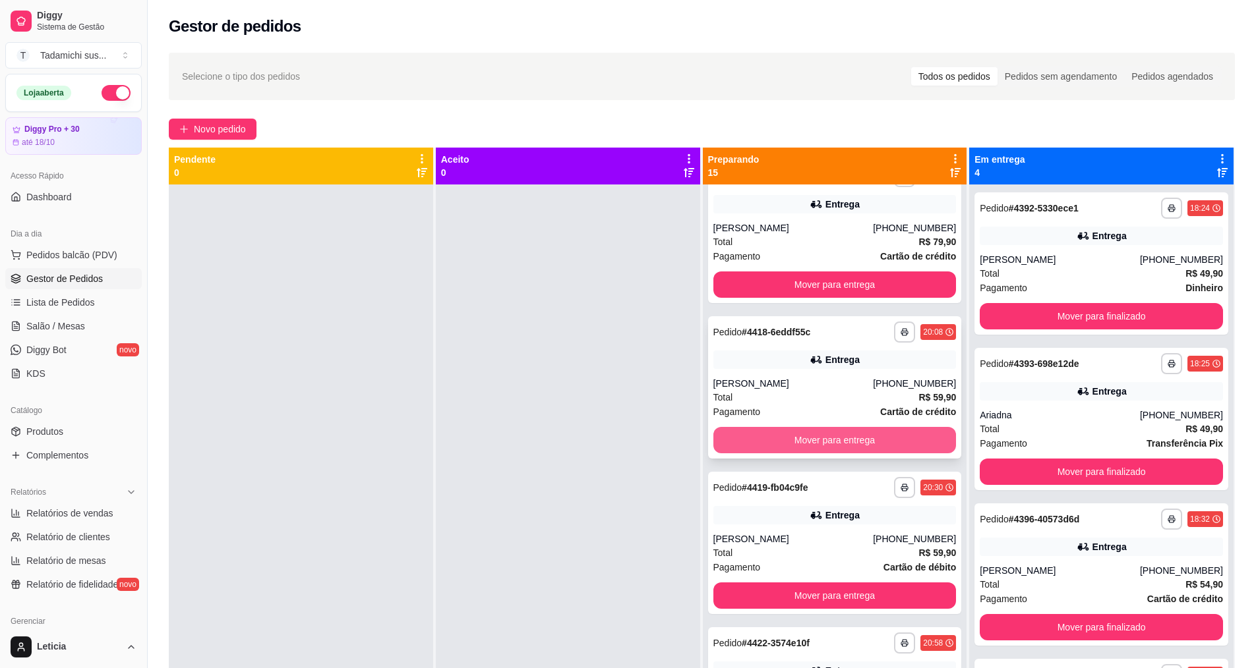
click at [802, 441] on button "Mover para entrega" at bounding box center [834, 440] width 243 height 26
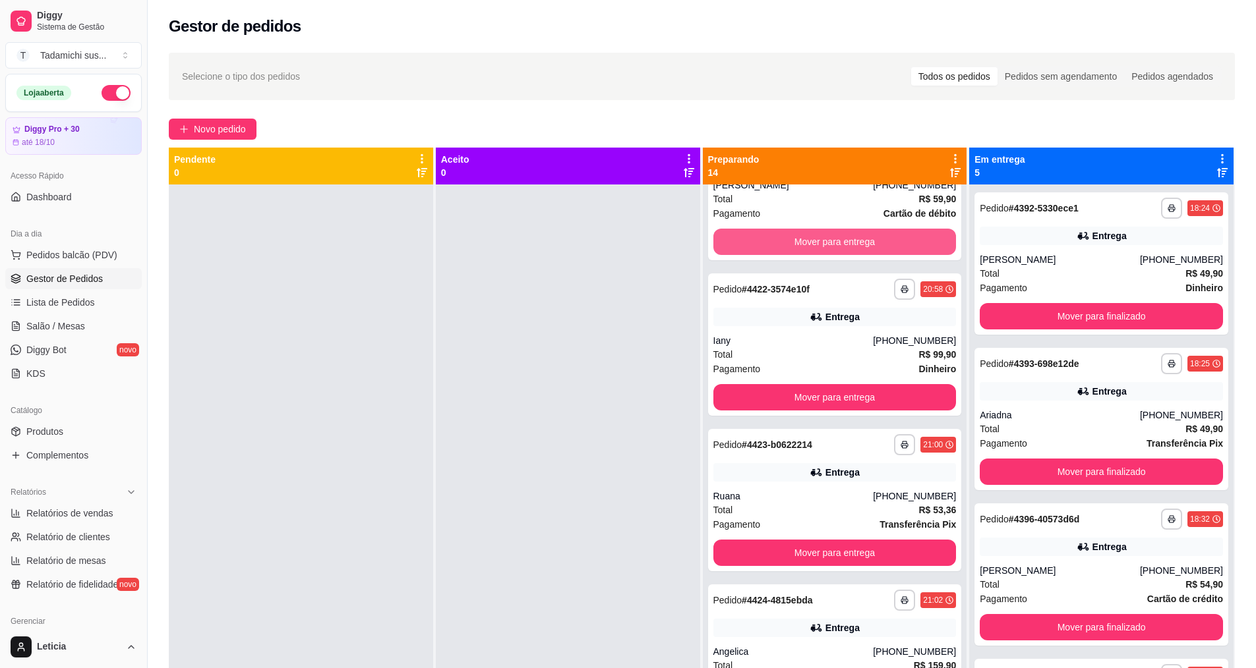
scroll to position [1384, 0]
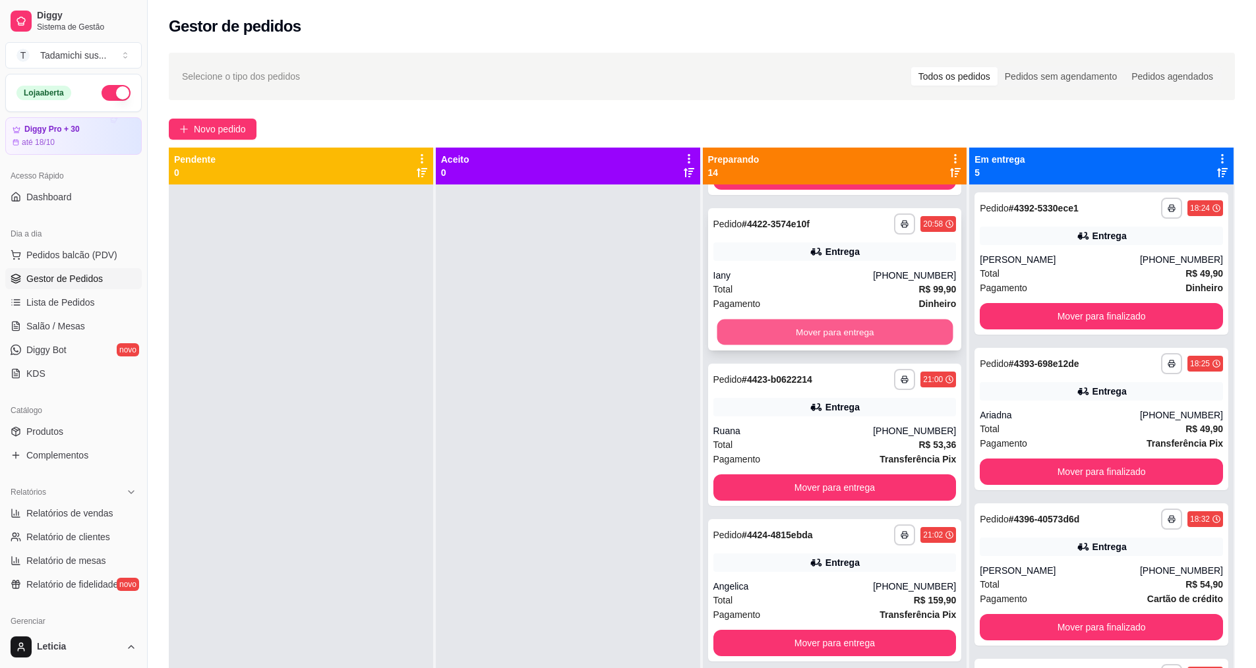
click at [806, 327] on button "Mover para entrega" at bounding box center [835, 333] width 236 height 26
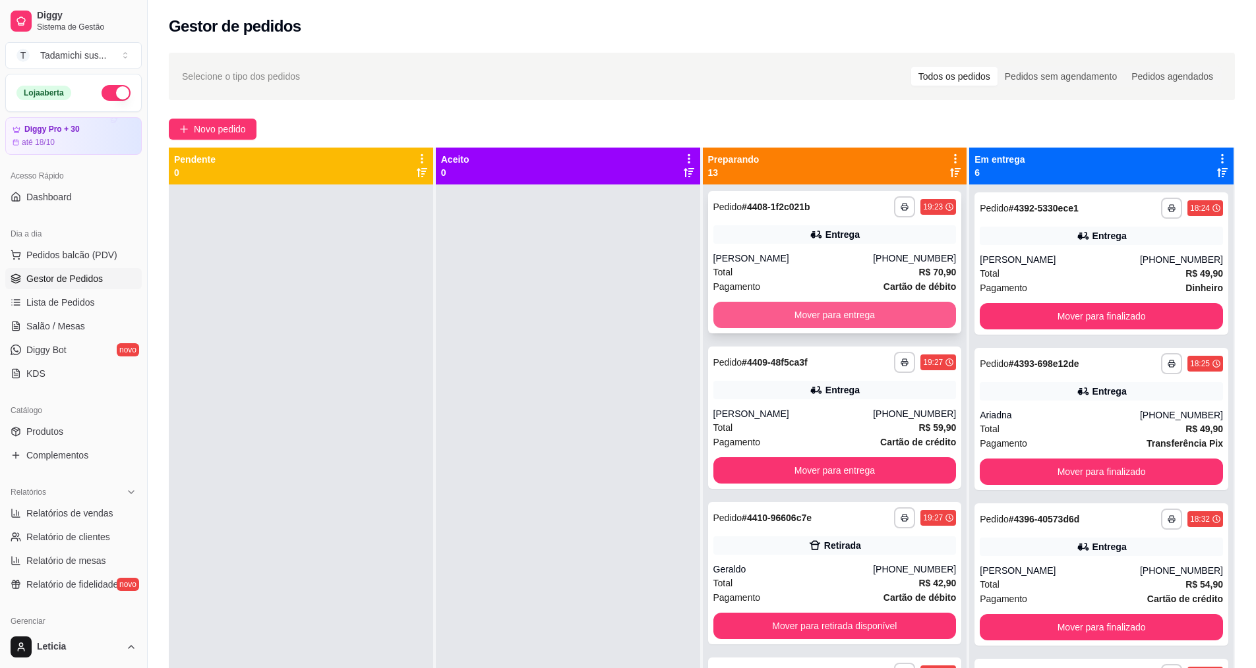
scroll to position [444, 0]
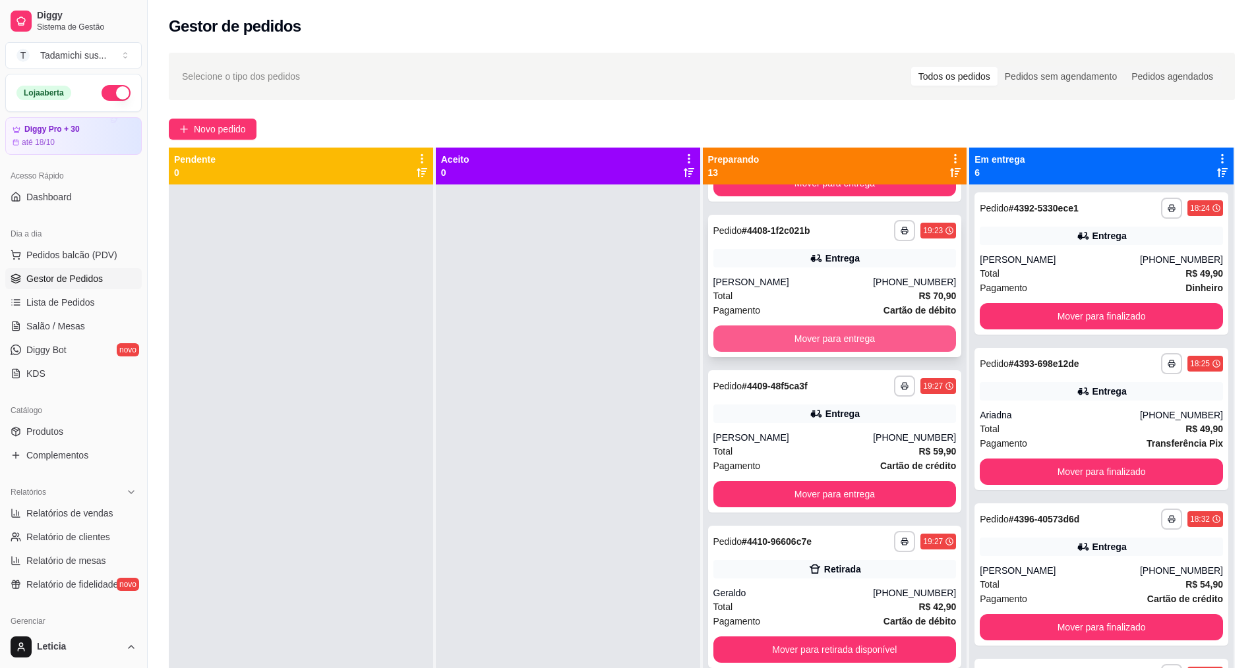
click at [813, 336] on button "Mover para entrega" at bounding box center [834, 339] width 243 height 26
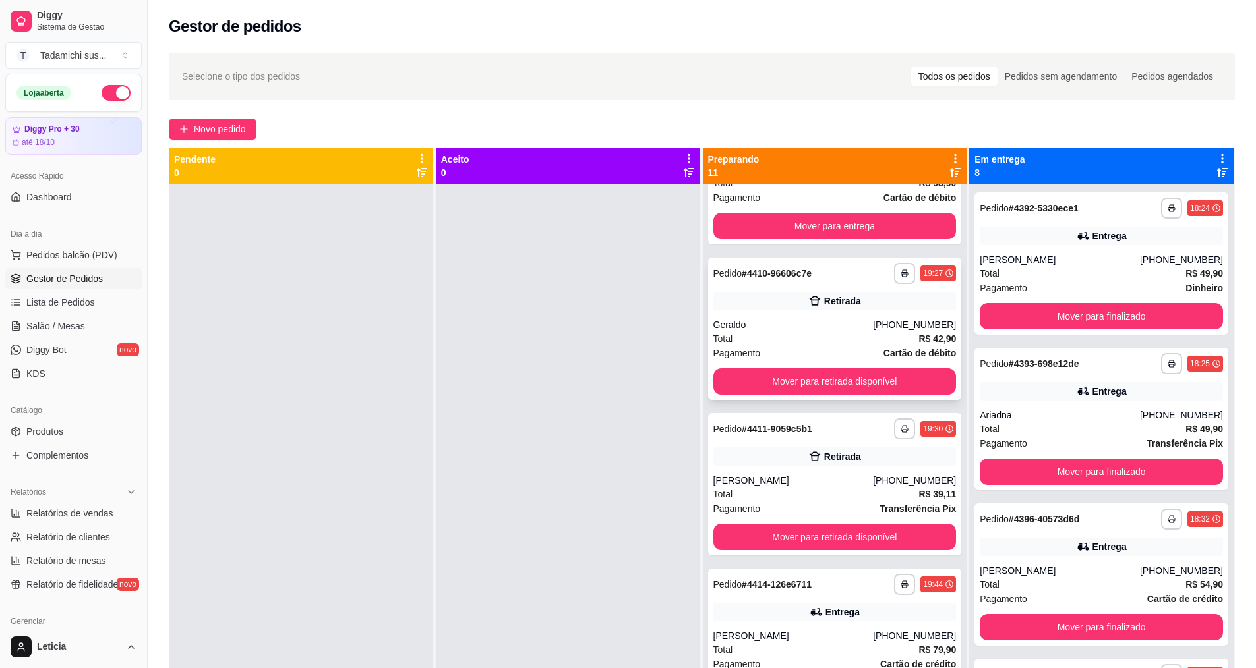
scroll to position [247, 0]
click at [806, 383] on button "Mover para entrega" at bounding box center [834, 381] width 243 height 26
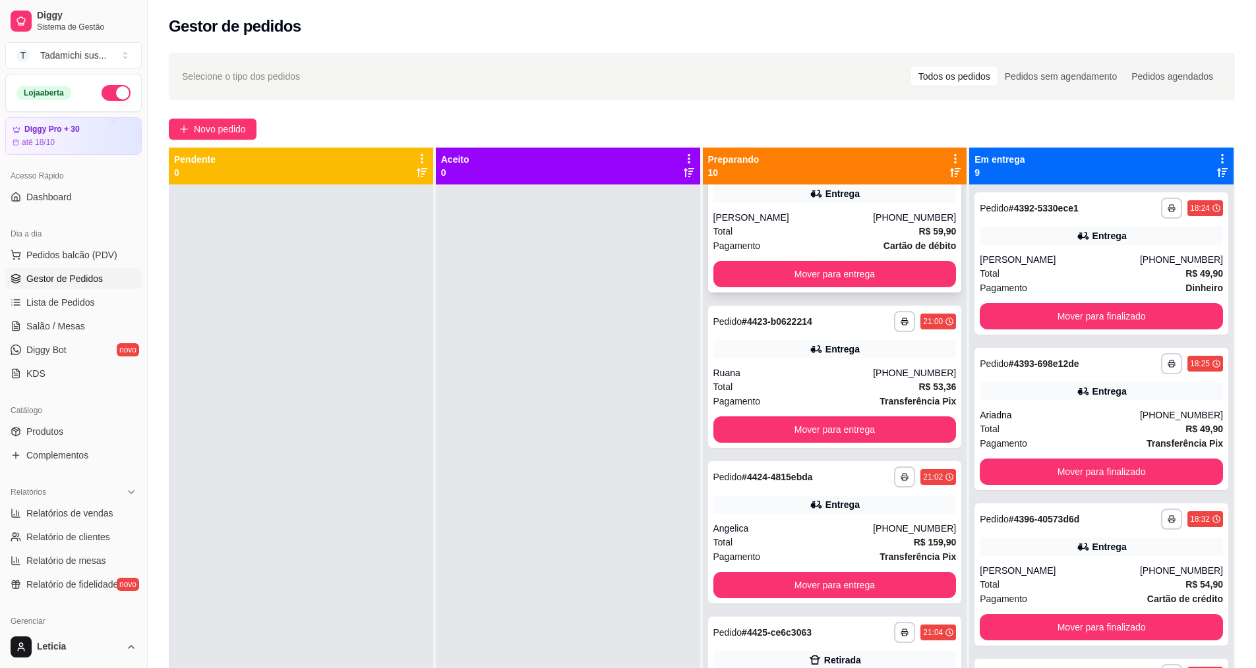
scroll to position [840, 0]
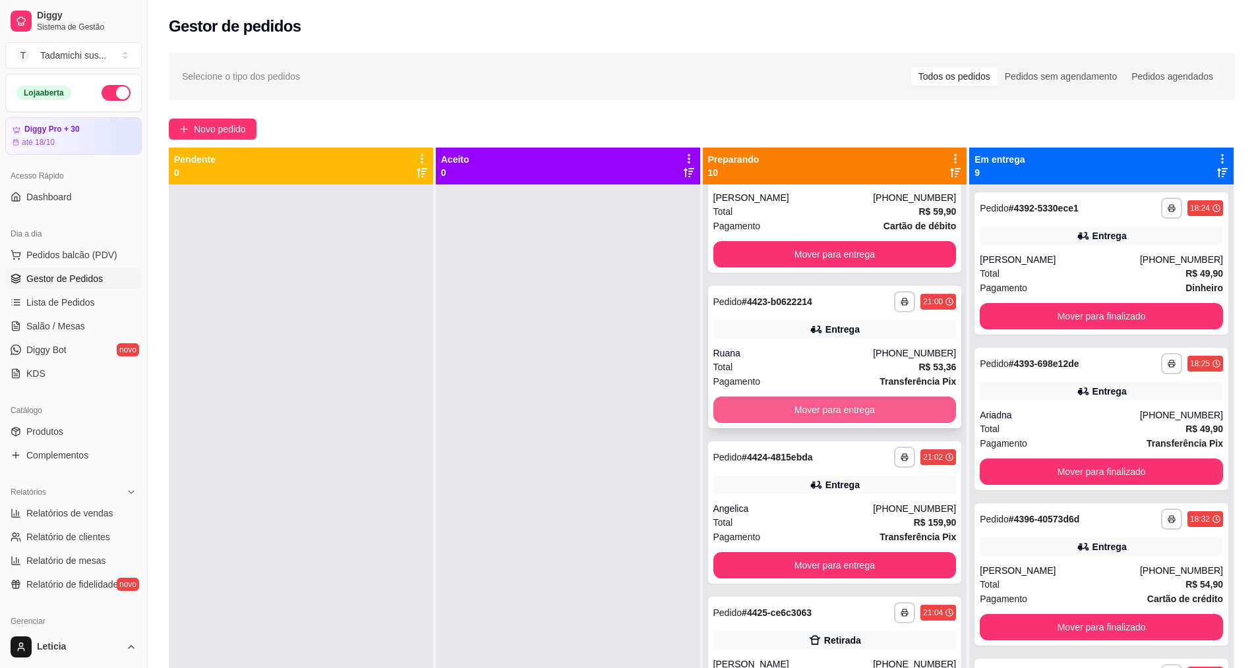
click at [820, 411] on button "Mover para entrega" at bounding box center [834, 410] width 243 height 26
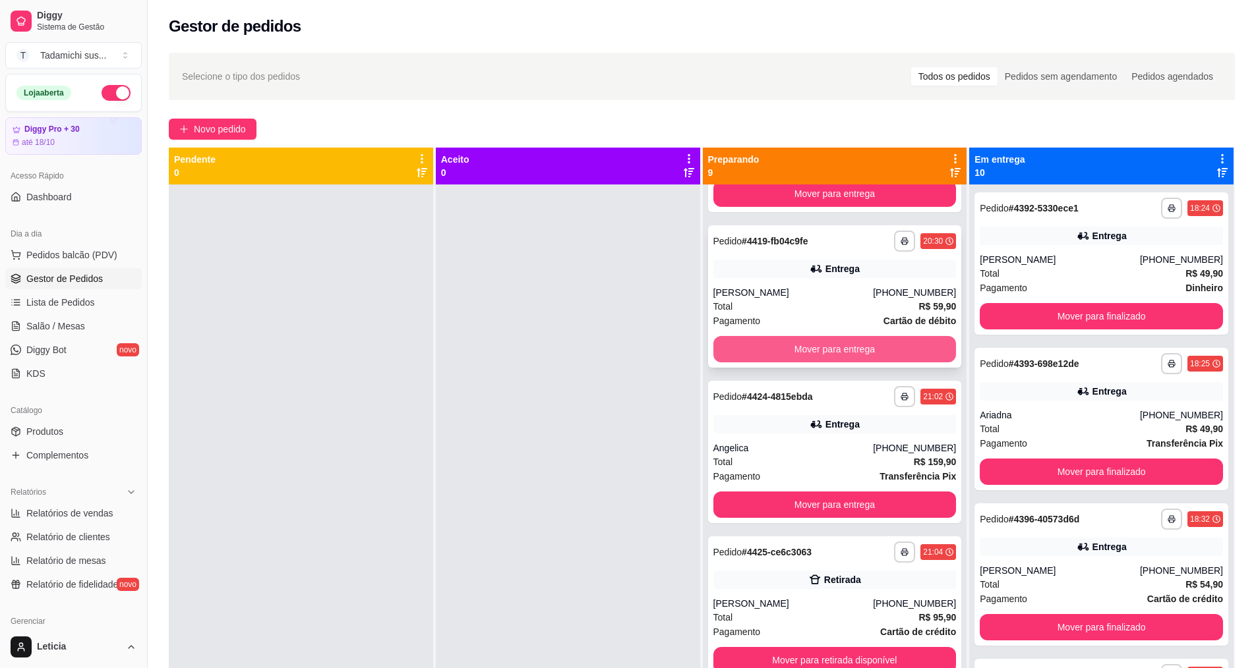
click at [810, 347] on button "Mover para entrega" at bounding box center [834, 349] width 243 height 26
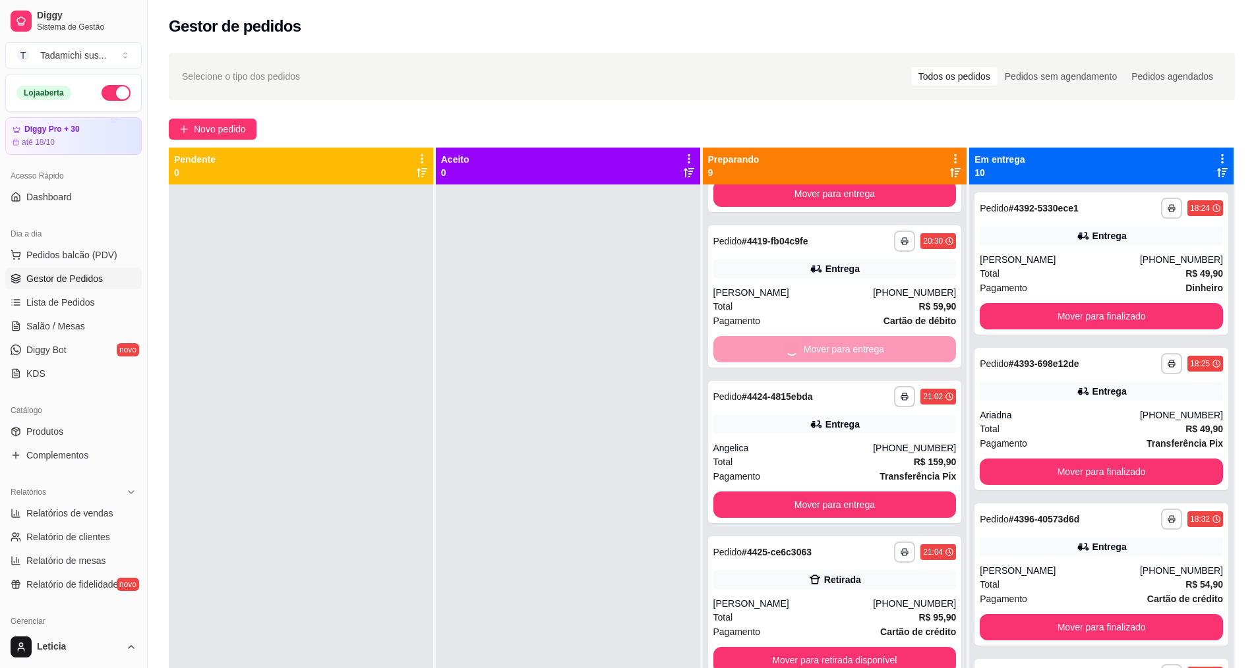
scroll to position [589, 0]
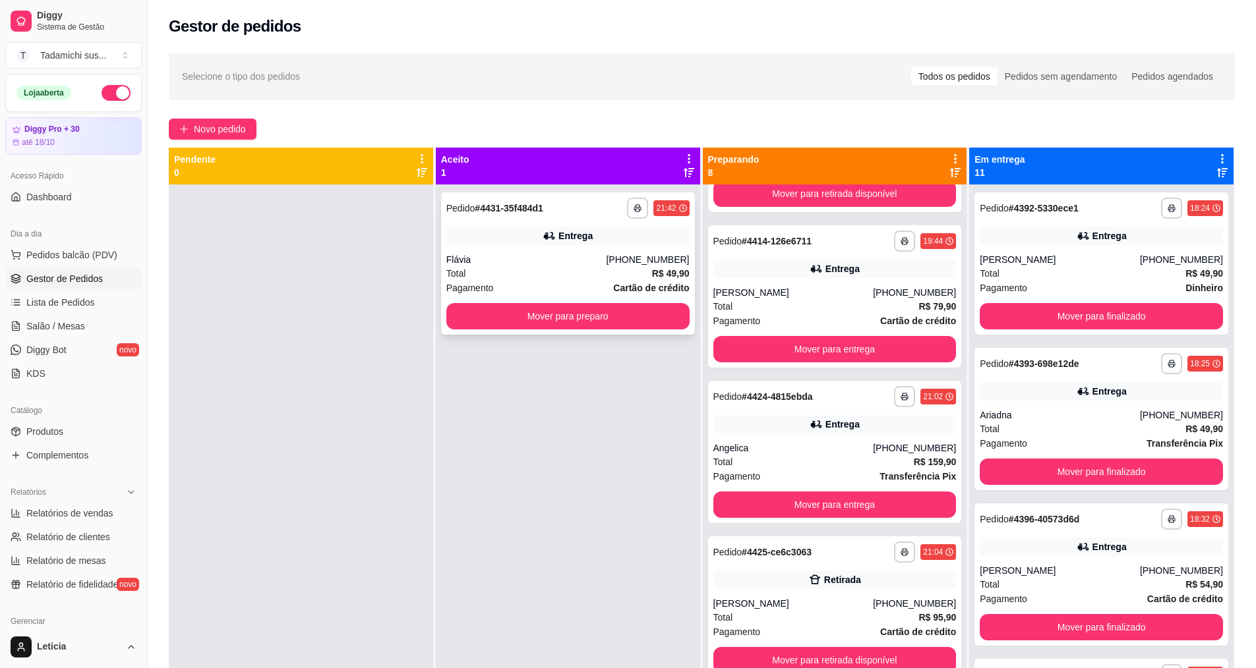
click at [537, 299] on div "**********" at bounding box center [568, 263] width 254 height 142
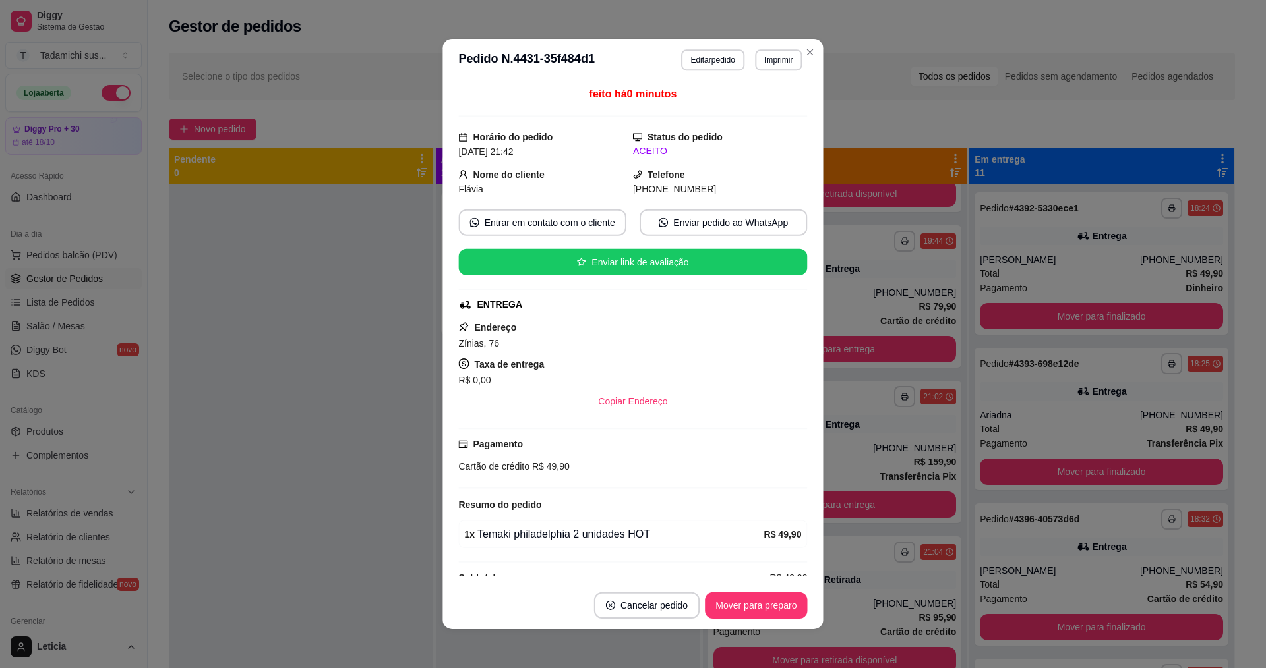
click at [535, 318] on div "feito há 0 minutos Horário do pedido [DATE] 21:42 Status do pedido ACEITO Nome …" at bounding box center [632, 331] width 349 height 490
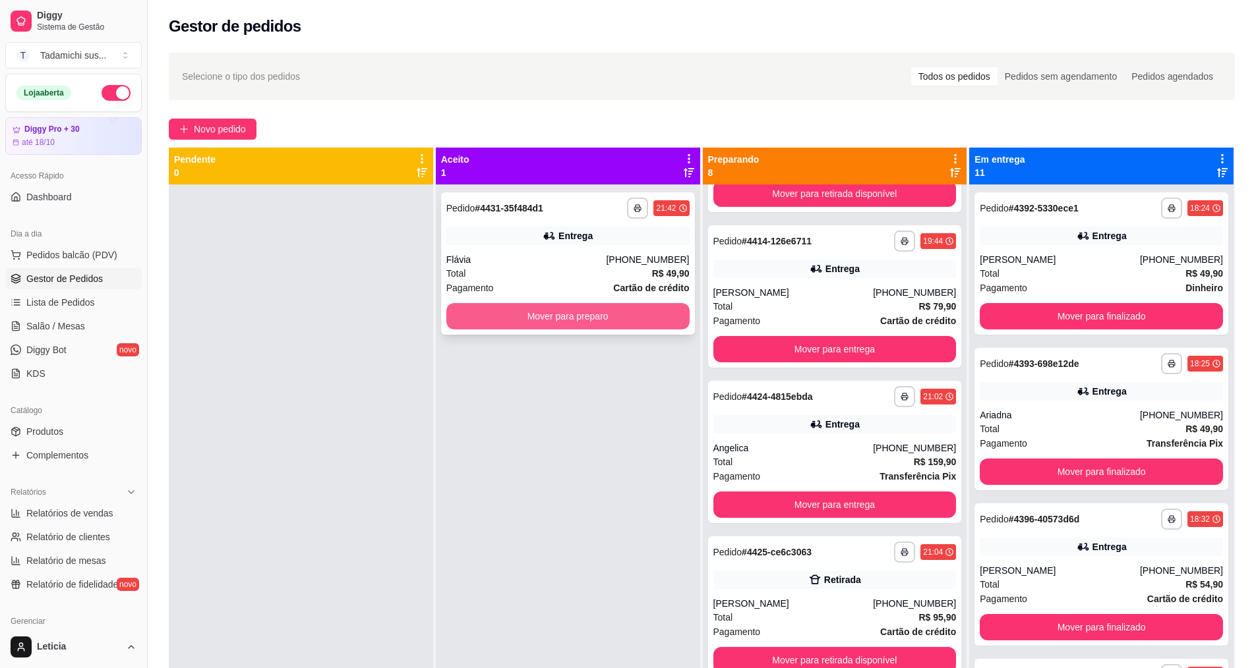
click at [643, 309] on button "Mover para preparo" at bounding box center [567, 316] width 243 height 26
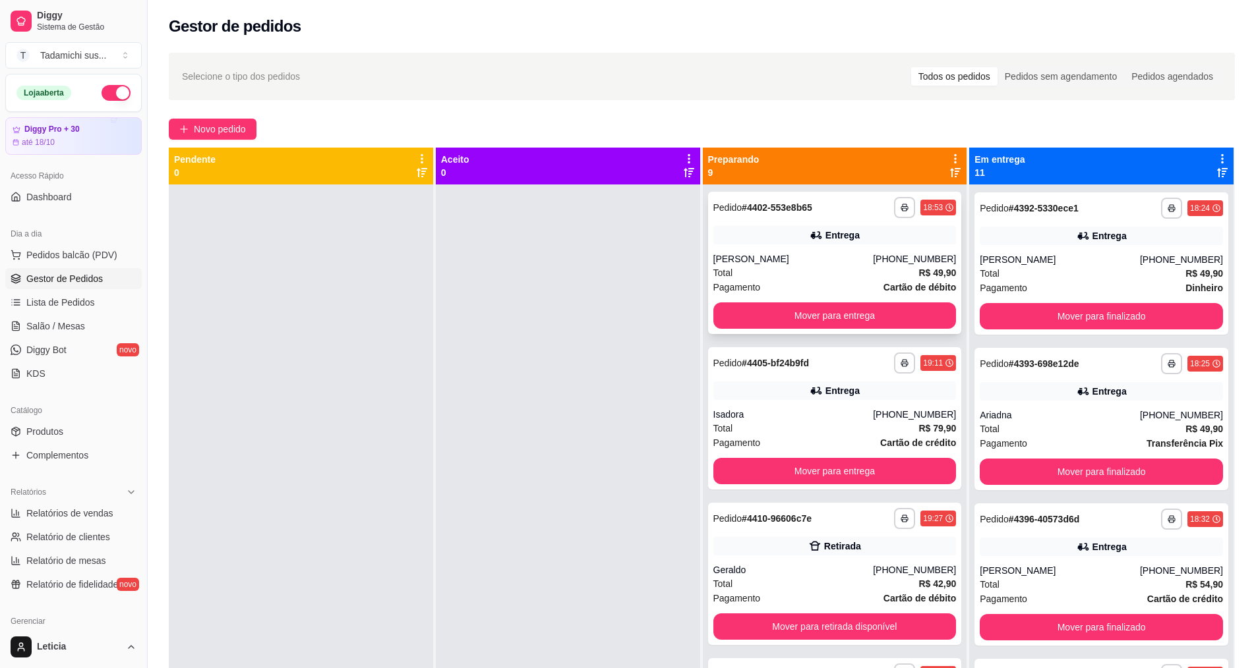
scroll to position [0, 0]
click at [821, 470] on button "Mover para entrega" at bounding box center [835, 472] width 236 height 26
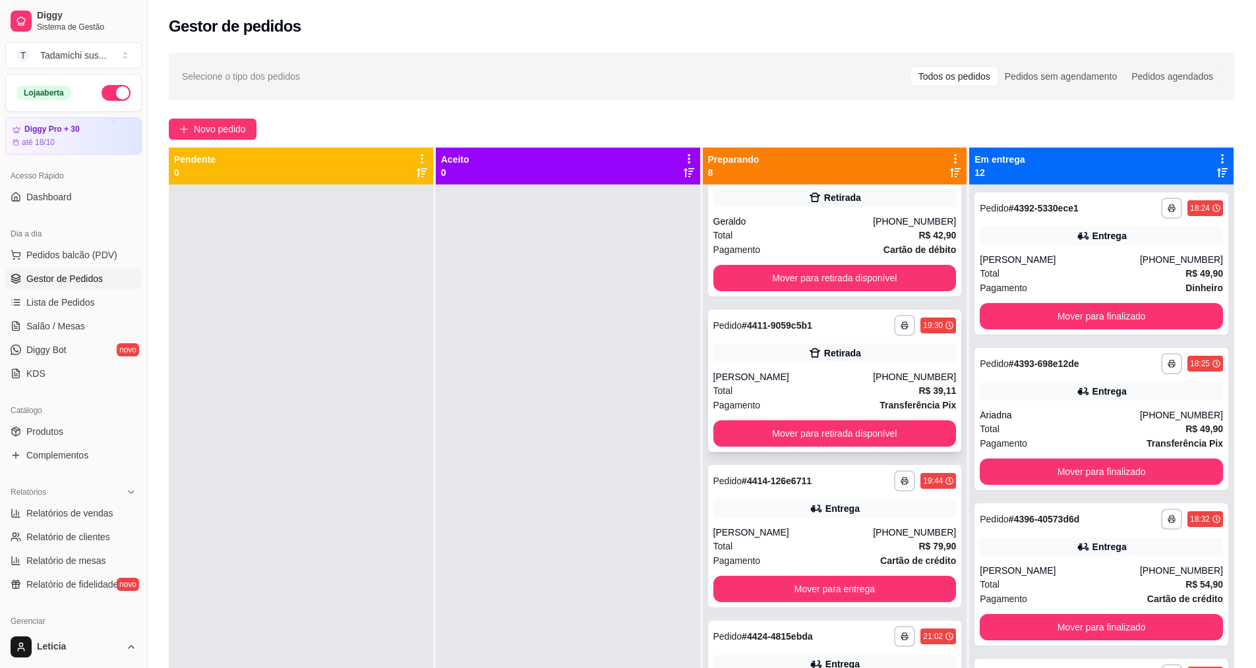
scroll to position [198, 0]
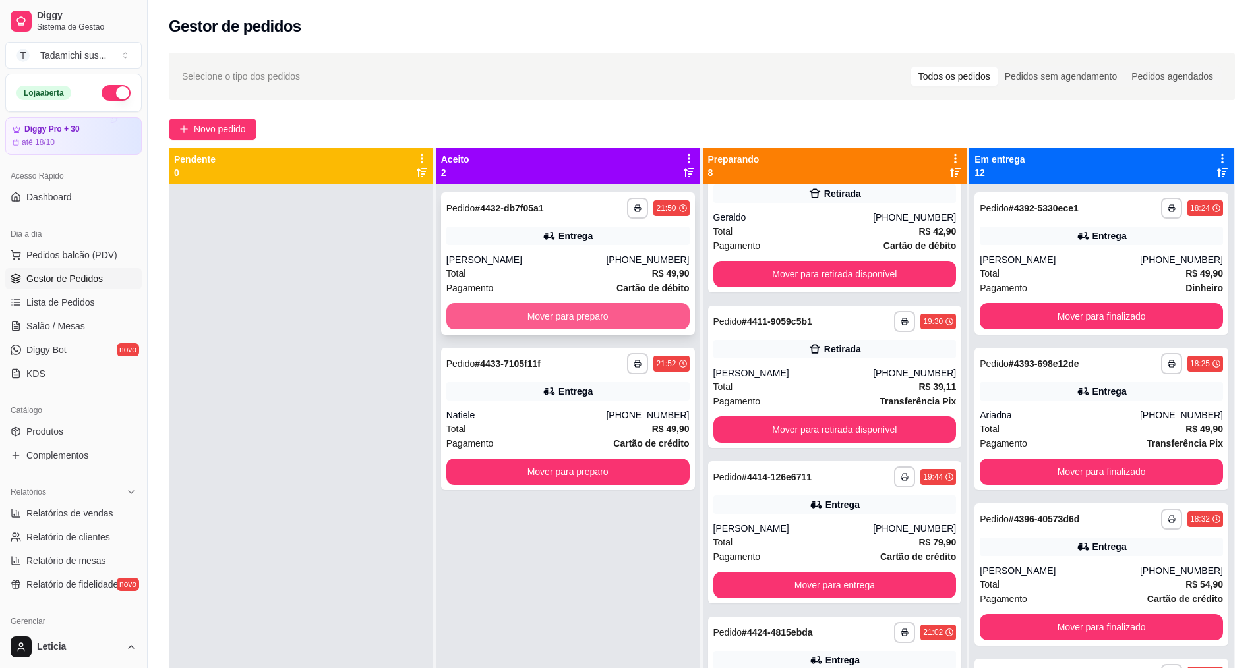
click at [535, 323] on button "Mover para preparo" at bounding box center [567, 316] width 243 height 26
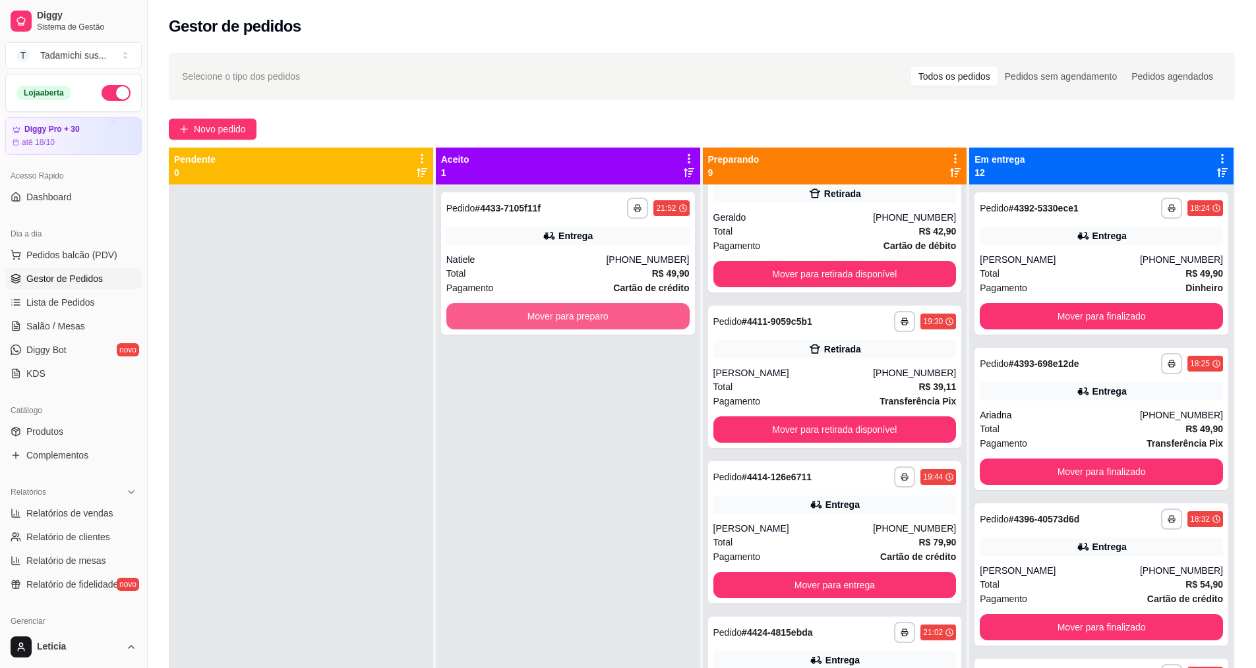
click at [535, 323] on button "Mover para preparo" at bounding box center [567, 316] width 243 height 26
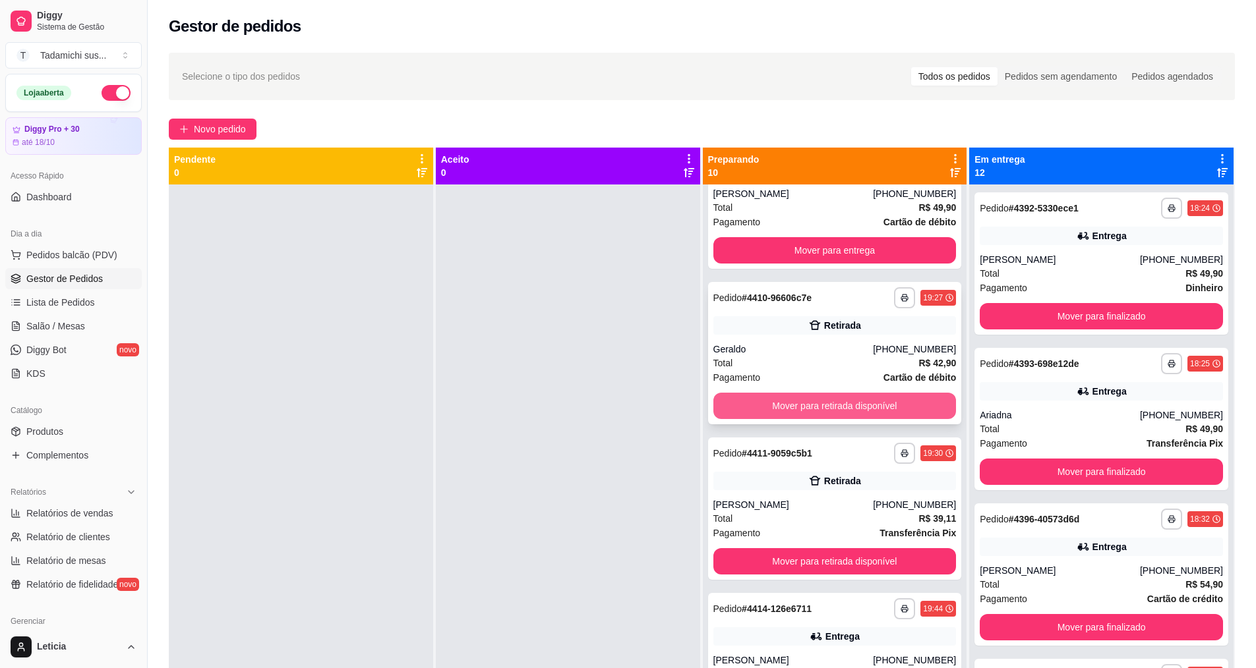
scroll to position [0, 0]
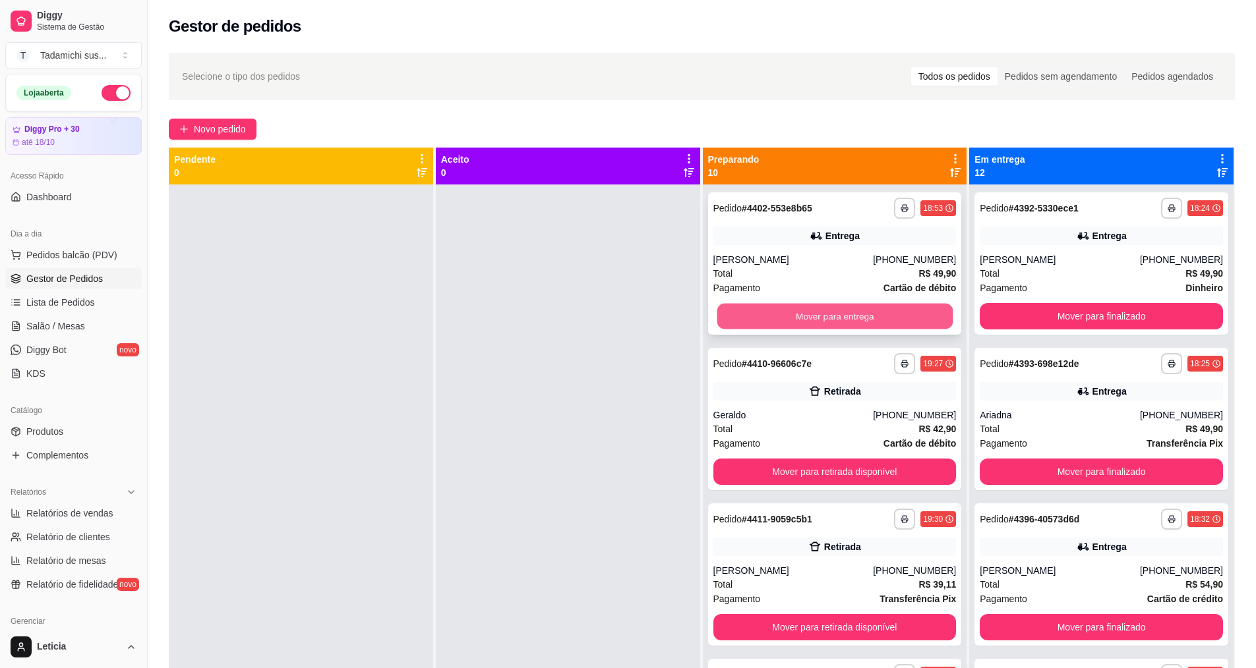
click at [841, 317] on button "Mover para entrega" at bounding box center [835, 317] width 236 height 26
click at [841, 317] on button "Mover para retirada disponível" at bounding box center [834, 316] width 243 height 26
click at [841, 317] on button "Mover para retirada disponível" at bounding box center [835, 317] width 236 height 26
click at [841, 317] on button "Mover para entrega" at bounding box center [835, 317] width 236 height 26
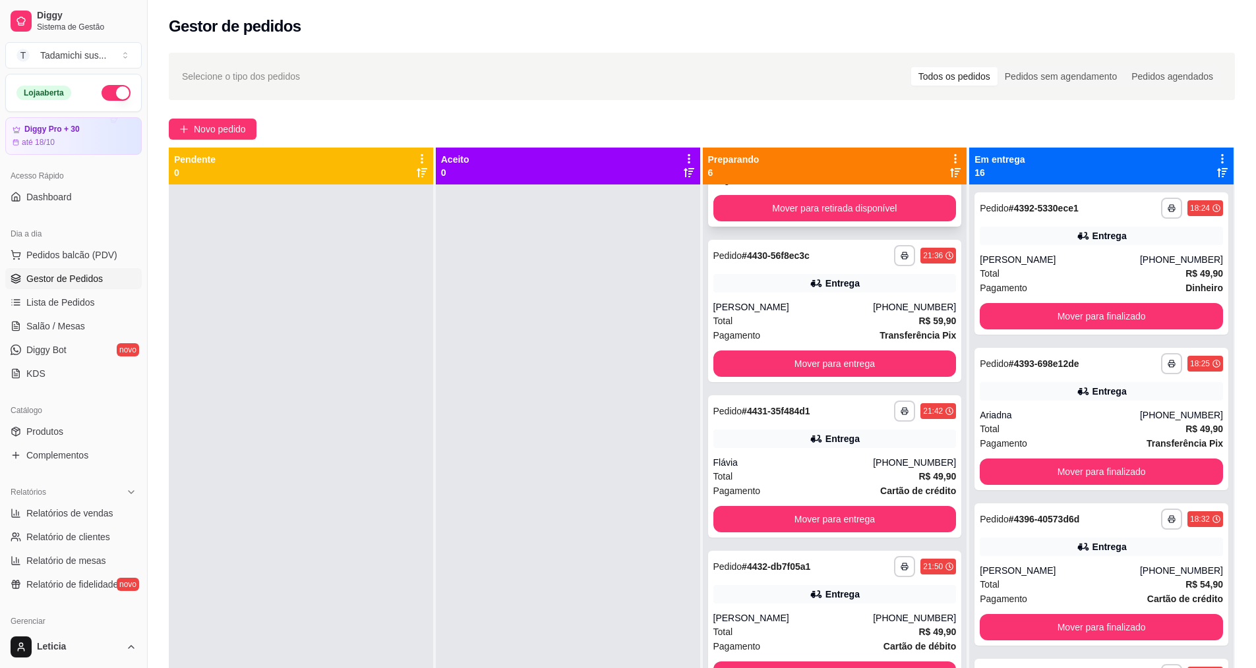
scroll to position [66, 0]
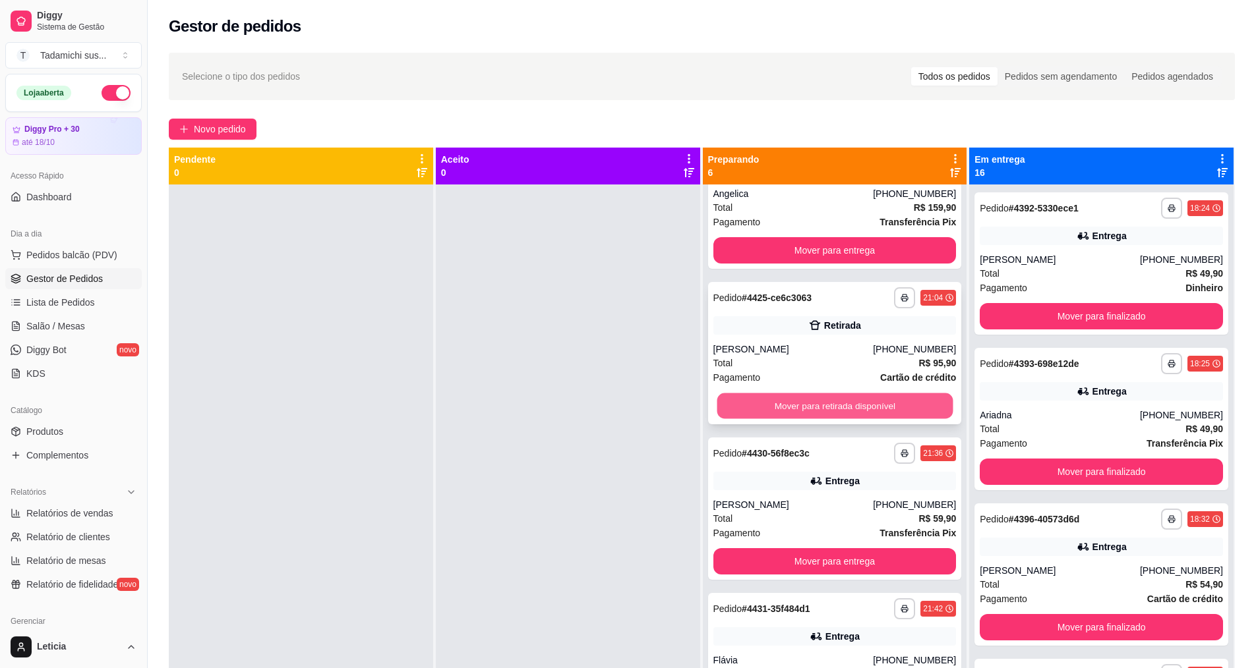
click at [782, 410] on button "Mover para retirada disponível" at bounding box center [835, 407] width 236 height 26
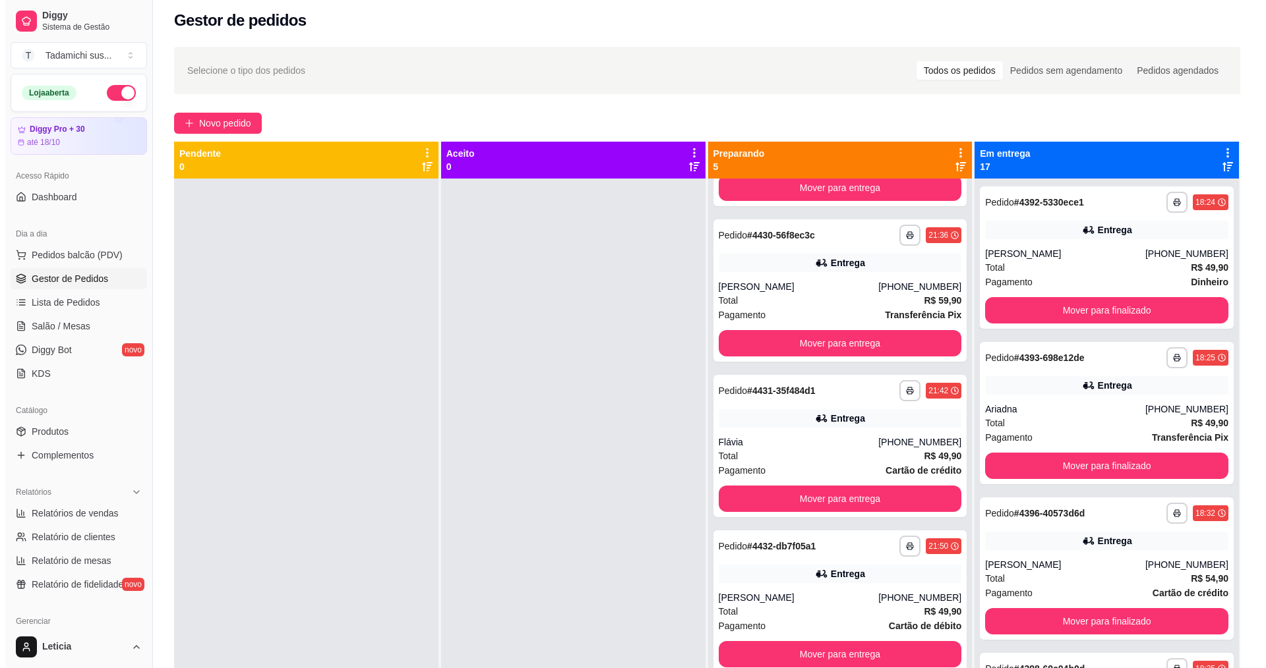
scroll to position [0, 0]
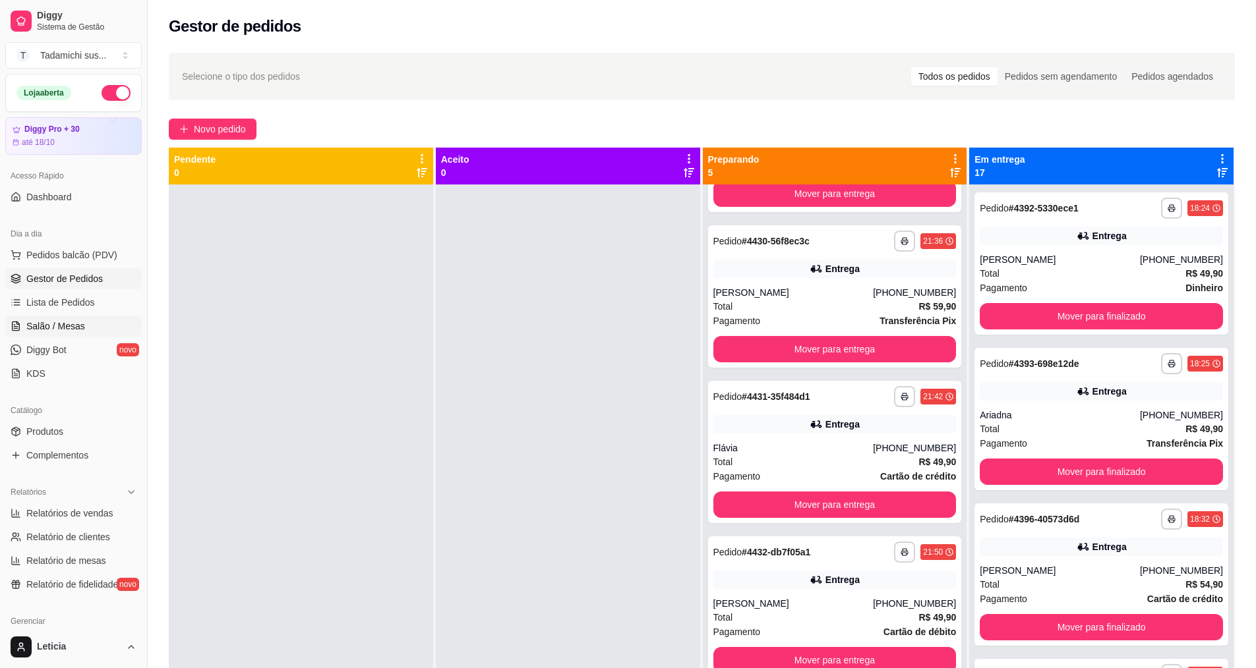
click at [59, 326] on span "Salão / Mesas" at bounding box center [55, 326] width 59 height 13
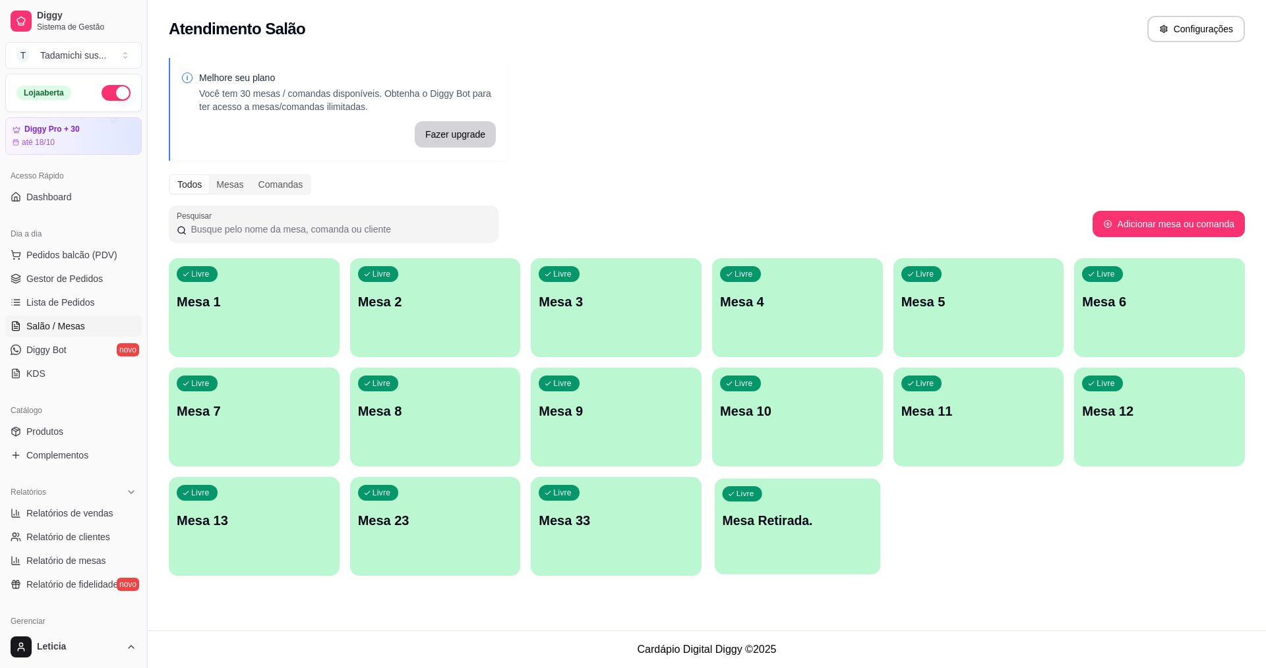
click at [808, 530] on div "Livre Mesa Retirada." at bounding box center [797, 519] width 165 height 80
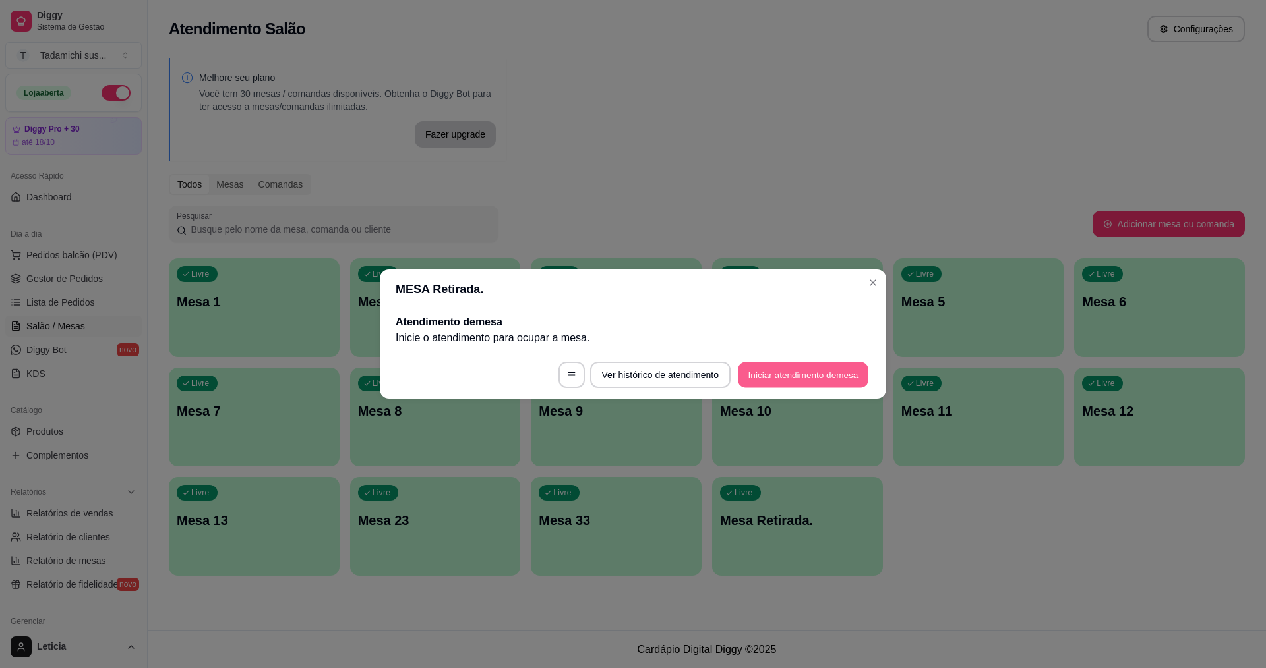
click at [851, 379] on button "Iniciar atendimento de mesa" at bounding box center [803, 376] width 131 height 26
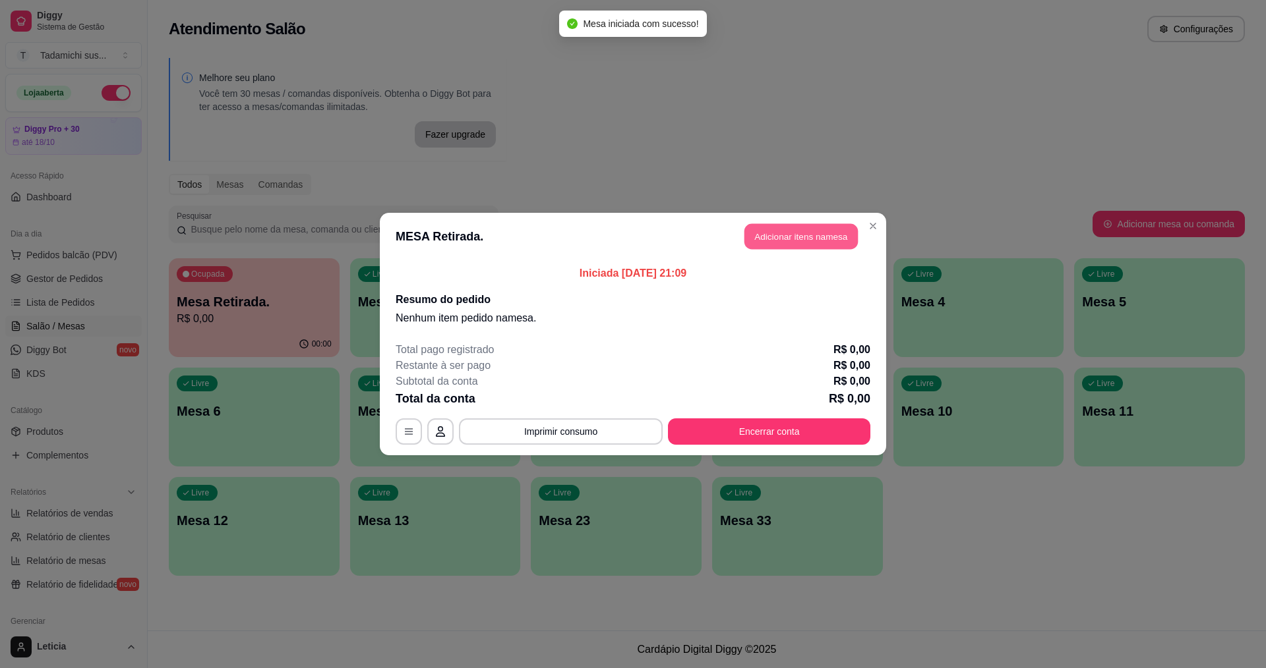
click at [773, 230] on button "Adicionar itens na mesa" at bounding box center [800, 237] width 113 height 26
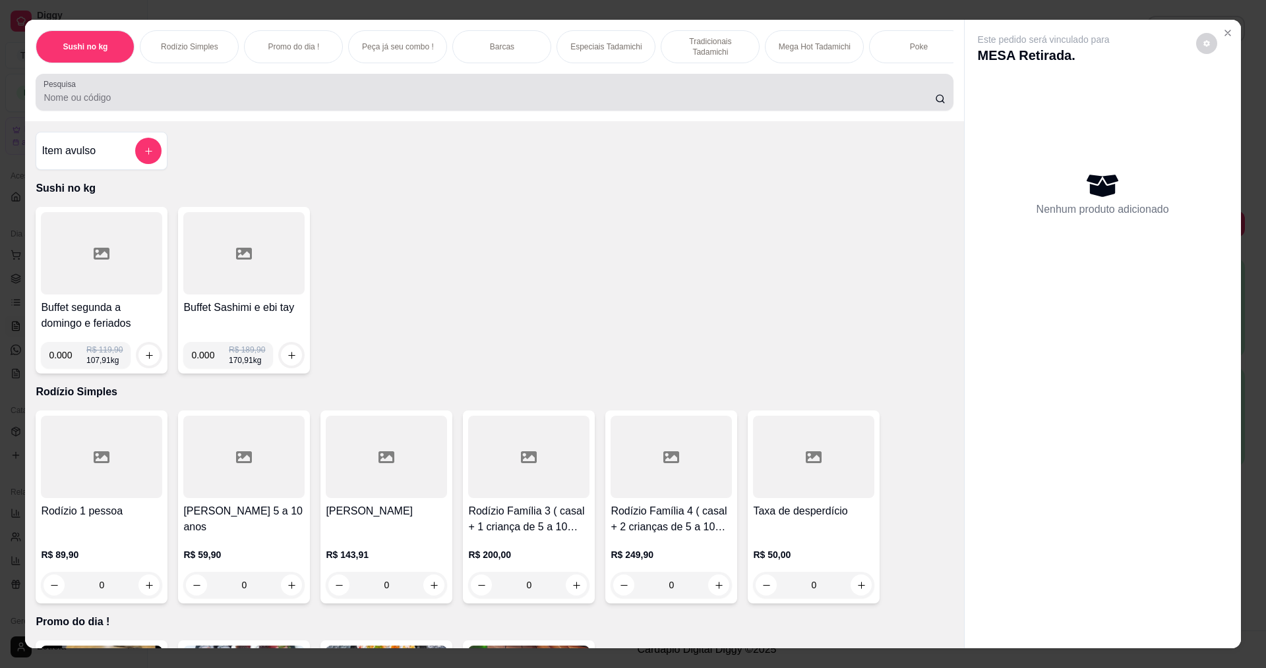
click at [146, 104] on input "Pesquisa" at bounding box center [489, 97] width 891 height 13
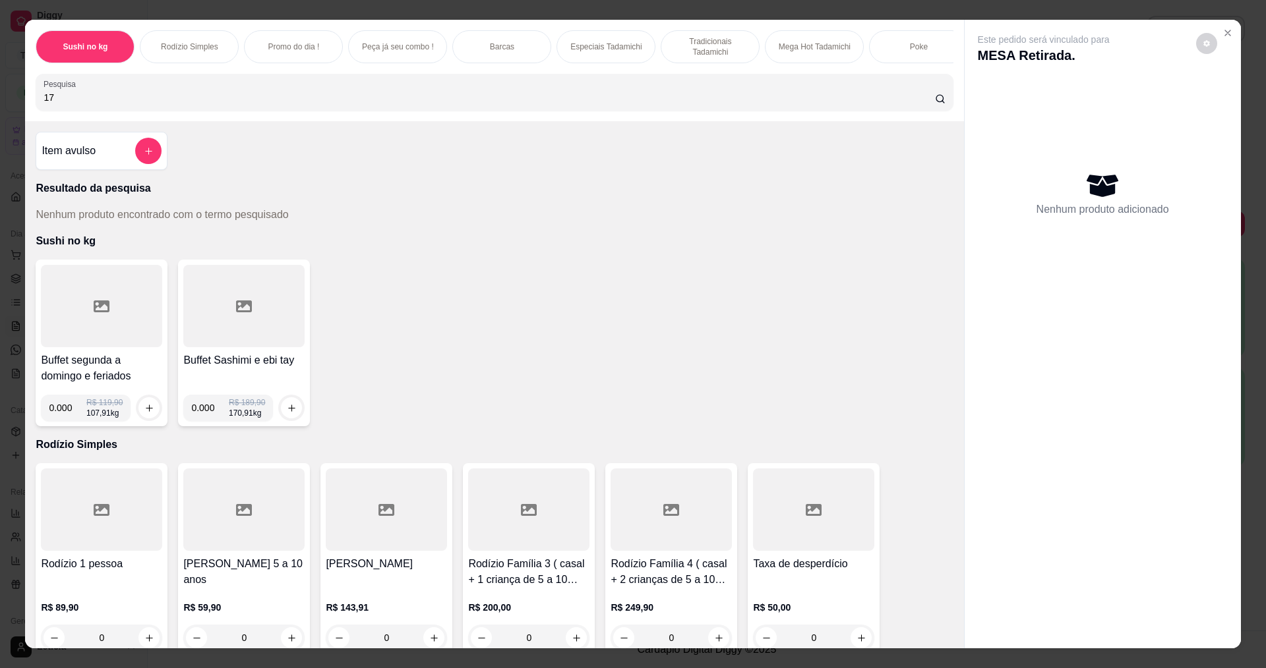
type input "1"
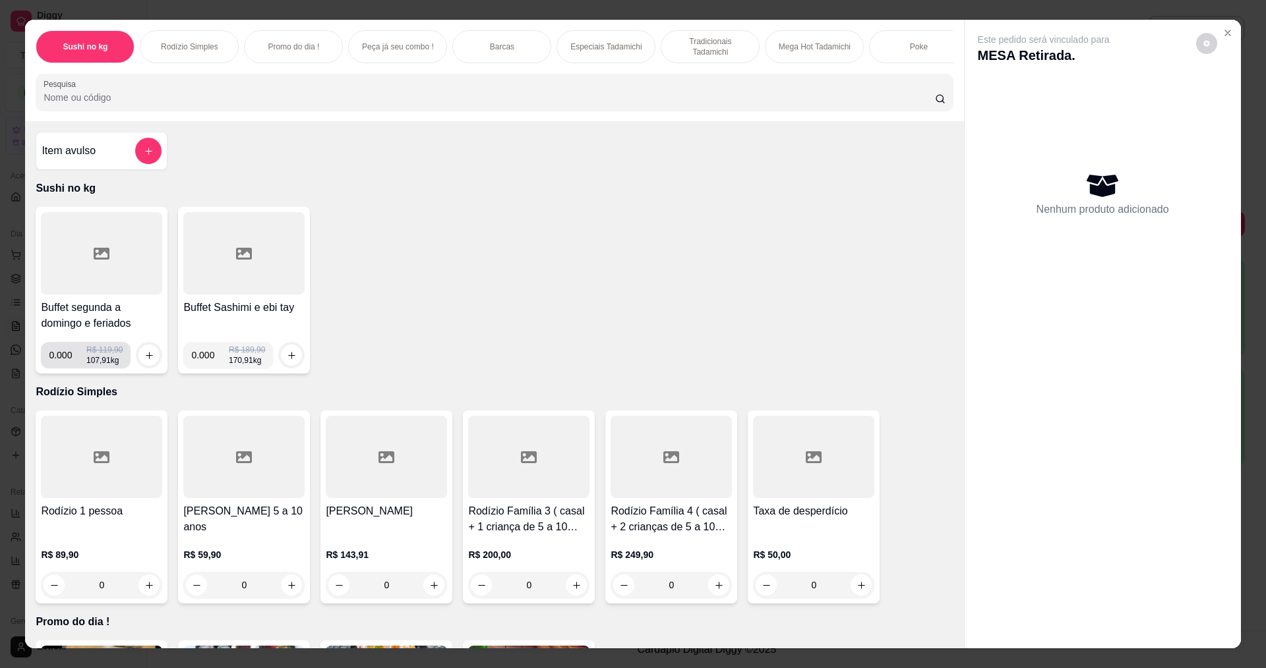
click at [68, 369] on input "0.000" at bounding box center [68, 355] width 38 height 26
type input "0.176"
click at [148, 361] on icon "increase-product-quantity" at bounding box center [149, 356] width 10 height 10
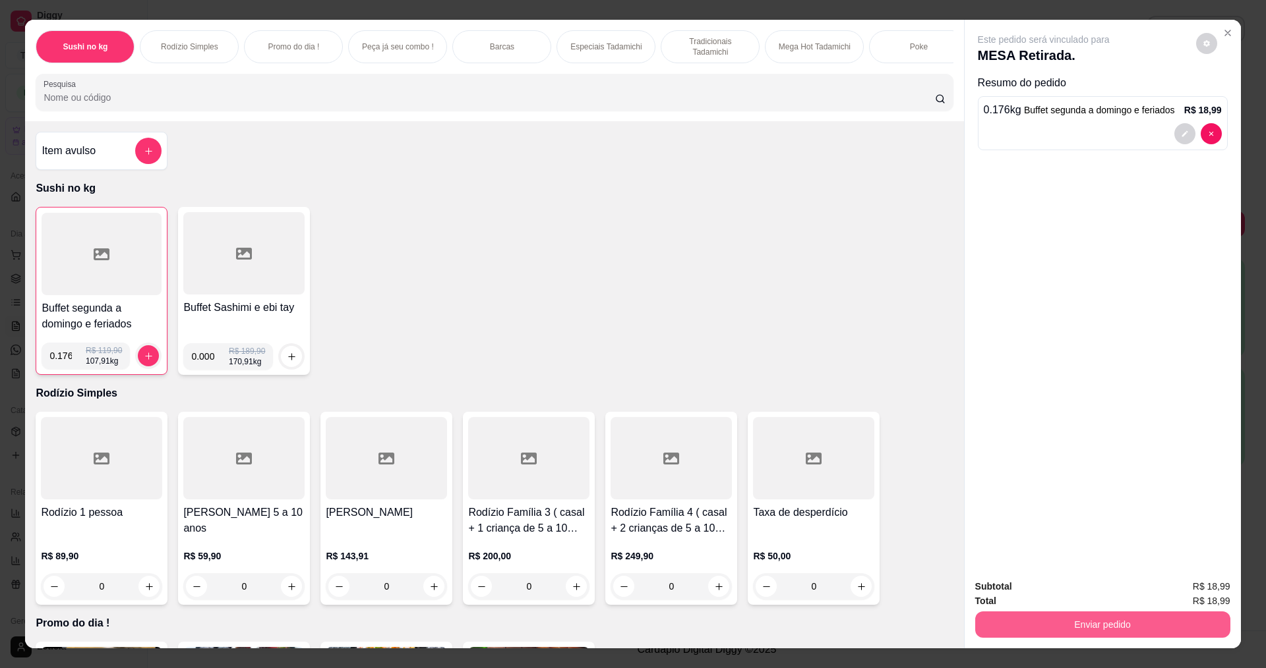
click at [1130, 627] on button "Enviar pedido" at bounding box center [1102, 625] width 255 height 26
click at [1178, 591] on button "Enviar pedido" at bounding box center [1195, 591] width 74 height 25
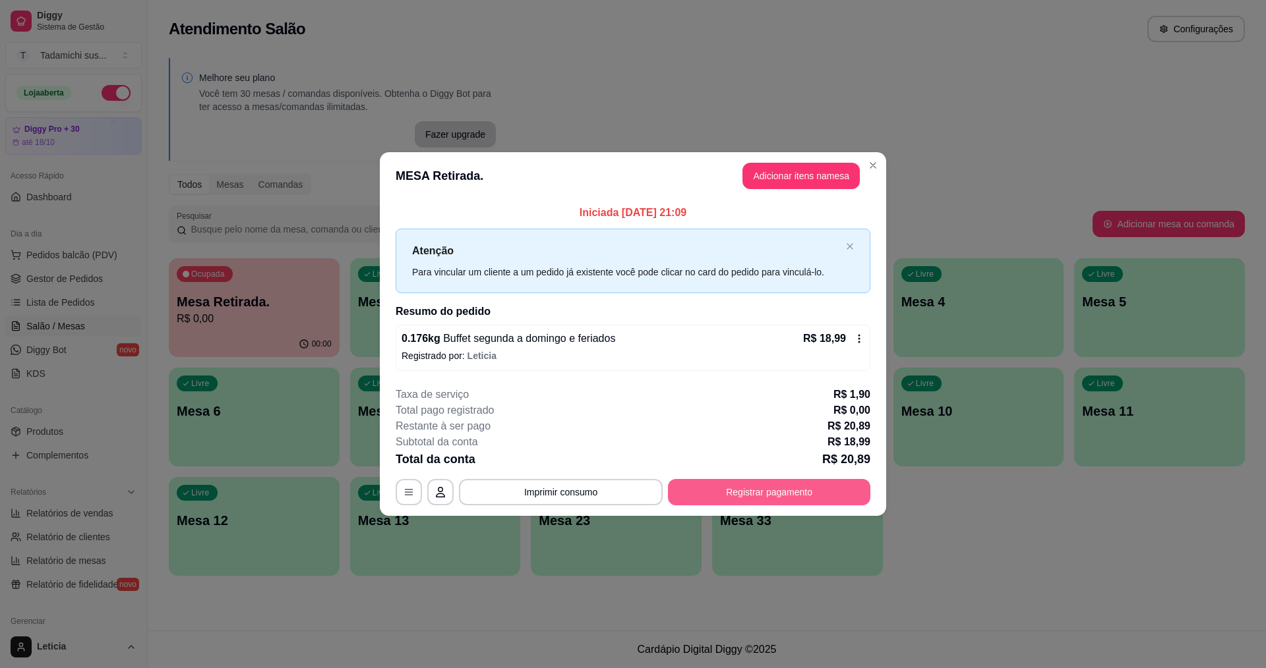
click at [823, 487] on button "Registrar pagamento" at bounding box center [769, 492] width 202 height 26
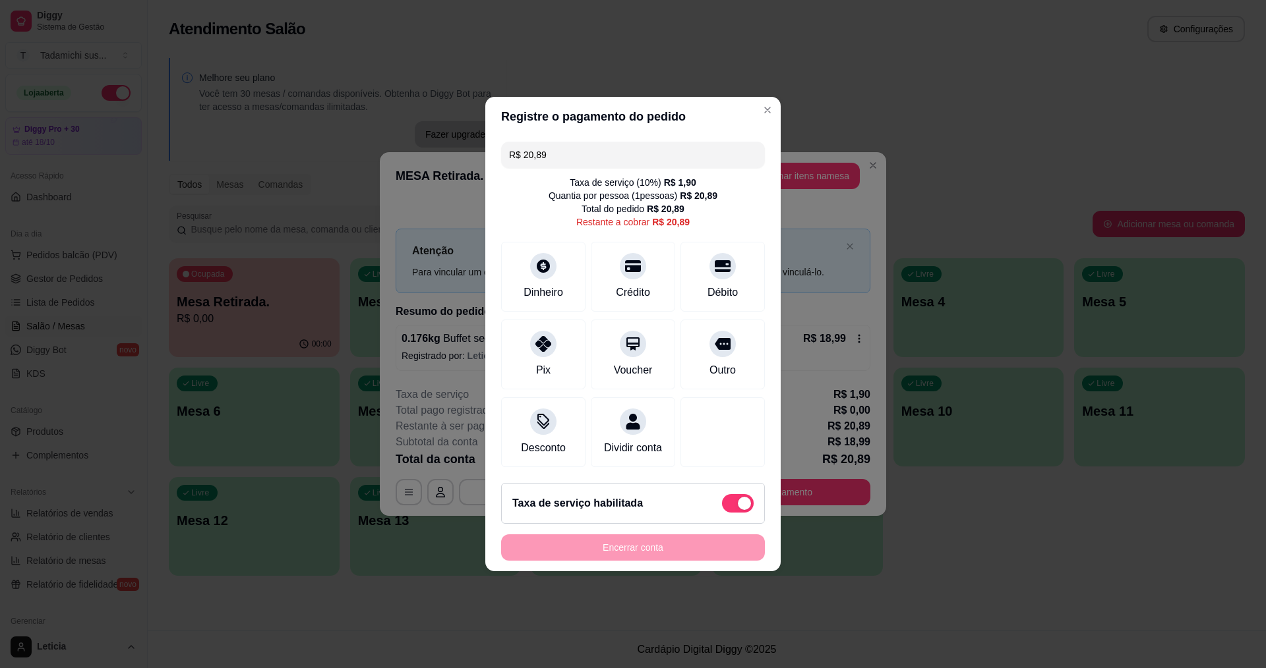
click at [722, 511] on span at bounding box center [738, 503] width 32 height 18
click at [721, 511] on input "checkbox" at bounding box center [725, 510] width 9 height 9
checkbox input "true"
type input "R$ 18,99"
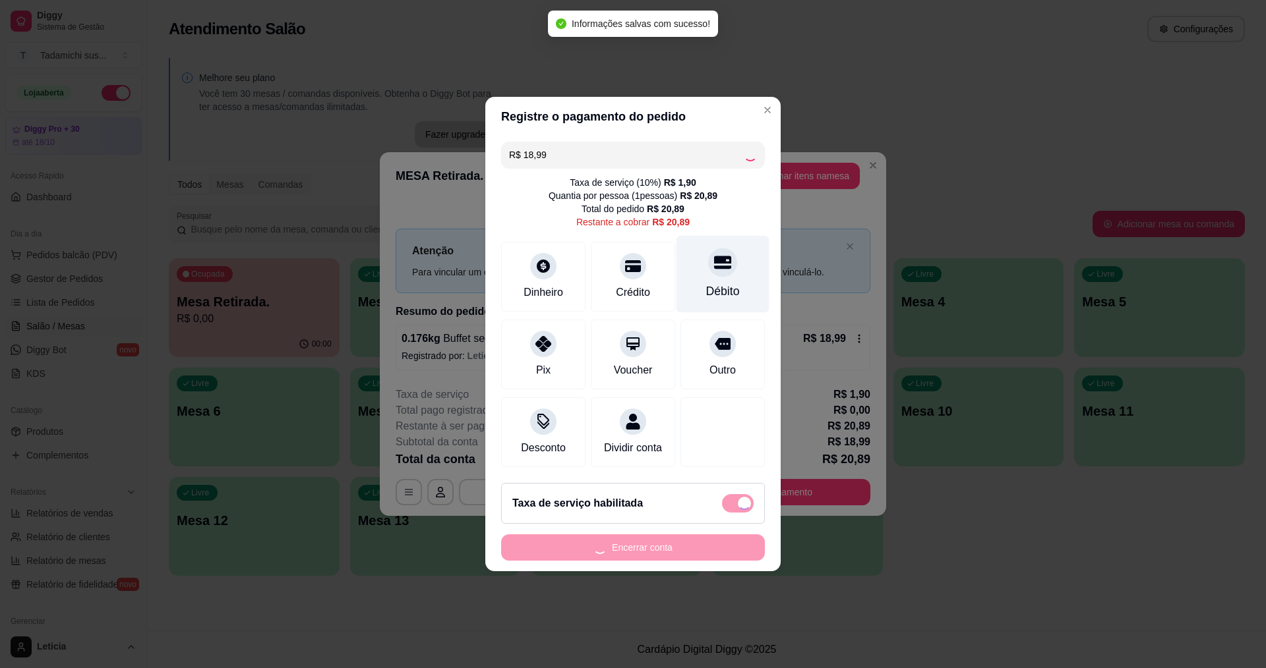
checkbox input "false"
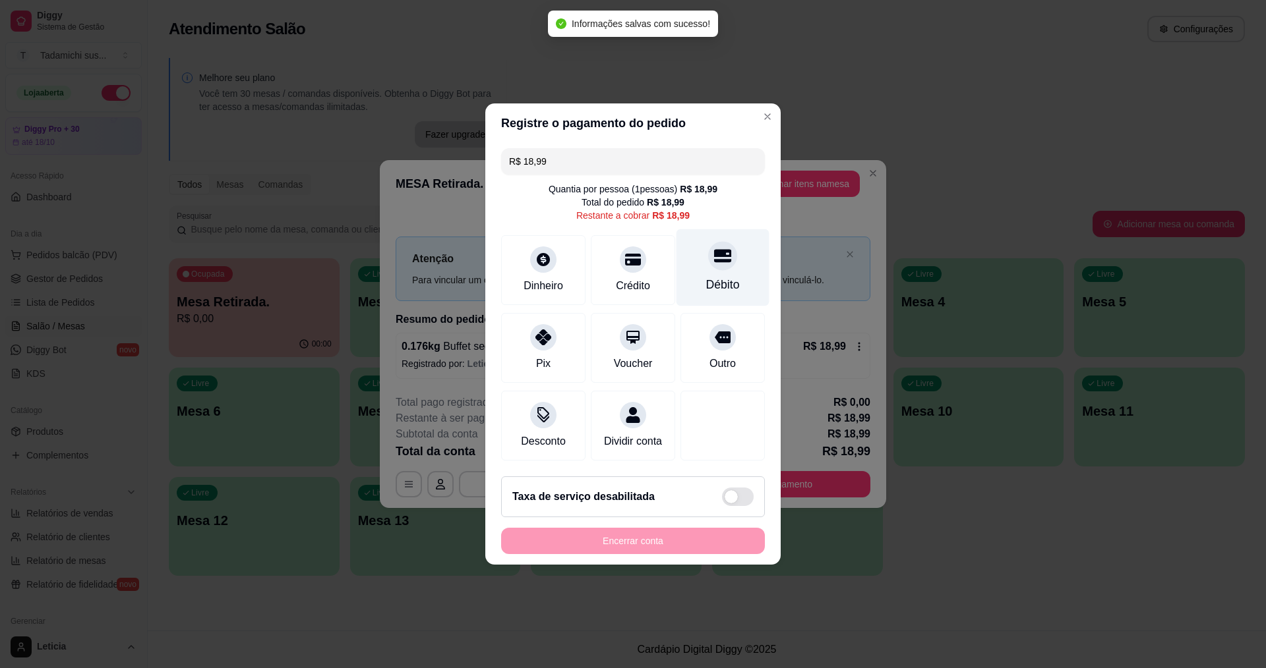
click at [706, 276] on div "Débito" at bounding box center [723, 284] width 34 height 17
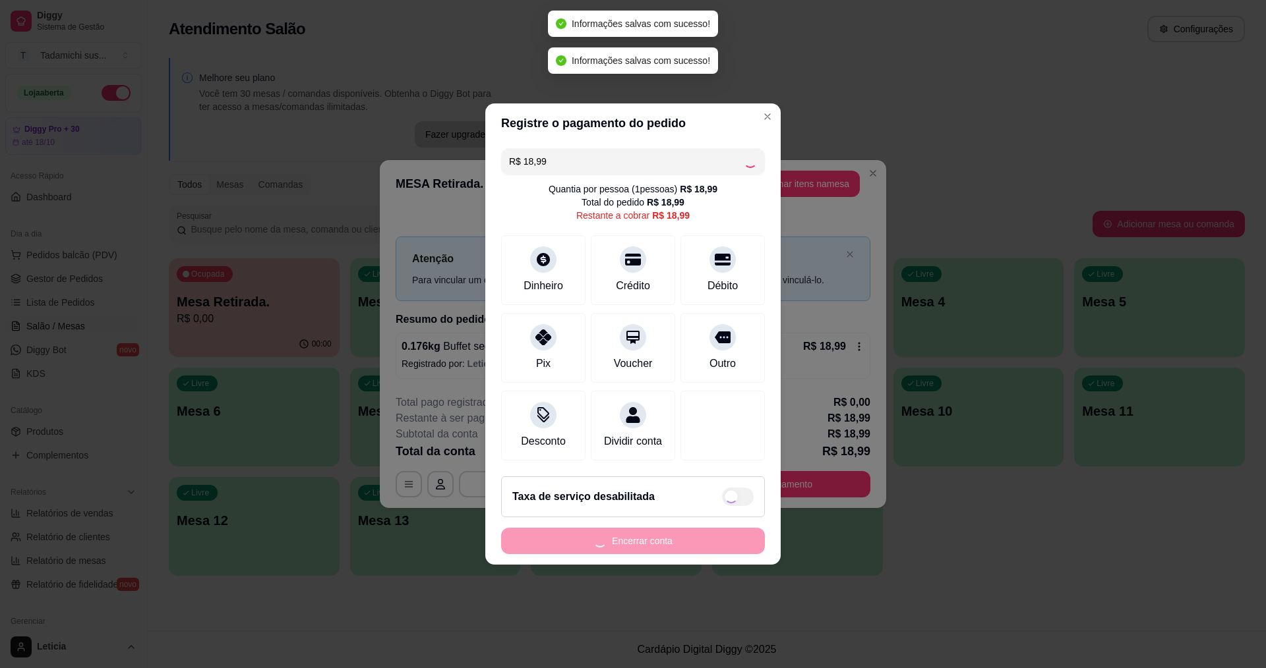
type input "R$ 0,00"
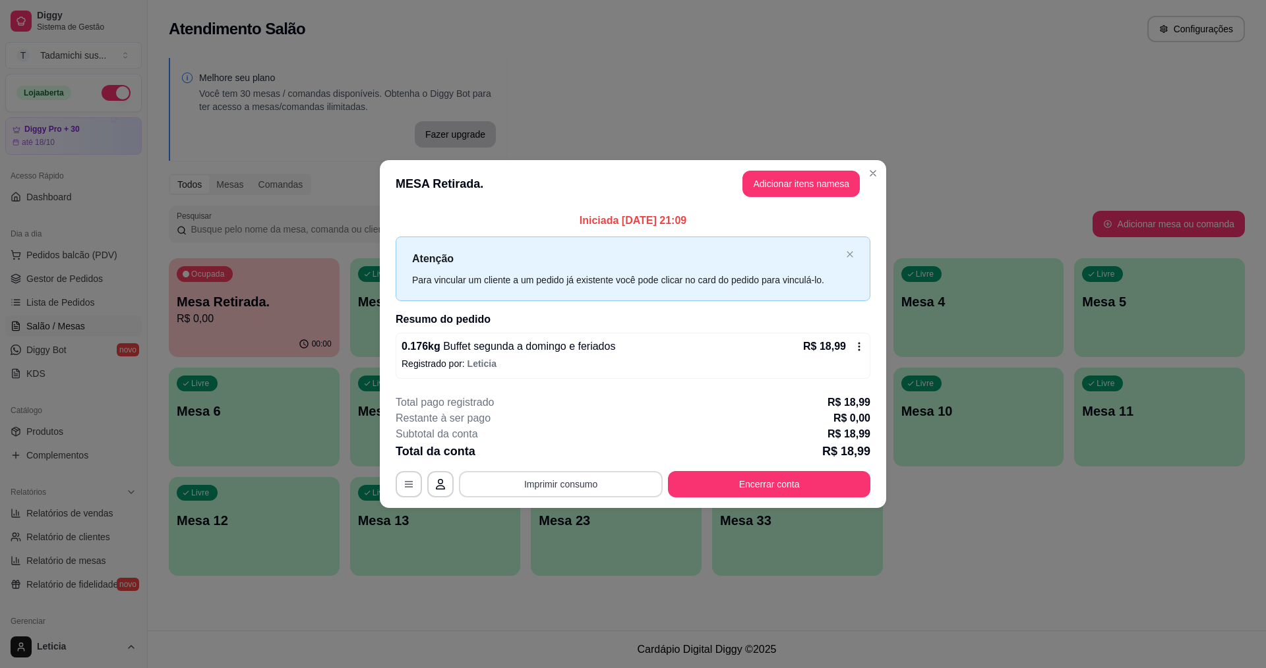
click at [583, 488] on button "Imprimir consumo" at bounding box center [561, 484] width 204 height 26
click at [597, 429] on button "IMPRESSORA HAYOM" at bounding box center [565, 427] width 102 height 21
click at [820, 488] on button "Encerrar conta" at bounding box center [769, 484] width 202 height 26
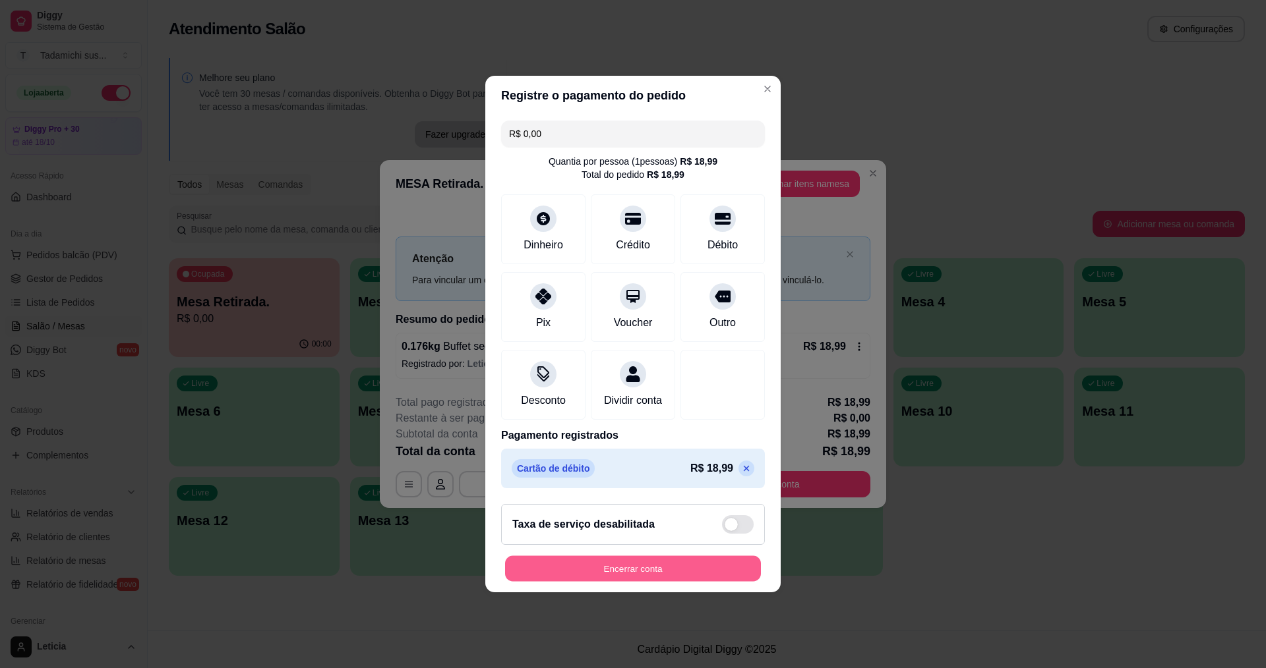
click at [726, 574] on button "Encerrar conta" at bounding box center [633, 569] width 256 height 26
